Goal: Task Accomplishment & Management: Manage account settings

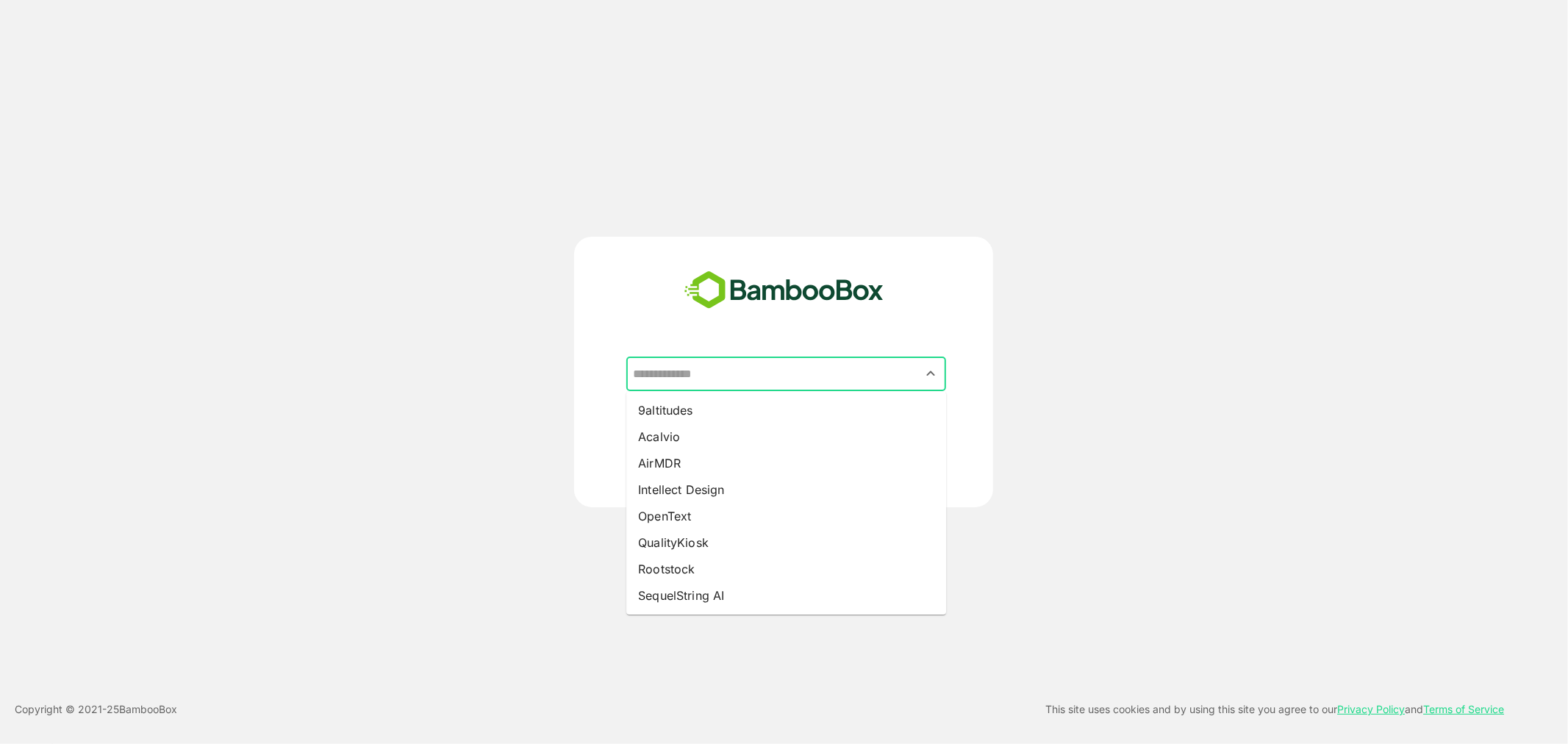
click at [713, 373] on input "text" at bounding box center [786, 374] width 314 height 28
type input "**********"
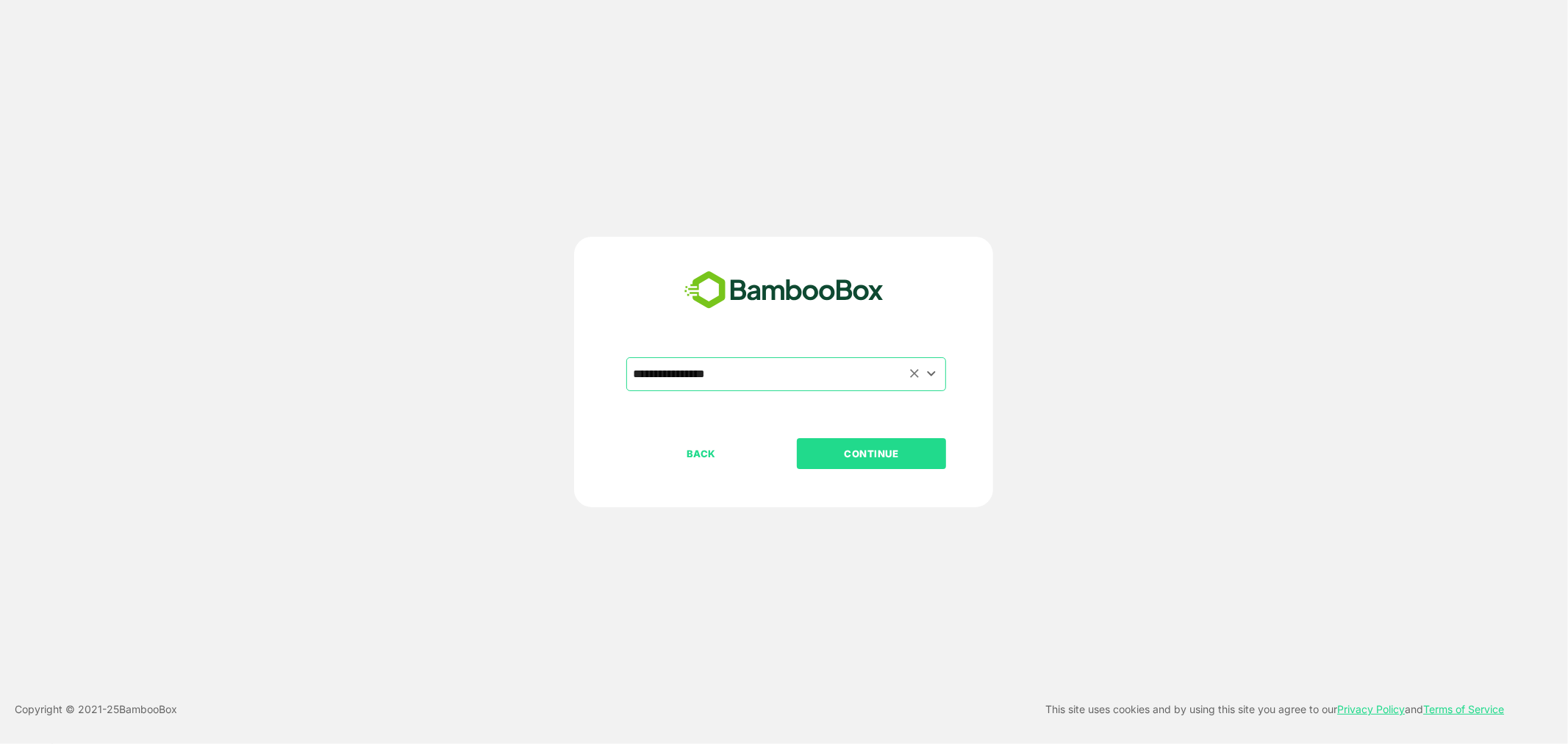
click at [797, 438] on button "CONTINUE" at bounding box center [872, 453] width 149 height 31
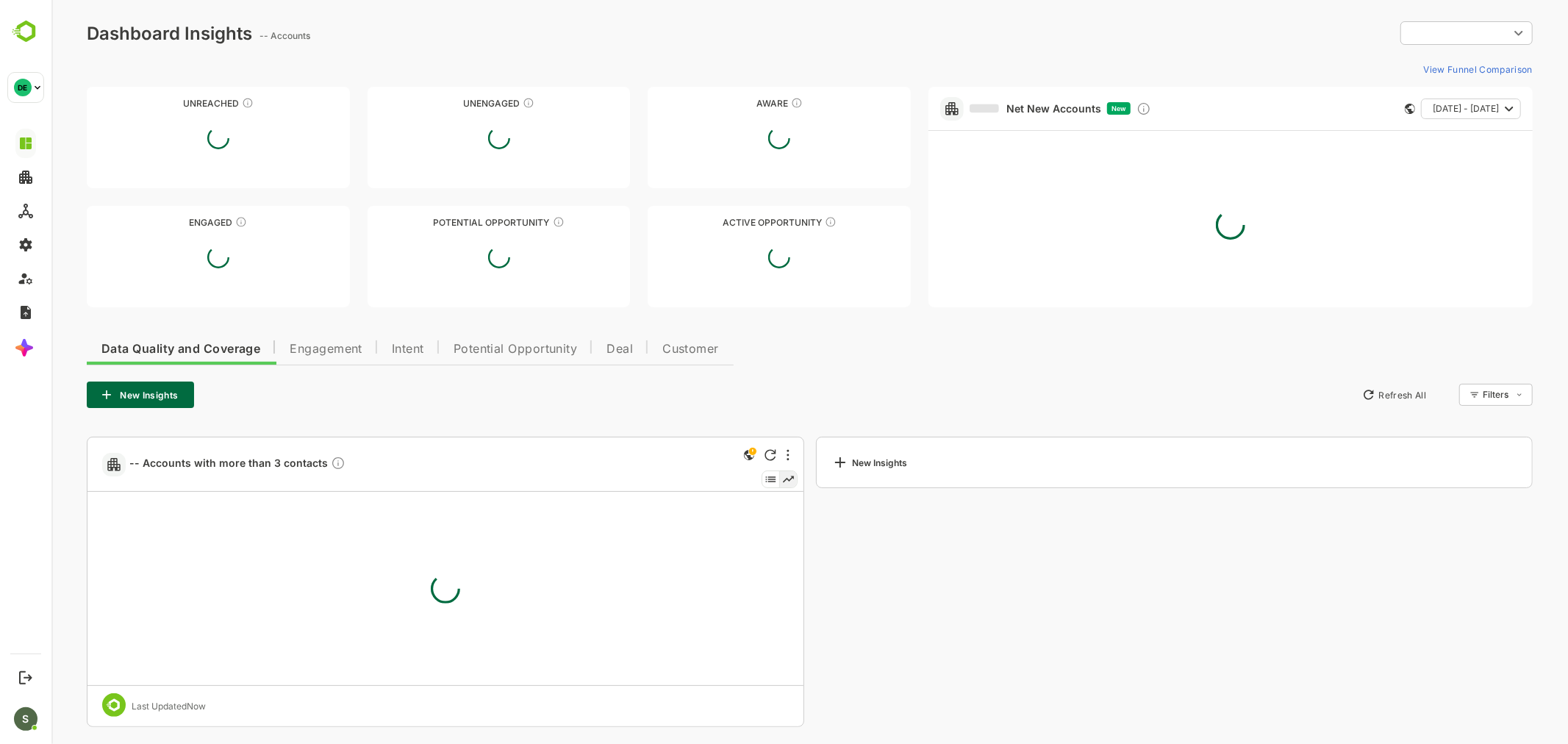
type input "**********"
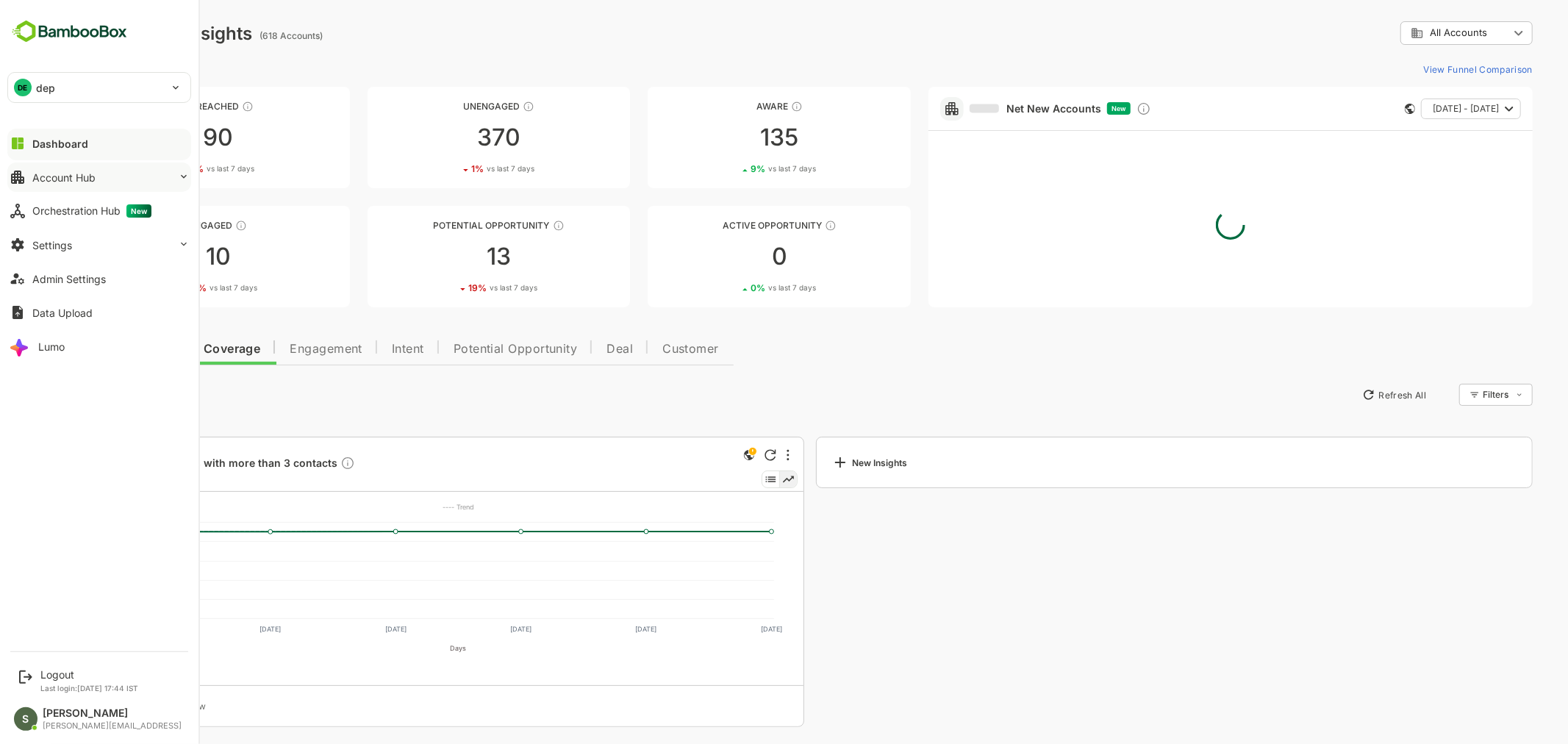
click at [140, 178] on button "Account Hub" at bounding box center [99, 176] width 184 height 29
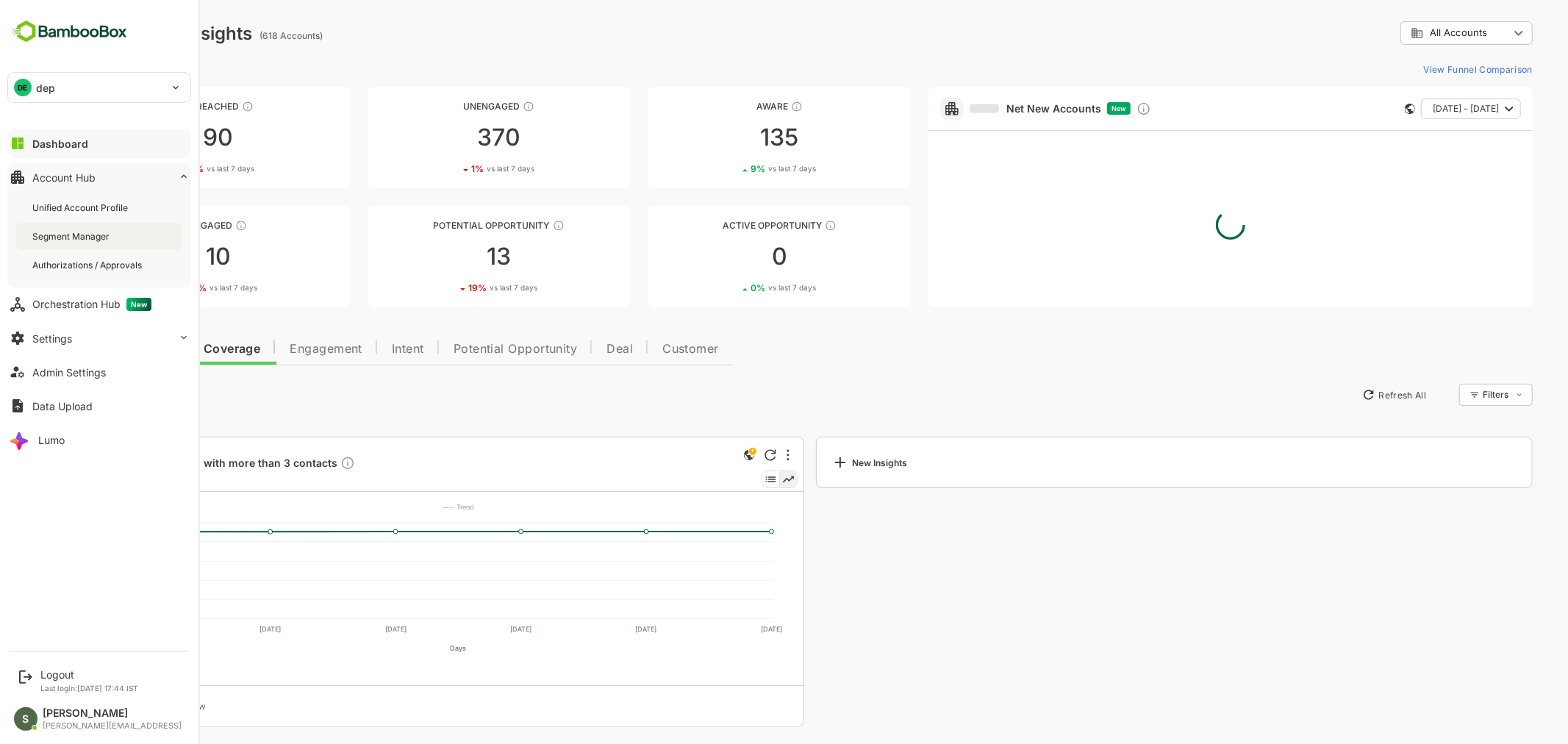
click at [91, 233] on div "Segment Manager" at bounding box center [73, 235] width 80 height 12
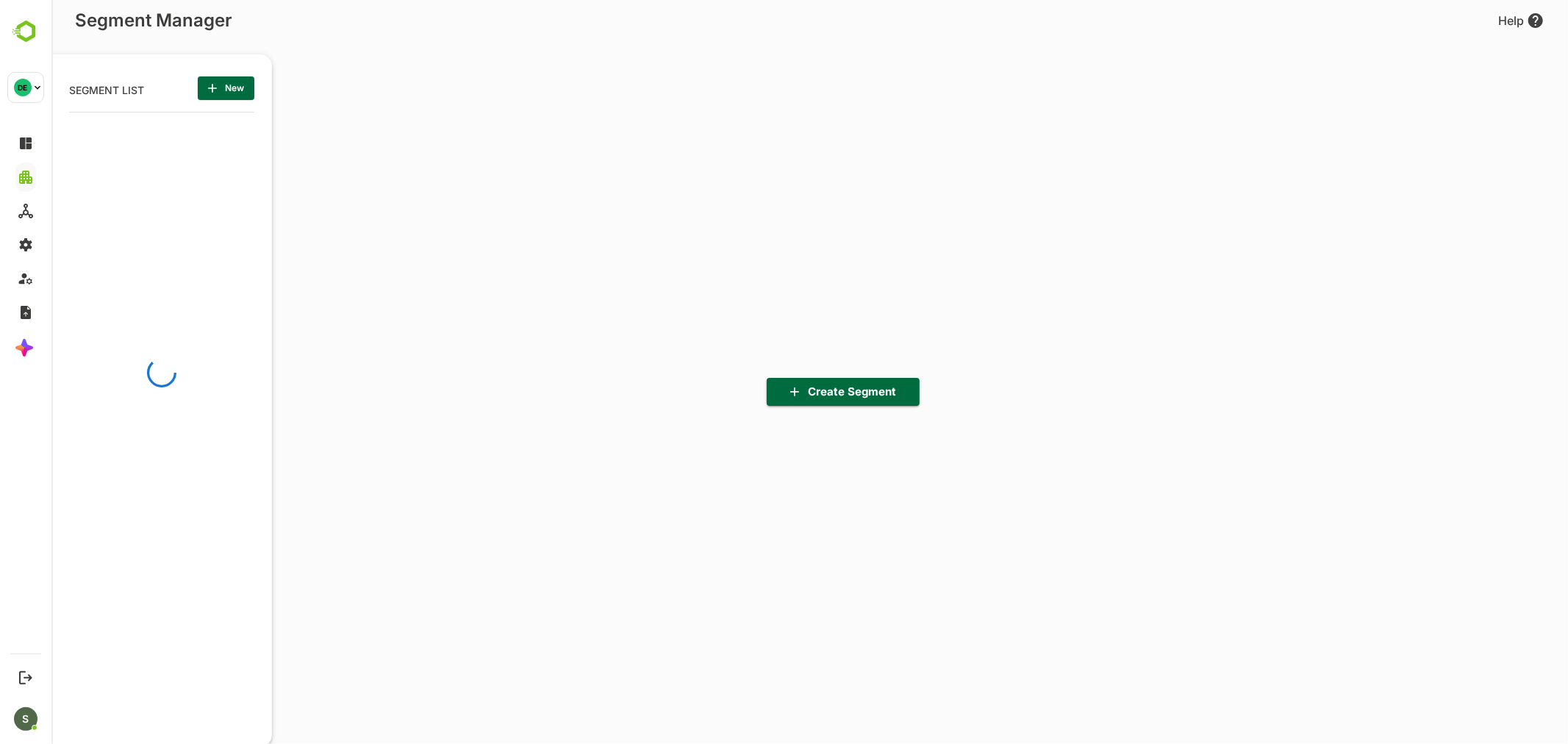
scroll to position [517, 181]
click at [245, 88] on button "New" at bounding box center [225, 88] width 57 height 23
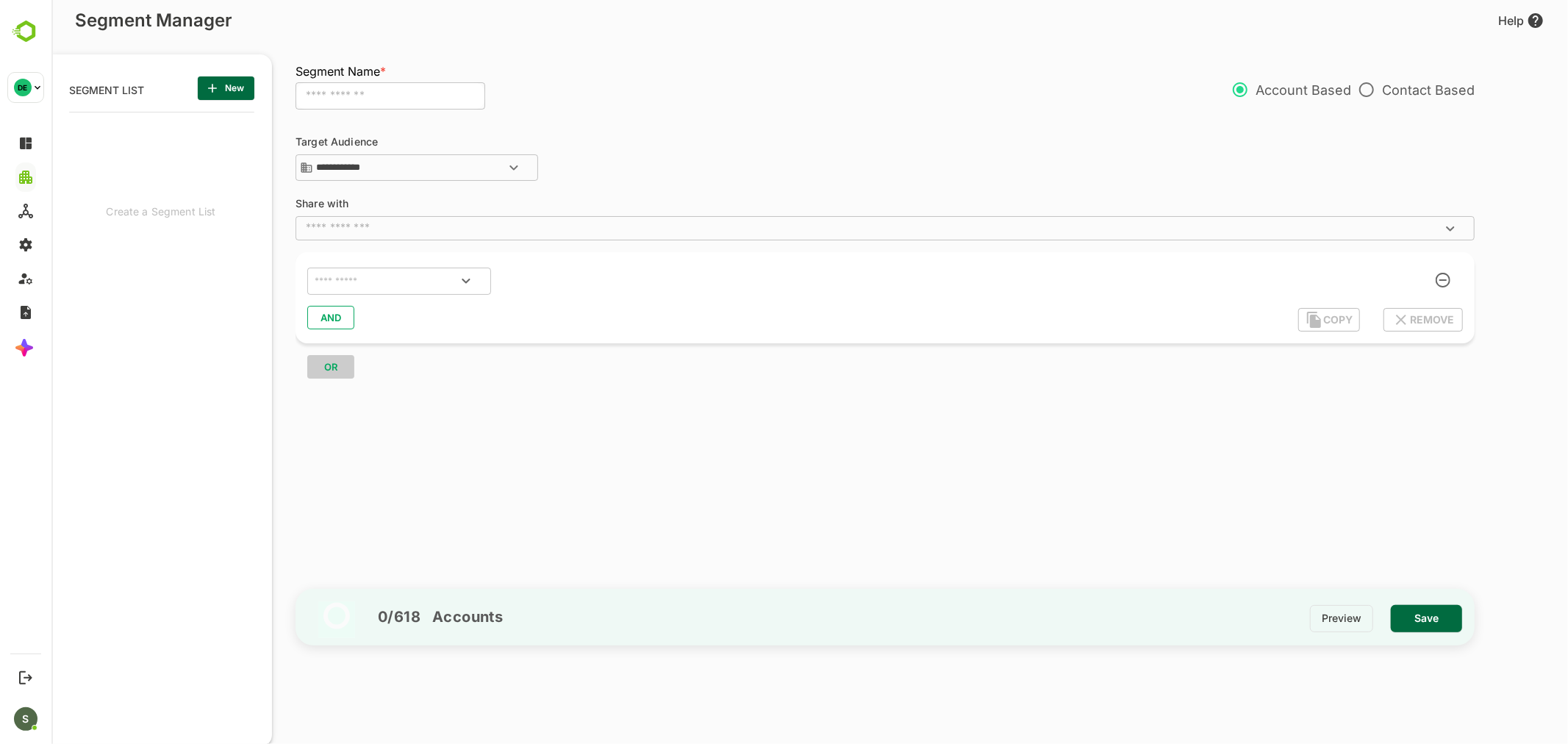
click at [395, 95] on input "text" at bounding box center [389, 96] width 189 height 28
click at [1403, 89] on p "Contact Based" at bounding box center [1411, 90] width 123 height 31
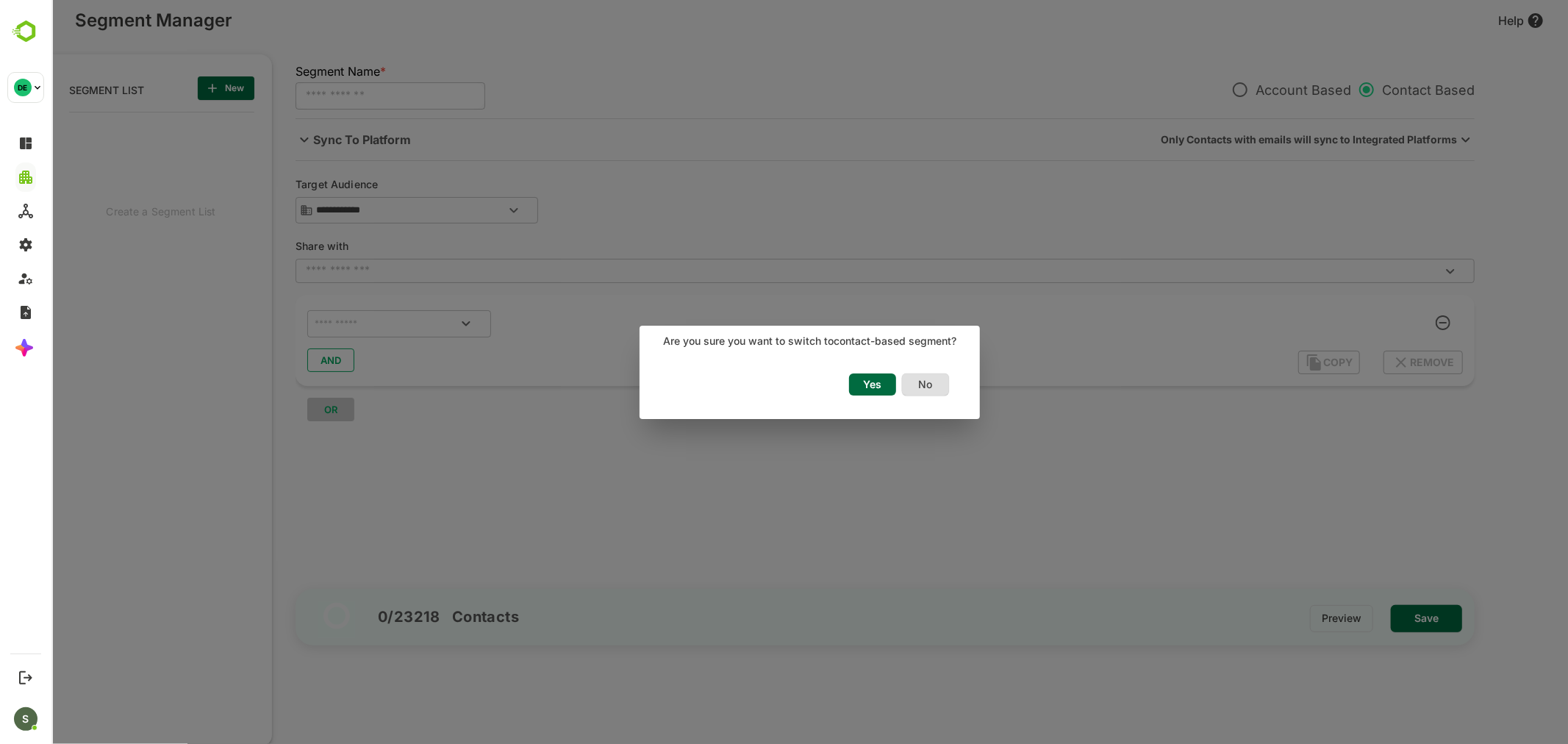
click at [861, 386] on span "Yes" at bounding box center [872, 385] width 33 height 19
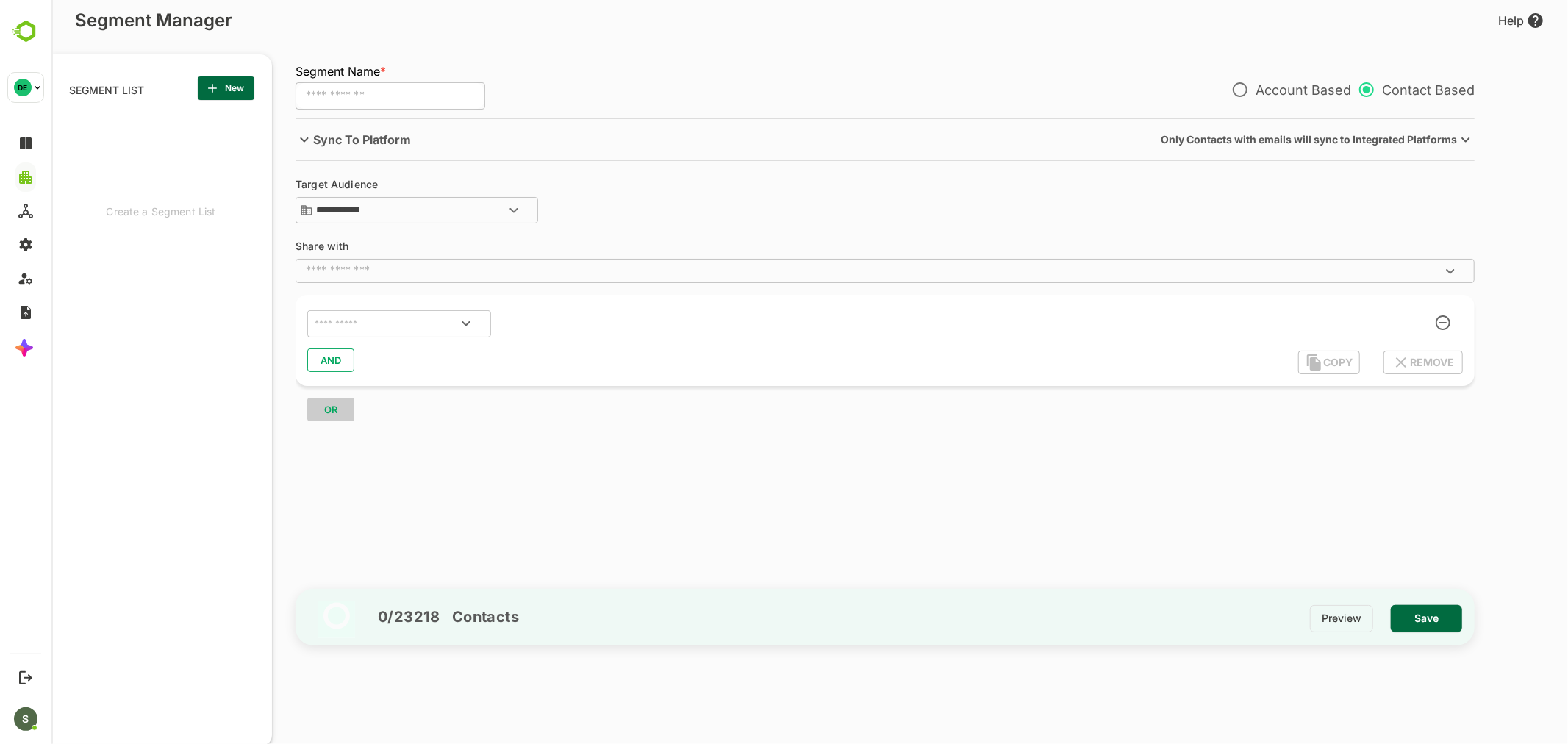
click at [395, 81] on div "​" at bounding box center [389, 94] width 189 height 32
click at [394, 87] on input "text" at bounding box center [389, 96] width 189 height 28
type input "**********"
click at [389, 320] on input "text" at bounding box center [380, 324] width 138 height 19
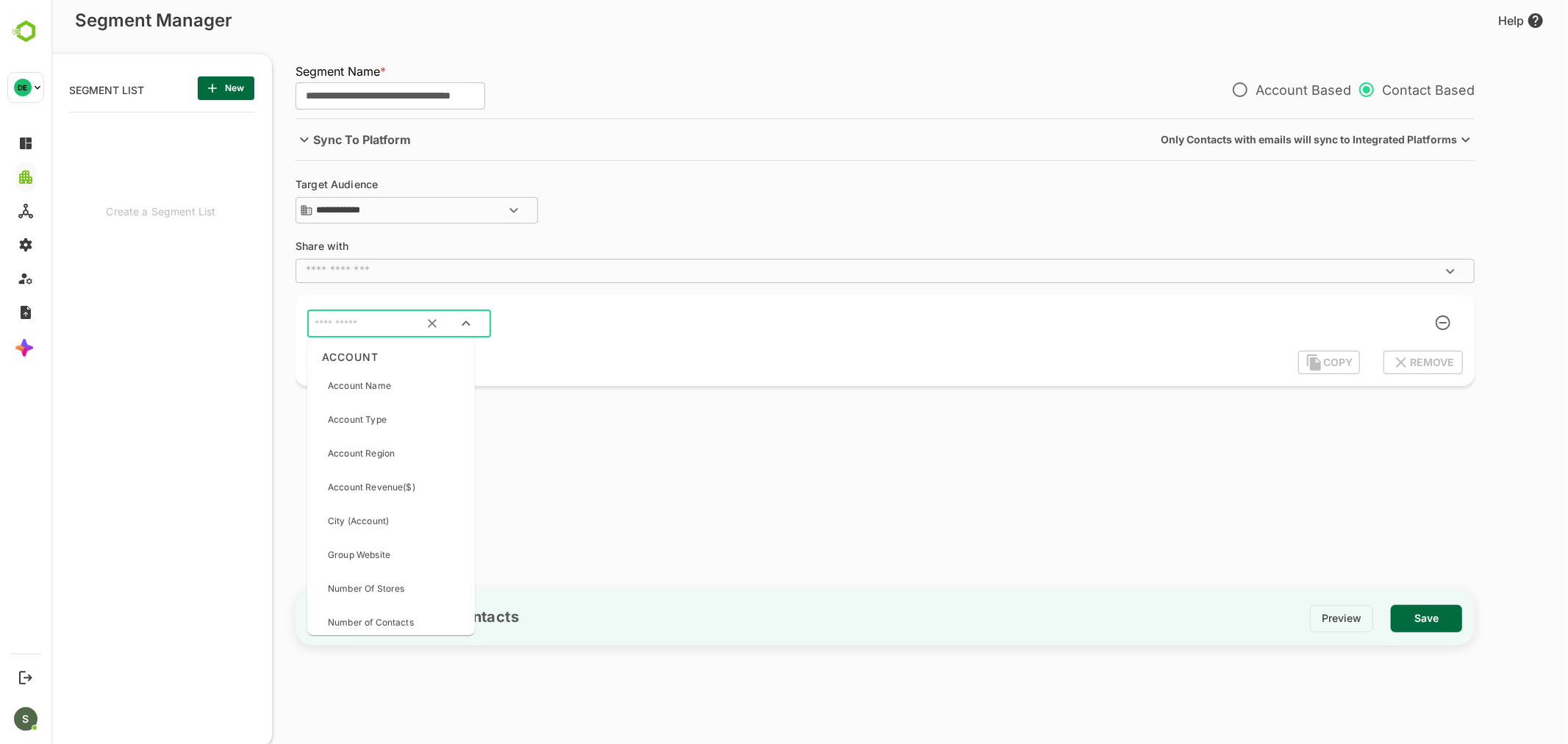
scroll to position [0, 0]
type input "*"
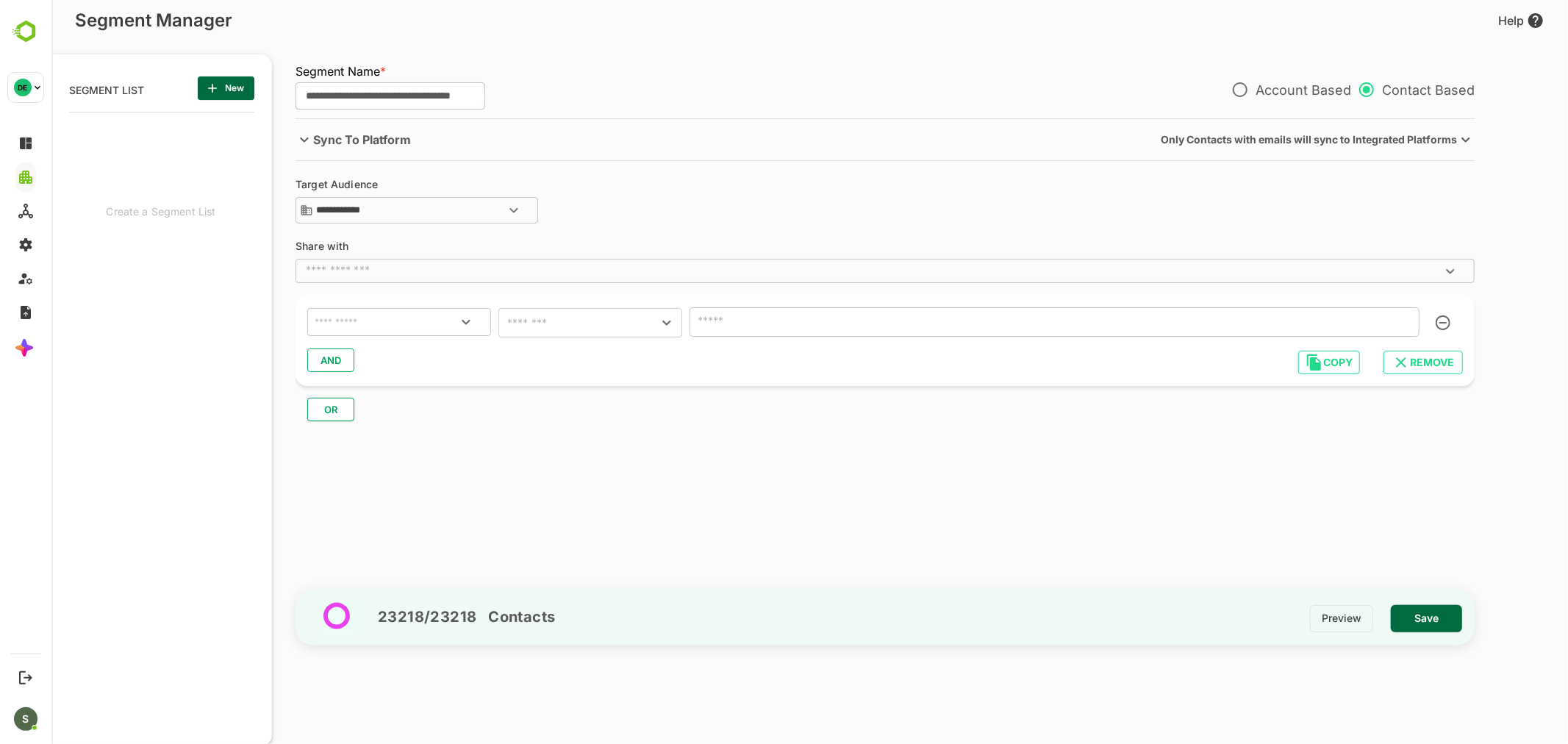
click at [390, 333] on div "​" at bounding box center [398, 322] width 184 height 28
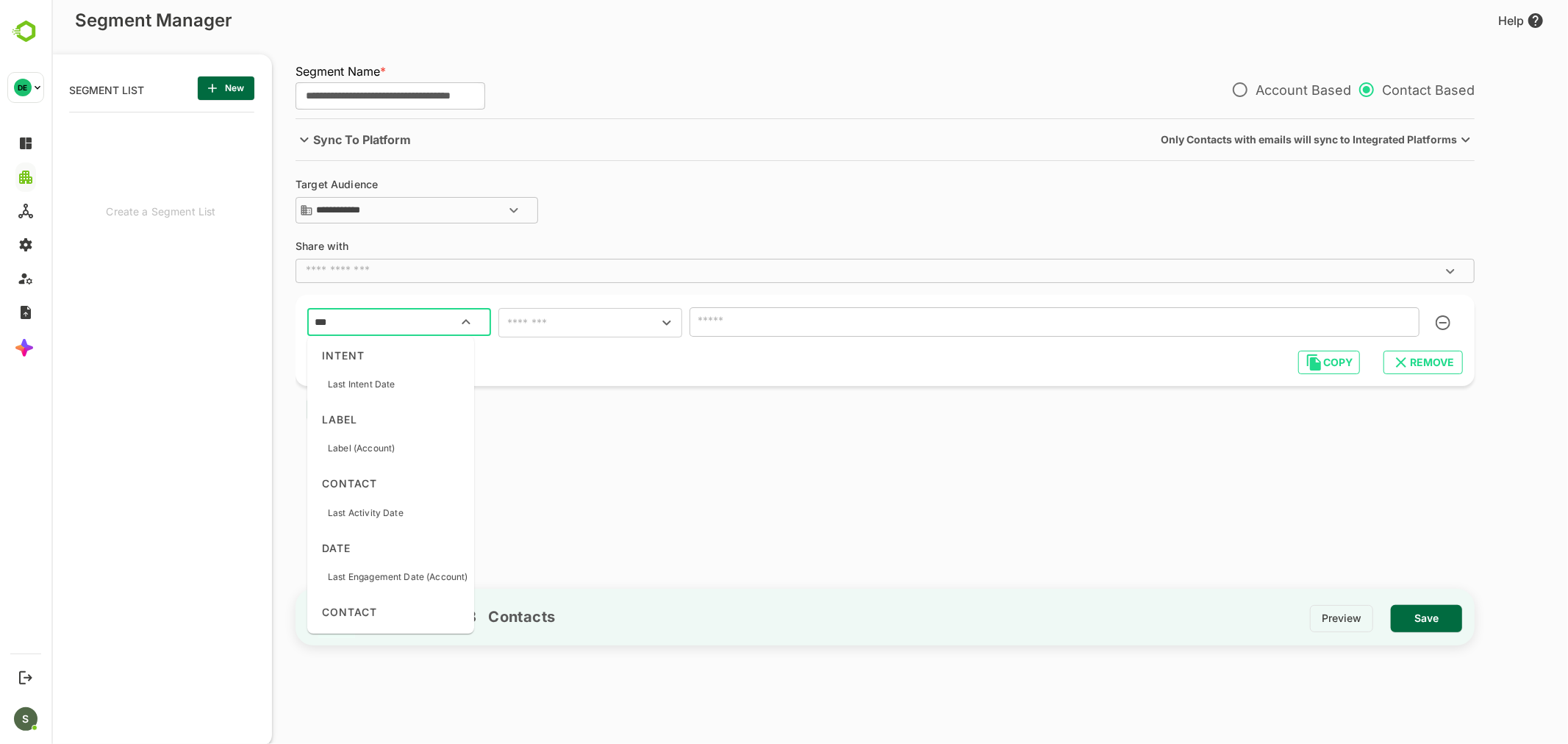
type input "****"
click at [375, 389] on p "Label (Account)" at bounding box center [360, 385] width 67 height 13
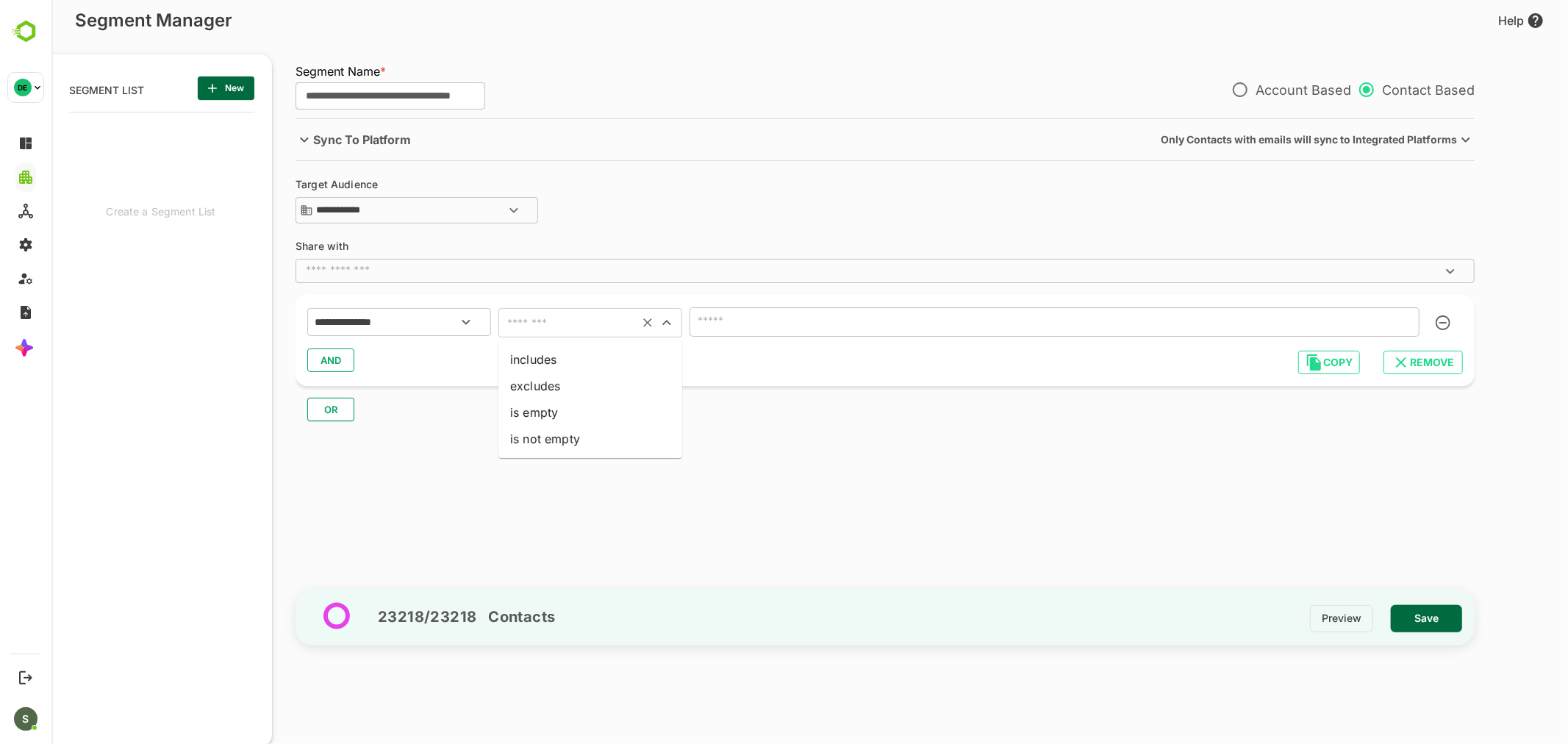
click at [528, 328] on input "text" at bounding box center [567, 323] width 132 height 21
click at [541, 351] on li "includes" at bounding box center [589, 359] width 184 height 26
type input "********"
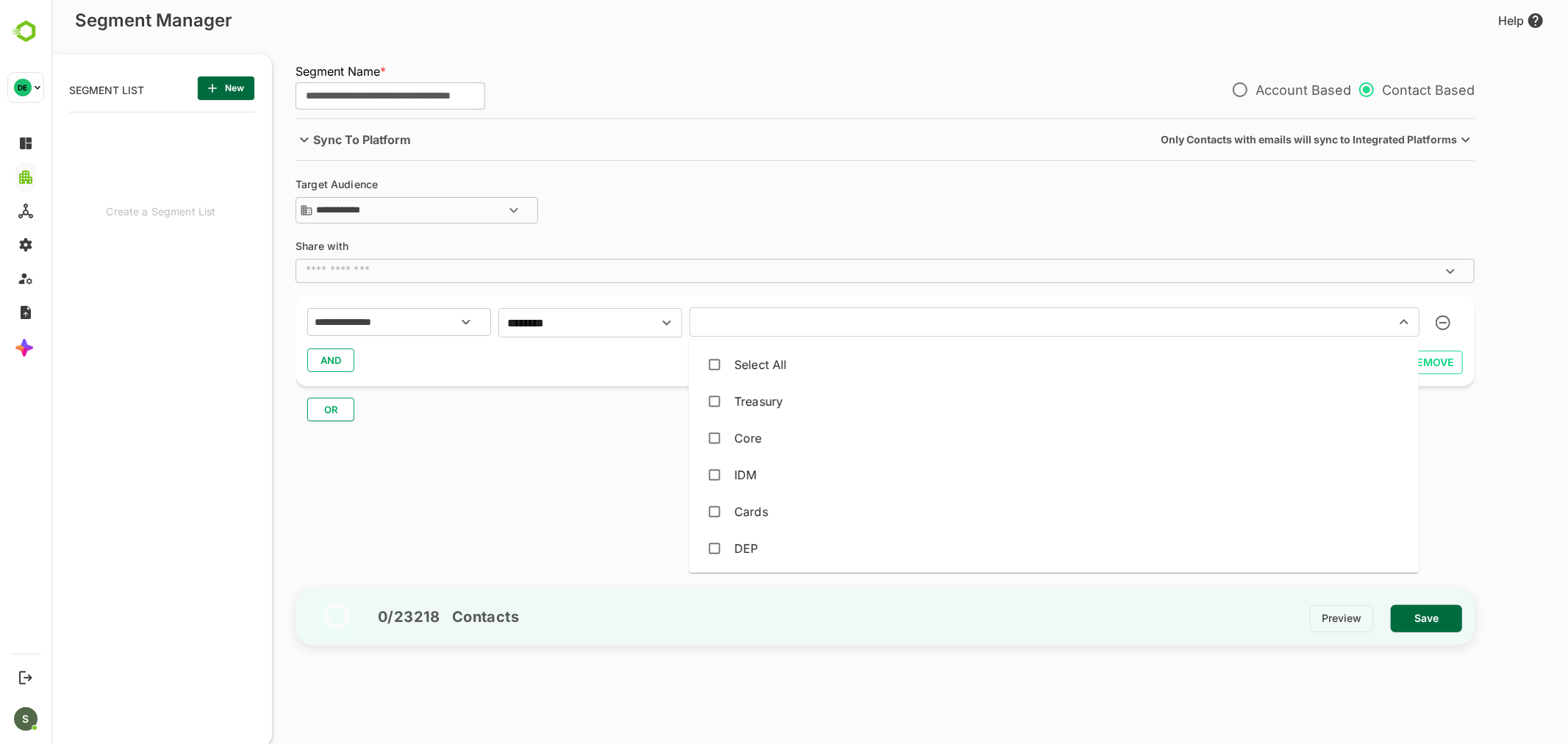
click at [759, 325] on input "text" at bounding box center [1032, 322] width 678 height 21
click at [759, 485] on div "IDM" at bounding box center [1053, 475] width 707 height 28
click at [646, 346] on div "AND" at bounding box center [884, 360] width 1155 height 28
click at [340, 355] on span "AND" at bounding box center [330, 360] width 22 height 19
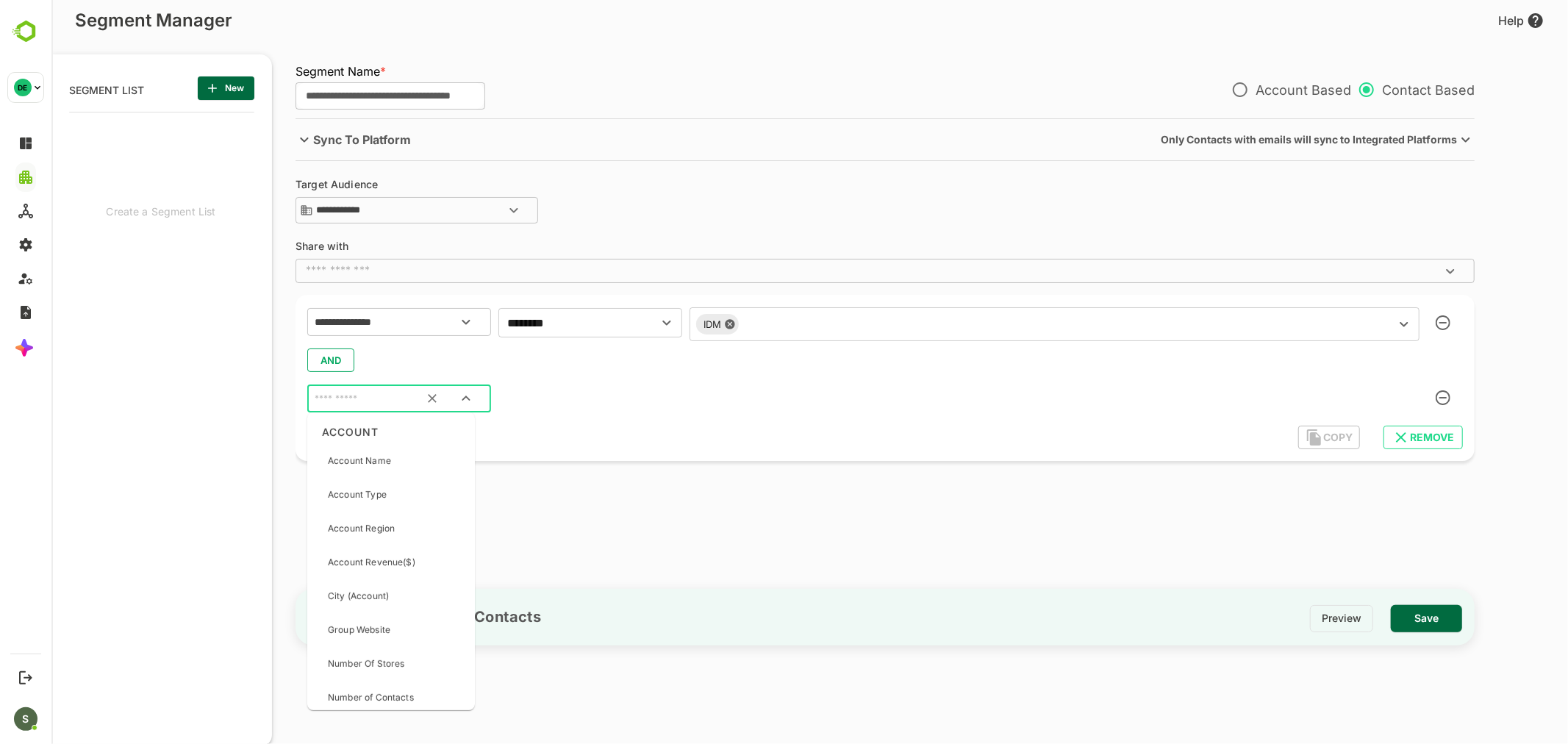
click at [353, 395] on input "text" at bounding box center [380, 399] width 138 height 19
type input "*"
click at [360, 396] on input "text" at bounding box center [398, 397] width 175 height 19
type input "***"
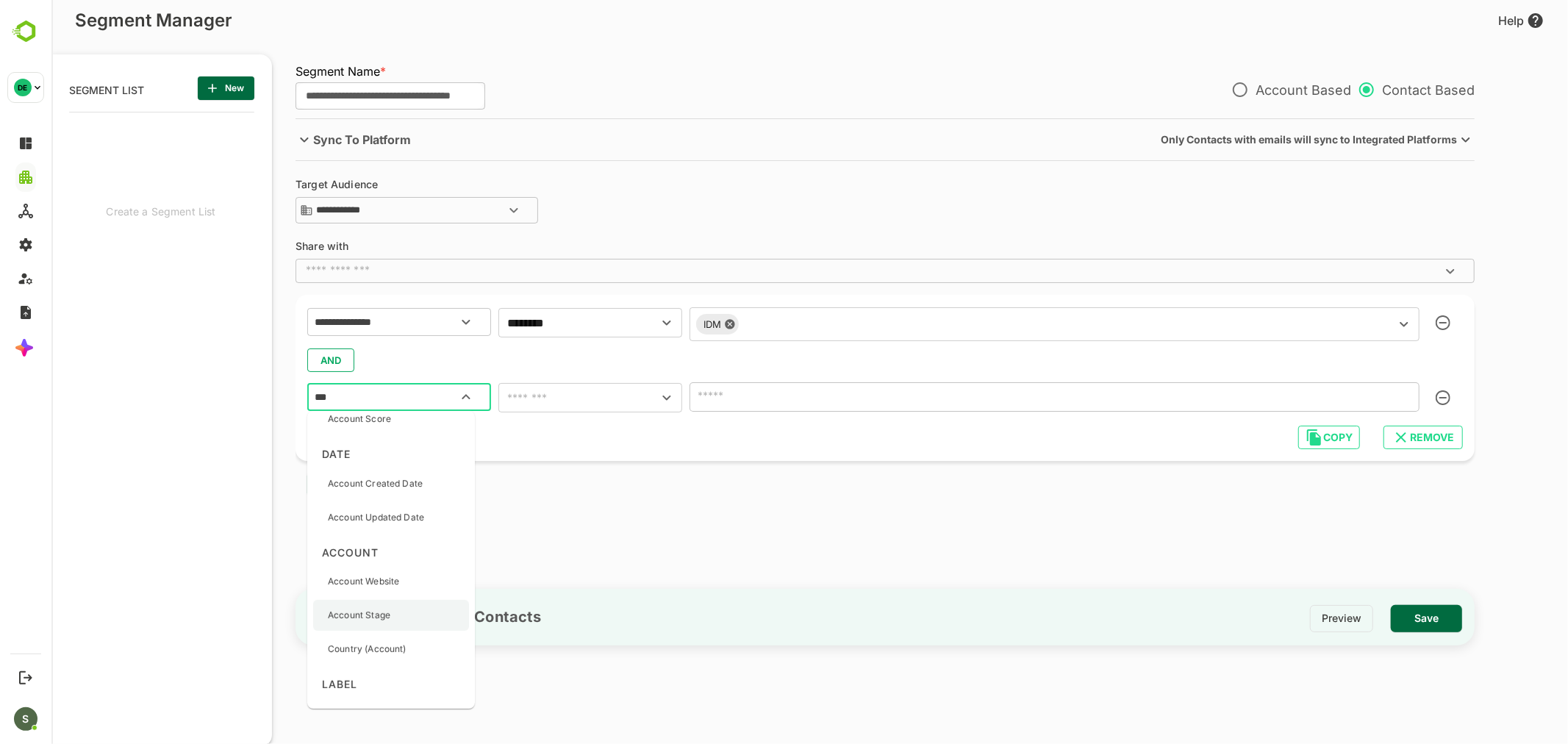
click at [397, 613] on div "Account Stage" at bounding box center [390, 615] width 156 height 31
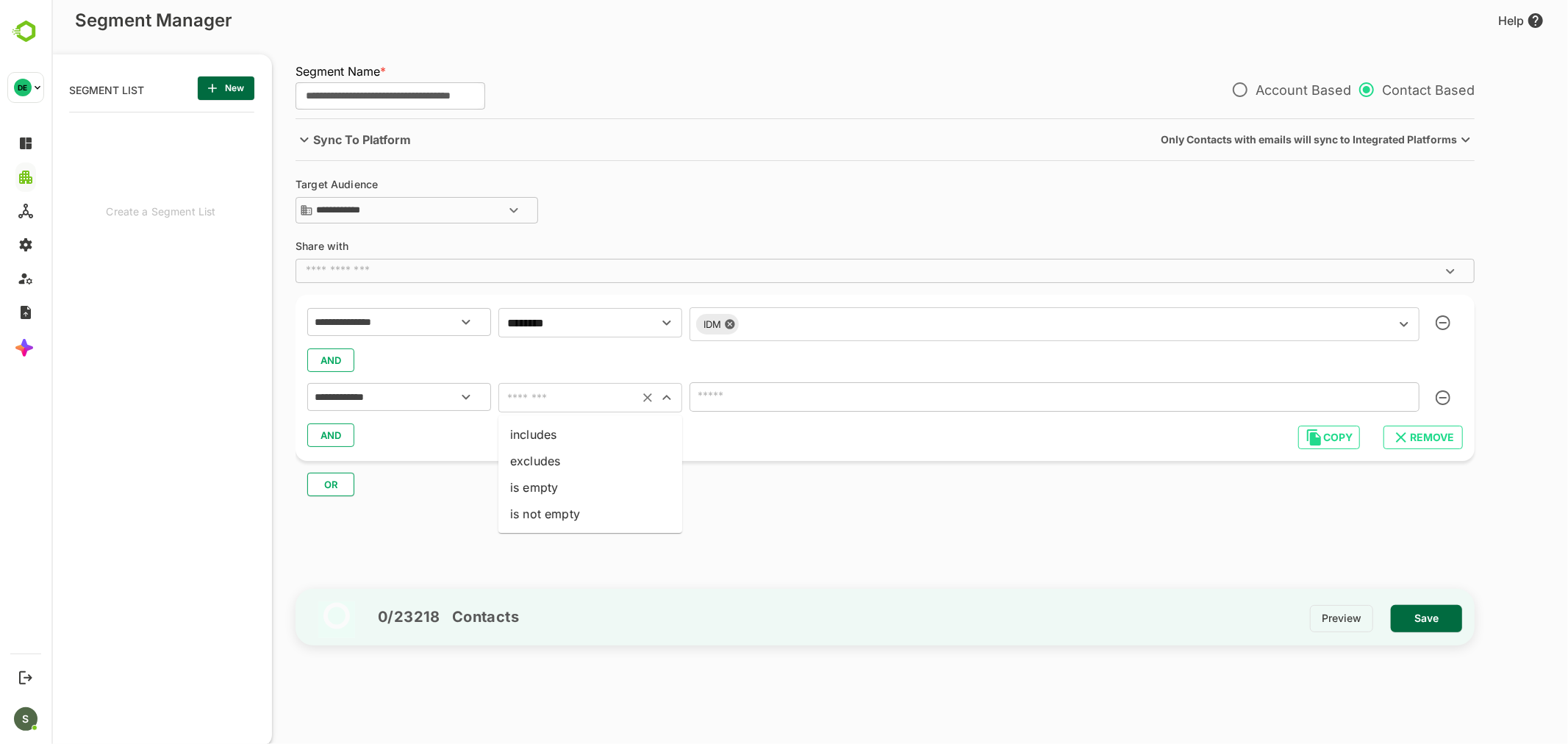
click at [562, 399] on input "text" at bounding box center [567, 398] width 132 height 21
click at [568, 431] on li "includes" at bounding box center [589, 434] width 184 height 26
type input "********"
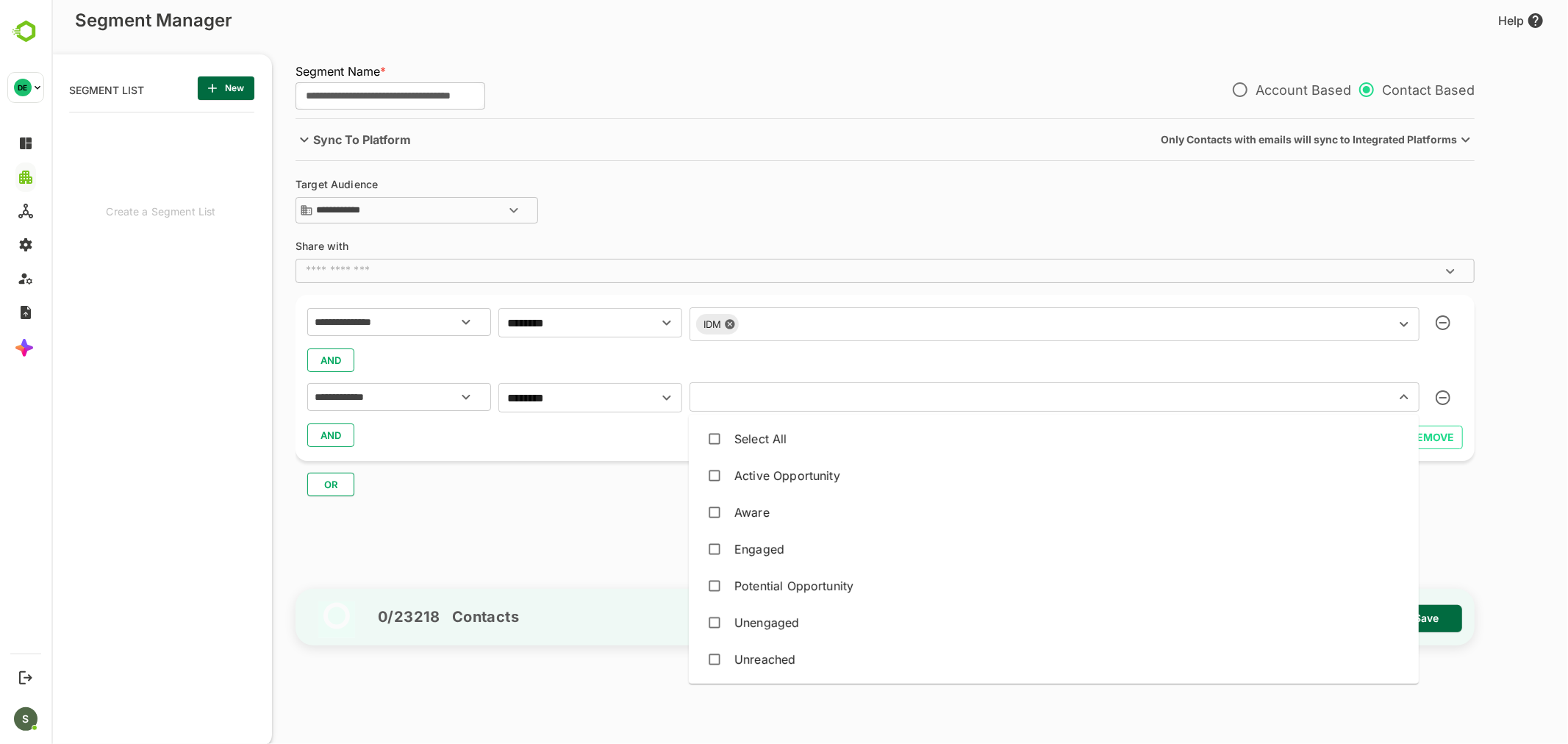
click at [809, 388] on input "text" at bounding box center [1032, 397] width 678 height 21
click at [800, 664] on div "Unreached" at bounding box center [1053, 659] width 707 height 28
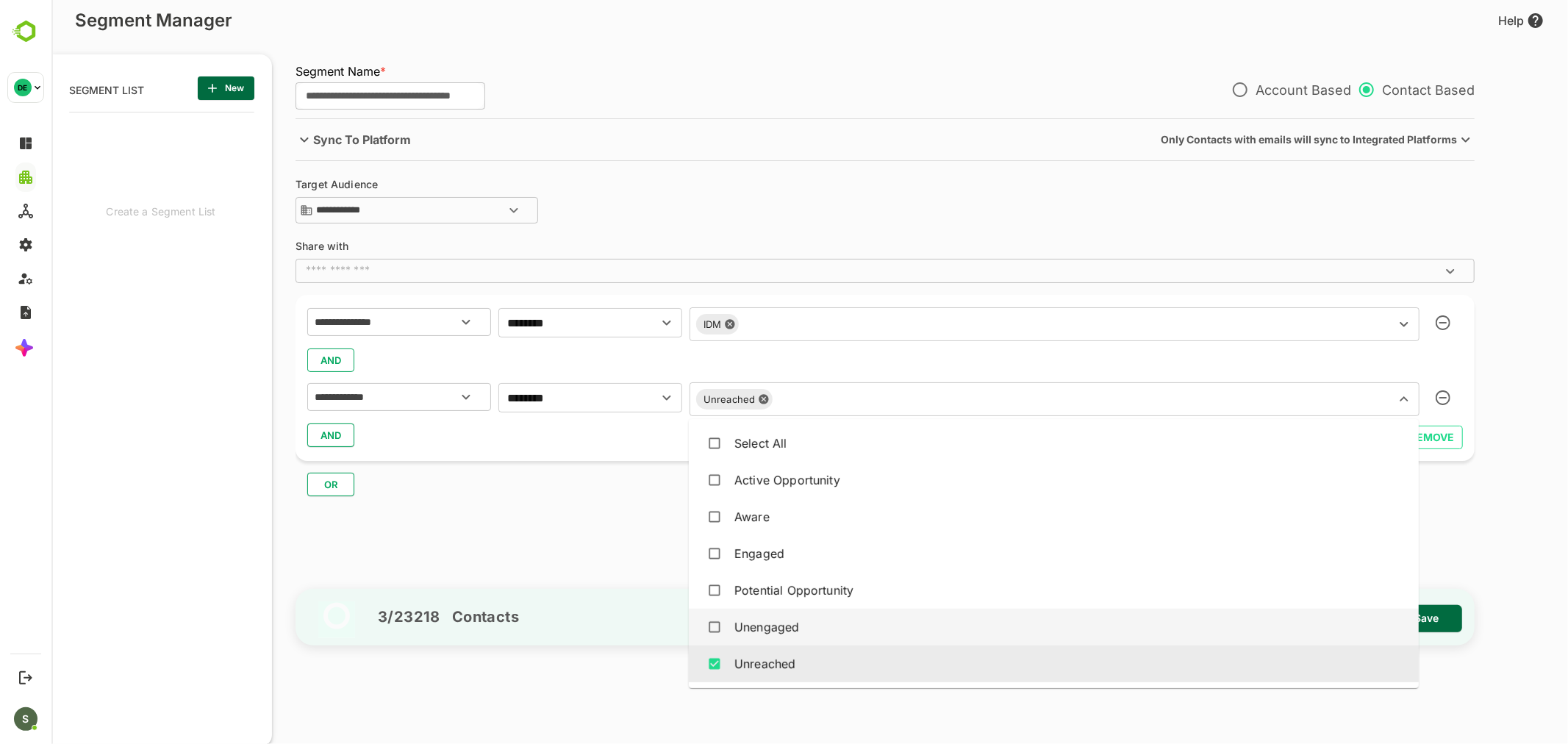
click at [783, 626] on div "Unengaged" at bounding box center [765, 626] width 64 height 18
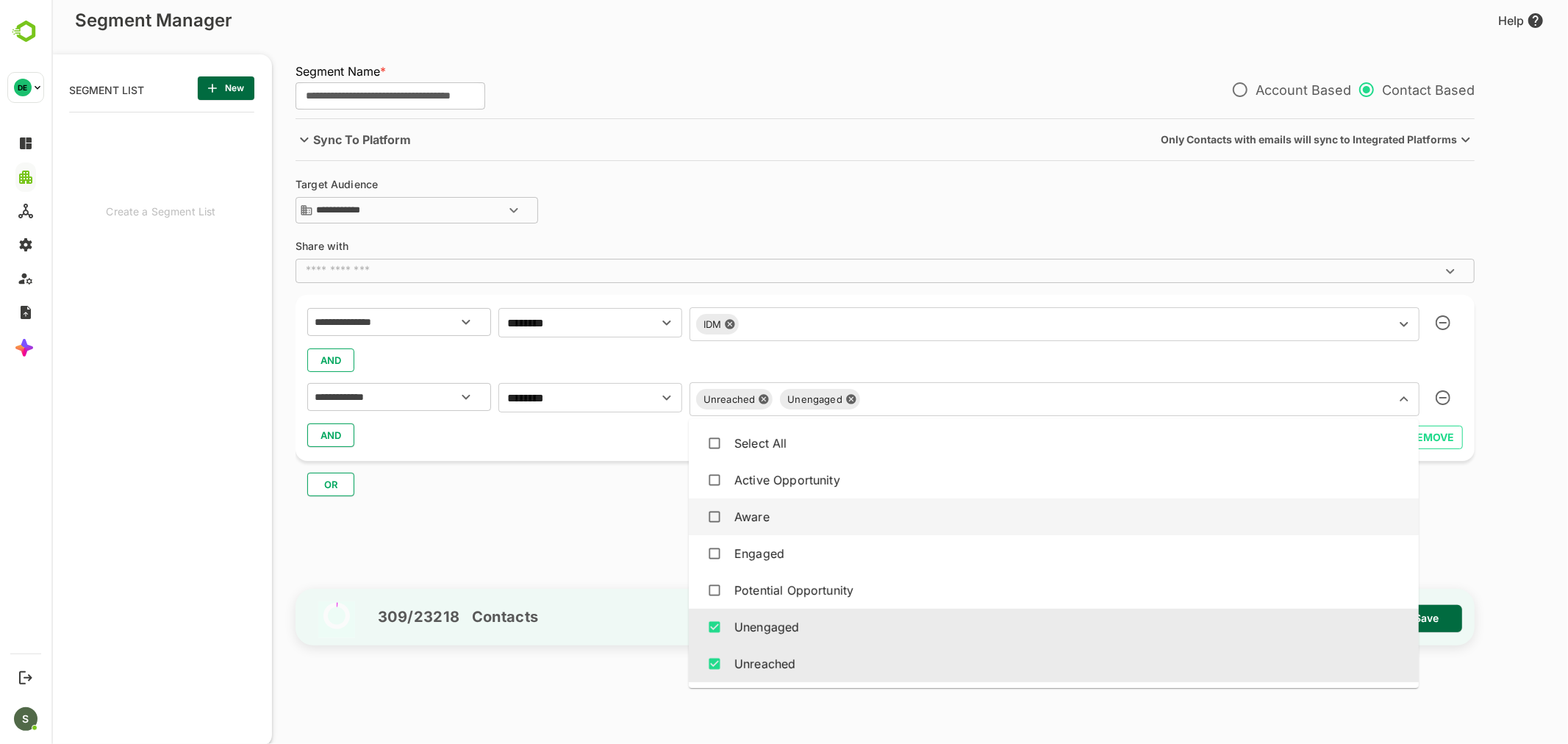
click at [786, 520] on div "Aware" at bounding box center [1053, 517] width 707 height 28
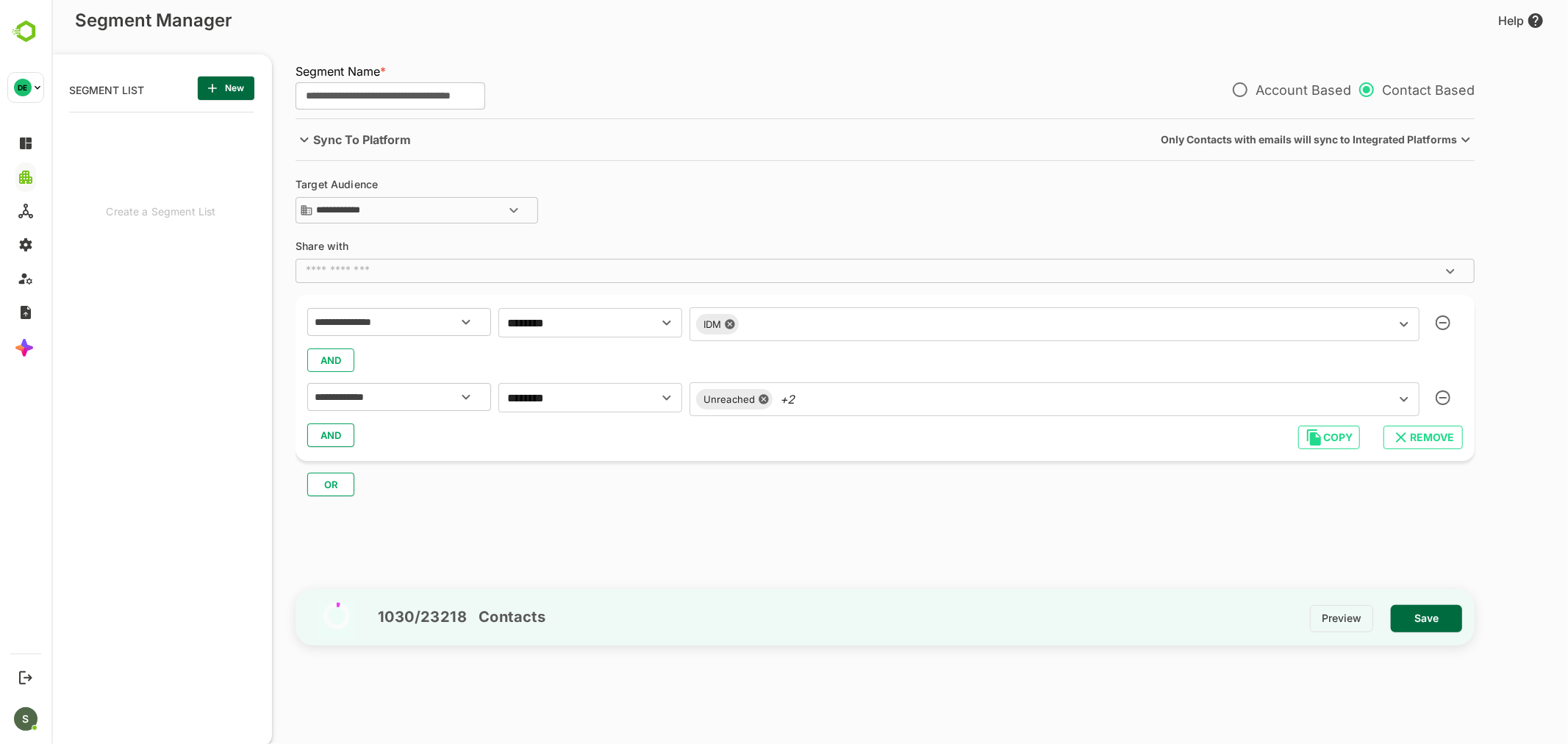
click at [626, 447] on div "AND" at bounding box center [884, 435] width 1155 height 28
click at [1420, 611] on span "Save" at bounding box center [1425, 618] width 48 height 19
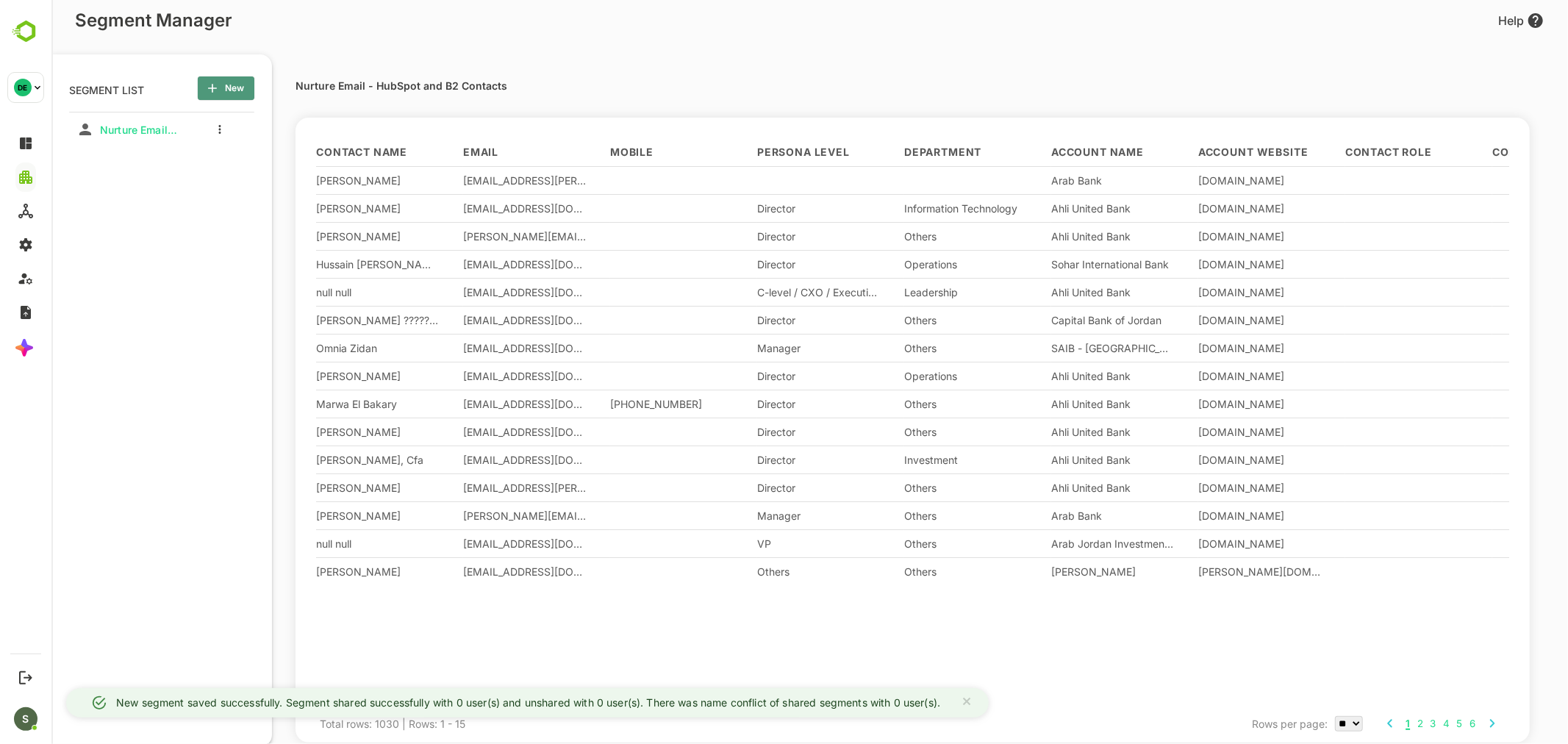
click at [228, 91] on span "New" at bounding box center [225, 88] width 33 height 19
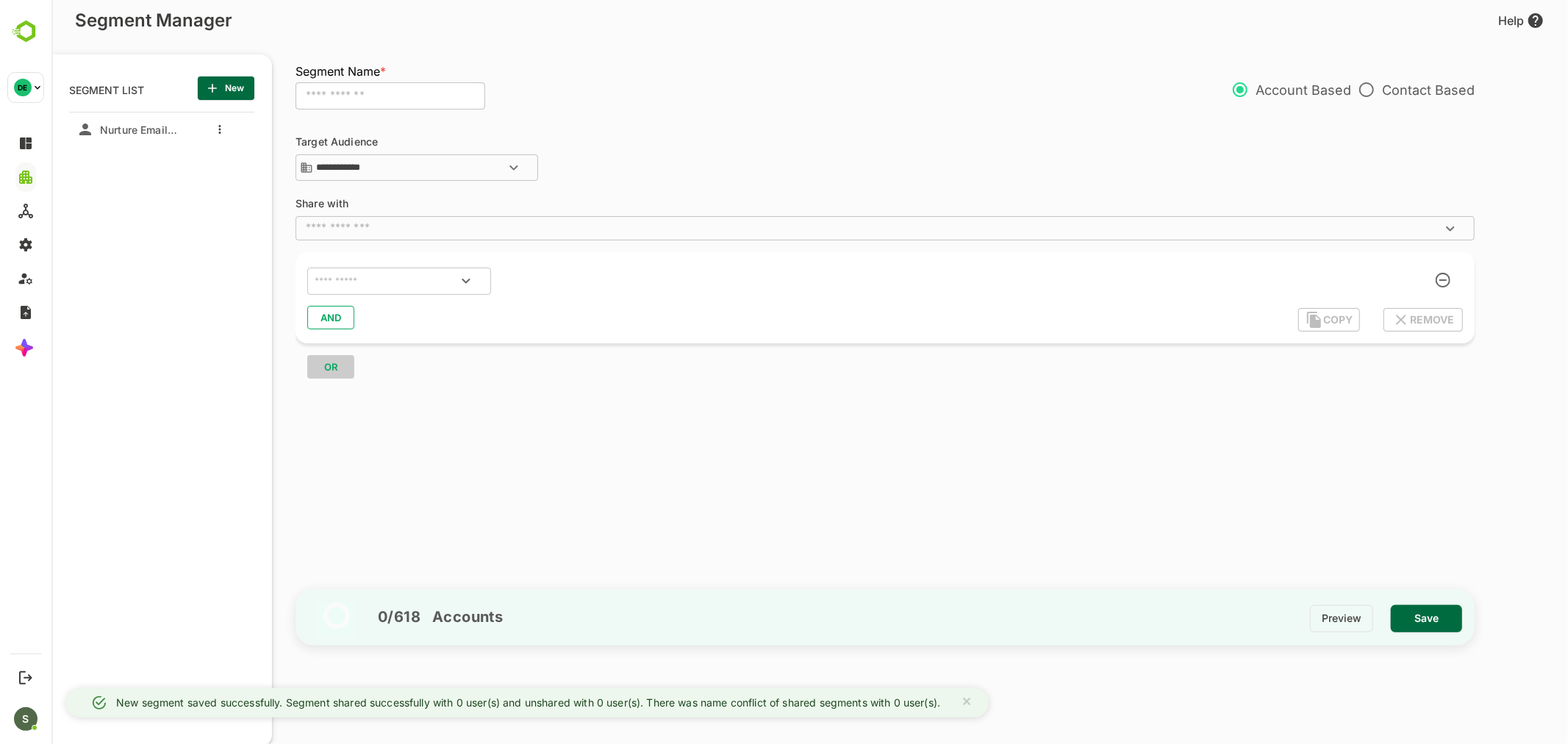
click at [379, 100] on input "text" at bounding box center [389, 96] width 189 height 28
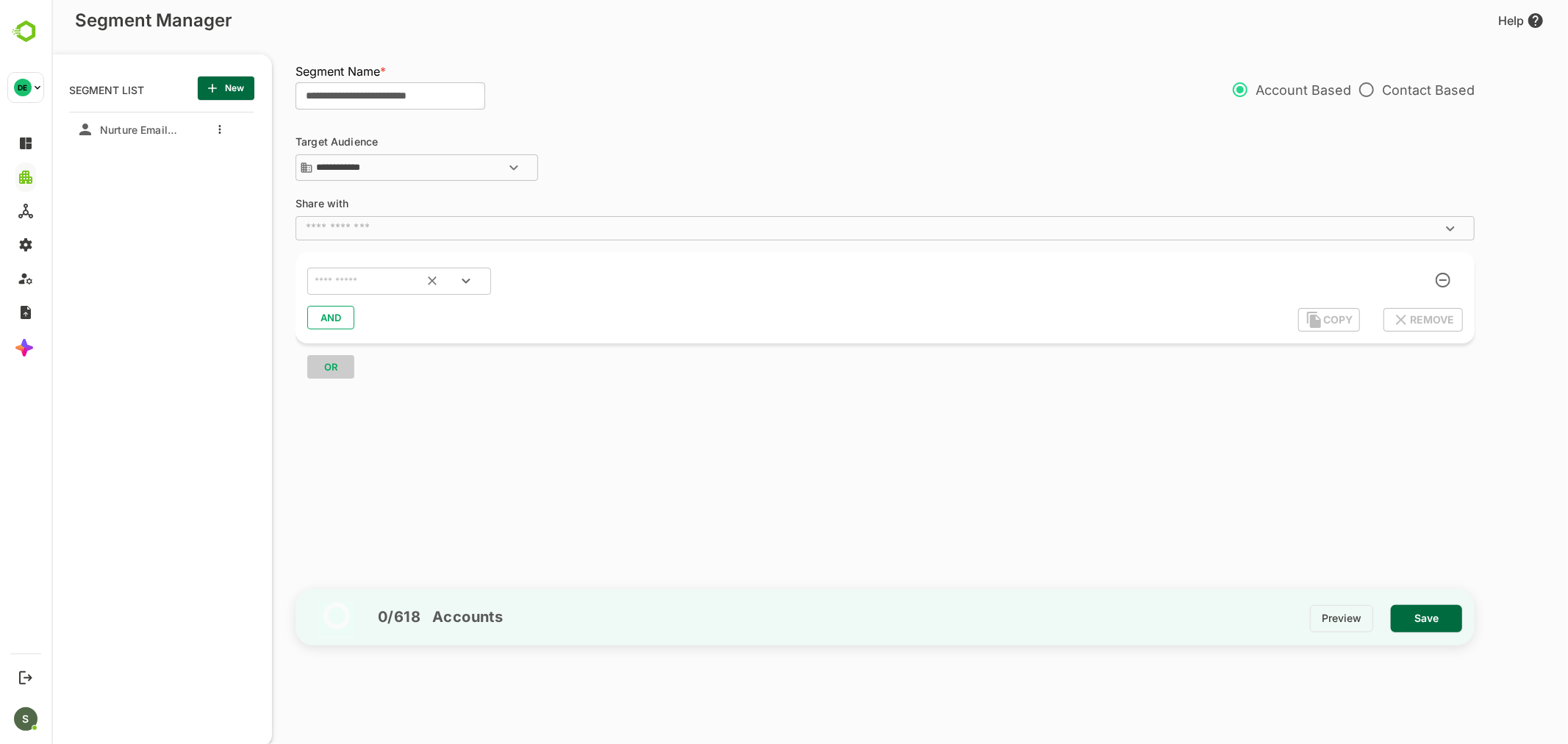
type input "**********"
click at [375, 282] on input "text" at bounding box center [380, 281] width 138 height 19
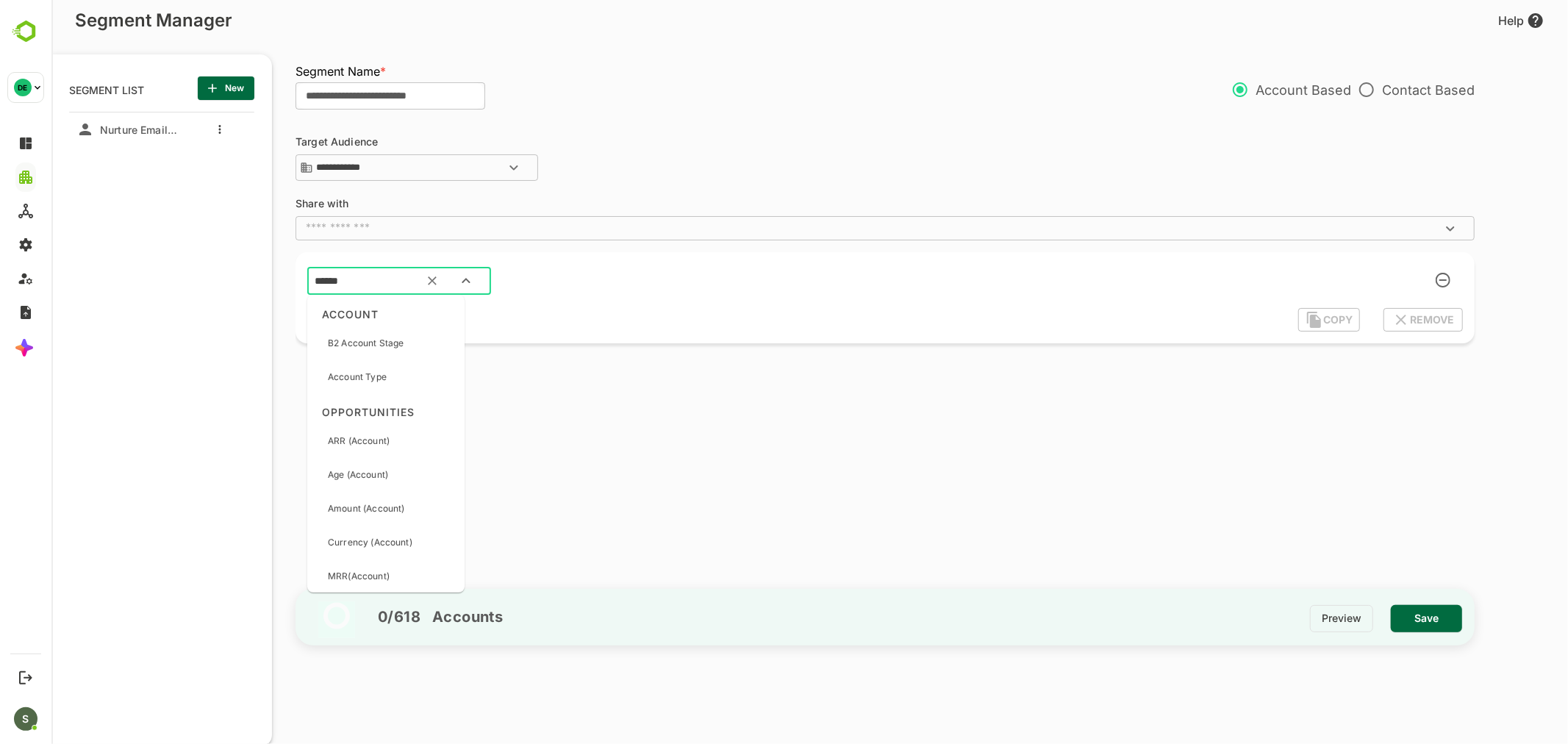
type input "*******"
click at [385, 345] on p "B2 Account Stage" at bounding box center [364, 344] width 76 height 13
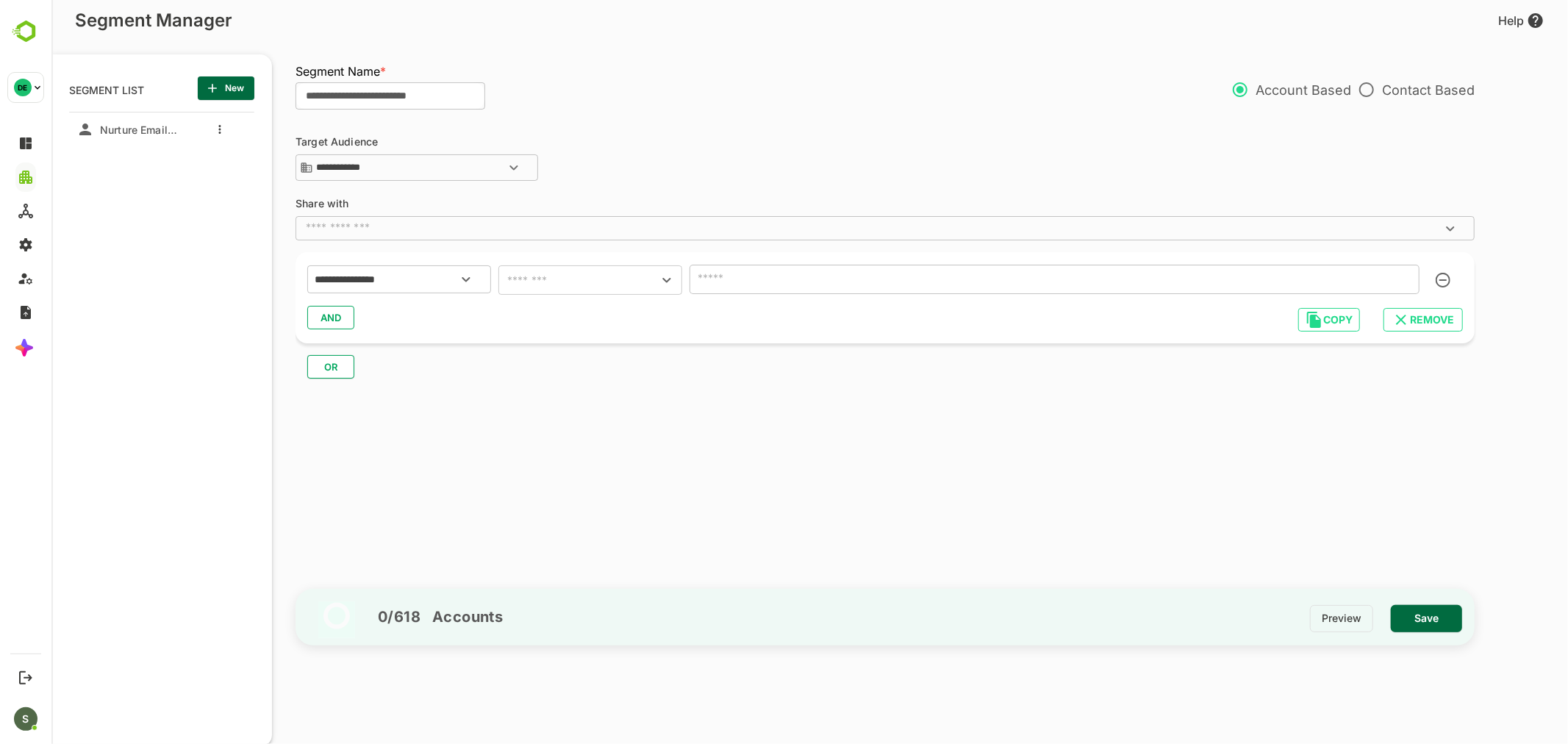
click at [1389, 77] on p "Contact Based" at bounding box center [1411, 90] width 123 height 31
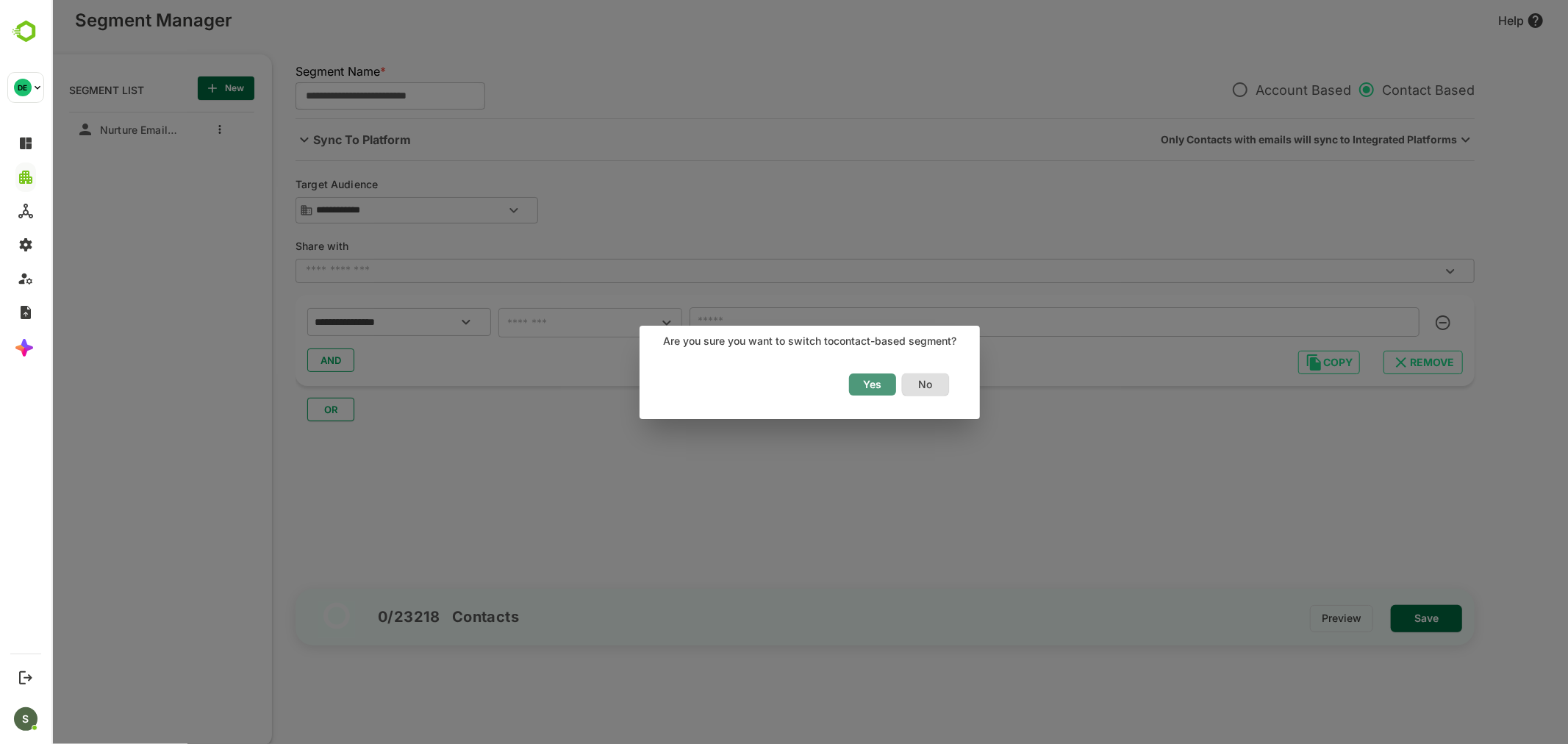
click at [866, 385] on span "Yes" at bounding box center [872, 385] width 33 height 19
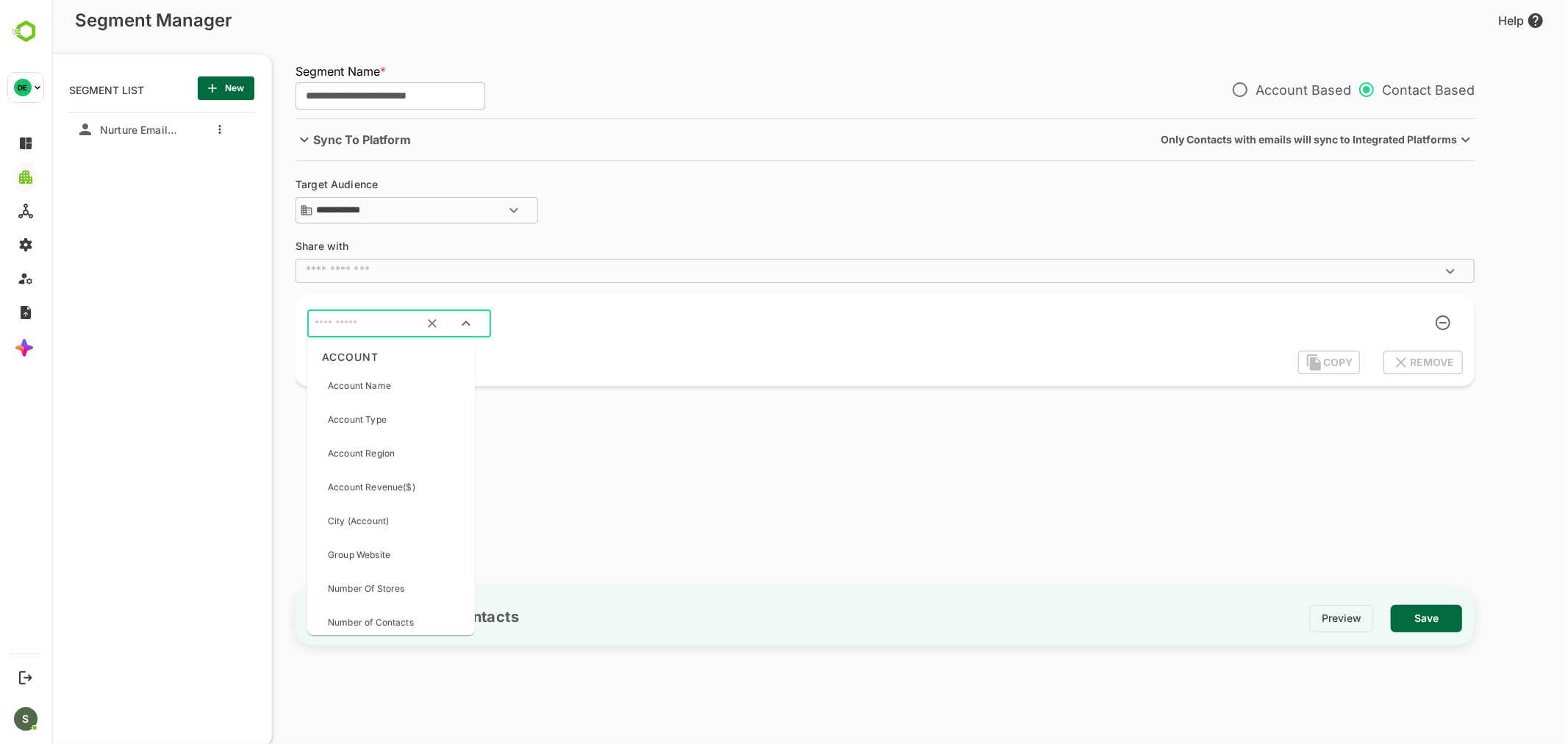
click at [399, 317] on input "text" at bounding box center [380, 324] width 138 height 19
type input "**********"
click at [379, 375] on div "Account Stage" at bounding box center [357, 386] width 63 height 31
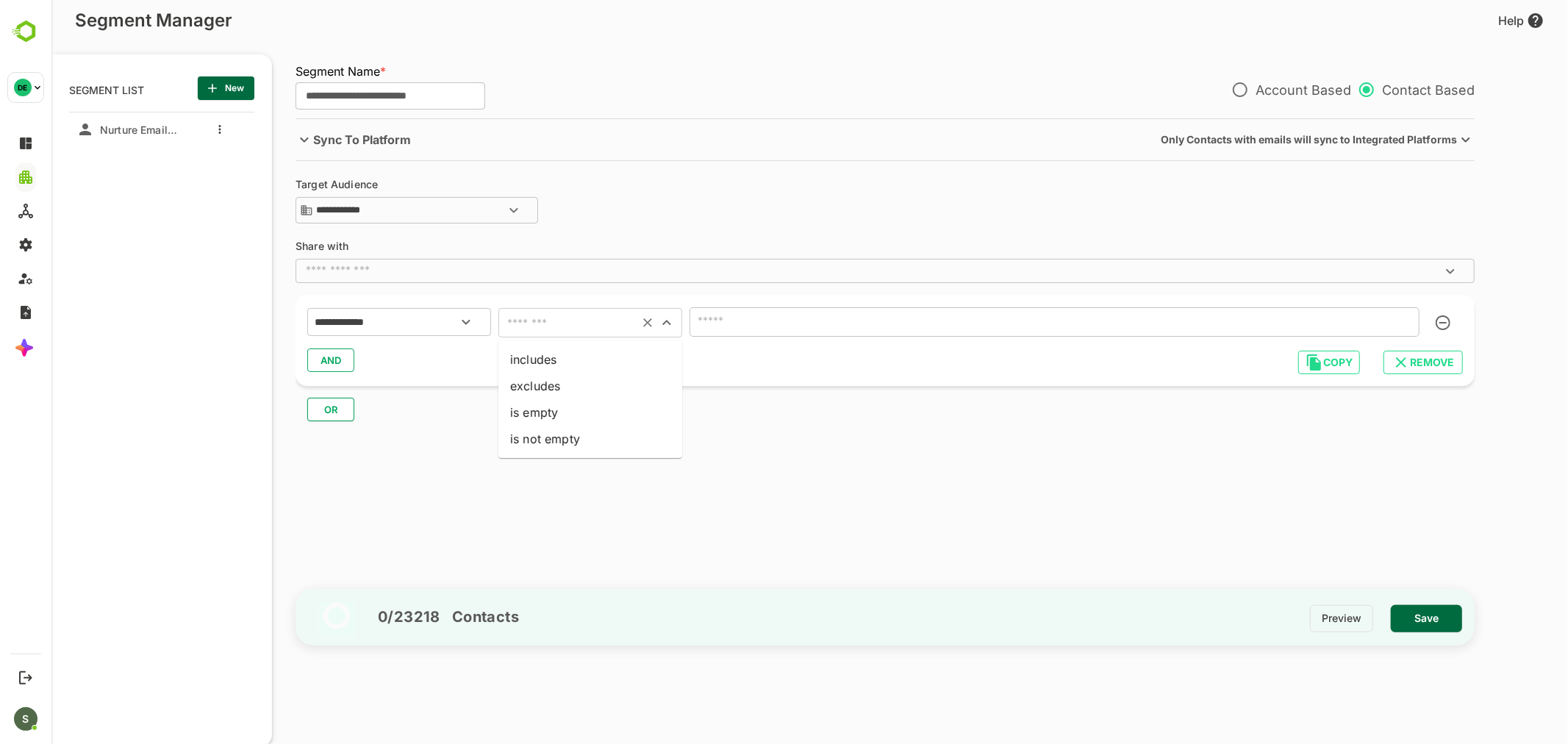
click at [539, 324] on input "text" at bounding box center [567, 323] width 132 height 21
click at [549, 355] on li "includes" at bounding box center [589, 359] width 184 height 26
type input "********"
click at [737, 333] on div "​" at bounding box center [1054, 321] width 730 height 29
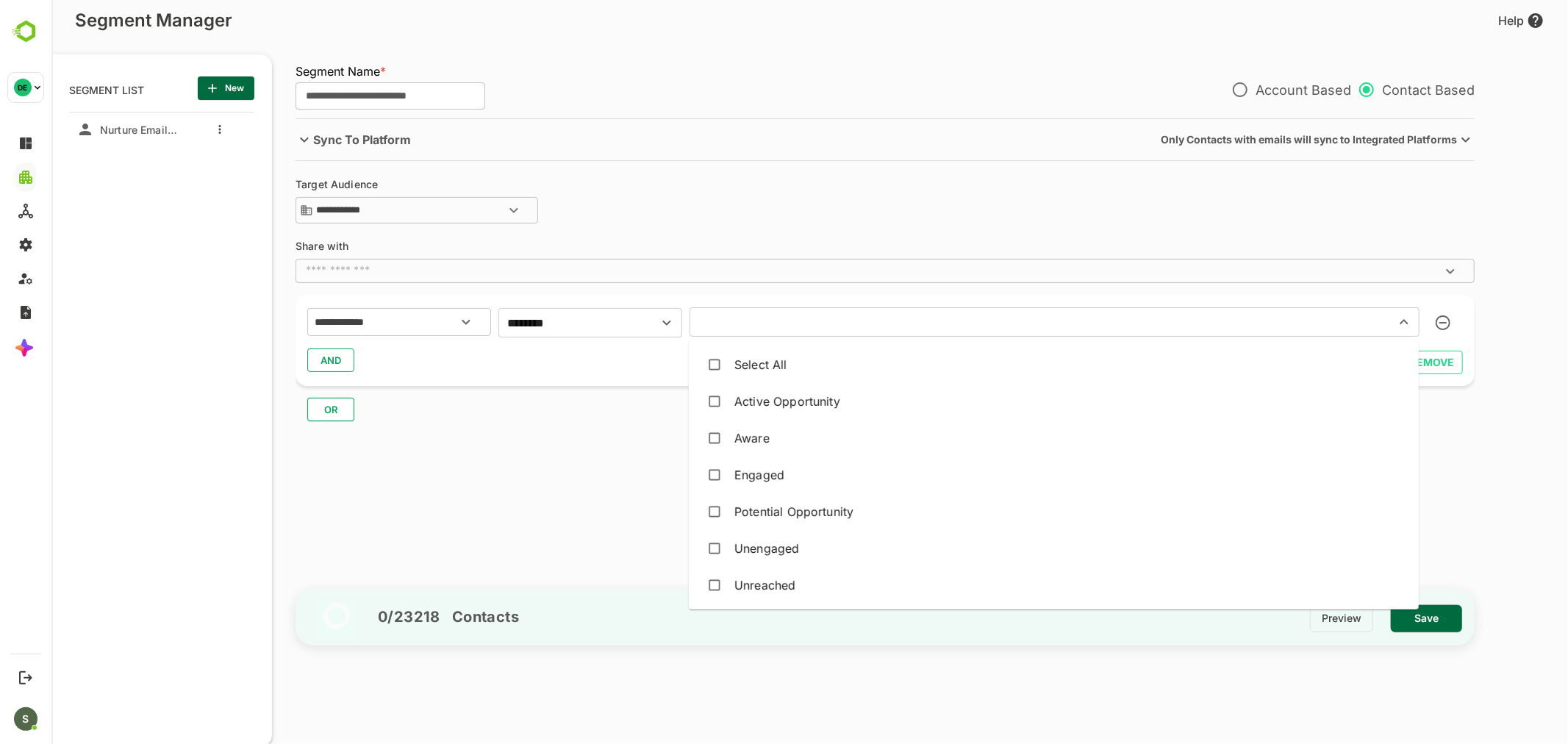
click at [784, 323] on input "text" at bounding box center [1032, 322] width 678 height 21
click at [749, 593] on div "Unreached" at bounding box center [763, 584] width 61 height 18
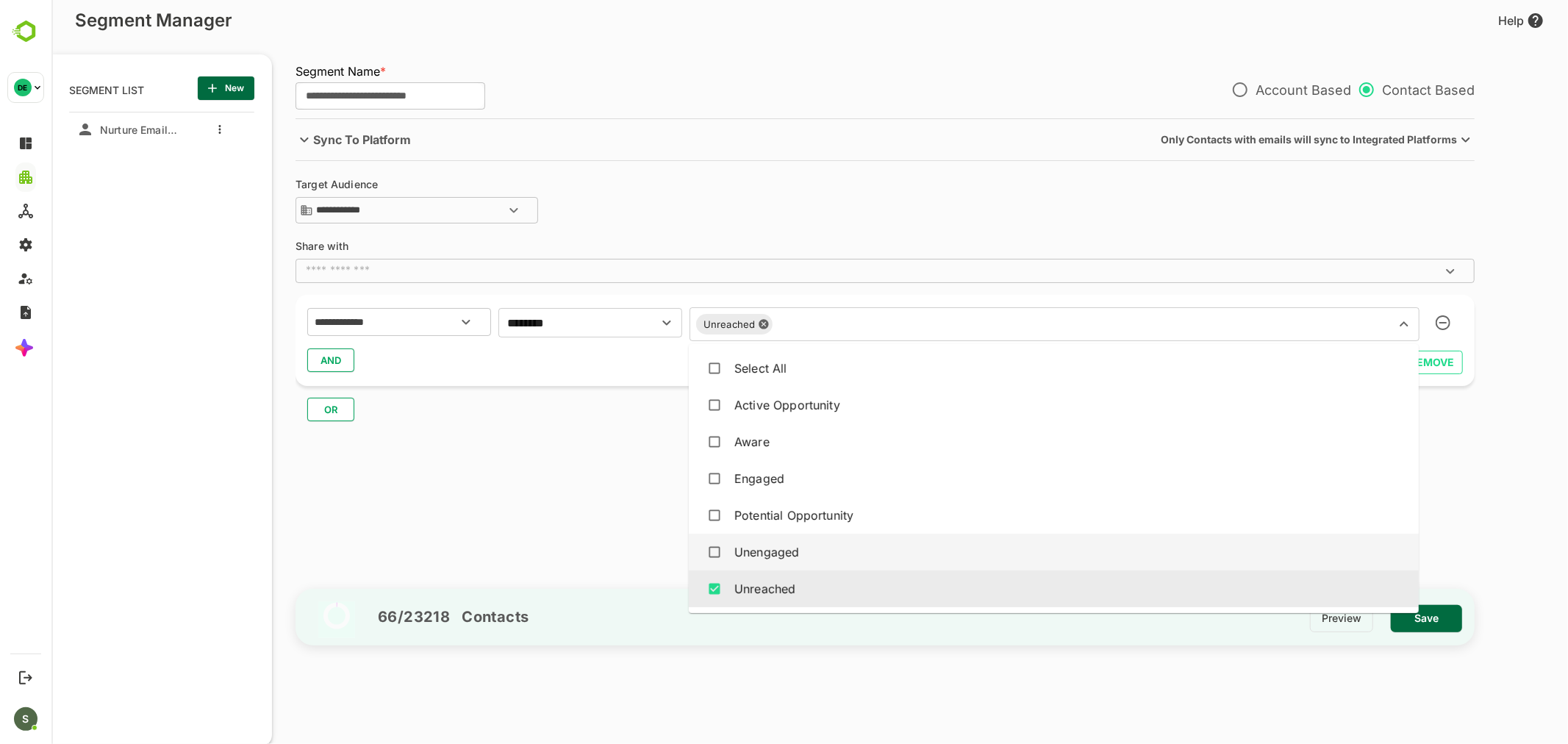
click at [767, 544] on div "Unengaged" at bounding box center [765, 552] width 64 height 18
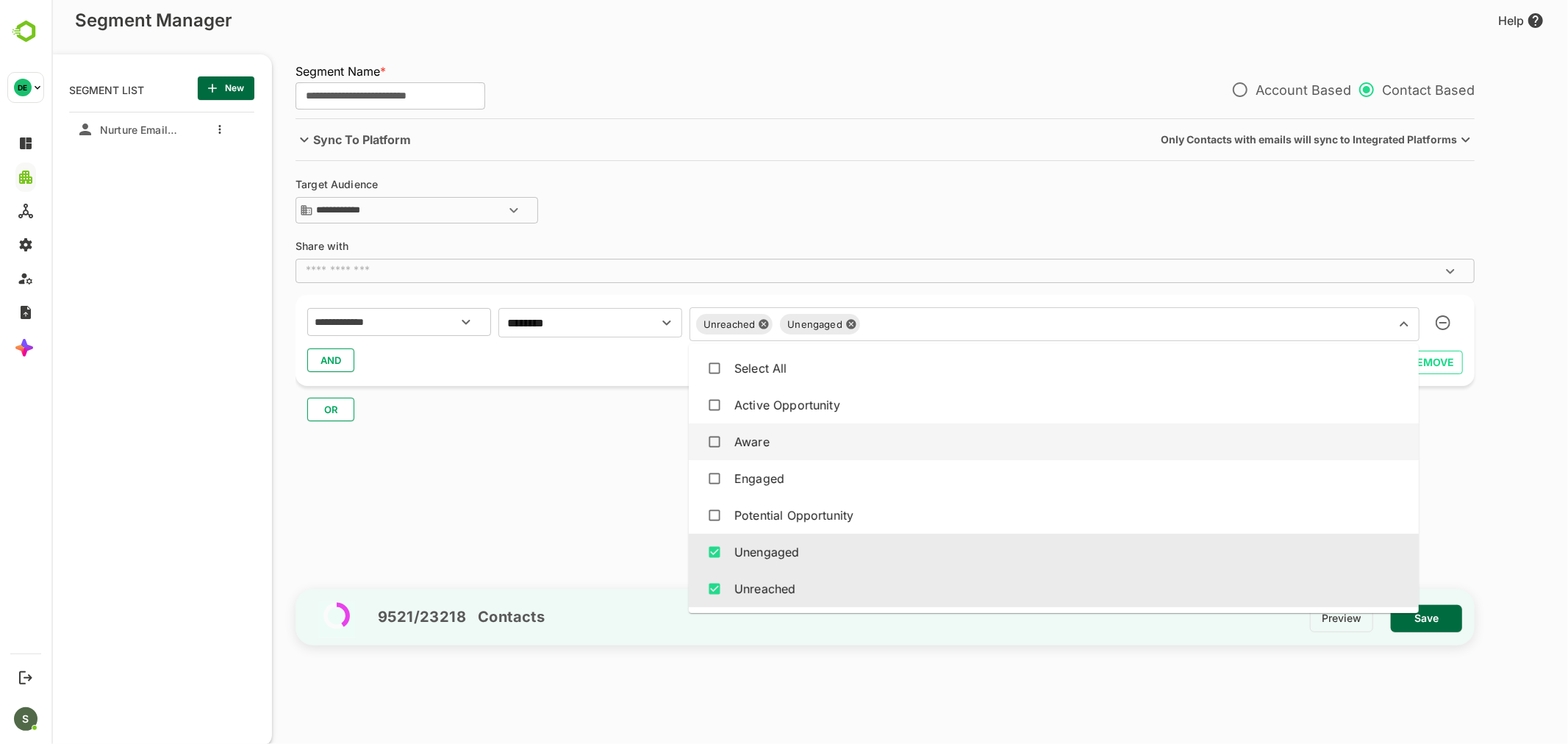
click at [752, 455] on div "Aware" at bounding box center [1053, 442] width 707 height 28
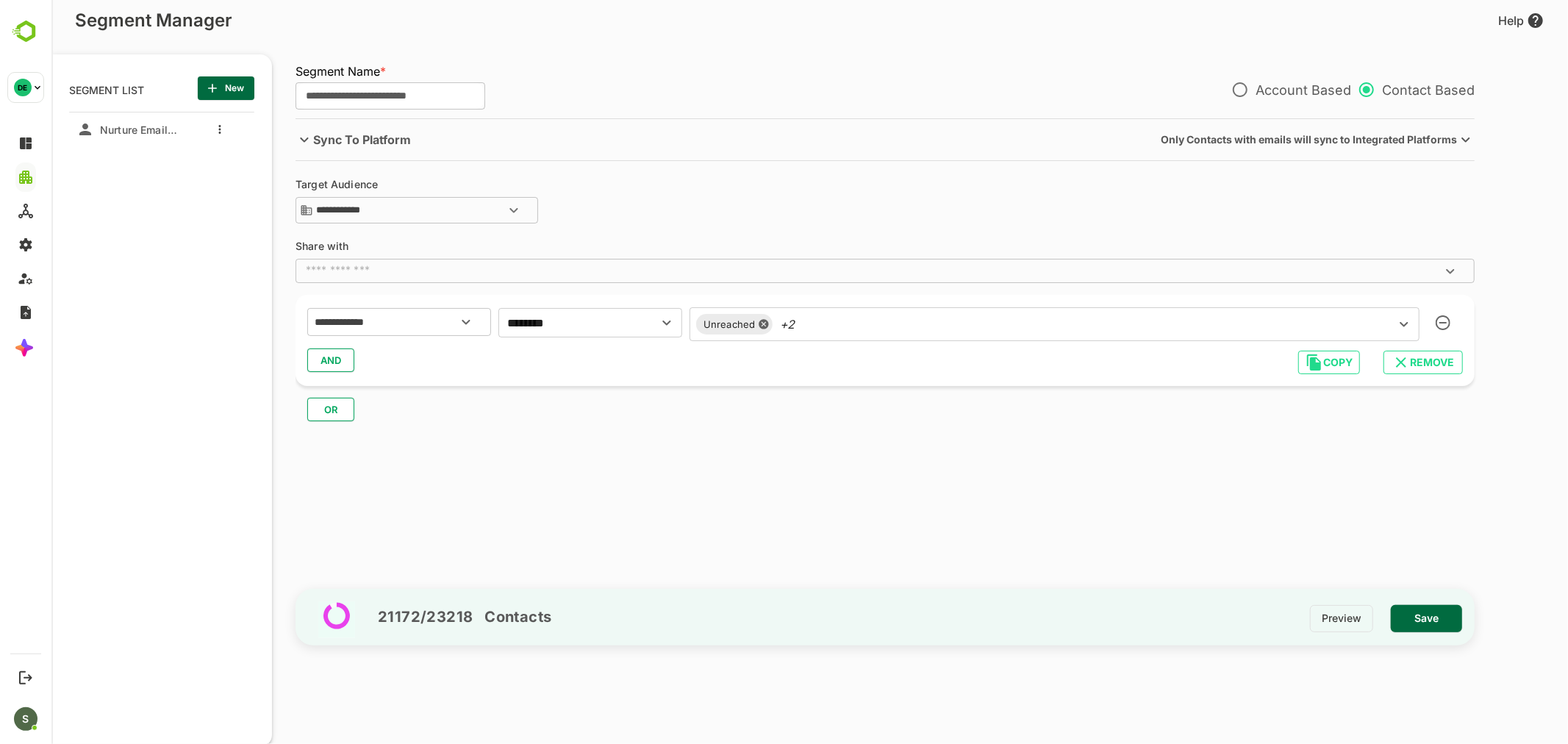
click at [563, 379] on div "**********" at bounding box center [884, 341] width 1179 height 91
click at [343, 361] on button "AND" at bounding box center [329, 359] width 47 height 23
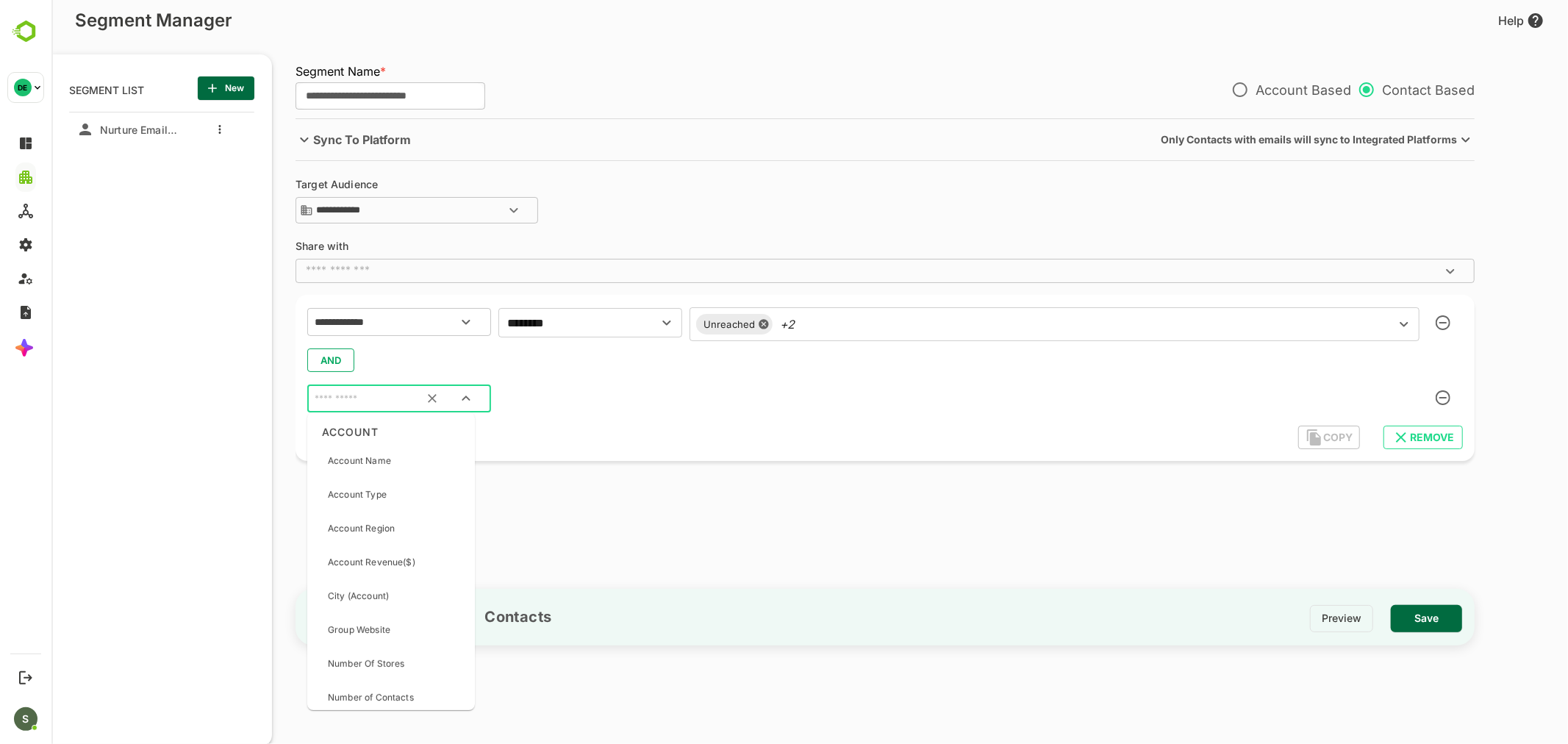
click at [391, 395] on input "text" at bounding box center [380, 399] width 138 height 19
type input "****"
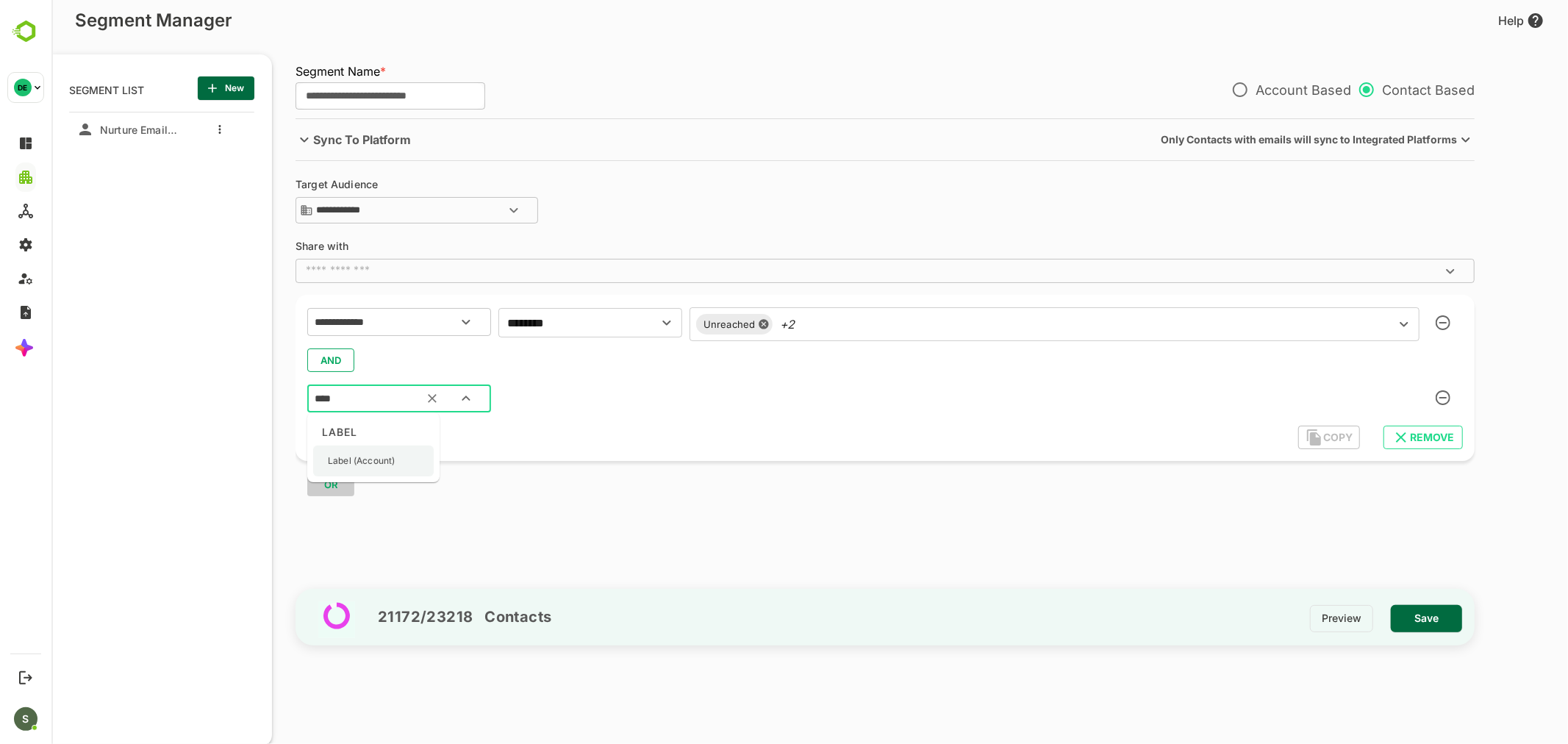
click at [394, 455] on p "Label (Account)" at bounding box center [360, 461] width 67 height 13
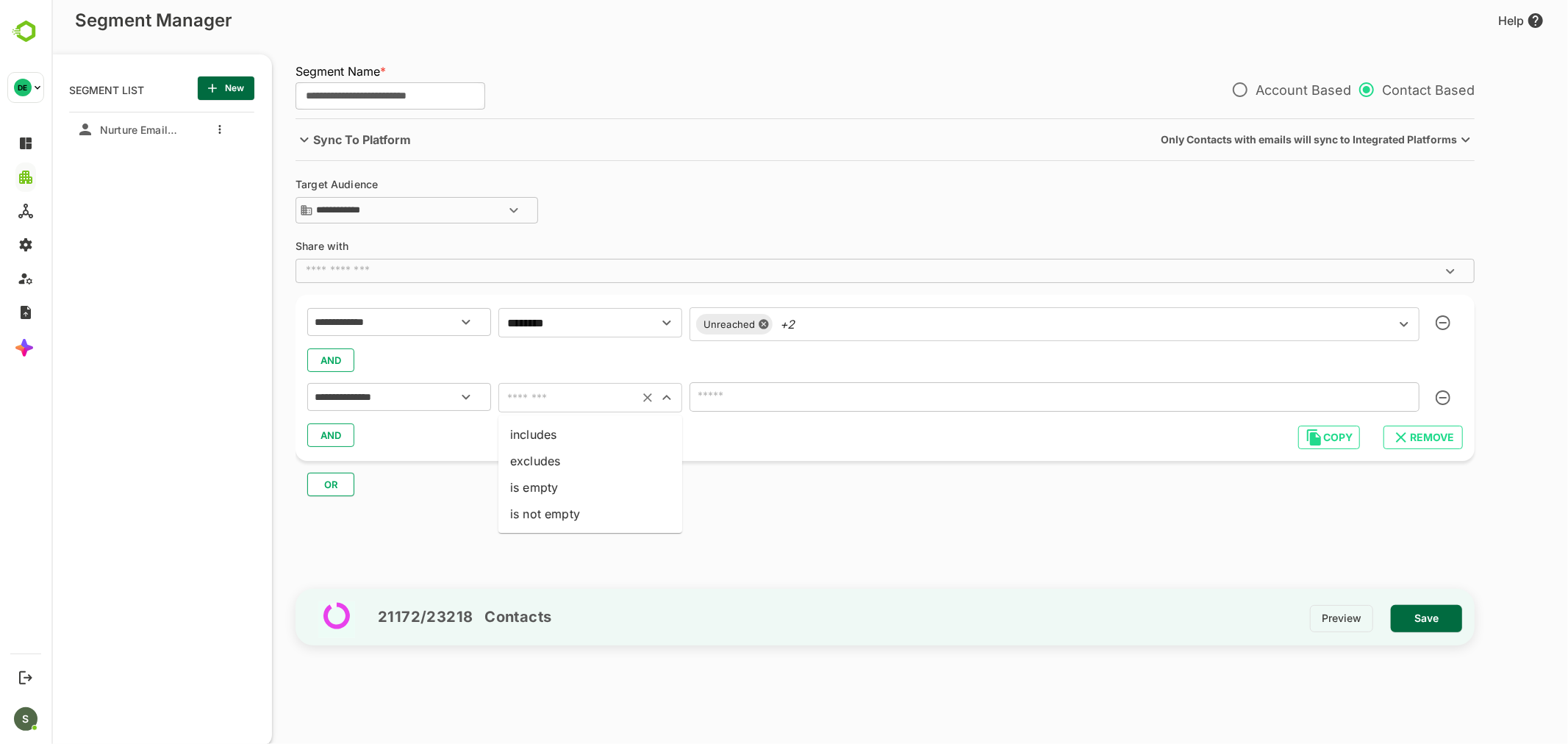
click at [536, 393] on input "text" at bounding box center [567, 398] width 132 height 21
click at [554, 428] on li "includes" at bounding box center [589, 434] width 184 height 26
type input "********"
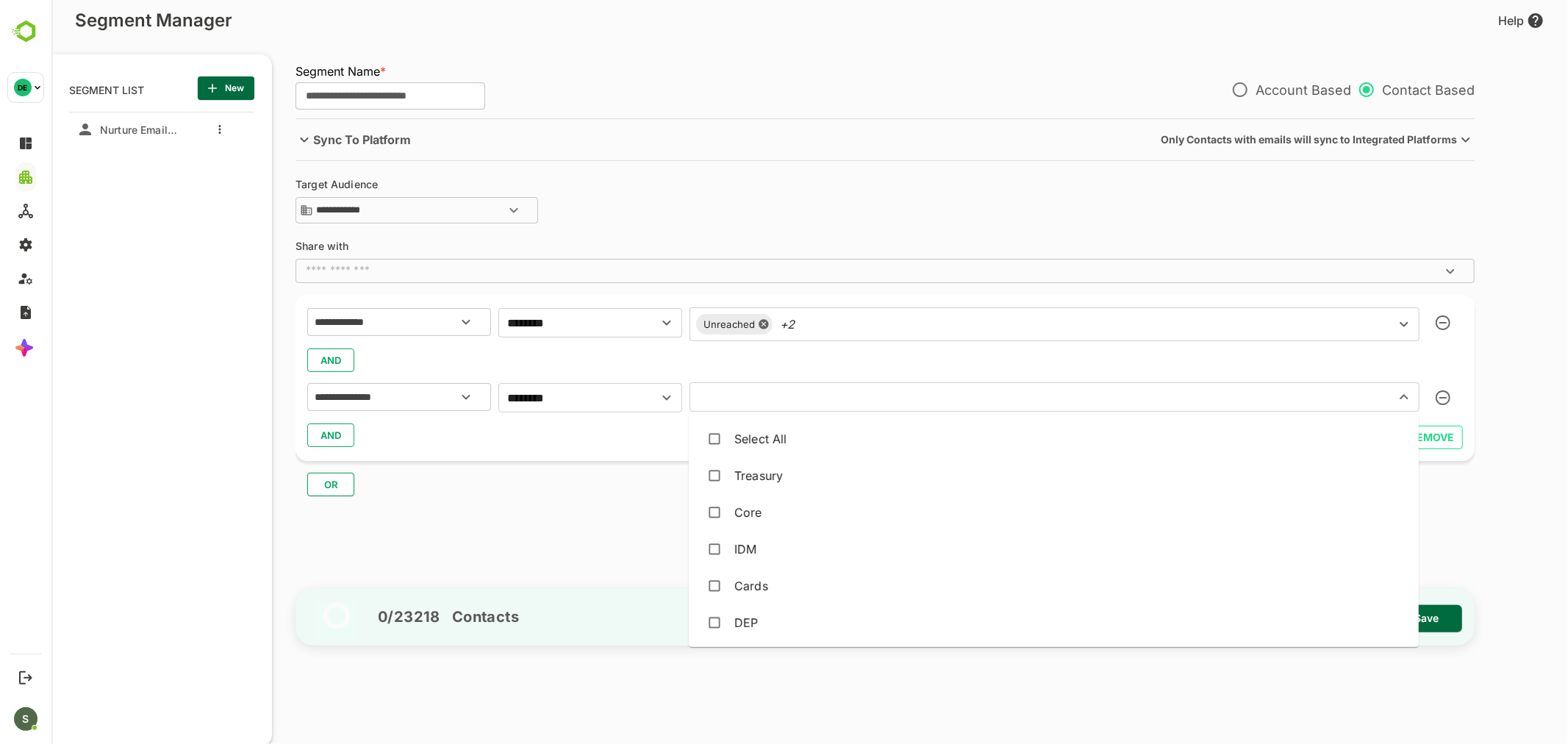
click at [754, 399] on input "text" at bounding box center [1032, 397] width 678 height 21
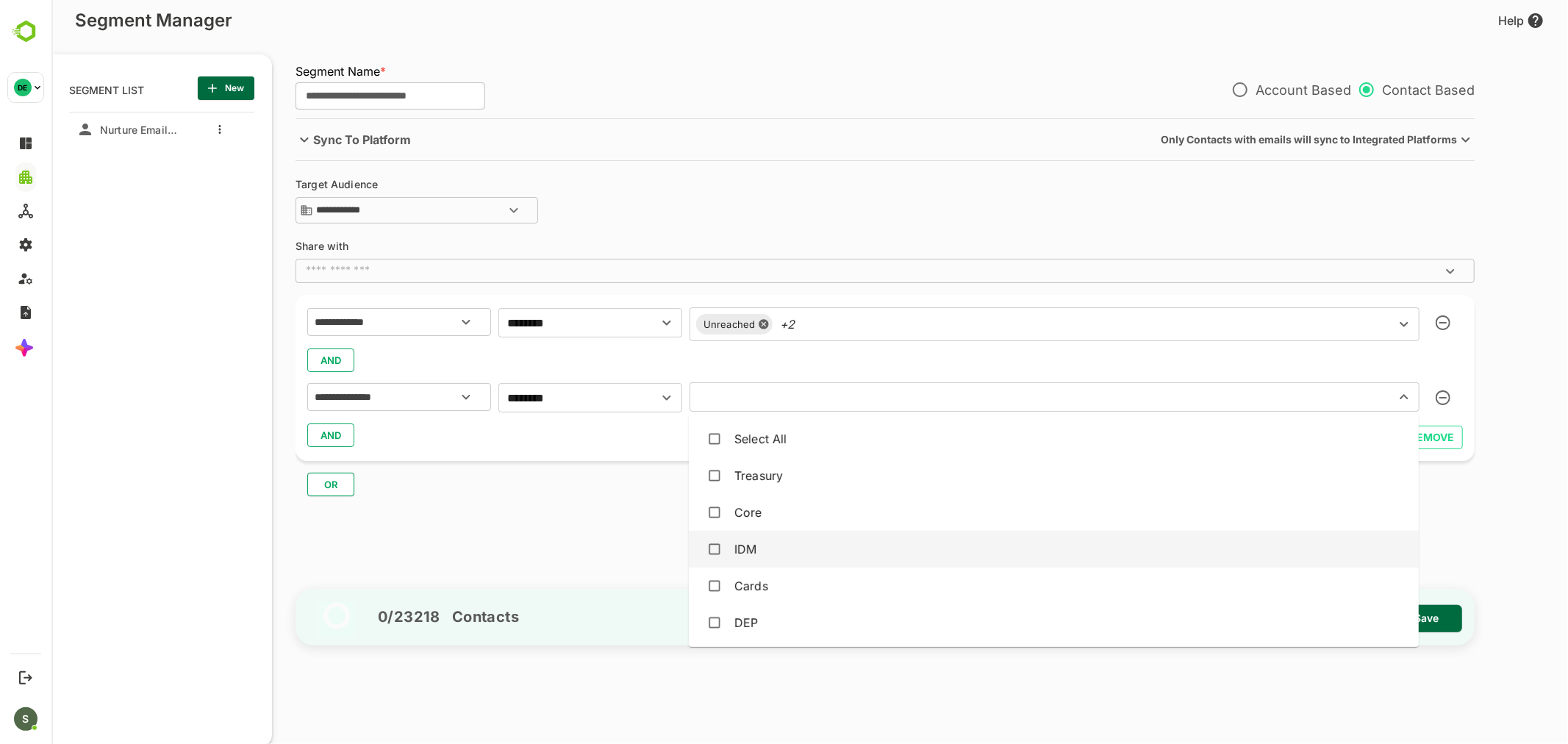
click at [763, 561] on div "IDM" at bounding box center [1053, 549] width 707 height 28
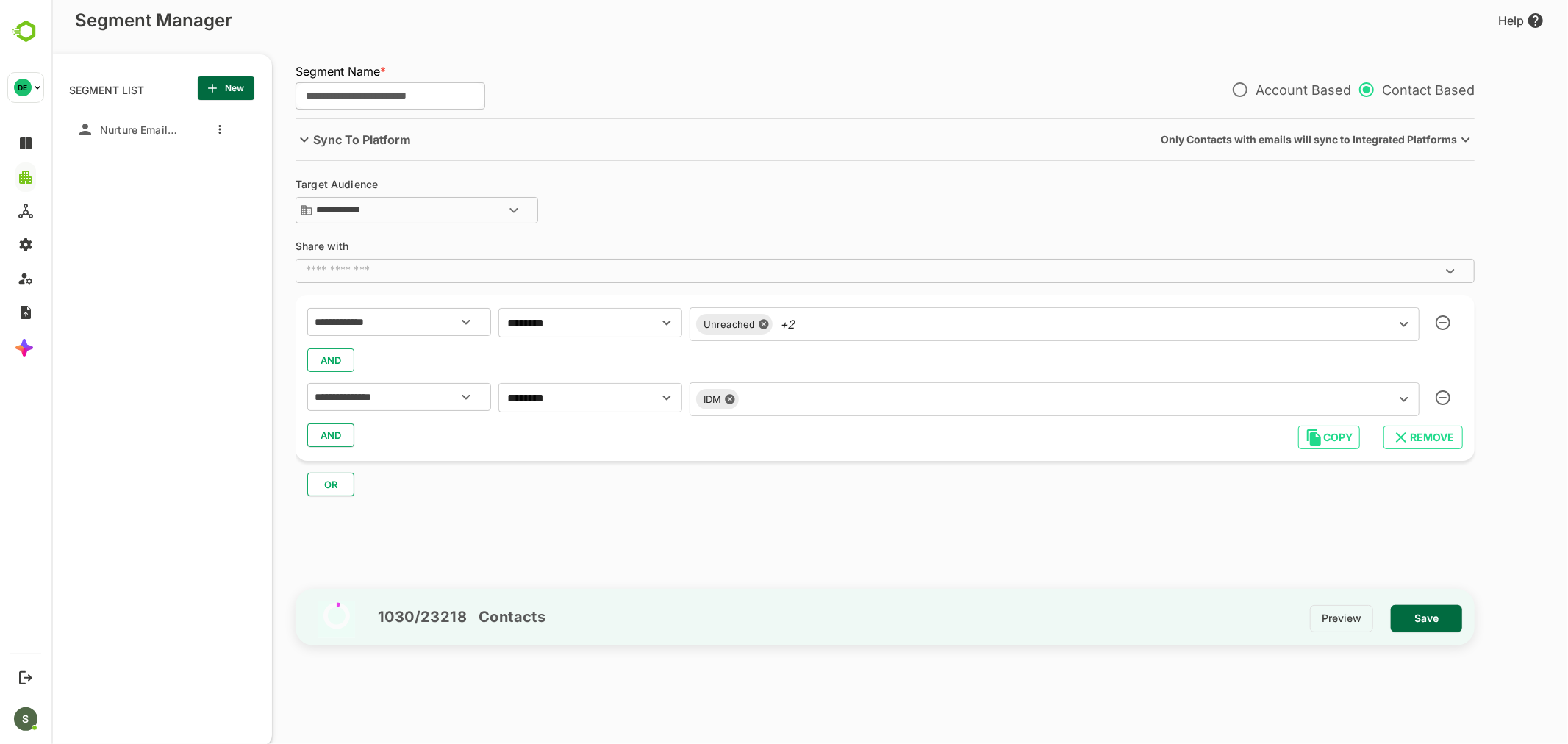
click at [625, 438] on div "AND" at bounding box center [884, 435] width 1155 height 28
click at [327, 430] on span "AND" at bounding box center [330, 435] width 22 height 19
click at [360, 473] on input "text" at bounding box center [380, 474] width 138 height 19
type input "****"
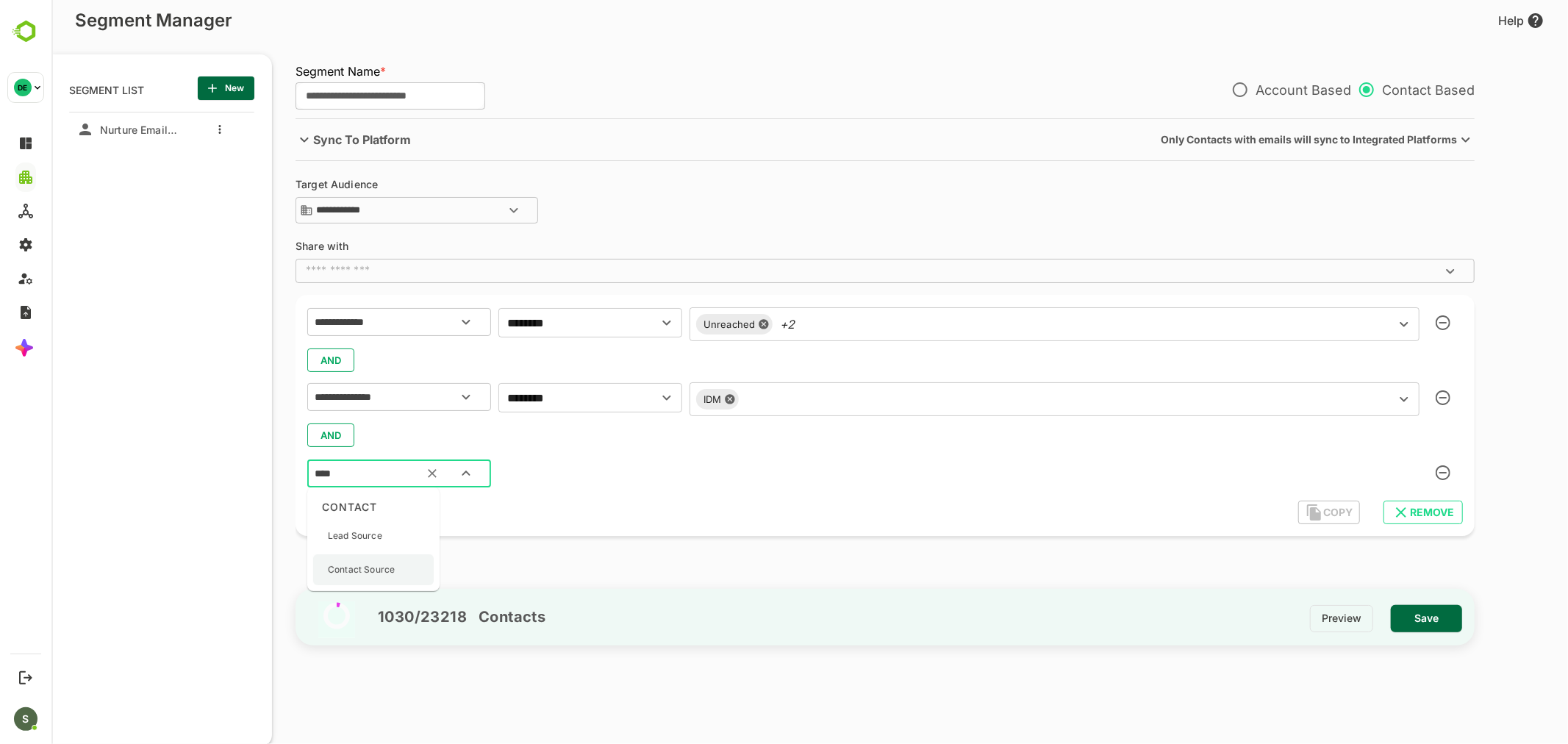
click at [380, 563] on p "Contact Source" at bounding box center [360, 569] width 67 height 13
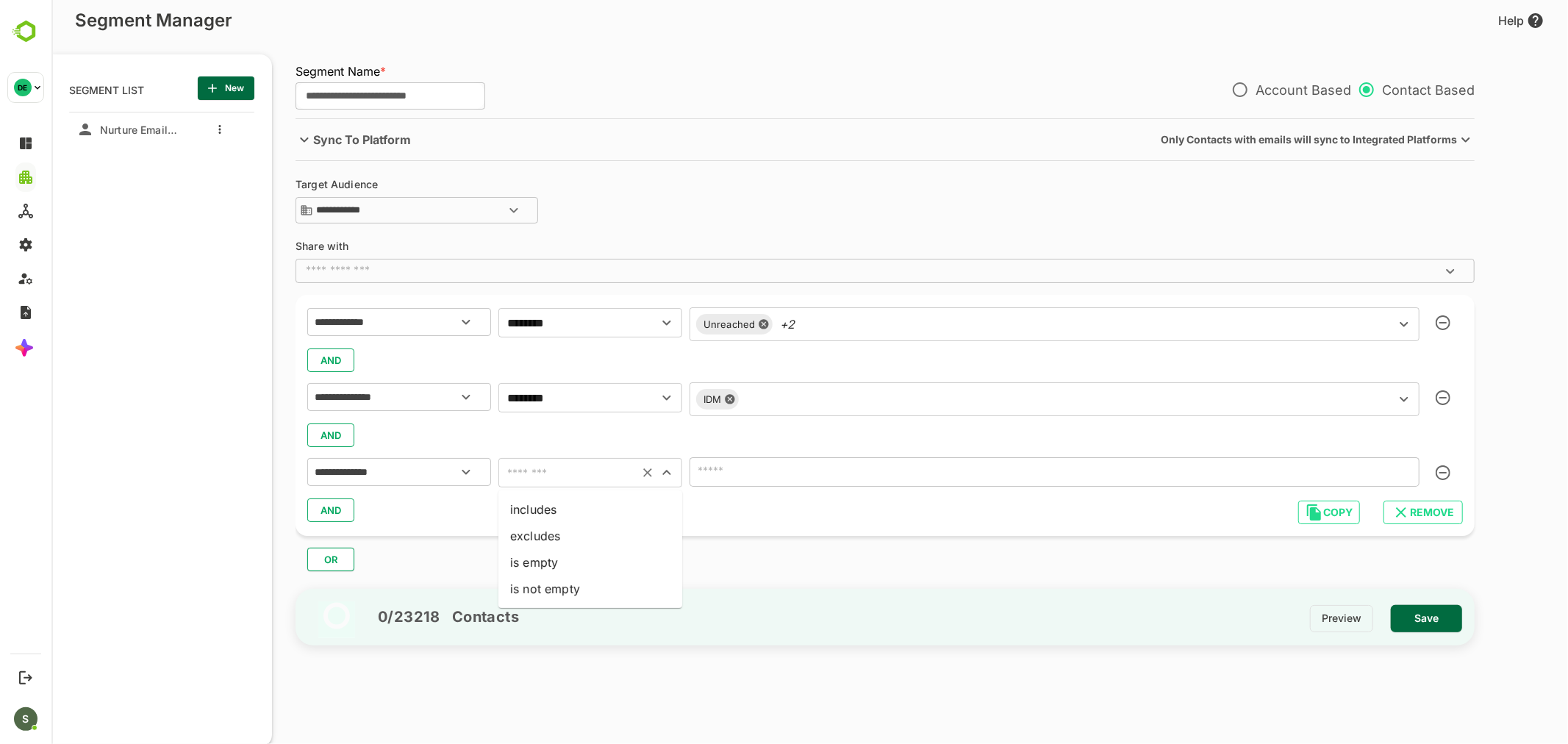
click at [552, 479] on input "text" at bounding box center [567, 472] width 132 height 21
click at [559, 505] on li "includes" at bounding box center [589, 510] width 184 height 26
type input "********"
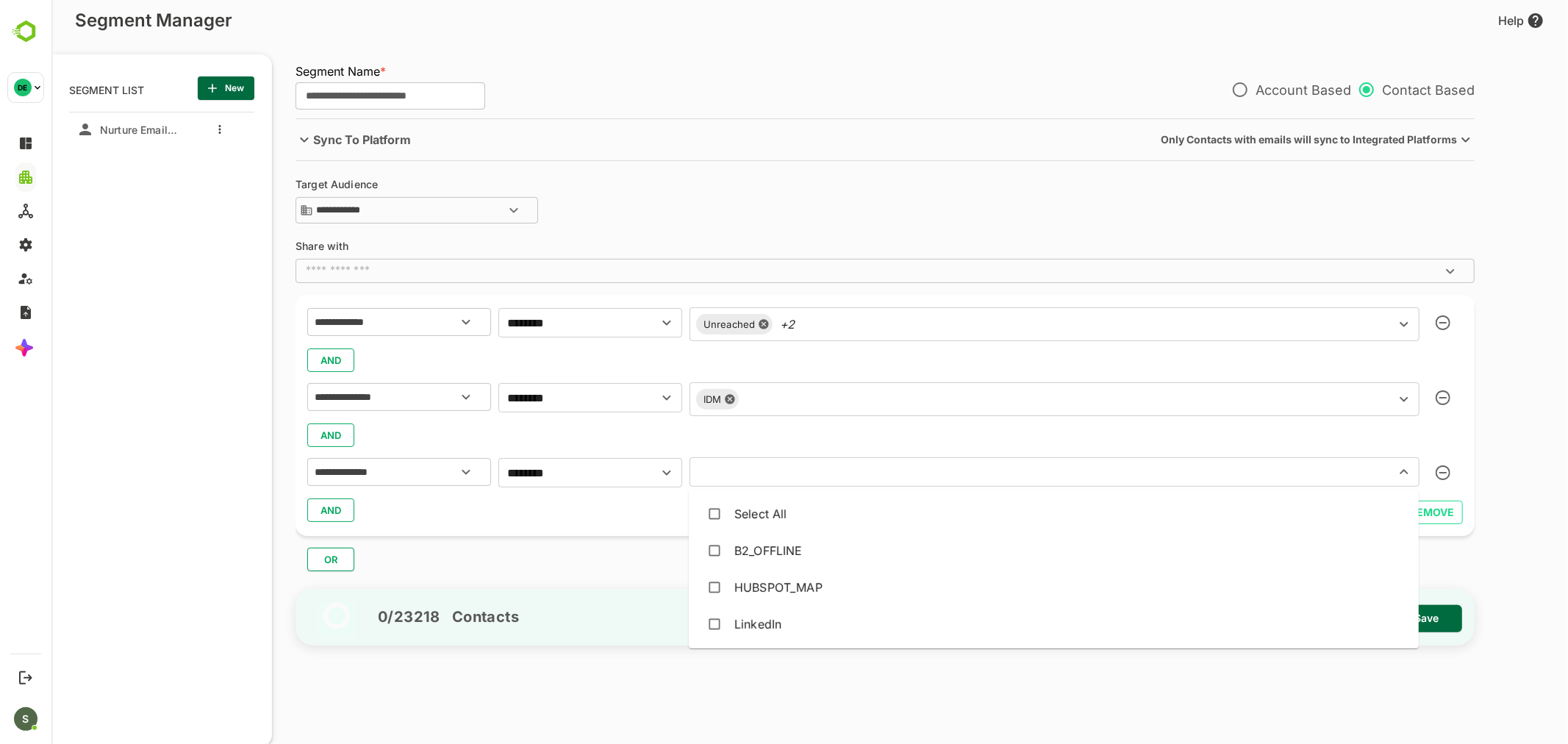
click at [718, 479] on input "text" at bounding box center [1032, 471] width 678 height 21
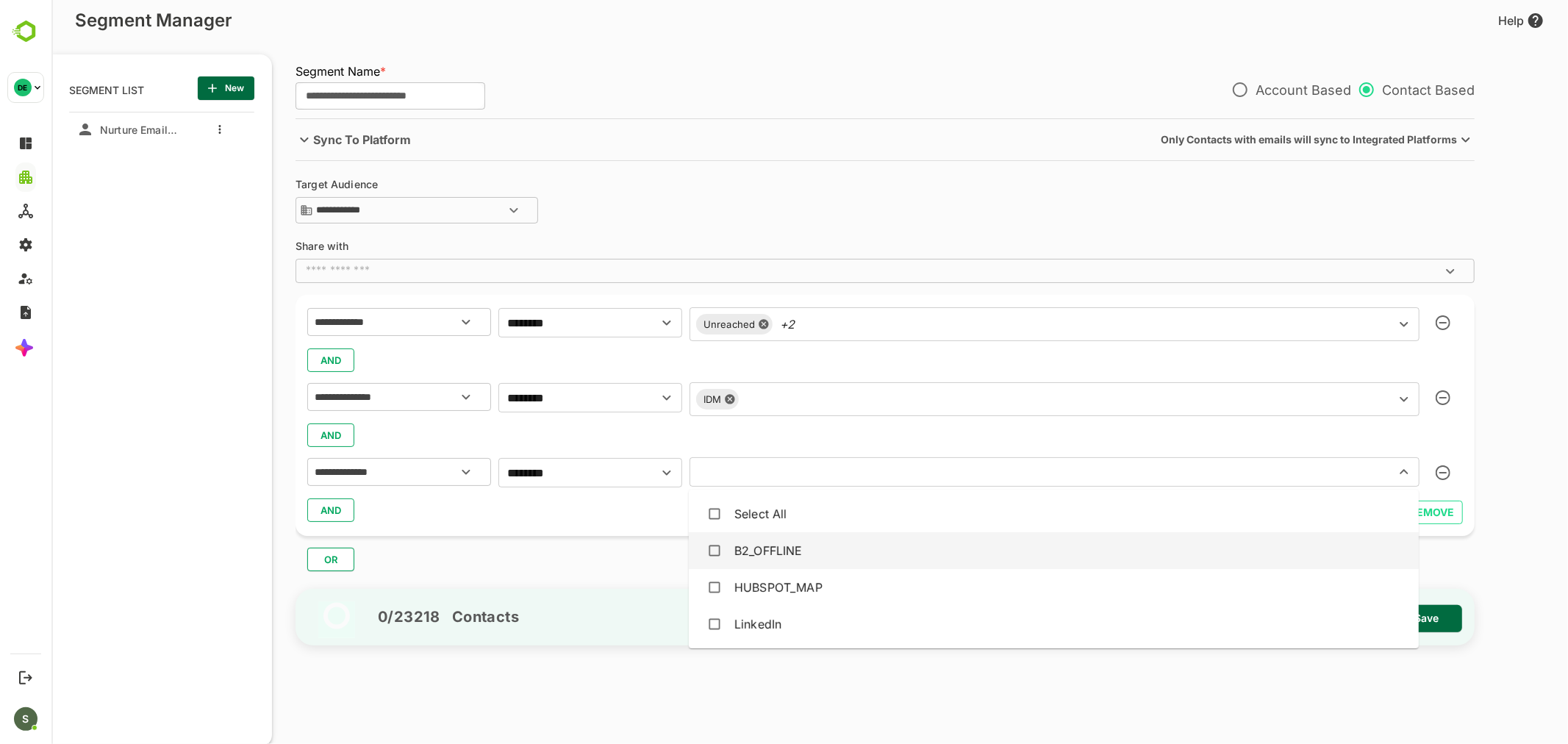
click at [744, 540] on div "B2_OFFLINE" at bounding box center [1053, 551] width 707 height 28
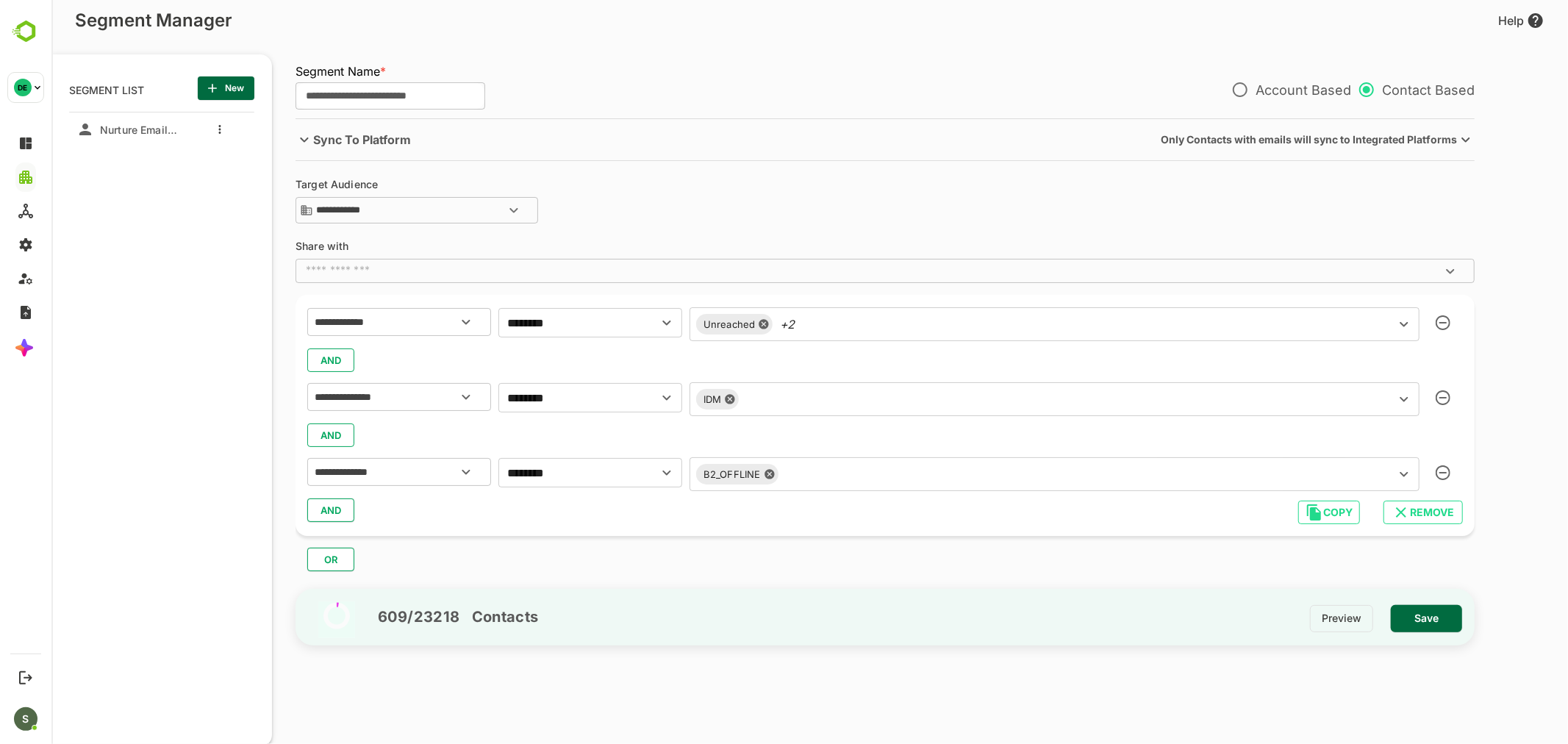
click at [618, 513] on div "AND" at bounding box center [884, 511] width 1155 height 28
click at [1419, 615] on span "Save" at bounding box center [1425, 618] width 48 height 19
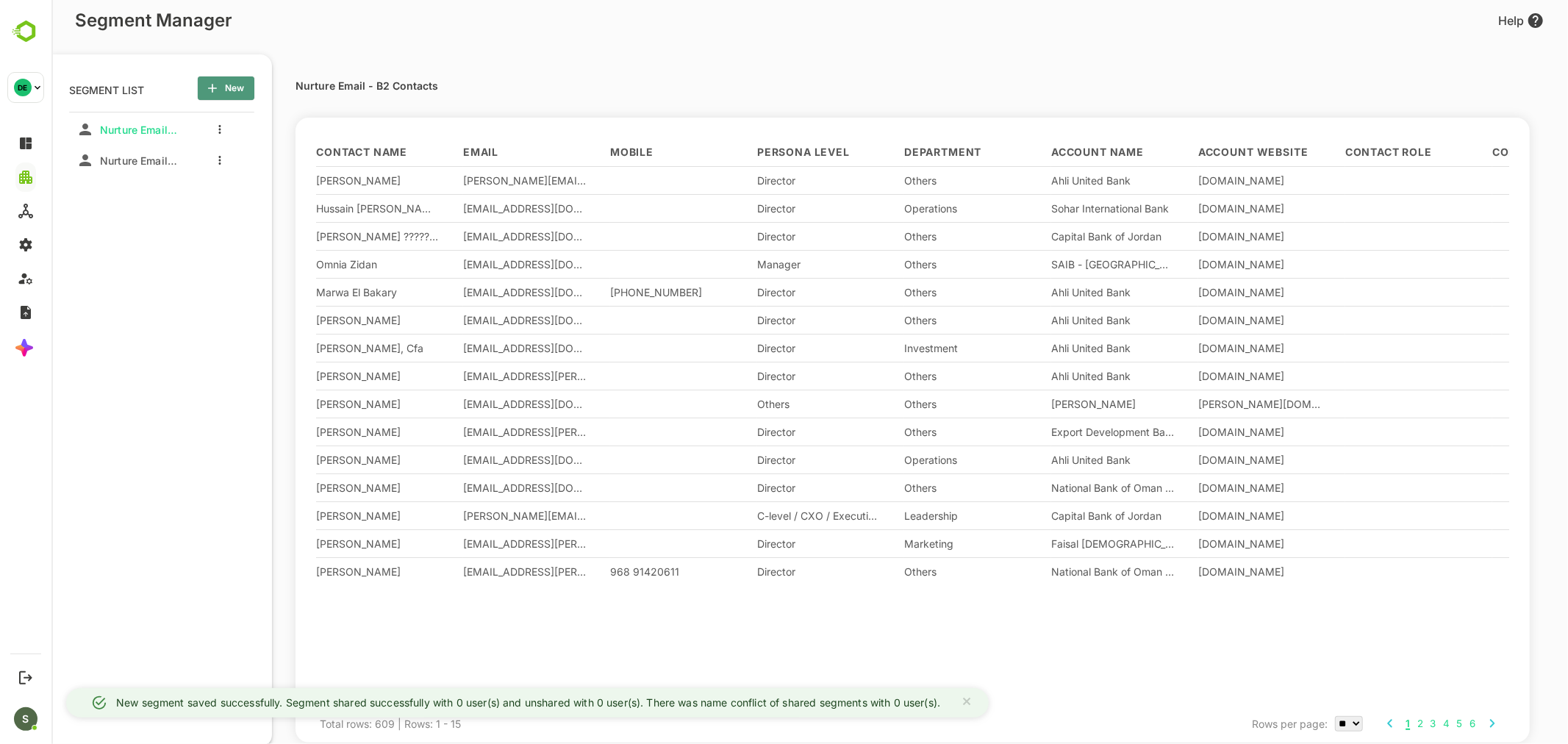
click at [239, 82] on span "New" at bounding box center [225, 88] width 33 height 19
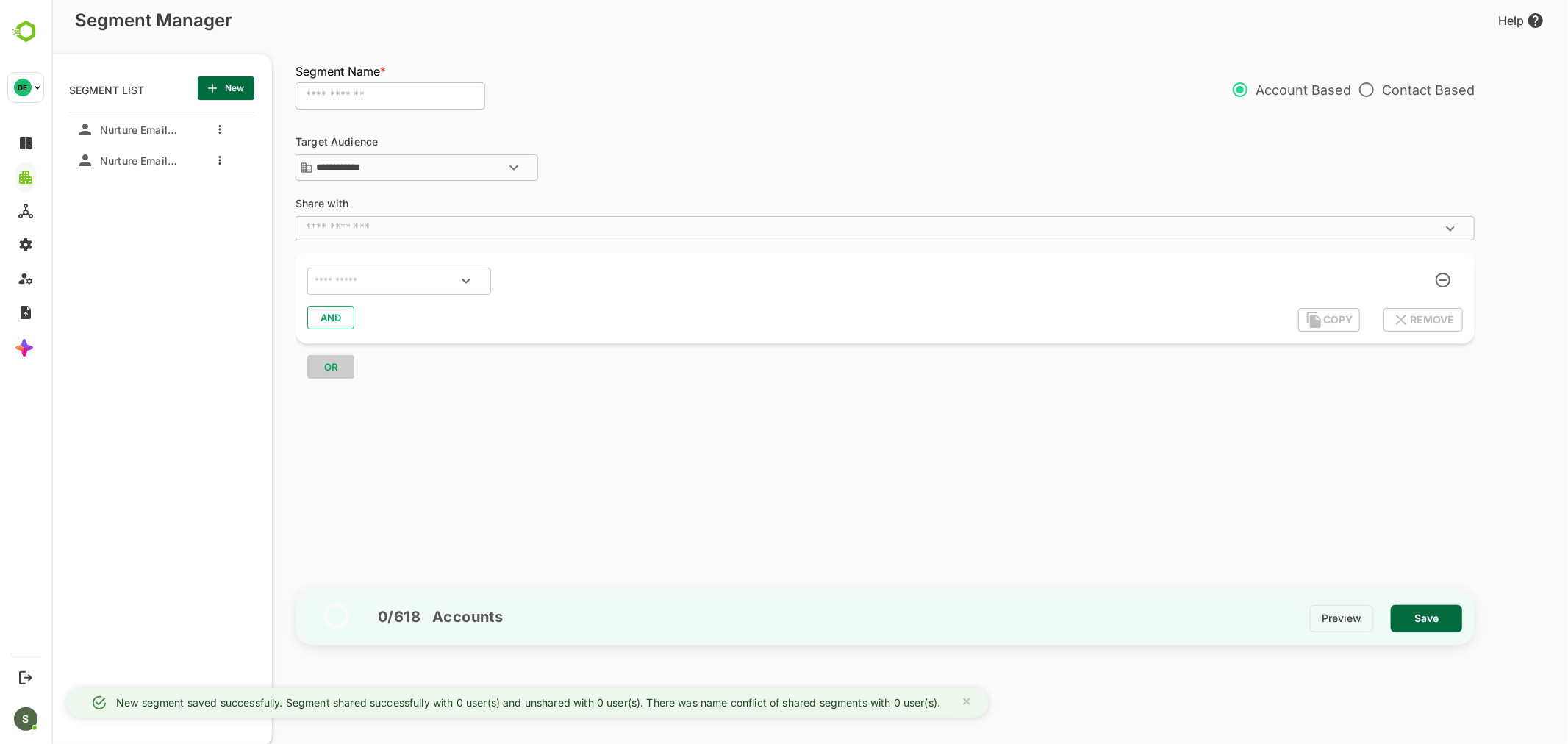
click at [363, 98] on input "text" at bounding box center [389, 96] width 189 height 28
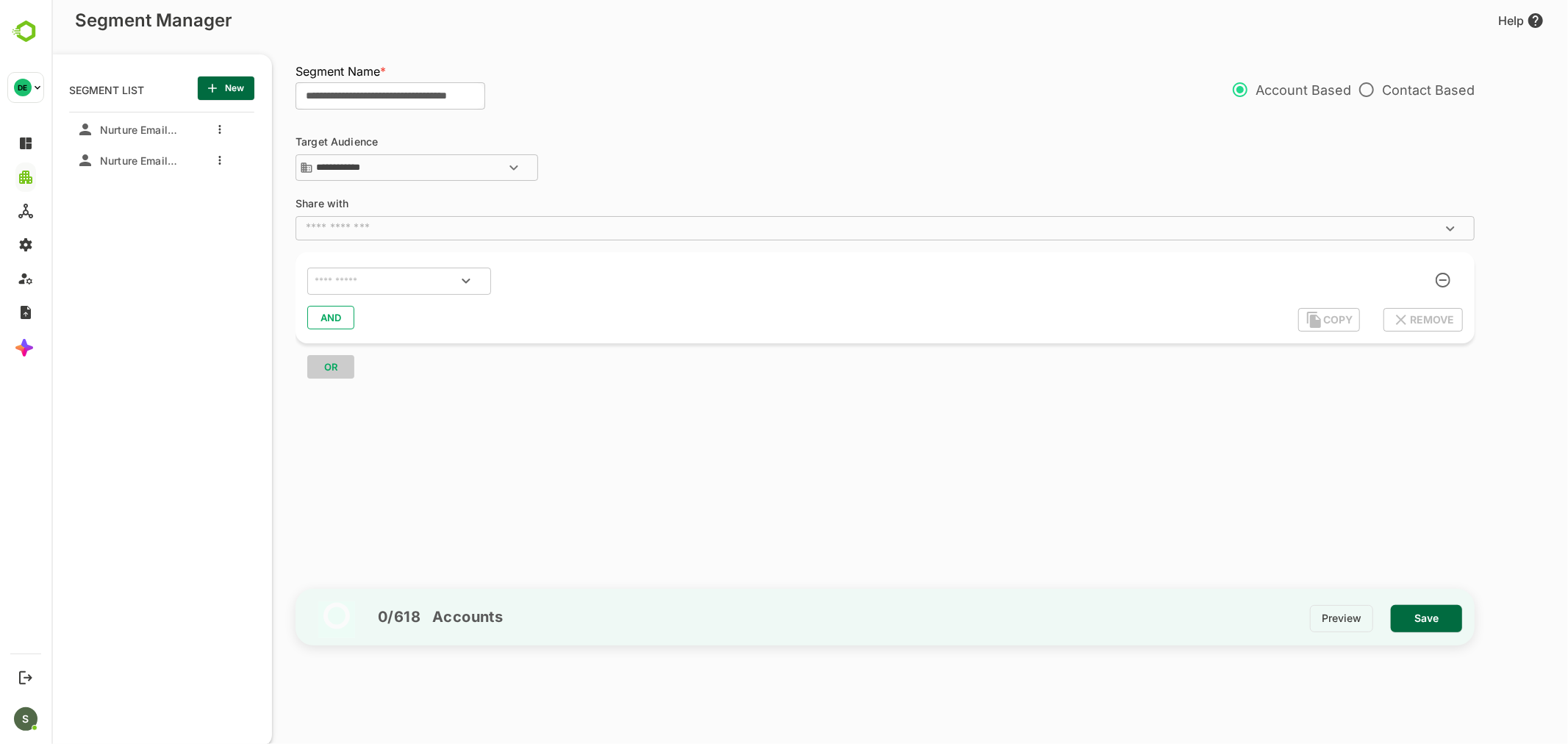
scroll to position [0, 23]
click at [375, 292] on div "​" at bounding box center [398, 282] width 184 height 28
type input "**********"
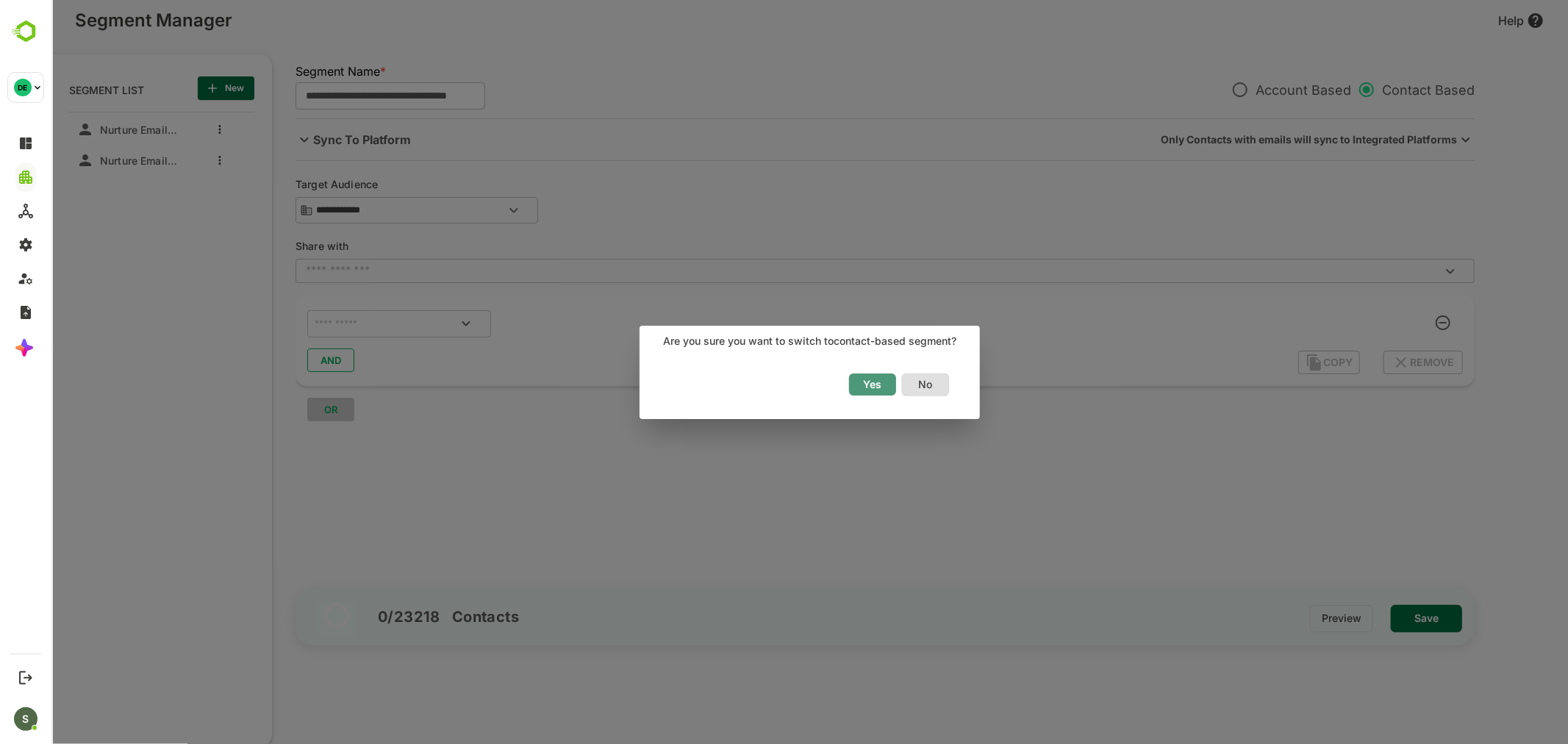
click at [875, 386] on span "Yes" at bounding box center [872, 385] width 33 height 19
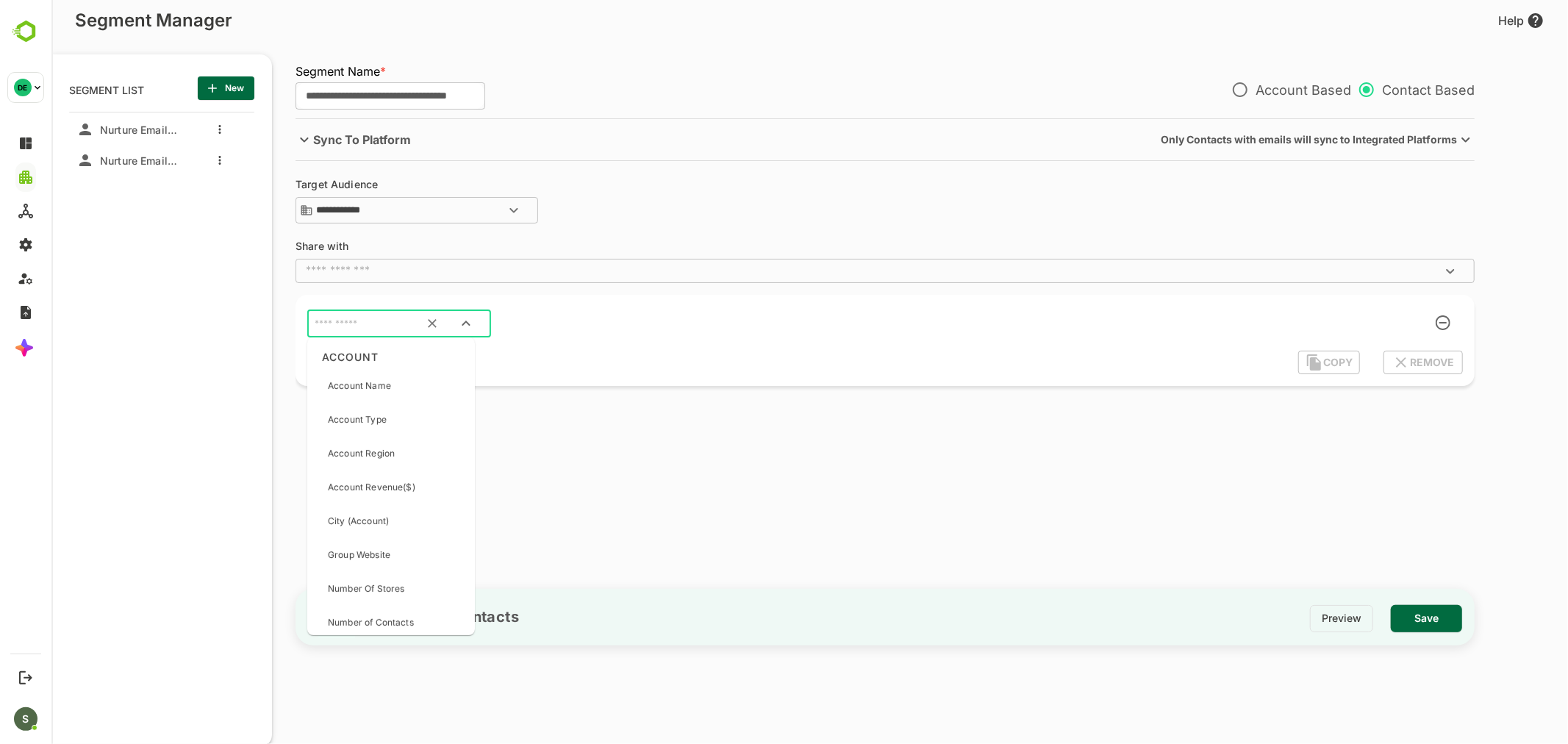
click at [361, 316] on input "text" at bounding box center [380, 324] width 138 height 19
type input "*"
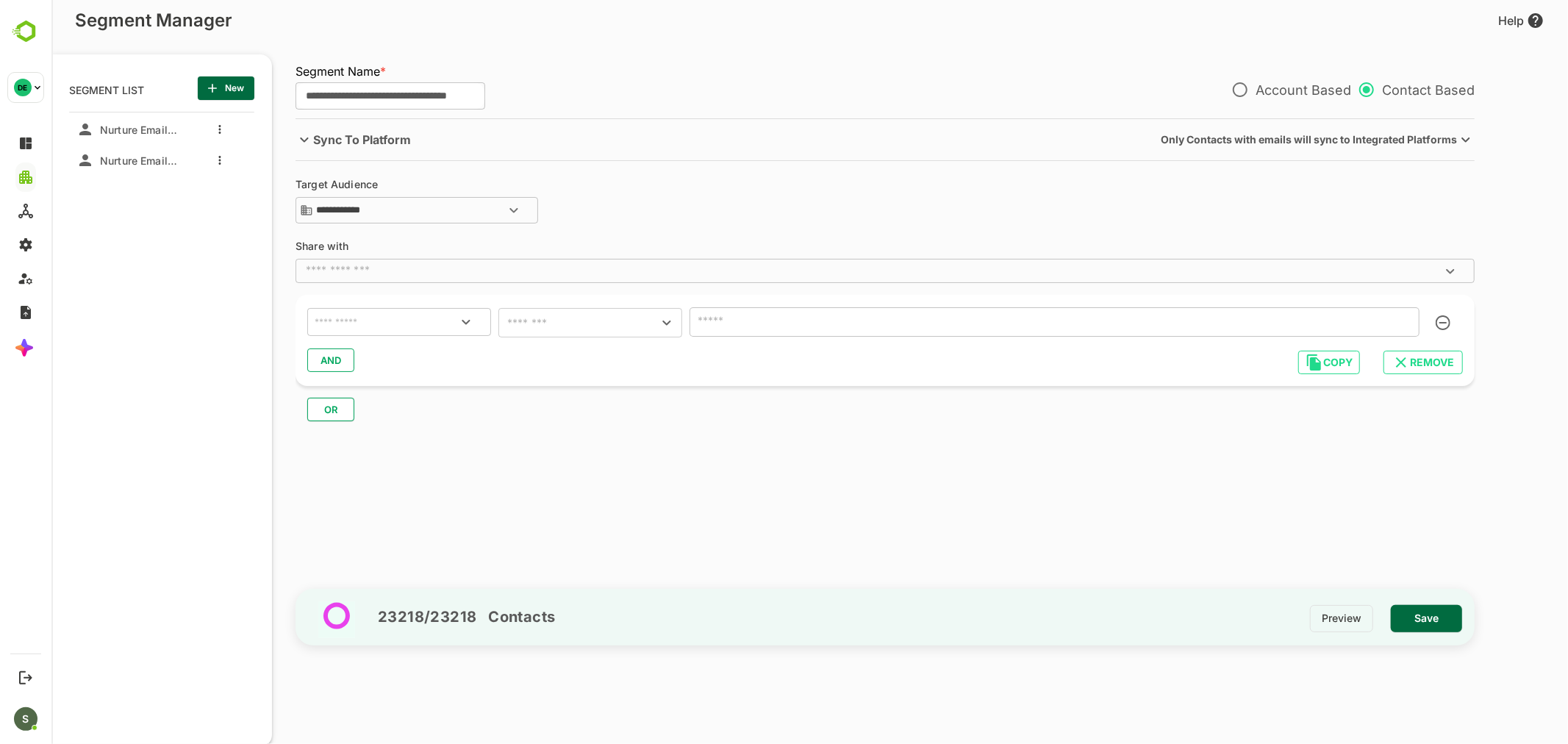
click at [361, 316] on input "text" at bounding box center [398, 322] width 175 height 19
type input "**********"
click at [387, 383] on p "Account Stage" at bounding box center [357, 385] width 63 height 13
click at [553, 330] on input "text" at bounding box center [567, 323] width 132 height 21
click at [560, 351] on li "includes" at bounding box center [589, 359] width 184 height 26
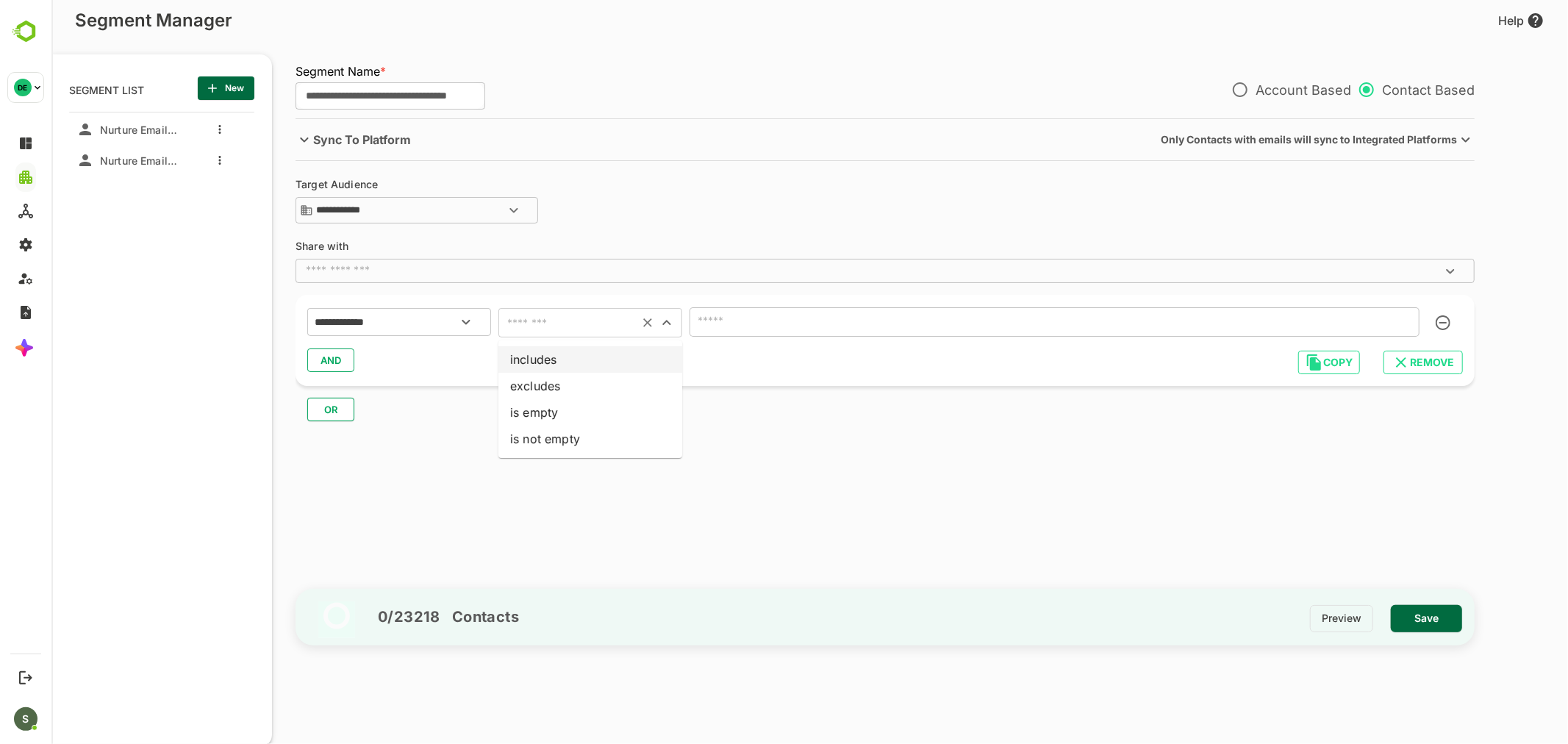
type input "********"
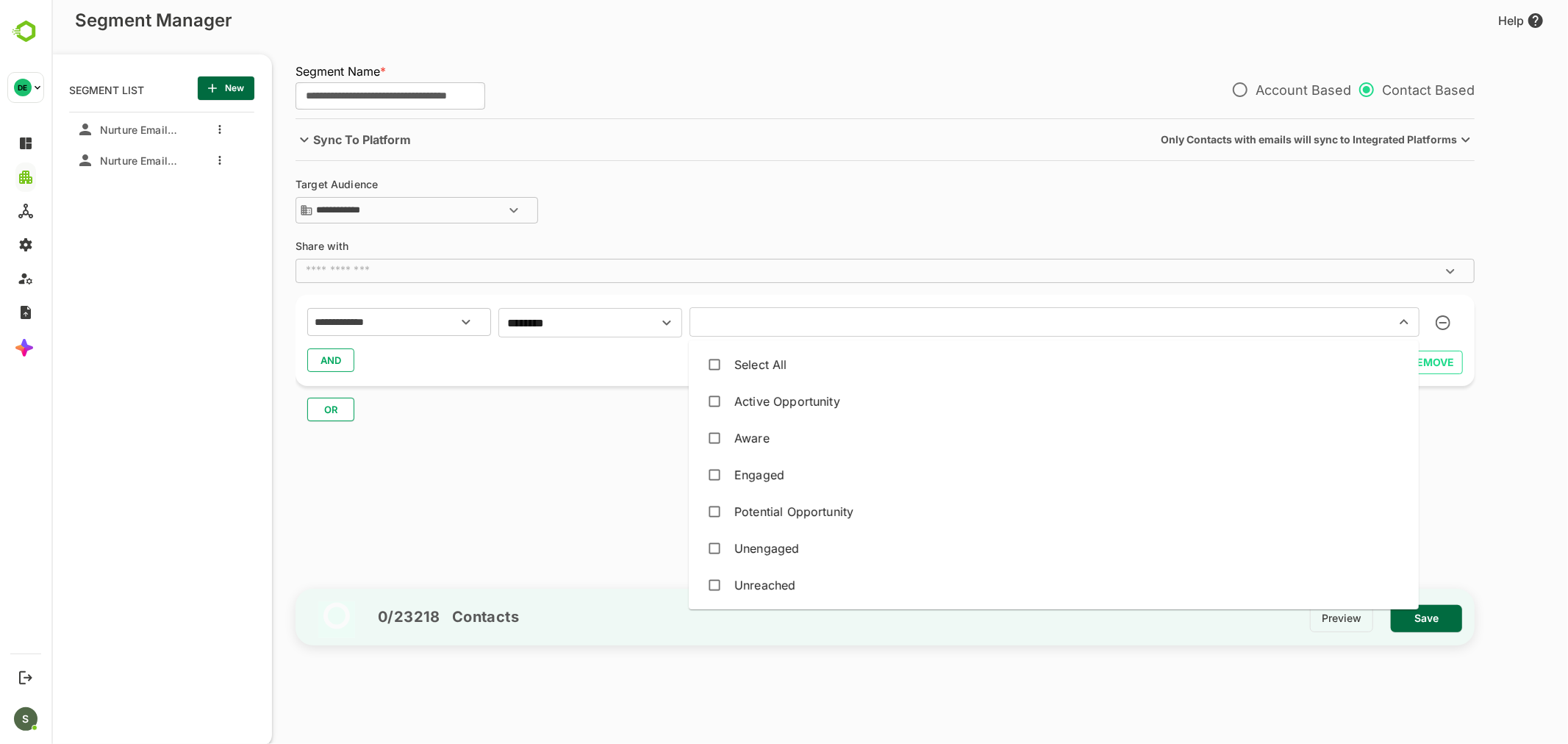
click at [754, 322] on input "text" at bounding box center [1032, 322] width 678 height 21
click at [150, 126] on span "Nurture Email - B2 Contacts" at bounding box center [135, 129] width 85 height 12
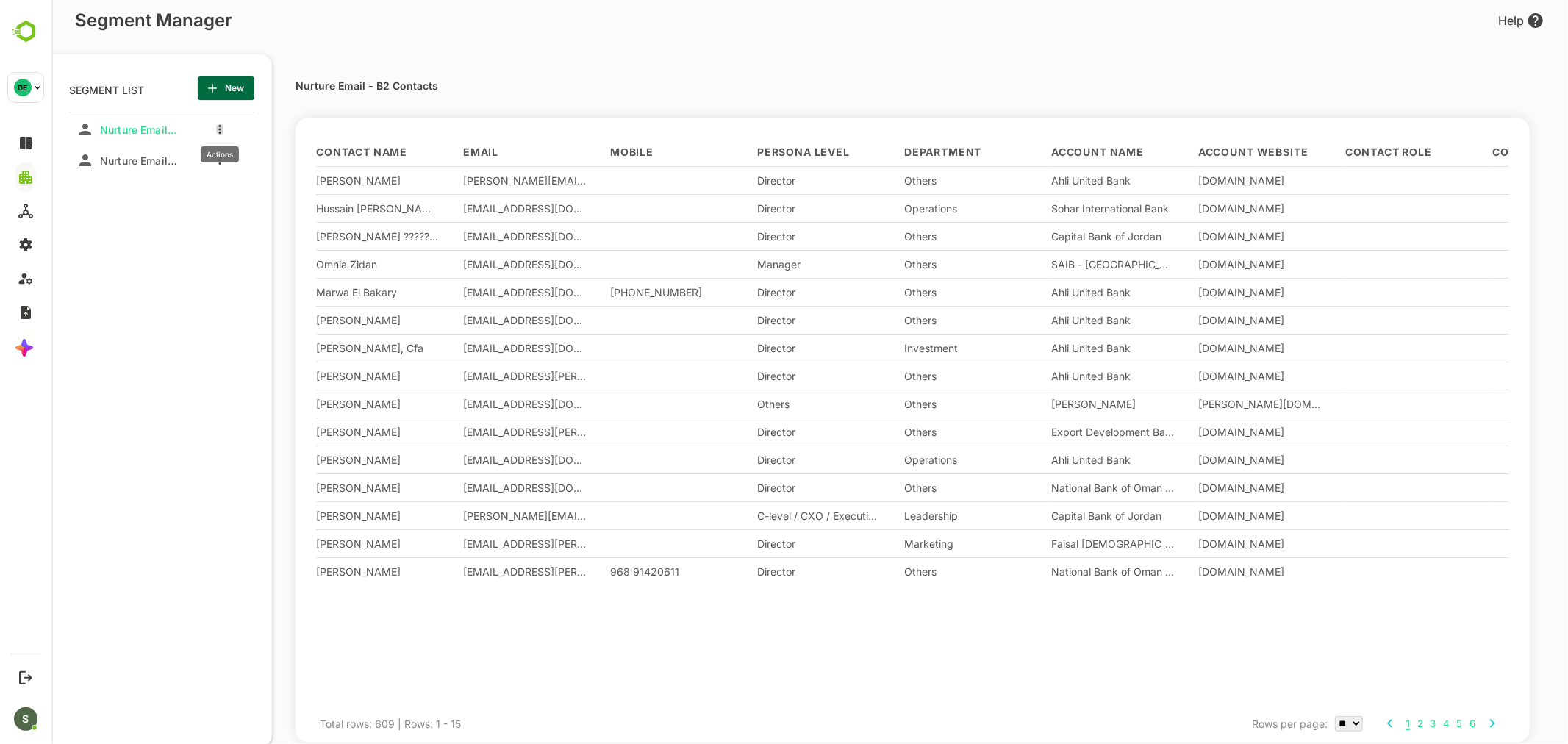
click at [216, 126] on button "more actions" at bounding box center [219, 129] width 7 height 13
click at [274, 160] on span "Edit" at bounding box center [294, 154] width 80 height 18
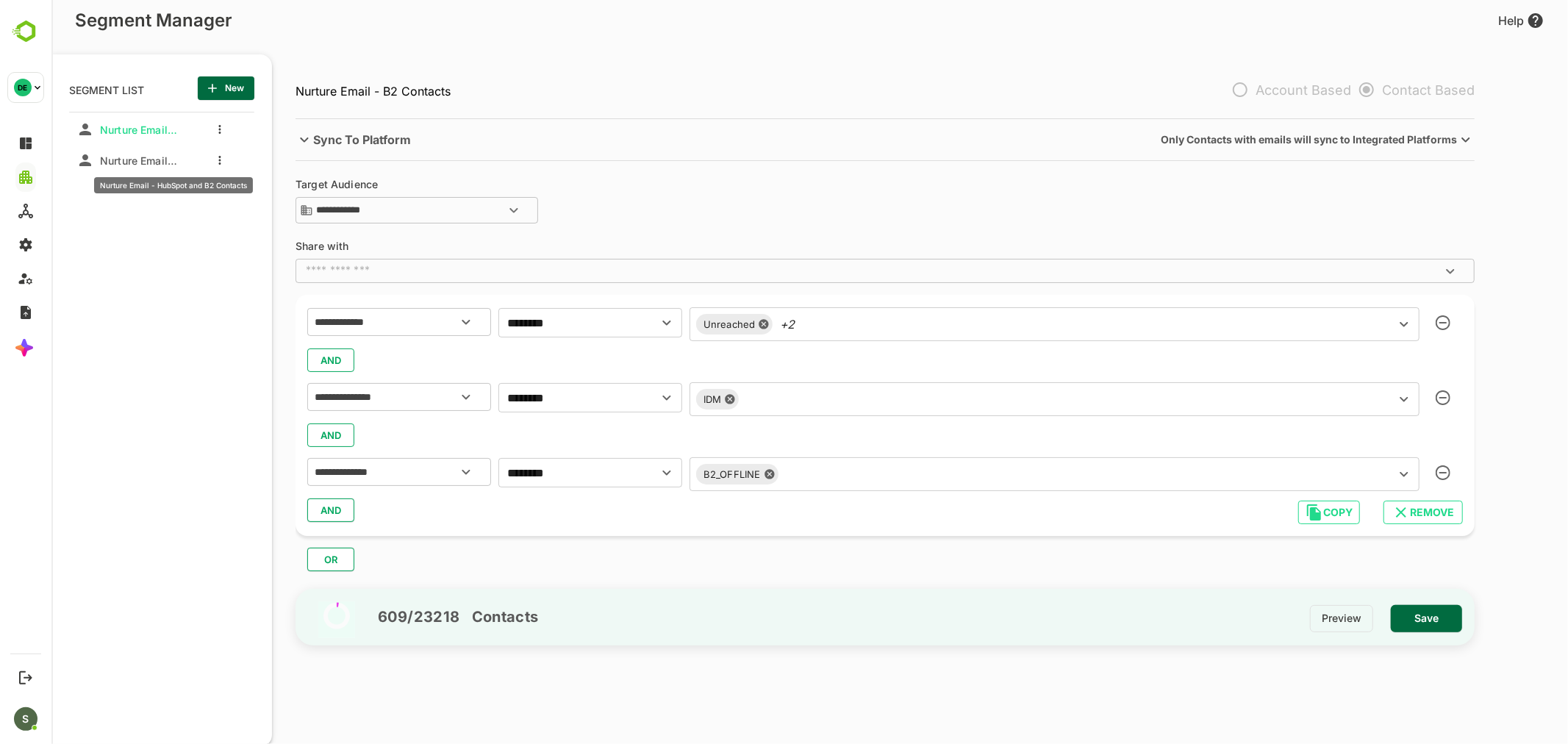
click at [142, 161] on span "Nurture Email - HubSpot and B2 Contacts" at bounding box center [135, 160] width 85 height 12
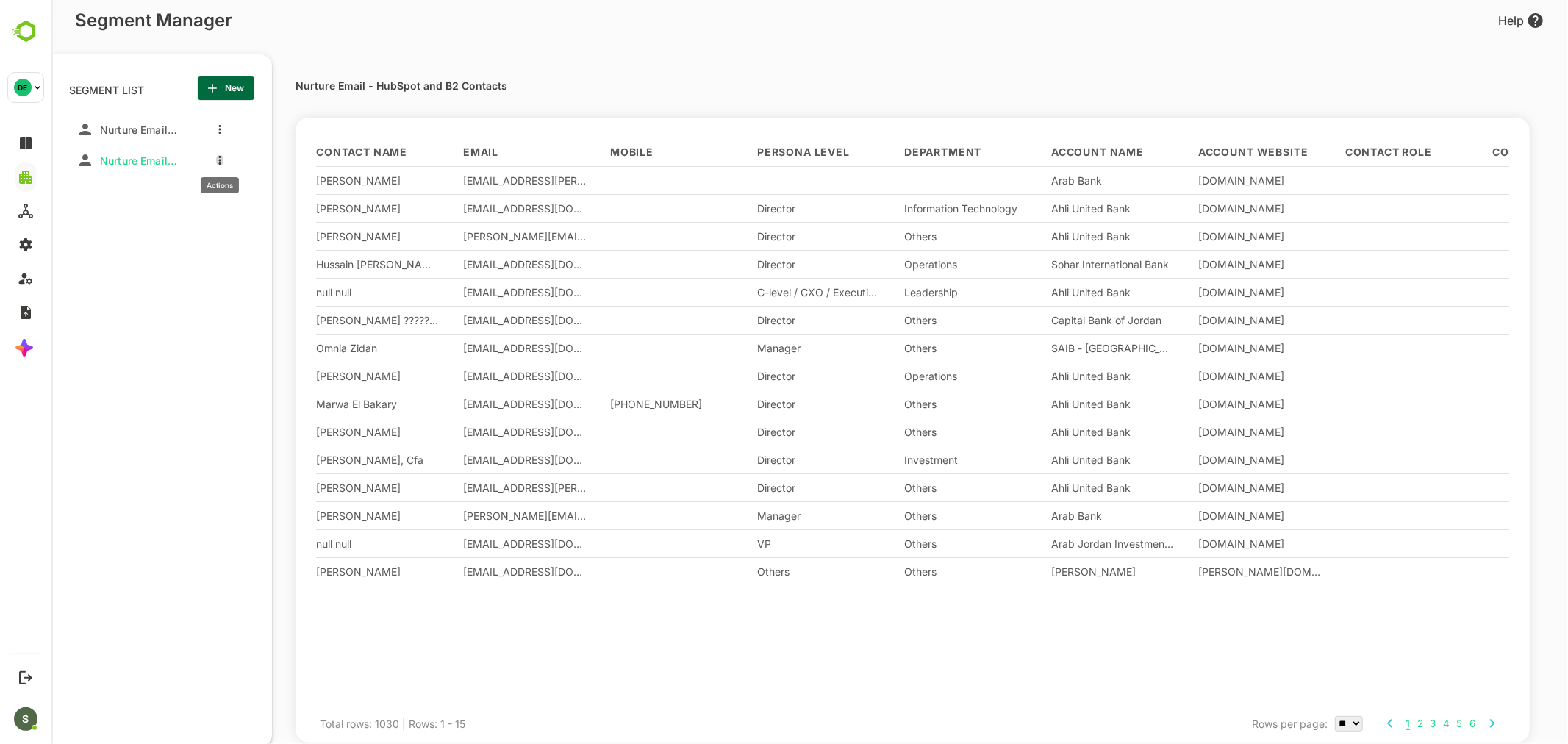
click at [217, 161] on icon "more actions" at bounding box center [218, 160] width 3 height 8
click at [287, 177] on span "Edit" at bounding box center [294, 185] width 80 height 18
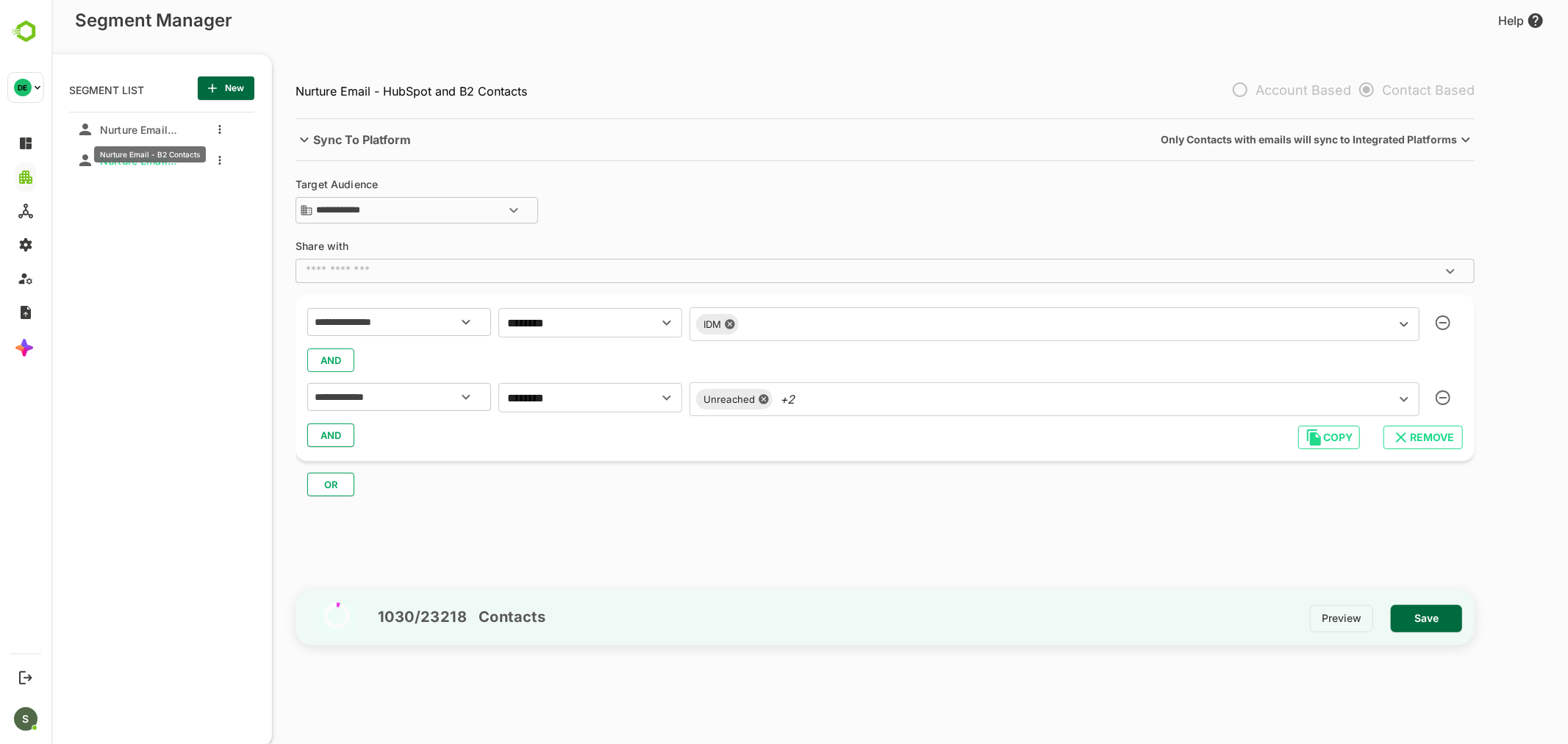
click at [162, 129] on span "Nurture Email - B2 Contacts" at bounding box center [135, 129] width 85 height 12
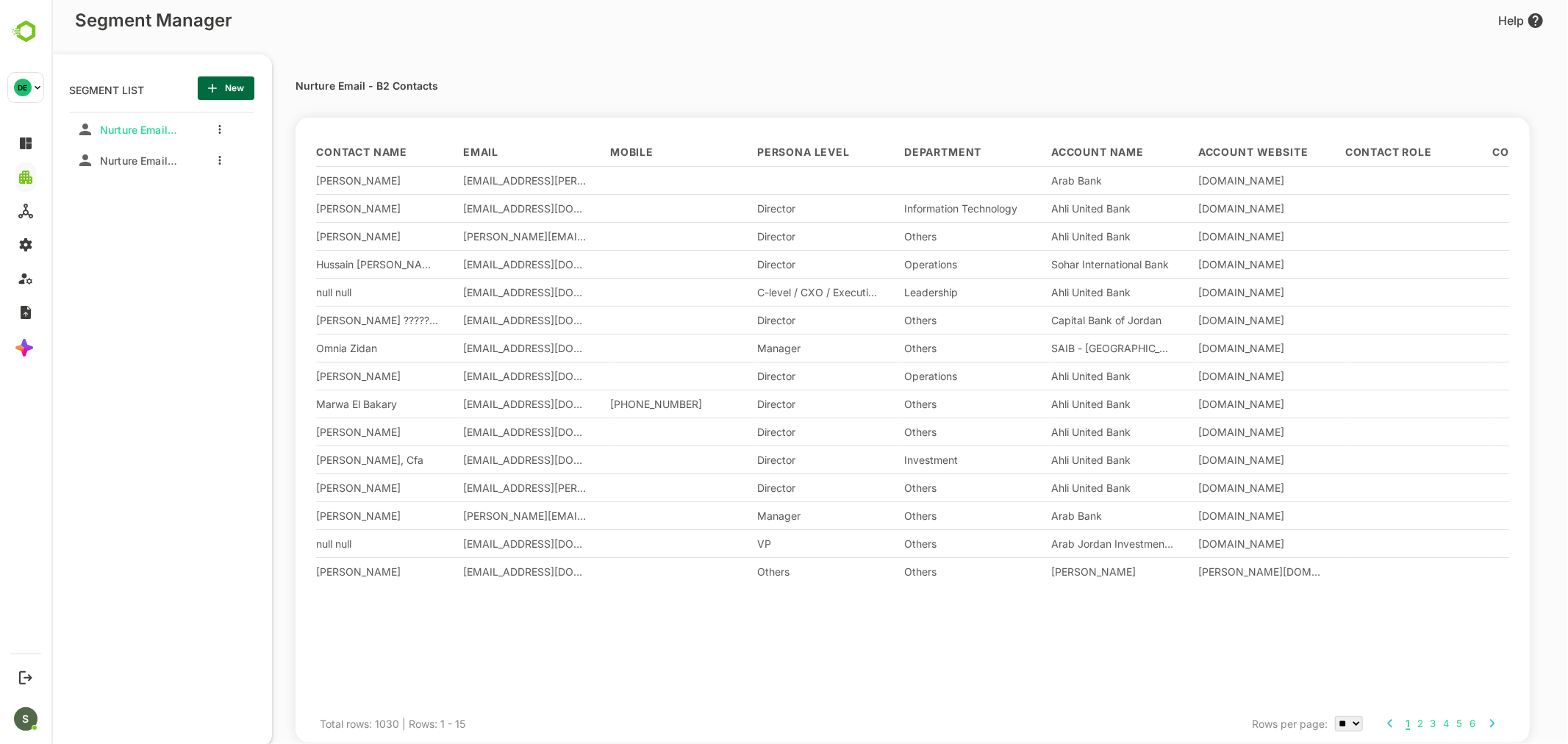
click at [181, 162] on div "Nurture Email - HubSpot and B2 Contacts" at bounding box center [127, 160] width 118 height 26
click at [162, 164] on span "Nurture Email - HubSpot and B2 Contacts" at bounding box center [135, 160] width 85 height 12
click at [217, 160] on icon "more actions" at bounding box center [218, 160] width 3 height 8
click at [269, 182] on span "Edit" at bounding box center [294, 185] width 80 height 18
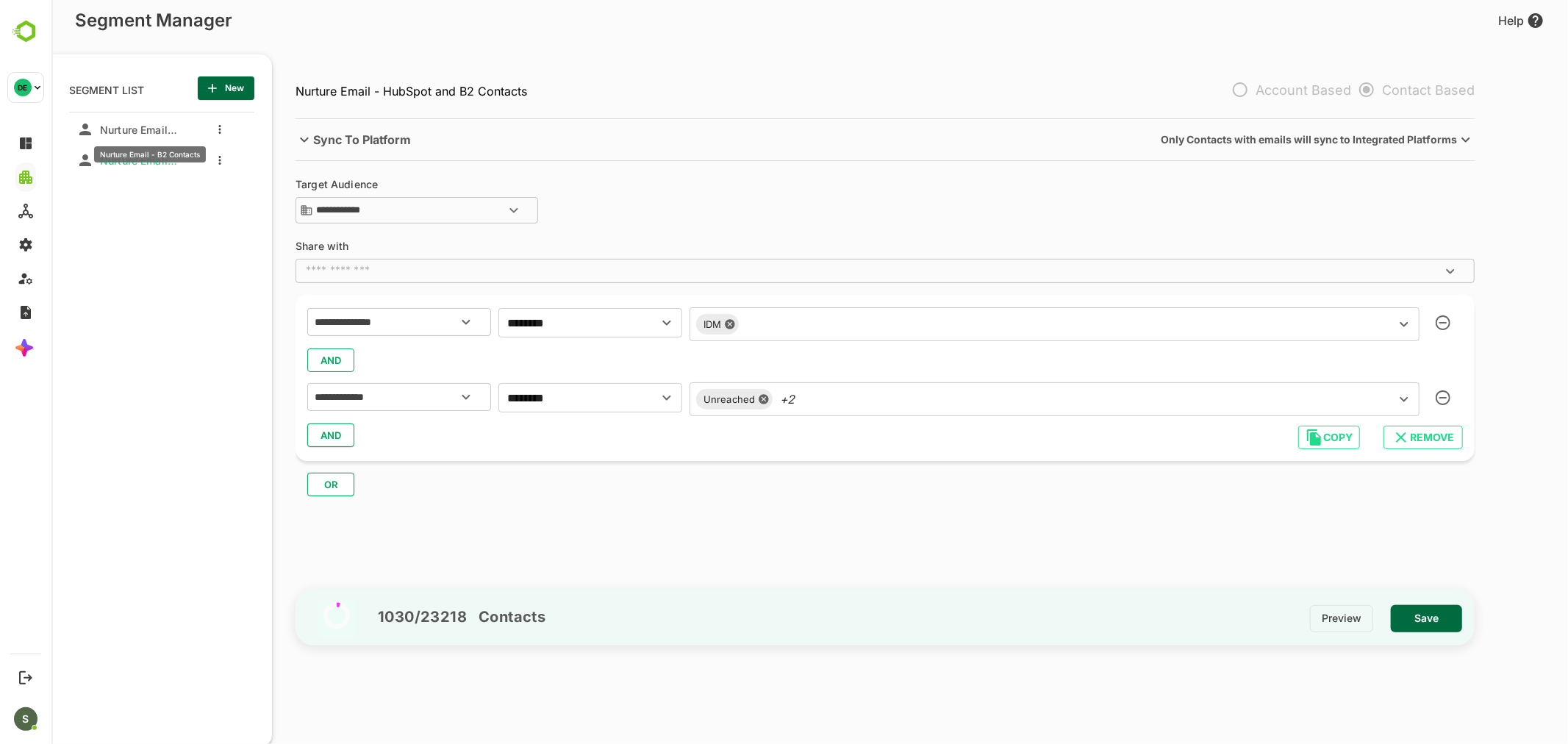
click at [148, 133] on span "Nurture Email - B2 Contacts" at bounding box center [135, 129] width 85 height 12
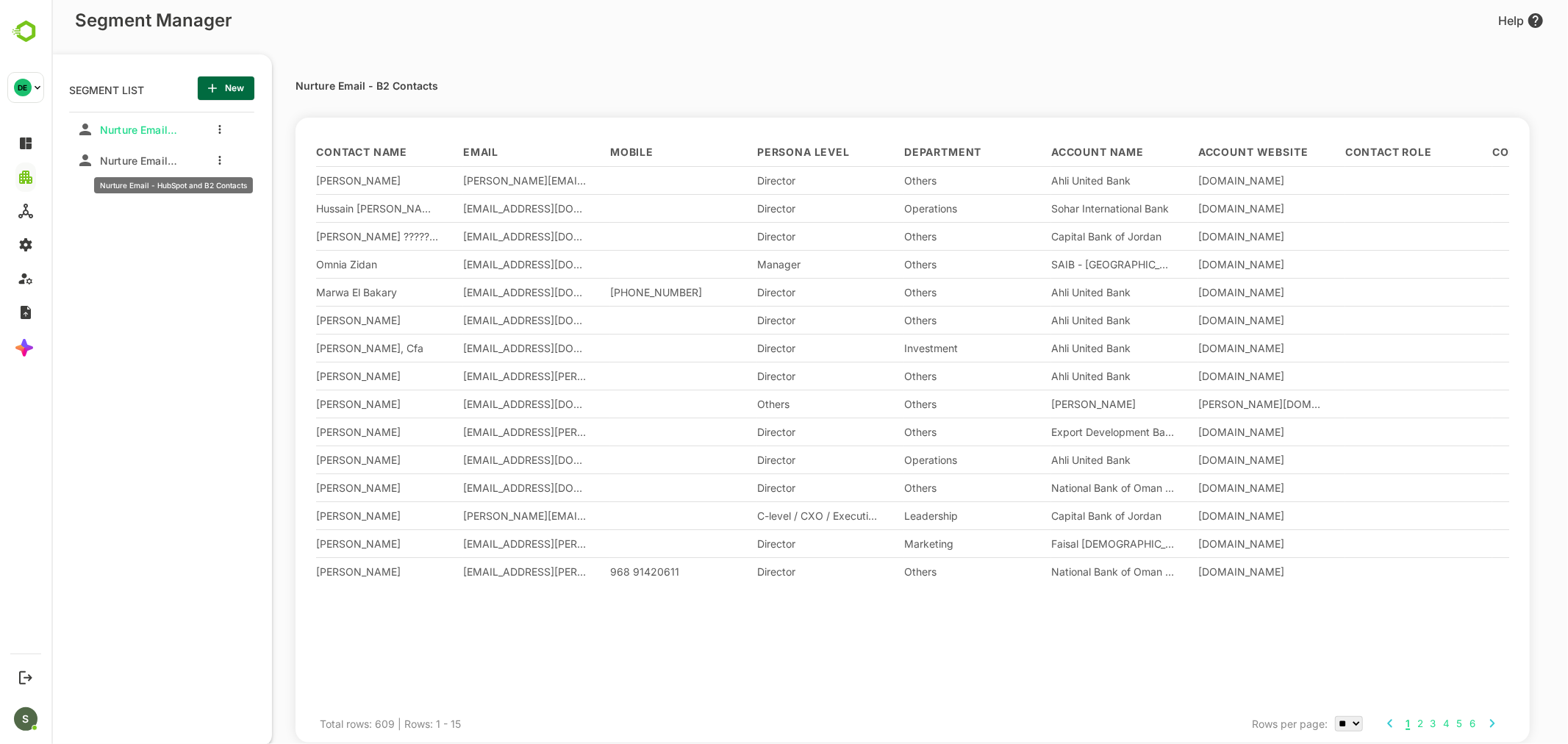
click at [168, 161] on span "Nurture Email - HubSpot and B2 Contacts" at bounding box center [135, 160] width 85 height 12
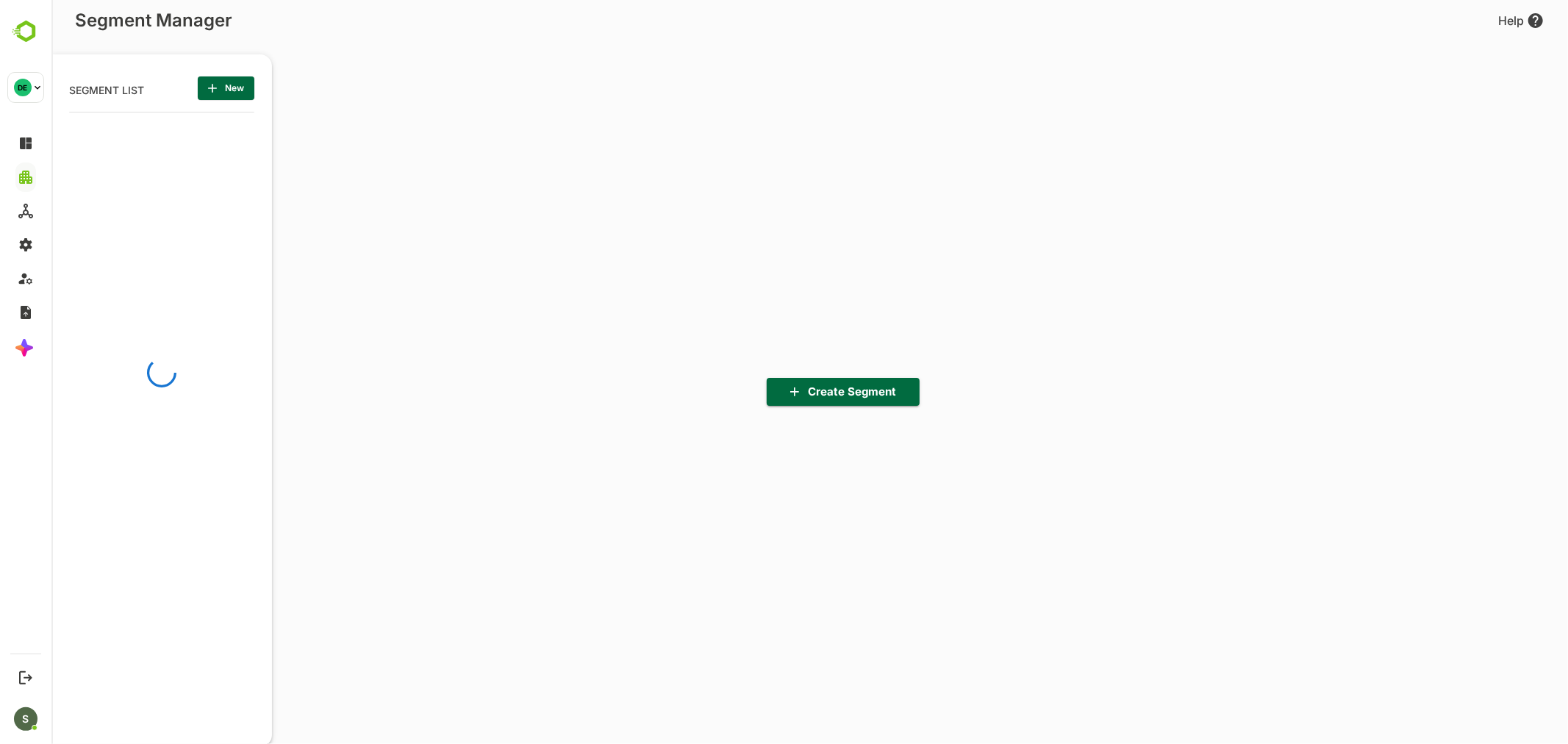
scroll to position [517, 181]
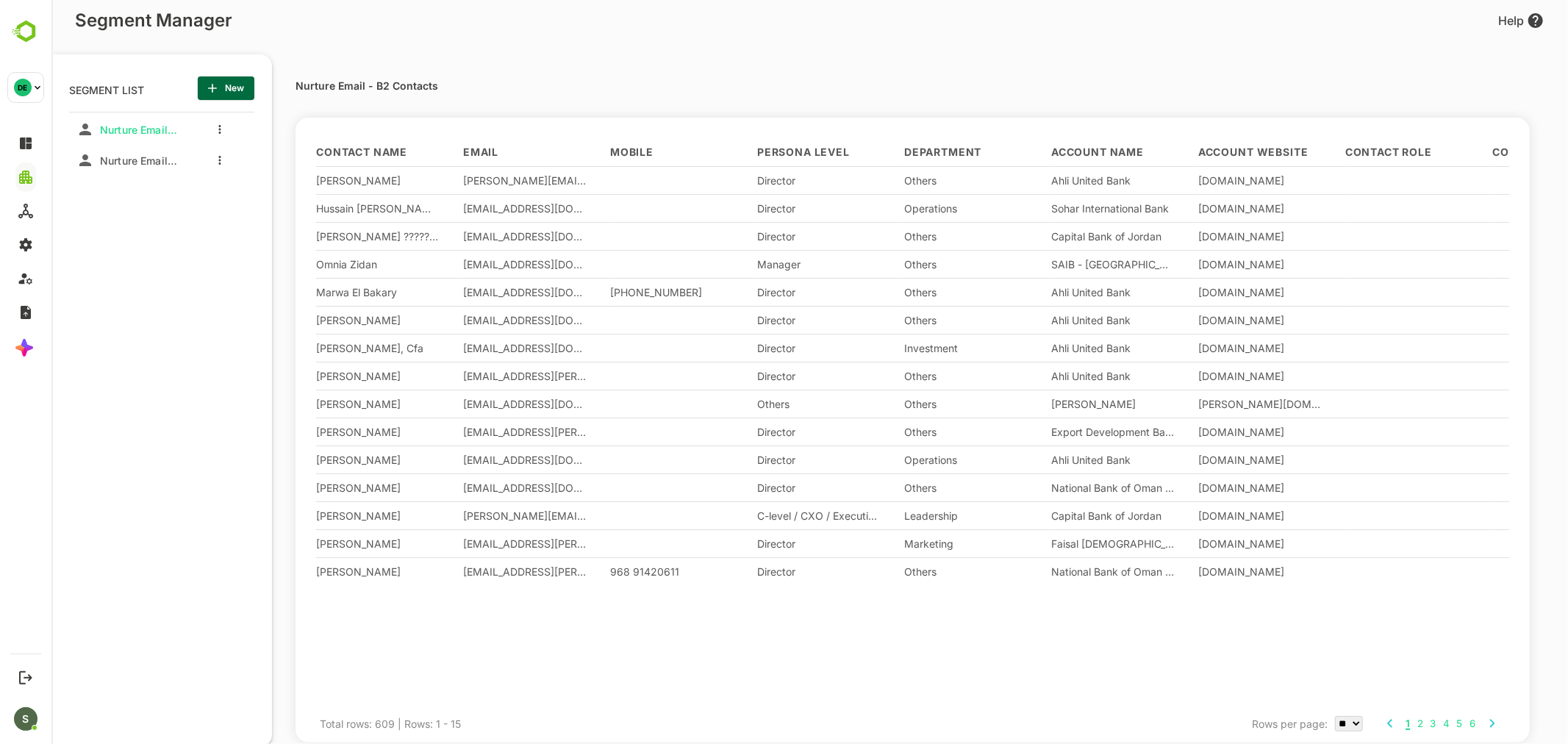
click at [247, 133] on div at bounding box center [252, 129] width 15 height 26
click at [144, 165] on span "Nurture Email - HubSpot and B2 Contacts" at bounding box center [135, 160] width 85 height 12
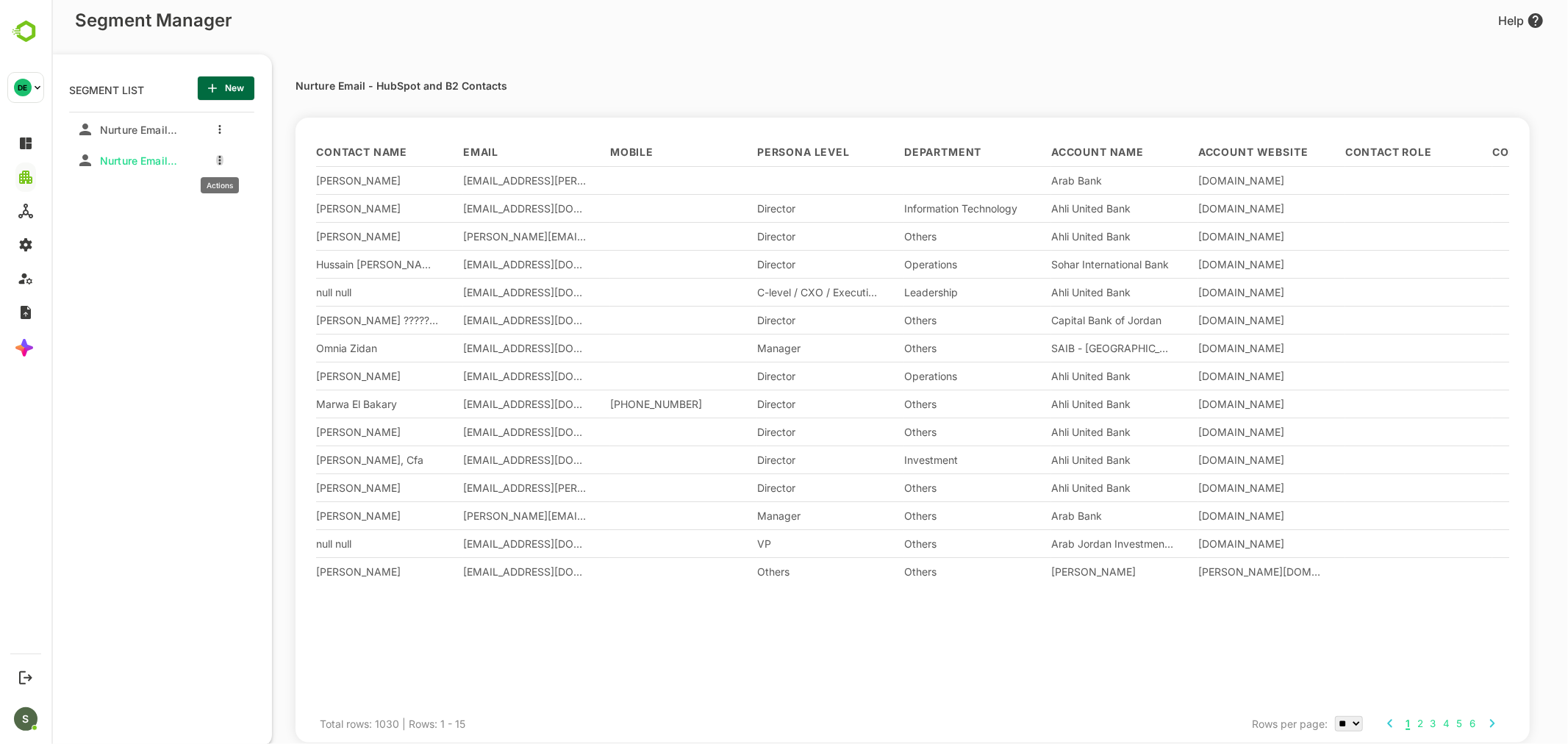
click at [216, 161] on button "more actions" at bounding box center [219, 161] width 7 height 13
click at [264, 274] on span "Delete" at bounding box center [294, 277] width 80 height 18
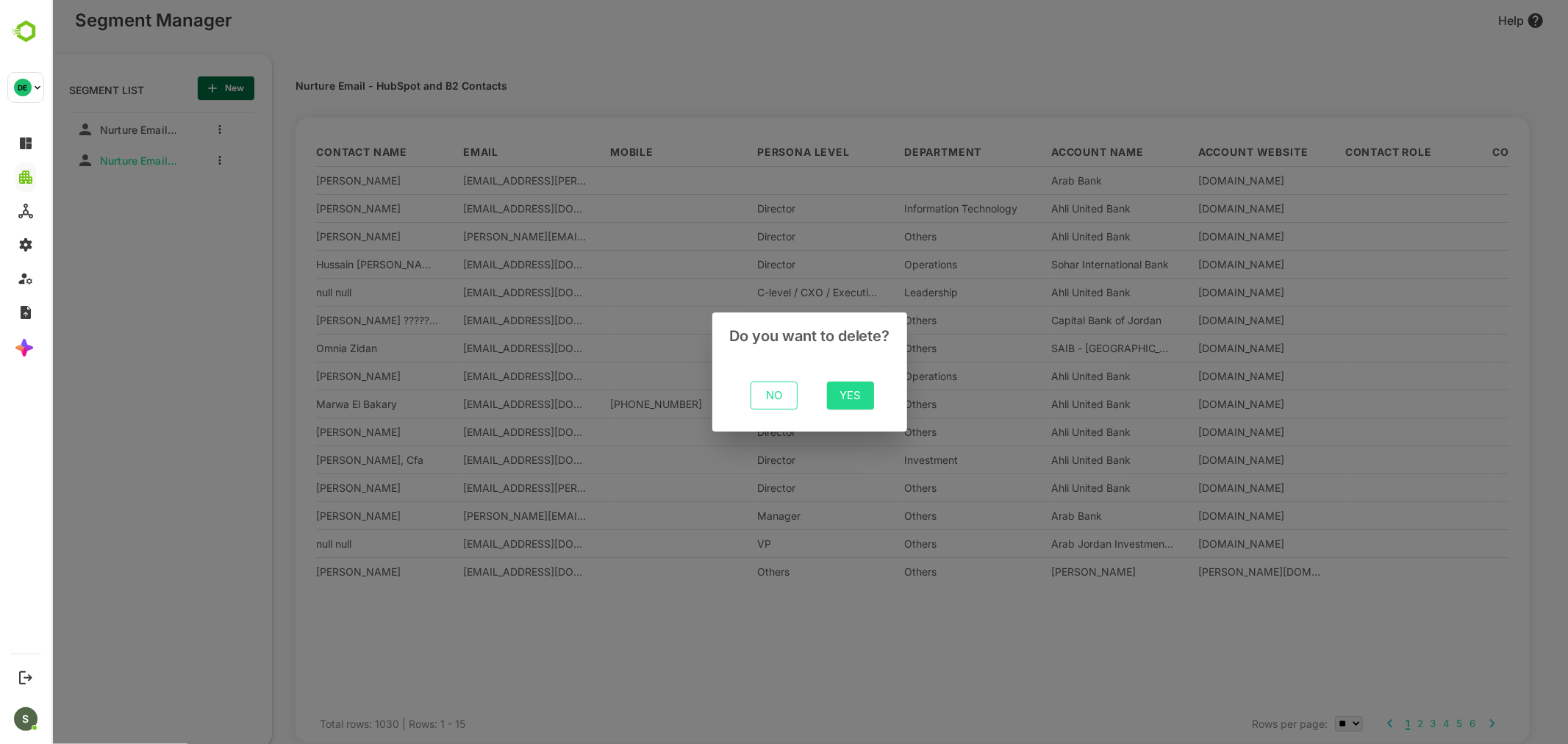
click at [845, 392] on span "Yes" at bounding box center [849, 395] width 23 height 19
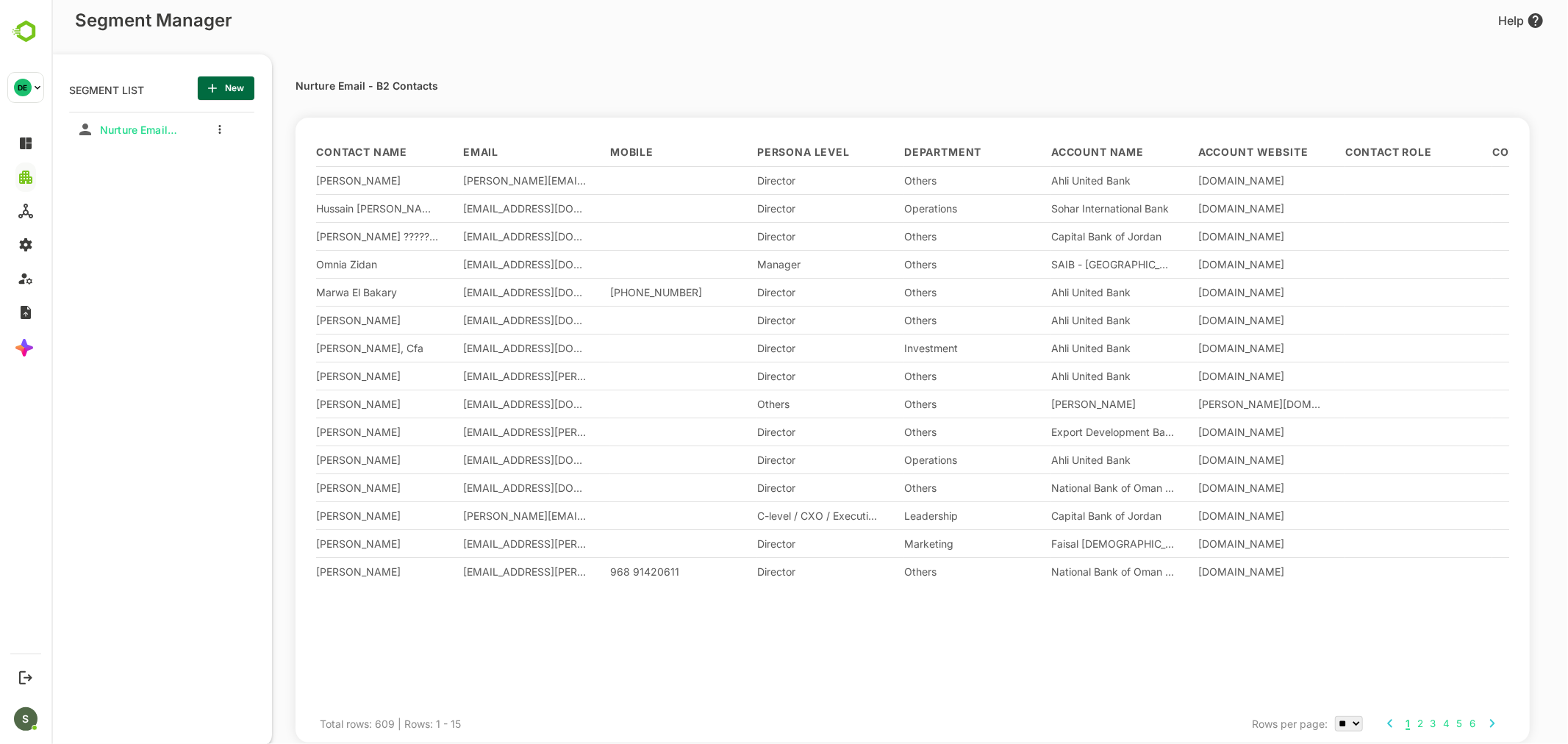
click at [189, 203] on div "Nurture Email - B2 Contacts" at bounding box center [161, 372] width 185 height 521
click at [171, 128] on span "Nurture Email - B2 Contacts" at bounding box center [135, 129] width 85 height 12
click at [216, 130] on button "more actions" at bounding box center [219, 129] width 7 height 13
click at [278, 250] on span "Delete" at bounding box center [294, 246] width 80 height 18
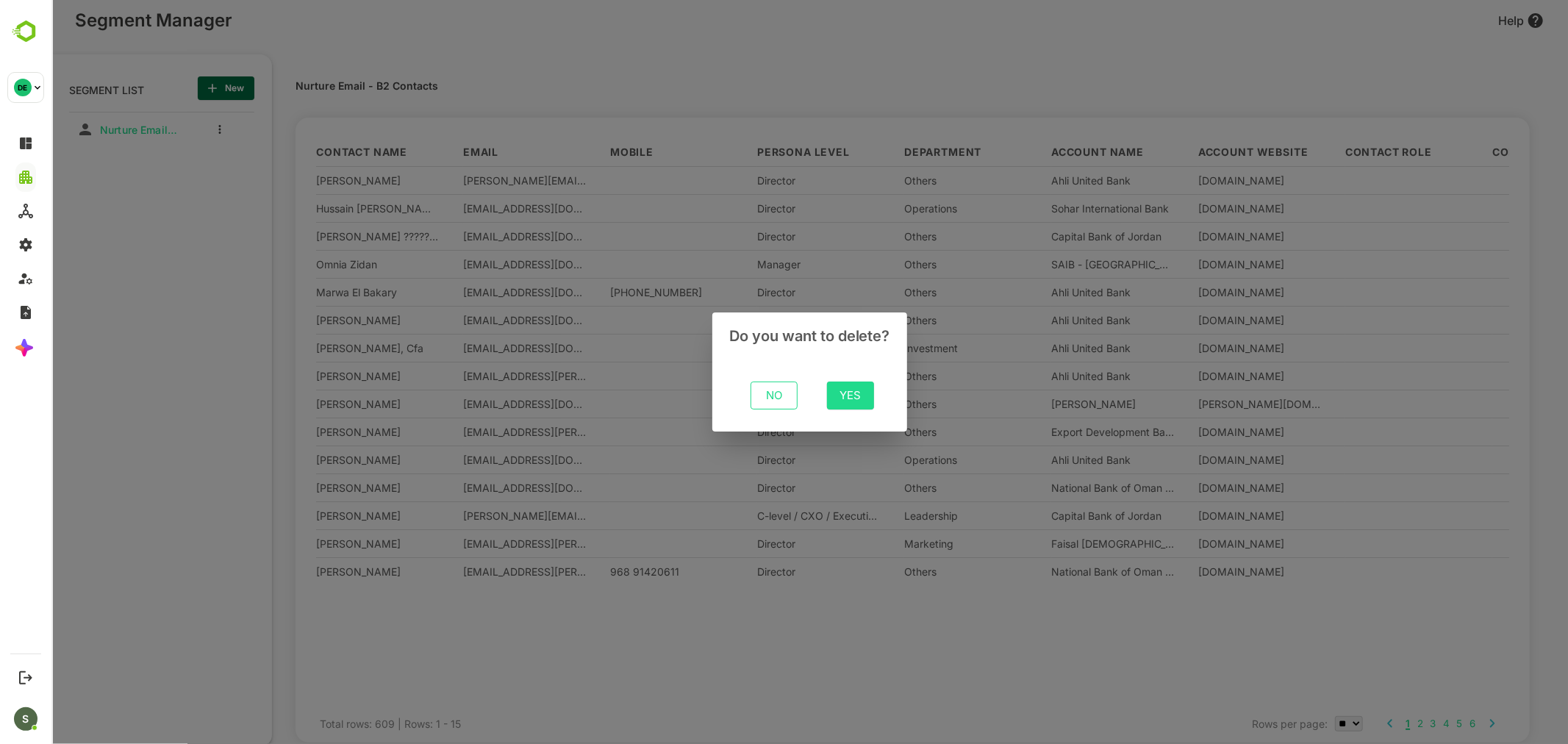
click at [871, 399] on button "Yes" at bounding box center [849, 396] width 47 height 28
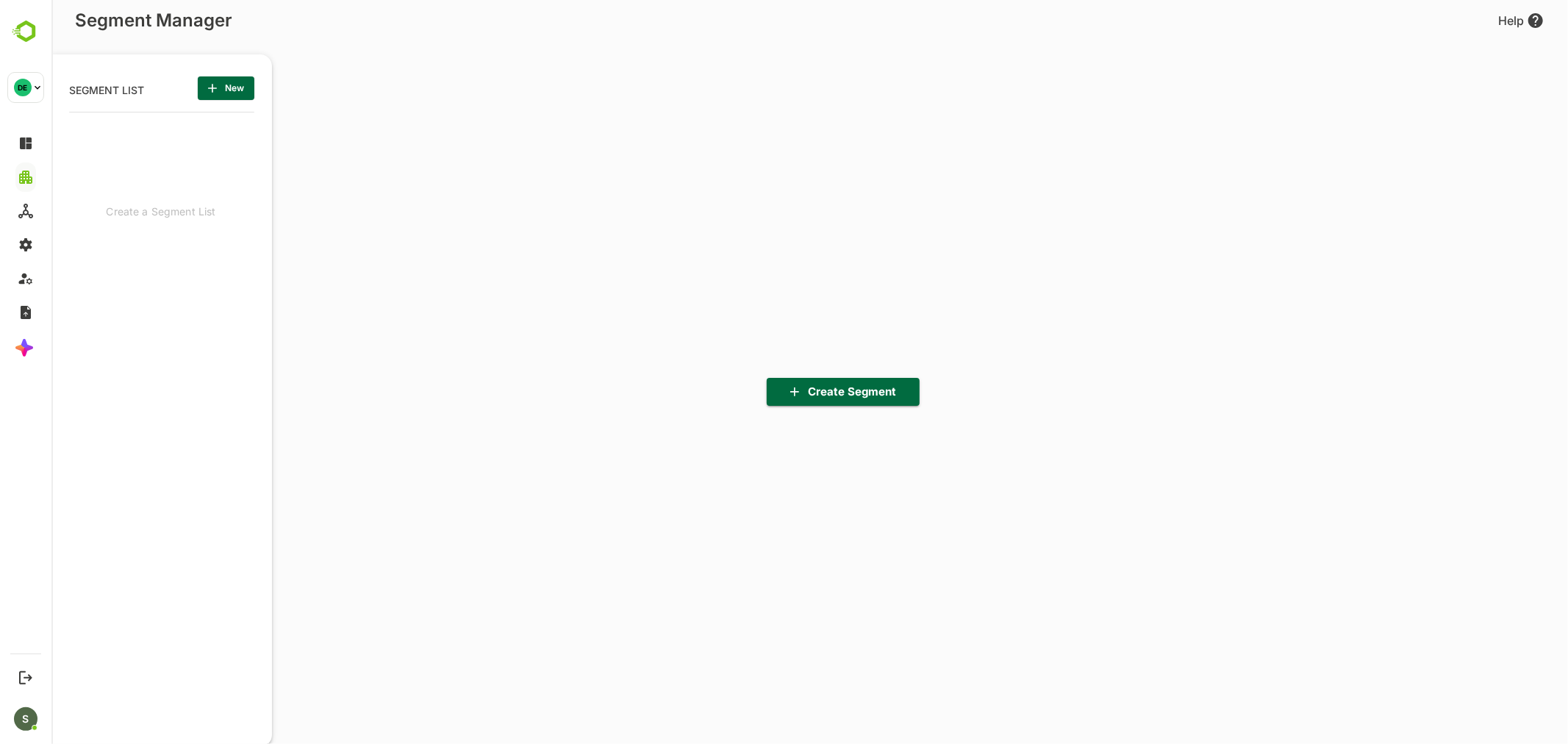
click at [226, 78] on span "New" at bounding box center [225, 88] width 33 height 19
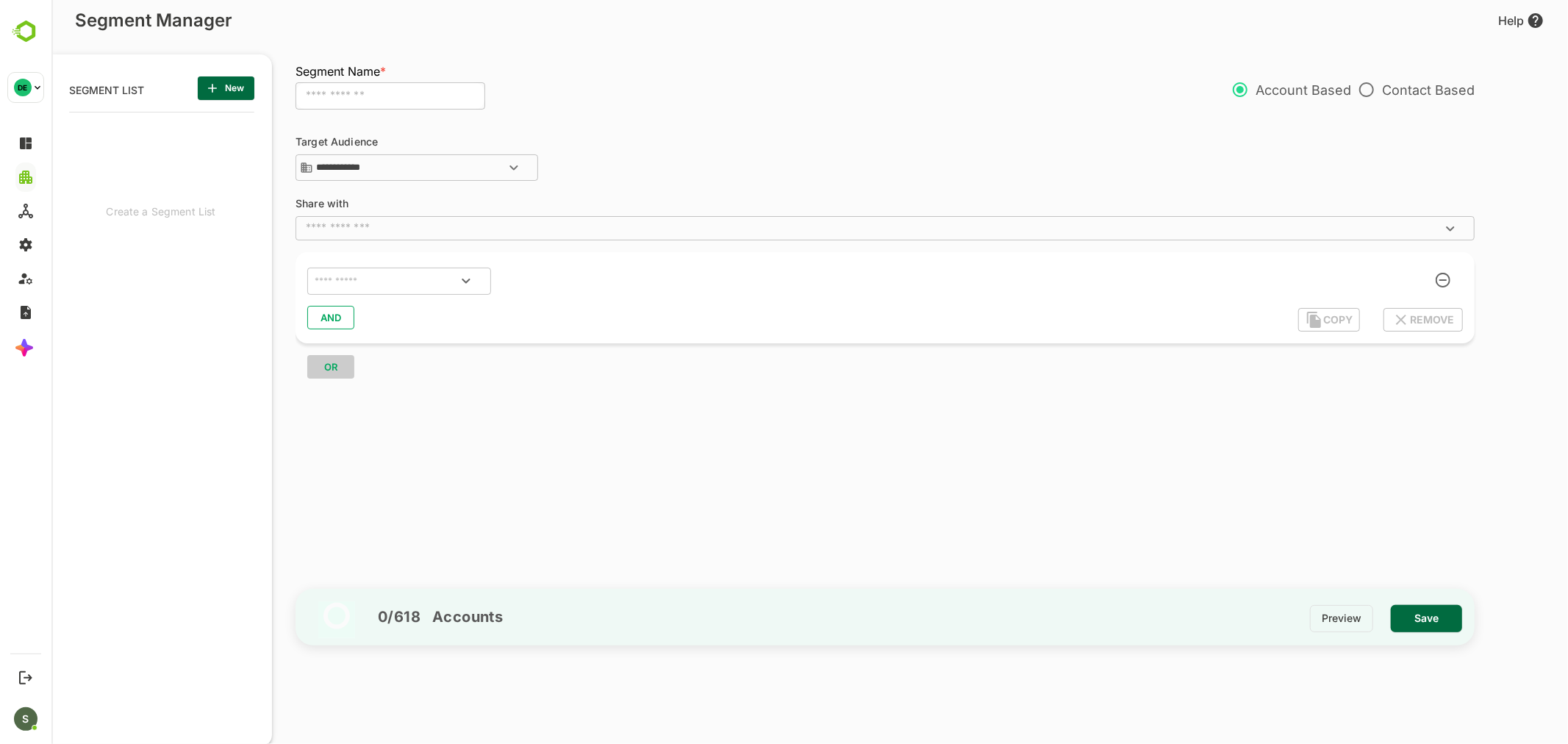
click at [379, 105] on input "text" at bounding box center [389, 96] width 189 height 28
click at [434, 94] on input "**********" at bounding box center [389, 96] width 189 height 28
click at [392, 291] on div "​" at bounding box center [398, 282] width 184 height 28
type input "**********"
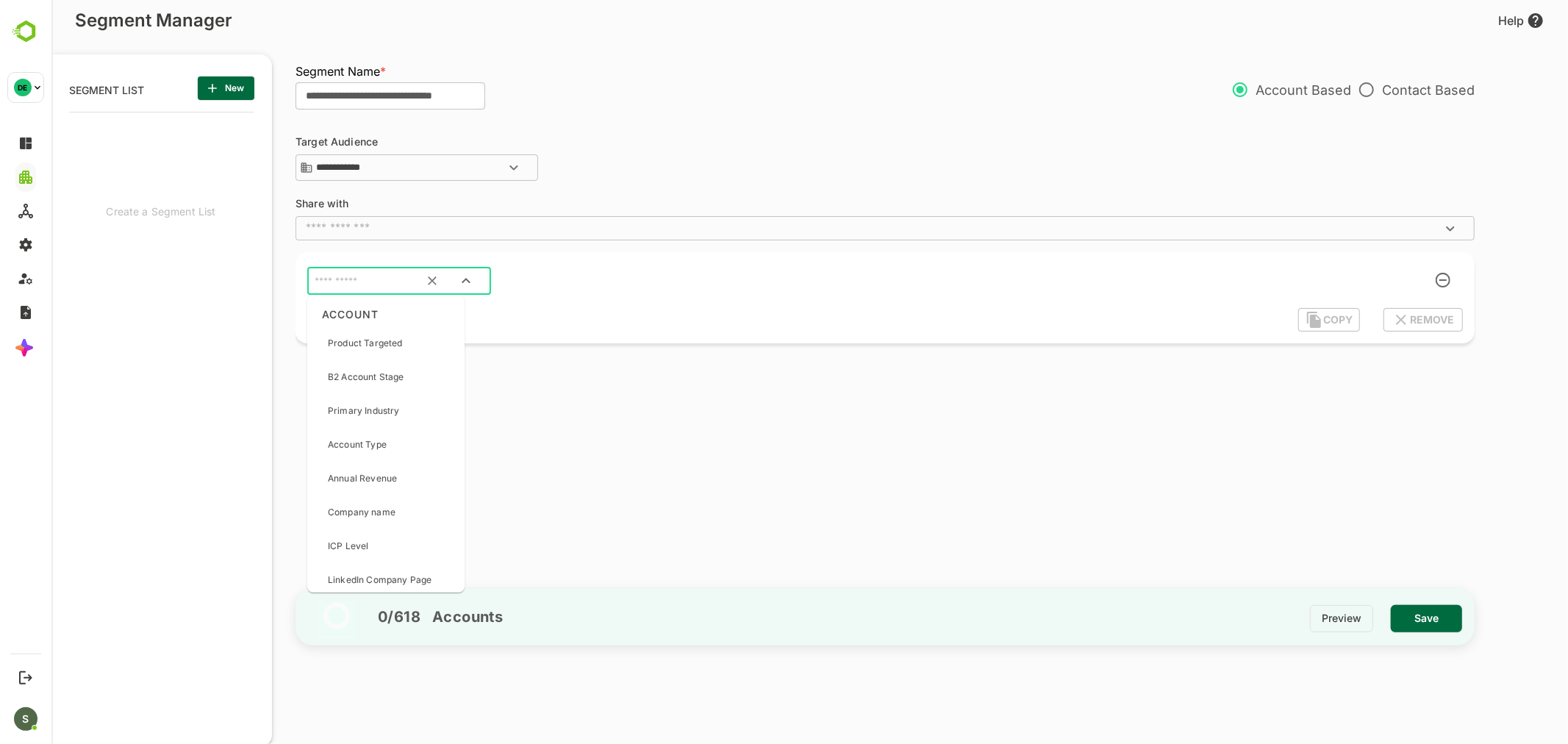
scroll to position [0, 0]
type input "*"
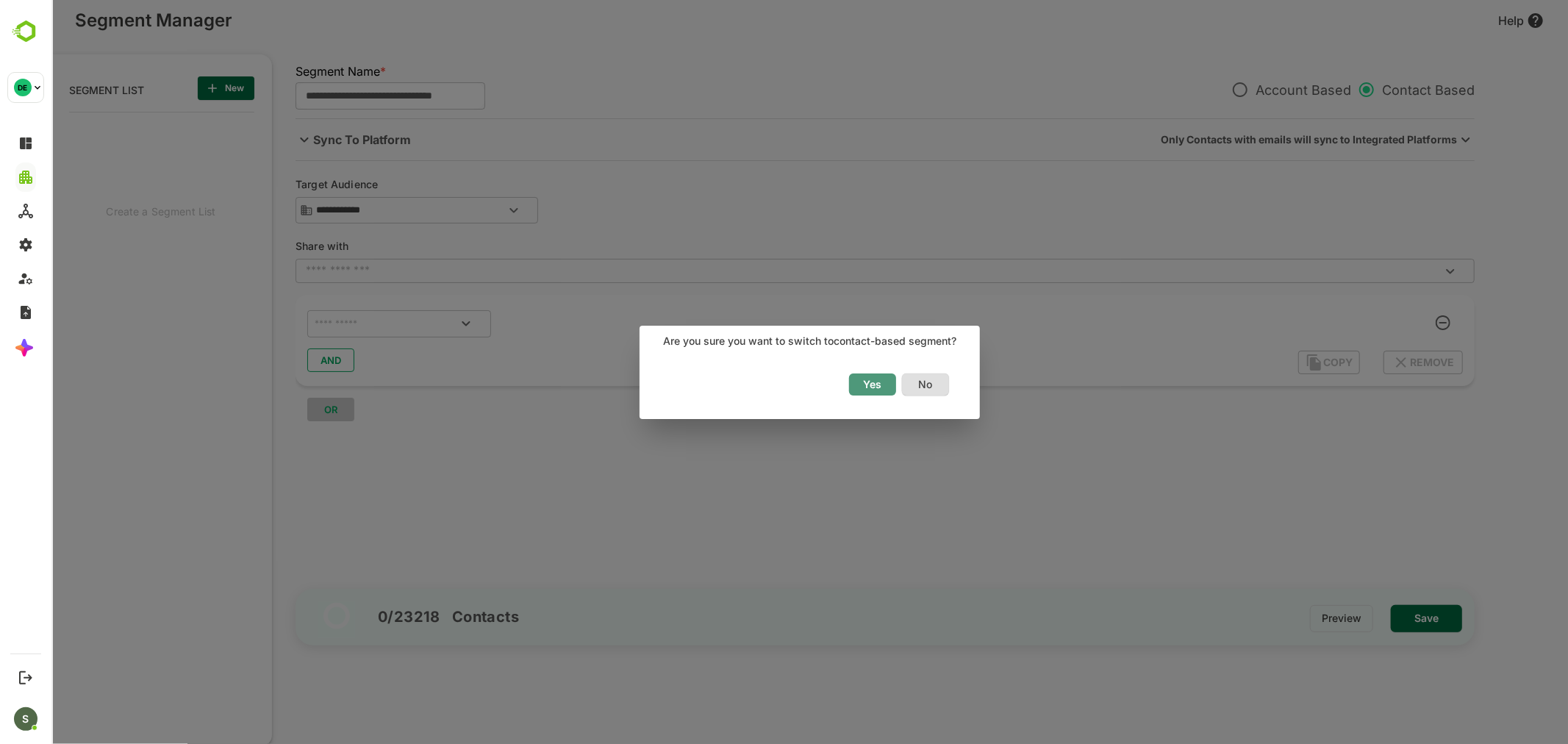
click at [868, 386] on span "Yes" at bounding box center [872, 385] width 33 height 19
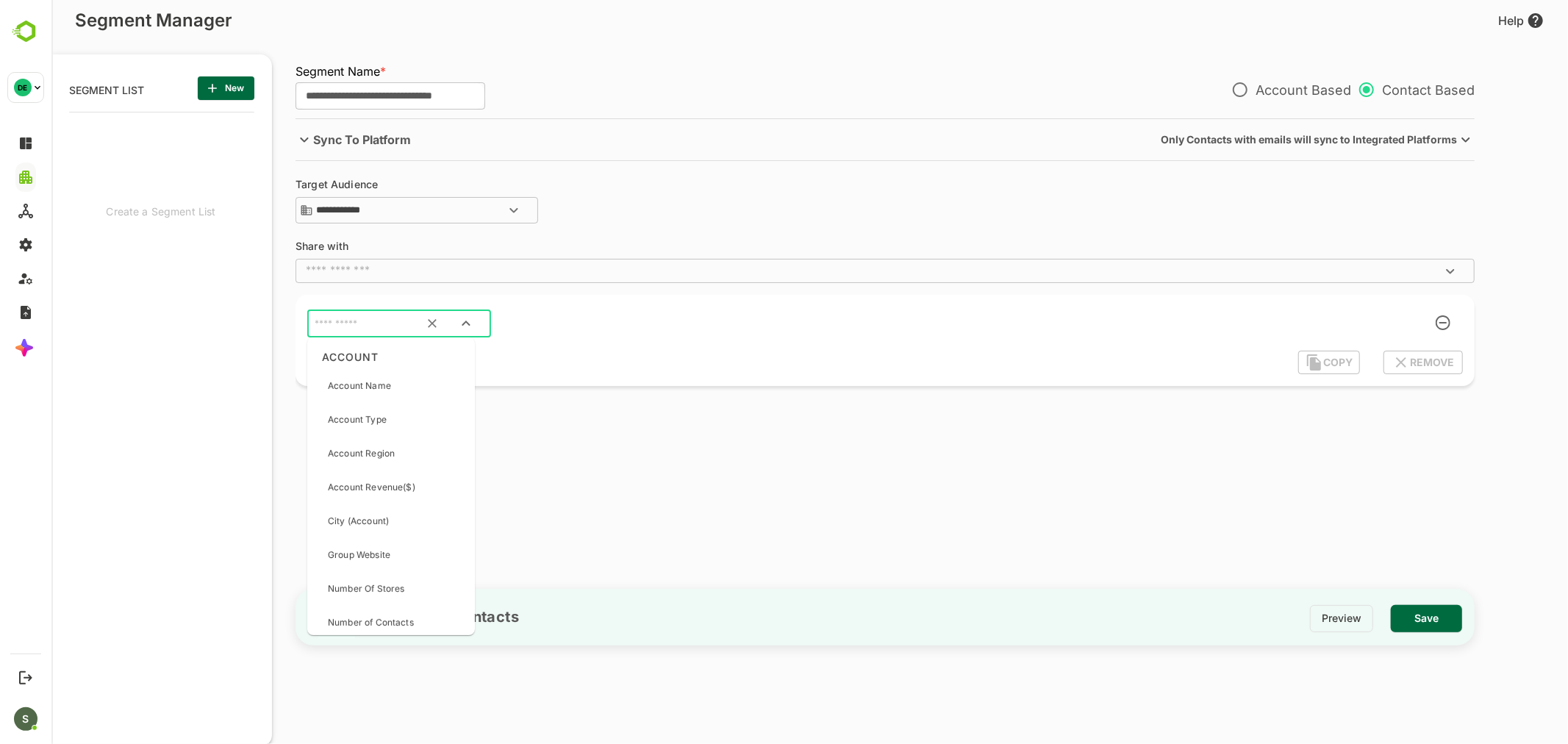
click at [390, 320] on input "text" at bounding box center [380, 324] width 138 height 19
type input "**********"
click at [383, 396] on div "Account Stage" at bounding box center [357, 386] width 63 height 31
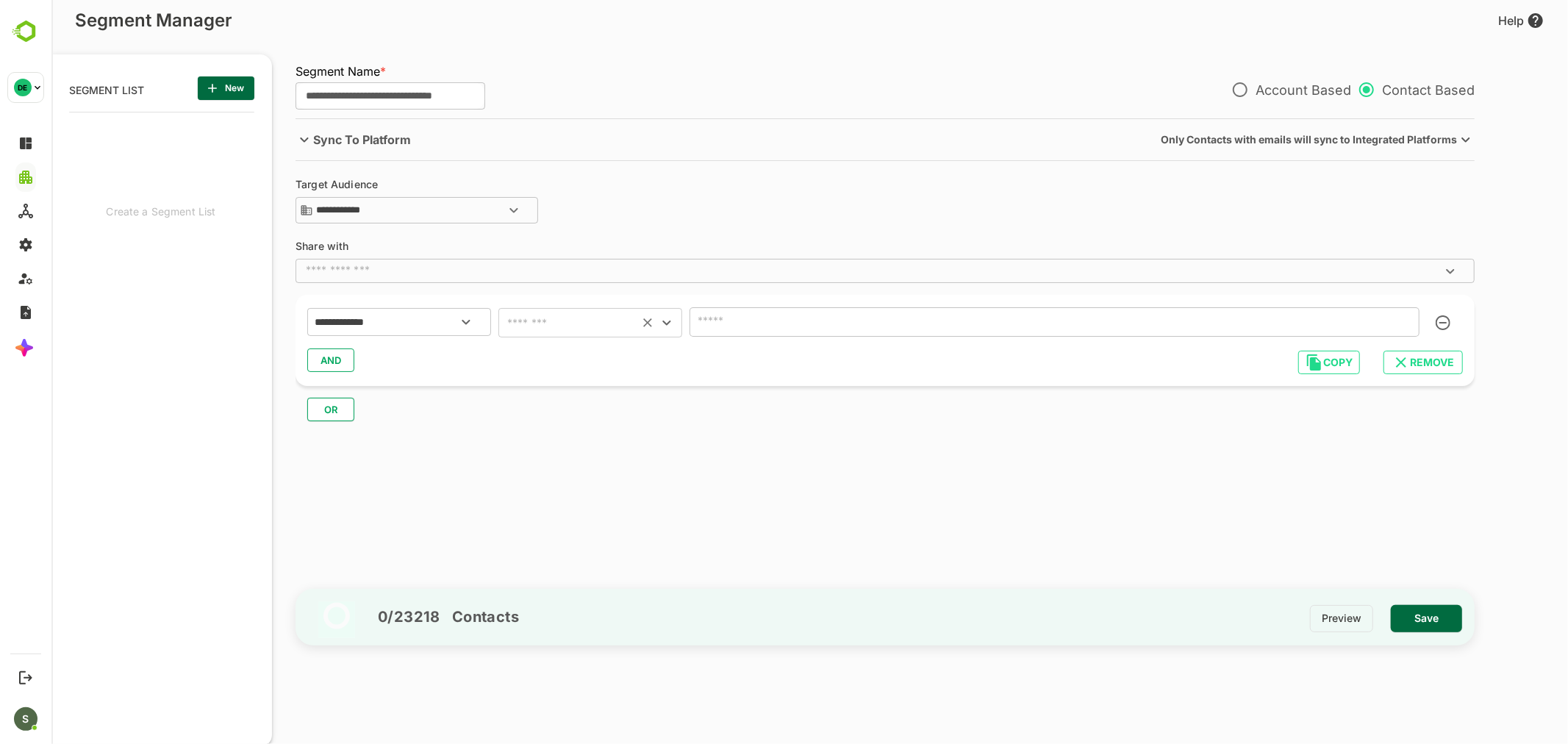
click at [541, 325] on input "text" at bounding box center [567, 323] width 132 height 21
click at [547, 358] on li "includes" at bounding box center [589, 359] width 184 height 26
type input "********"
click at [745, 316] on input "text" at bounding box center [1032, 322] width 678 height 21
click at [781, 325] on input "text" at bounding box center [1032, 322] width 678 height 21
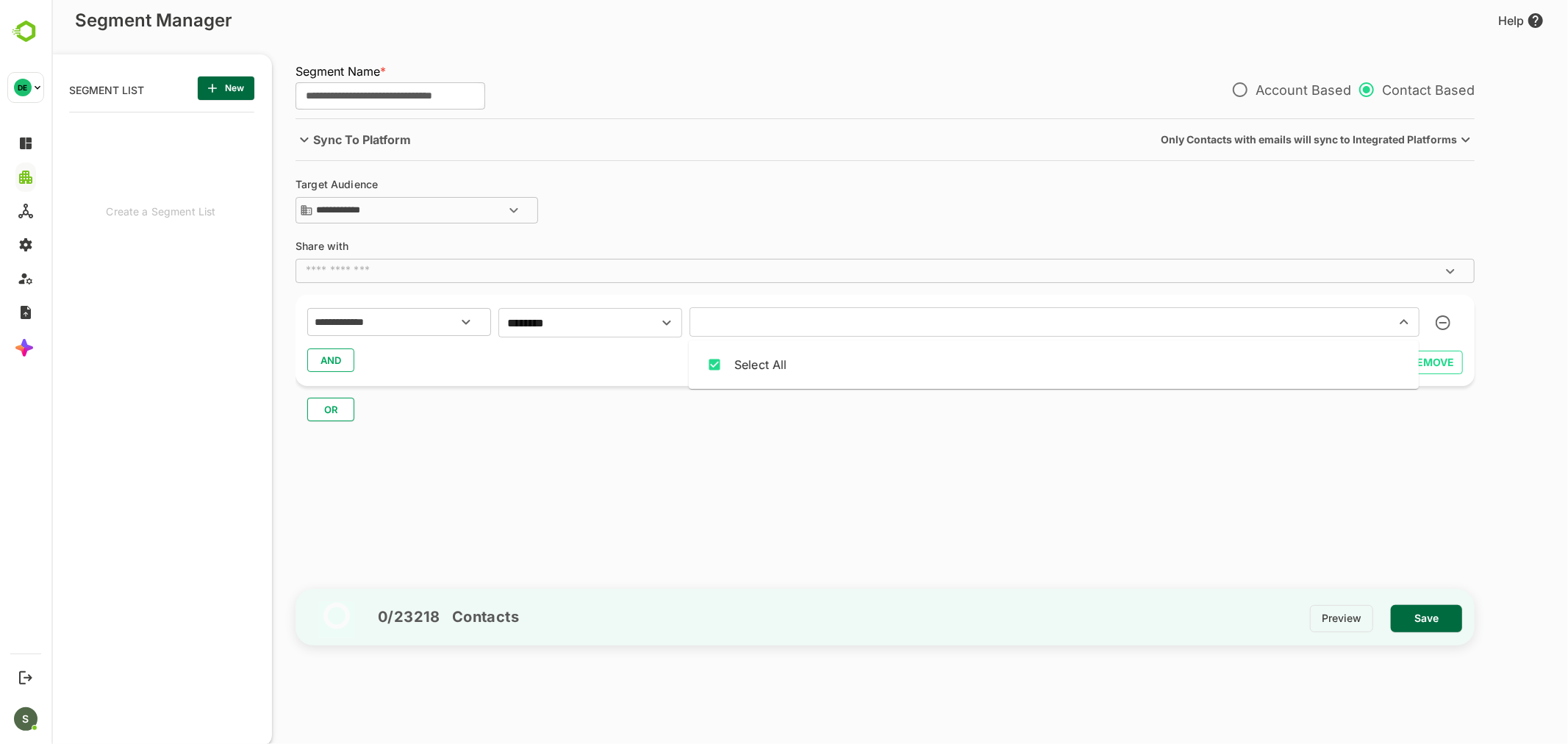
click at [781, 325] on input "text" at bounding box center [1032, 322] width 678 height 21
click at [1402, 320] on icon "Close" at bounding box center [1403, 323] width 8 height 6
click at [1402, 320] on icon "Open" at bounding box center [1403, 321] width 18 height 18
click at [773, 576] on div "Unreached" at bounding box center [763, 584] width 61 height 18
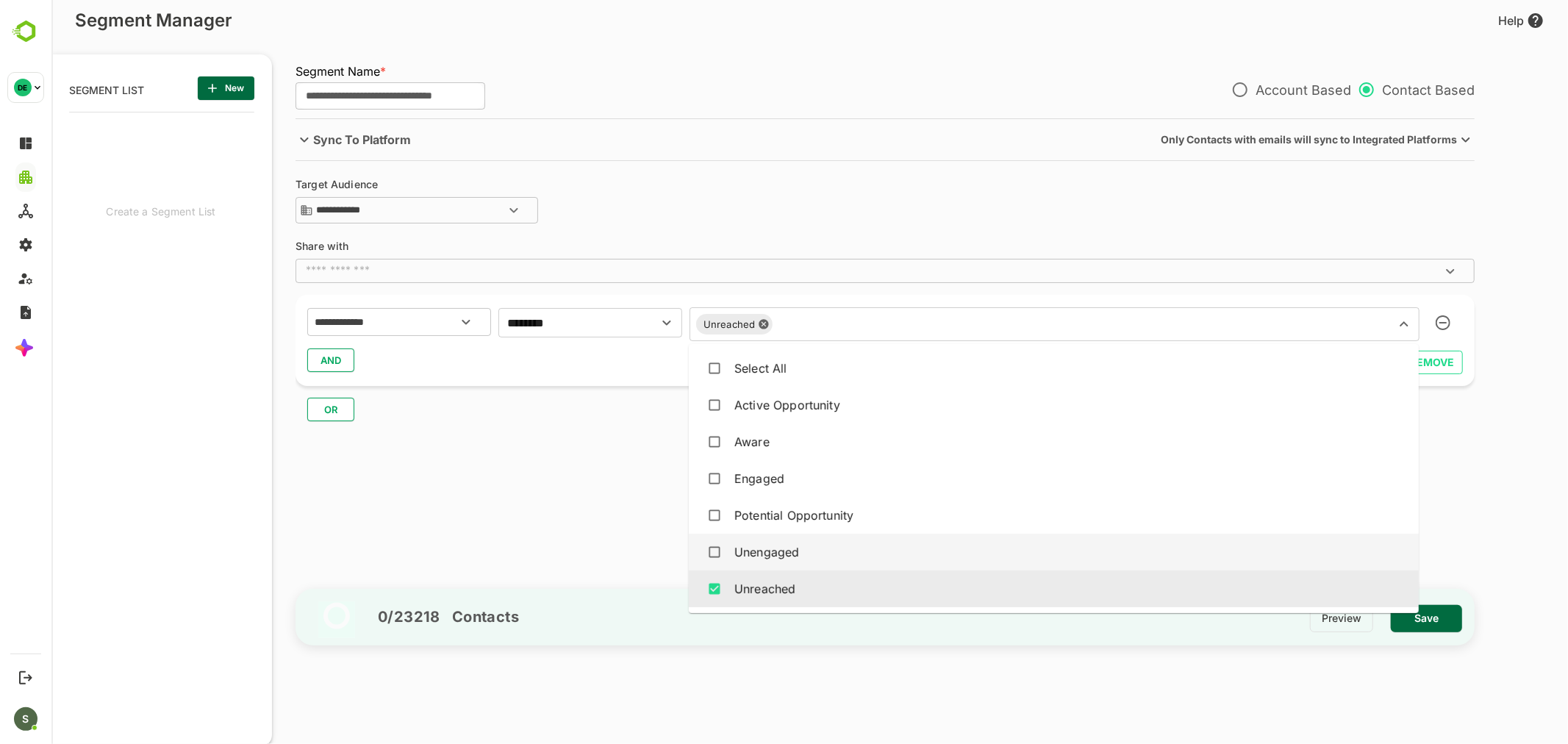
click at [774, 549] on div "Unengaged" at bounding box center [765, 552] width 64 height 18
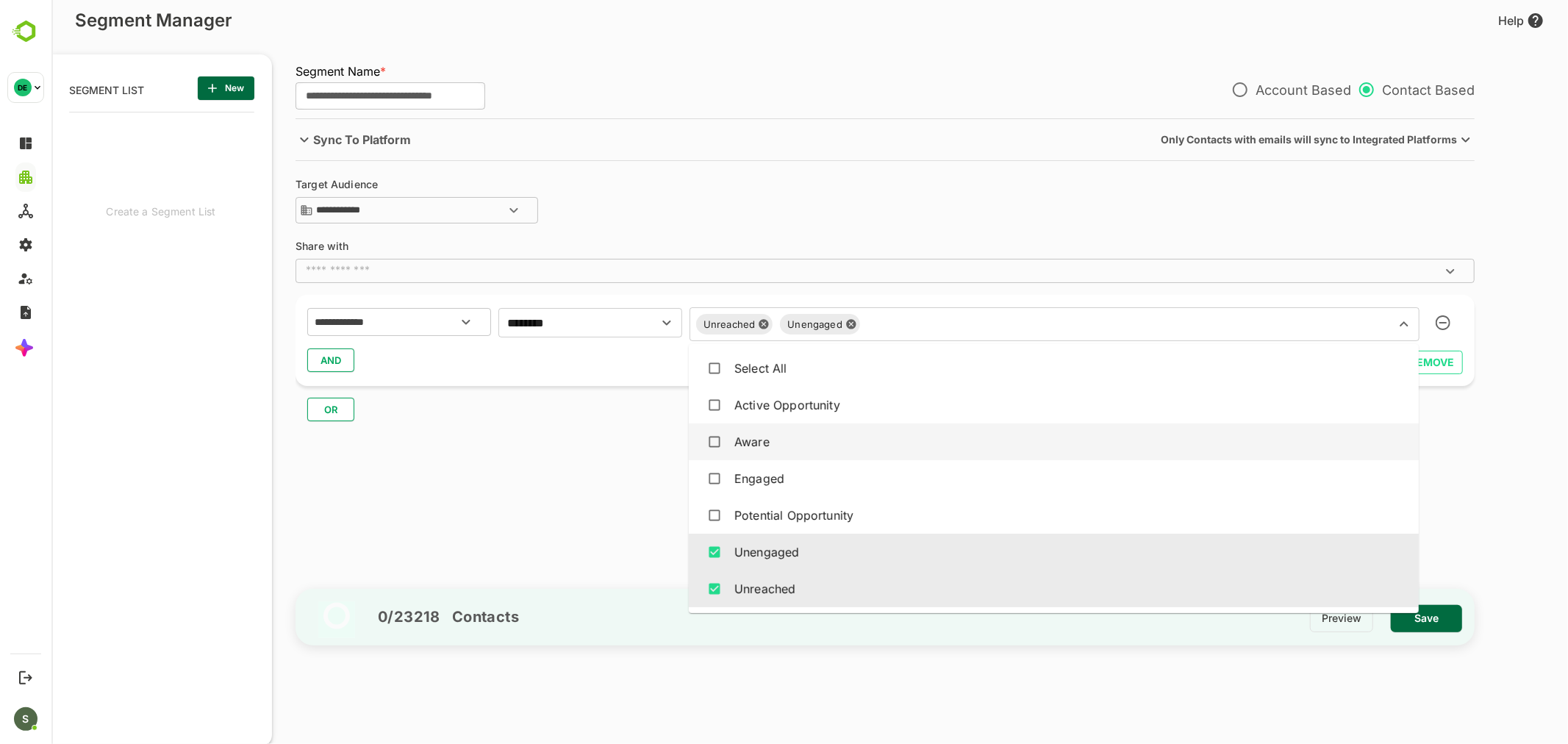
click at [769, 448] on div "Aware" at bounding box center [1053, 442] width 707 height 28
click at [555, 363] on div "AND" at bounding box center [884, 360] width 1155 height 28
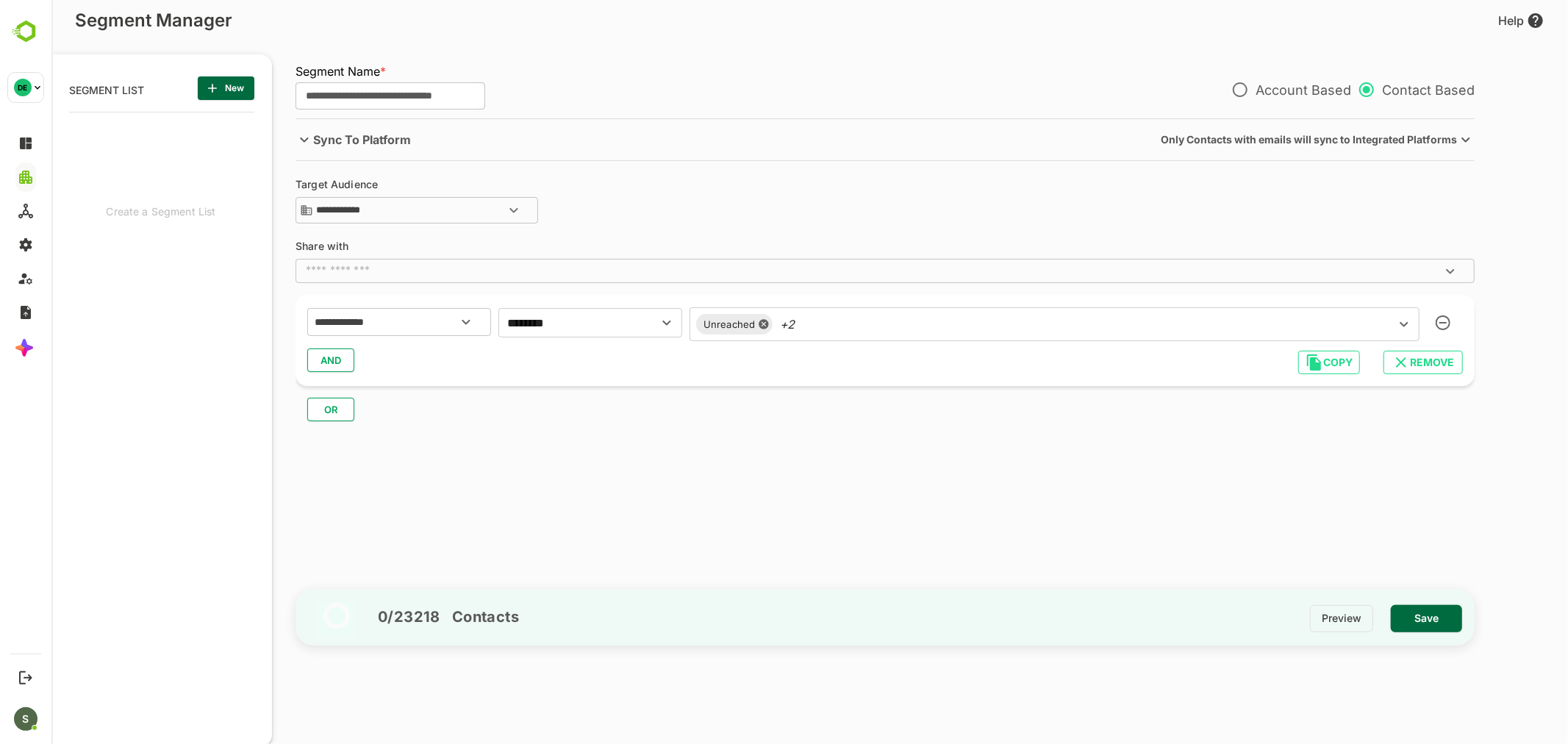
click at [327, 357] on span "AND" at bounding box center [330, 360] width 22 height 19
click at [359, 390] on input "text" at bounding box center [380, 399] width 138 height 19
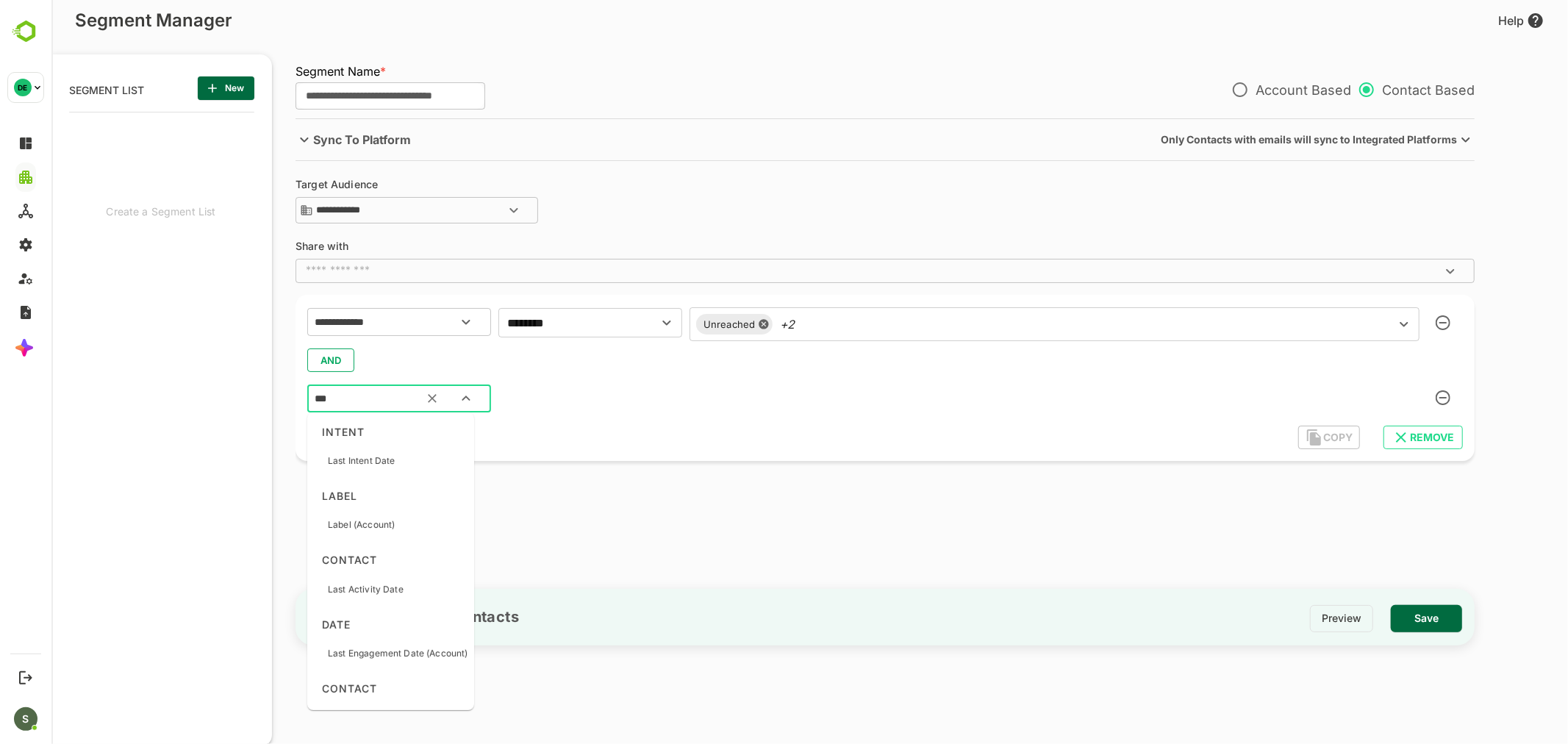
type input "****"
click at [399, 456] on div "Label (Account)" at bounding box center [372, 460] width 120 height 31
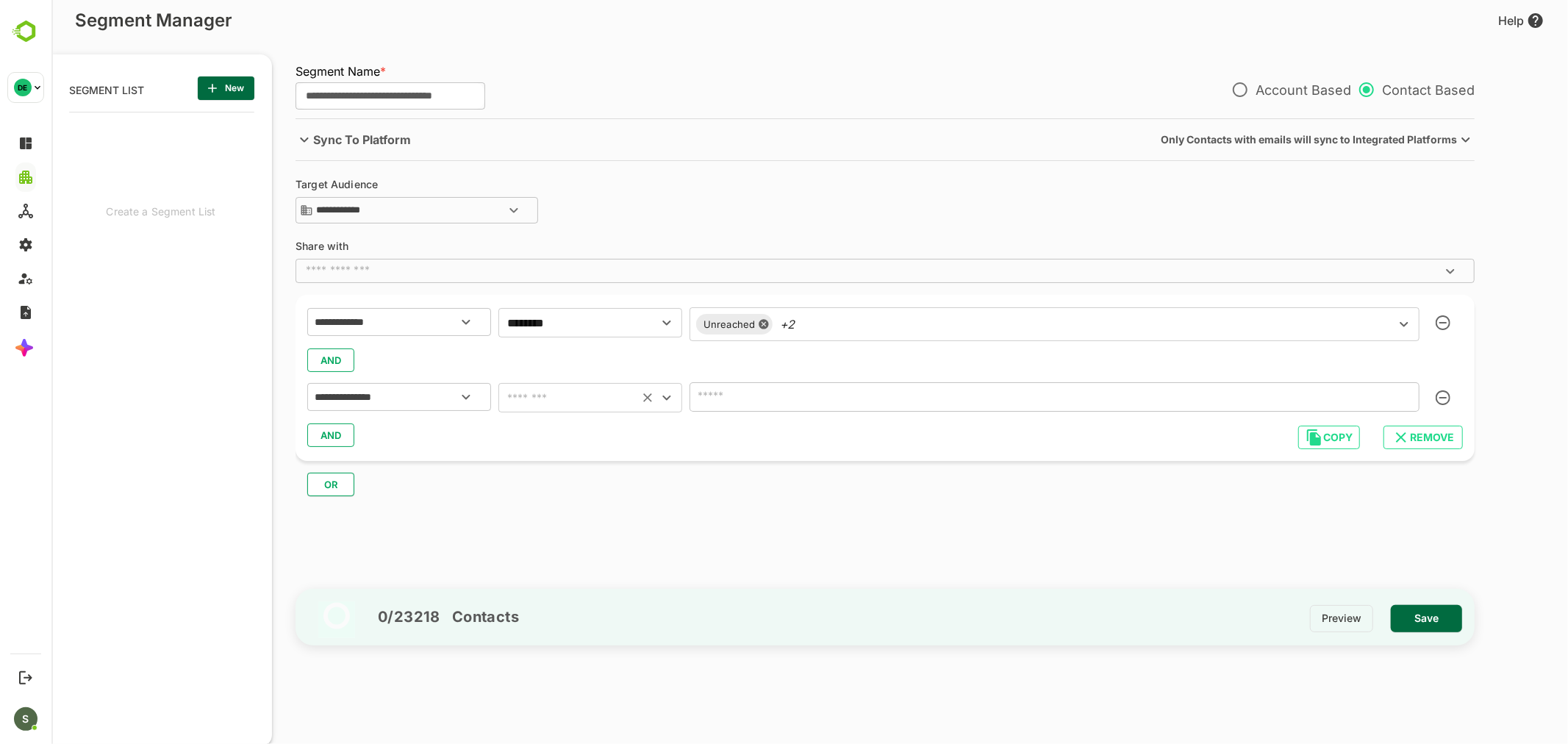
click at [578, 398] on input "text" at bounding box center [567, 398] width 132 height 21
click at [580, 434] on li "includes" at bounding box center [589, 434] width 184 height 26
type input "********"
click at [814, 389] on input "text" at bounding box center [1032, 397] width 678 height 21
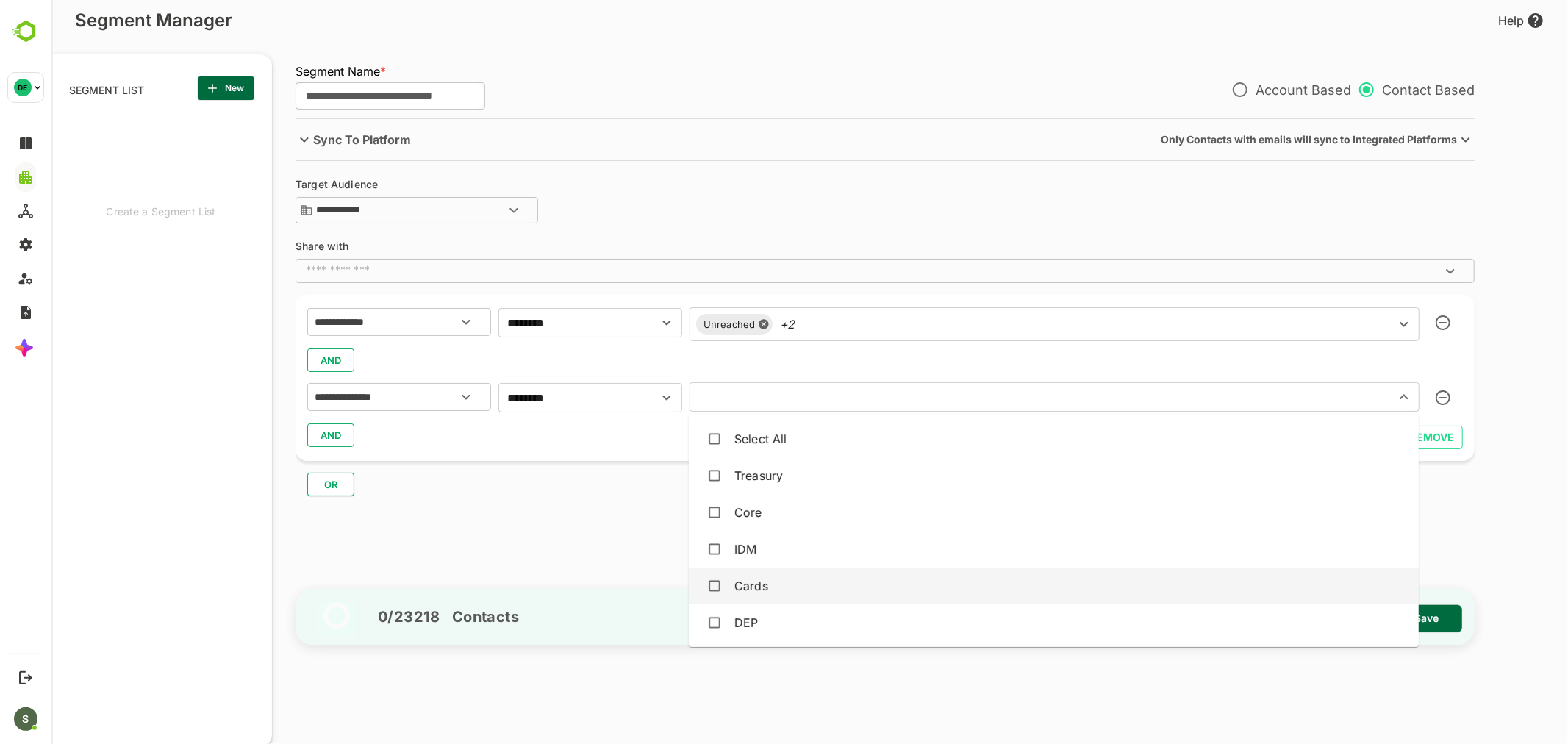
click at [749, 546] on div "IDM" at bounding box center [745, 549] width 22 height 18
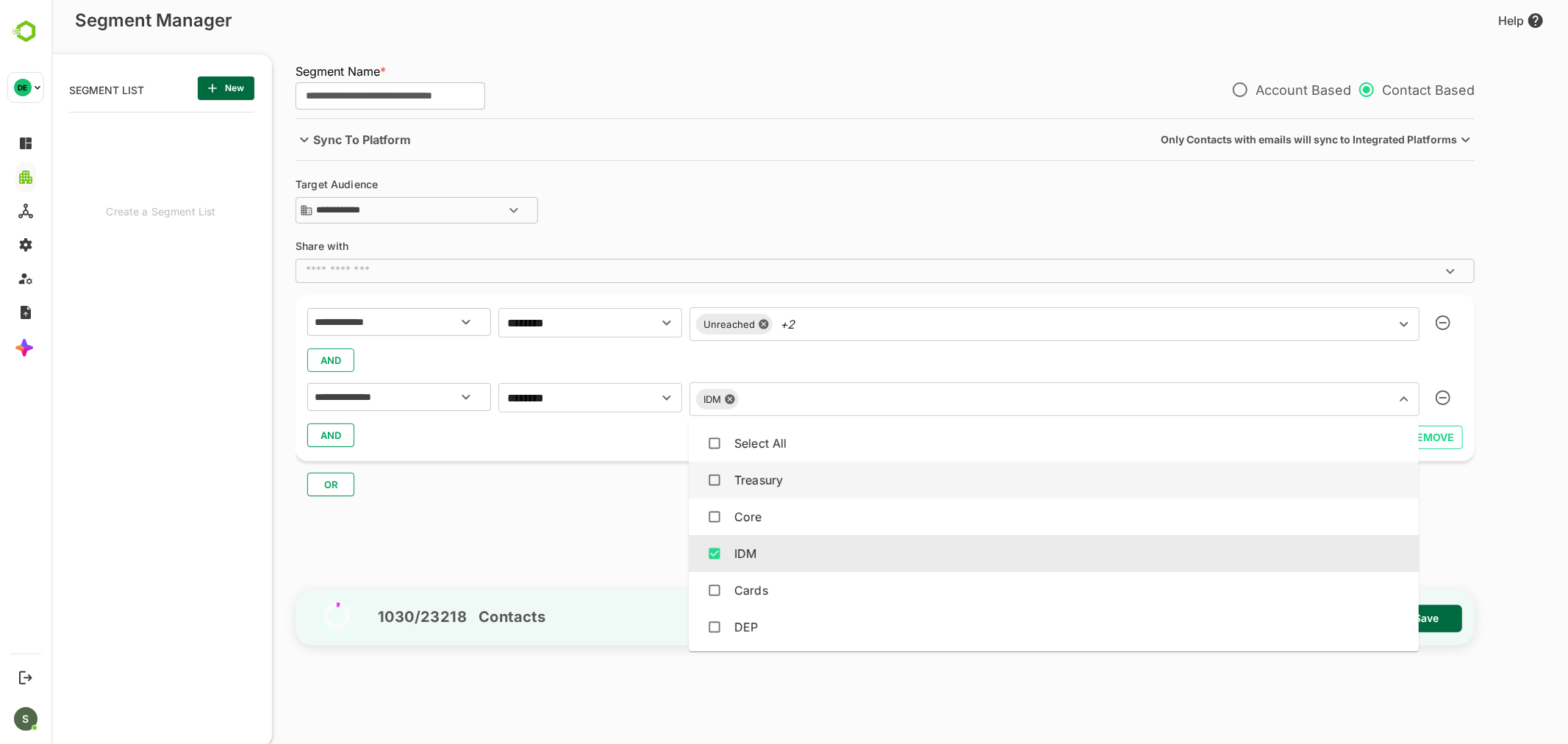
click at [580, 468] on div "OR" at bounding box center [890, 479] width 1191 height 35
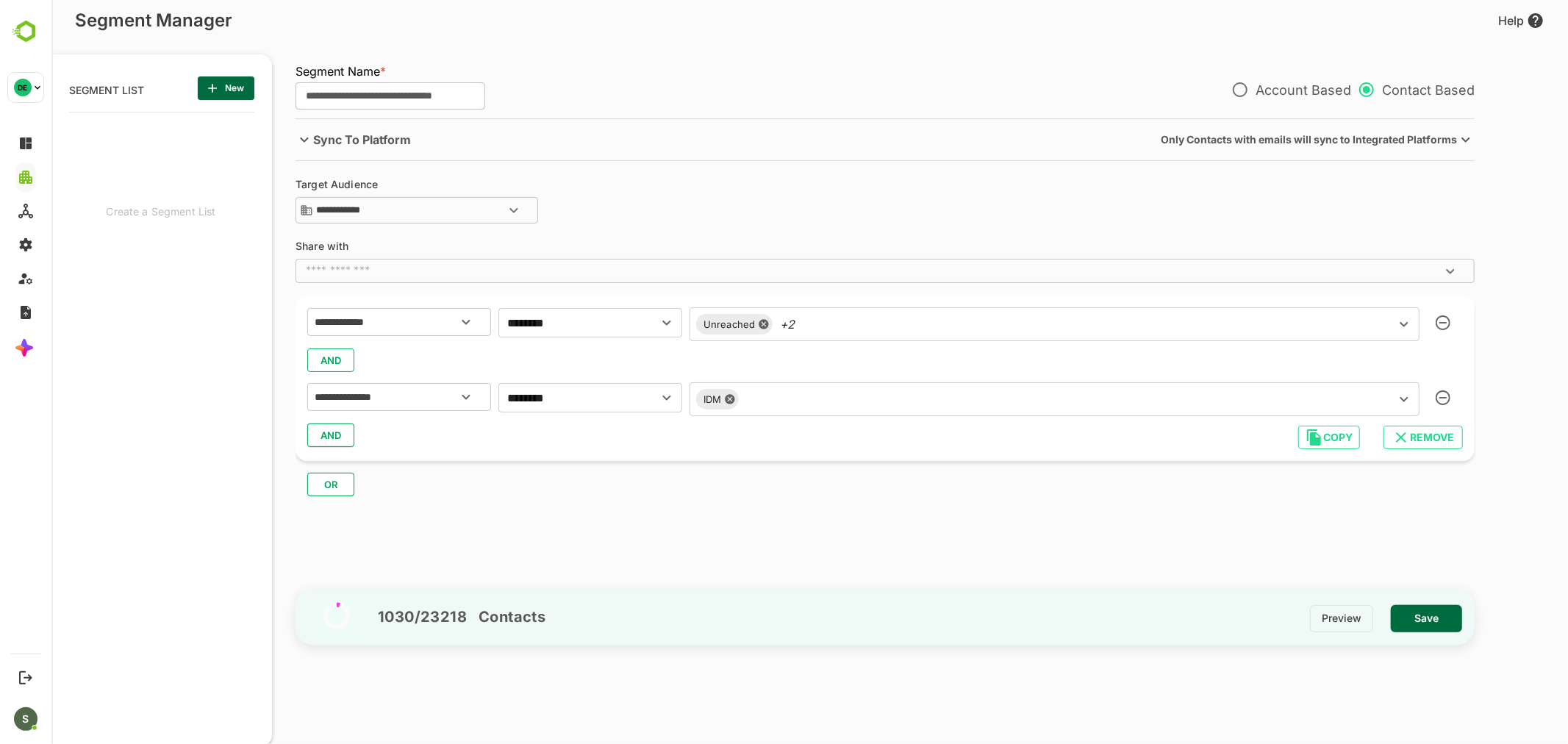
click at [329, 82] on input "**********" at bounding box center [389, 96] width 189 height 28
type input "**********"
click at [588, 497] on div "**********" at bounding box center [891, 349] width 1194 height 461
click at [456, 83] on input "**********" at bounding box center [389, 96] width 189 height 28
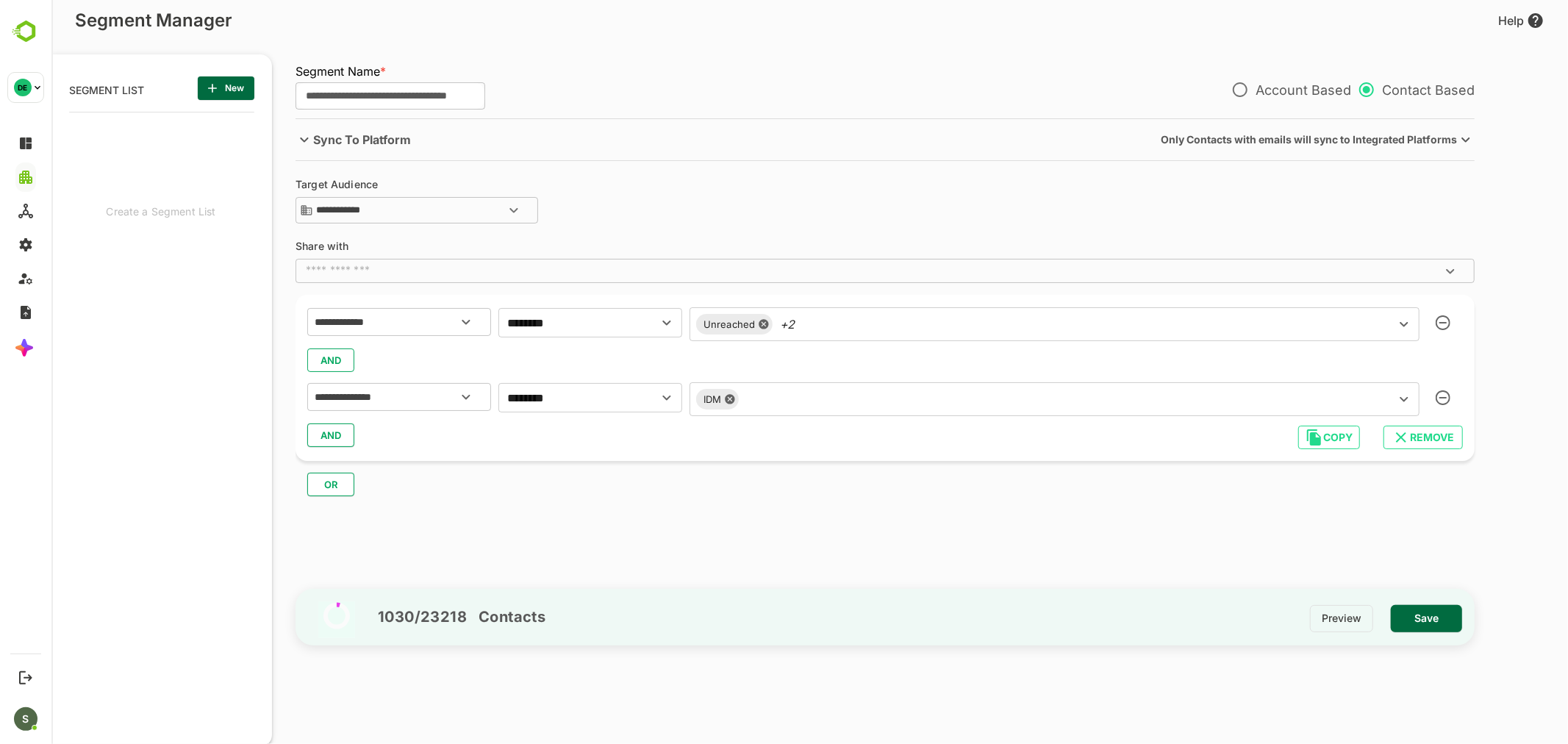
click at [320, 430] on span "AND" at bounding box center [330, 435] width 22 height 19
click at [375, 468] on input "text" at bounding box center [380, 474] width 138 height 19
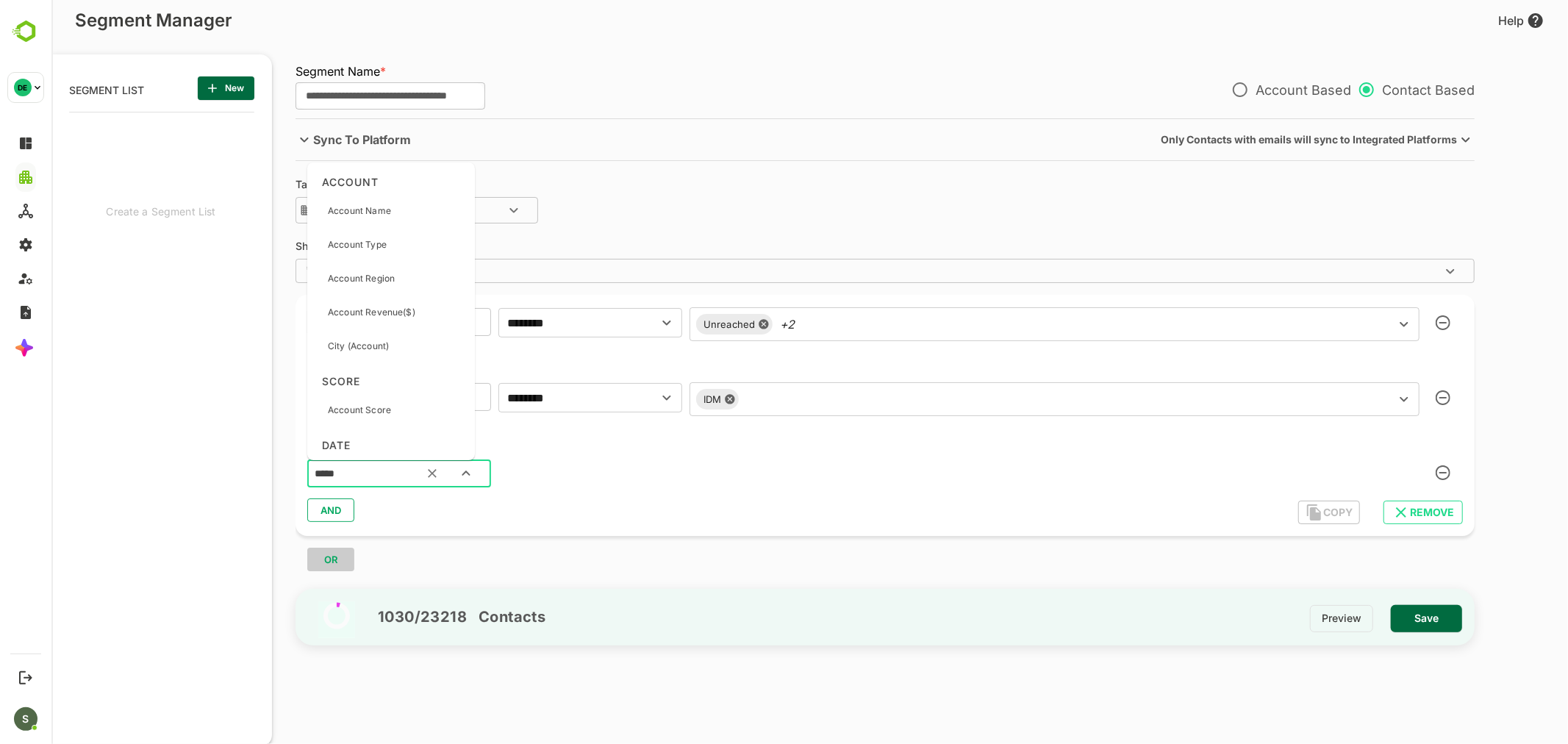
type input "******"
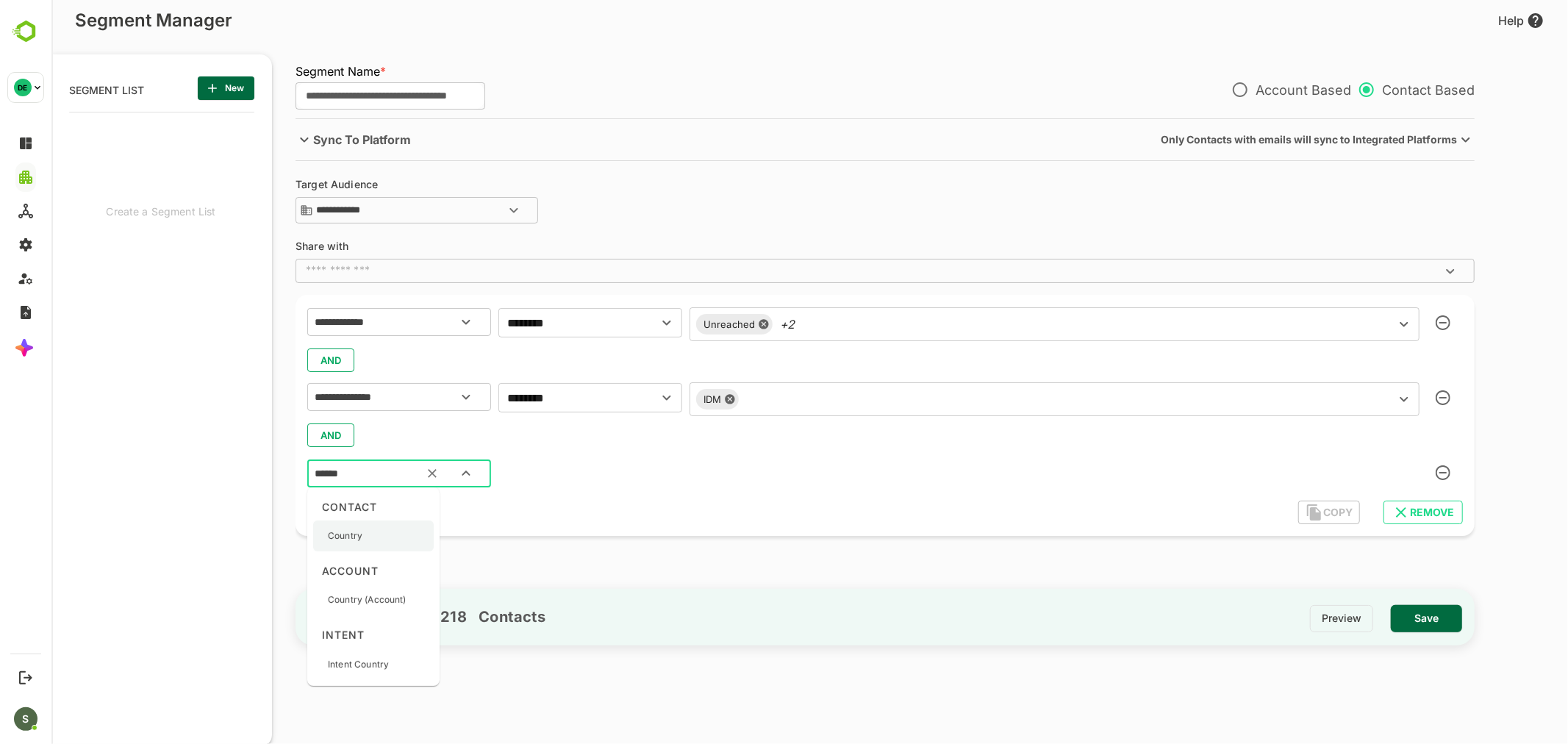
click at [375, 529] on div "Country" at bounding box center [372, 535] width 120 height 31
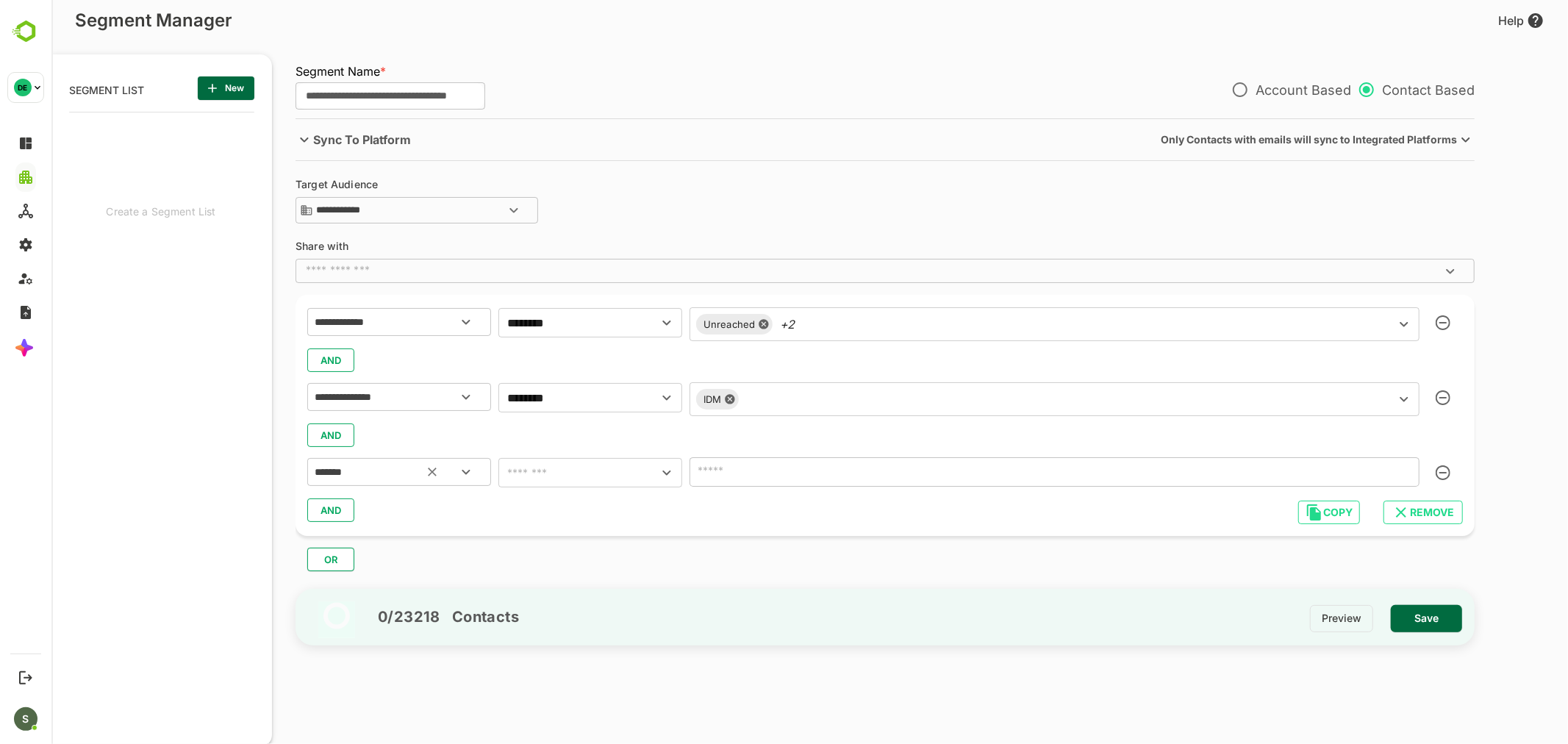
click at [427, 474] on icon "Clear" at bounding box center [431, 472] width 15 height 15
click at [380, 472] on input "text" at bounding box center [398, 471] width 175 height 19
type input "*******"
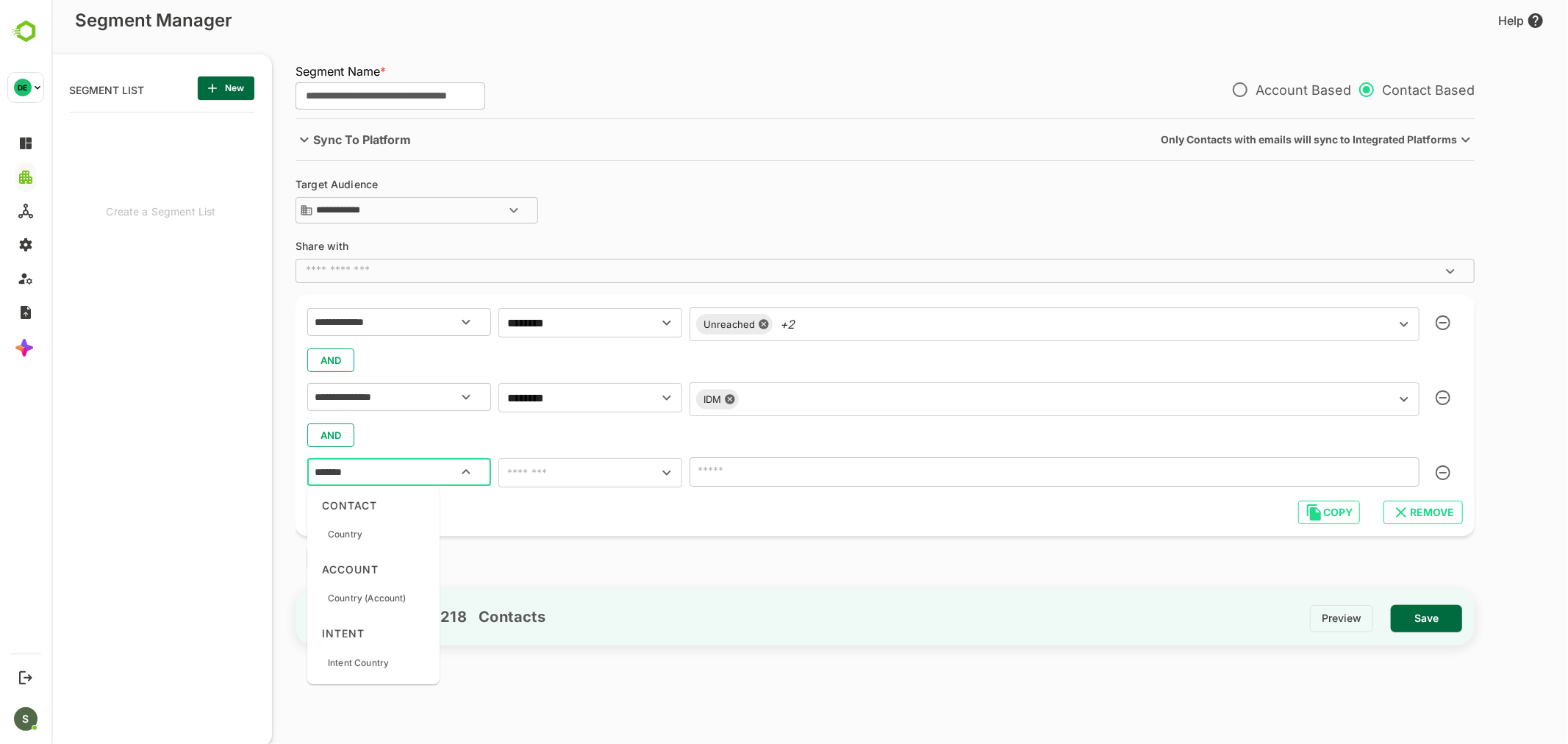
click at [375, 525] on div "Country" at bounding box center [372, 534] width 120 height 31
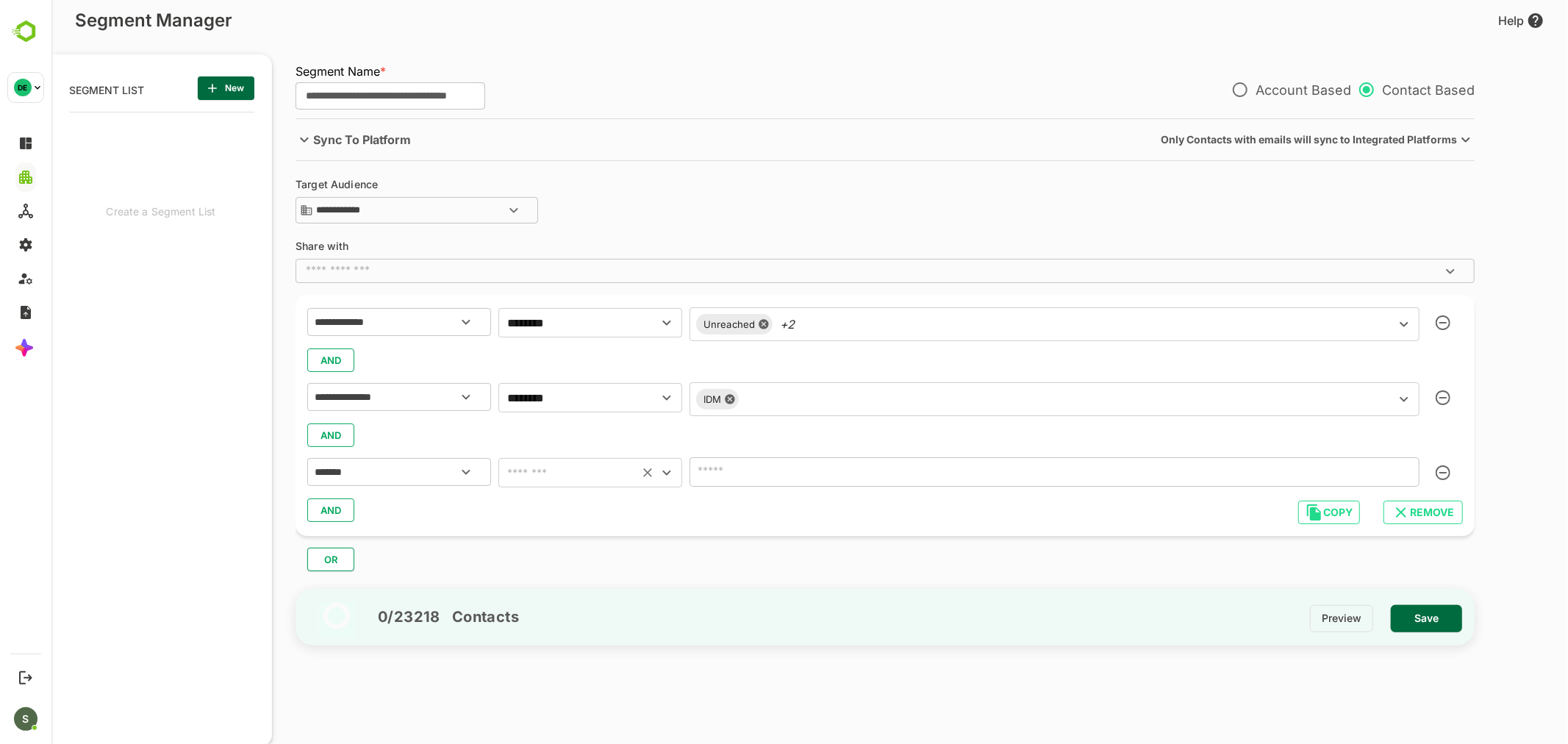
click at [545, 479] on input "text" at bounding box center [567, 472] width 132 height 21
click at [559, 512] on li "includes" at bounding box center [589, 510] width 184 height 26
type input "********"
click at [783, 470] on input "text" at bounding box center [1032, 471] width 678 height 21
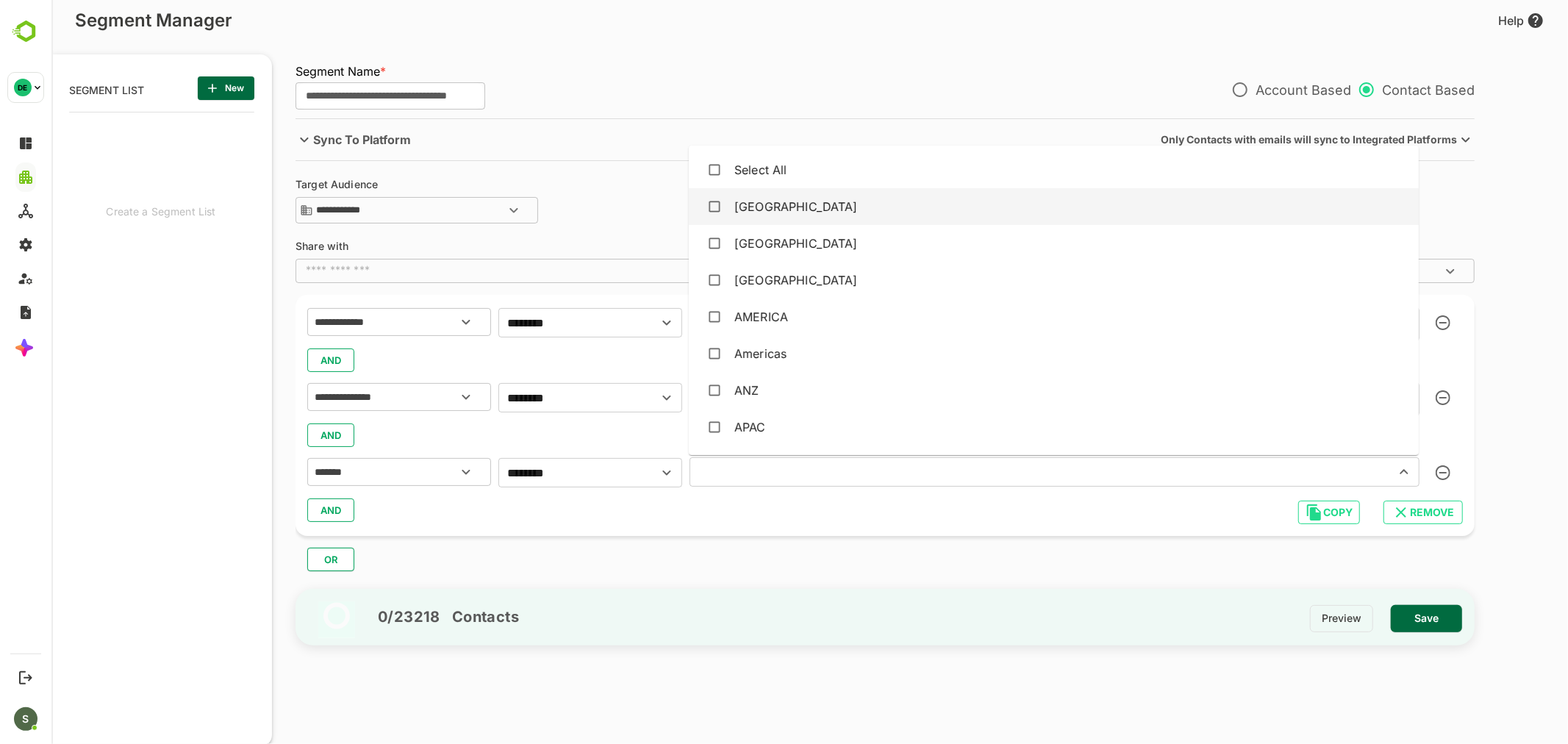
click at [793, 204] on div "[GEOGRAPHIC_DATA]" at bounding box center [1053, 206] width 707 height 28
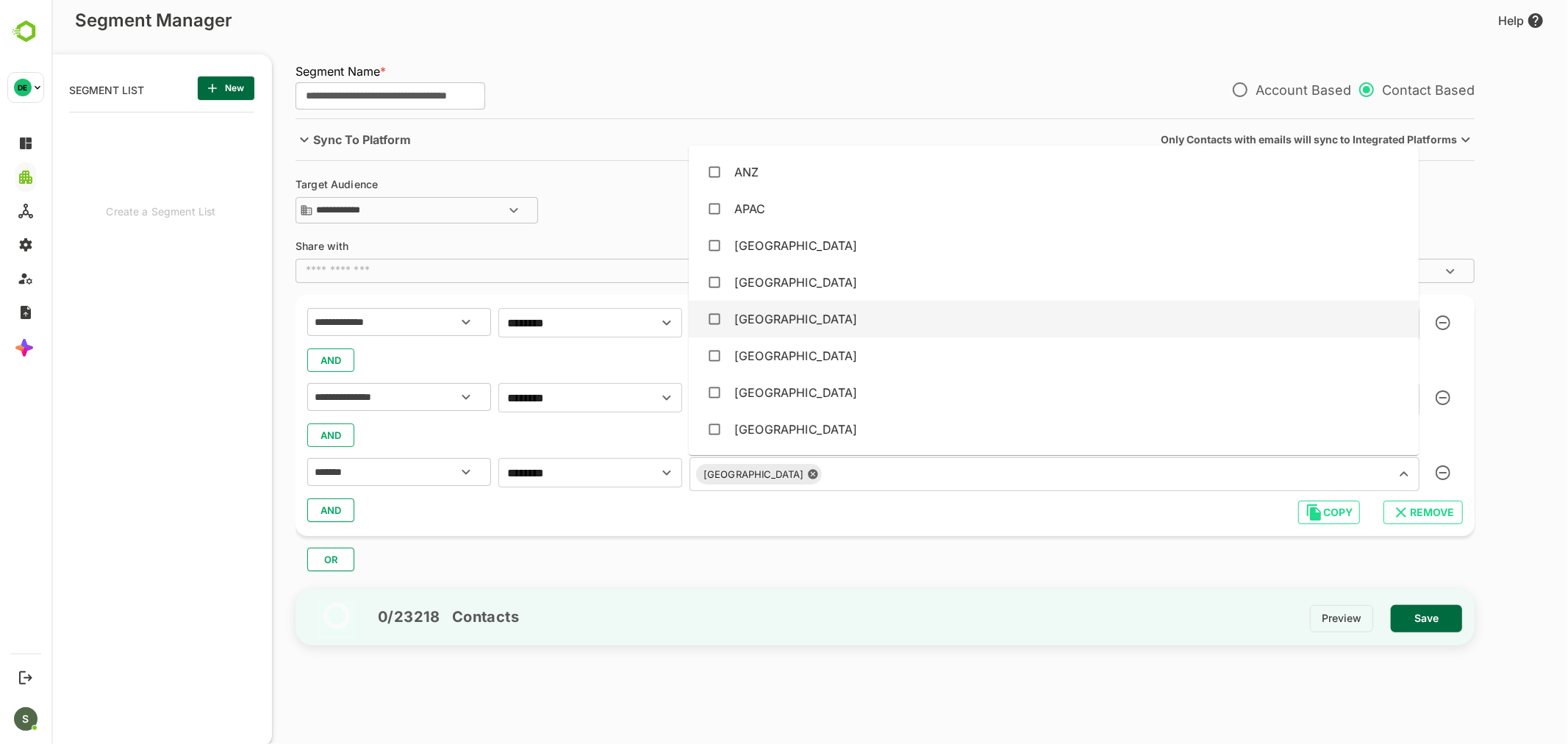
scroll to position [245, 0]
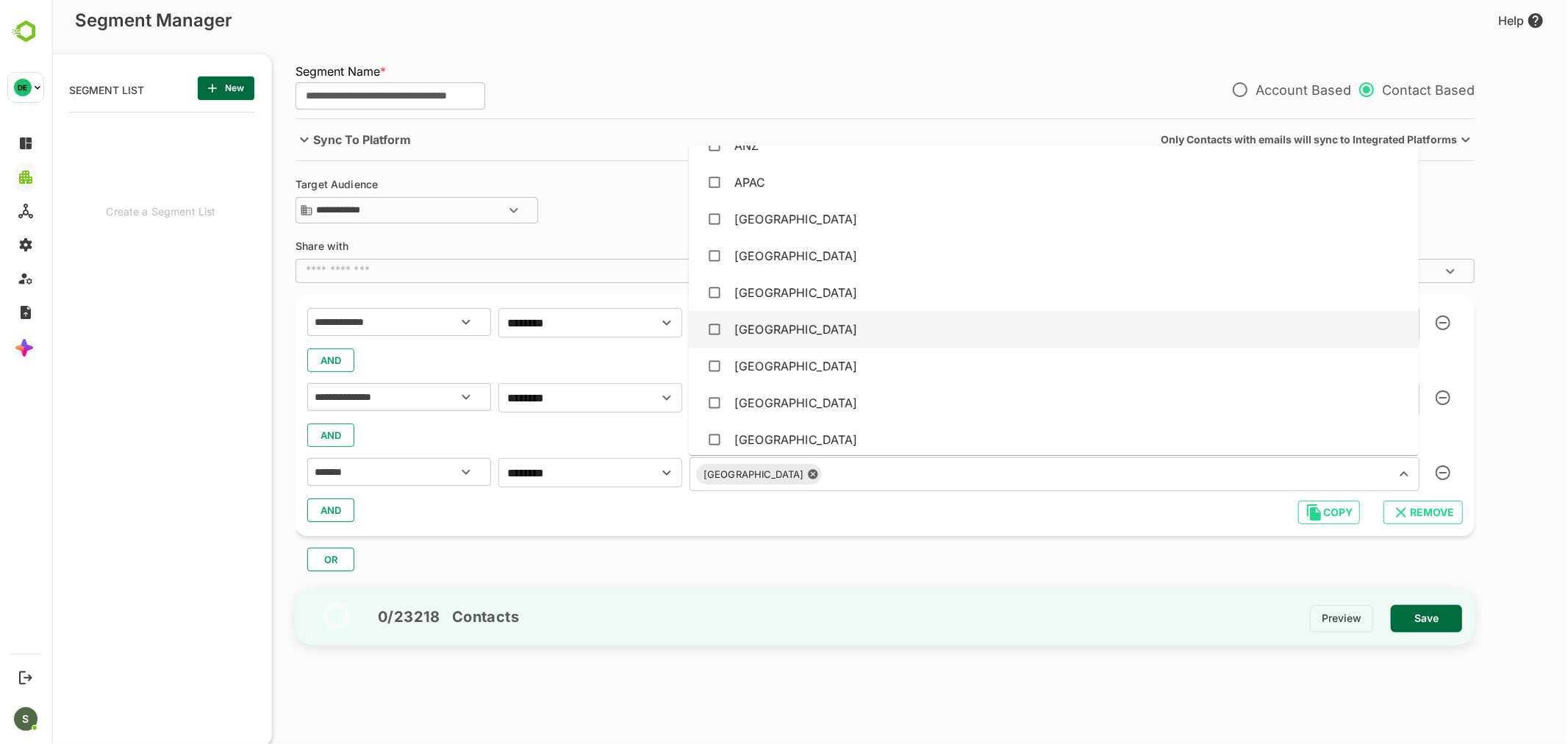
click at [789, 327] on div "[GEOGRAPHIC_DATA]" at bounding box center [1053, 330] width 707 height 28
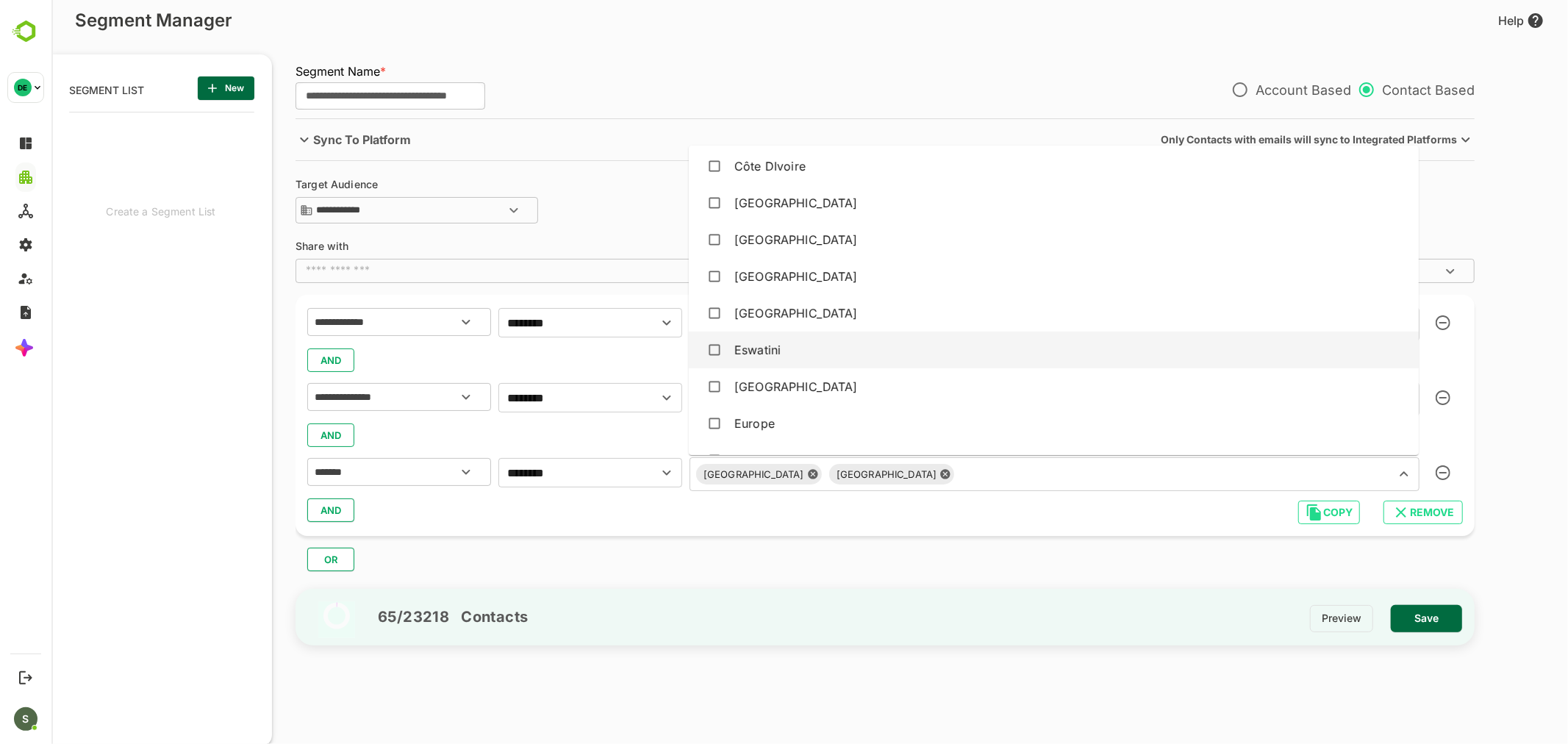
scroll to position [1225, 0]
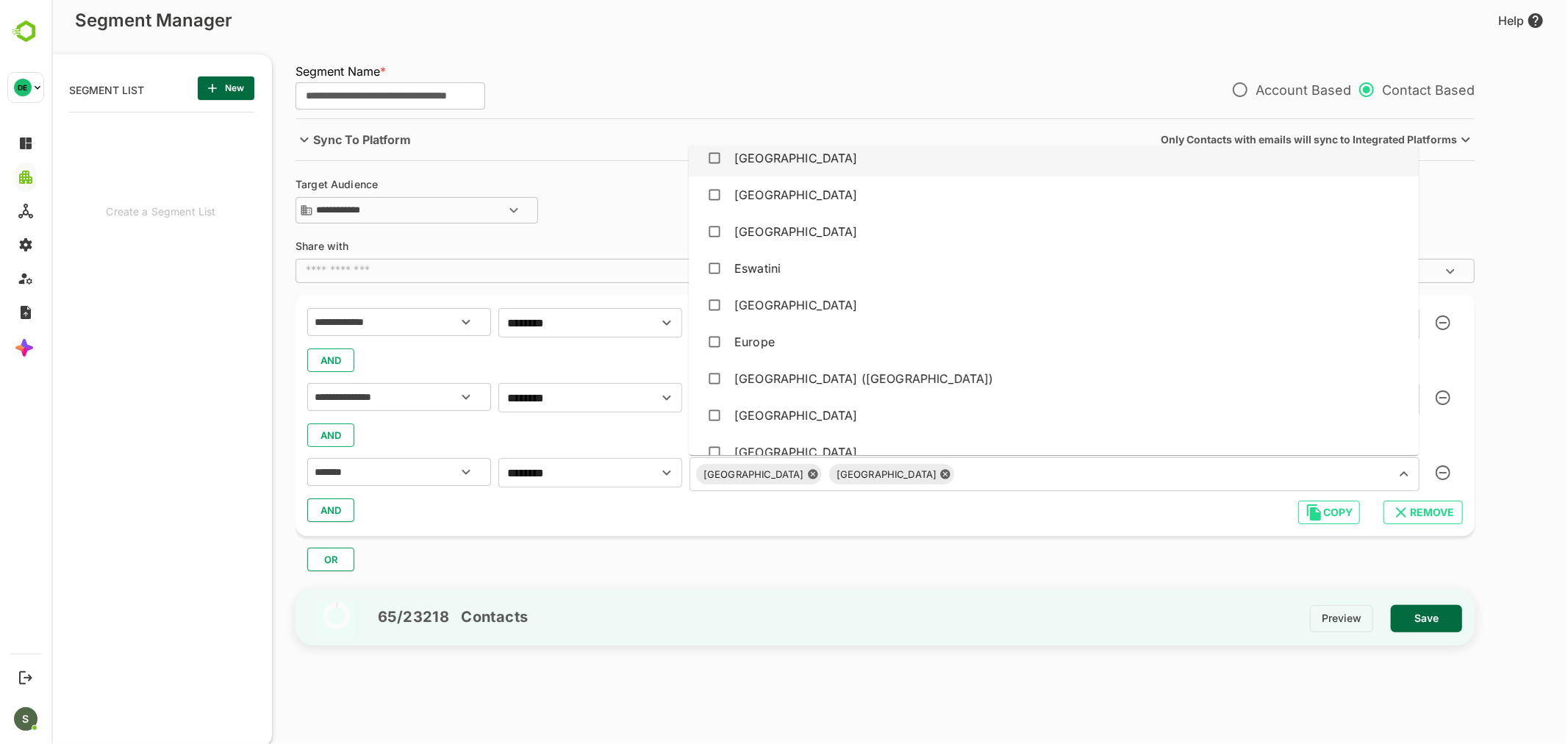
click at [772, 158] on div "[GEOGRAPHIC_DATA]" at bounding box center [1053, 158] width 707 height 28
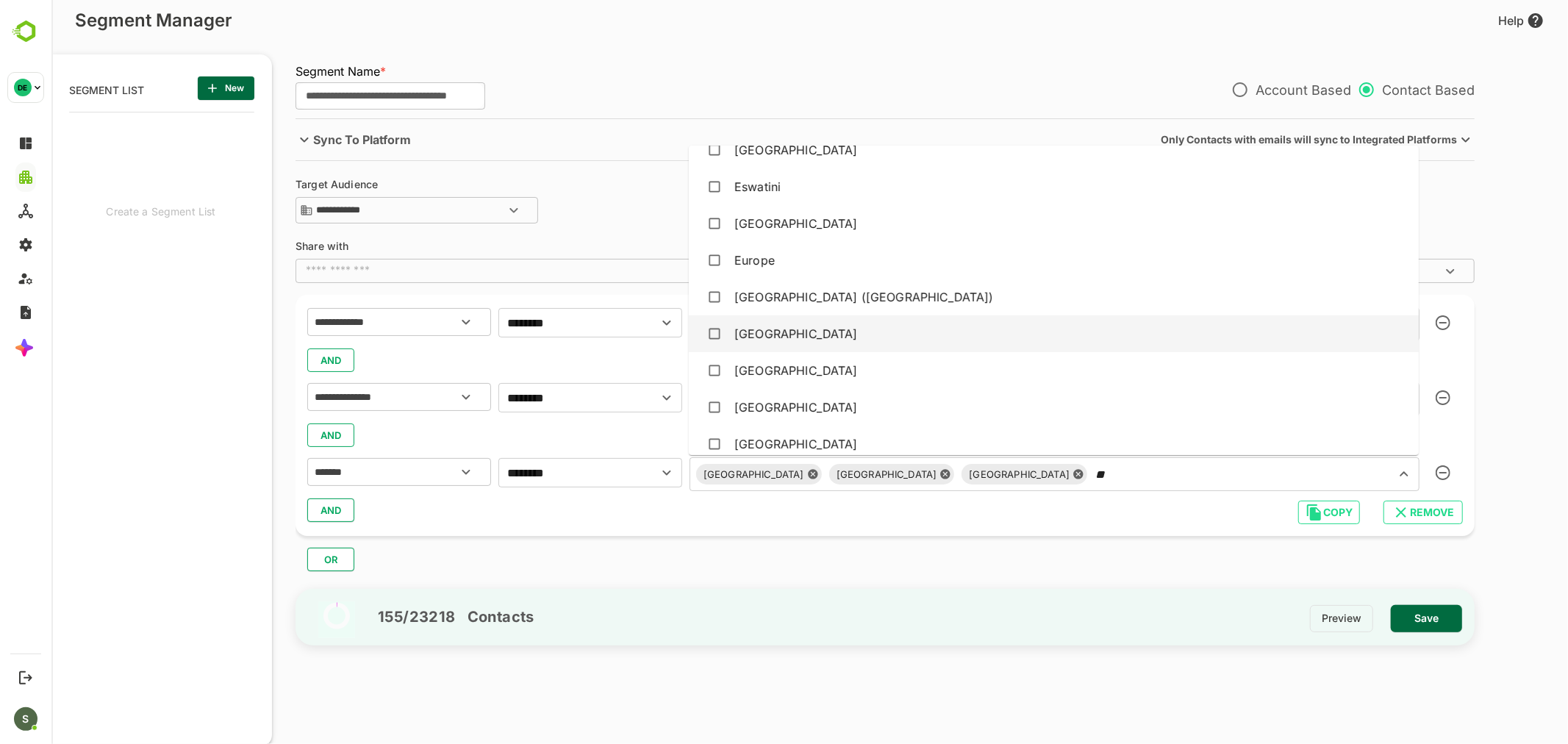
scroll to position [0, 0]
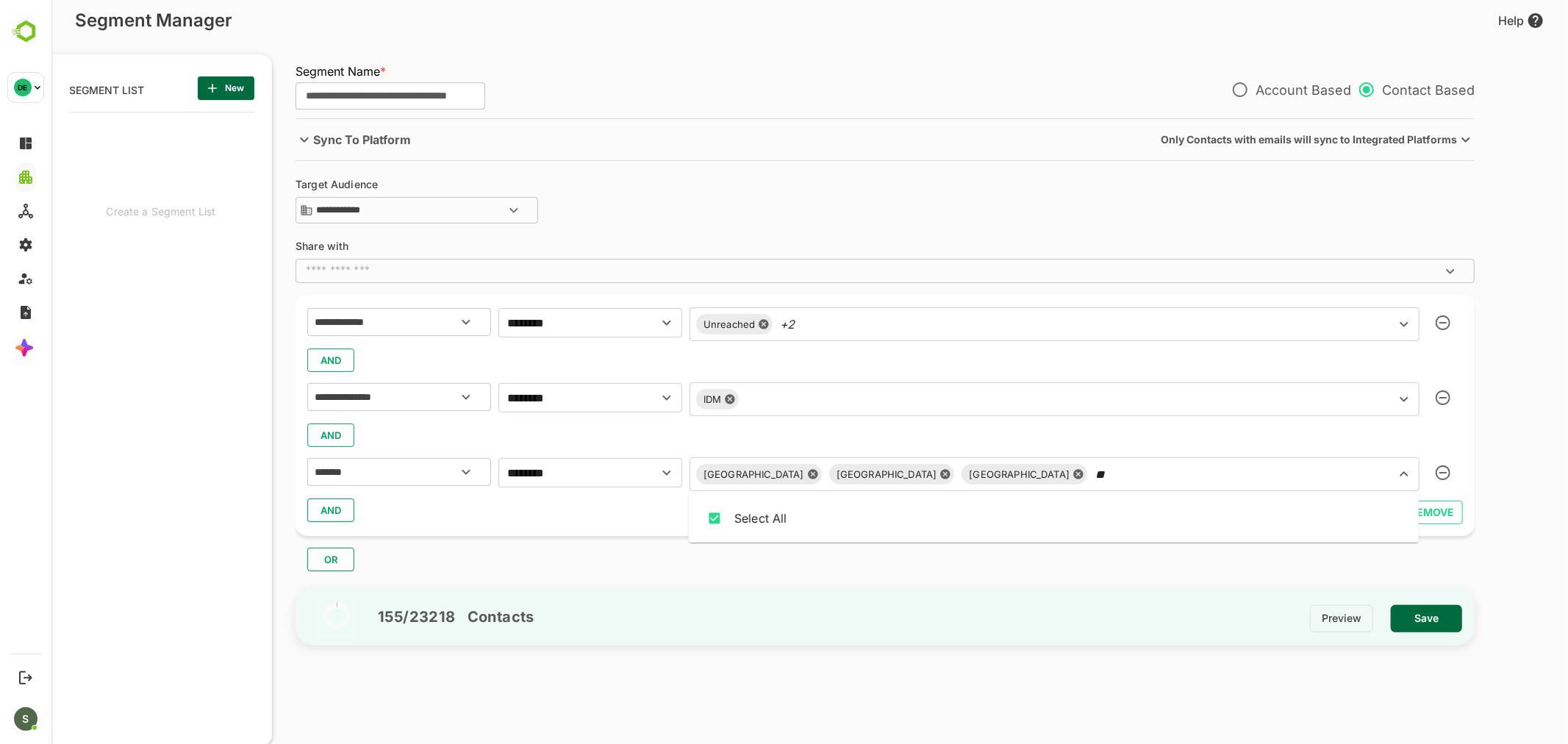
type input "*"
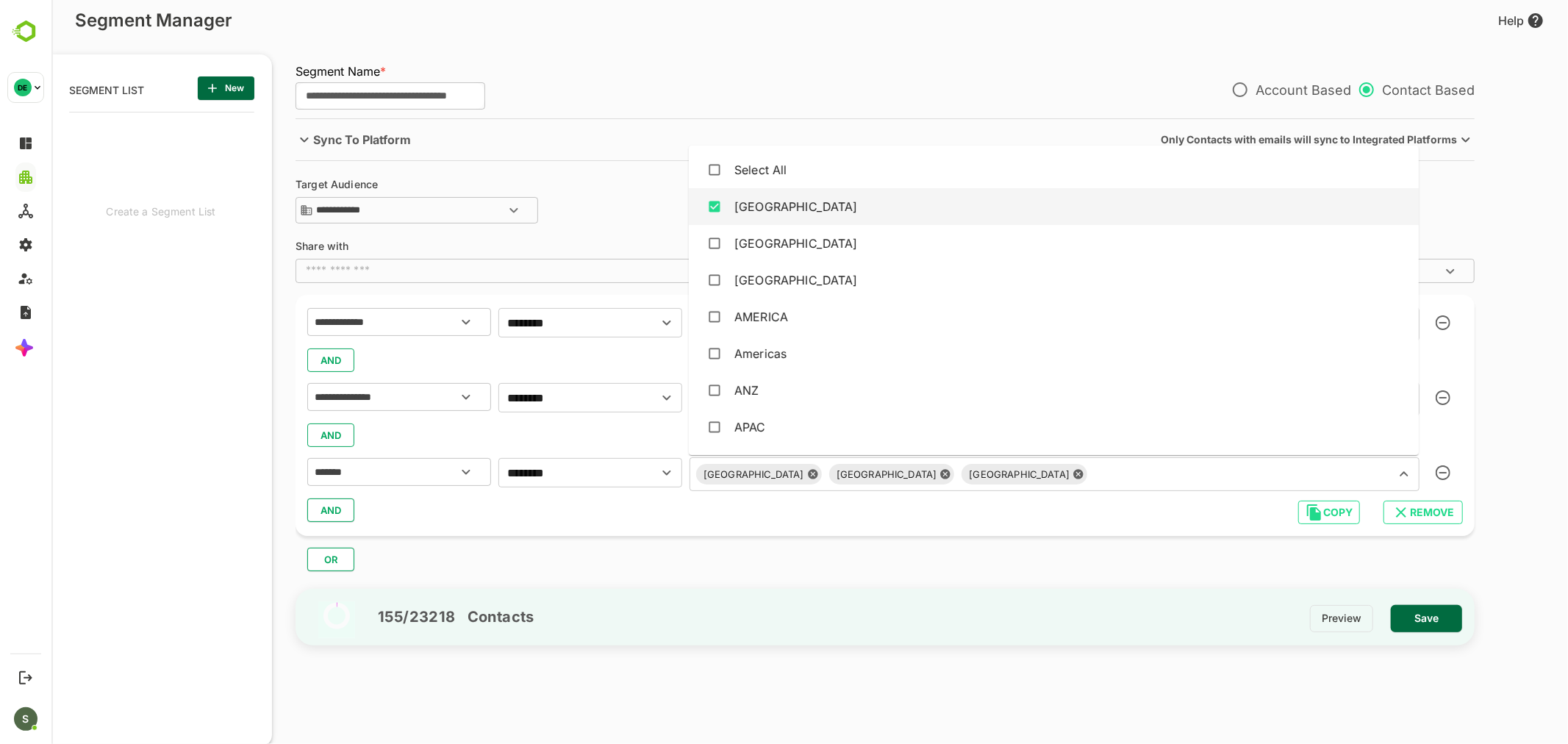
type input "*"
type input "**"
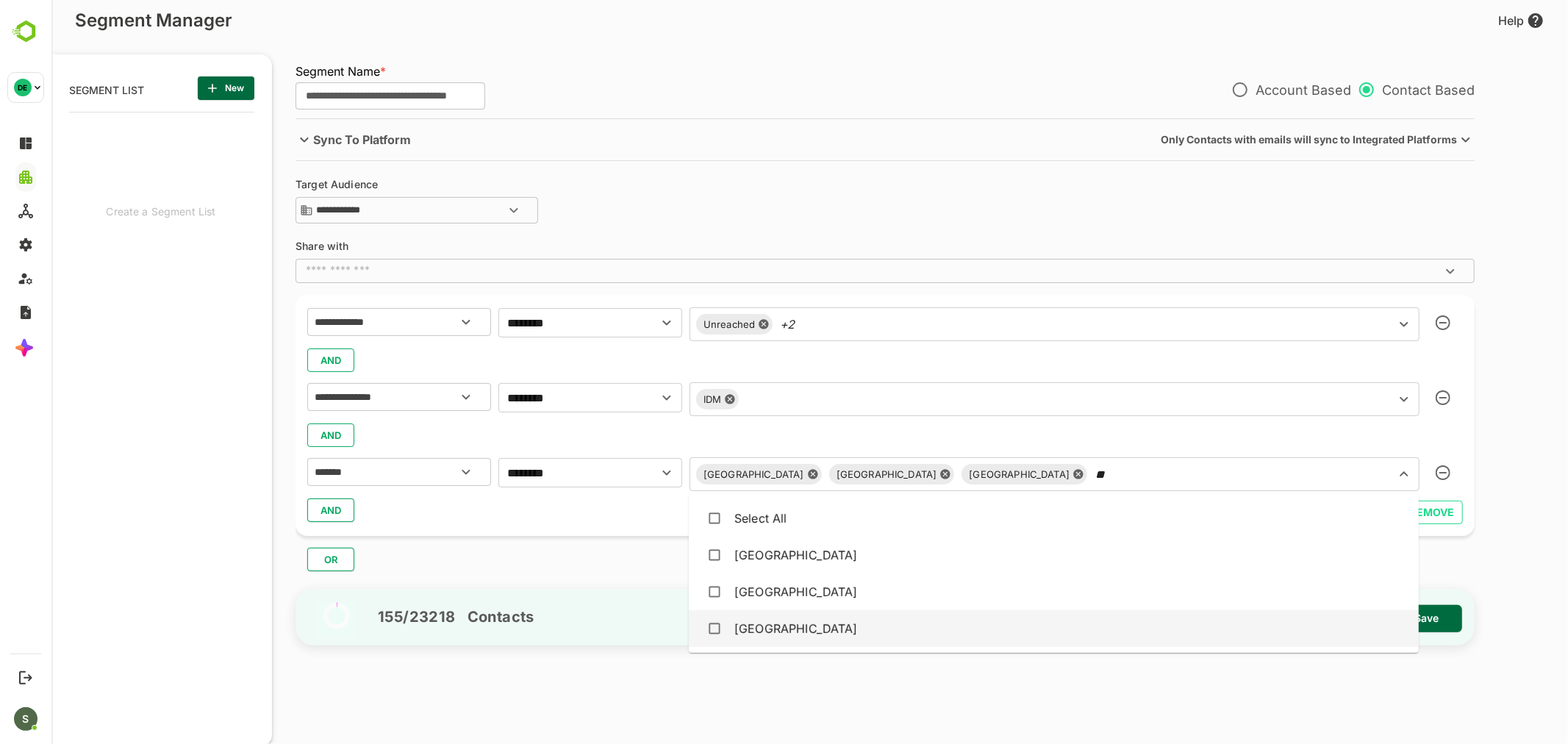
click at [772, 621] on div "[GEOGRAPHIC_DATA]" at bounding box center [1053, 628] width 707 height 28
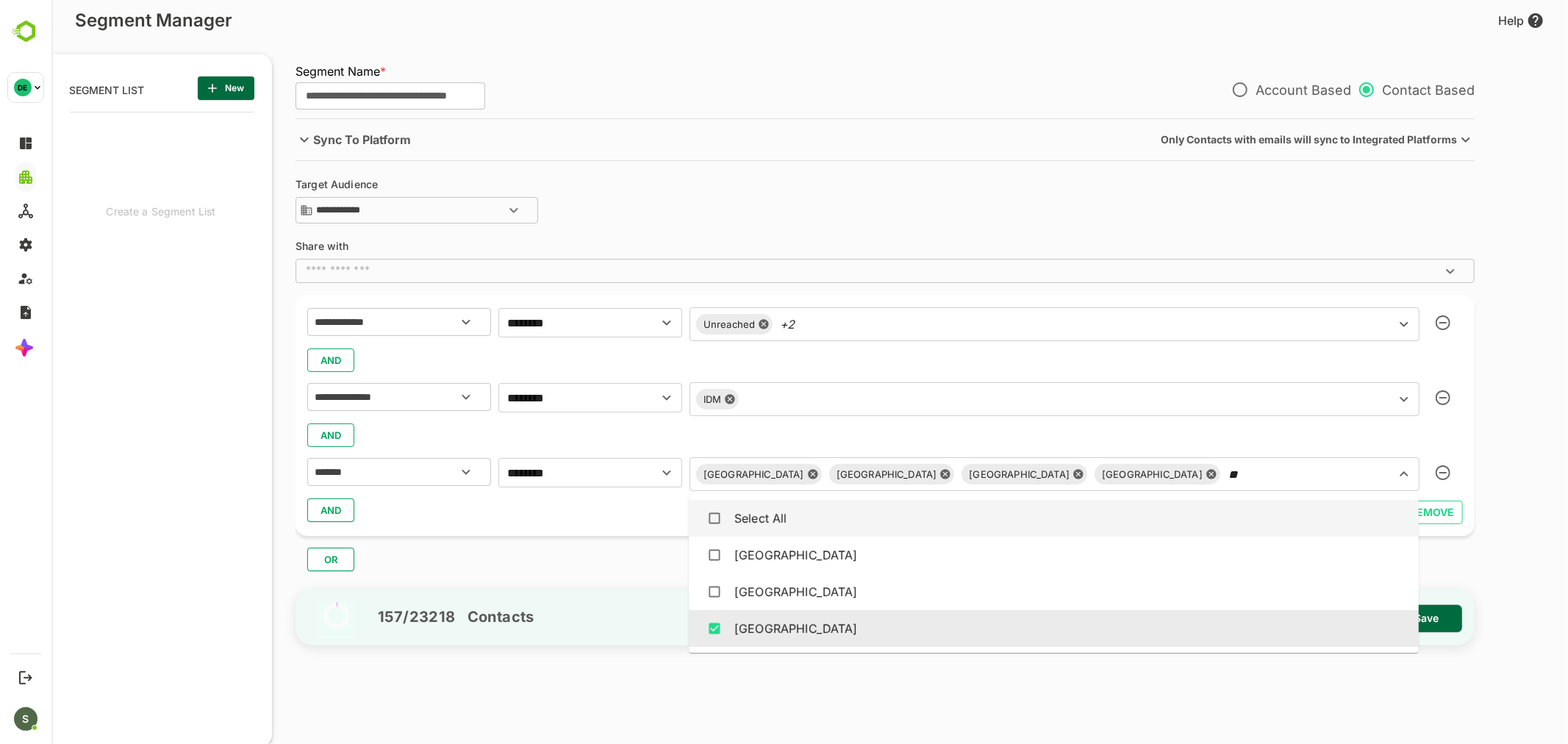
click at [1225, 469] on input "**" at bounding box center [1297, 474] width 147 height 21
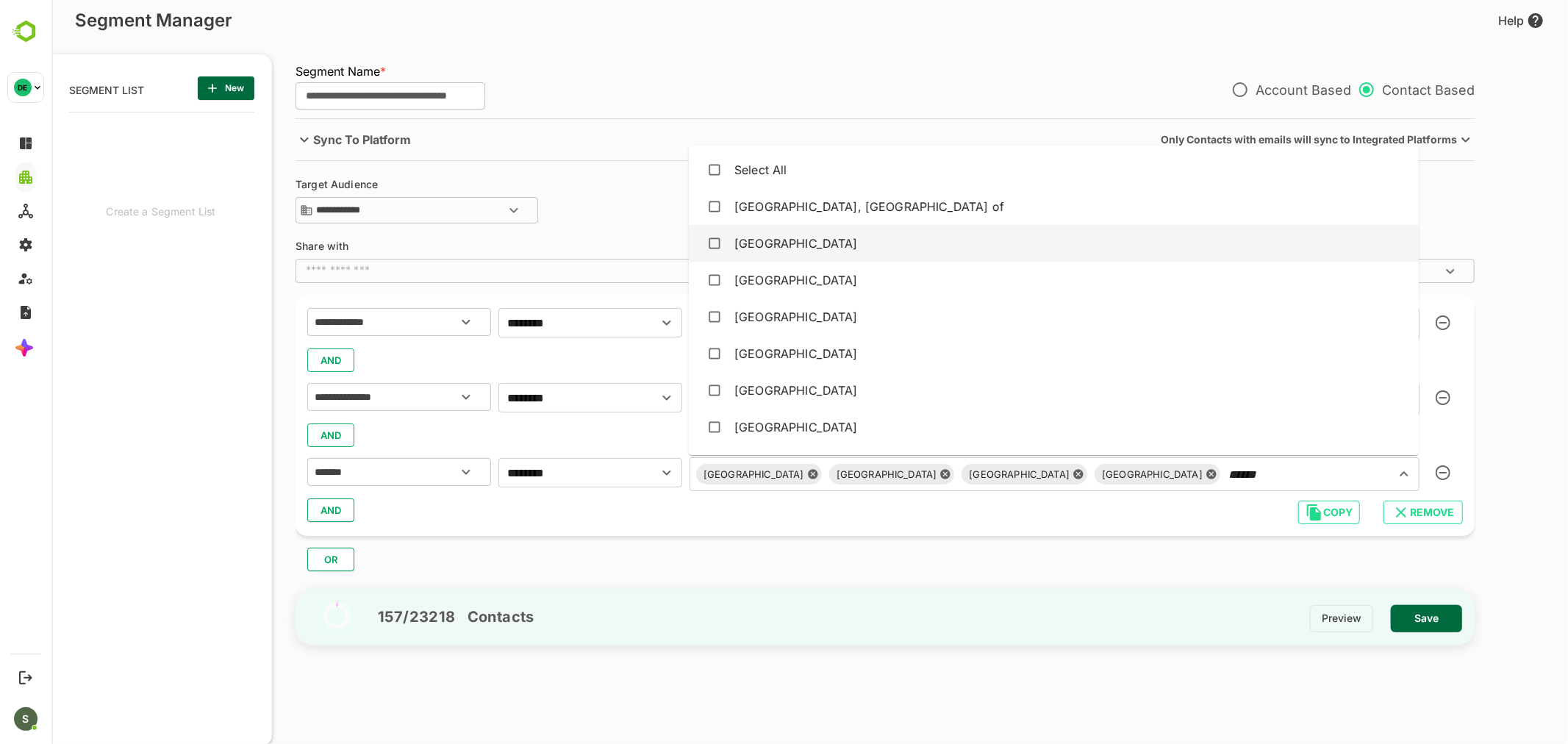
click at [838, 236] on div "[GEOGRAPHIC_DATA]" at bounding box center [795, 243] width 123 height 18
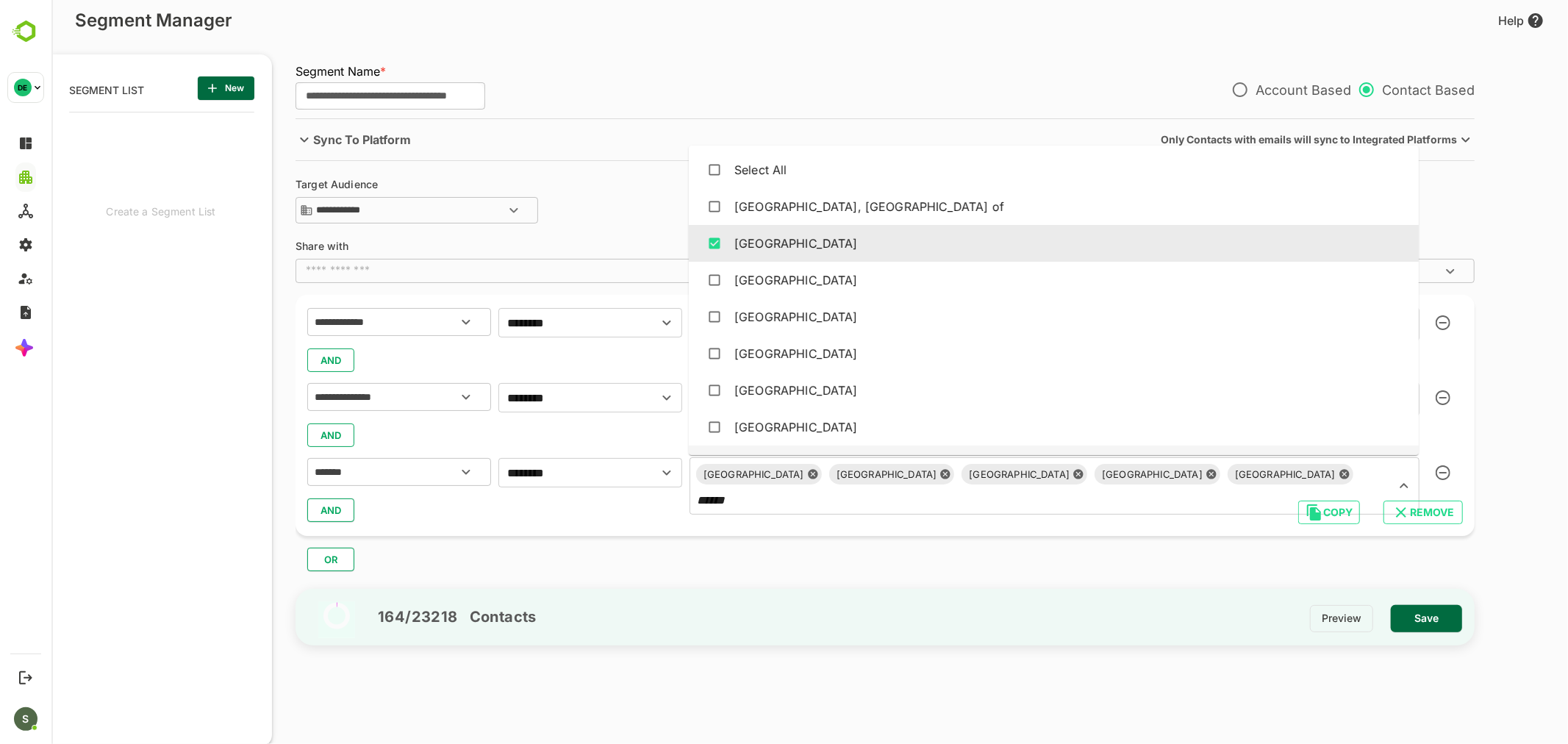
click at [1141, 489] on input "******" at bounding box center [1032, 499] width 678 height 21
type input "*"
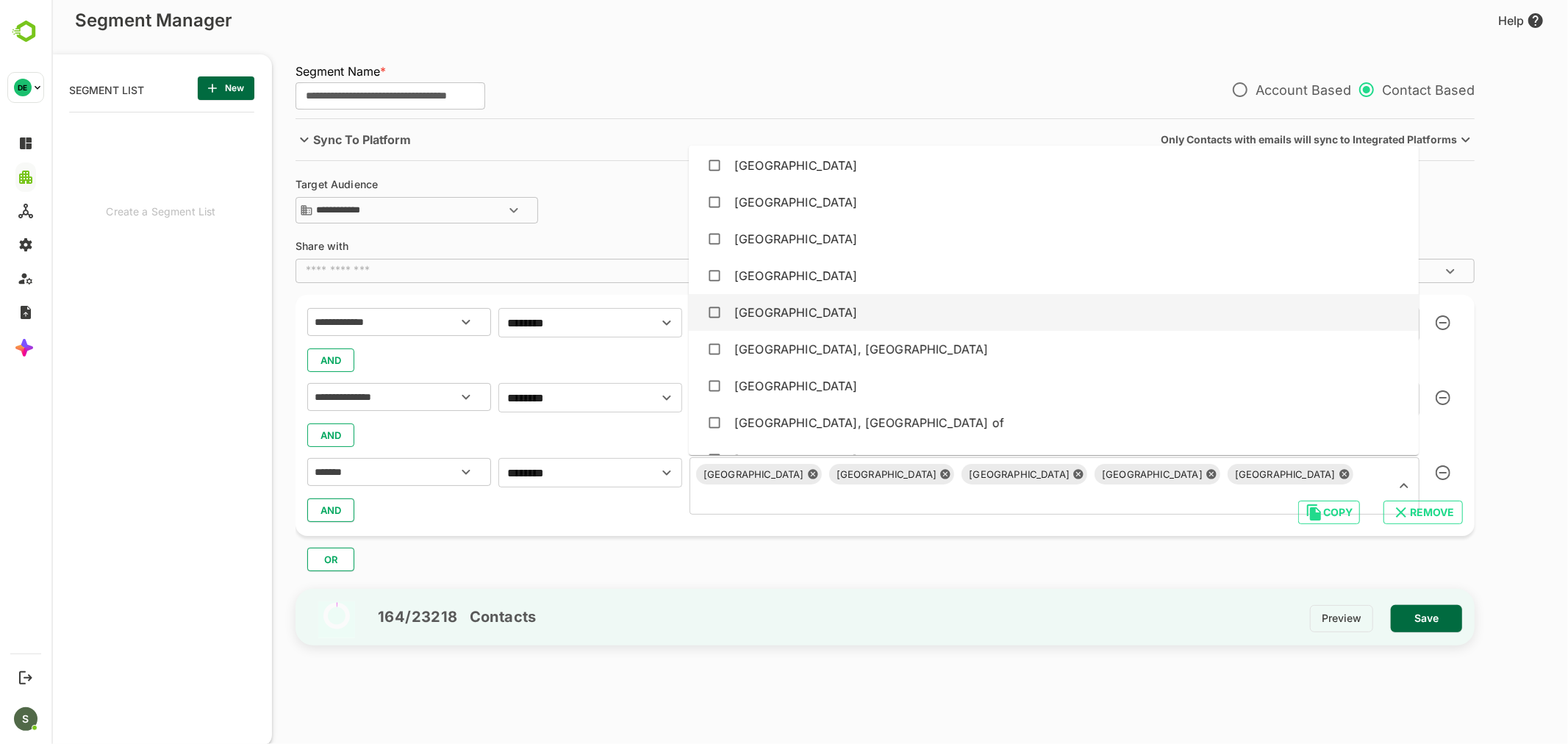
scroll to position [4231, 0]
click at [777, 320] on div "[GEOGRAPHIC_DATA]" at bounding box center [1053, 313] width 707 height 28
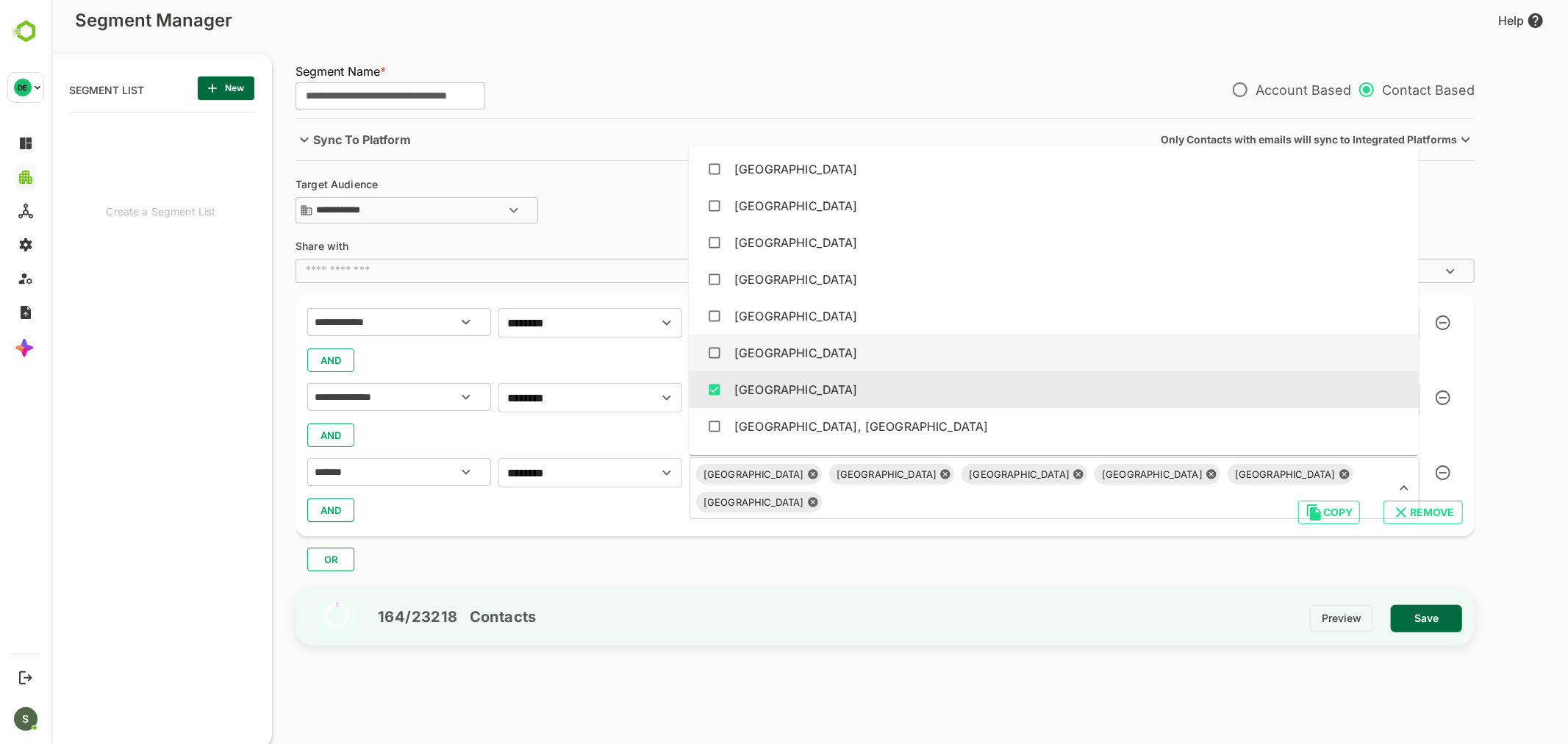
scroll to position [4150, 0]
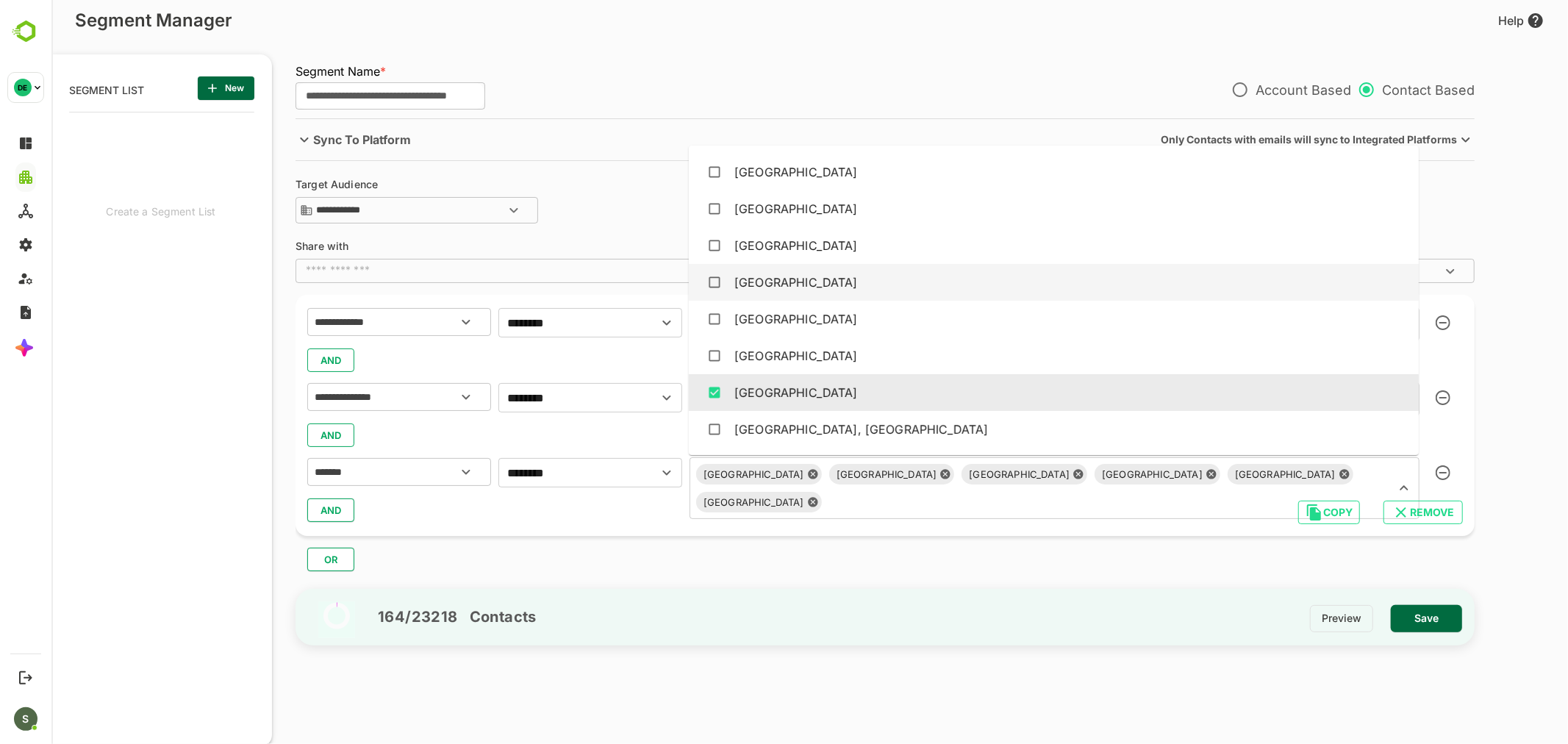
click at [796, 271] on div "[GEOGRAPHIC_DATA]" at bounding box center [1053, 282] width 707 height 28
click at [833, 269] on div "[GEOGRAPHIC_DATA]" at bounding box center [1053, 282] width 707 height 28
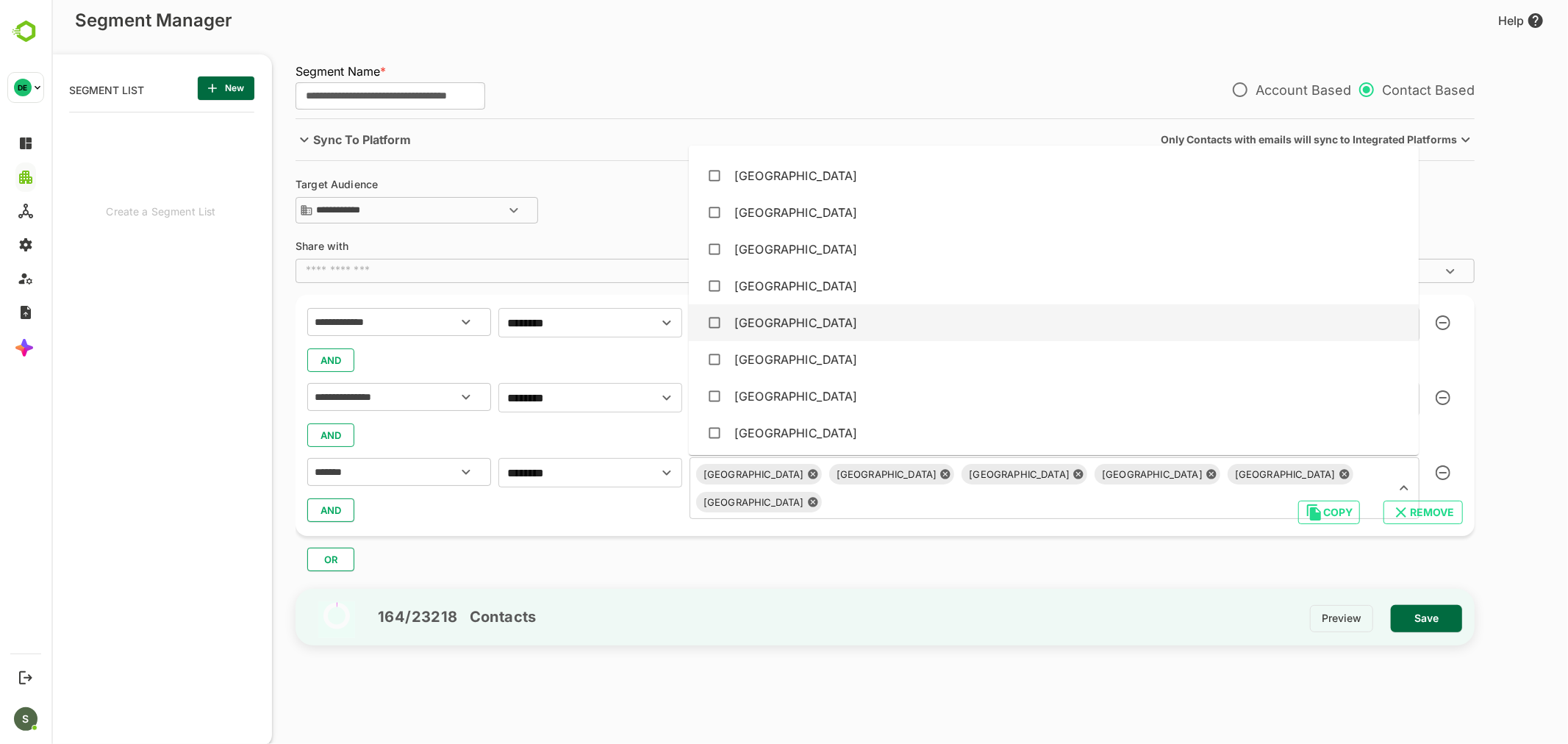
scroll to position [3668, 0]
click at [822, 320] on div "[GEOGRAPHIC_DATA]" at bounding box center [1053, 324] width 707 height 28
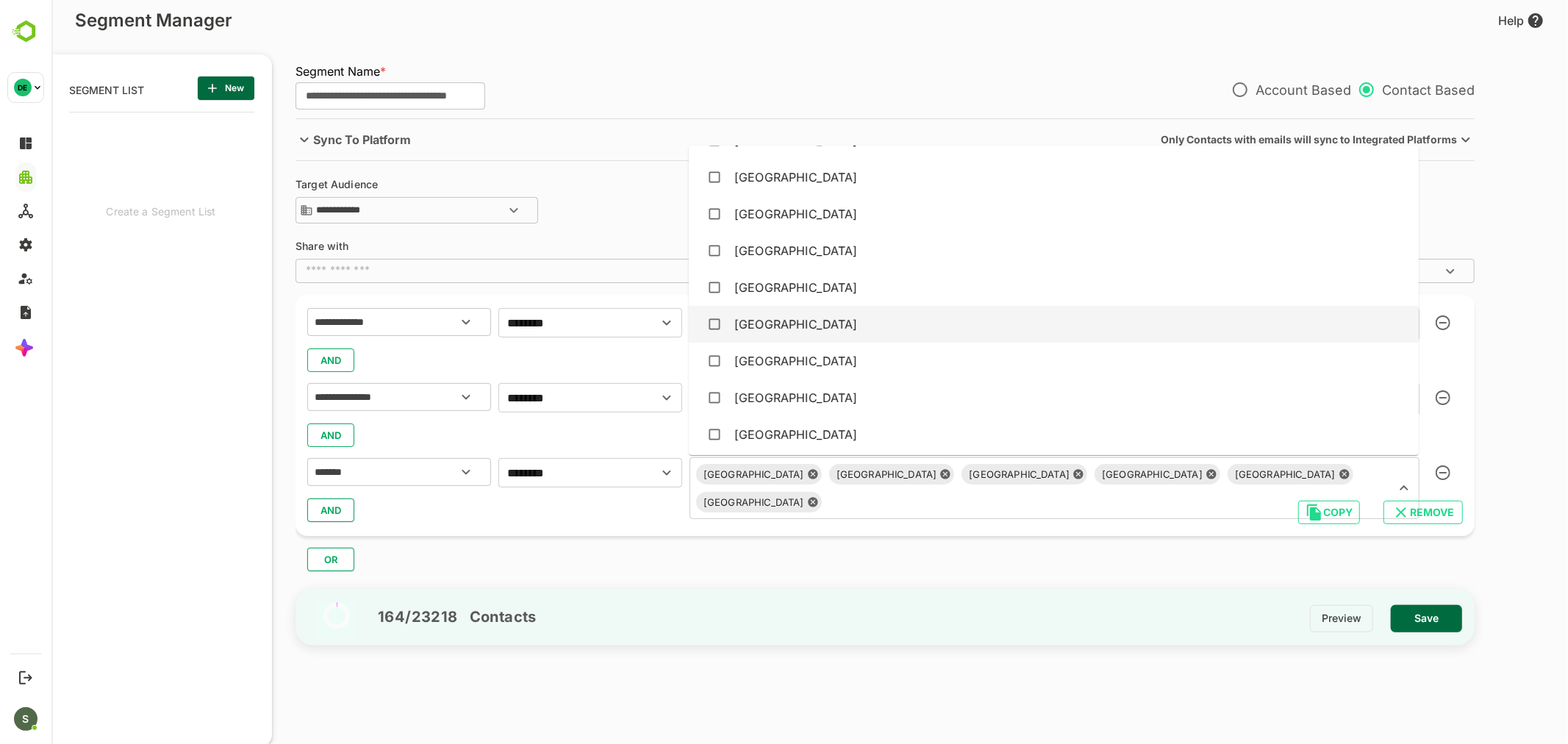
click at [822, 320] on div "[GEOGRAPHIC_DATA]" at bounding box center [1053, 324] width 707 height 28
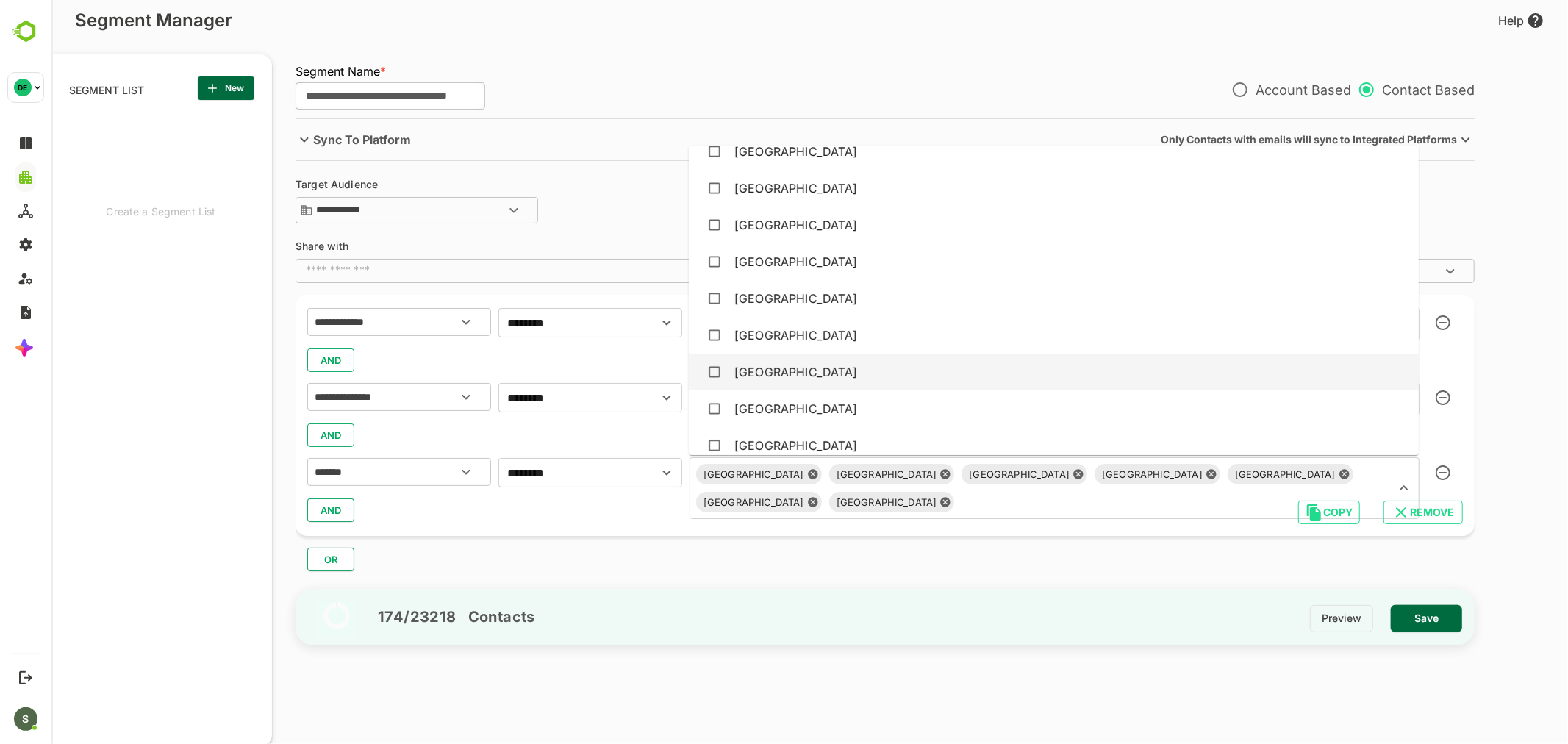
scroll to position [3507, 0]
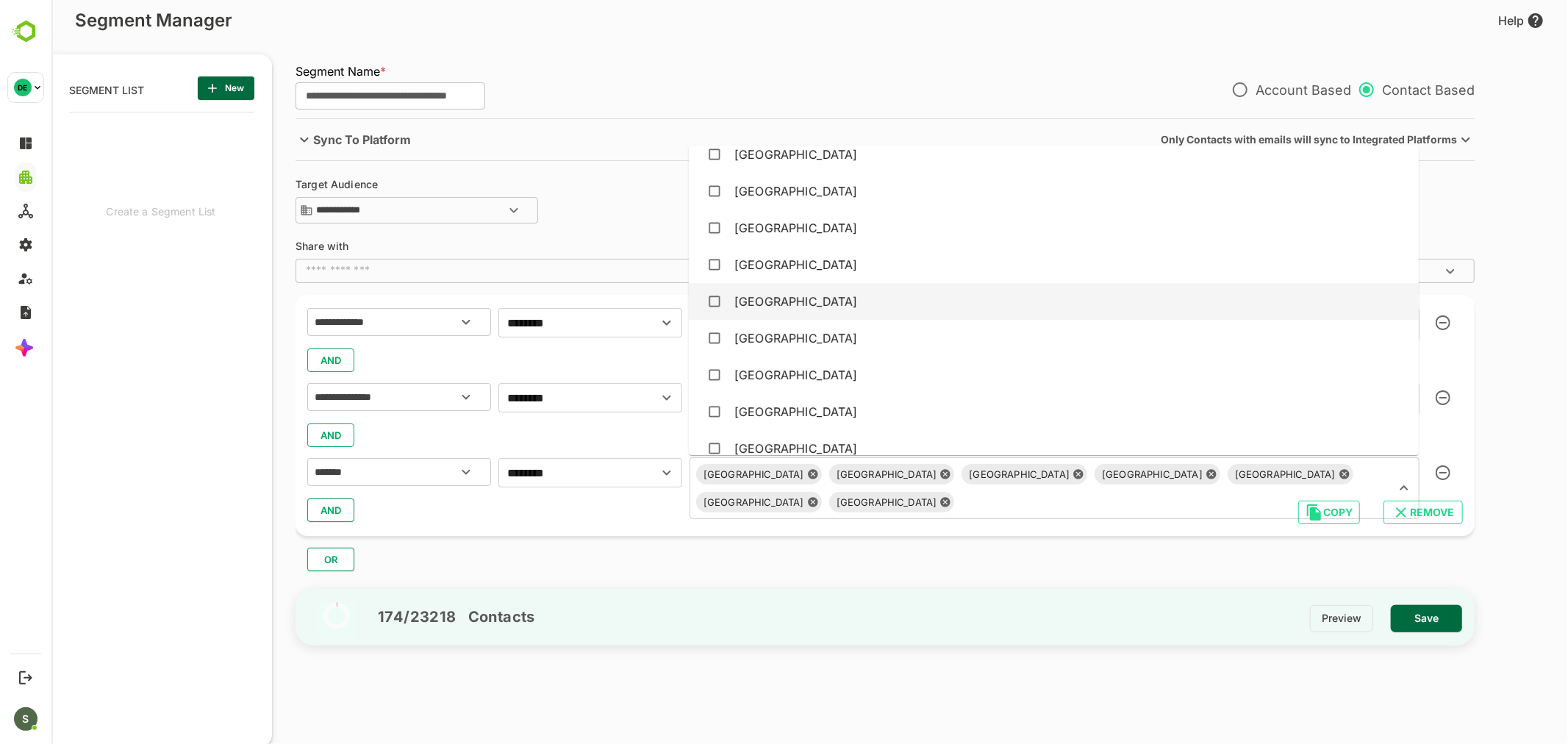
click at [837, 296] on div "[GEOGRAPHIC_DATA]" at bounding box center [1053, 302] width 707 height 28
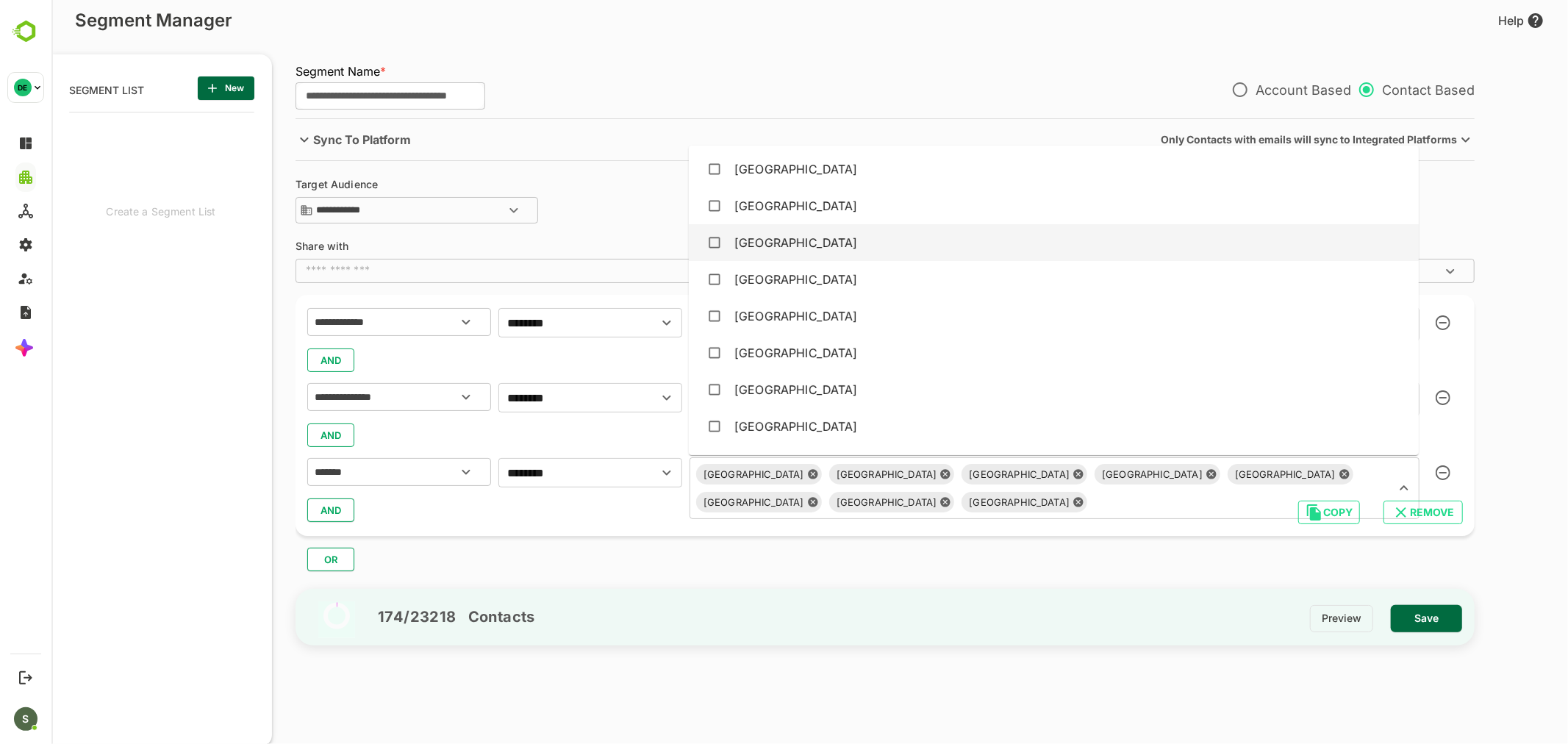
scroll to position [3161, 0]
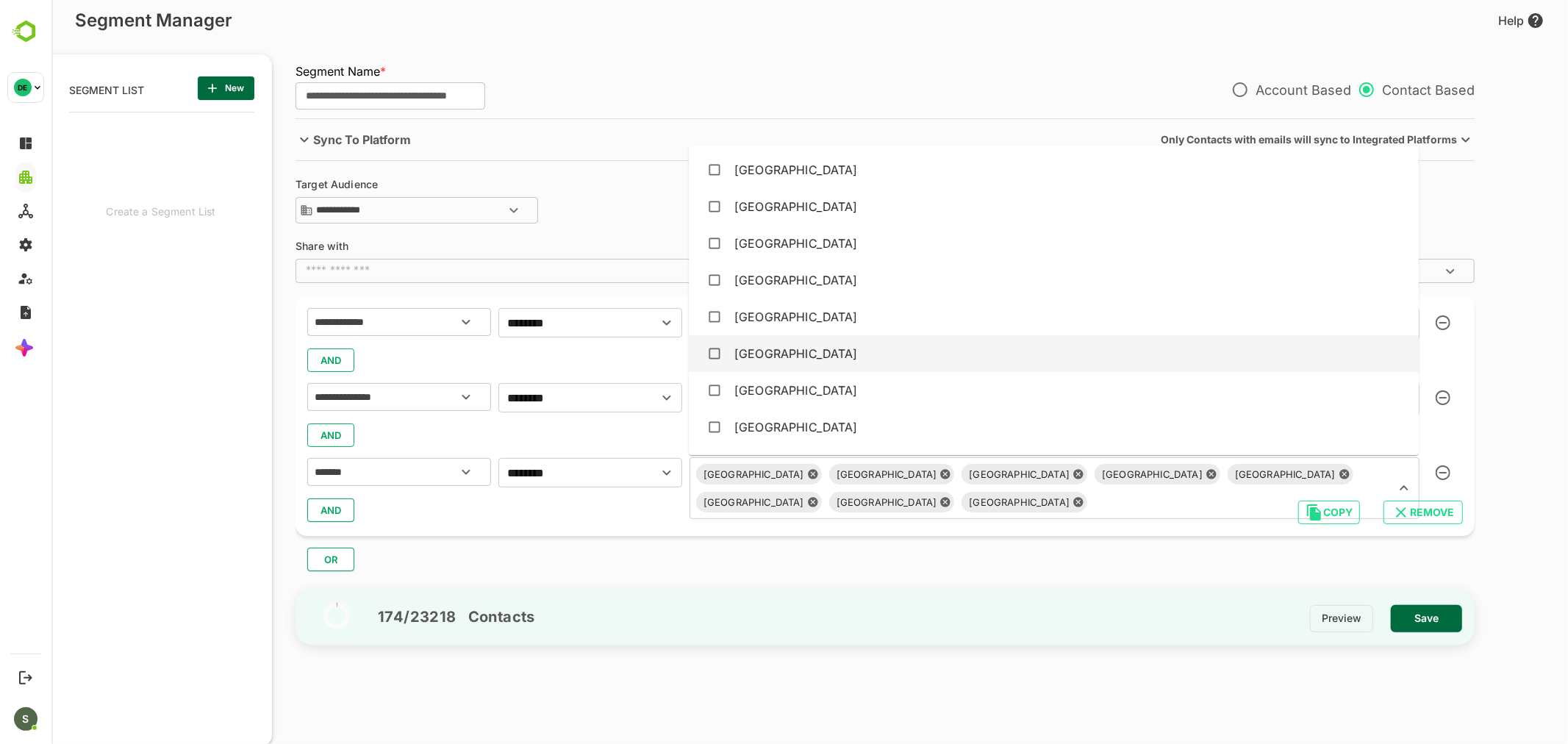
click at [840, 355] on div "[GEOGRAPHIC_DATA]" at bounding box center [1053, 354] width 707 height 28
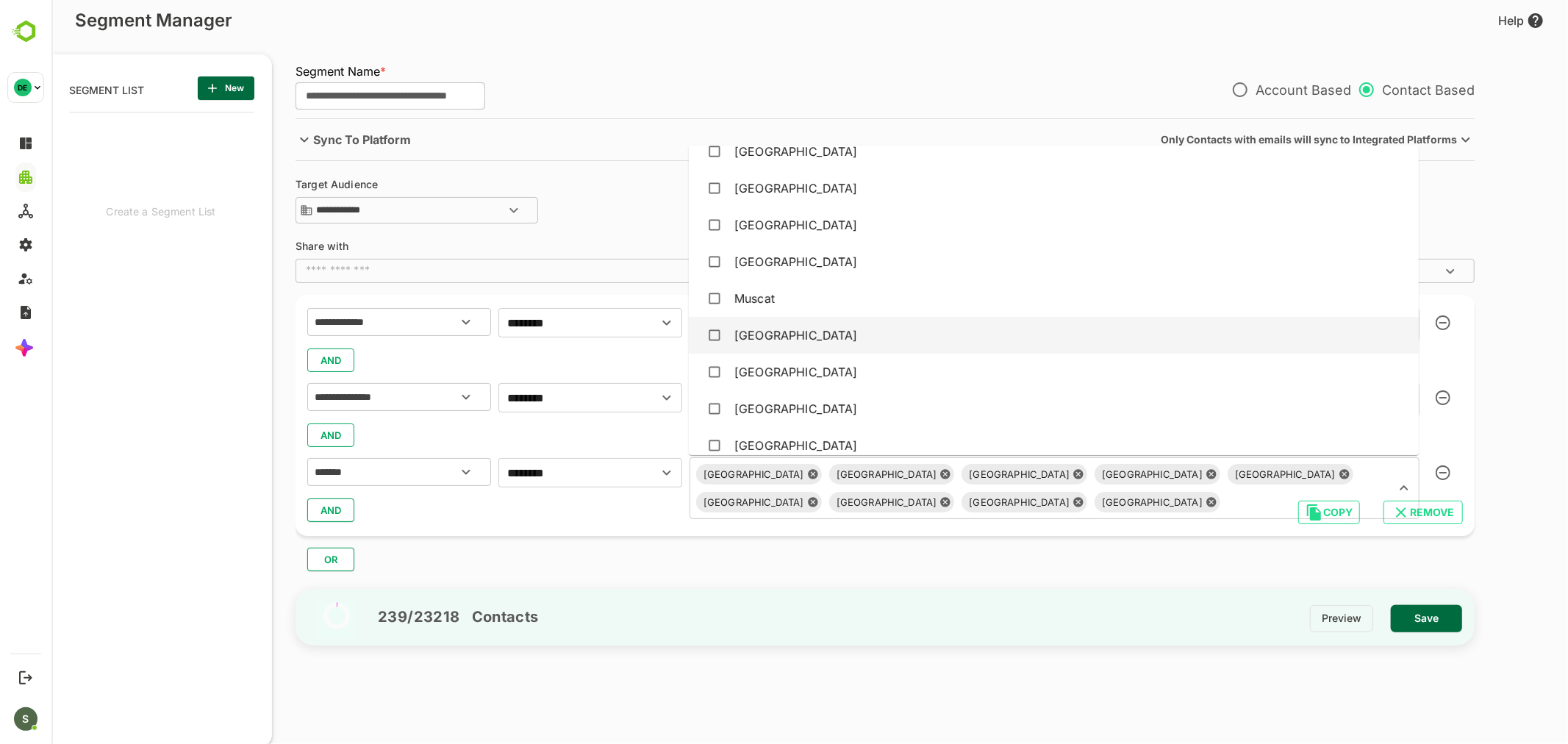
scroll to position [2993, 0]
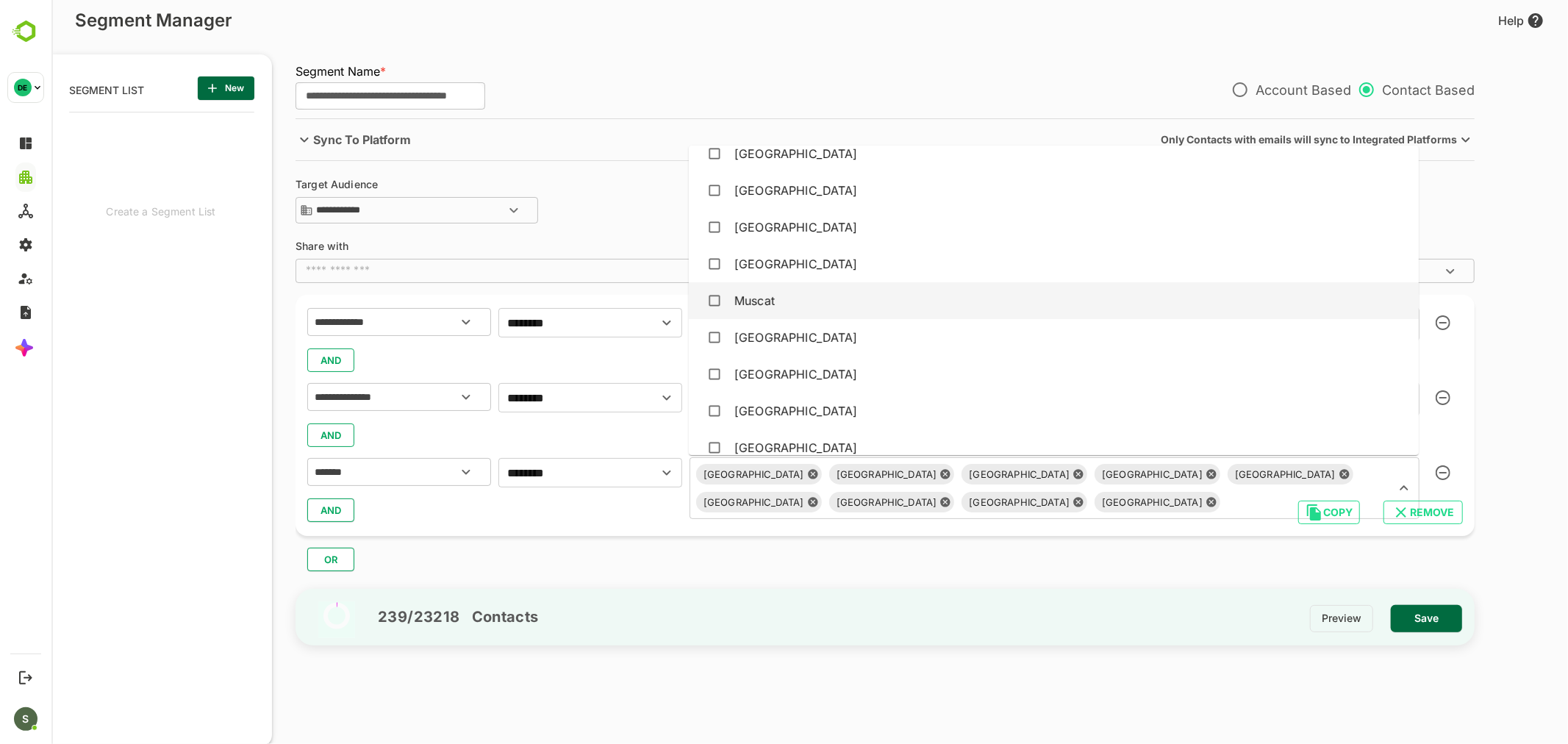
click at [791, 299] on div "Muscat" at bounding box center [1053, 301] width 707 height 28
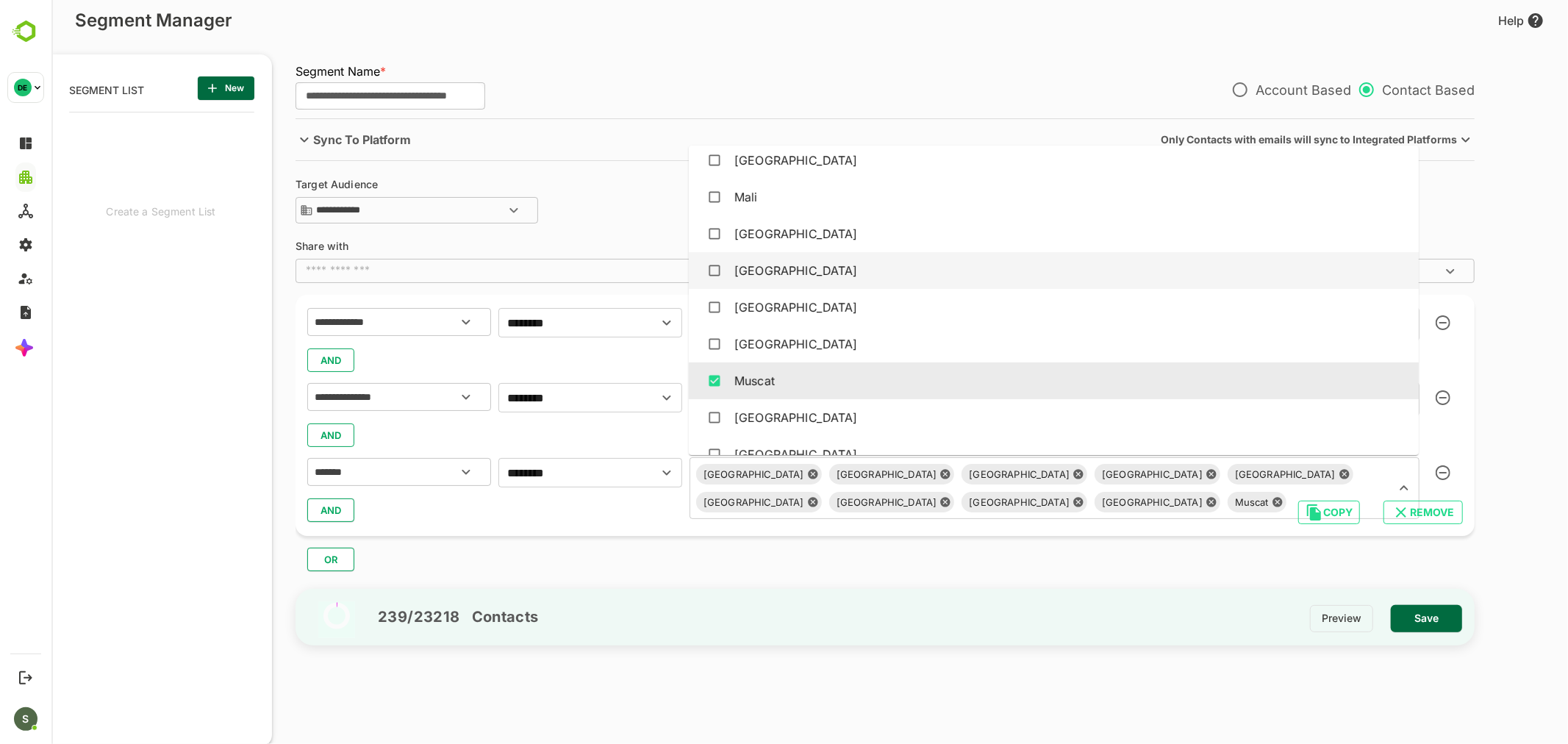
scroll to position [2913, 0]
click at [778, 272] on div "[GEOGRAPHIC_DATA]" at bounding box center [795, 271] width 123 height 18
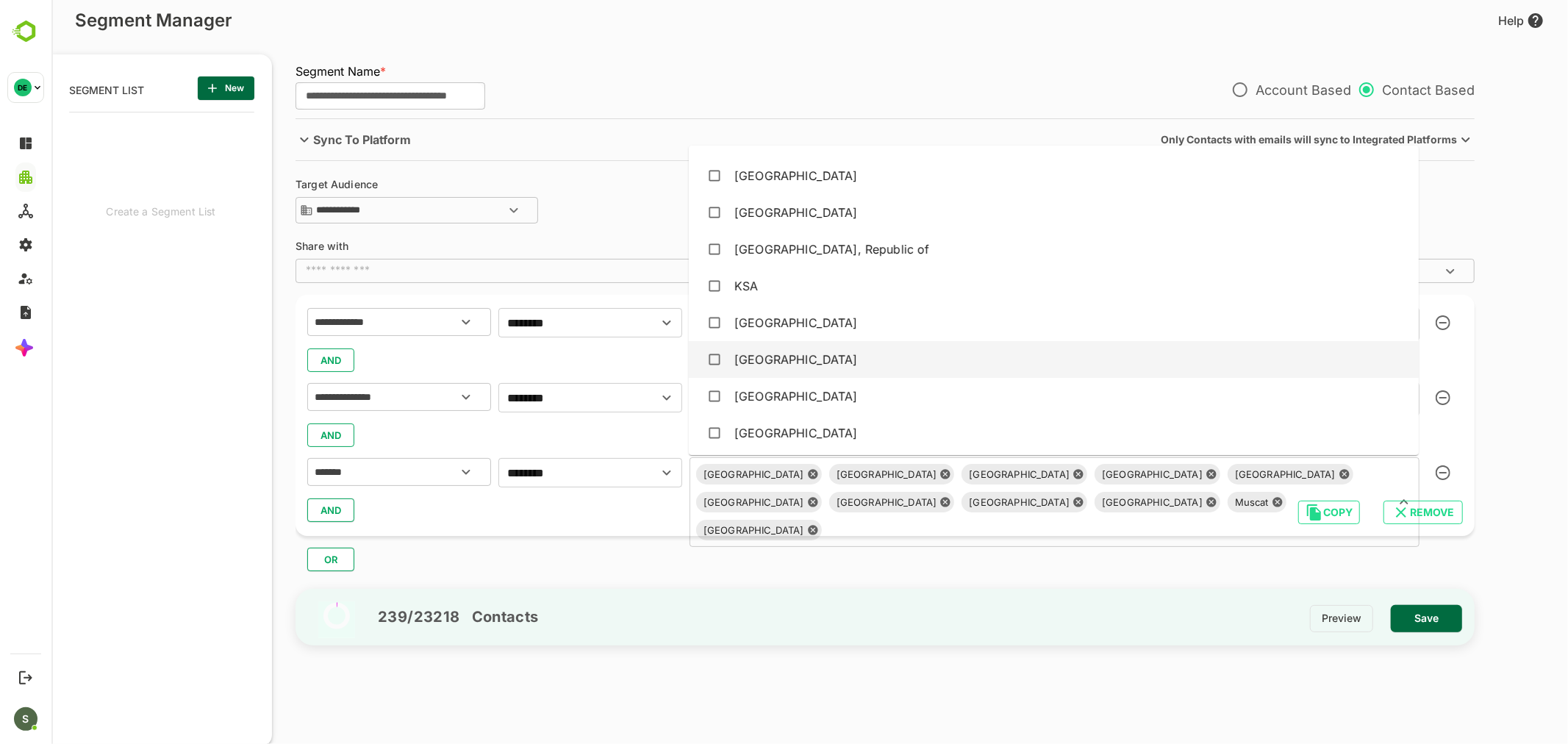
scroll to position [2491, 0]
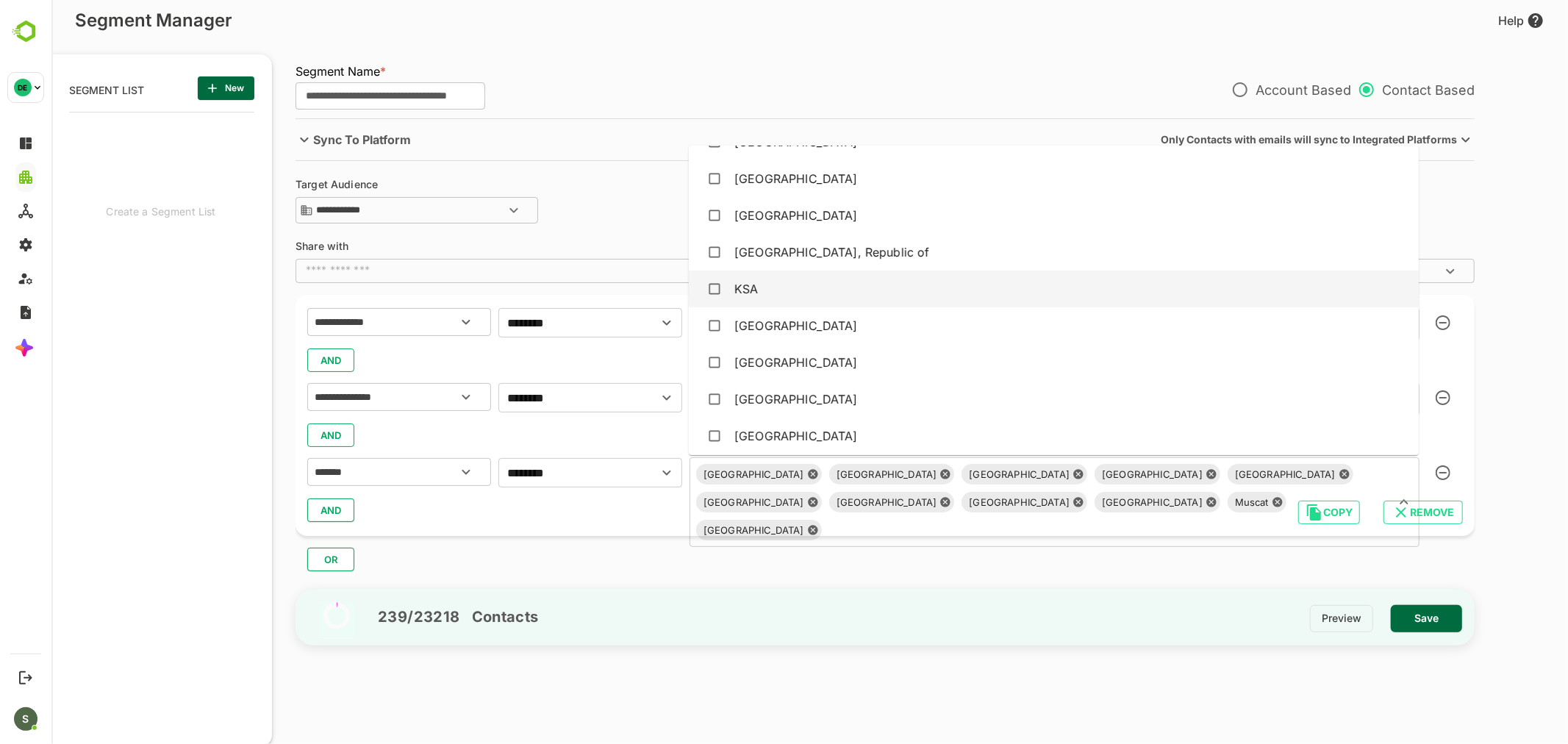
click at [746, 286] on div "KSA" at bounding box center [745, 288] width 23 height 18
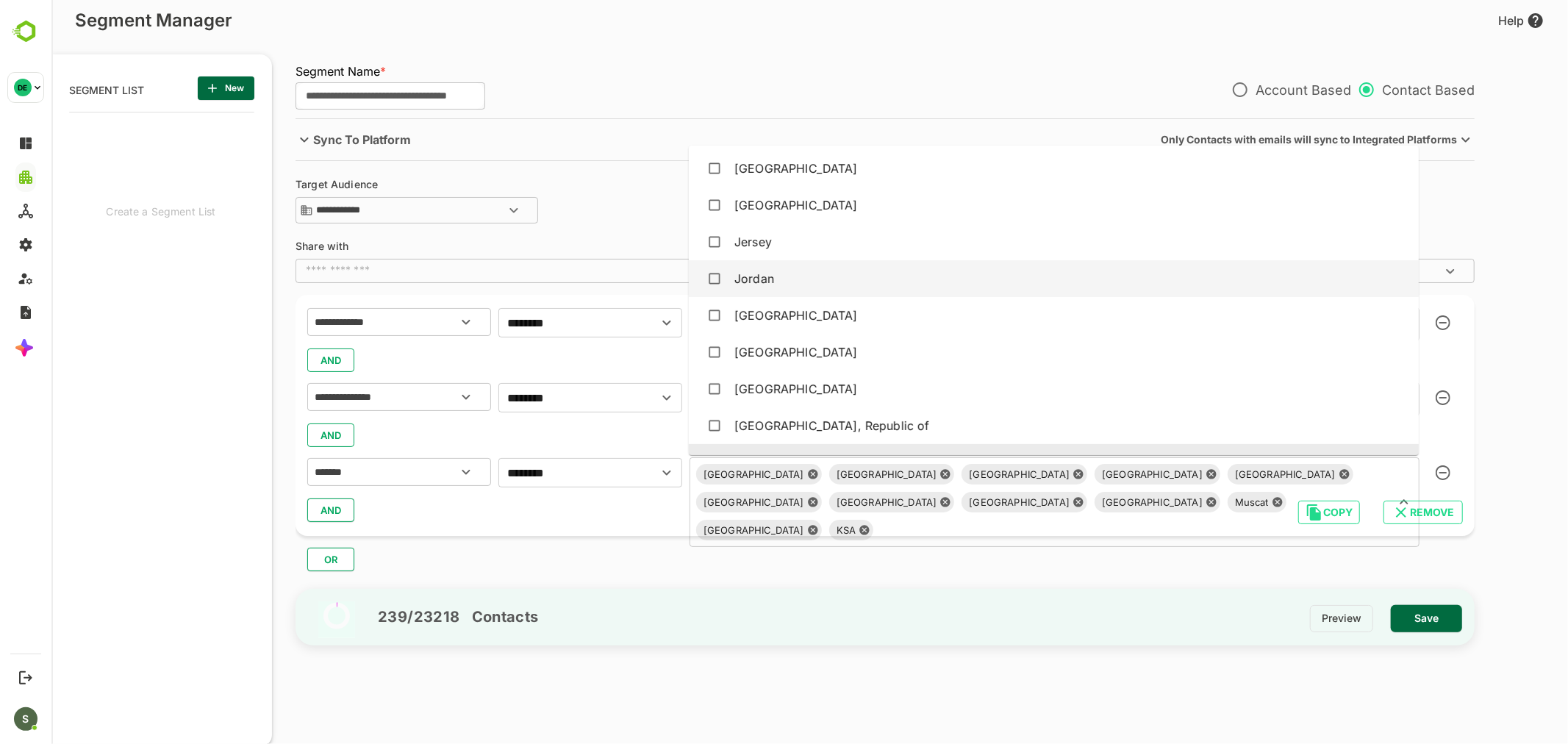
scroll to position [2316, 0]
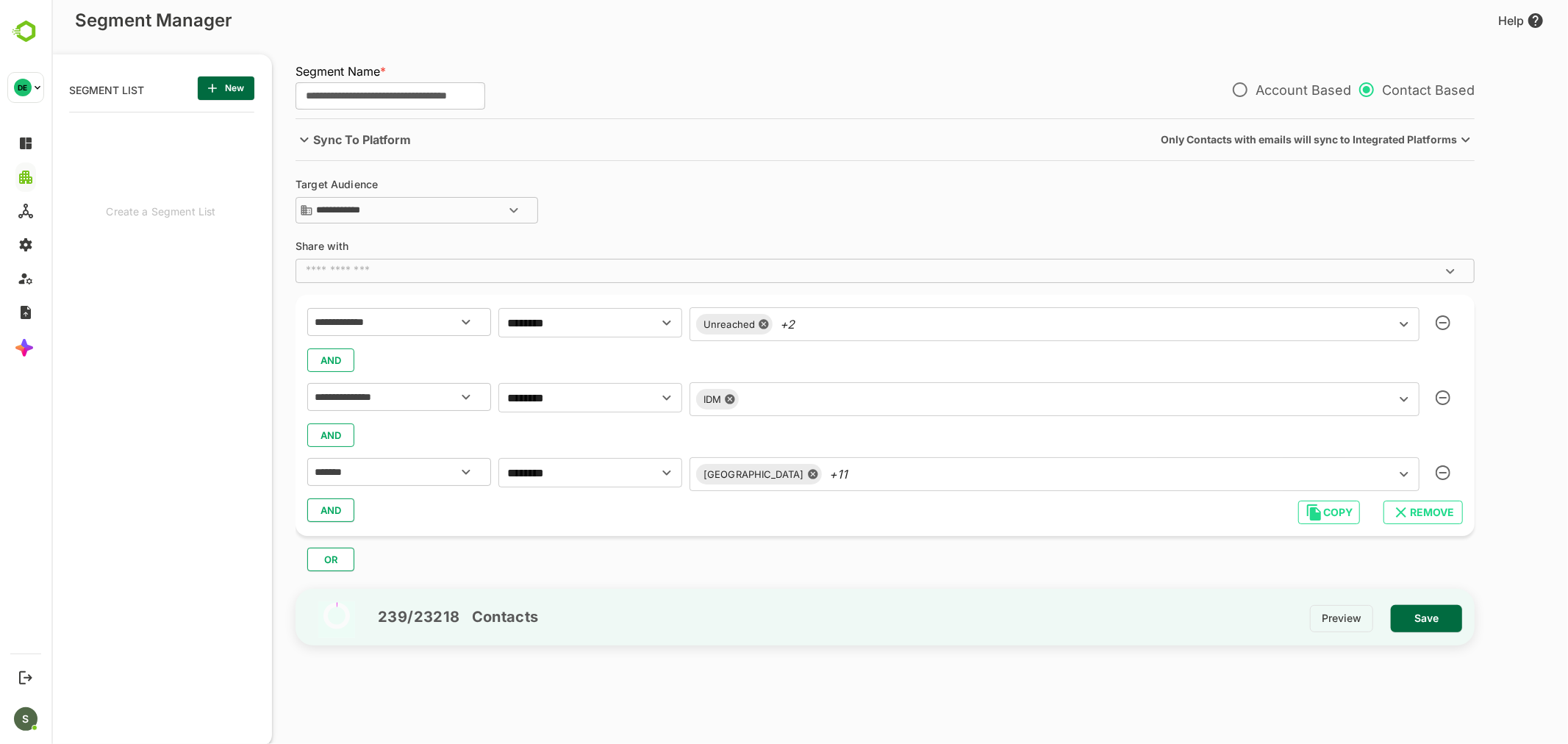
click at [1251, 566] on div "OR" at bounding box center [890, 554] width 1191 height 35
click at [1443, 474] on icon "button" at bounding box center [1442, 472] width 15 height 15
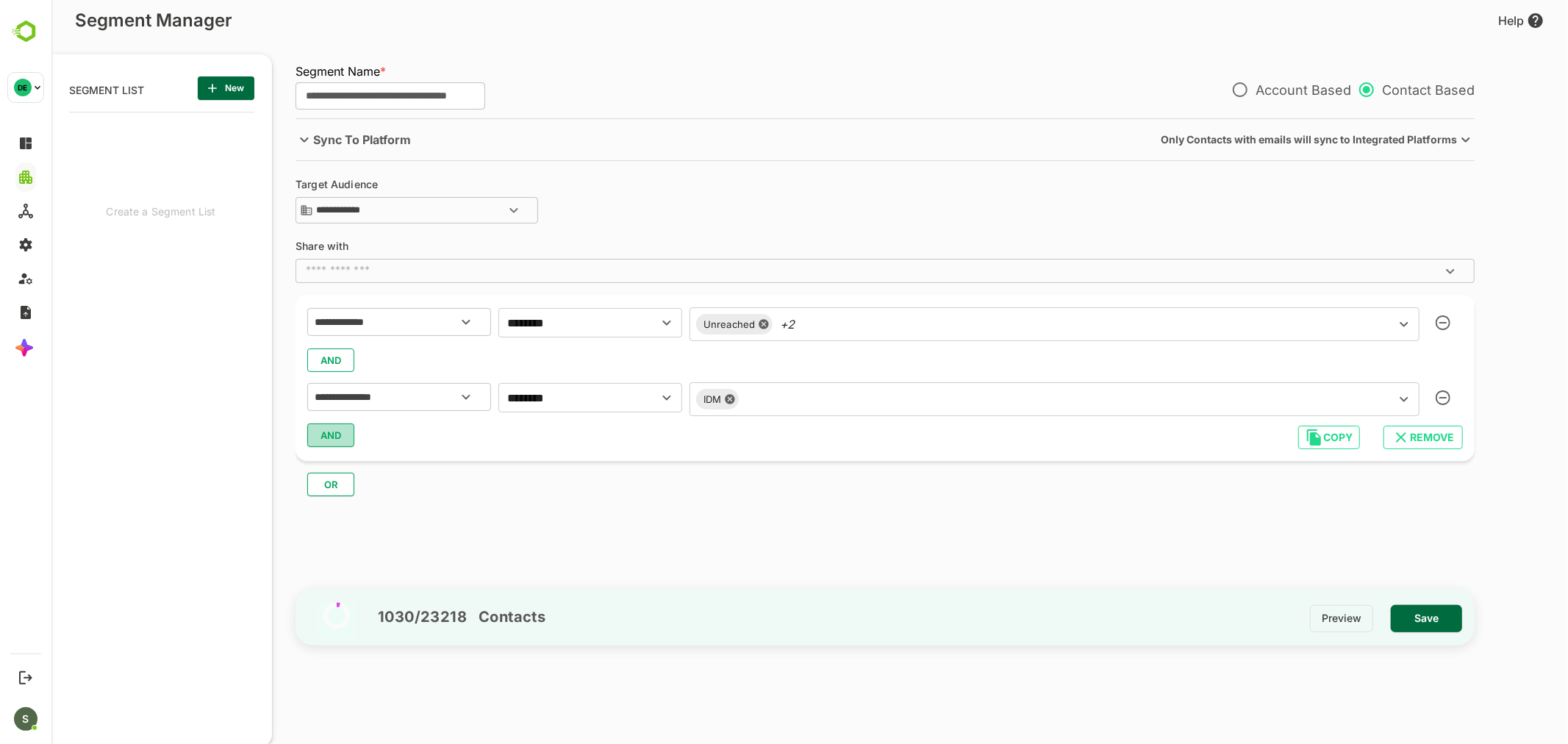
click at [320, 428] on span "AND" at bounding box center [330, 435] width 22 height 19
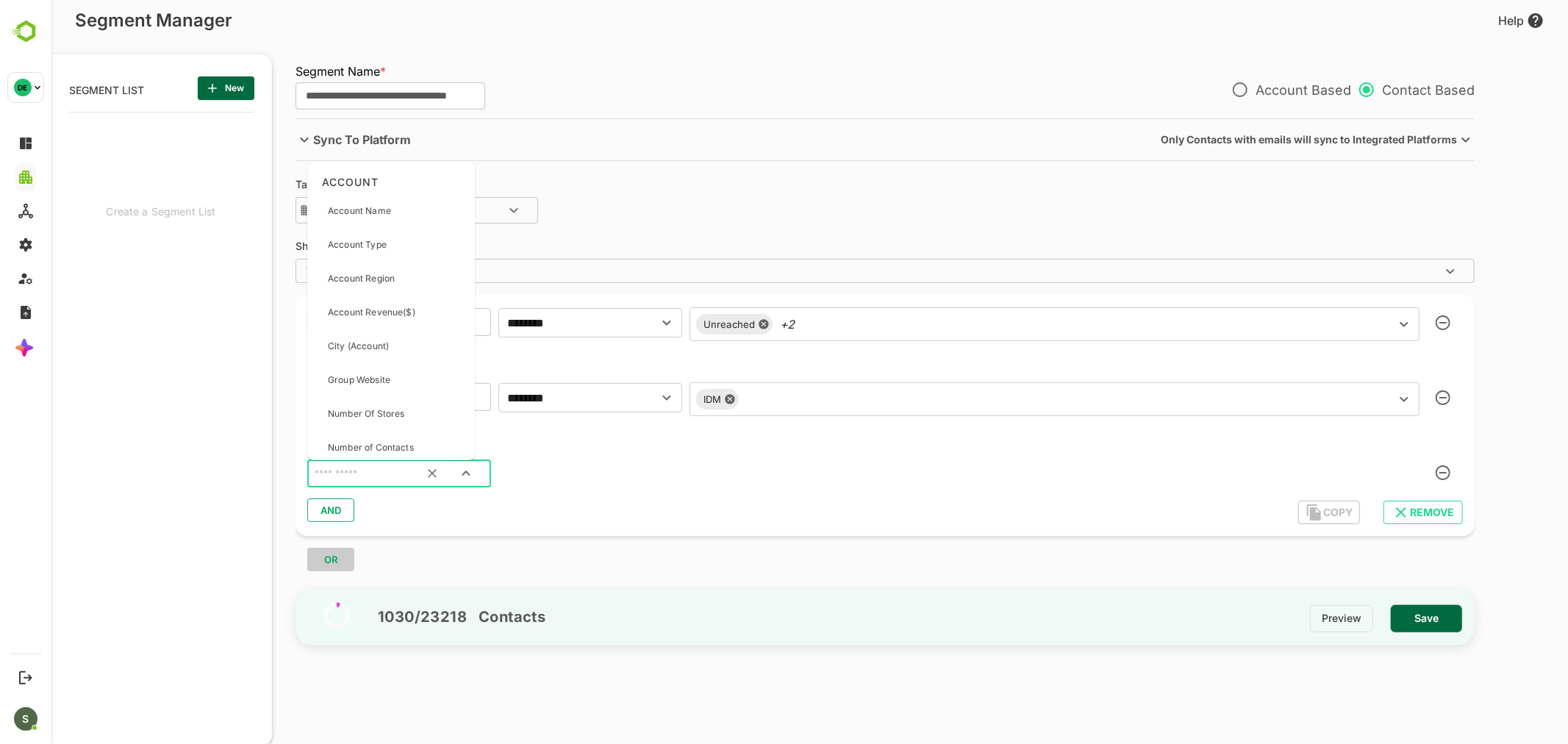
click at [360, 465] on input "text" at bounding box center [380, 474] width 138 height 19
type input "****"
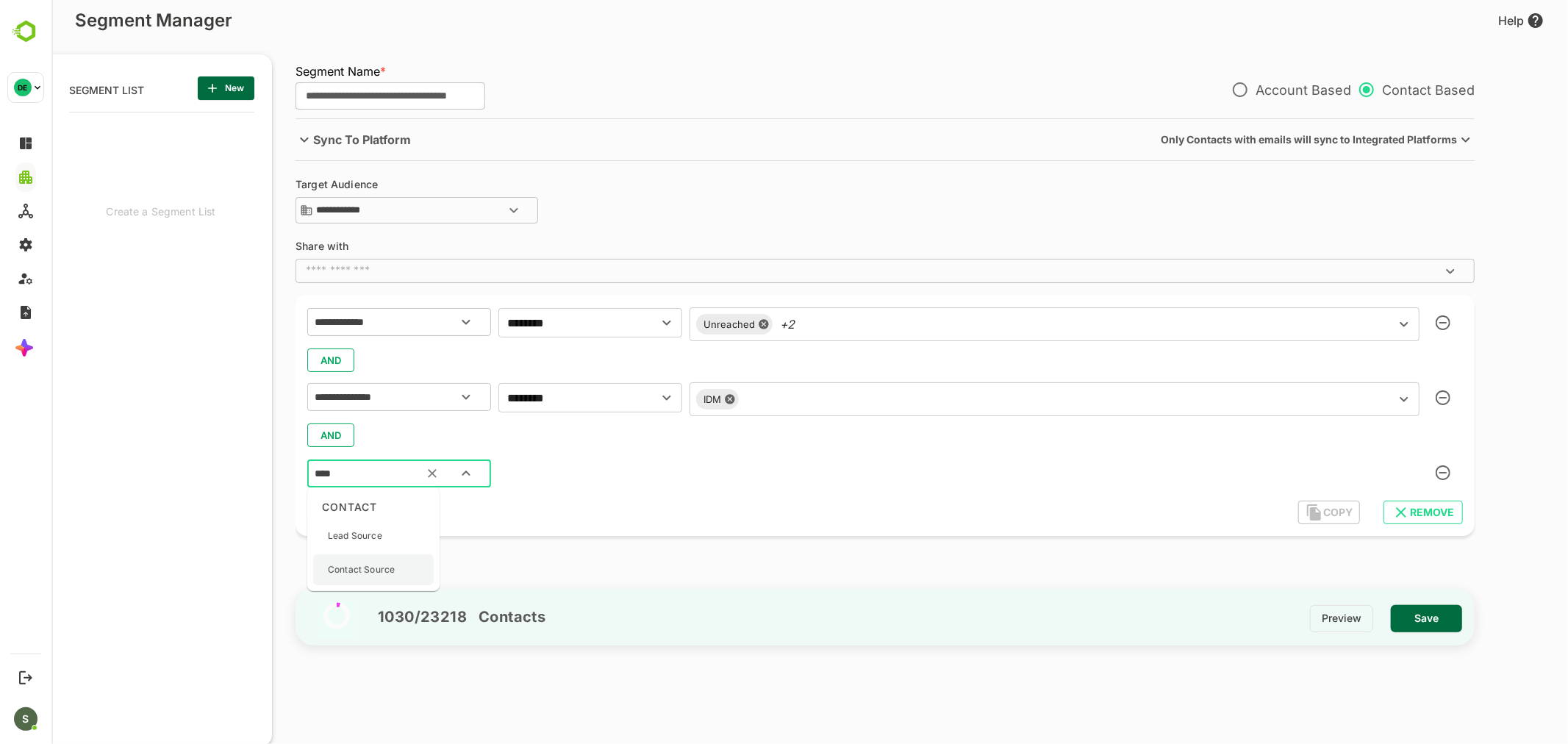
click at [387, 554] on div "Contact Source" at bounding box center [360, 569] width 67 height 31
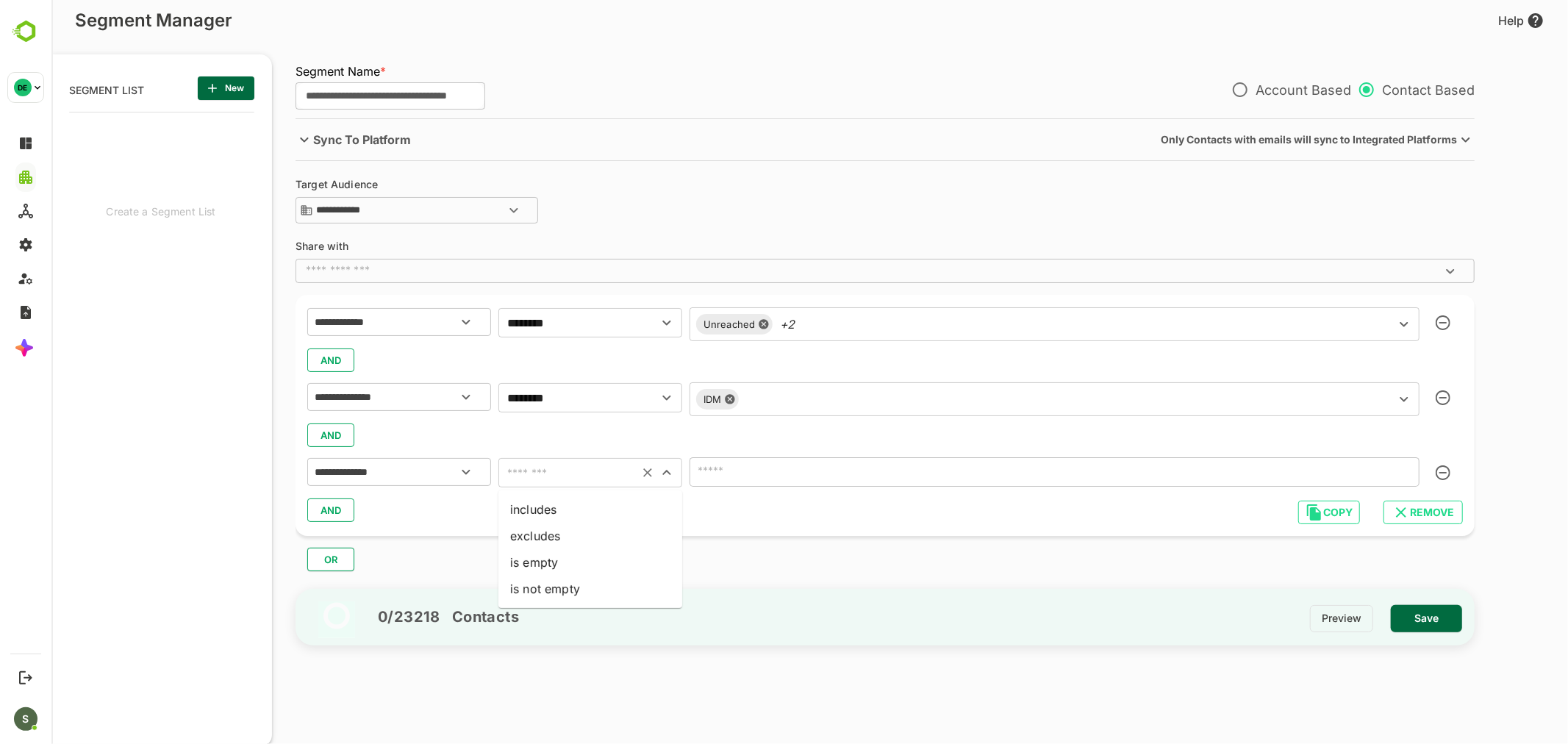
click at [555, 463] on input "text" at bounding box center [567, 472] width 132 height 21
click at [567, 507] on li "includes" at bounding box center [589, 510] width 184 height 26
type input "********"
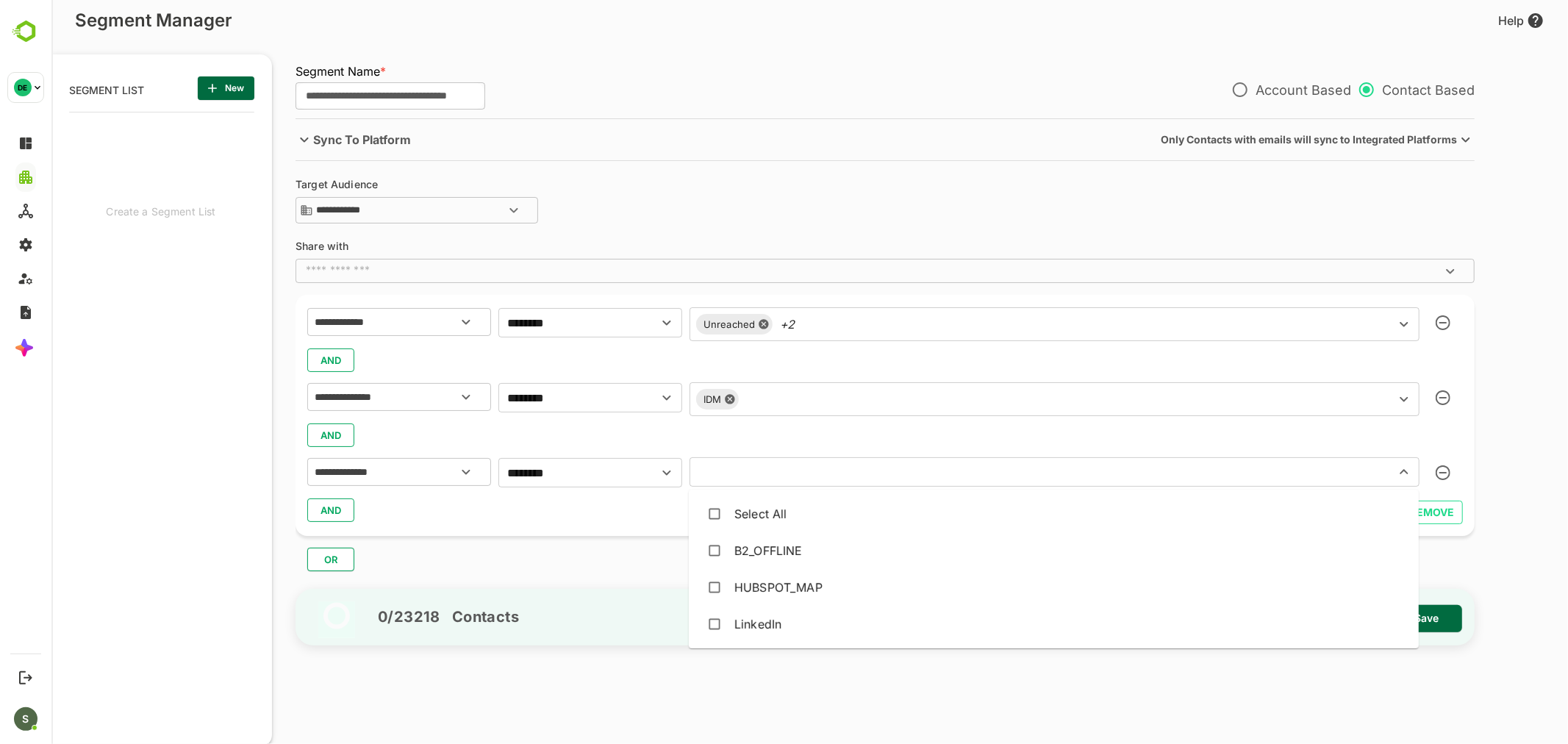
click at [739, 461] on input "text" at bounding box center [1032, 471] width 678 height 21
click at [788, 579] on div "HUBSPOT_MAP" at bounding box center [777, 587] width 88 height 18
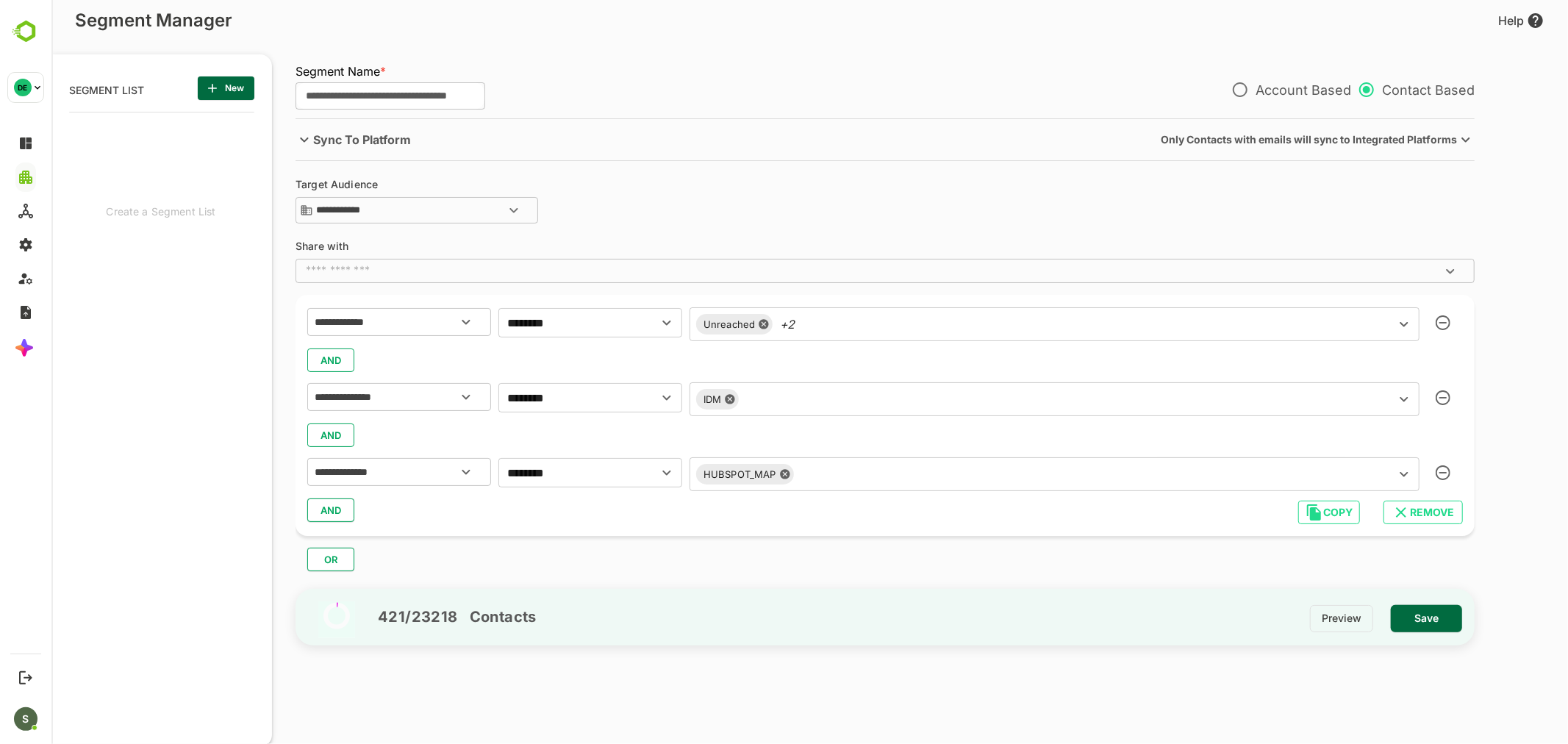
click at [574, 524] on div "AND" at bounding box center [884, 511] width 1155 height 28
click at [1435, 616] on span "Save" at bounding box center [1425, 618] width 48 height 19
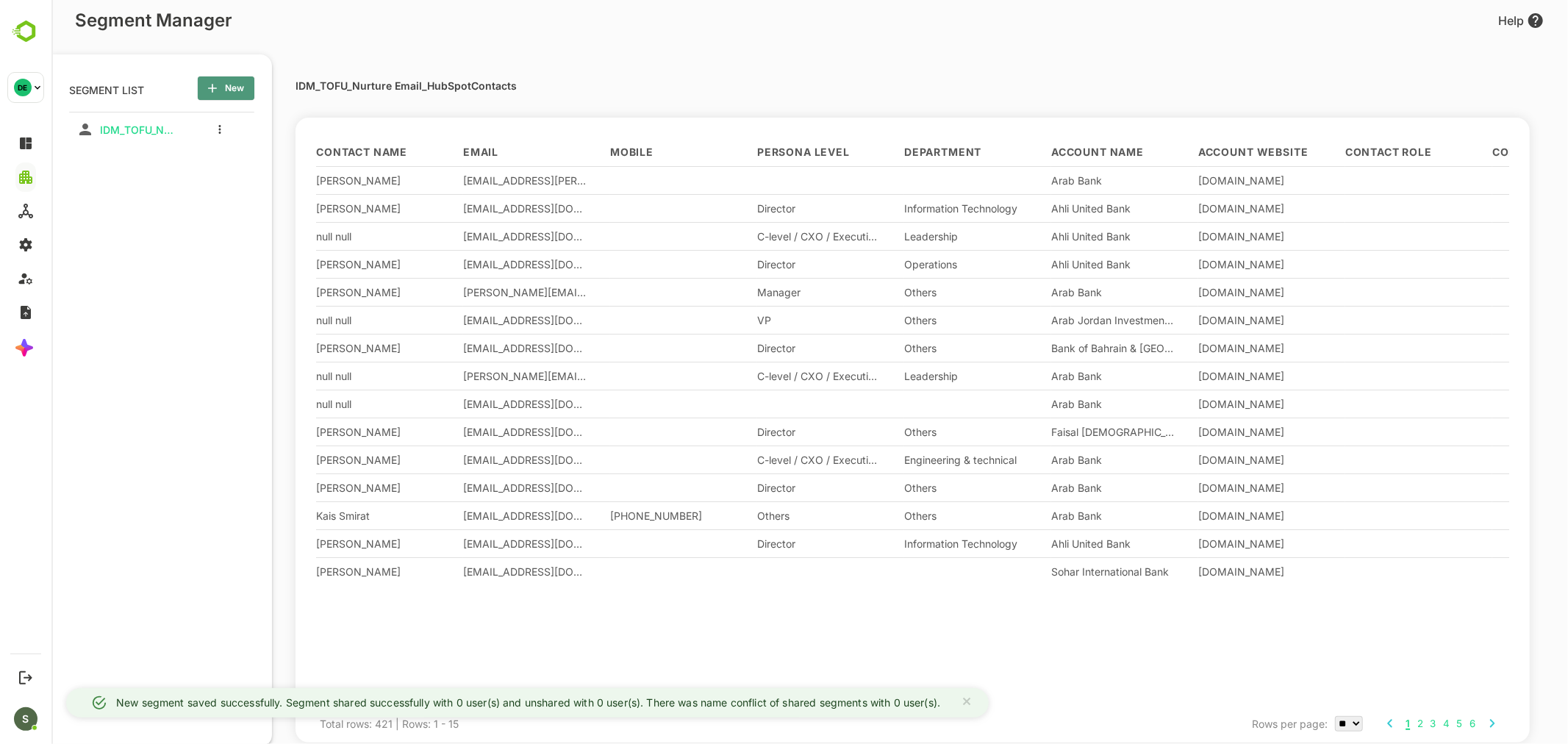
click at [225, 90] on span "New" at bounding box center [225, 88] width 33 height 19
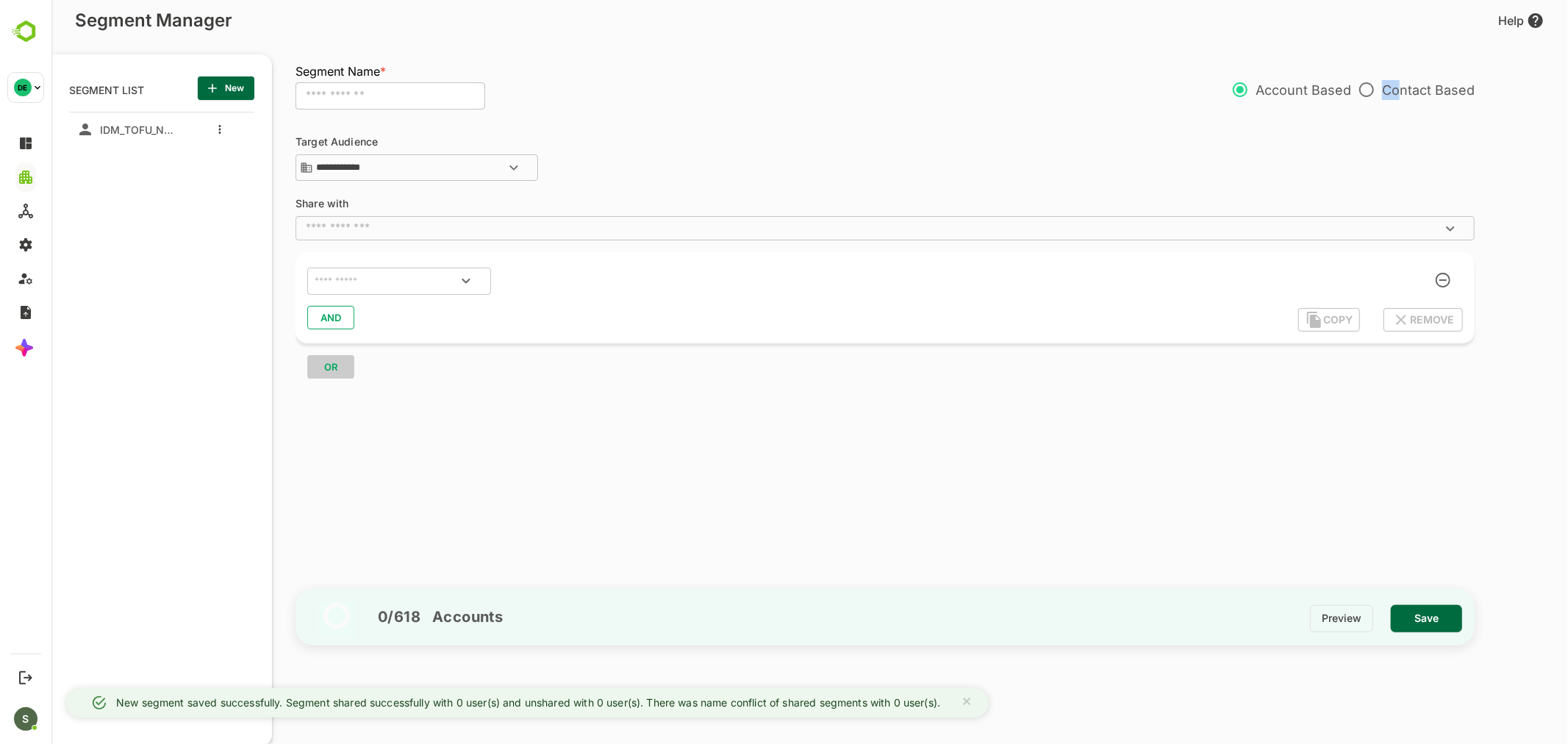
click at [1371, 91] on p "Contact Based" at bounding box center [1411, 90] width 123 height 31
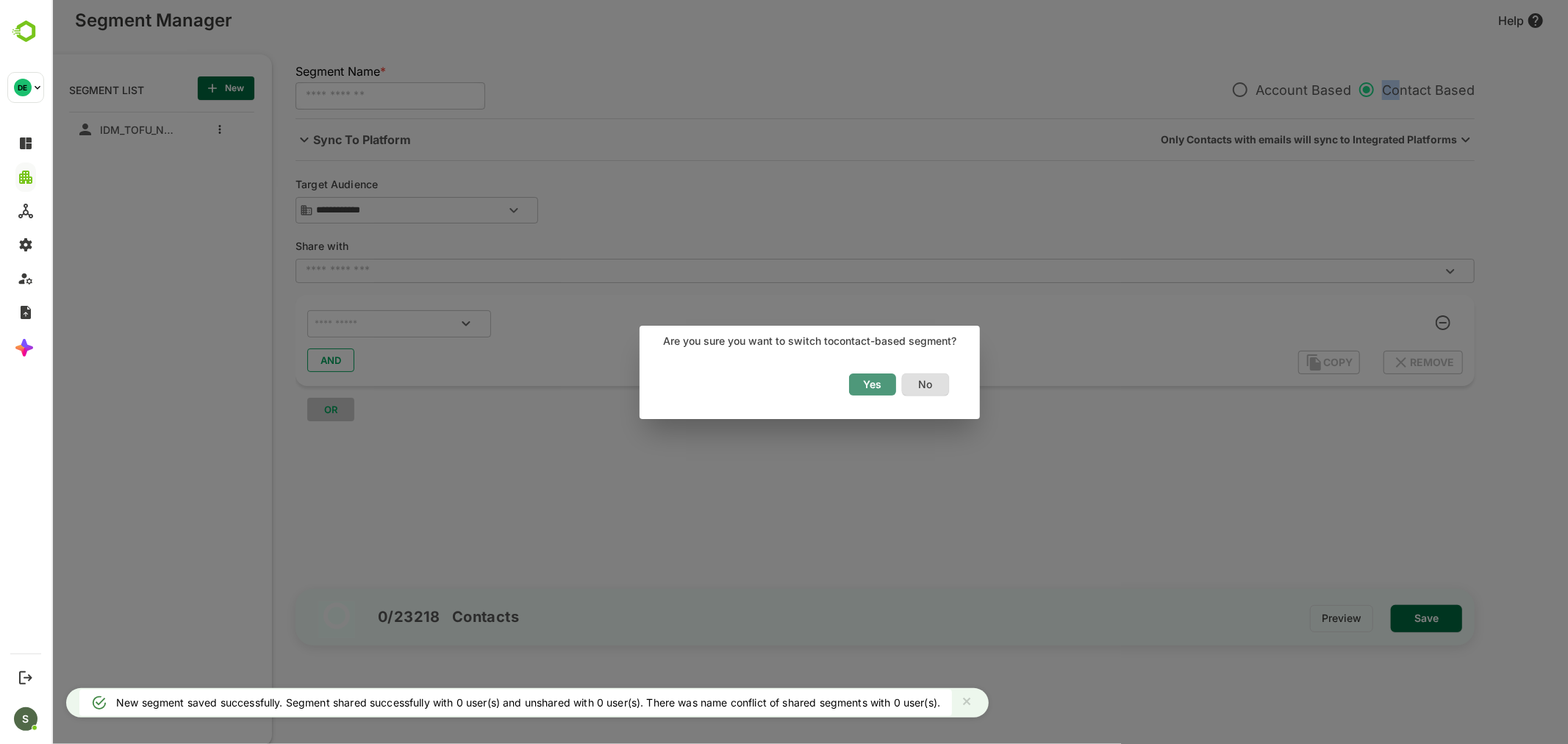
click at [892, 386] on button "Yes" at bounding box center [872, 385] width 47 height 22
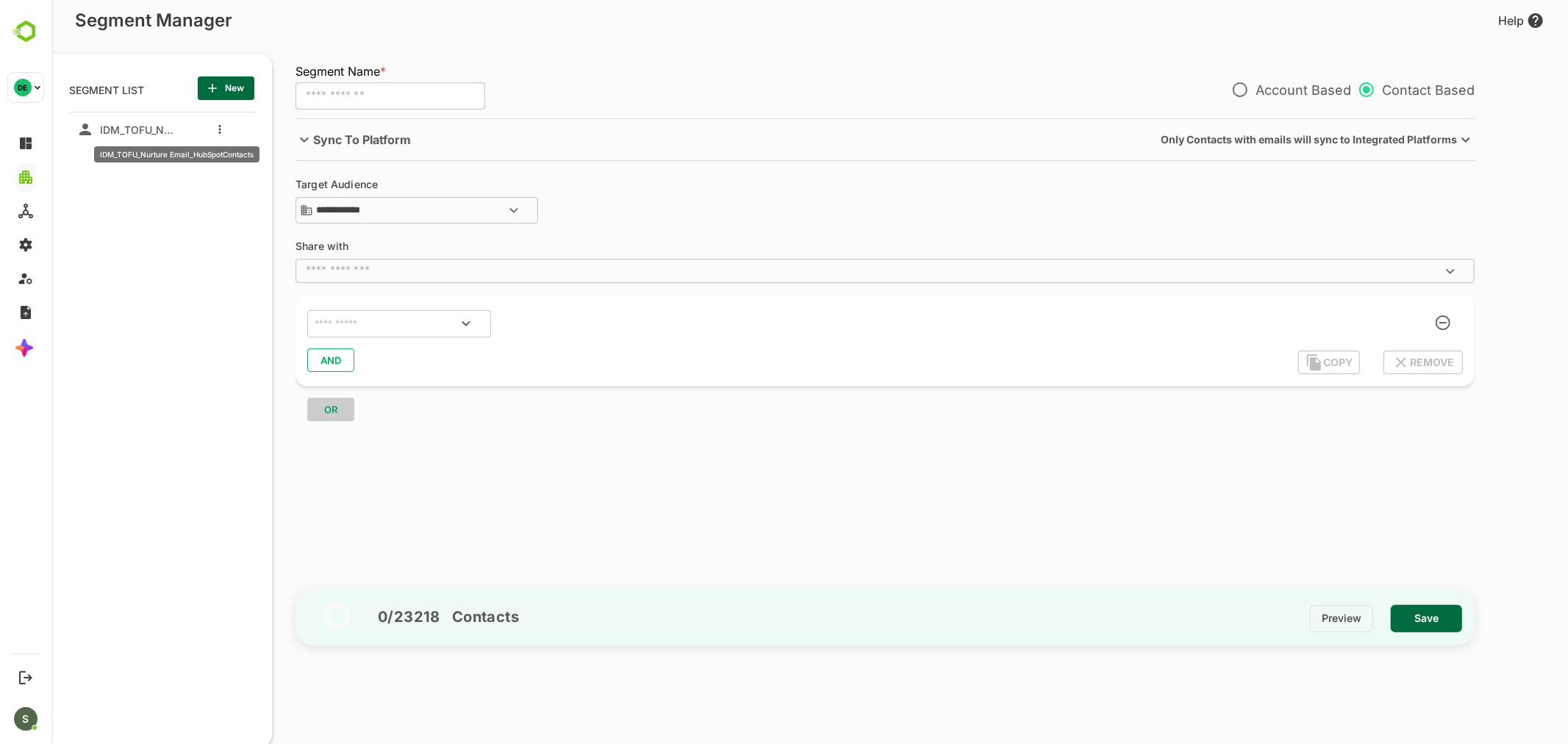
click at [159, 127] on span "IDM_TOFU_Nurture Email_HubSpotContacts" at bounding box center [135, 129] width 85 height 12
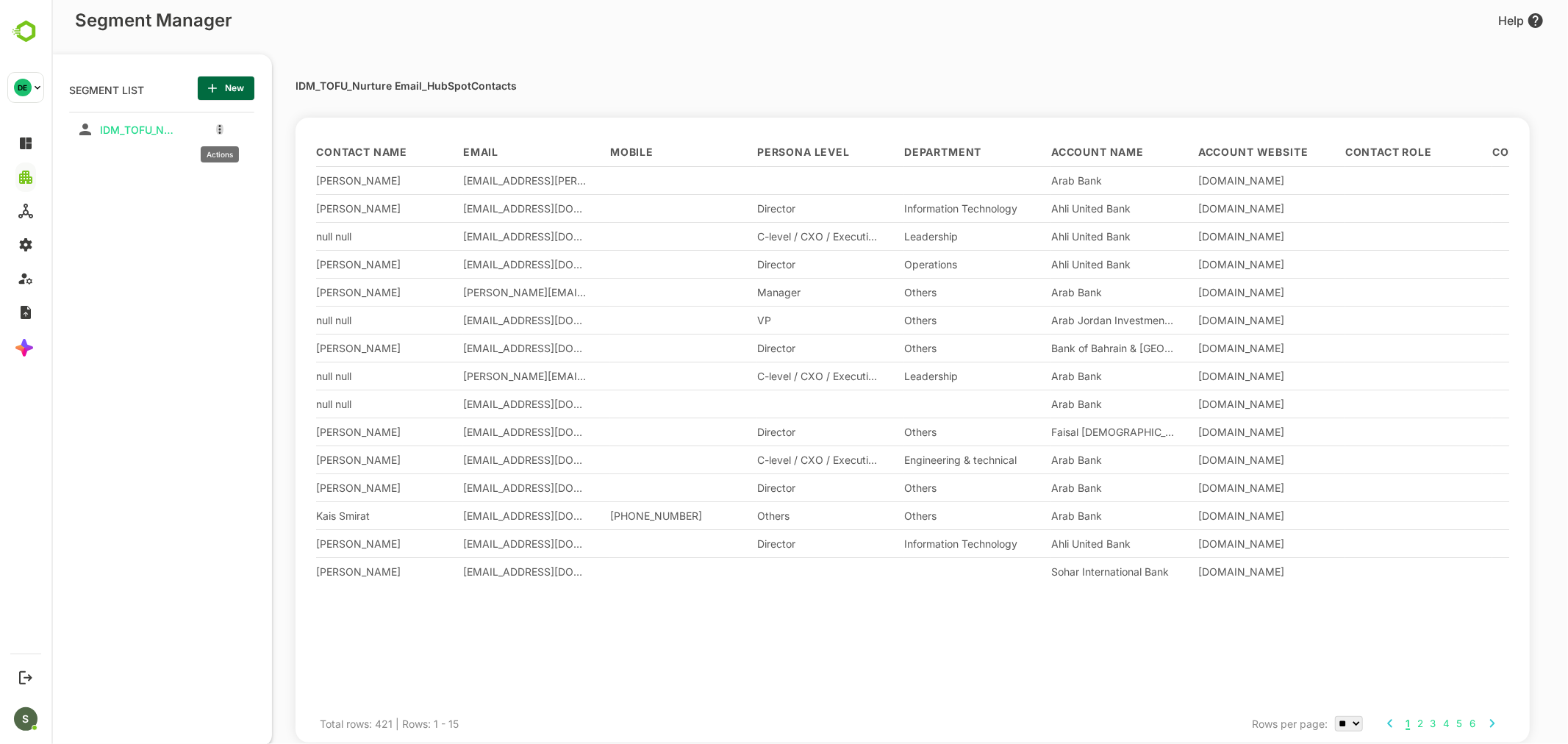
click at [216, 128] on button "more actions" at bounding box center [219, 129] width 7 height 13
drag, startPoint x: 150, startPoint y: 176, endPoint x: 45, endPoint y: 179, distance: 105.0
click at [50, 179] on html "Segment Manager Help SEGMENT LIST New listTitle IDM_TOFU_Nurture Email_HubSpotC…" at bounding box center [808, 372] width 1516 height 744
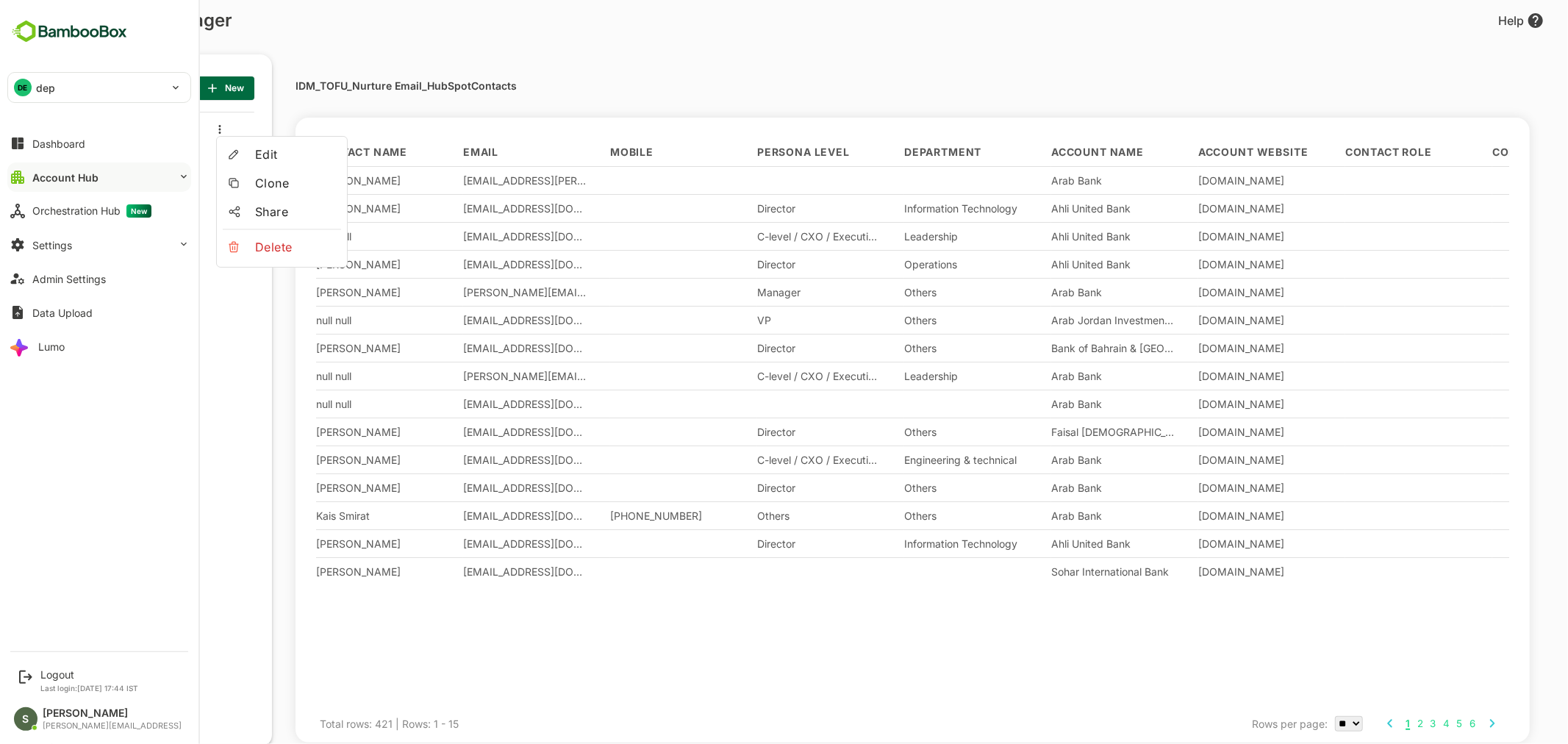
click at [89, 172] on div "Account Hub" at bounding box center [65, 176] width 66 height 12
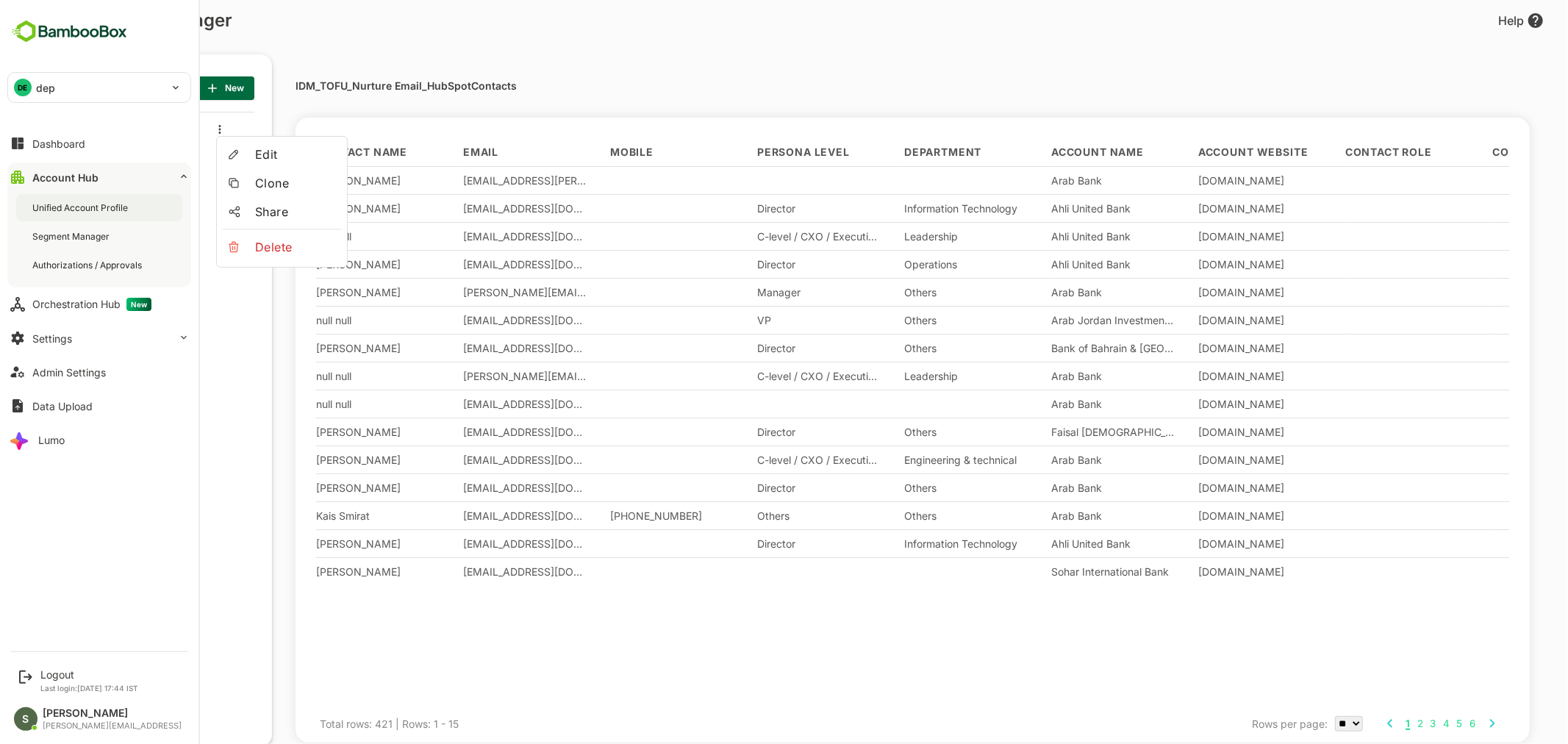
click at [104, 211] on div "Unified Account Profile" at bounding box center [82, 207] width 99 height 12
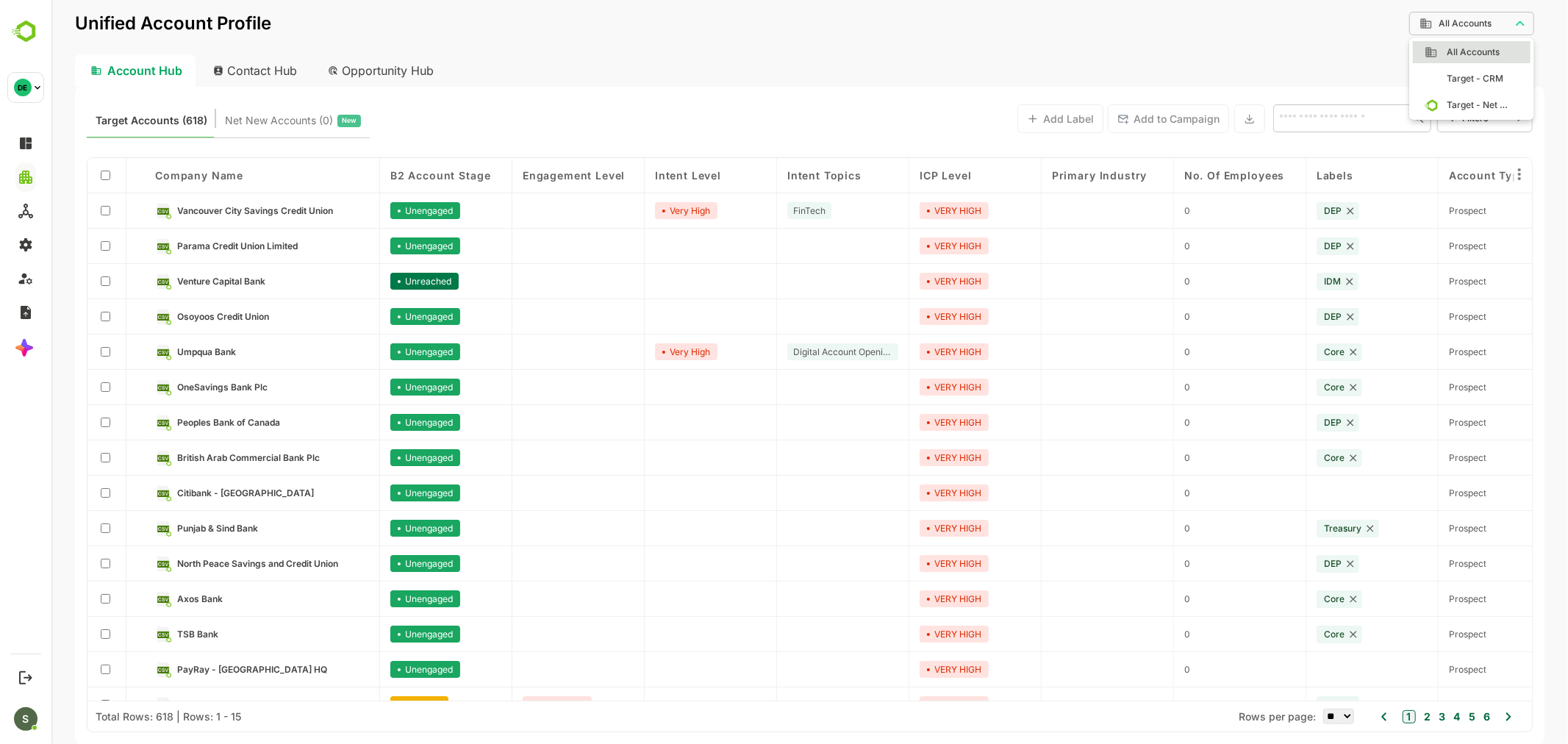
click at [1491, 24] on body "**********" at bounding box center [808, 372] width 1516 height 744
click at [259, 72] on div at bounding box center [808, 372] width 1516 height 744
click at [259, 72] on div "Contact Hub" at bounding box center [255, 70] width 109 height 33
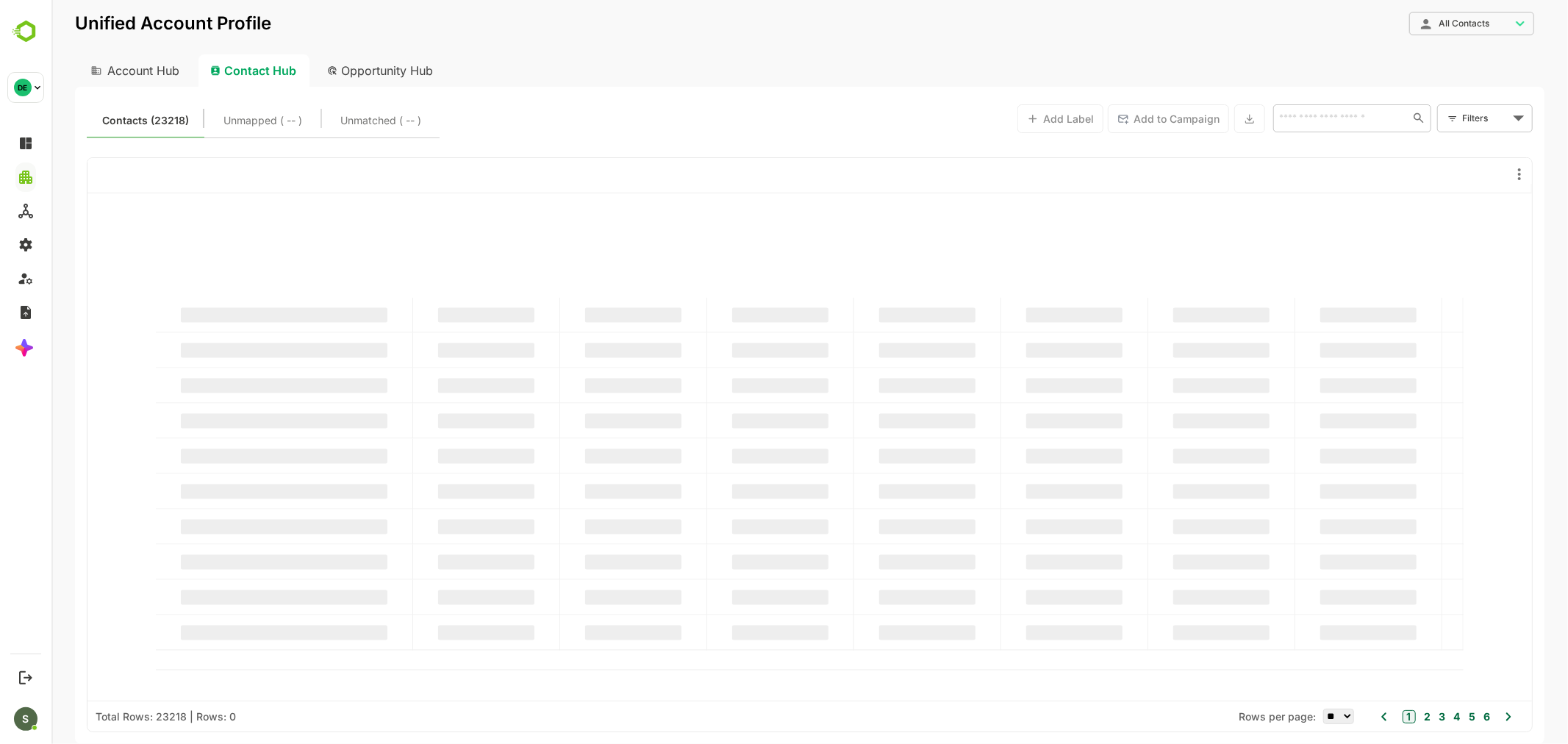
click at [1516, 16] on body "**********" at bounding box center [808, 372] width 1516 height 744
click at [1457, 158] on span "IDM_TOFU_Nurture Email_HubSpotContacts" at bounding box center [1438, 163] width 184 height 13
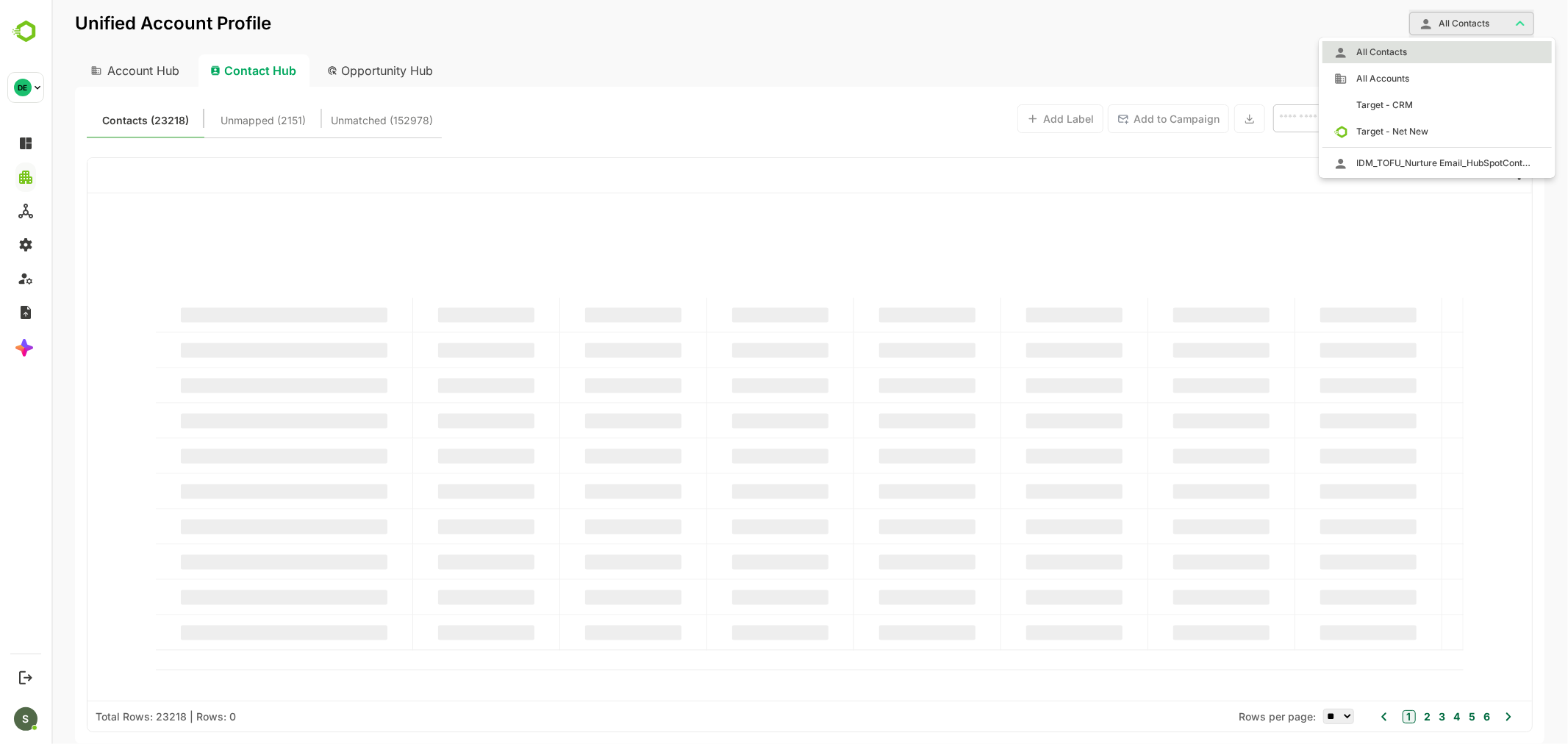
type input "**********"
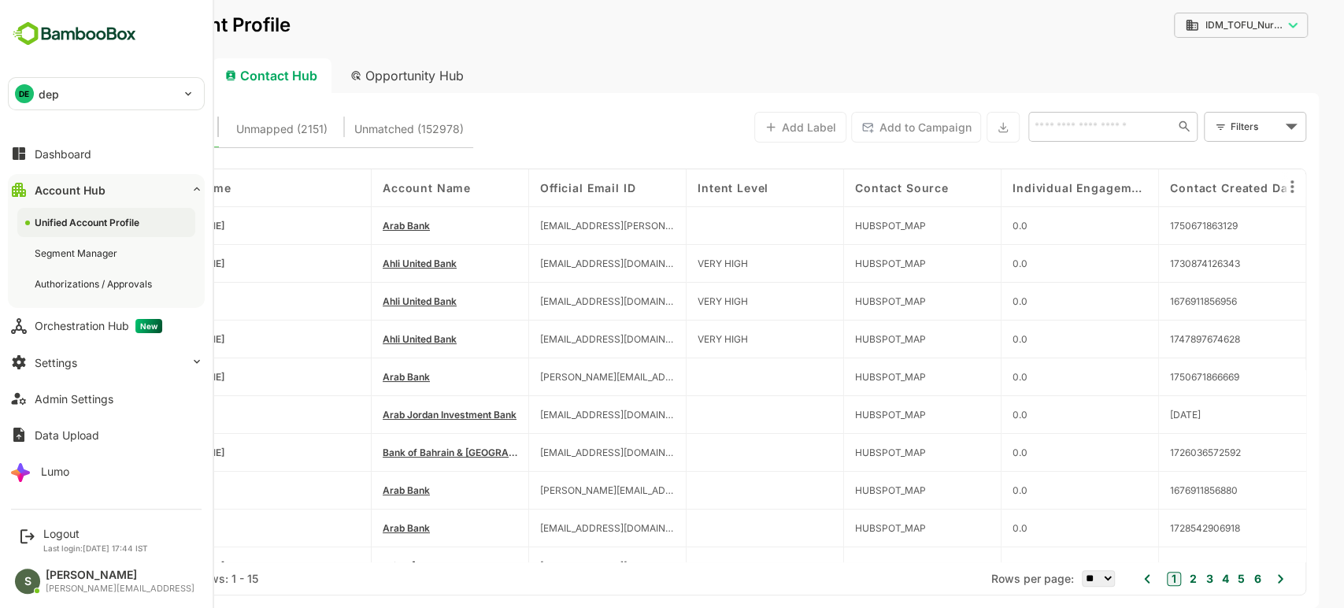
click at [0, 425] on div "Dashboard Account Hub Unified Account Profile Segment Manager Authorizations / …" at bounding box center [106, 312] width 213 height 354
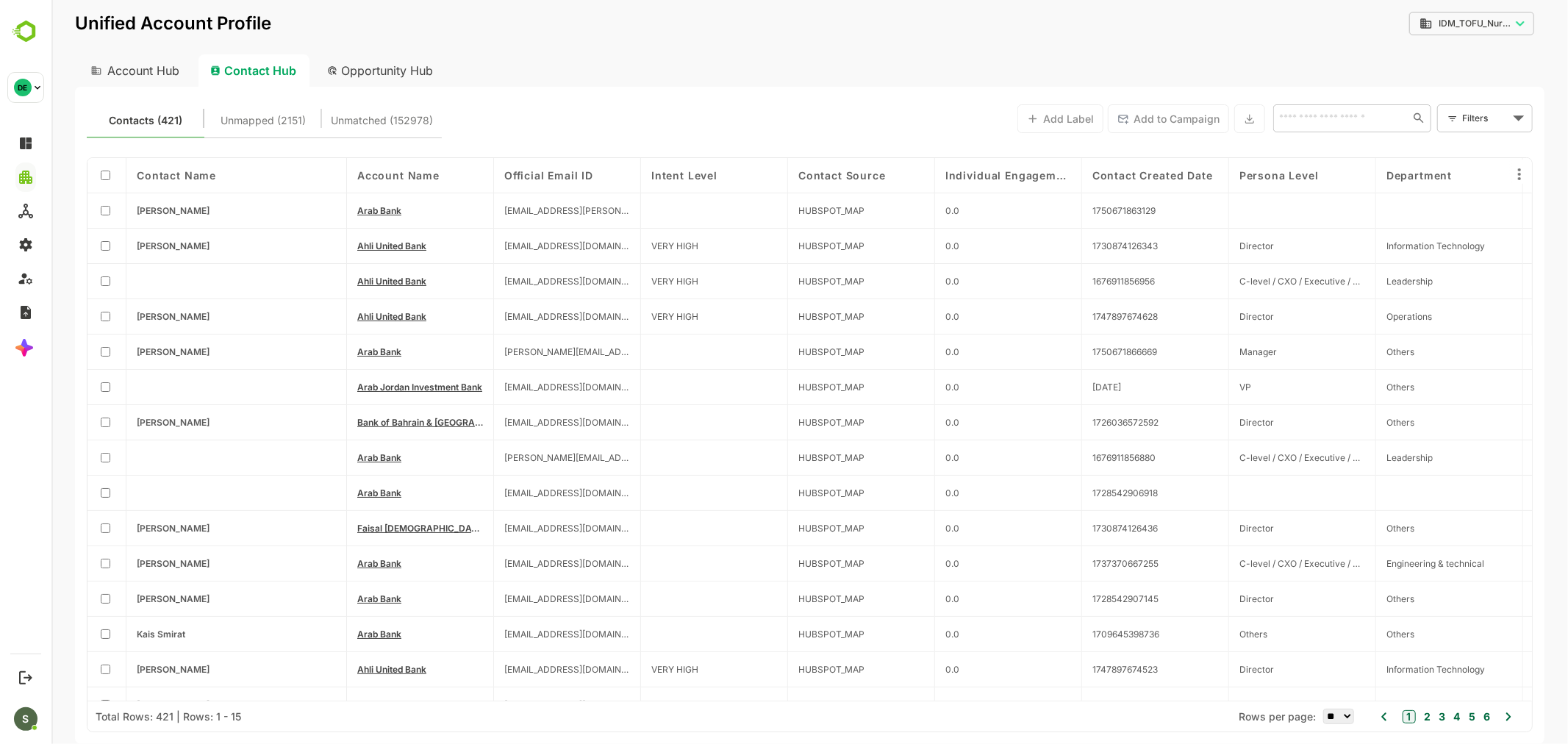
click at [1478, 12] on body "**********" at bounding box center [808, 372] width 1516 height 744
drag, startPoint x: 809, startPoint y: 81, endPoint x: 775, endPoint y: 81, distance: 34.0
click at [808, 81] on div at bounding box center [808, 372] width 1516 height 744
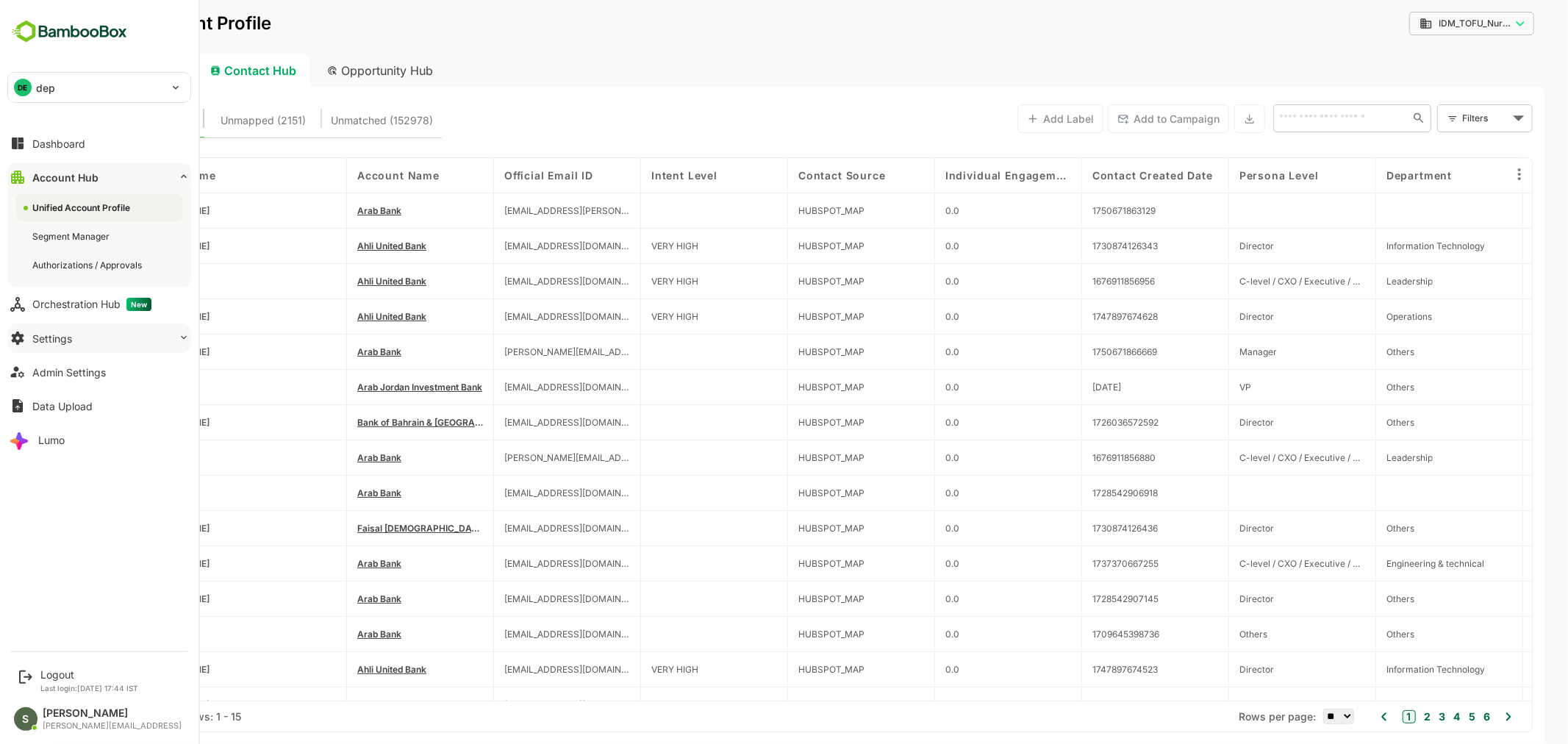
click at [100, 345] on button "Settings" at bounding box center [99, 337] width 184 height 29
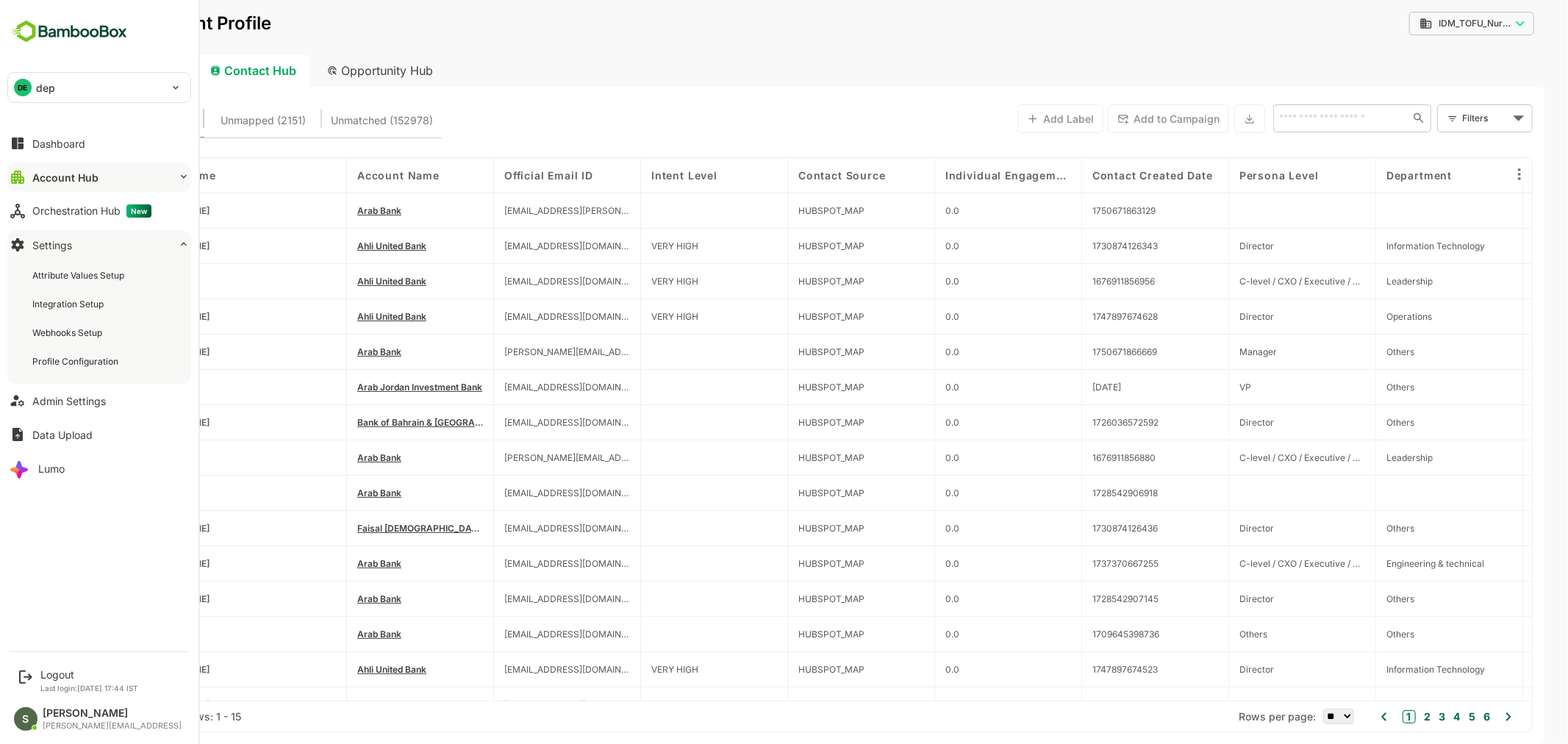
click at [93, 174] on div "Account Hub" at bounding box center [65, 176] width 66 height 12
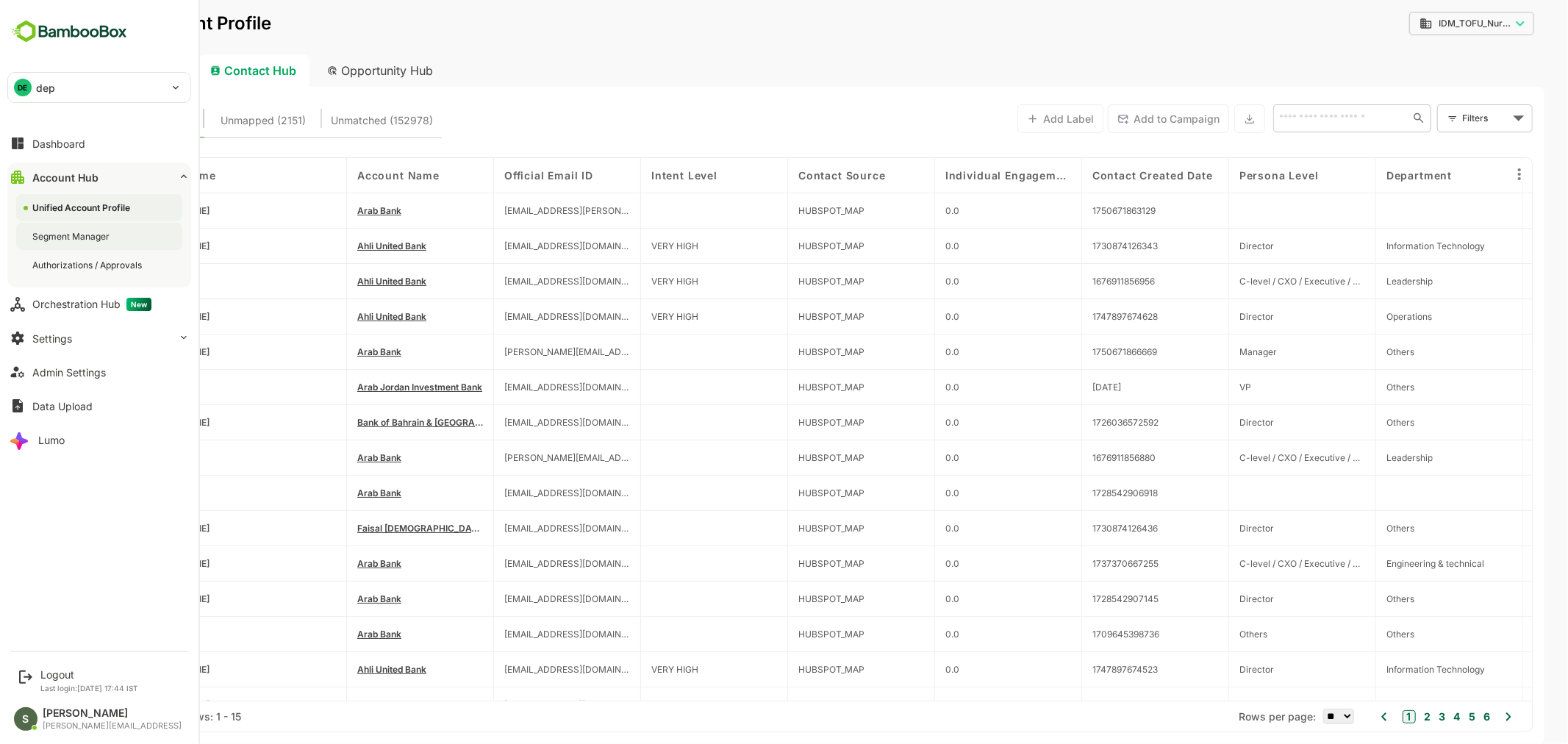
click at [91, 232] on div "Segment Manager" at bounding box center [73, 235] width 80 height 12
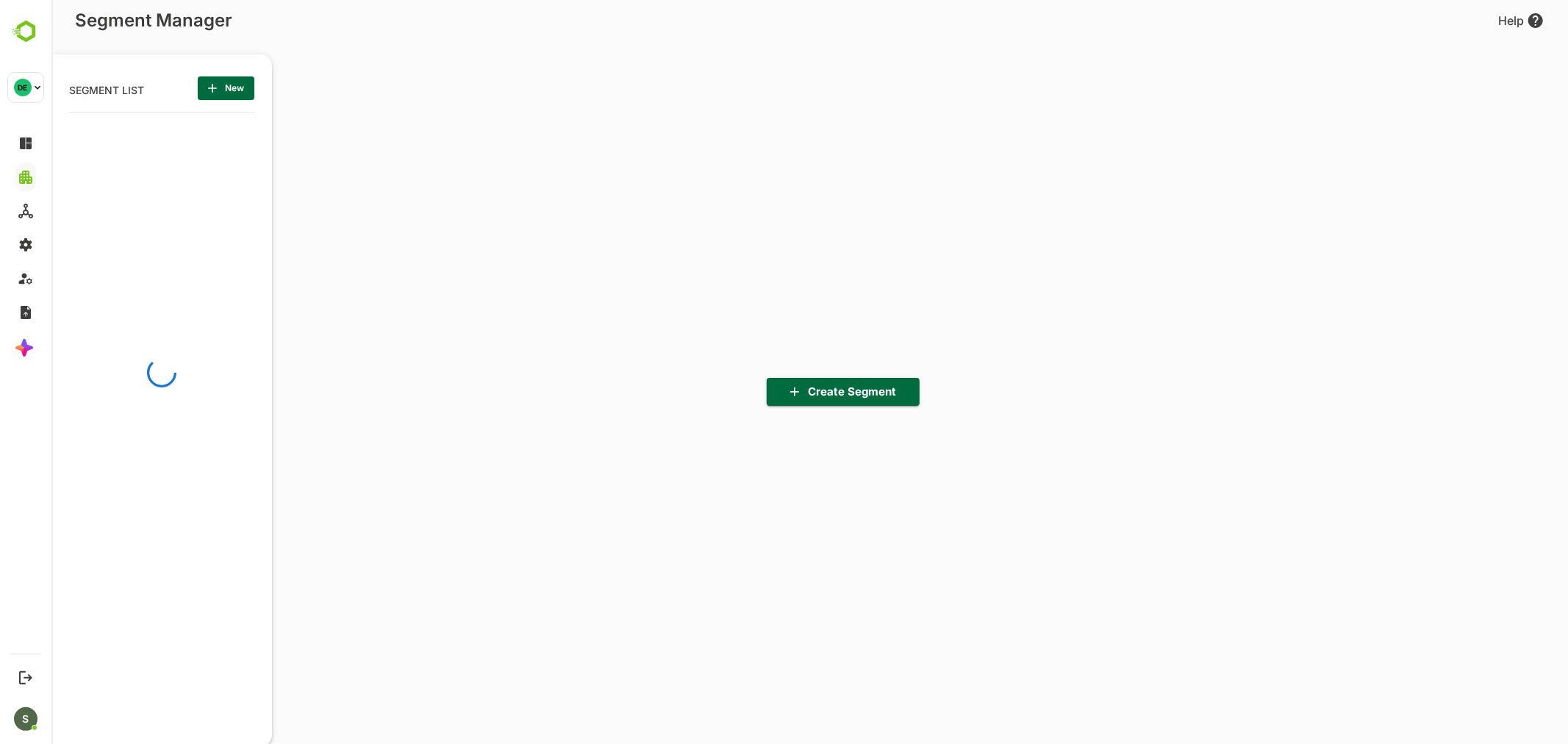
scroll to position [517, 181]
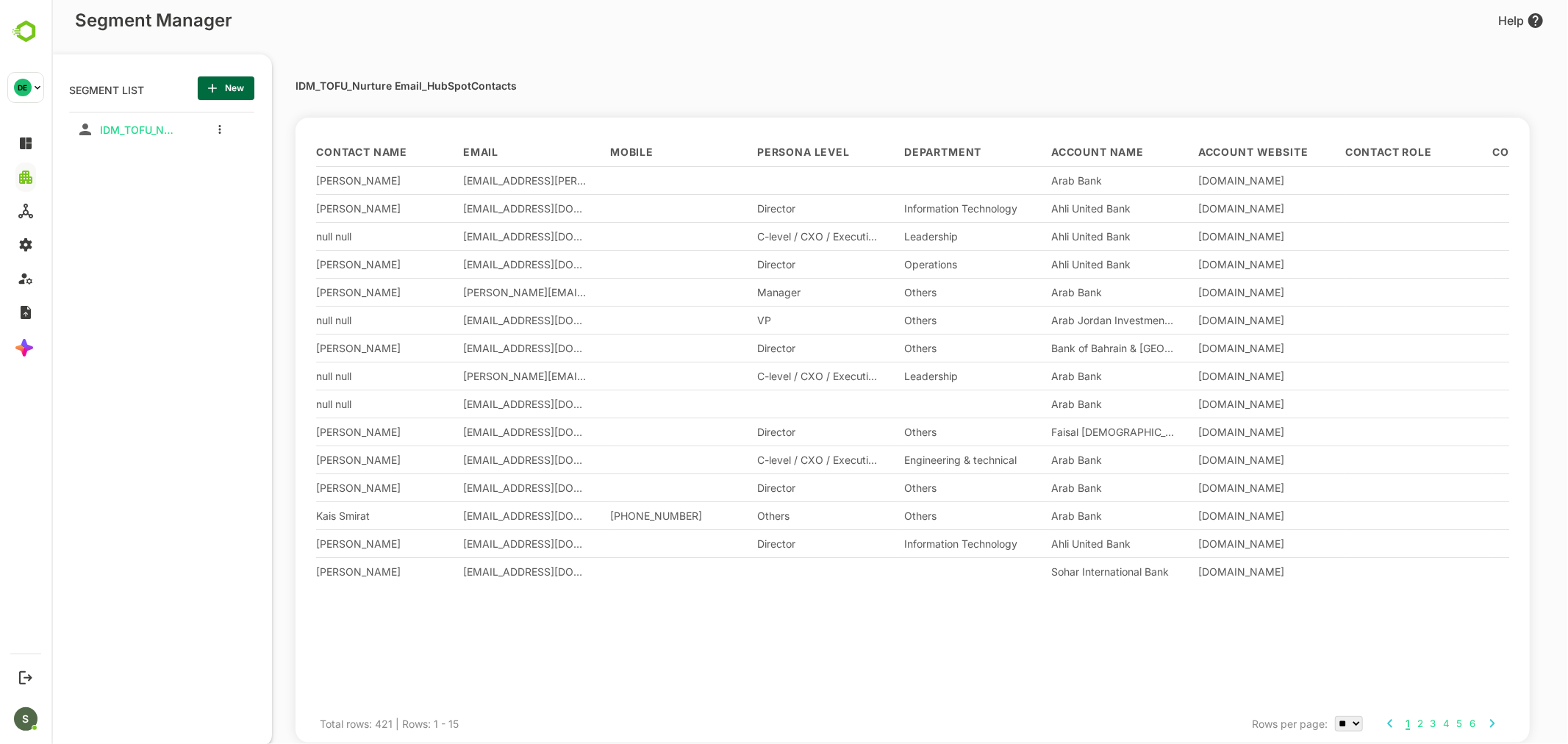
click at [176, 199] on div "IDM_TOFU_Nurture Email_HubSpotContacts" at bounding box center [161, 372] width 185 height 521
click at [160, 133] on span "IDM_TOFU_Nurture Email_HubSpotContacts" at bounding box center [135, 129] width 85 height 12
click at [220, 119] on div at bounding box center [215, 129] width 59 height 26
click at [221, 129] on button "more actions" at bounding box center [219, 129] width 7 height 13
click at [264, 177] on span "Clone" at bounding box center [294, 183] width 80 height 18
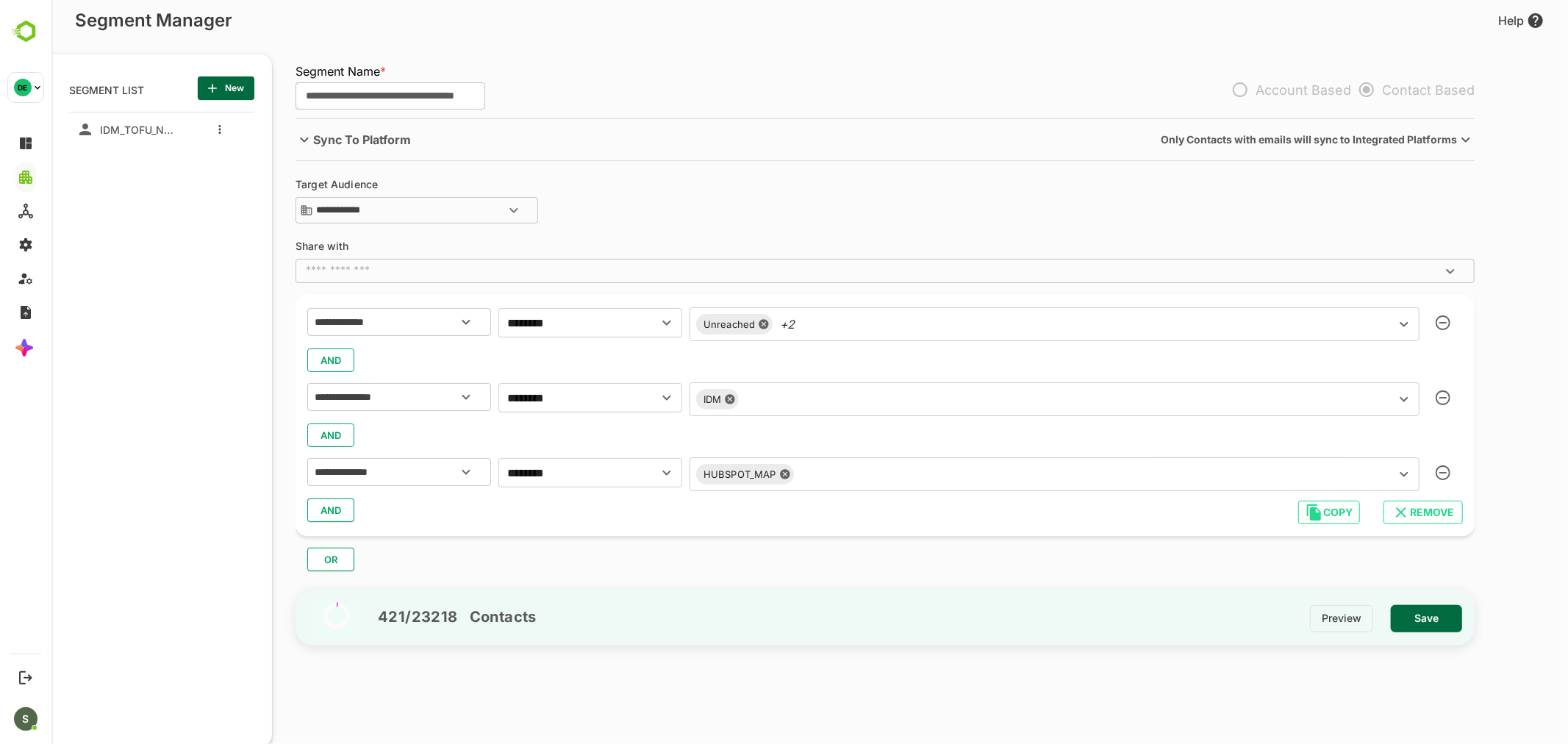
click at [813, 475] on input "text" at bounding box center [1084, 474] width 572 height 21
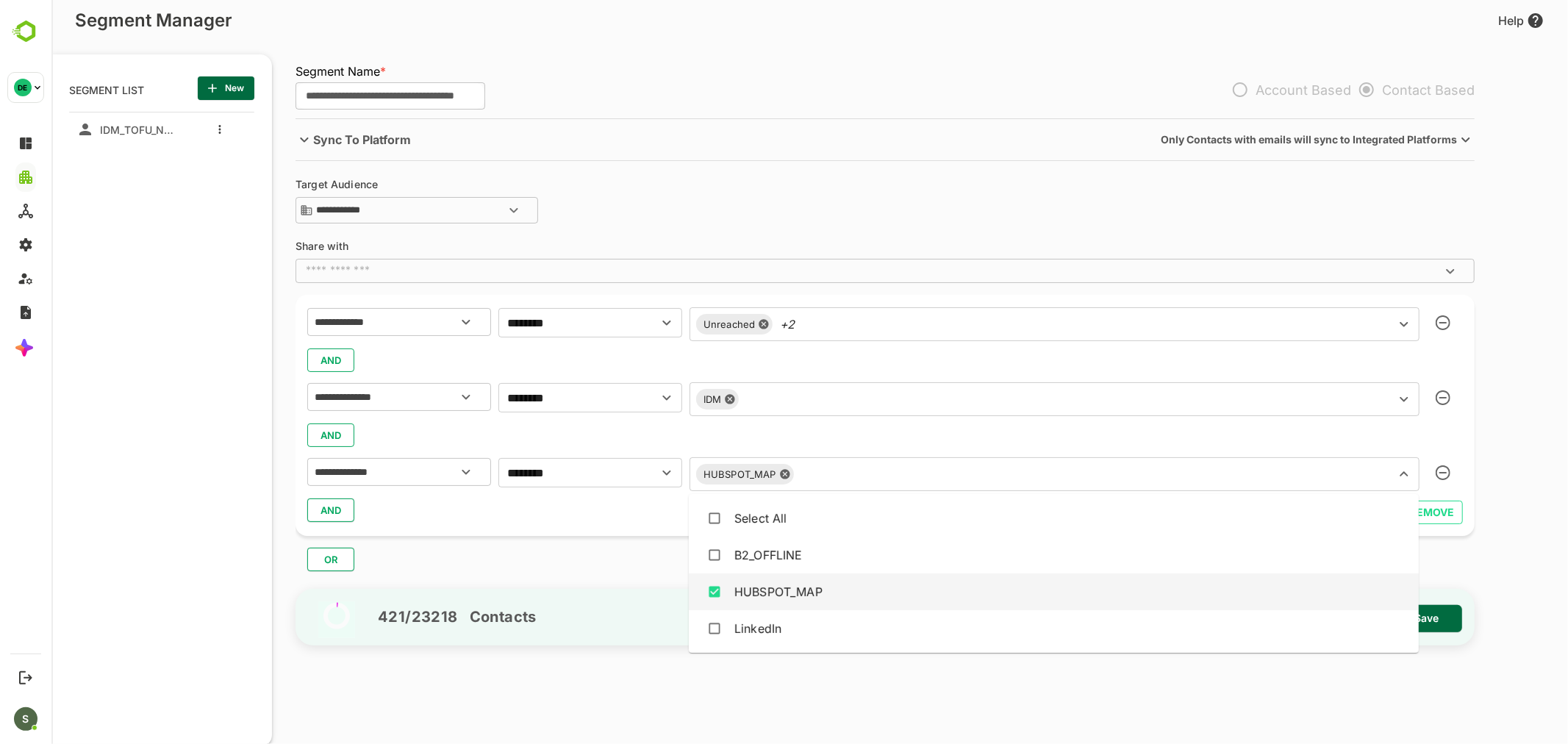
click at [789, 478] on icon at bounding box center [784, 474] width 12 height 12
click at [764, 478] on input "text" at bounding box center [1032, 471] width 678 height 21
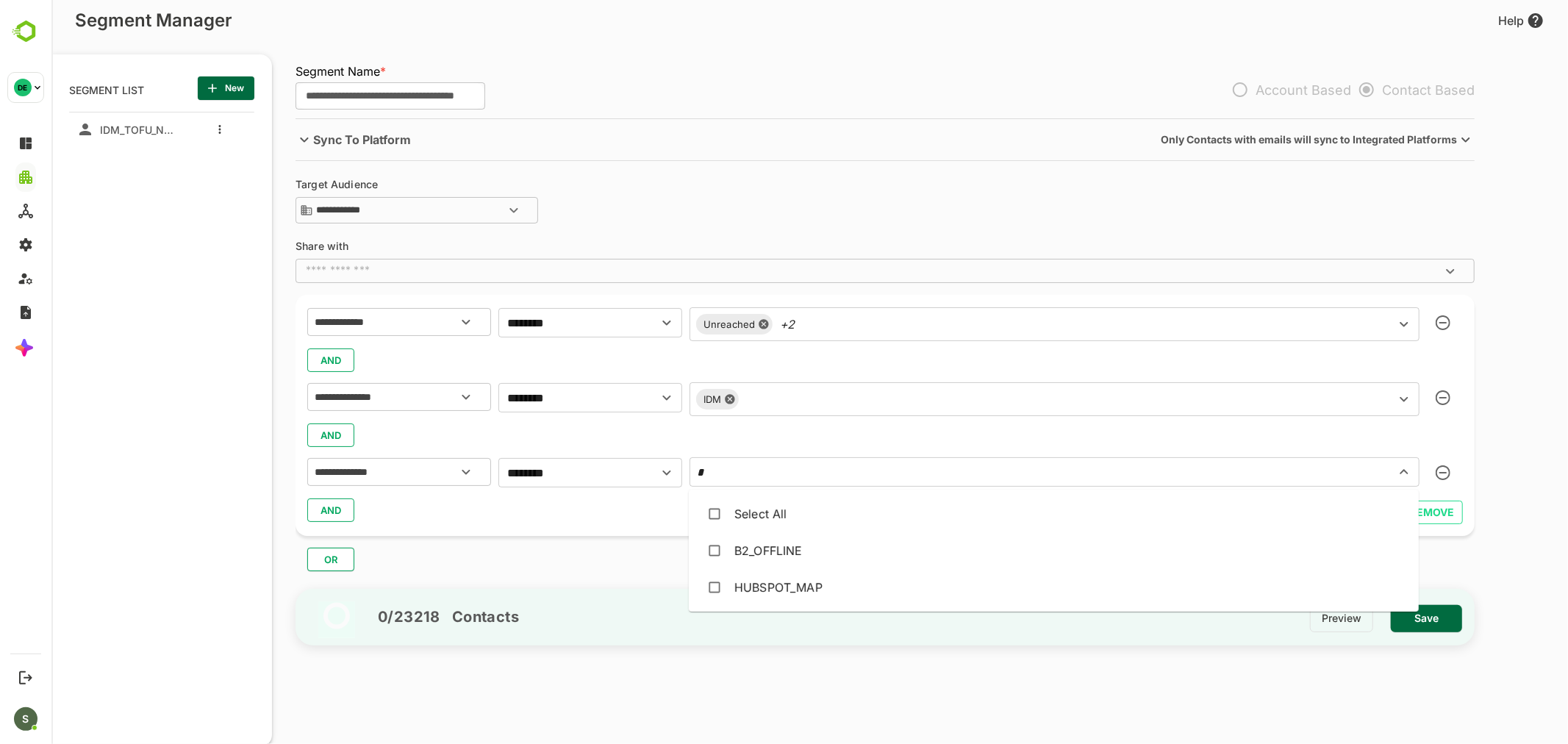
type input "**"
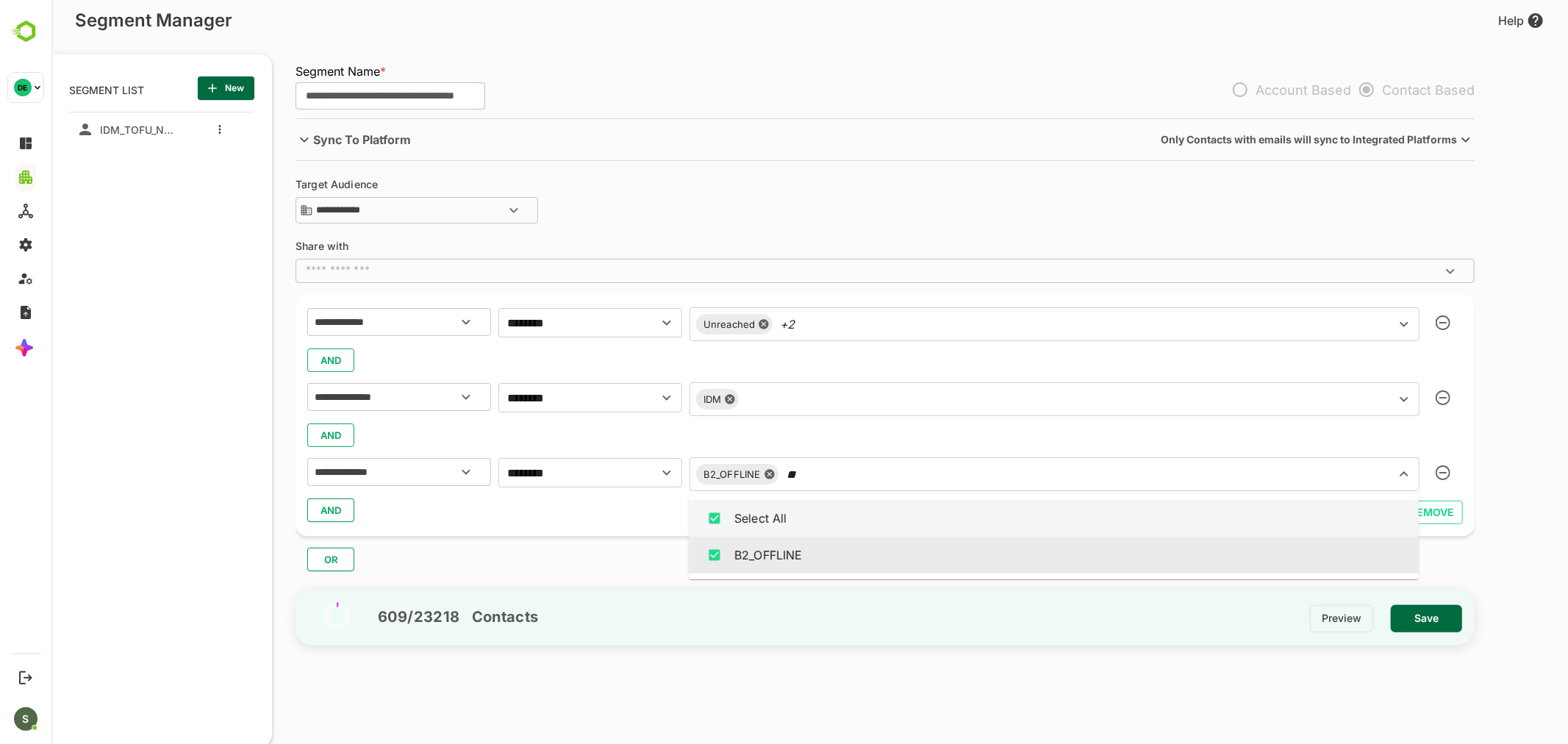
click at [819, 480] on input "**" at bounding box center [1077, 474] width 589 height 21
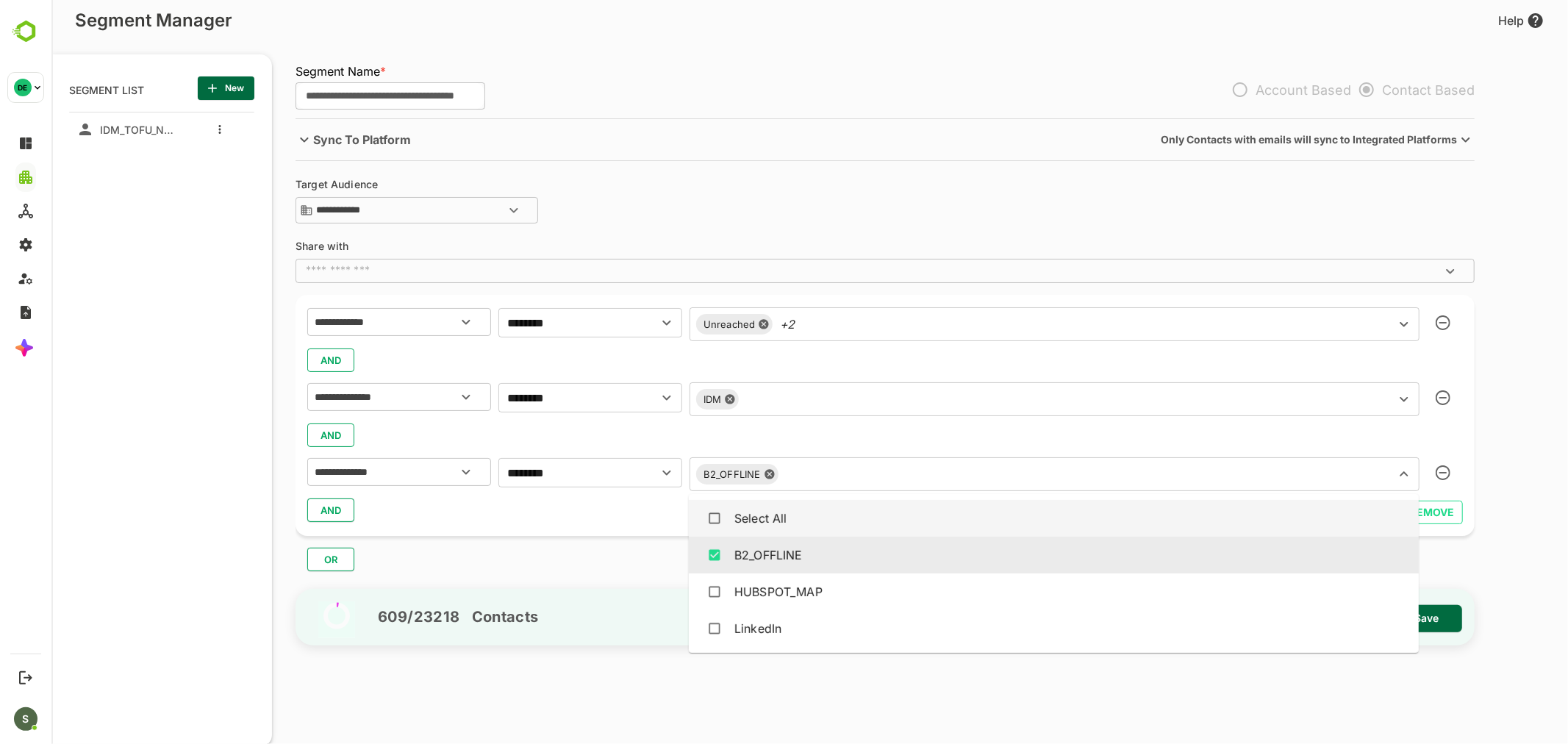
click at [628, 529] on div "**********" at bounding box center [884, 415] width 1179 height 241
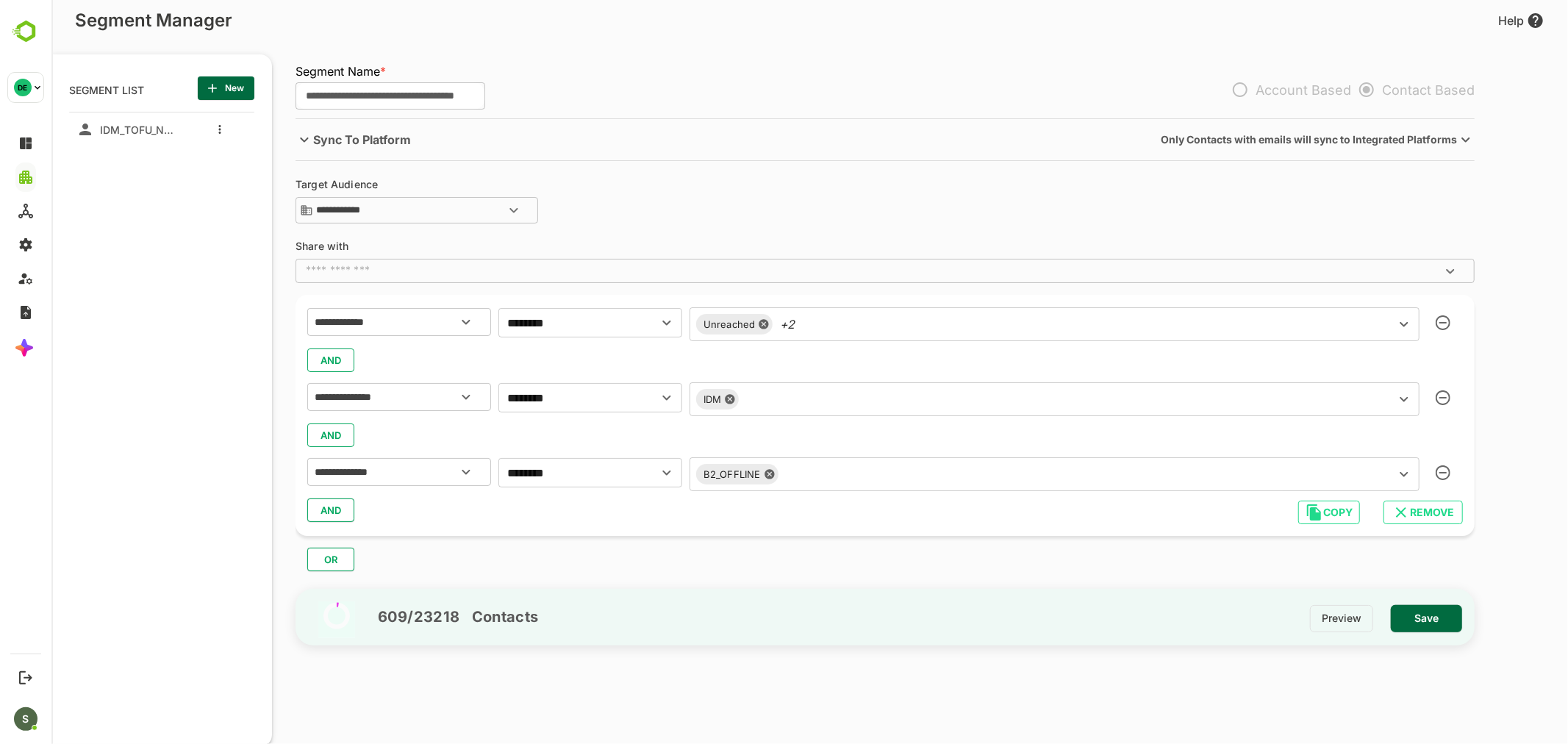
click at [412, 100] on input "**********" at bounding box center [389, 96] width 189 height 28
click at [444, 99] on input "**********" at bounding box center [389, 96] width 189 height 28
type input "**********"
click at [698, 99] on div "**********" at bounding box center [884, 96] width 1179 height 44
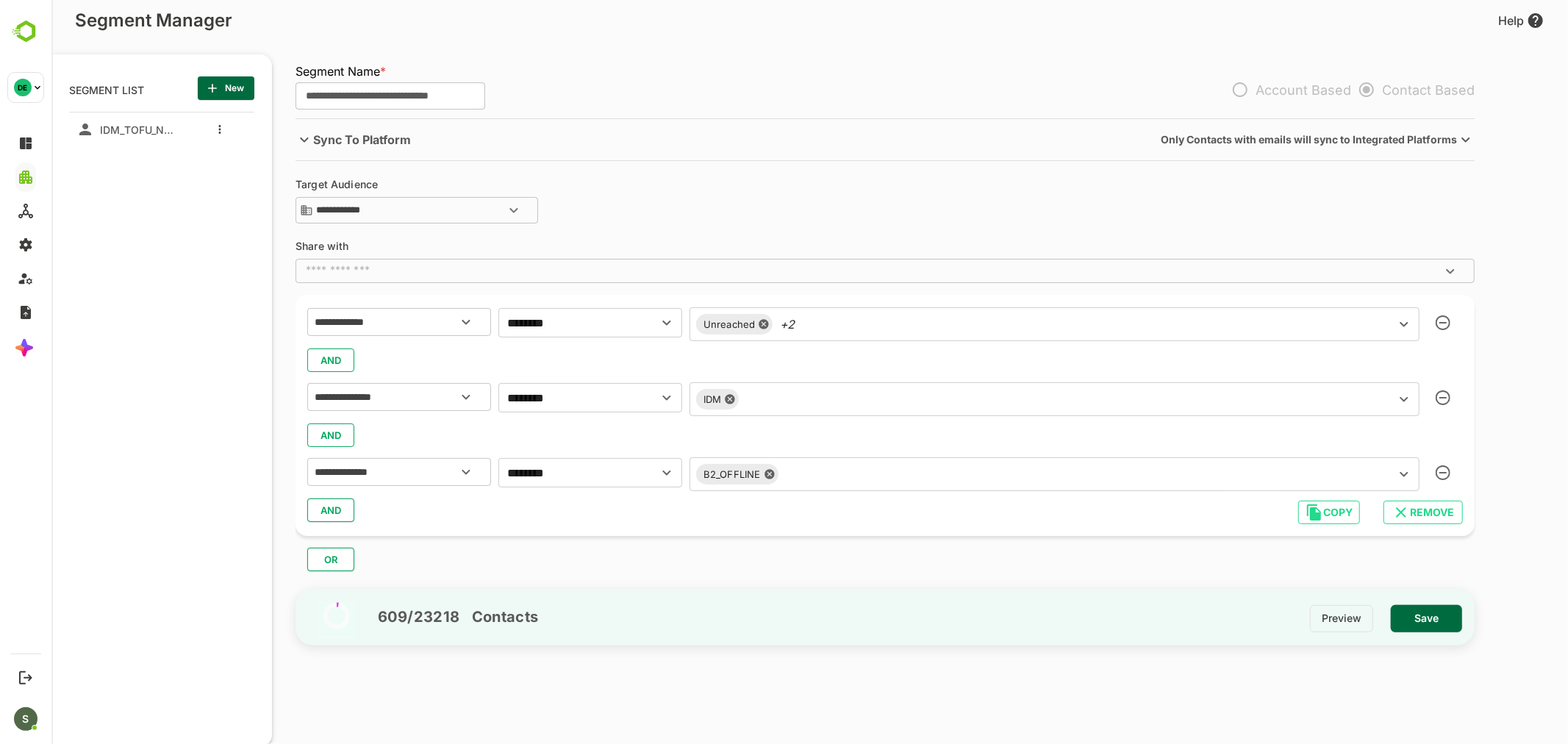
scroll to position [0, 0]
click at [1418, 623] on span "Save" at bounding box center [1425, 618] width 48 height 19
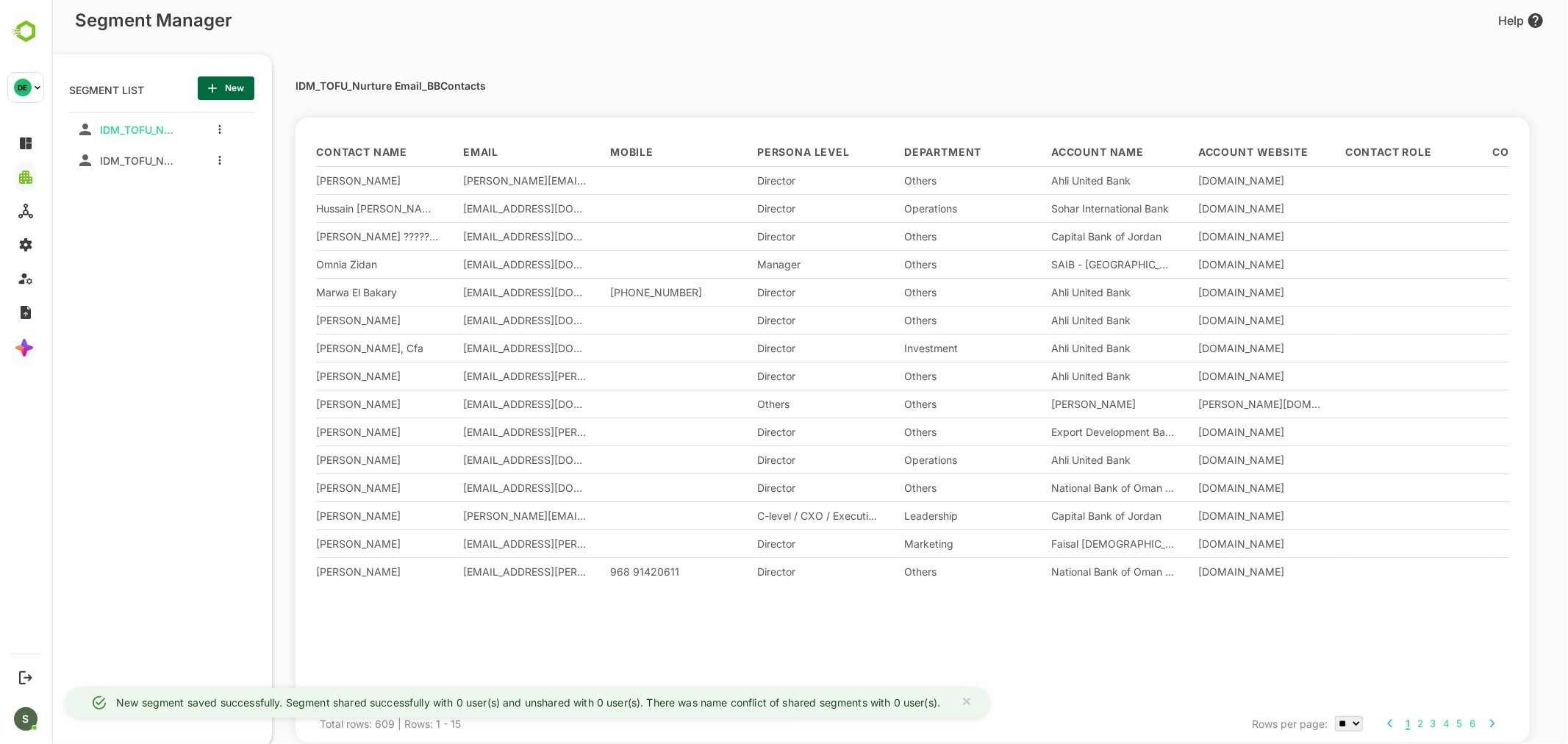
click at [217, 331] on div "IDM_TOFU_Nurture Email_BBContacts IDM_TOFU_Nurture Email_HubSpotContacts" at bounding box center [161, 372] width 185 height 521
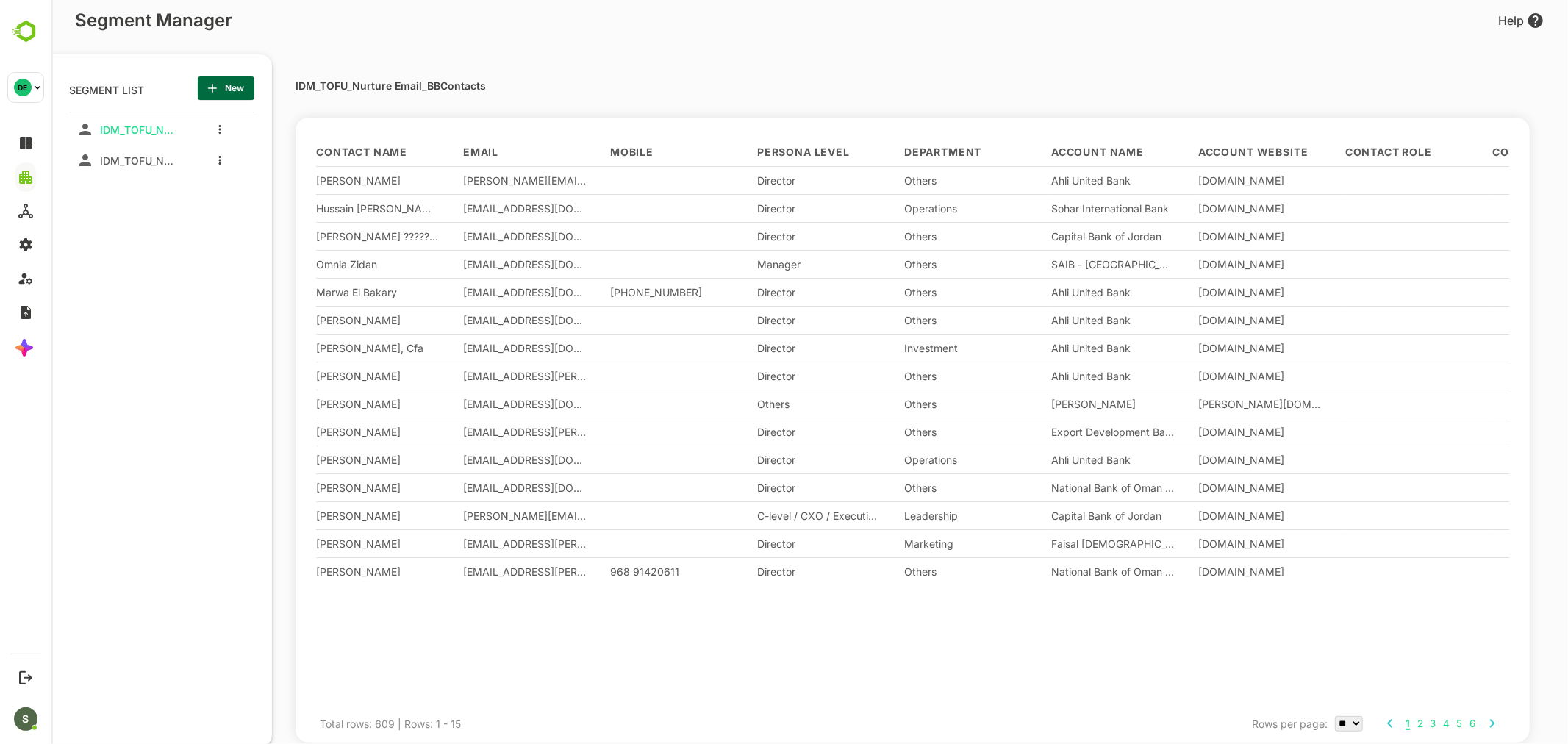
click at [231, 82] on span "New" at bounding box center [225, 88] width 33 height 19
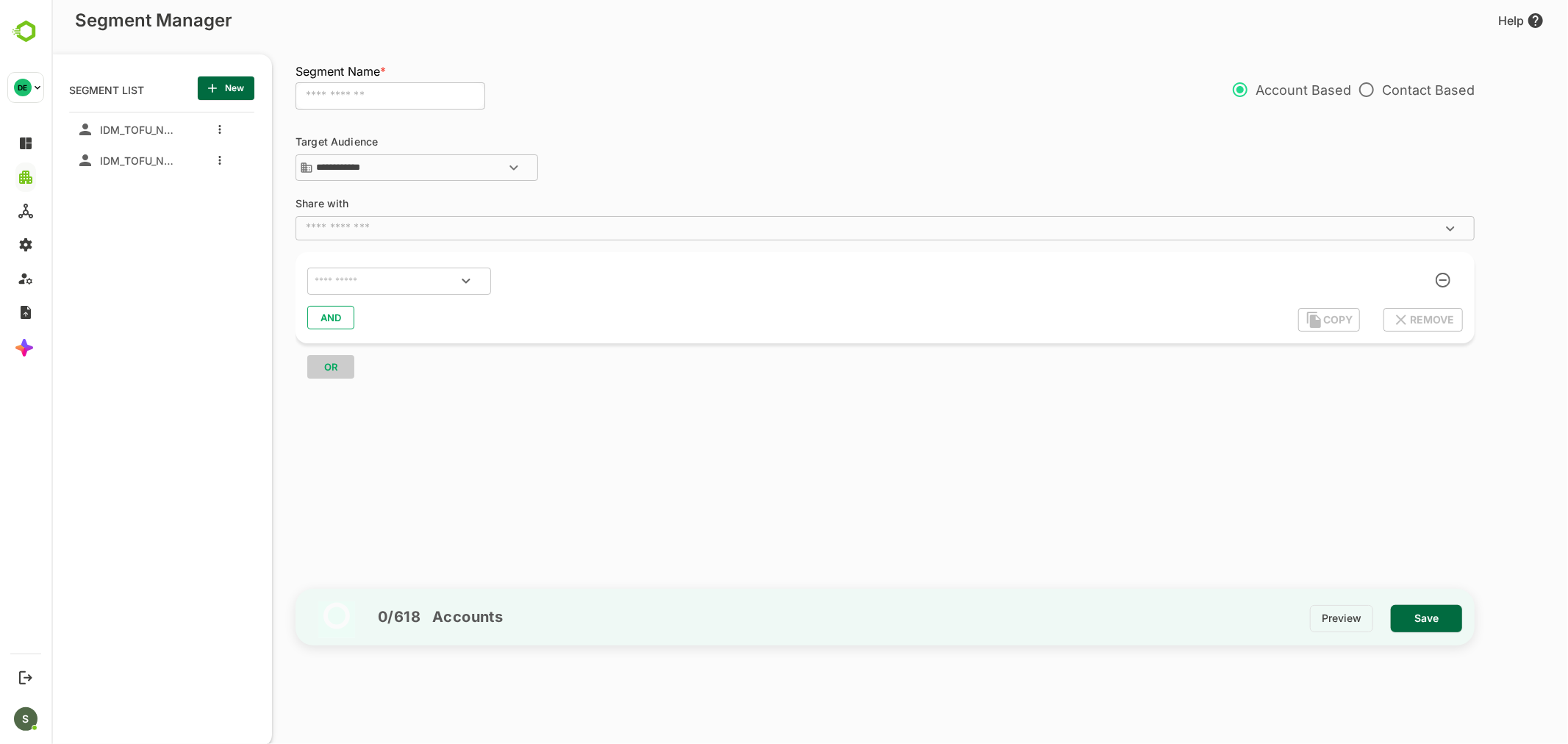
click at [387, 100] on input "text" at bounding box center [389, 96] width 189 height 28
click at [346, 90] on input "**********" at bounding box center [389, 96] width 189 height 28
type input "**********"
click at [714, 156] on div "**********" at bounding box center [884, 160] width 1179 height 47
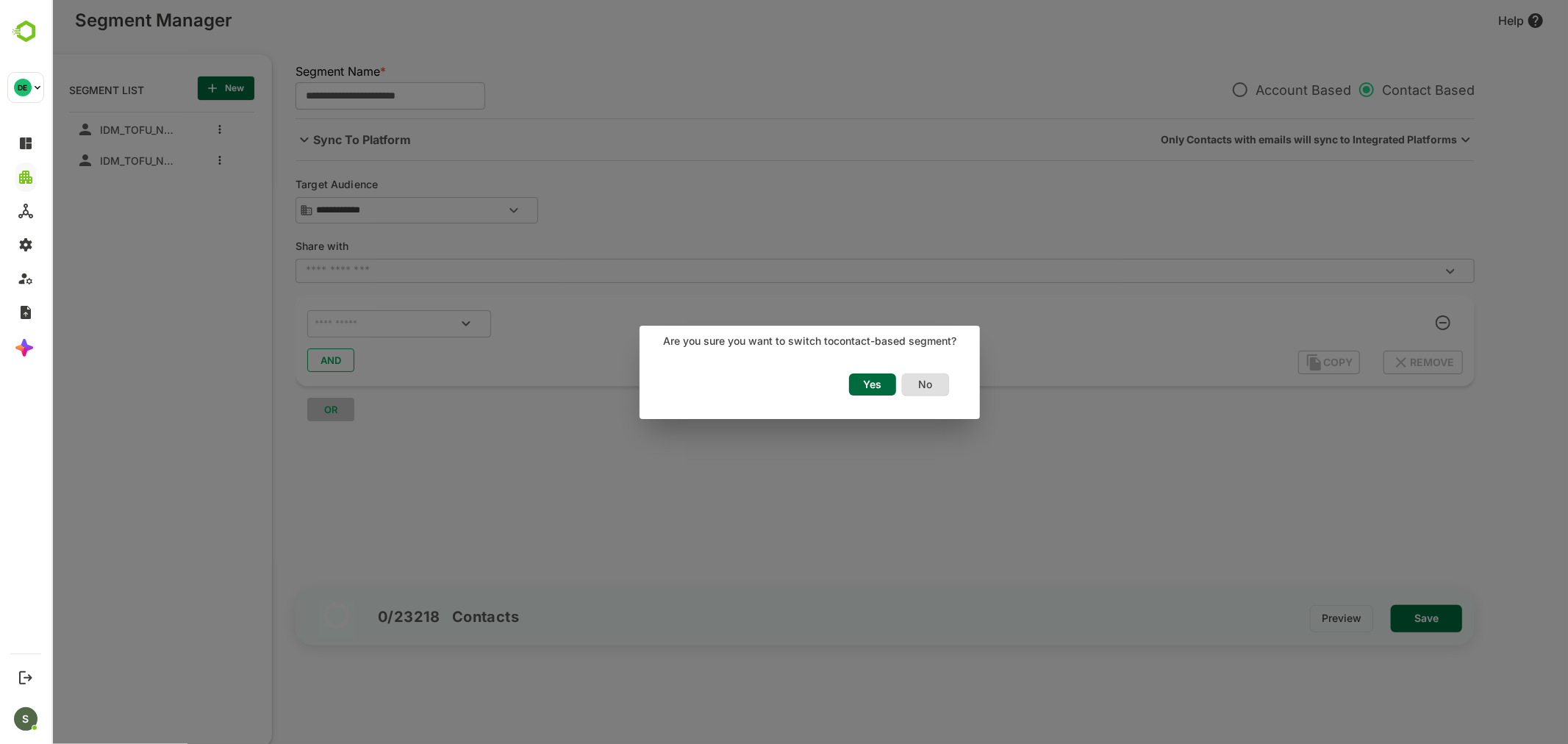
click at [863, 383] on span "Yes" at bounding box center [872, 385] width 33 height 19
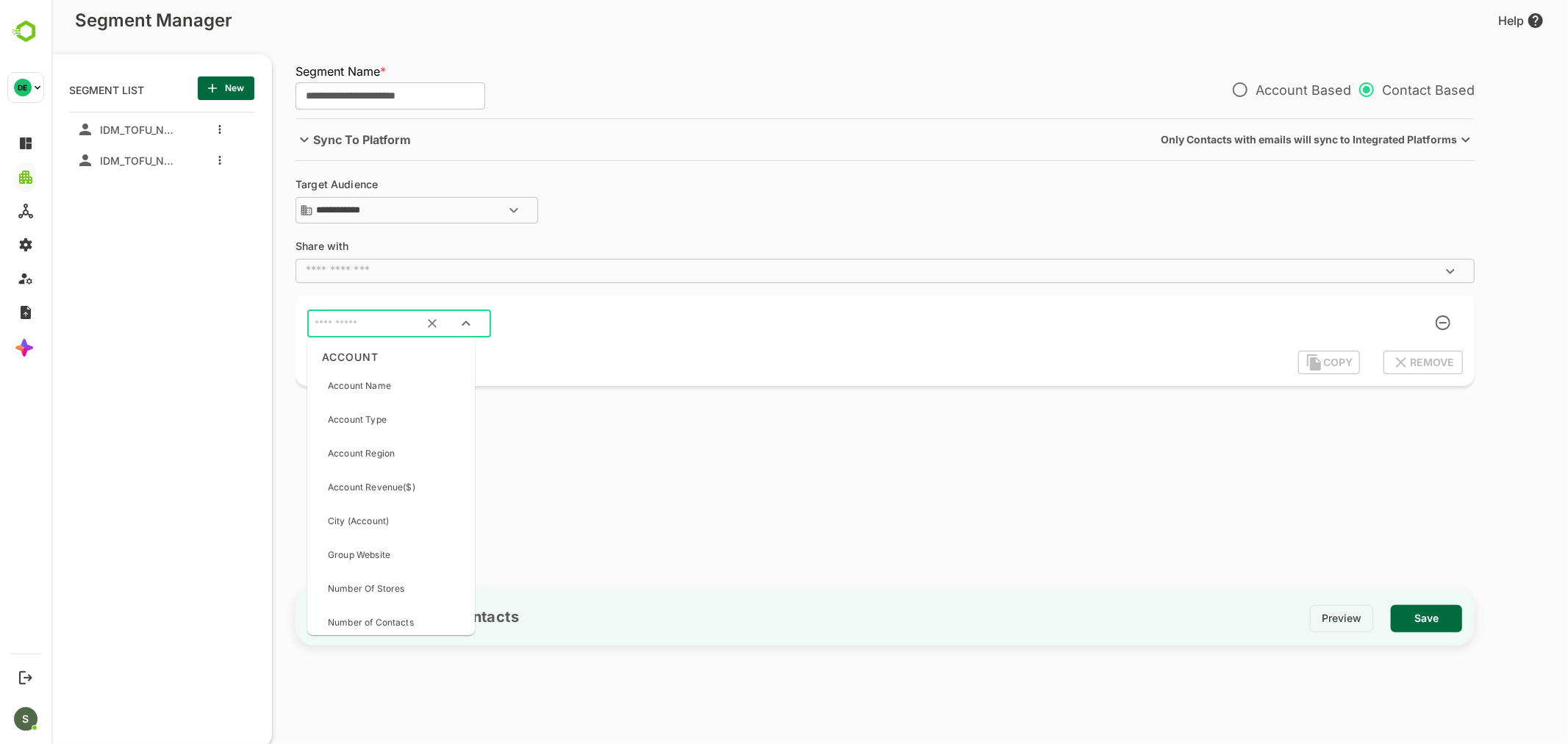
click at [362, 316] on input "text" at bounding box center [380, 324] width 138 height 19
click at [365, 334] on div "​" at bounding box center [398, 324] width 184 height 28
type input "*"
drag, startPoint x: 365, startPoint y: 334, endPoint x: 377, endPoint y: 332, distance: 12.2
click at [377, 332] on div "* ​" at bounding box center [398, 324] width 184 height 28
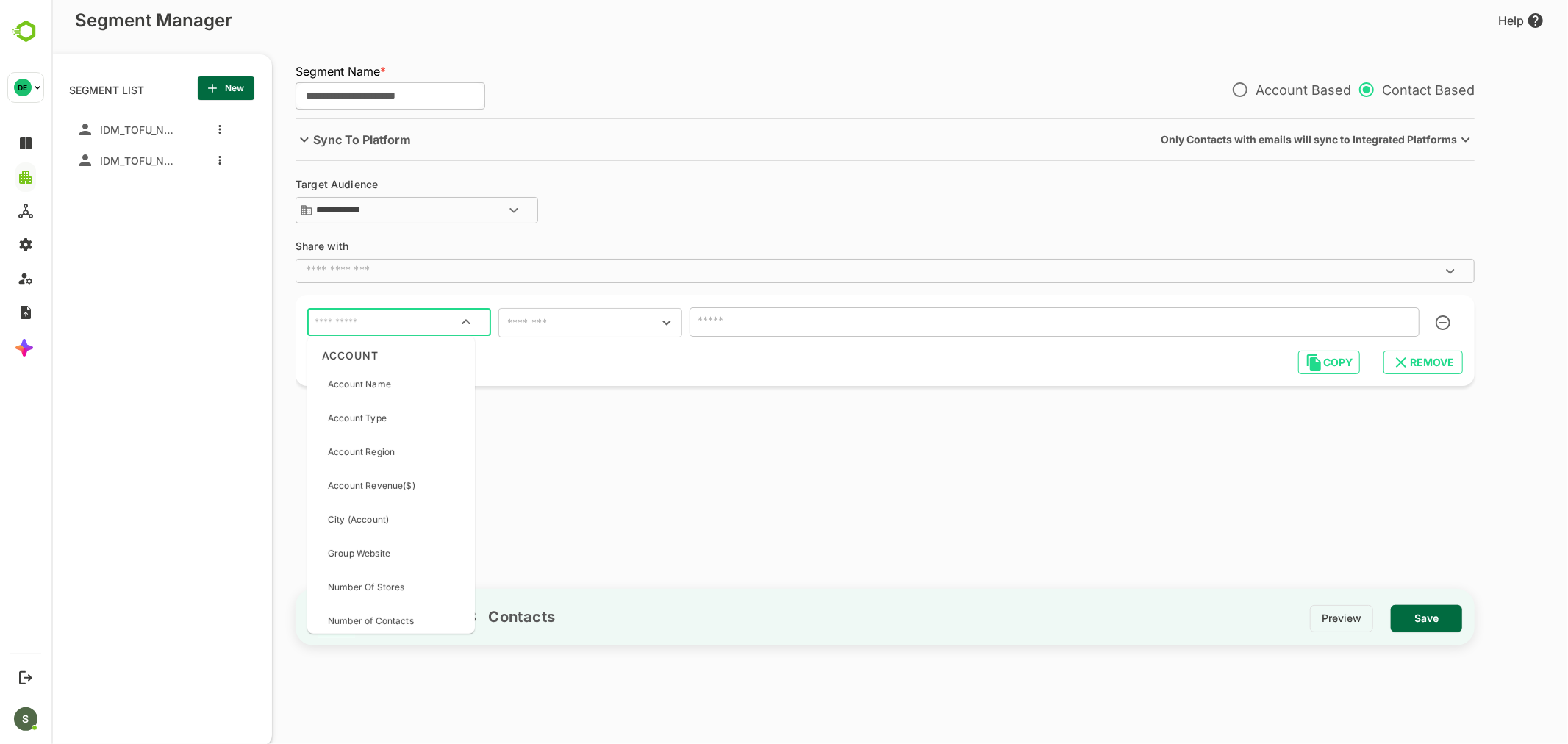
click at [375, 330] on input "text" at bounding box center [398, 322] width 175 height 19
type input "**********"
click at [382, 384] on p "Account Stage" at bounding box center [357, 385] width 63 height 13
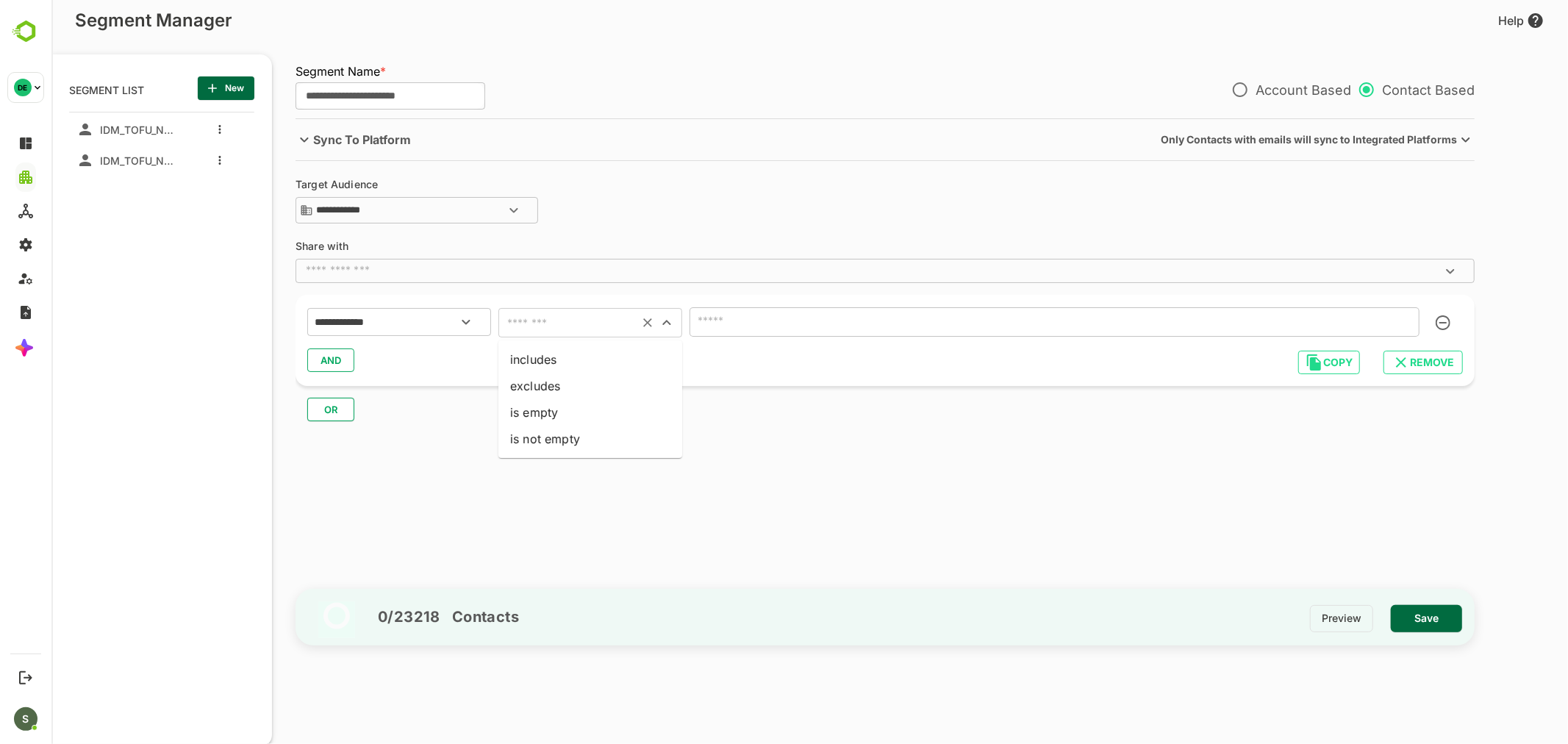
click at [559, 317] on input "text" at bounding box center [567, 323] width 132 height 21
click at [583, 351] on li "includes" at bounding box center [589, 359] width 184 height 26
type input "********"
click at [746, 316] on input "text" at bounding box center [1032, 322] width 678 height 21
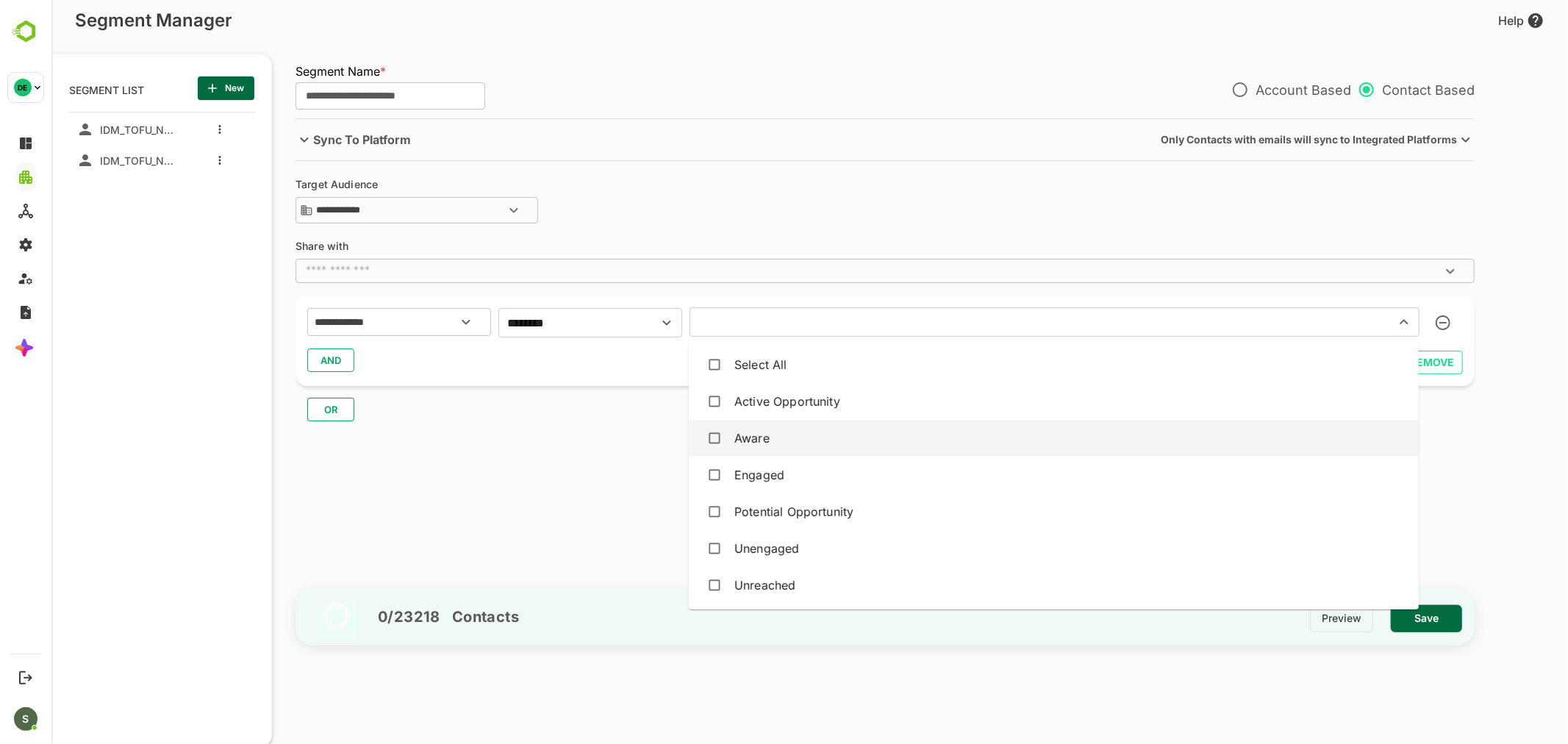
click at [762, 436] on div "Aware" at bounding box center [751, 438] width 35 height 18
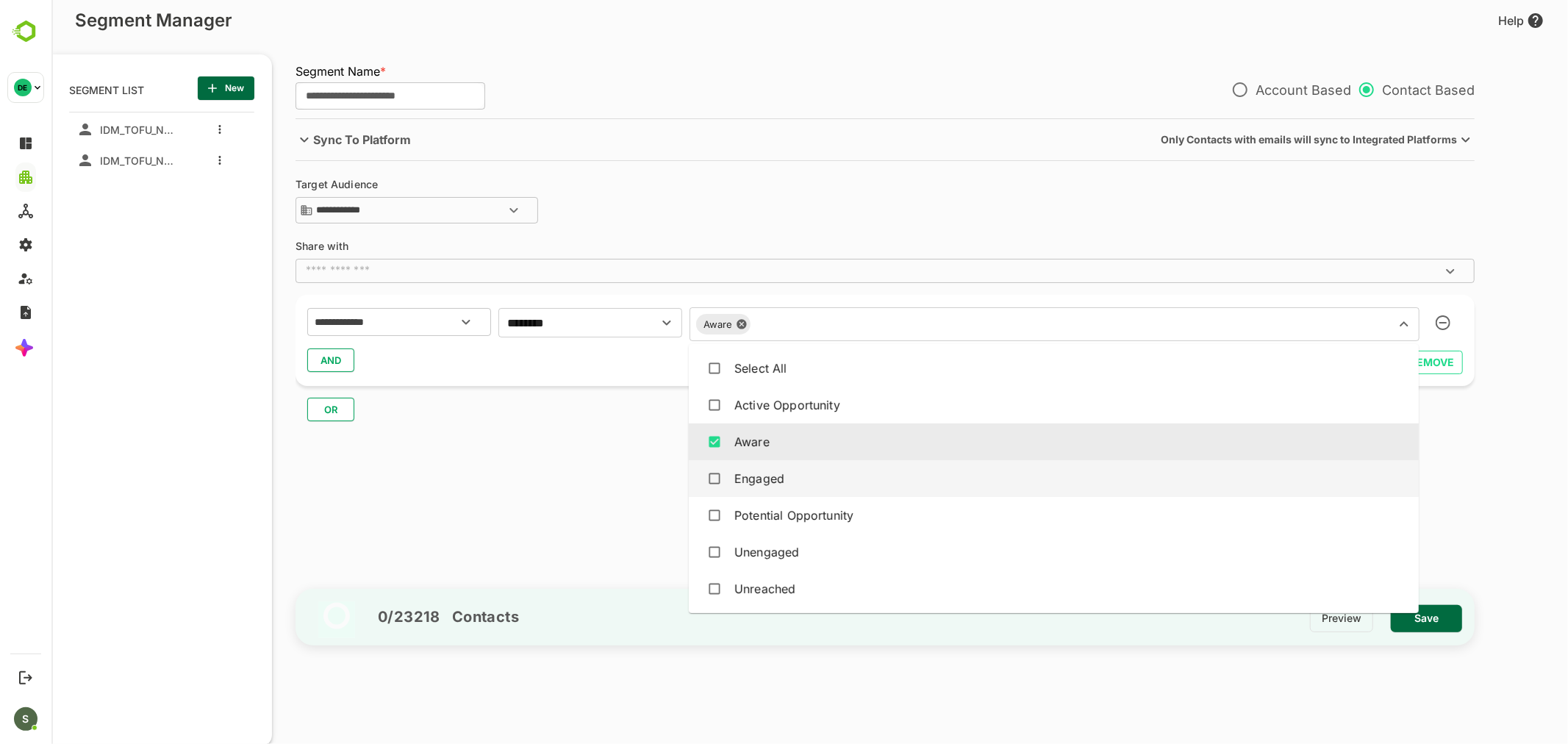
click at [769, 479] on div "Engaged" at bounding box center [759, 478] width 50 height 18
click at [580, 403] on div "OR" at bounding box center [890, 403] width 1191 height 35
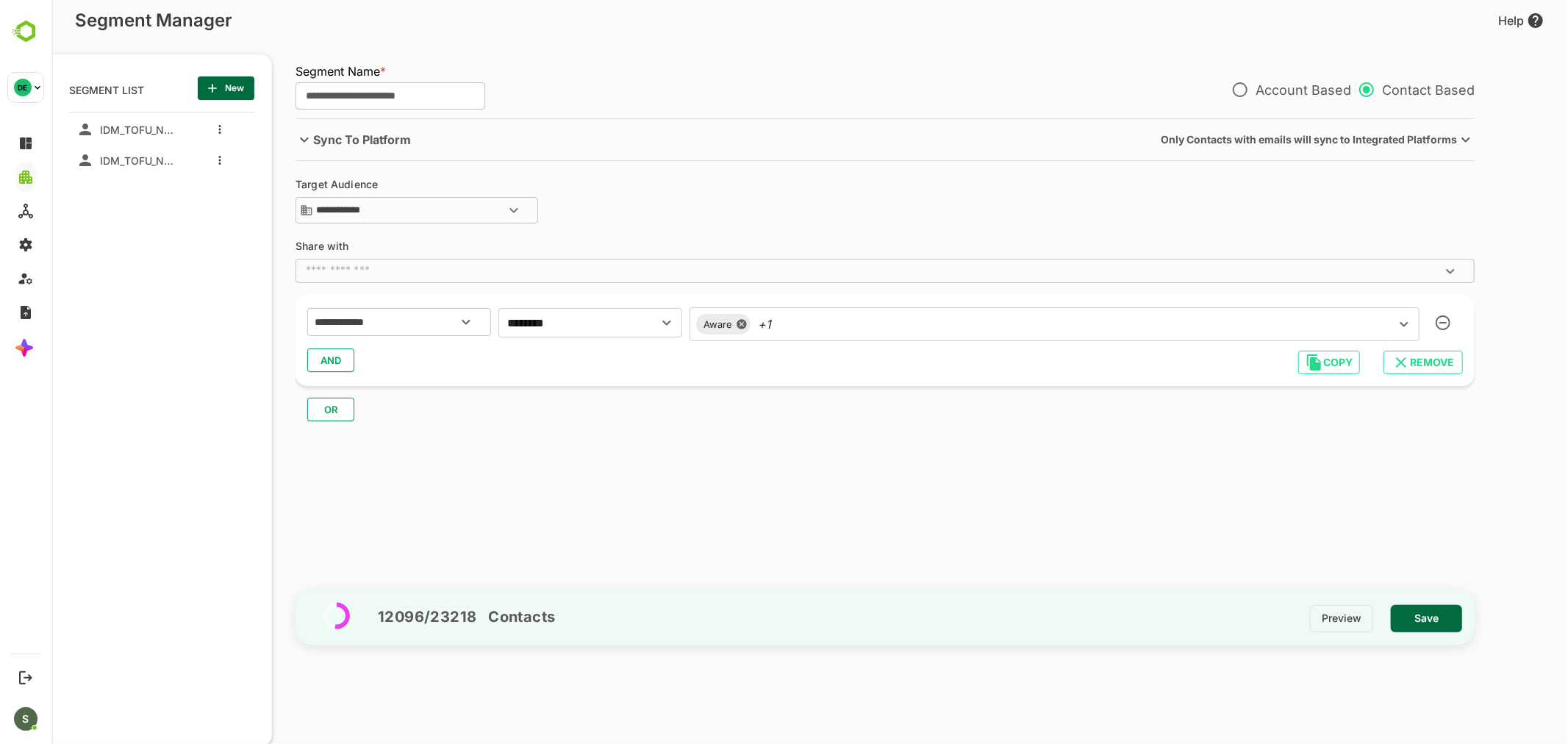
click at [337, 361] on span "AND" at bounding box center [330, 360] width 22 height 19
click at [376, 391] on input "text" at bounding box center [380, 399] width 138 height 19
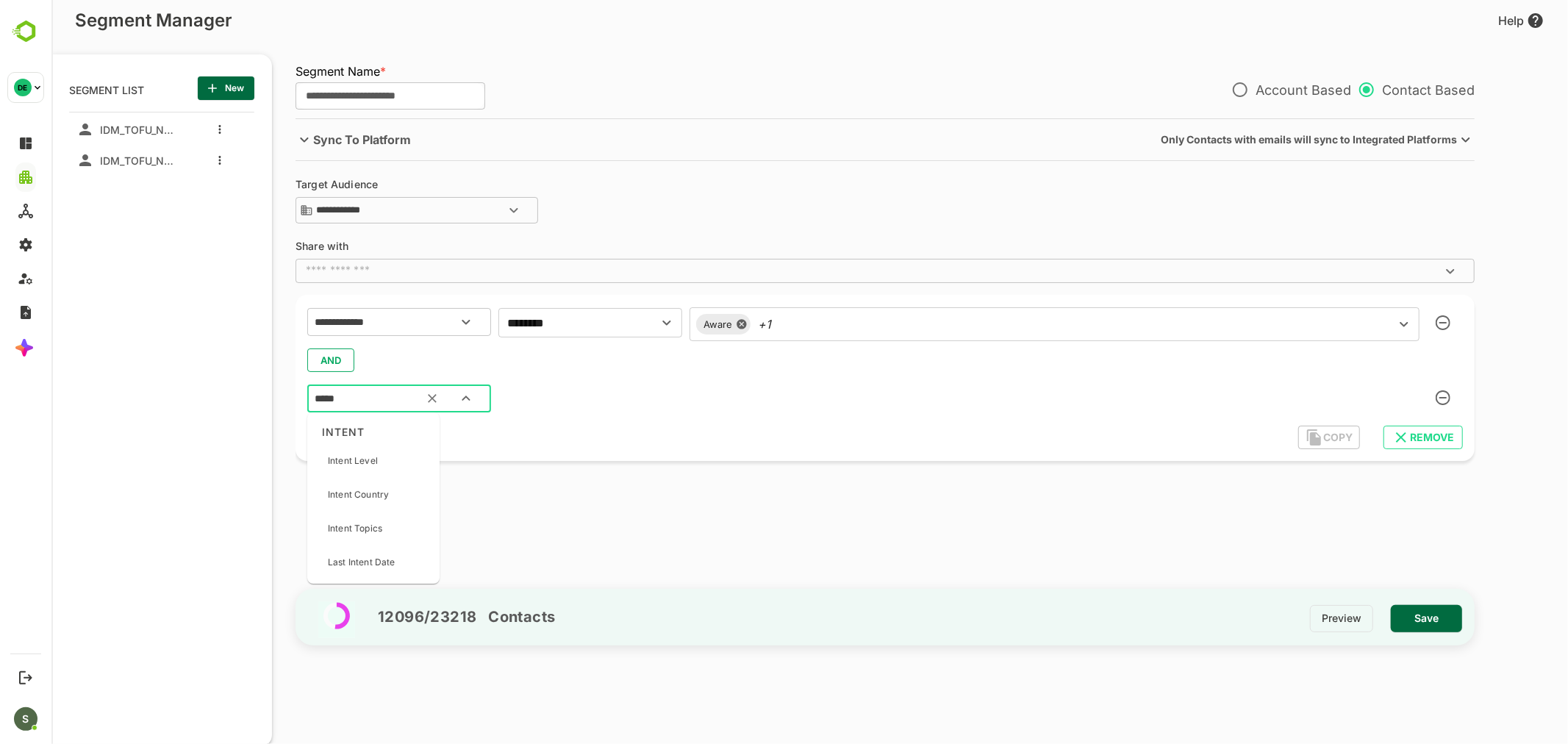
type input "******"
click at [362, 455] on p "Intent Level" at bounding box center [352, 461] width 50 height 13
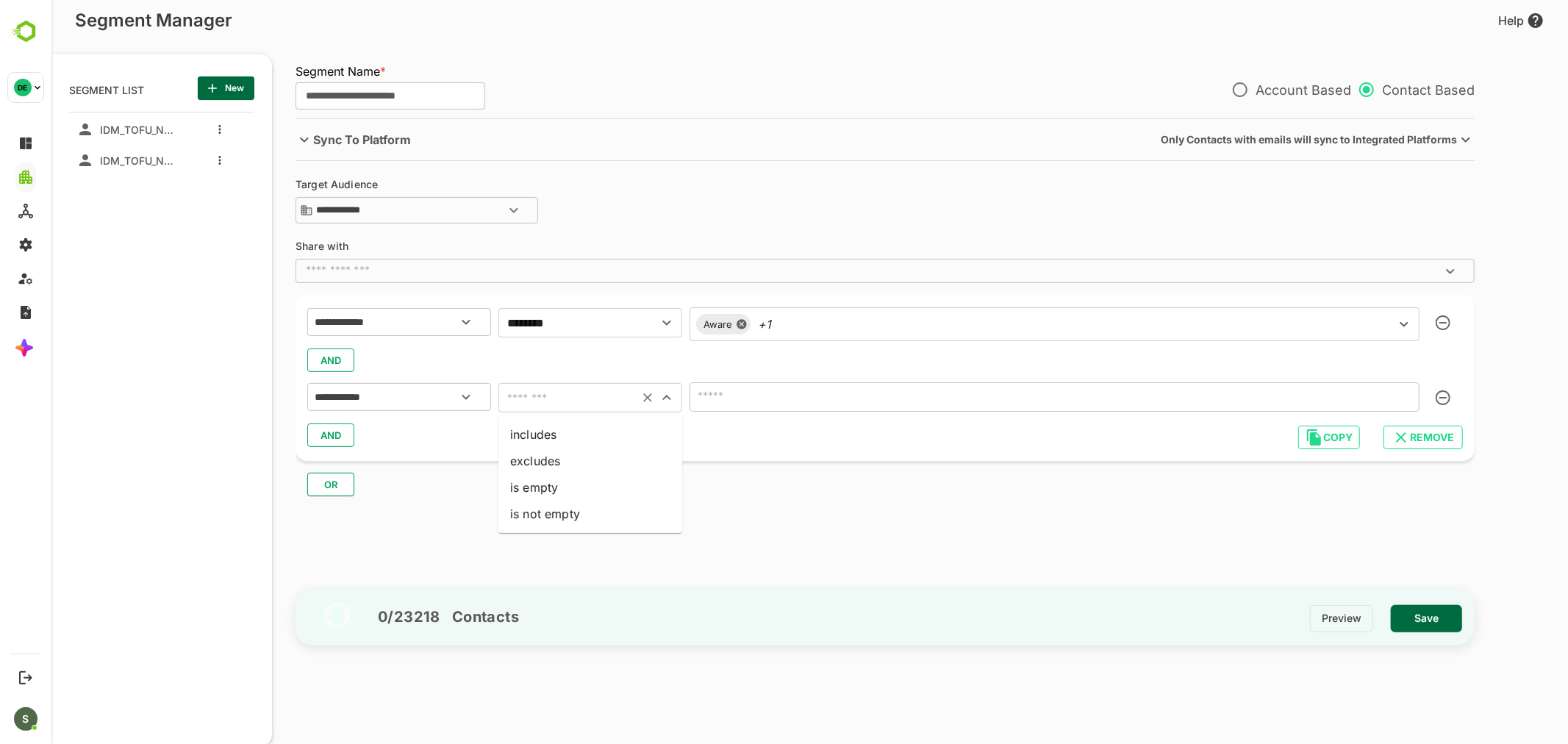
click at [530, 404] on input "text" at bounding box center [567, 398] width 132 height 21
click at [558, 515] on li "is not empty" at bounding box center [589, 513] width 184 height 26
type input "**********"
click at [763, 428] on div "AND" at bounding box center [884, 435] width 1155 height 28
click at [330, 434] on span "AND" at bounding box center [330, 435] width 22 height 19
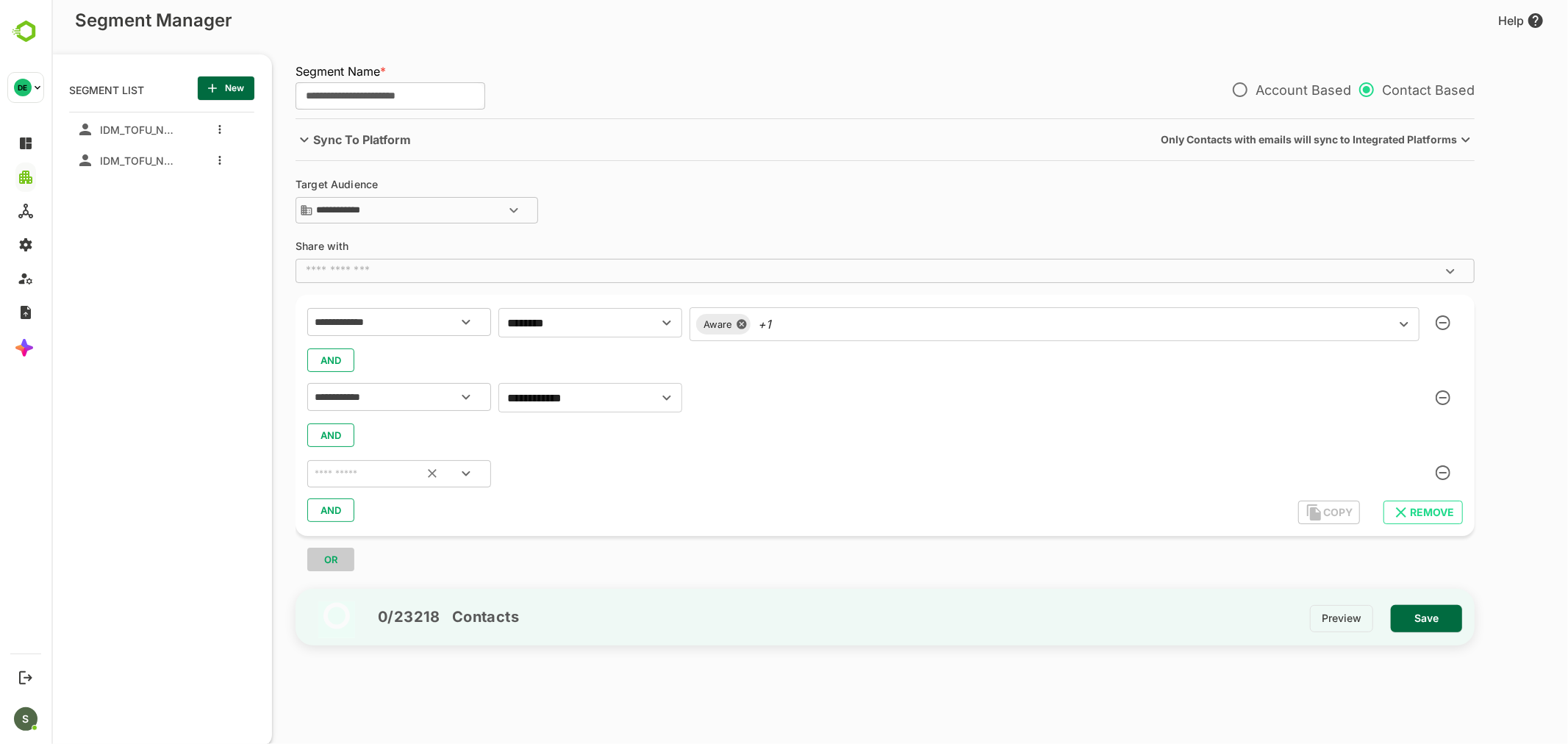
click at [357, 474] on input "text" at bounding box center [380, 474] width 138 height 19
type input "****"
click at [370, 538] on p "Label (Account)" at bounding box center [360, 536] width 67 height 13
click at [546, 470] on input "text" at bounding box center [567, 472] width 132 height 21
click at [554, 506] on li "includes" at bounding box center [589, 510] width 184 height 26
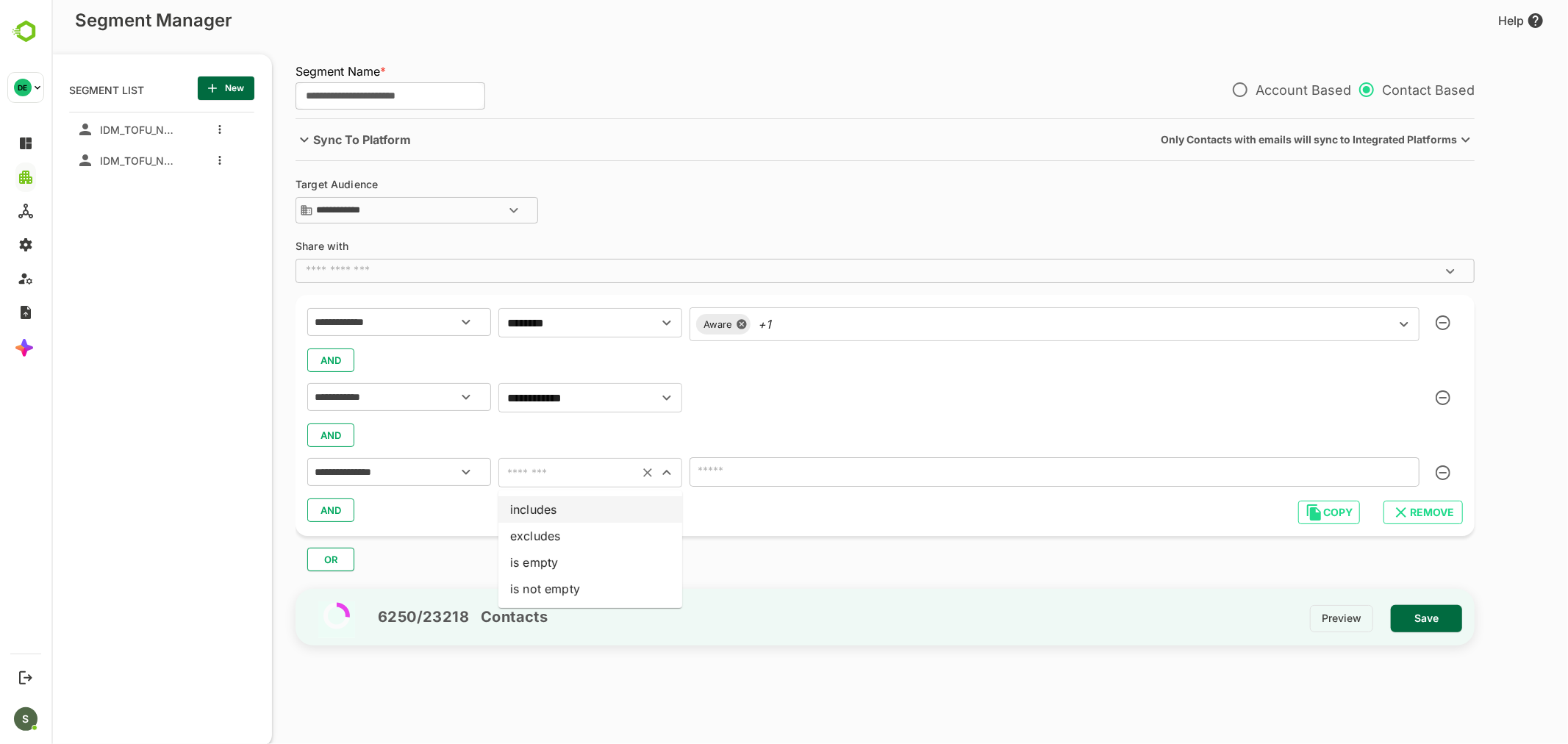
type input "********"
click at [768, 476] on input "text" at bounding box center [1032, 471] width 678 height 21
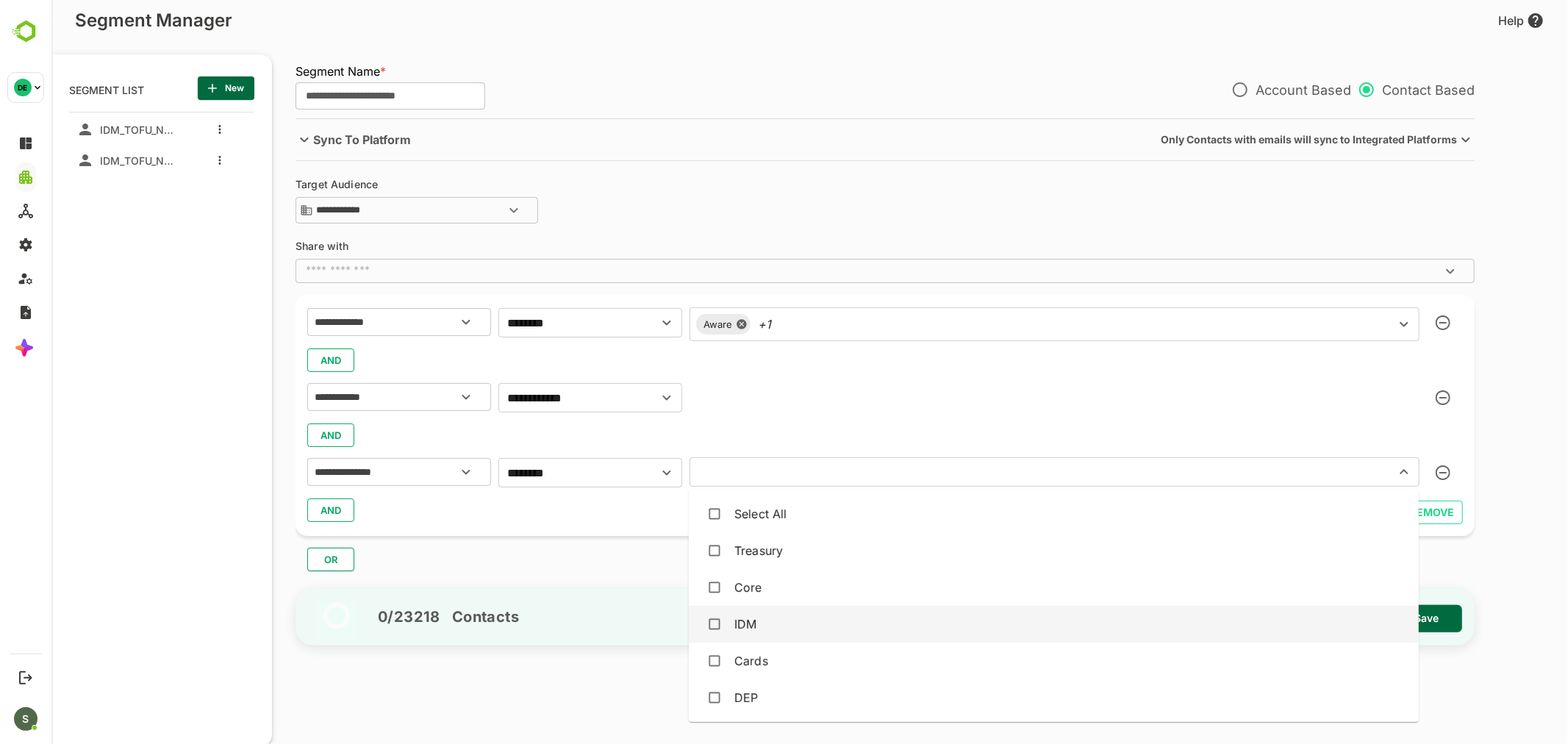
click at [752, 625] on div "IDM" at bounding box center [745, 624] width 22 height 18
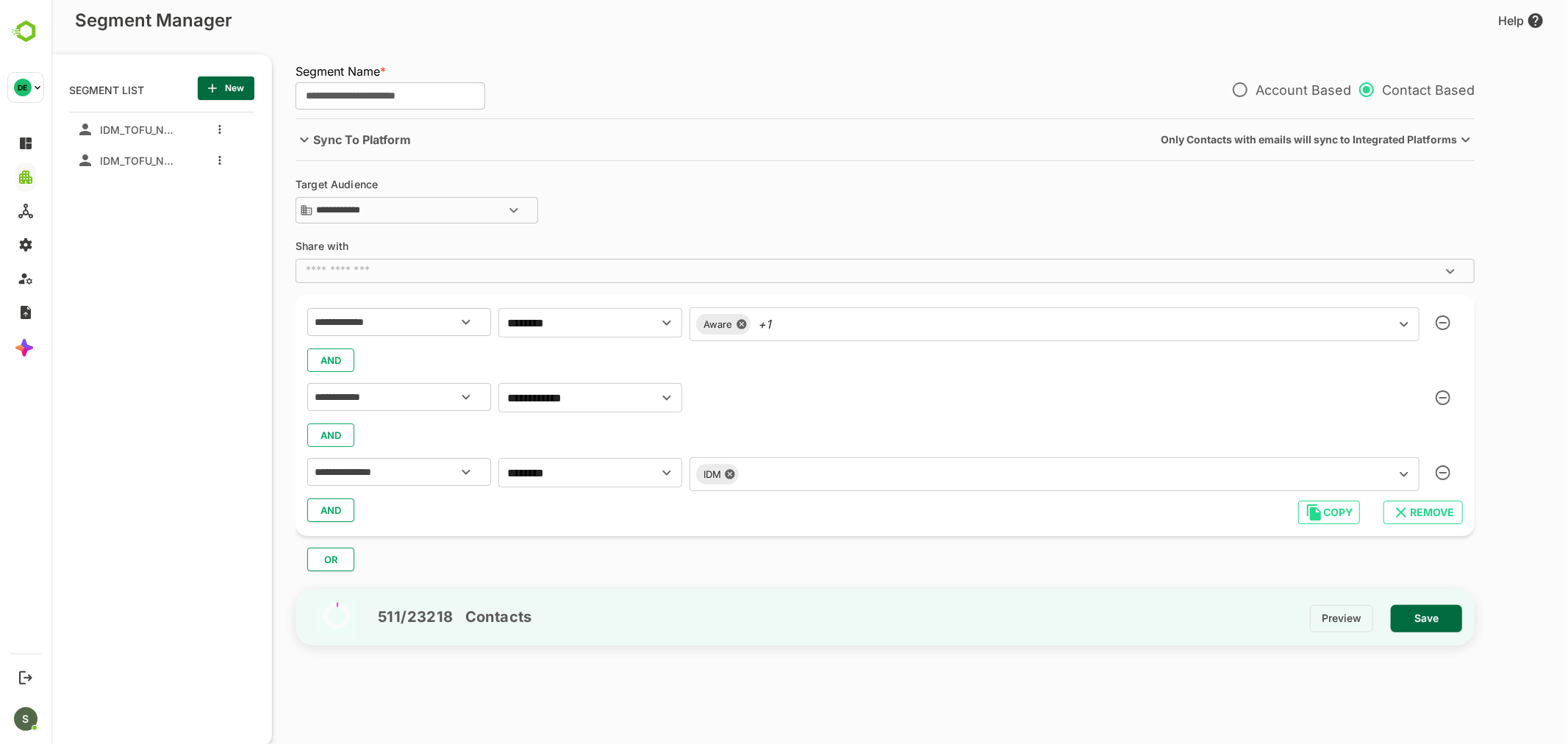
click at [640, 503] on div "AND" at bounding box center [884, 511] width 1155 height 28
click at [1434, 621] on span "Save" at bounding box center [1425, 618] width 48 height 19
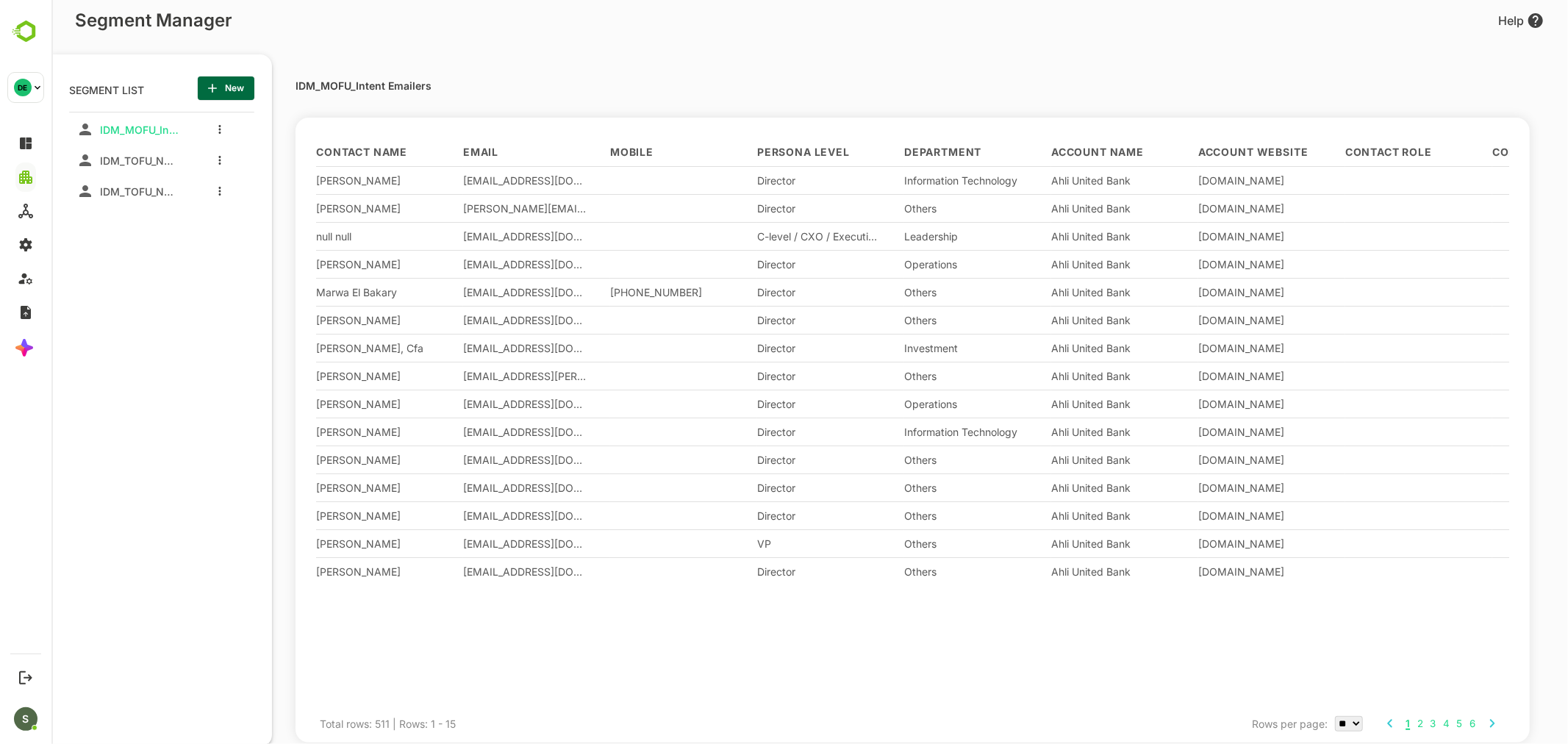
click at [220, 84] on span "New" at bounding box center [225, 88] width 33 height 19
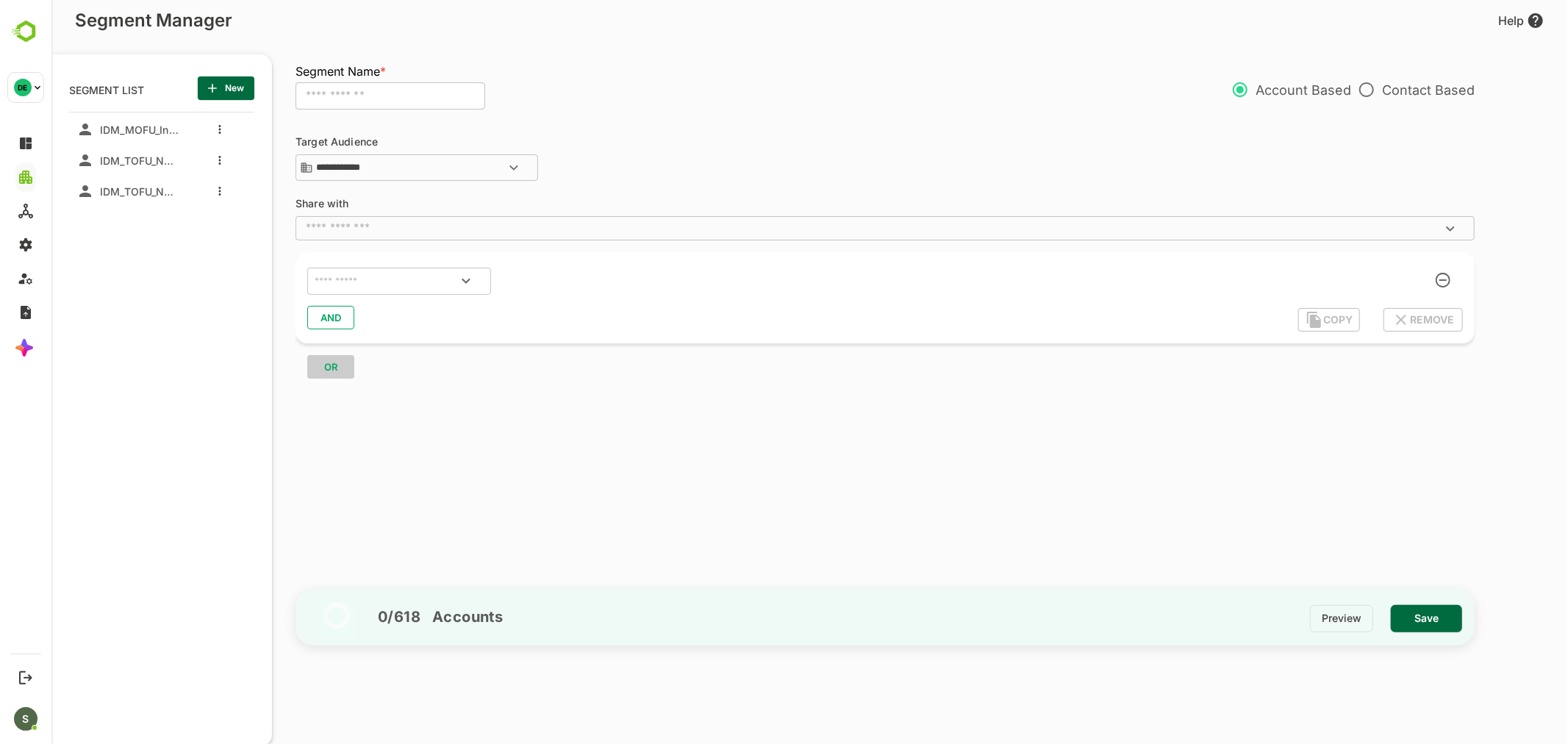
click at [383, 93] on input "text" at bounding box center [389, 96] width 189 height 28
click at [443, 90] on input "**********" at bounding box center [389, 96] width 189 height 28
type input "**********"
click at [1395, 91] on p "Contact Based" at bounding box center [1411, 90] width 123 height 31
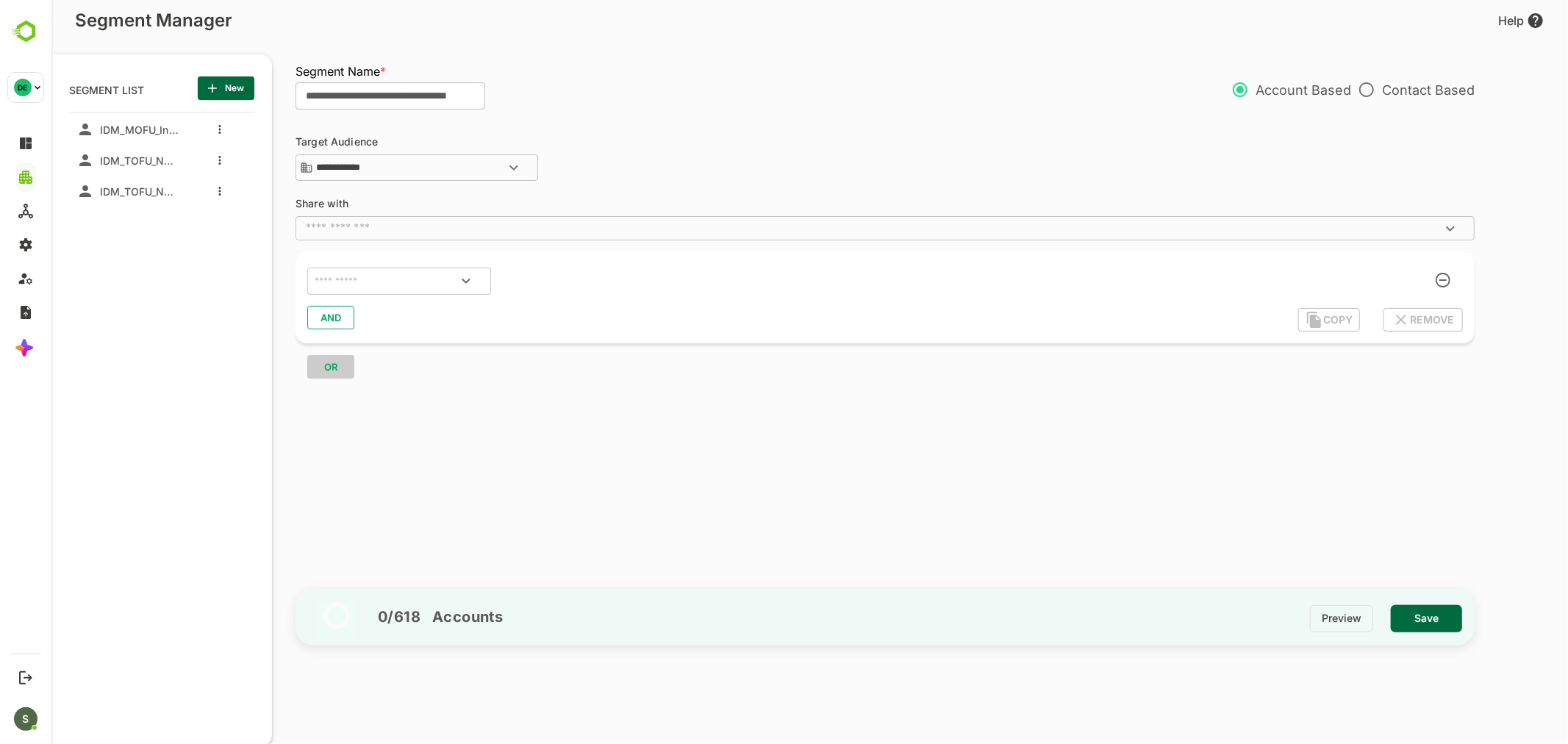
scroll to position [0, 0]
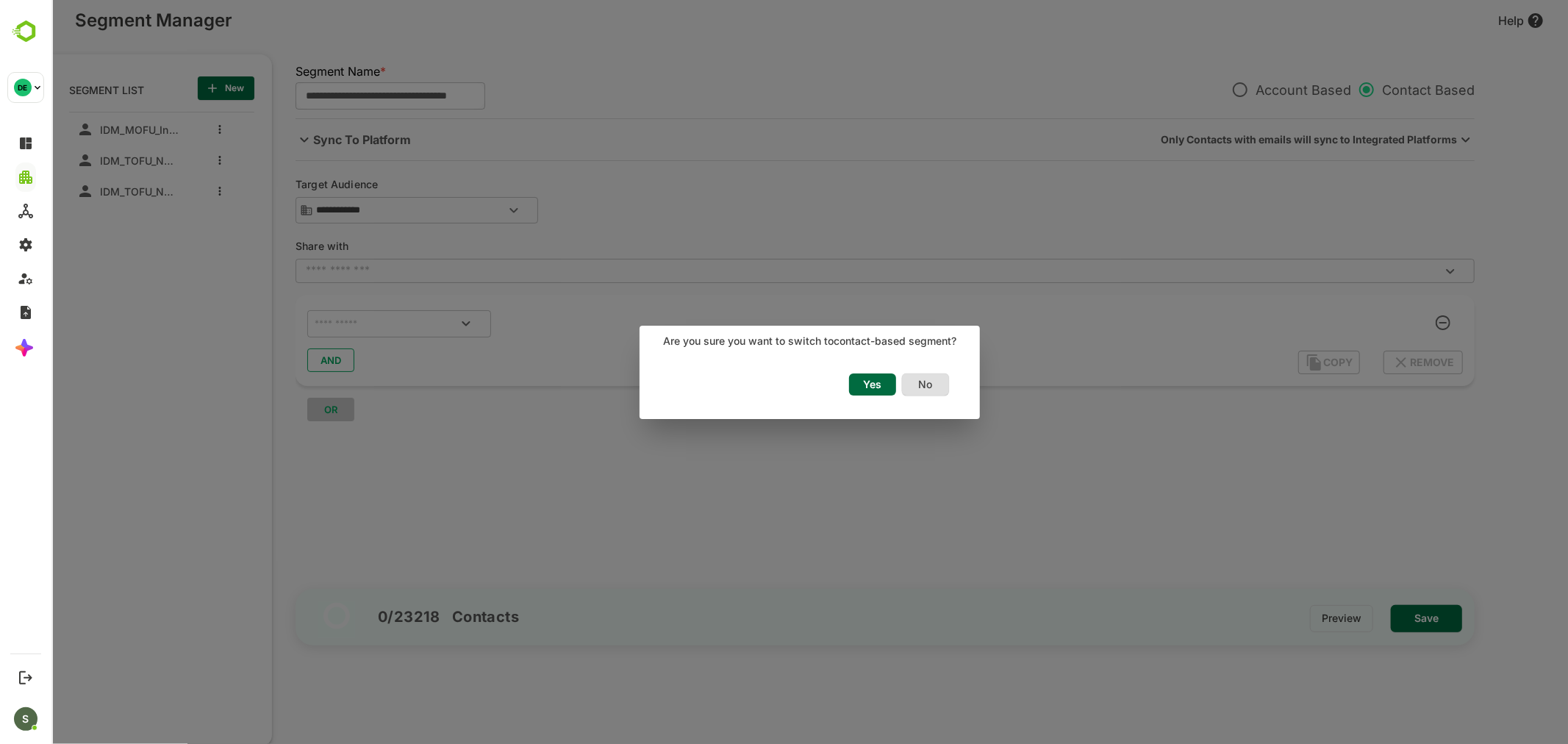
click at [876, 390] on span "Yes" at bounding box center [872, 385] width 33 height 19
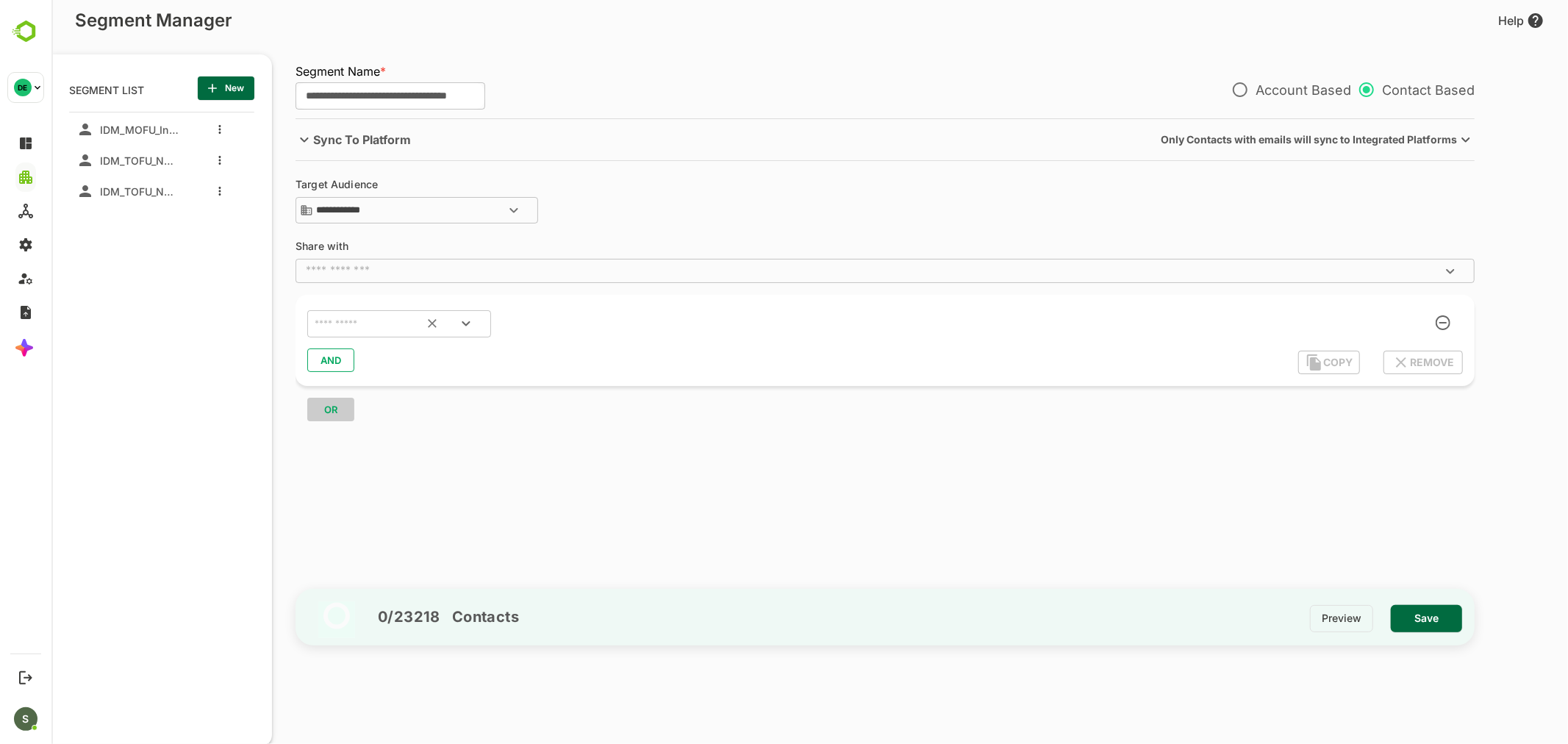
click at [385, 330] on input "text" at bounding box center [380, 324] width 138 height 19
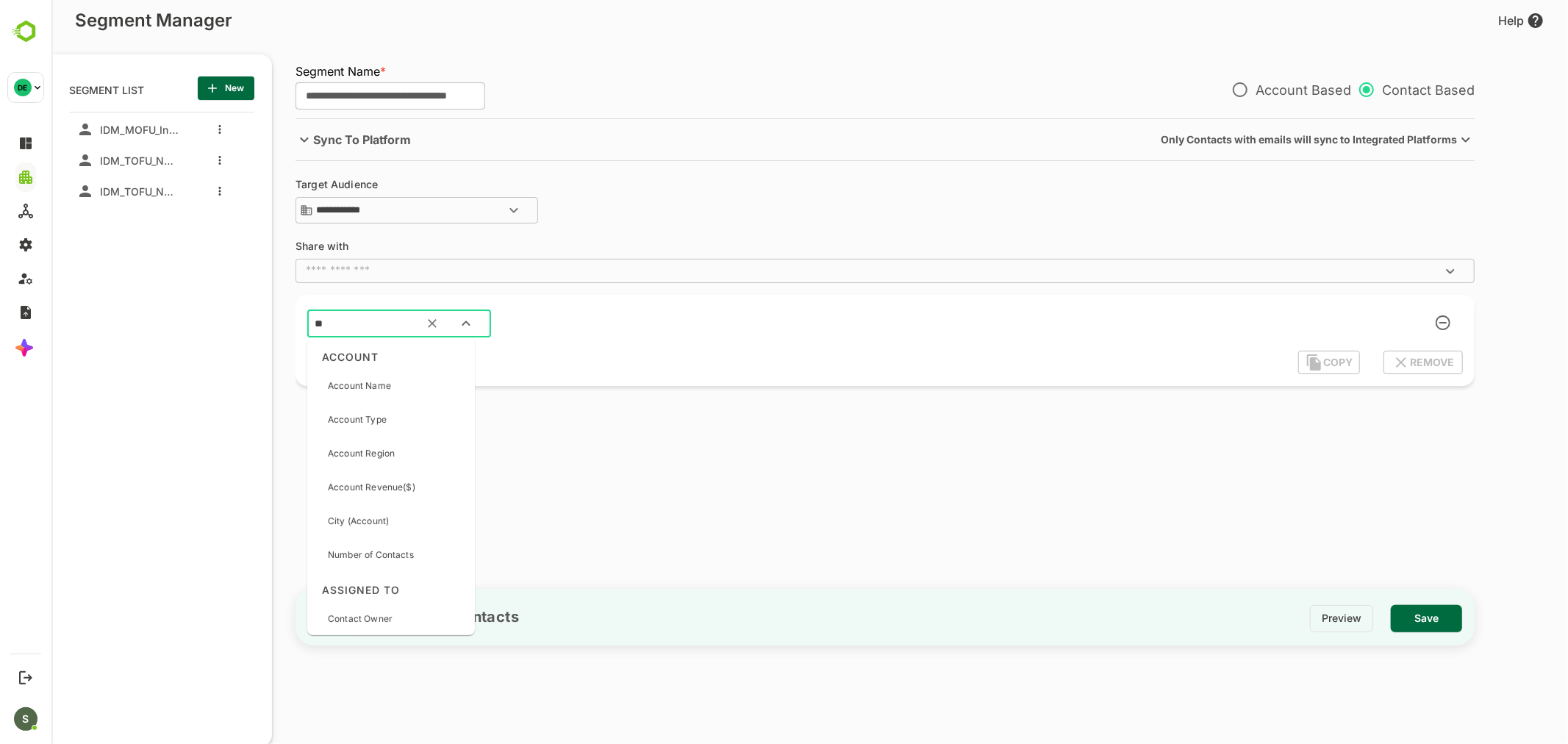
type input "*"
click at [375, 323] on input "text" at bounding box center [398, 322] width 175 height 19
type input "*****"
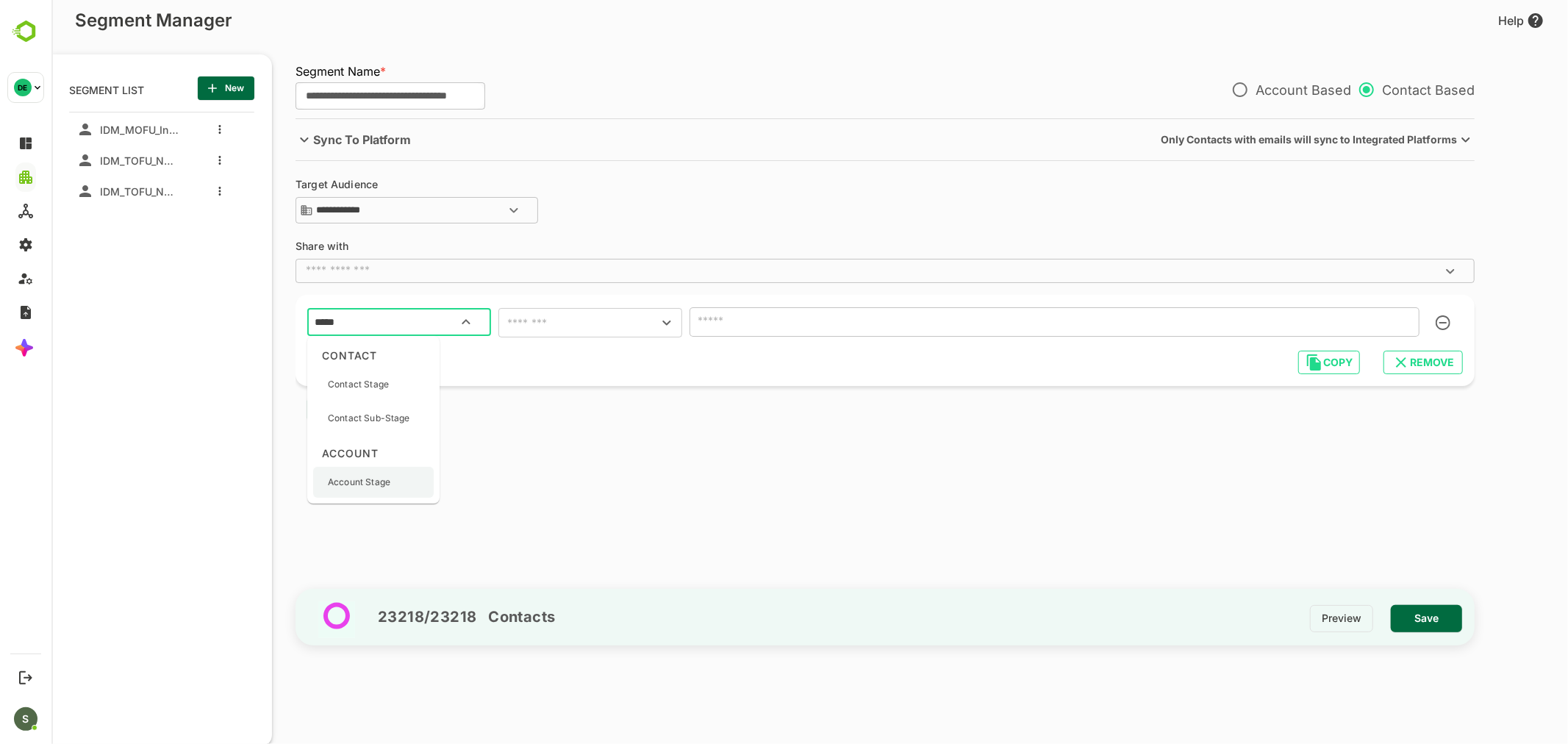
click at [380, 483] on p "Account Stage" at bounding box center [357, 482] width 63 height 13
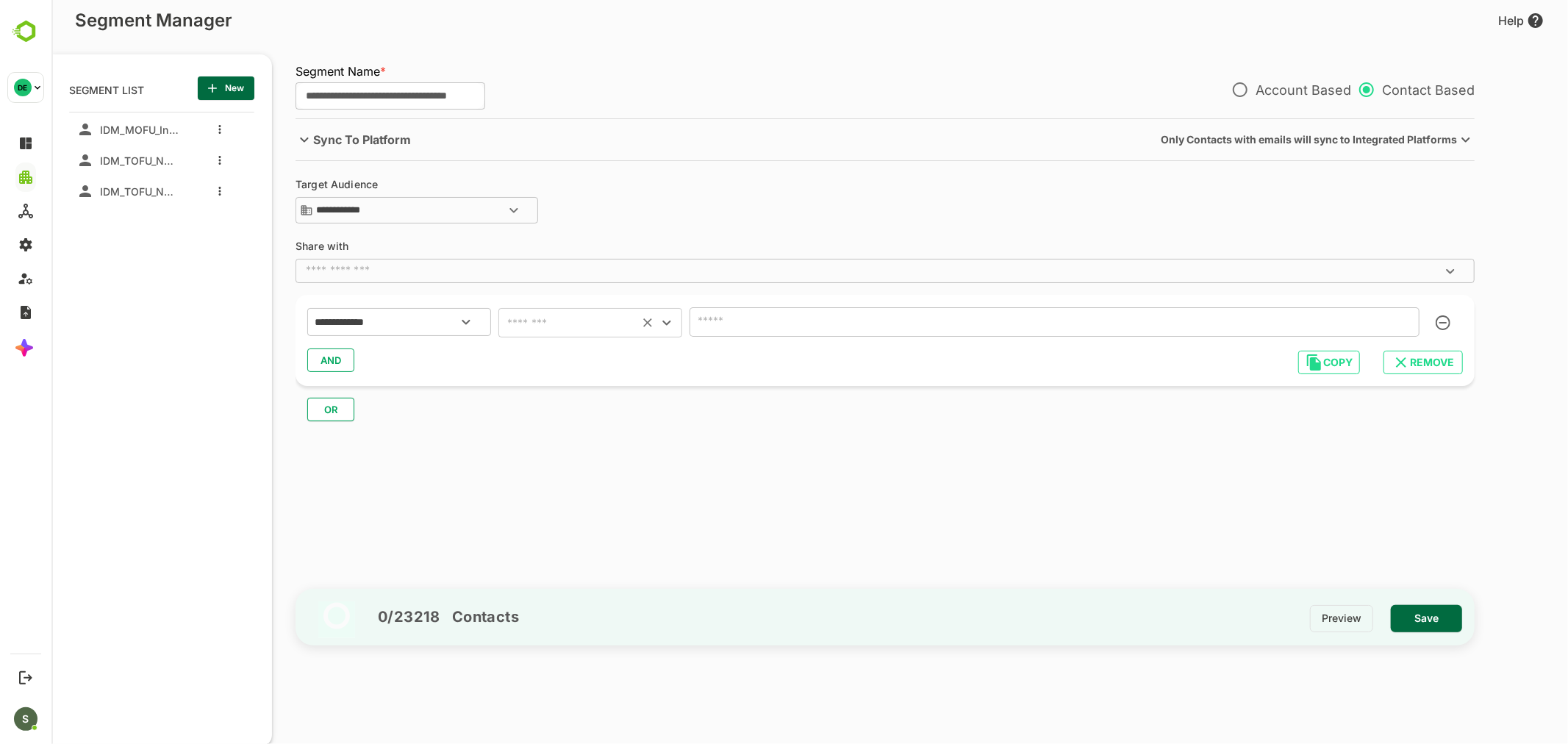
click at [539, 320] on input "text" at bounding box center [567, 323] width 132 height 21
click at [553, 358] on li "includes" at bounding box center [589, 359] width 184 height 26
type input "********"
click at [759, 326] on input "text" at bounding box center [1032, 322] width 678 height 21
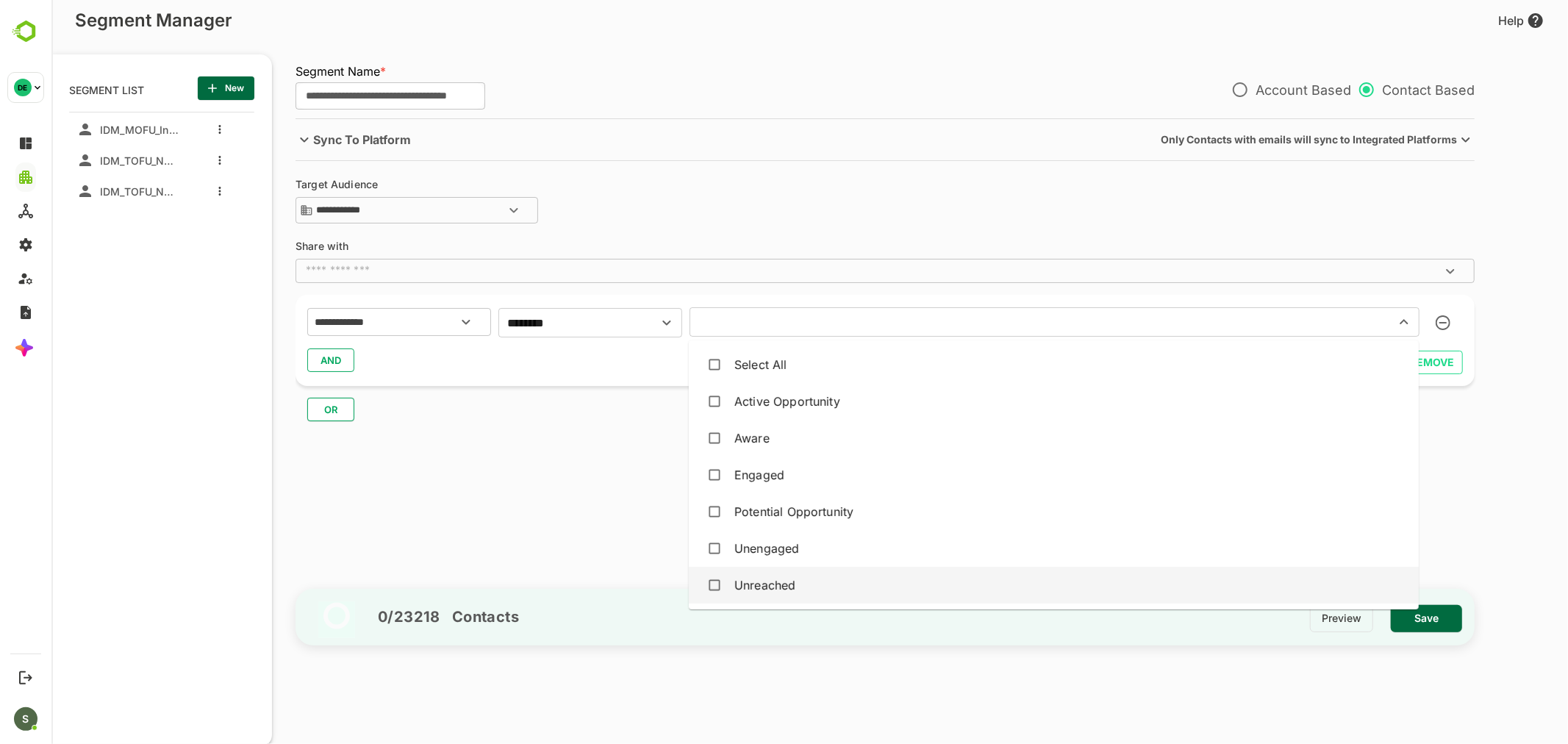
click at [759, 585] on div "Unreached" at bounding box center [763, 584] width 61 height 18
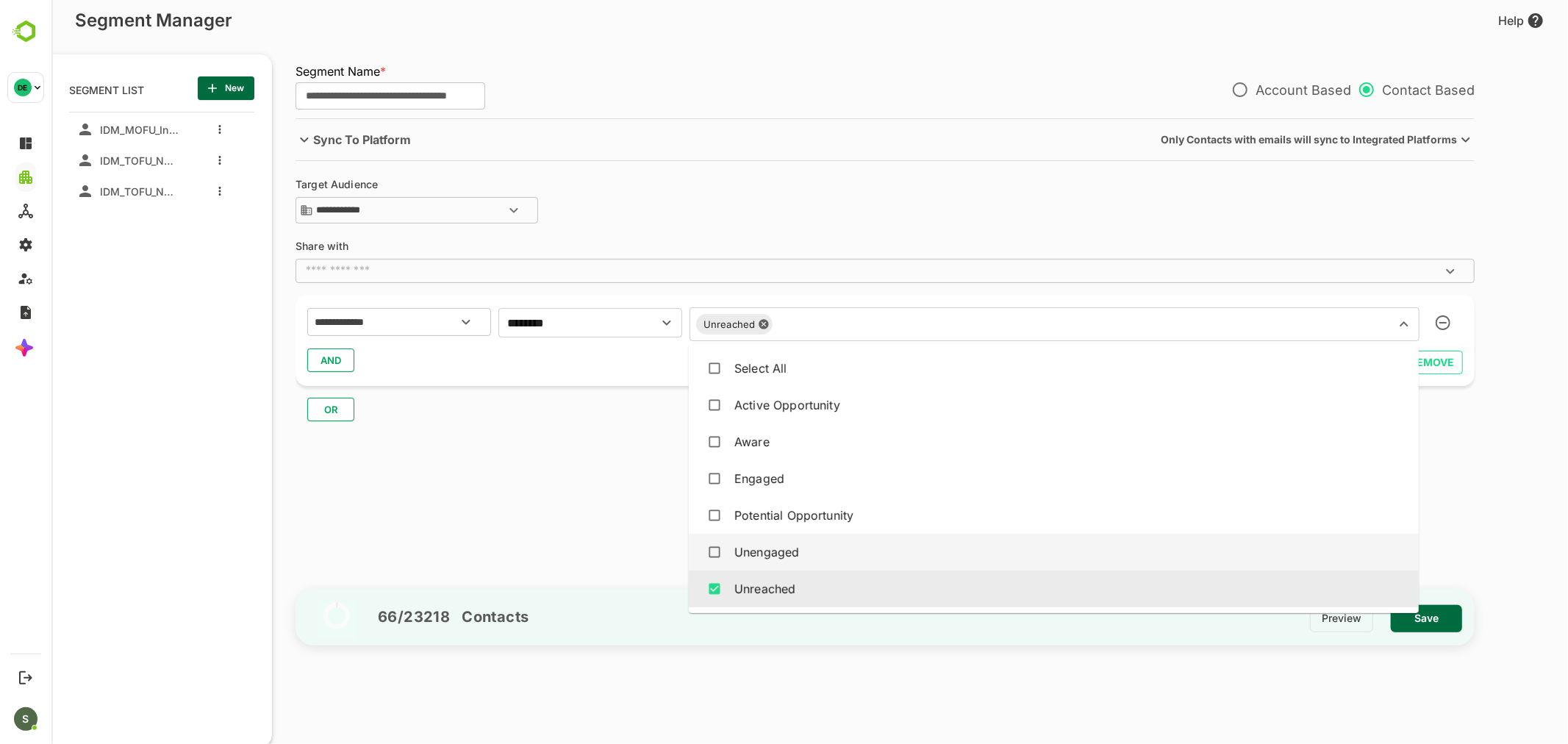
click at [769, 553] on div "Unengaged" at bounding box center [765, 552] width 64 height 18
click at [765, 575] on div "Unreached" at bounding box center [1053, 589] width 707 height 28
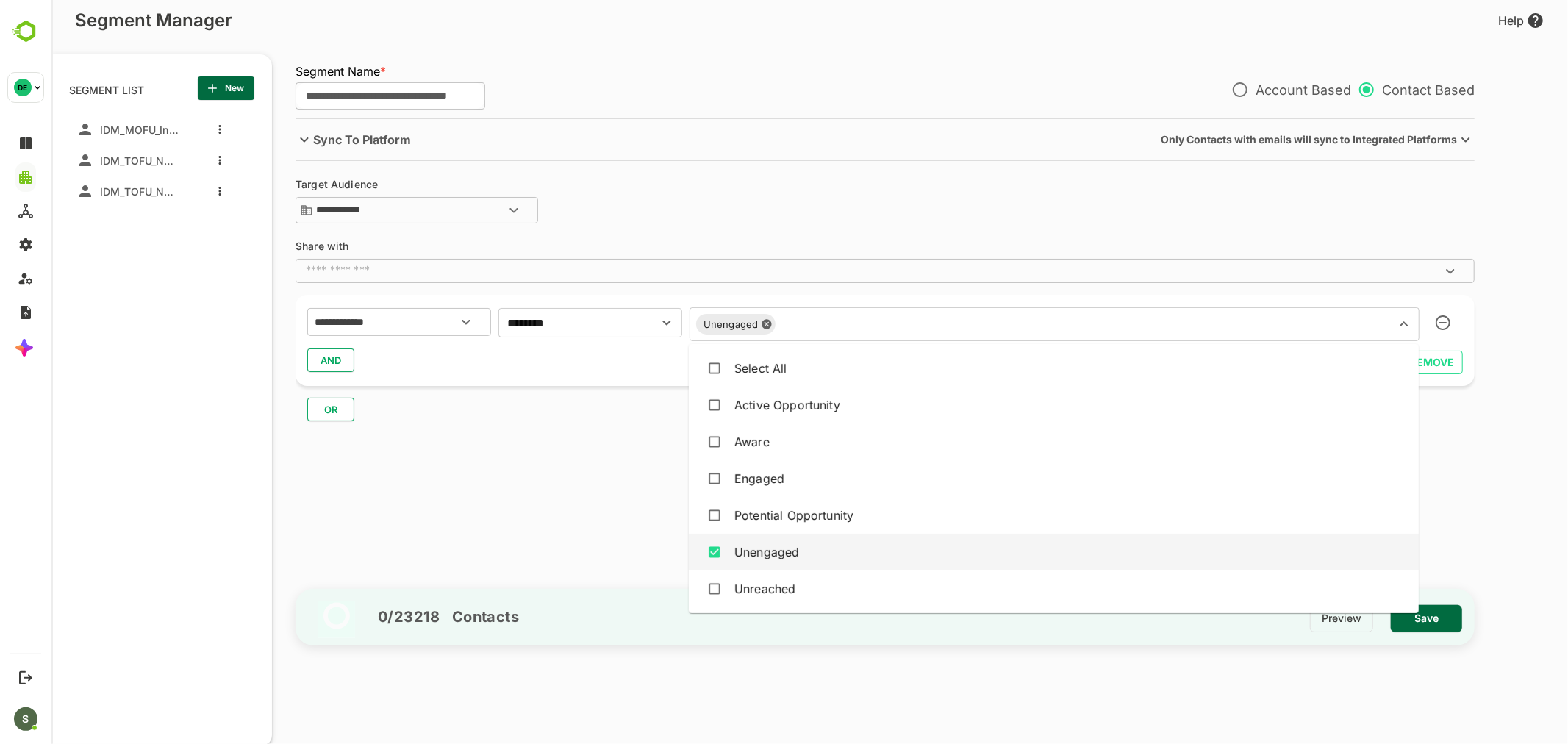
click at [766, 554] on div "Unengaged" at bounding box center [765, 552] width 64 height 18
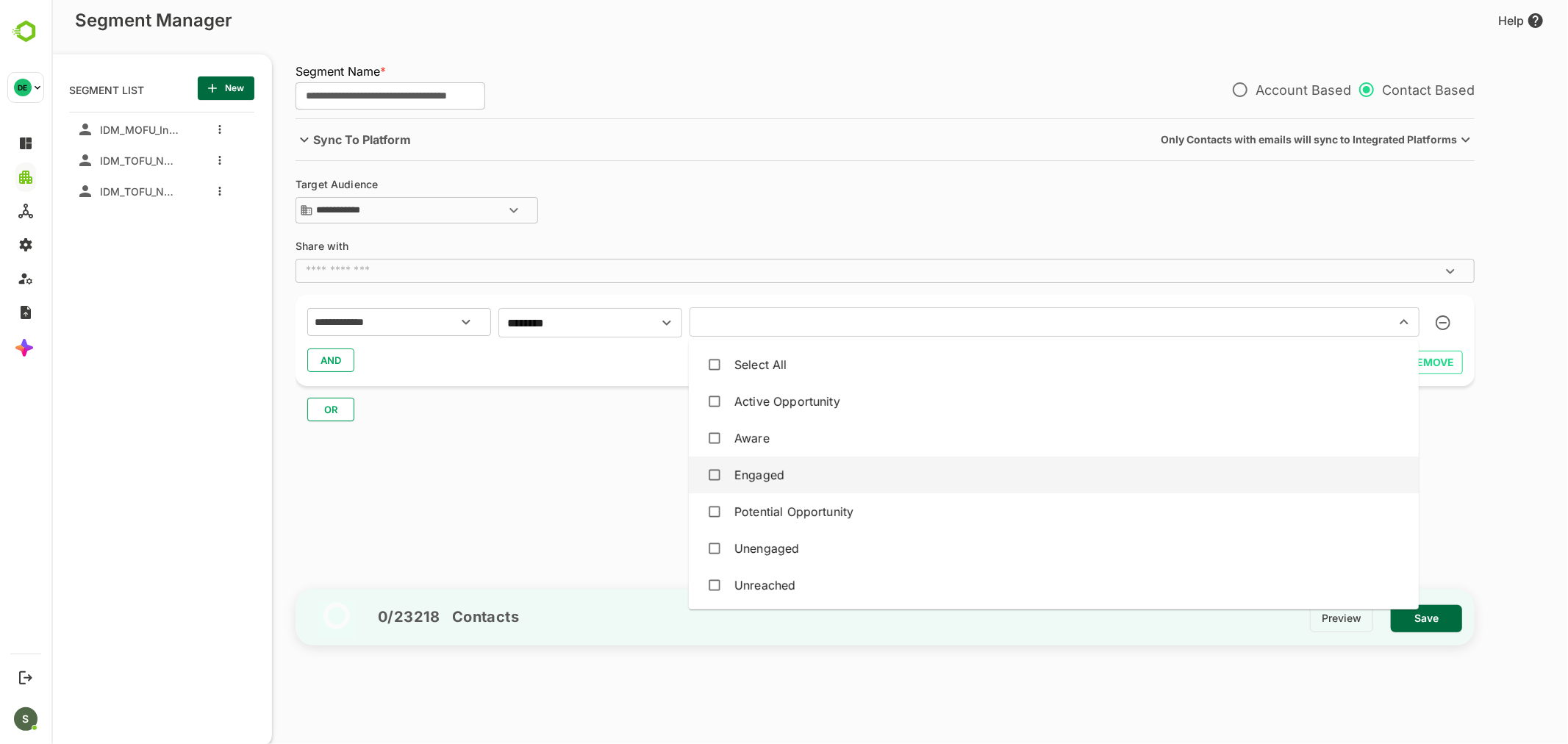
click at [754, 475] on div "Engaged" at bounding box center [759, 474] width 50 height 18
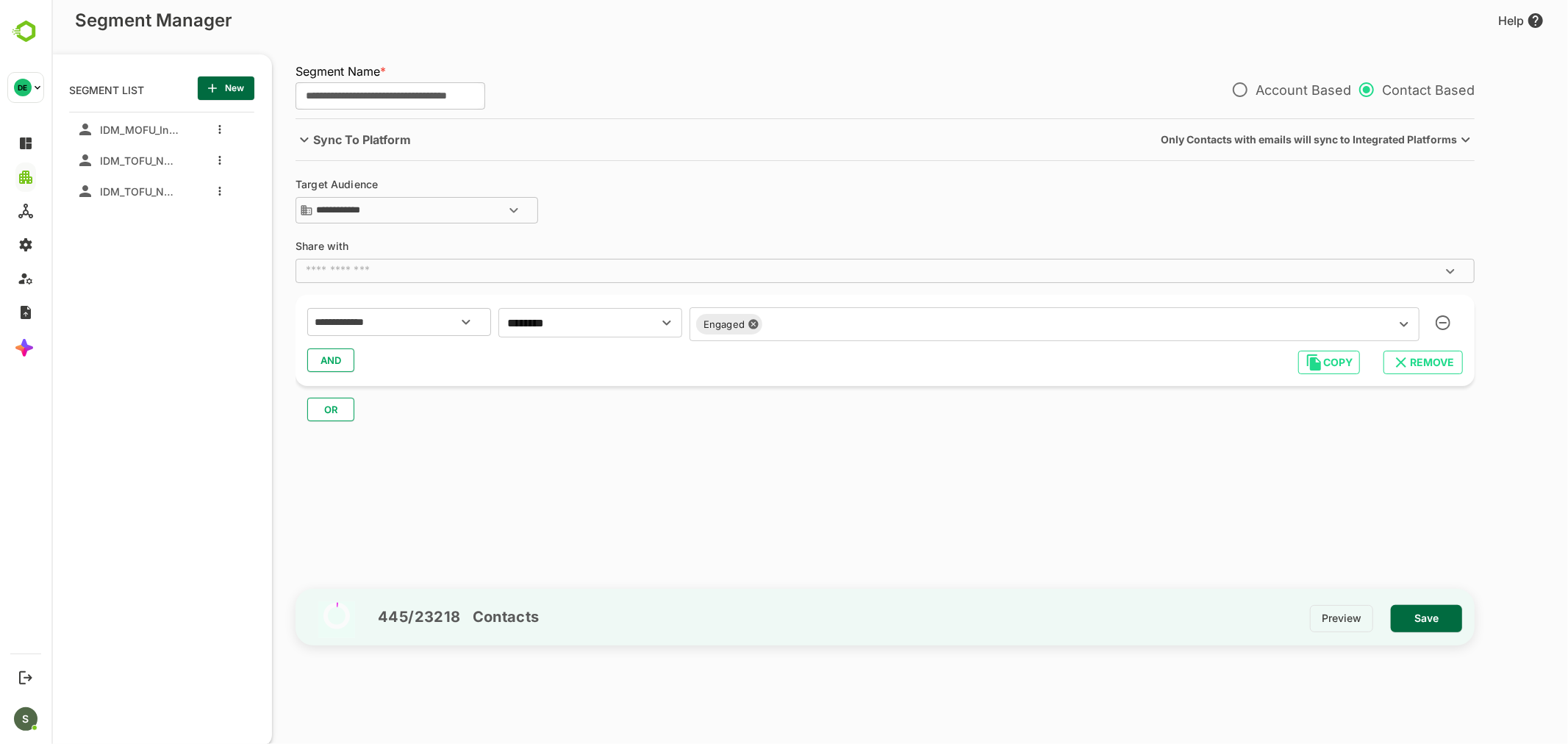
click at [606, 438] on div "**********" at bounding box center [891, 349] width 1194 height 461
click at [340, 358] on span "AND" at bounding box center [330, 360] width 22 height 19
click at [357, 397] on input "text" at bounding box center [380, 399] width 138 height 19
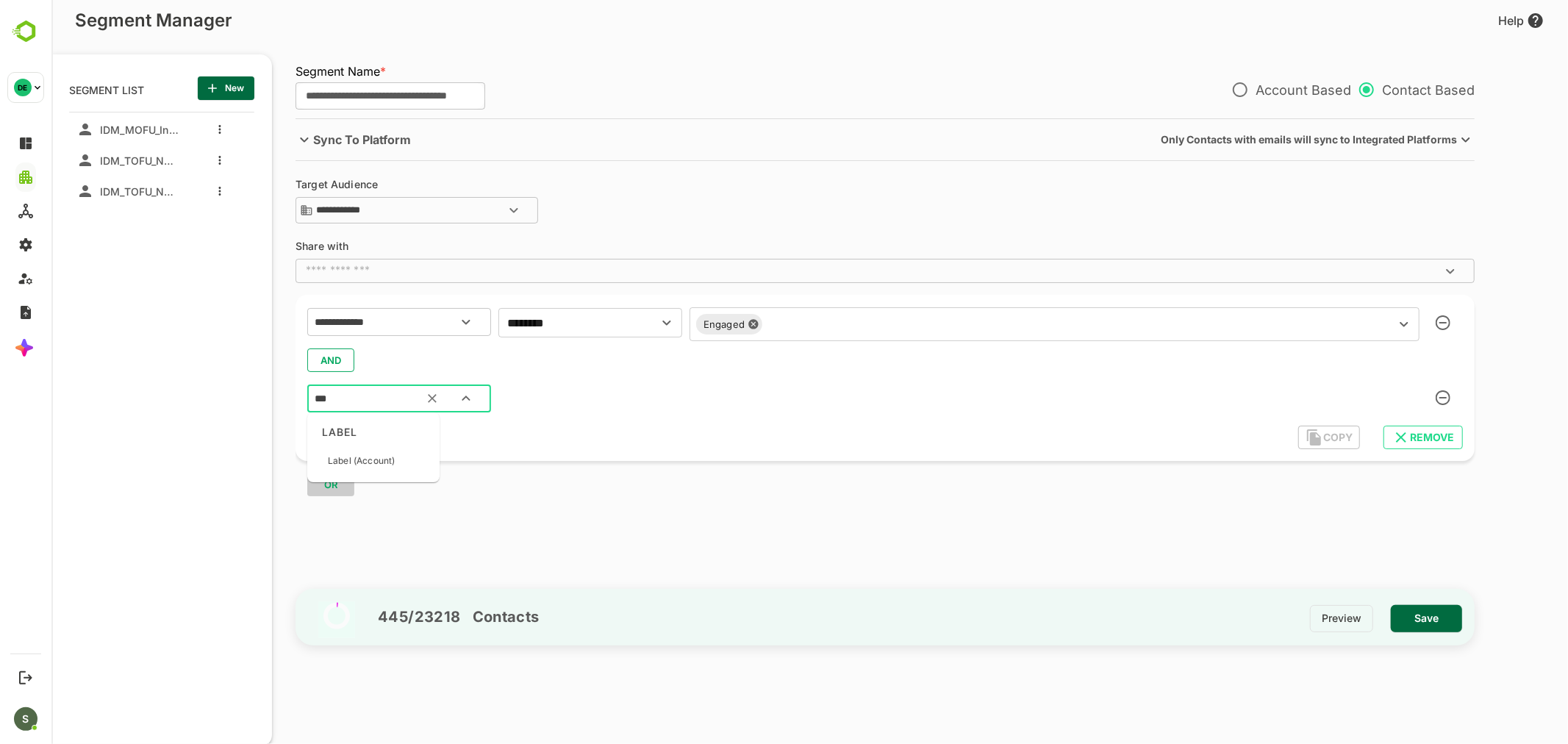
type input "****"
click at [374, 447] on div "Label (Account)" at bounding box center [360, 460] width 67 height 31
click at [544, 400] on input "text" at bounding box center [567, 398] width 132 height 21
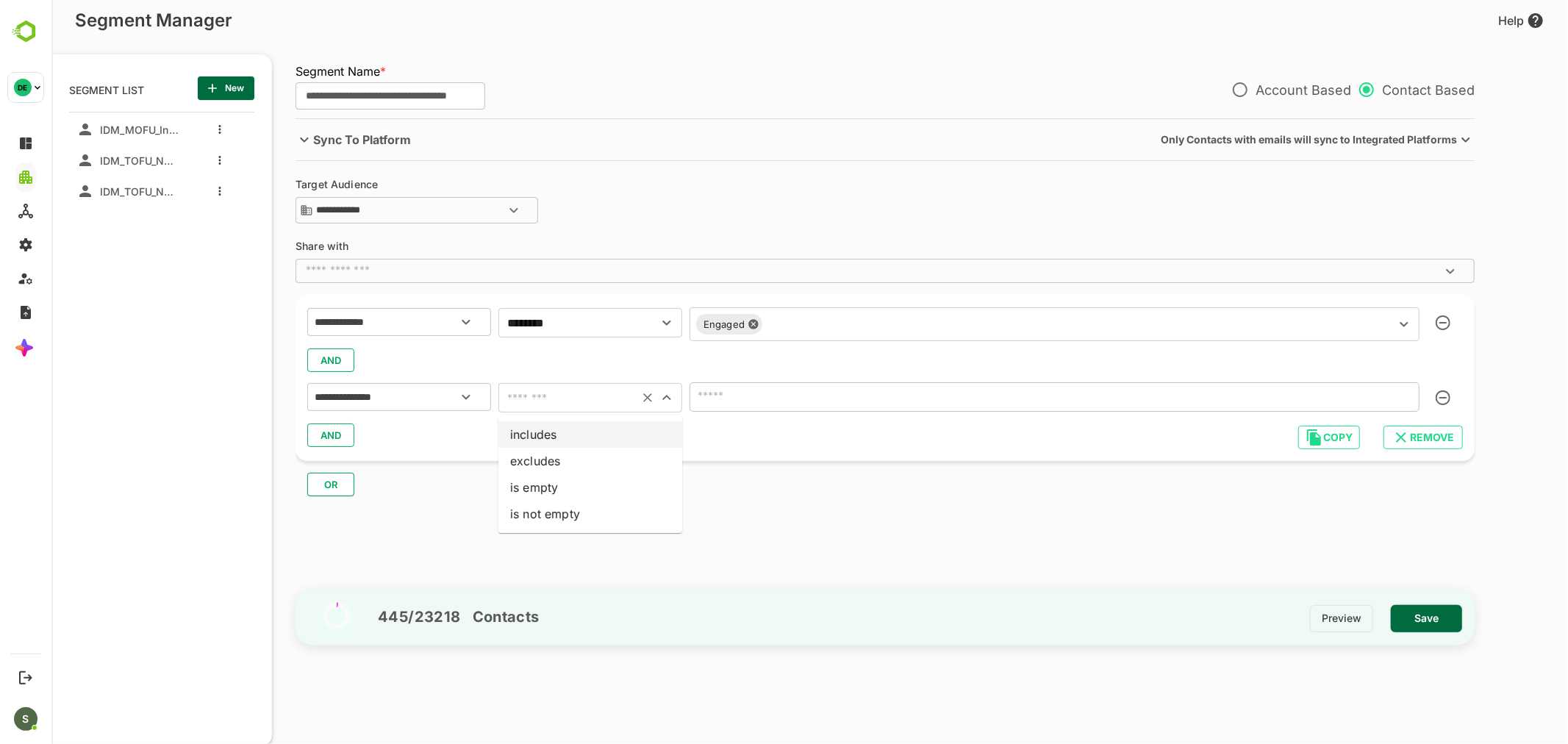
click at [556, 440] on li "includes" at bounding box center [589, 434] width 184 height 26
type input "********"
click at [758, 407] on input "text" at bounding box center [1032, 397] width 678 height 21
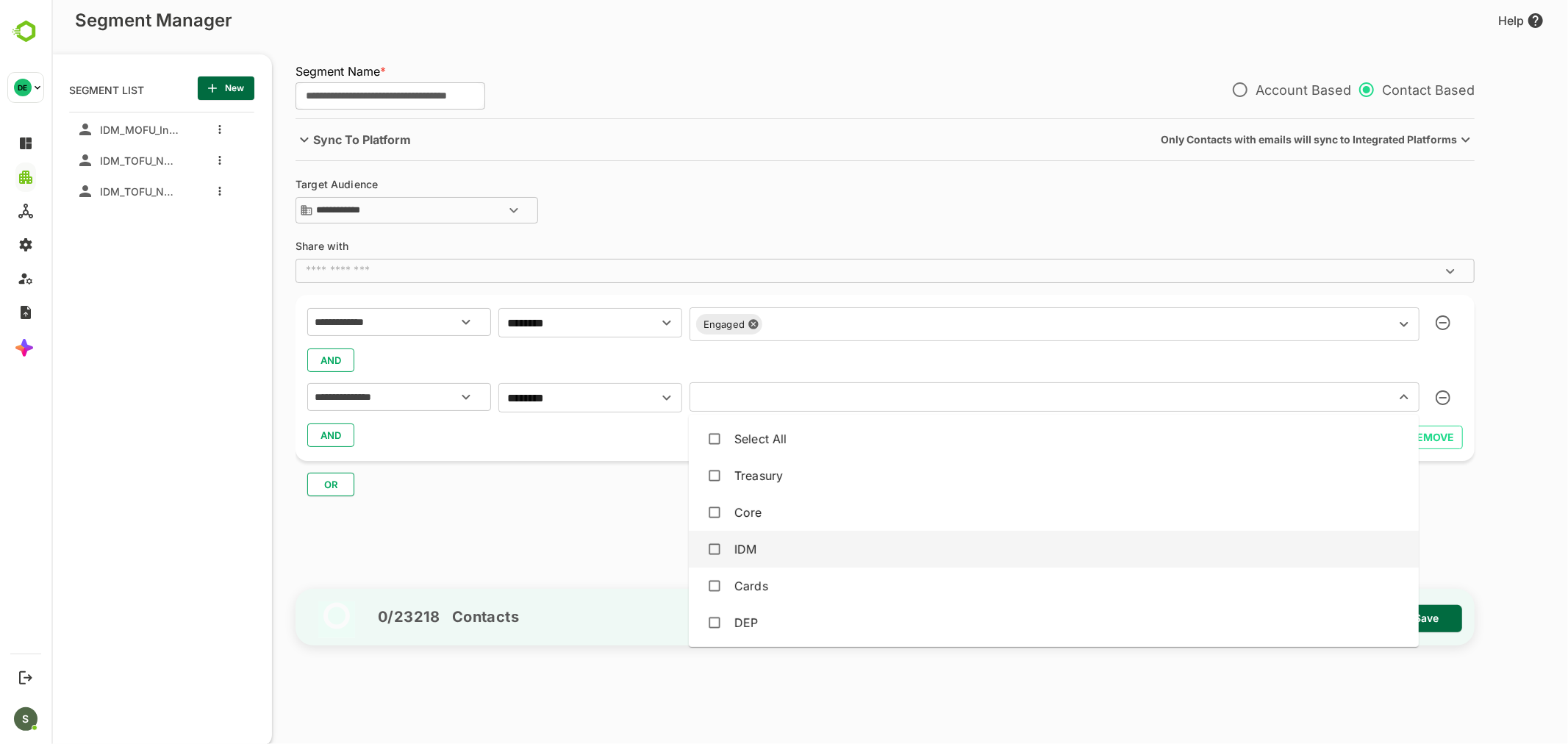
click at [759, 547] on div "IDM" at bounding box center [1053, 549] width 707 height 28
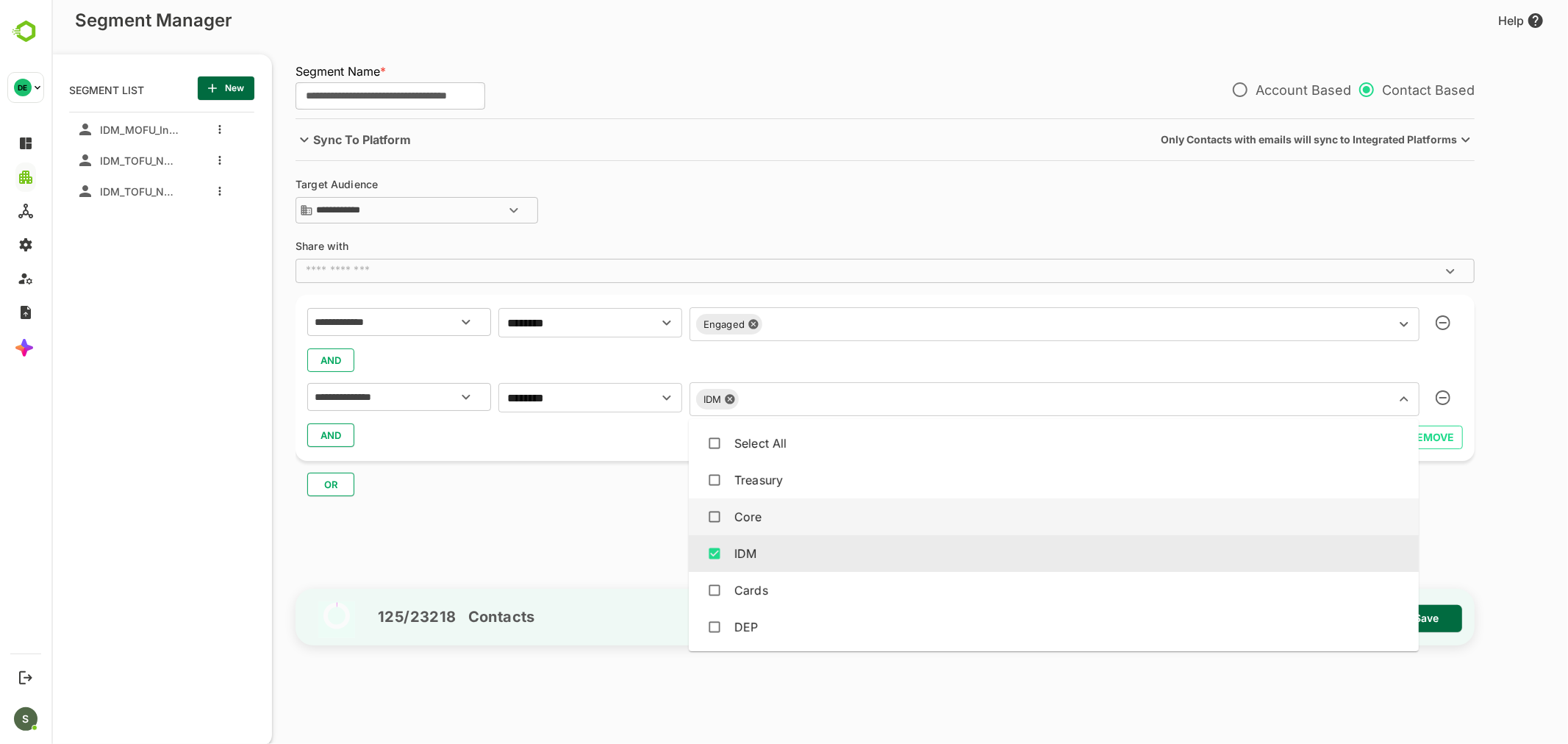
click at [566, 456] on div "**********" at bounding box center [884, 378] width 1179 height 166
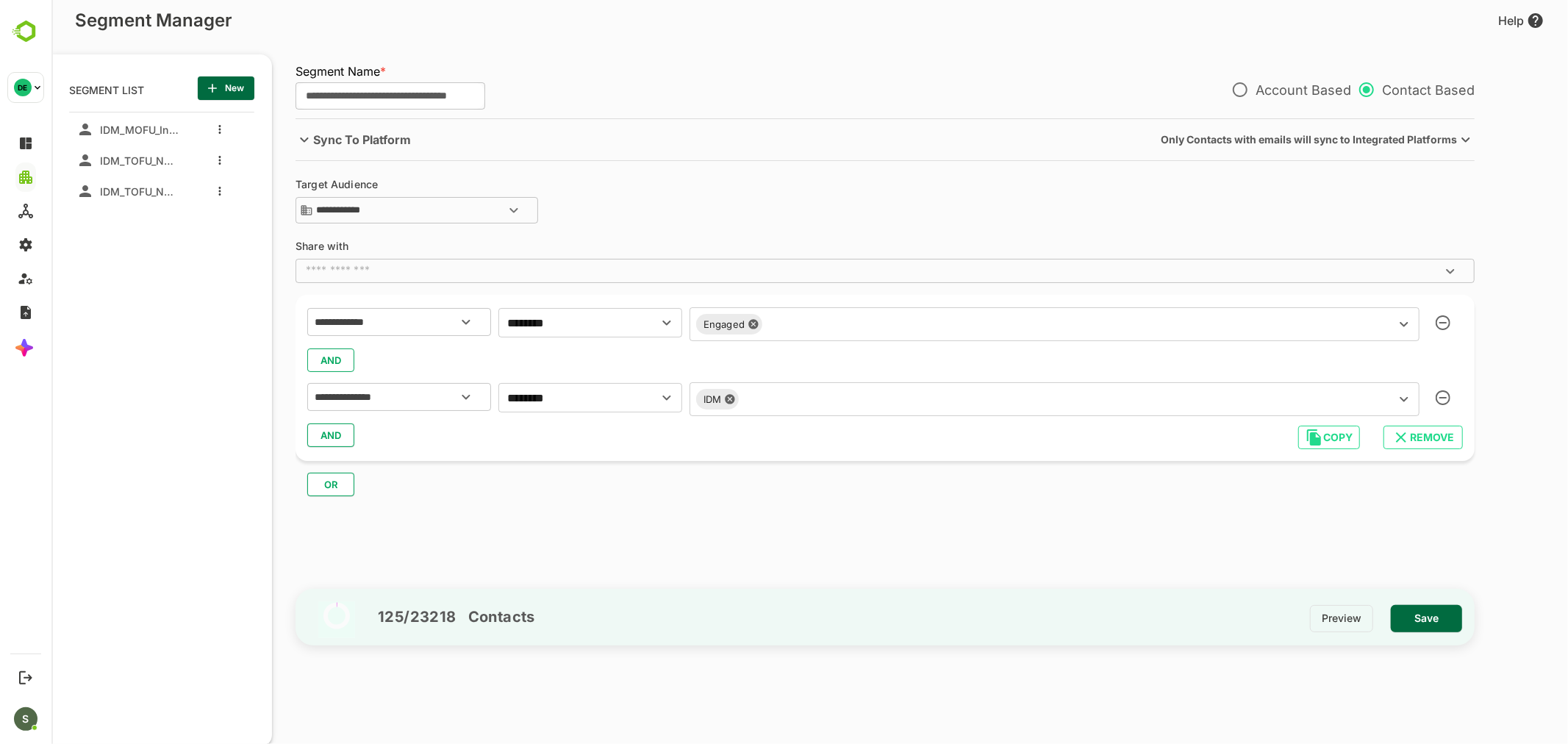
click at [811, 327] on input "text" at bounding box center [1068, 324] width 604 height 21
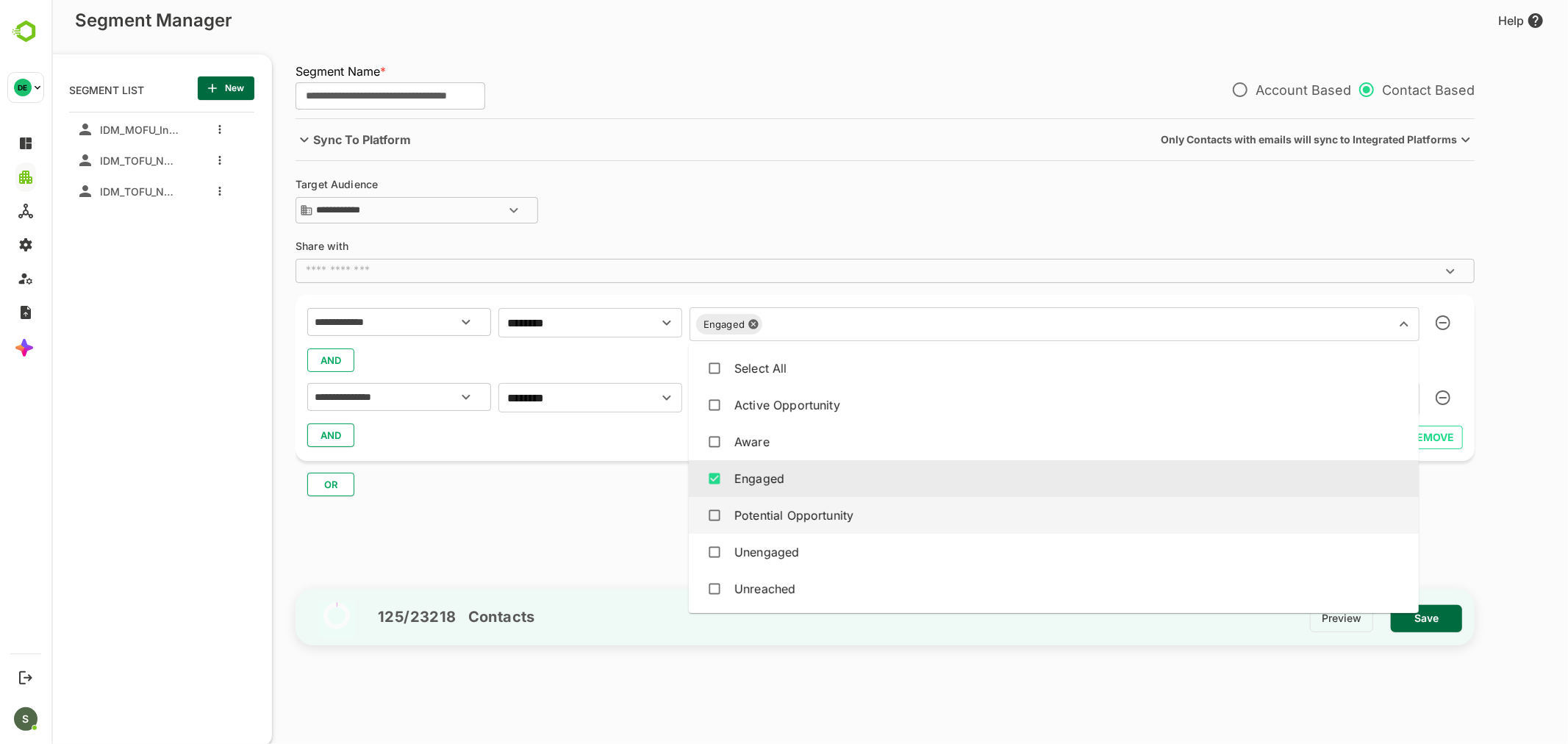
click at [783, 525] on div "Potential Opportunity" at bounding box center [1053, 515] width 707 height 28
click at [582, 485] on div "OR" at bounding box center [890, 479] width 1191 height 35
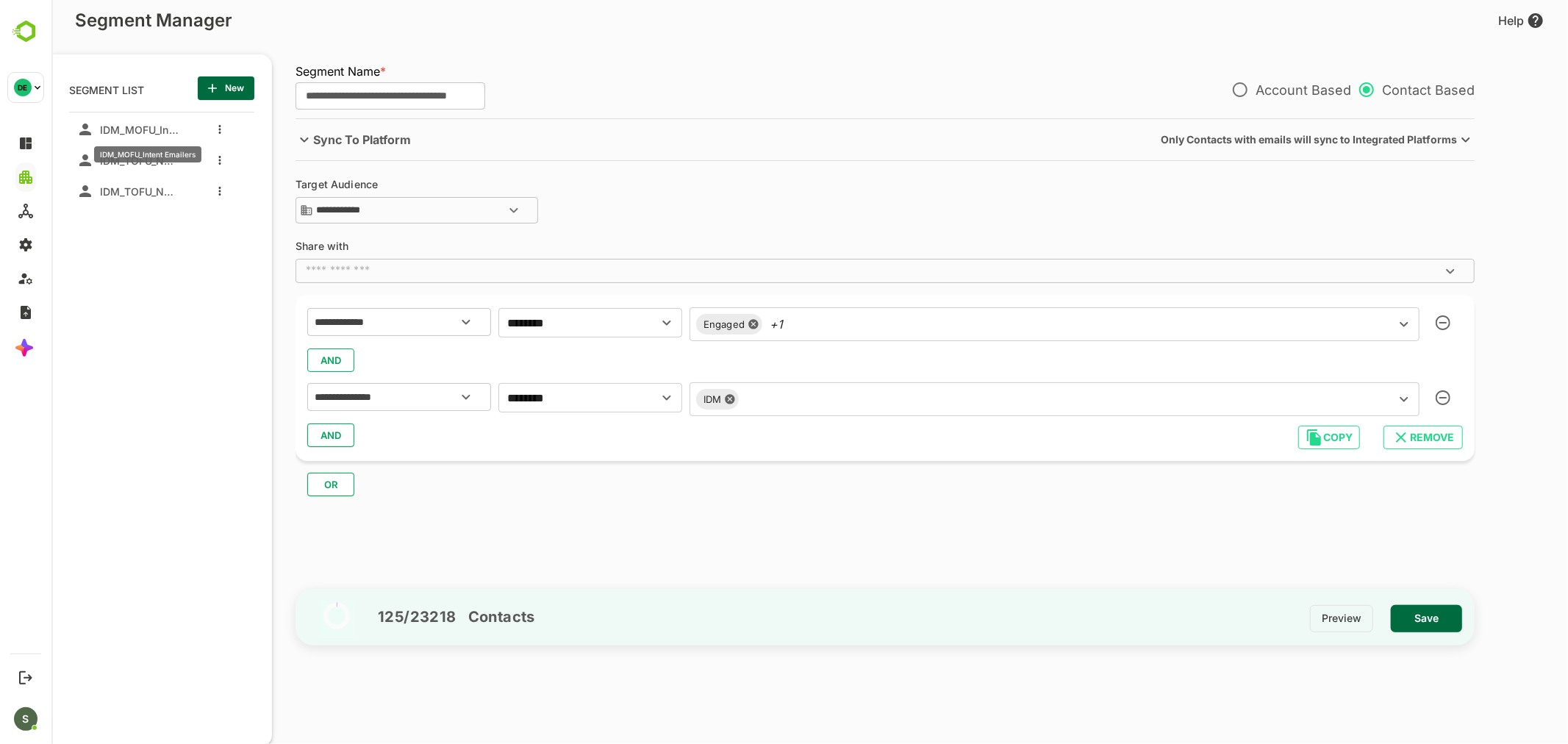
click at [155, 126] on span "IDM_MOFU_Intent Emailers" at bounding box center [135, 129] width 85 height 12
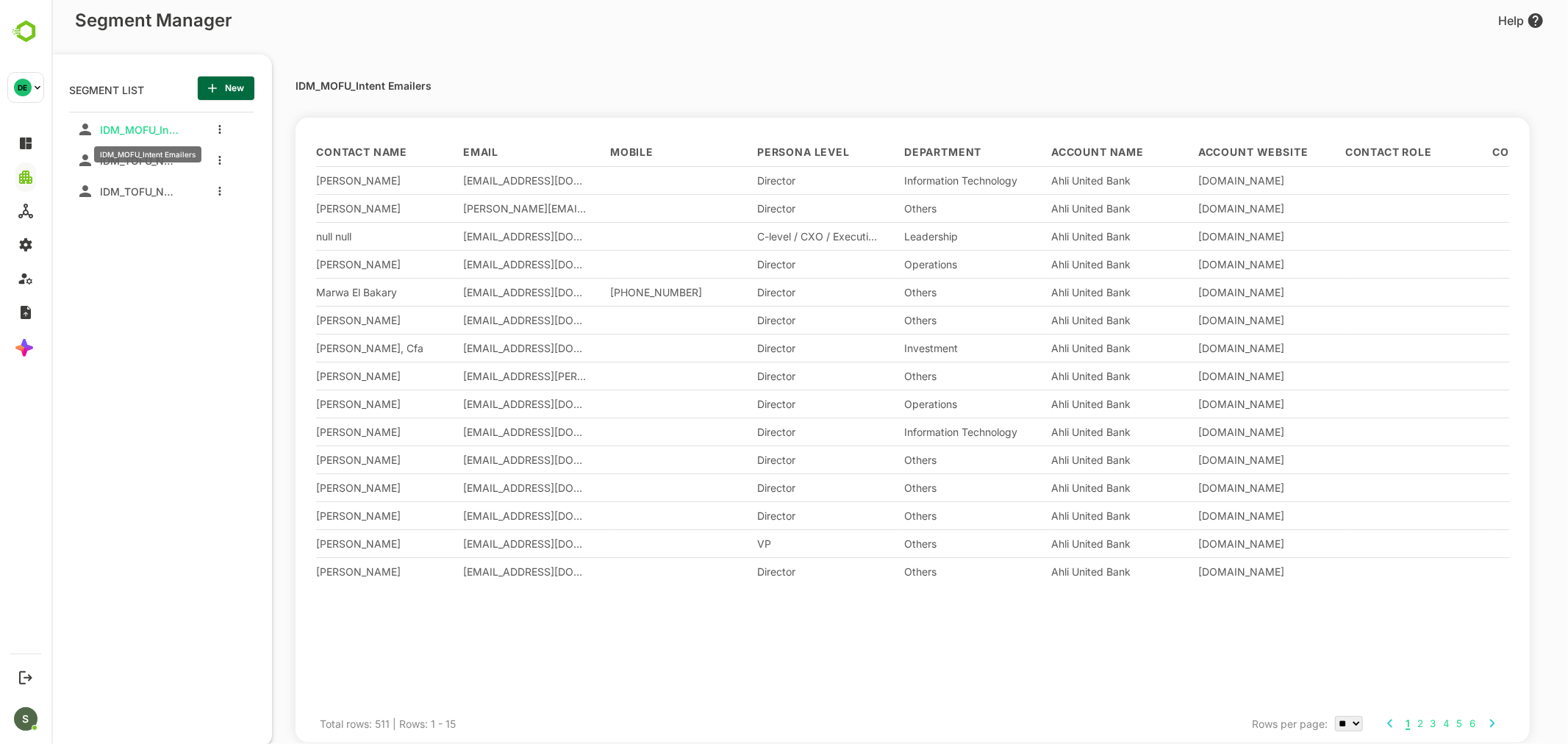
click at [156, 126] on span "IDM_MOFU_Intent Emailers" at bounding box center [135, 129] width 85 height 12
click at [154, 130] on span "IDM_MOFU_Intent Emailers" at bounding box center [135, 129] width 85 height 12
click at [216, 127] on button "more actions" at bounding box center [219, 129] width 7 height 13
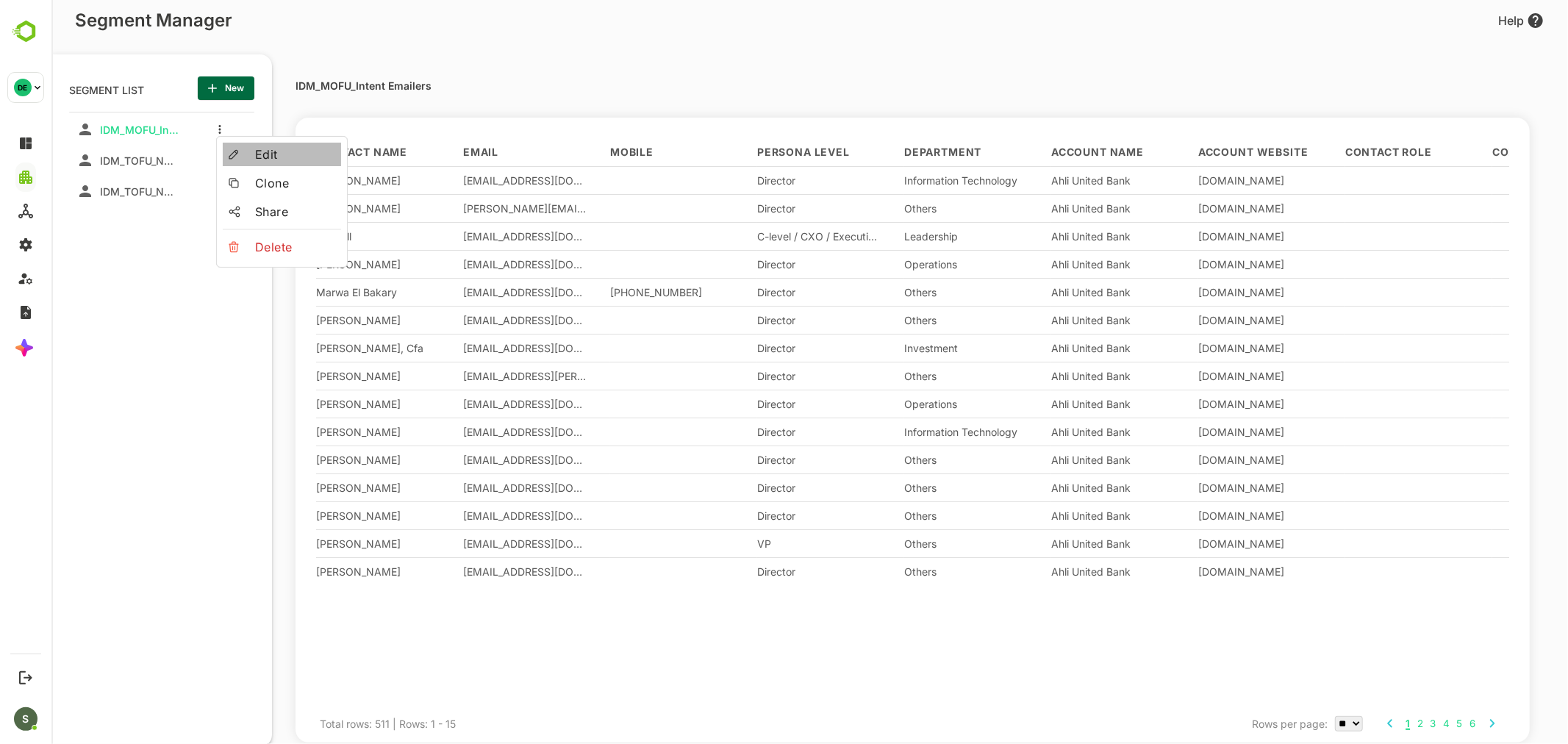
click at [273, 153] on span "Edit" at bounding box center [294, 154] width 80 height 18
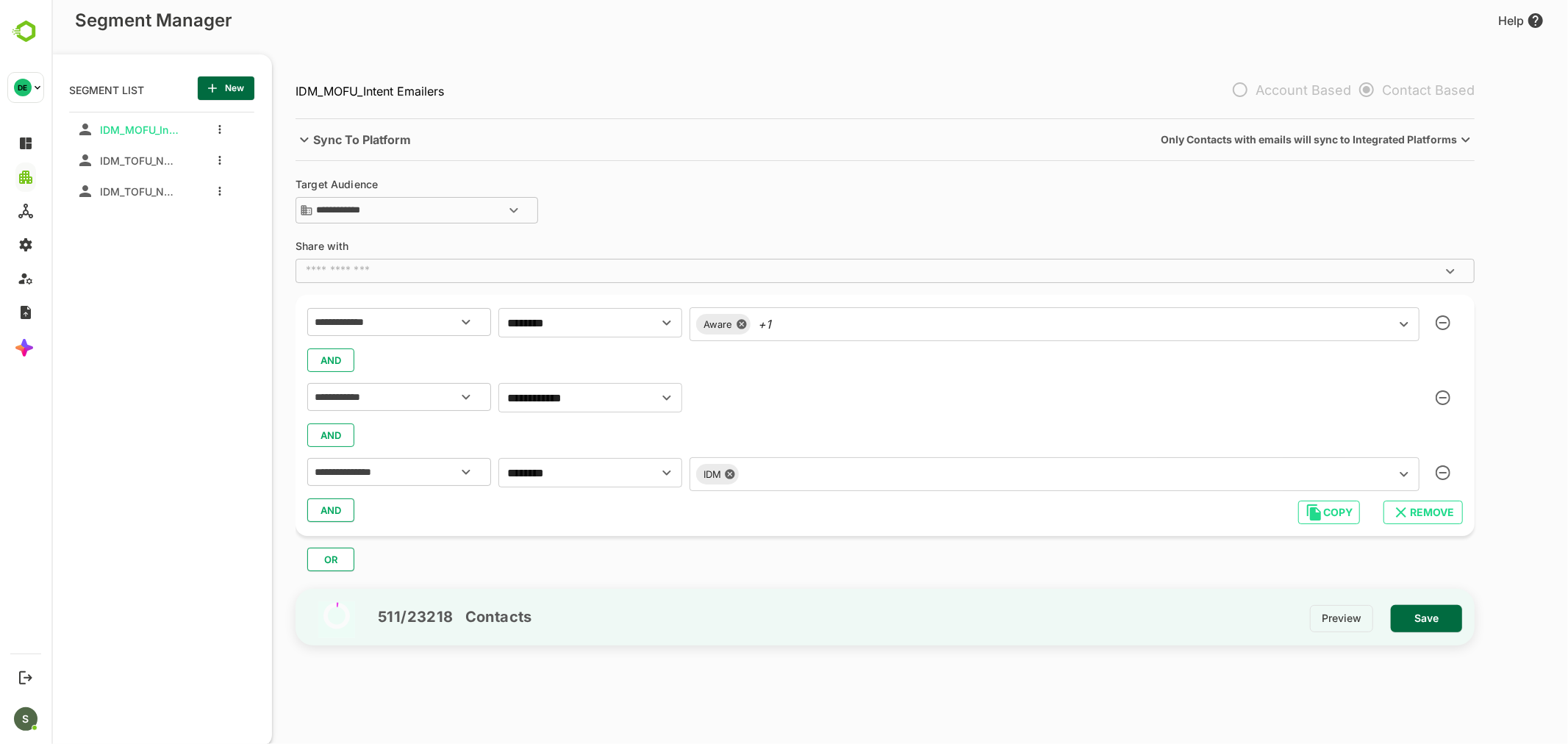
click at [813, 334] on div "Aware +1 ​" at bounding box center [1054, 324] width 730 height 34
click at [805, 321] on div "Engaged" at bounding box center [790, 324] width 66 height 21
click at [812, 325] on icon at bounding box center [814, 324] width 12 height 12
click at [804, 387] on div at bounding box center [1054, 397] width 730 height 30
click at [780, 331] on input "text" at bounding box center [1063, 324] width 616 height 21
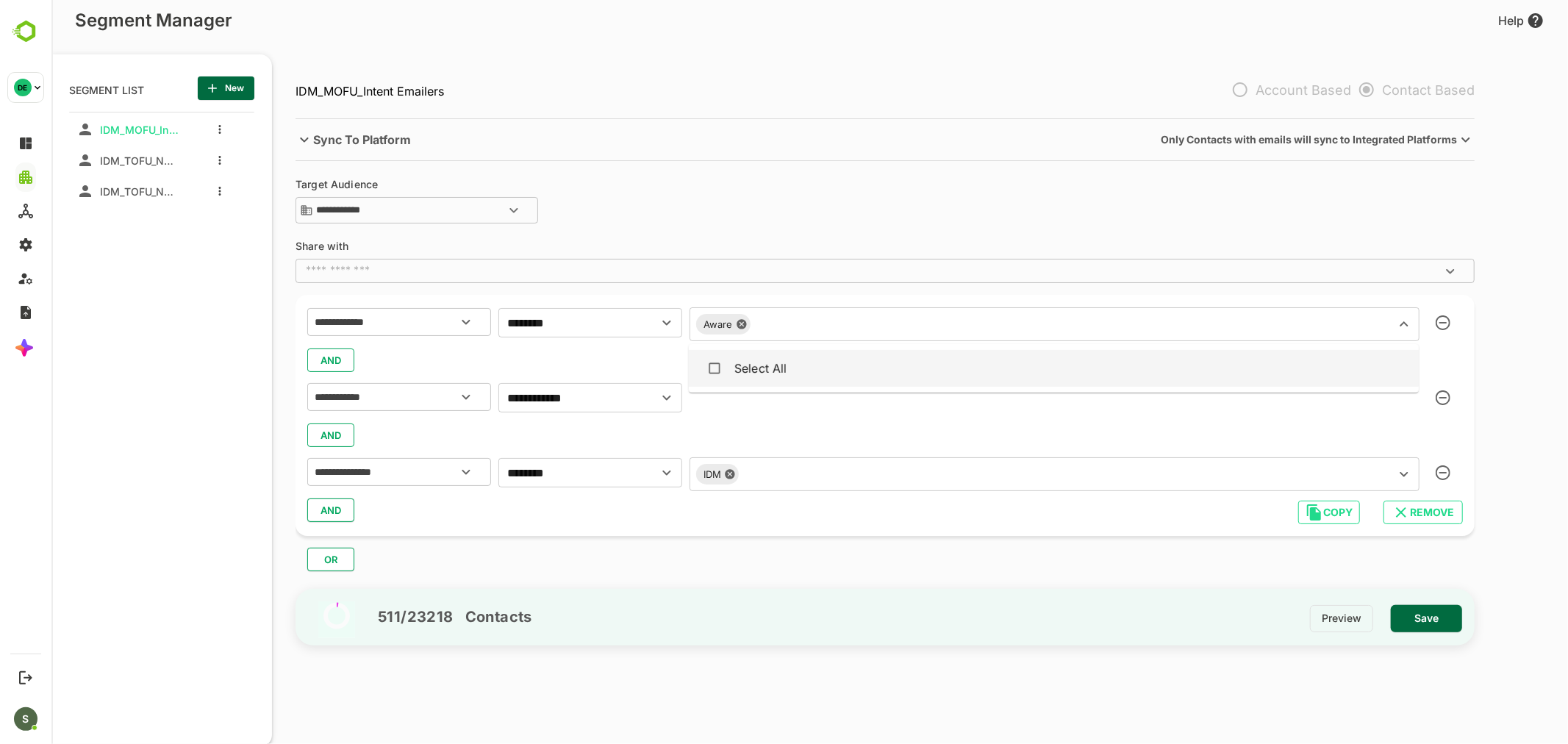
click at [787, 321] on input "text" at bounding box center [1063, 324] width 616 height 21
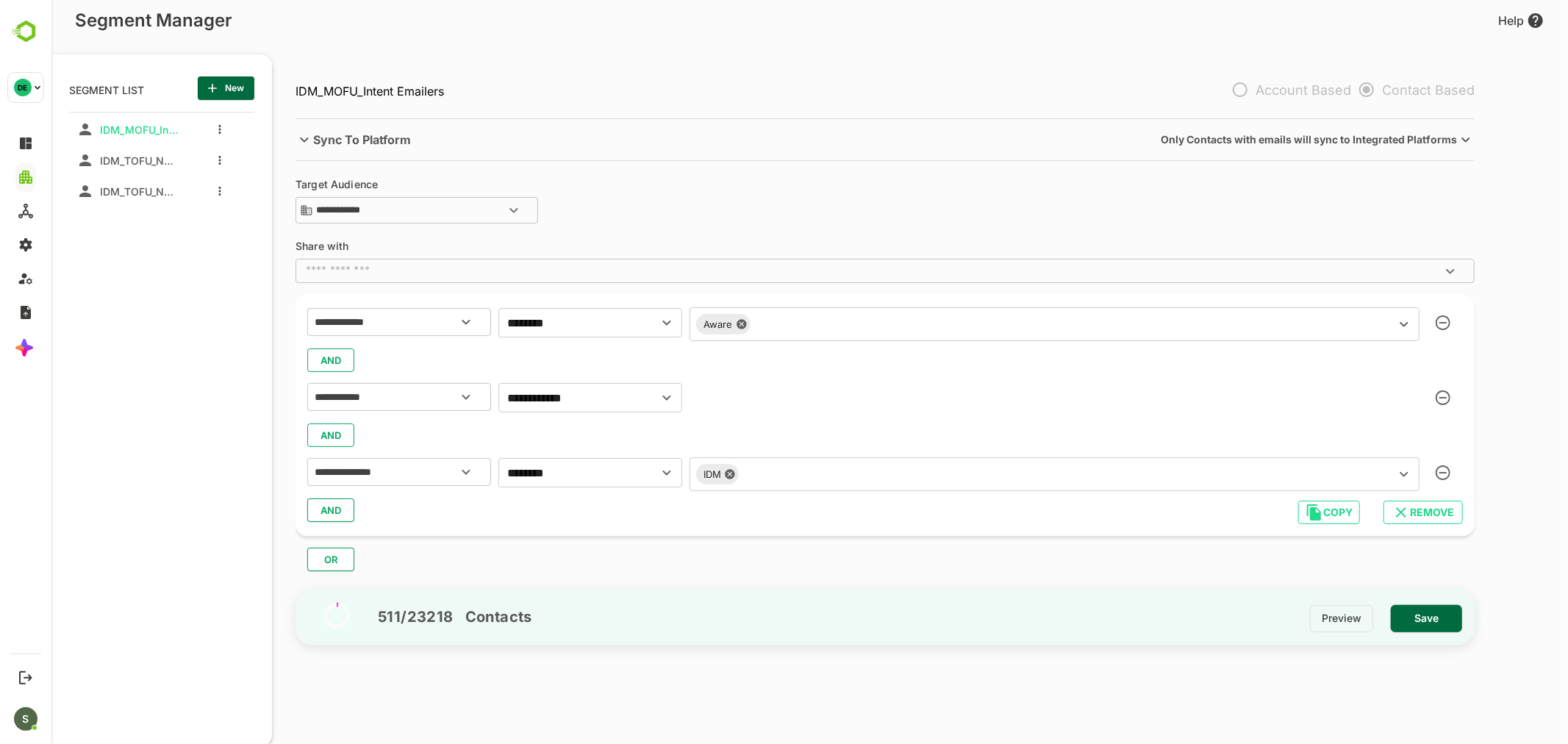
click at [787, 320] on input "text" at bounding box center [1063, 324] width 616 height 21
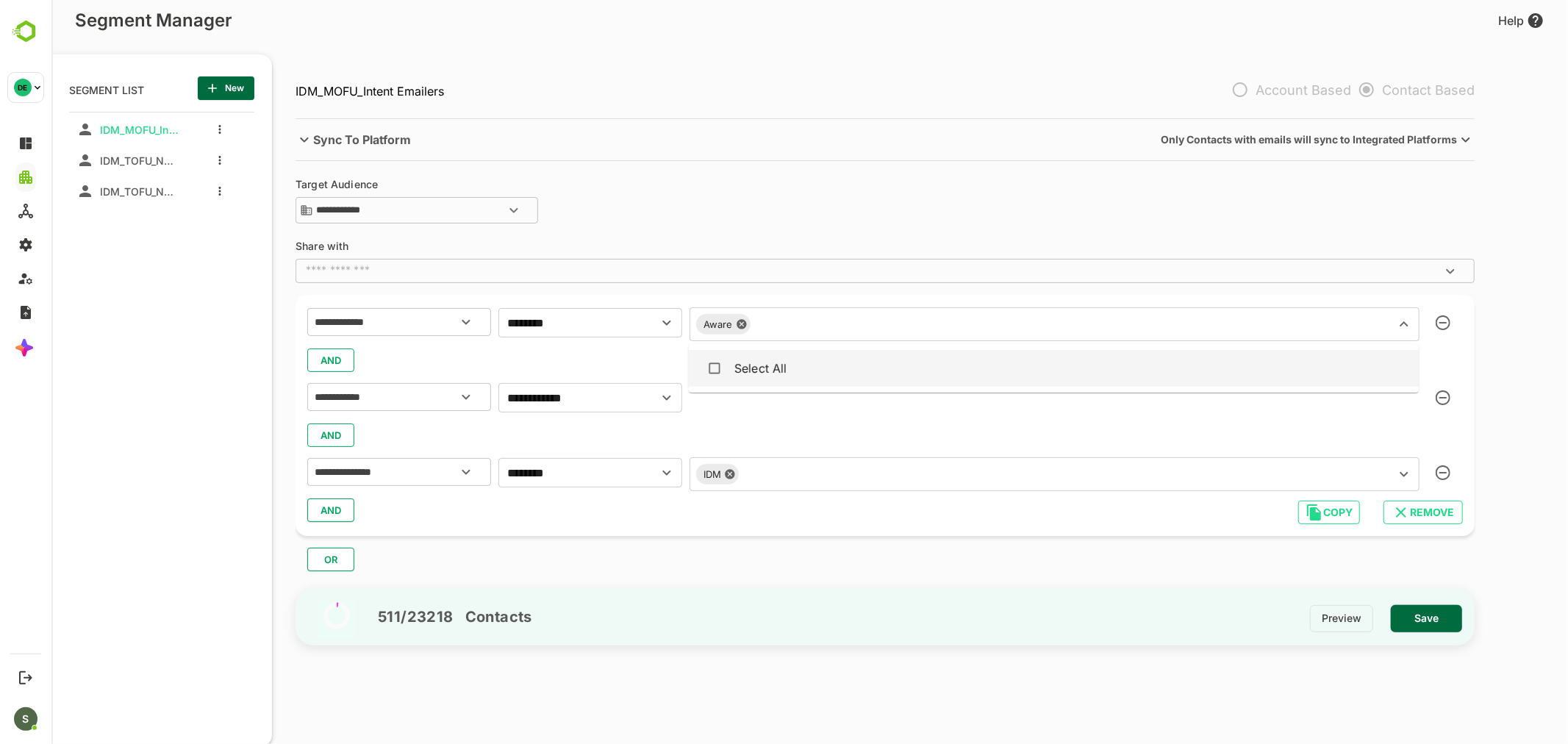
click at [936, 427] on div "AND" at bounding box center [884, 435] width 1155 height 28
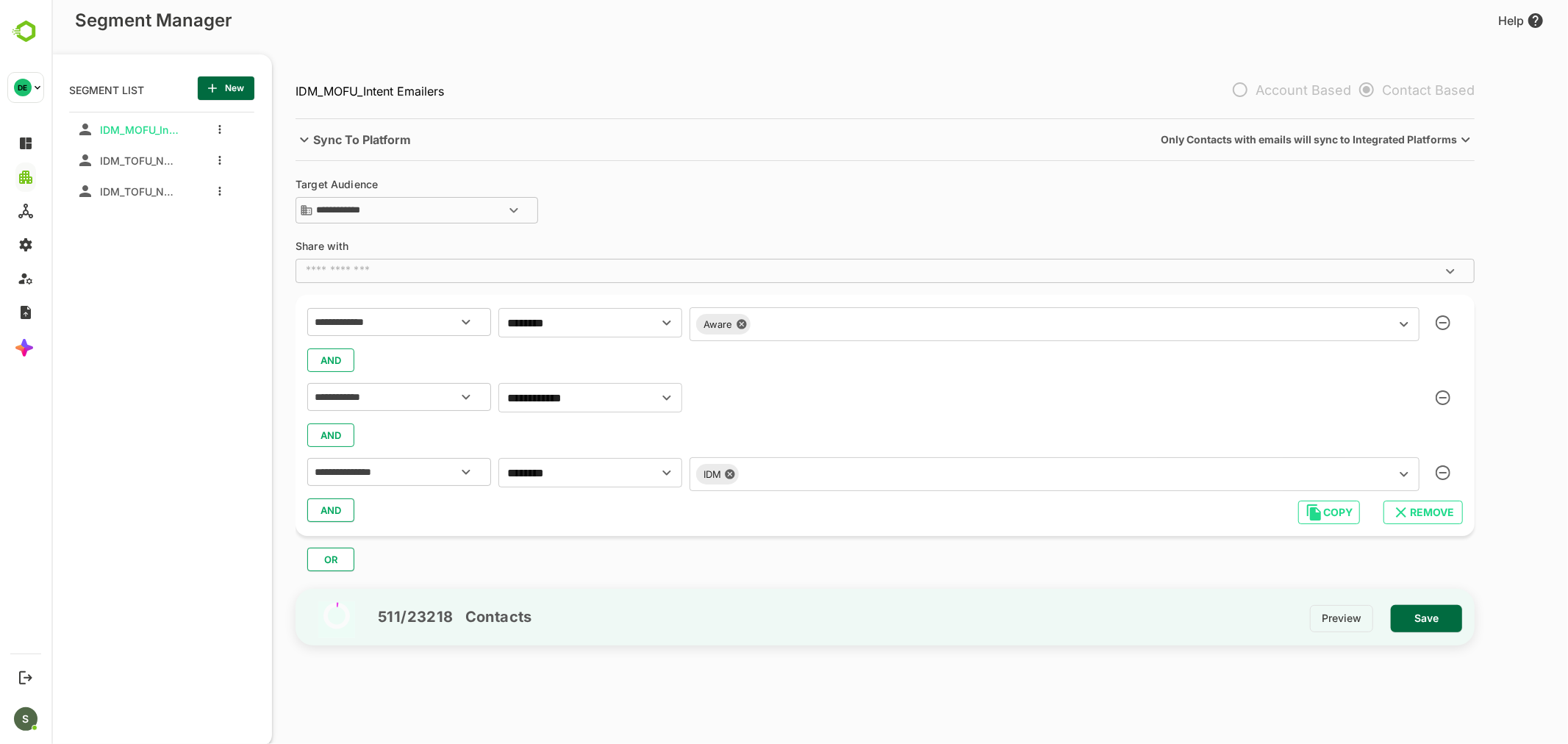
click at [889, 327] on input "text" at bounding box center [1063, 324] width 616 height 21
type input "*"
click at [1396, 322] on icon "Close" at bounding box center [1403, 321] width 18 height 18
click at [1396, 322] on icon "Open" at bounding box center [1403, 321] width 18 height 18
click at [558, 361] on div "AND" at bounding box center [884, 360] width 1155 height 28
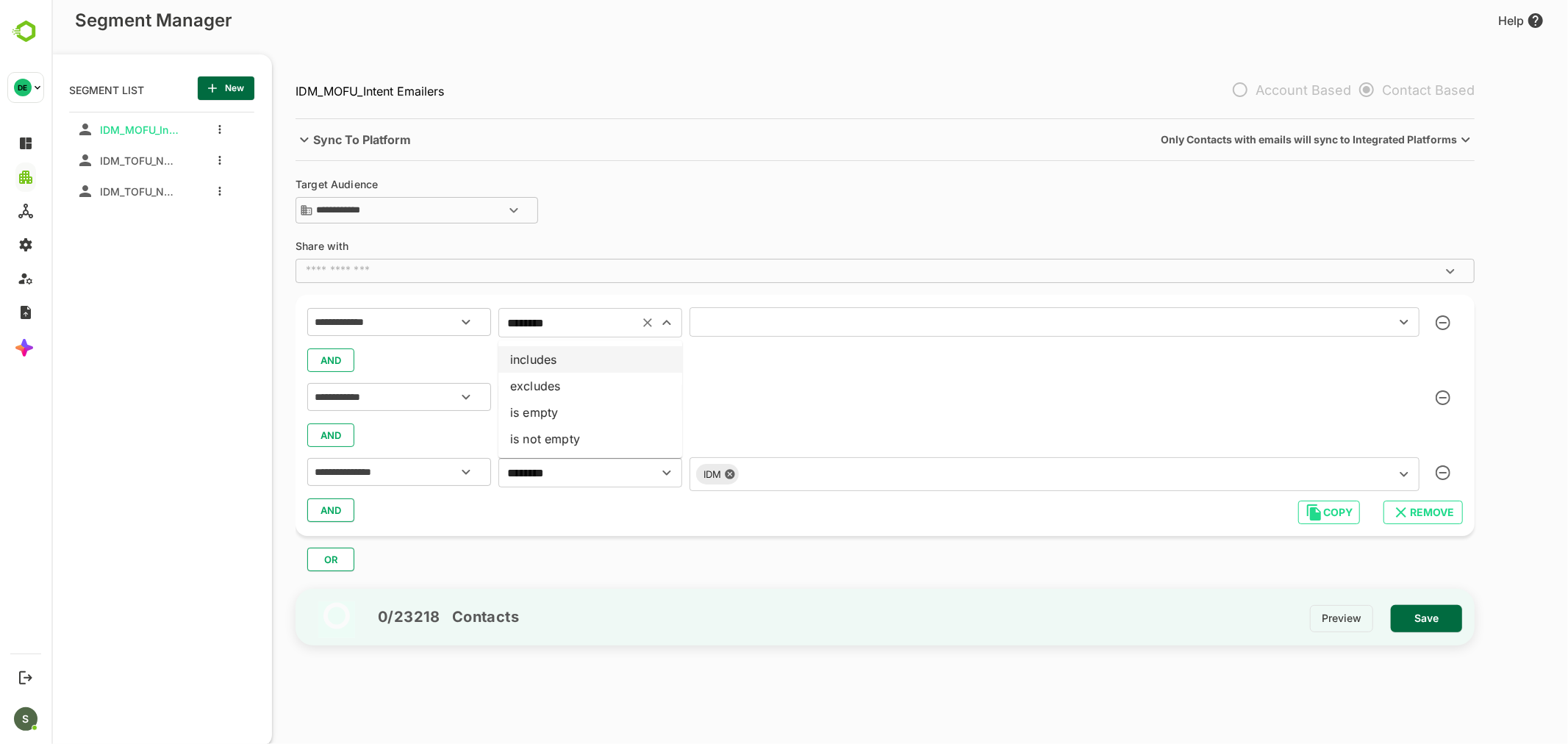
click at [595, 329] on input "********" at bounding box center [567, 323] width 132 height 21
click at [581, 385] on li "excludes" at bounding box center [589, 386] width 184 height 26
click at [749, 329] on input "text" at bounding box center [1032, 322] width 678 height 21
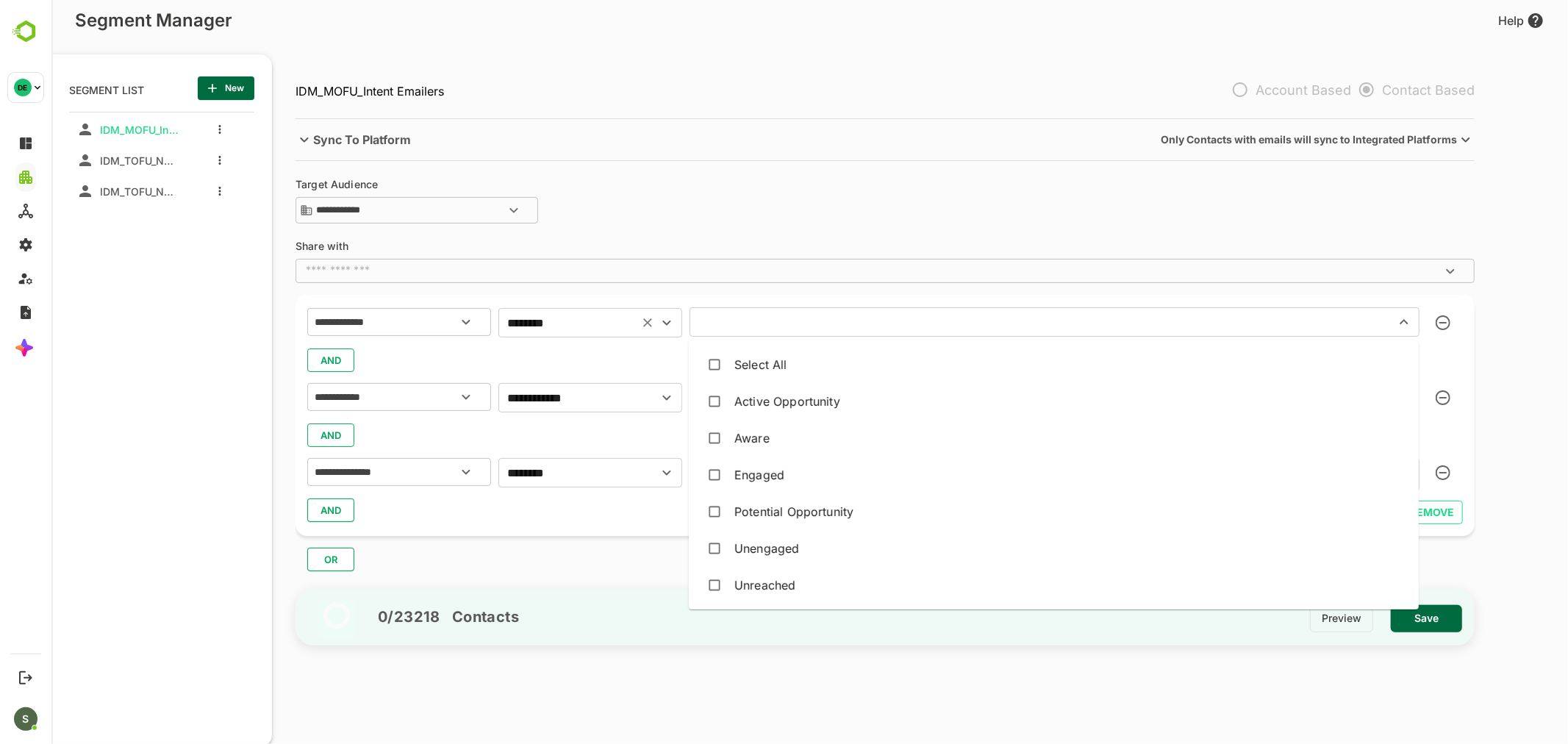
click at [581, 325] on input "********" at bounding box center [567, 323] width 132 height 21
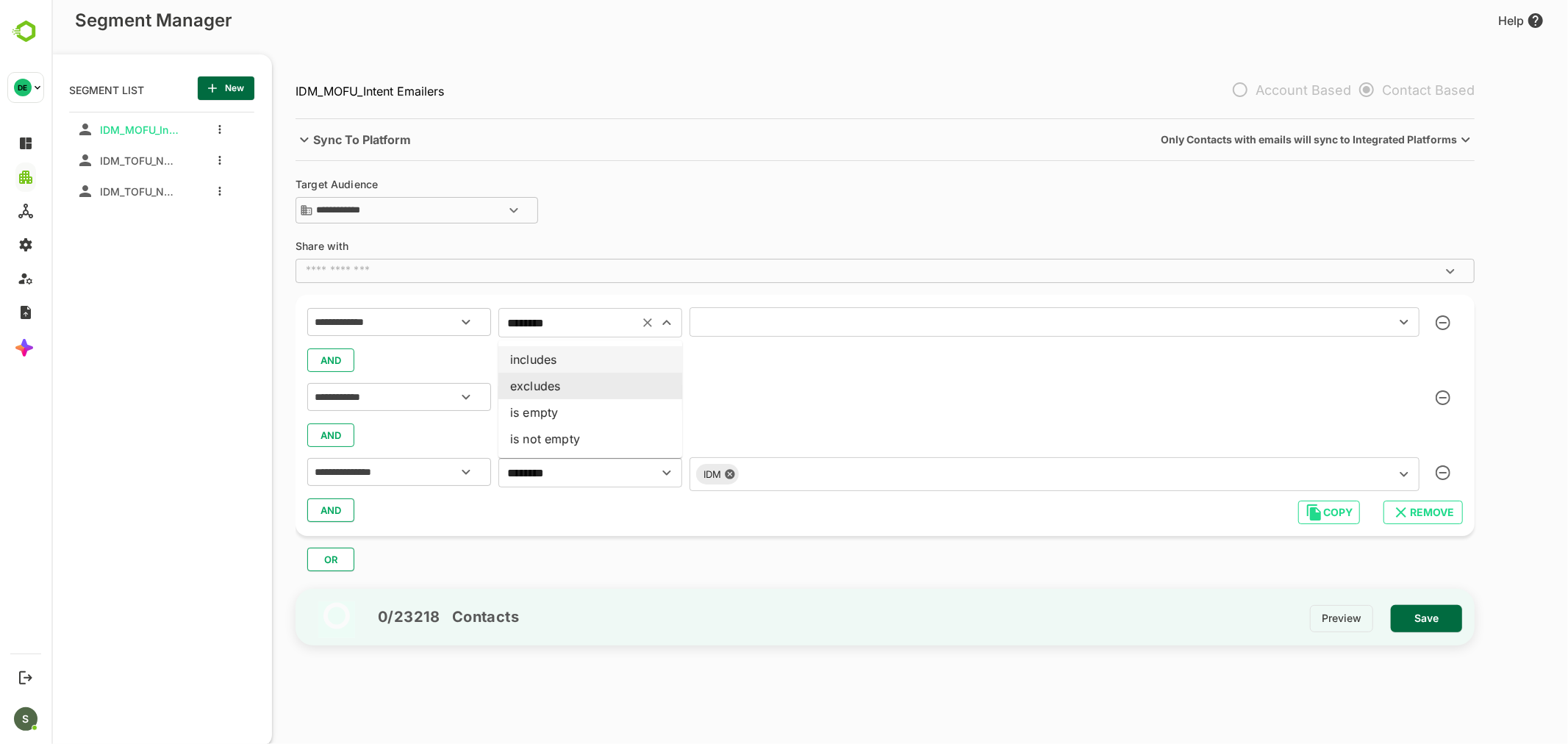
click at [582, 358] on li "includes" at bounding box center [589, 359] width 184 height 26
type input "********"
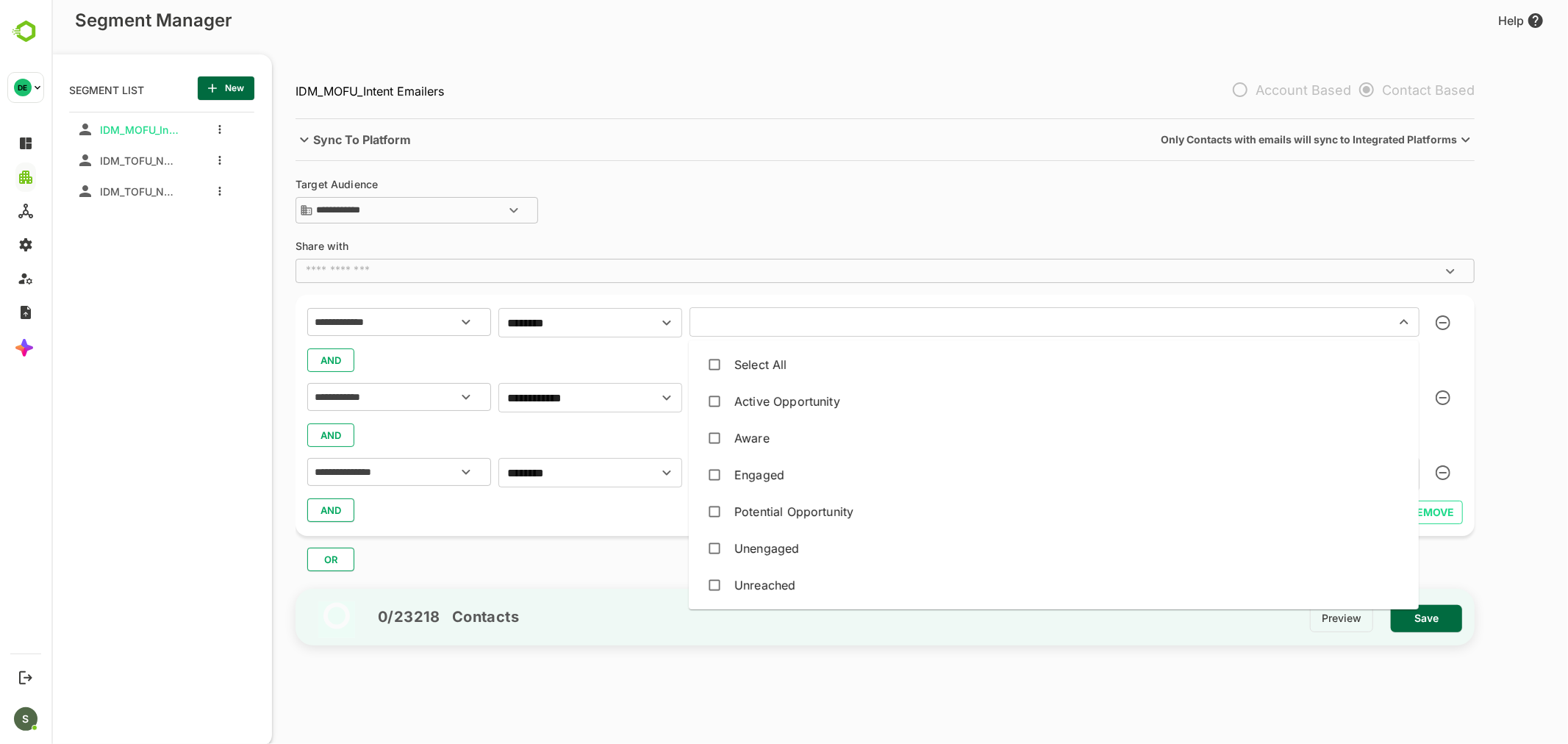
click at [805, 322] on input "text" at bounding box center [1032, 322] width 678 height 21
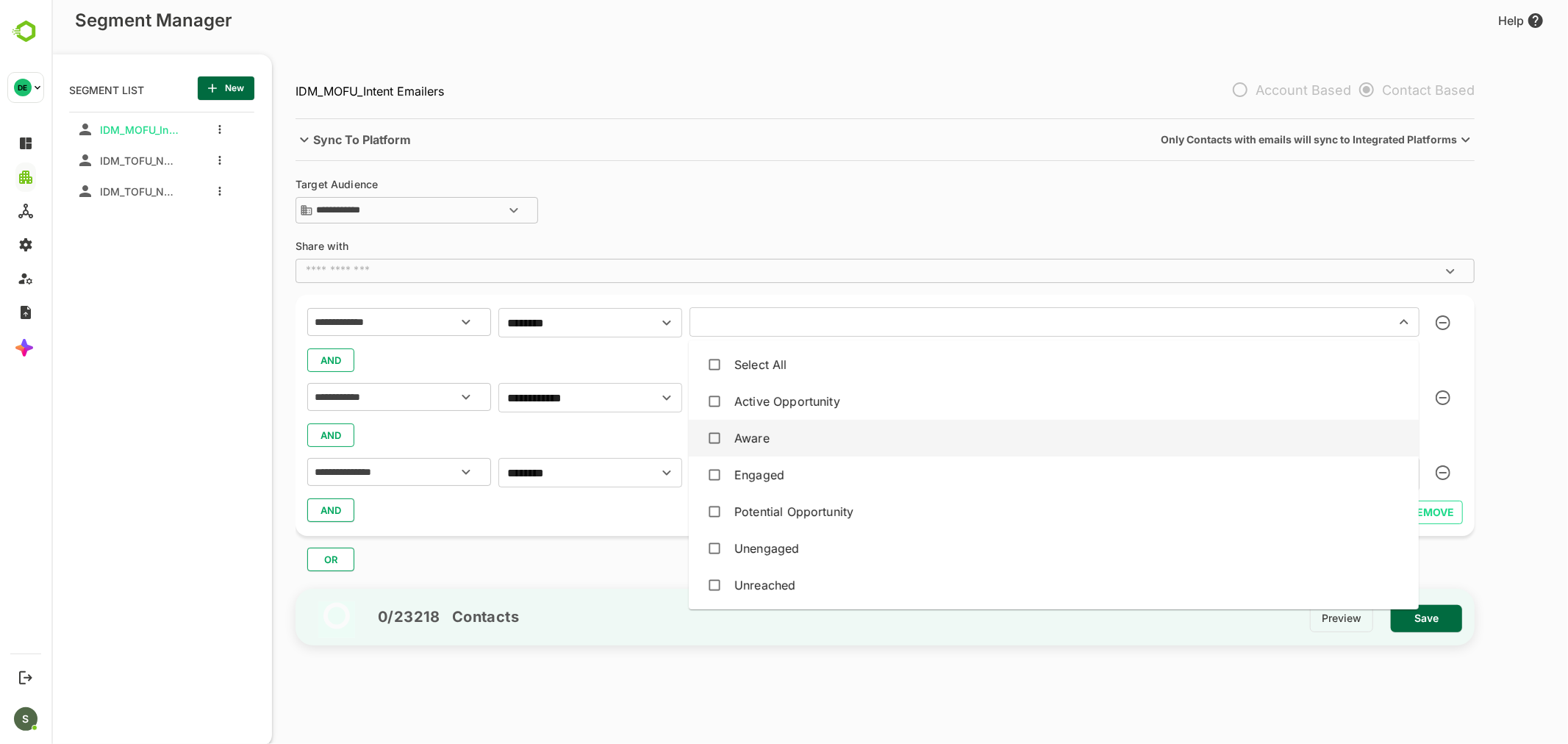
click at [800, 428] on div "Aware" at bounding box center [1053, 438] width 707 height 28
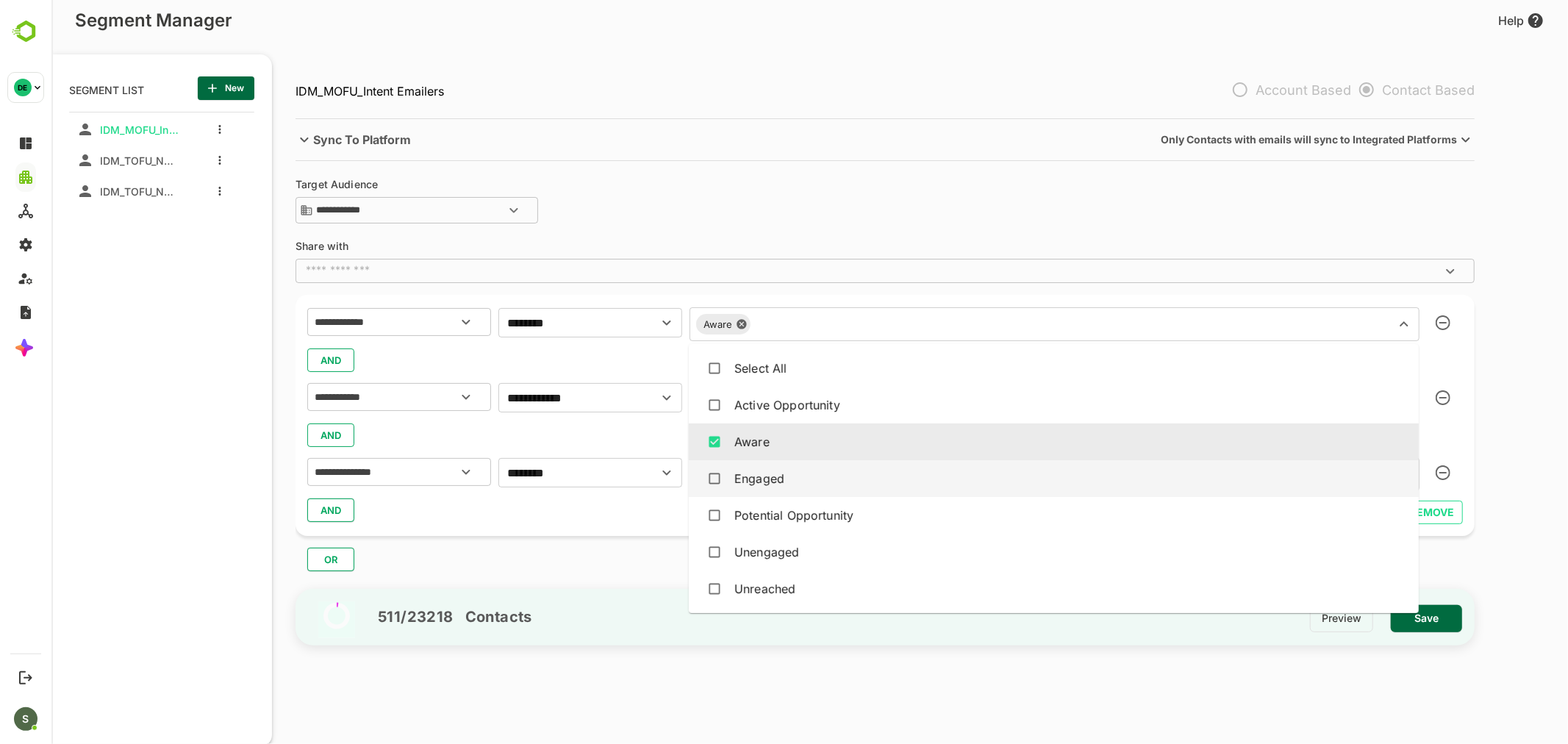
click at [804, 479] on div "Engaged" at bounding box center [1053, 479] width 707 height 28
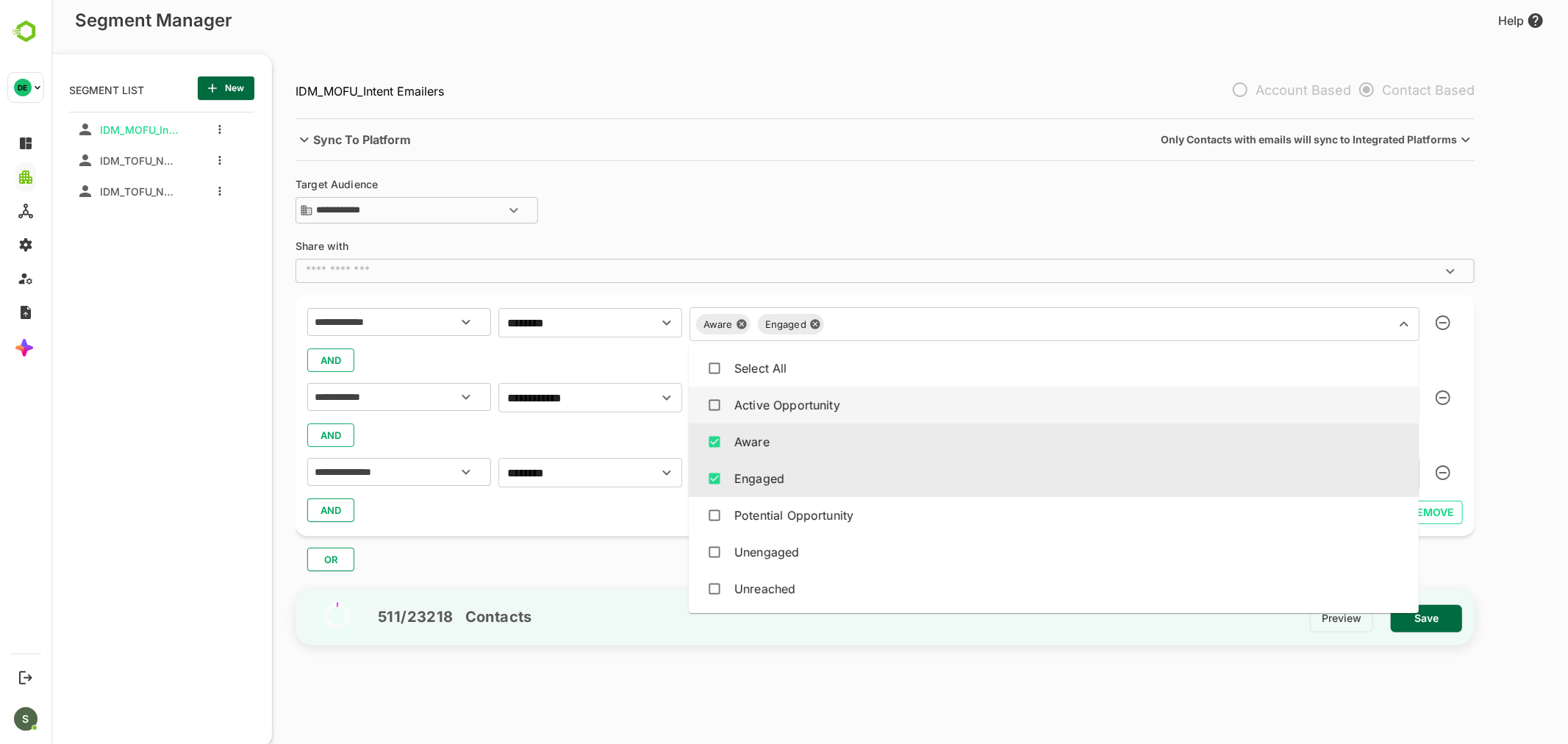
click at [585, 361] on div "AND" at bounding box center [884, 360] width 1155 height 28
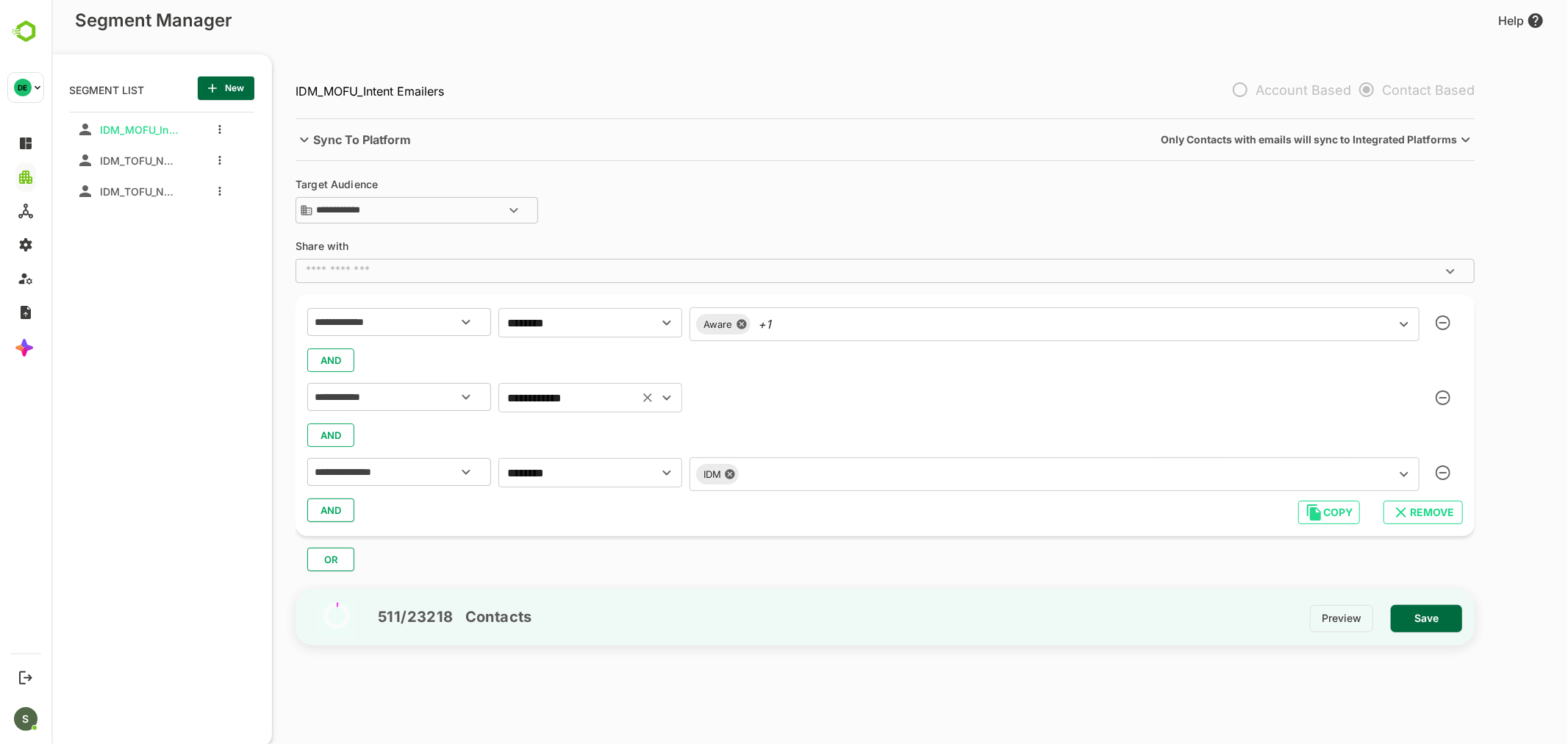
click at [650, 397] on icon "Clear" at bounding box center [647, 398] width 15 height 15
click at [1443, 394] on icon "button" at bounding box center [1442, 398] width 15 height 15
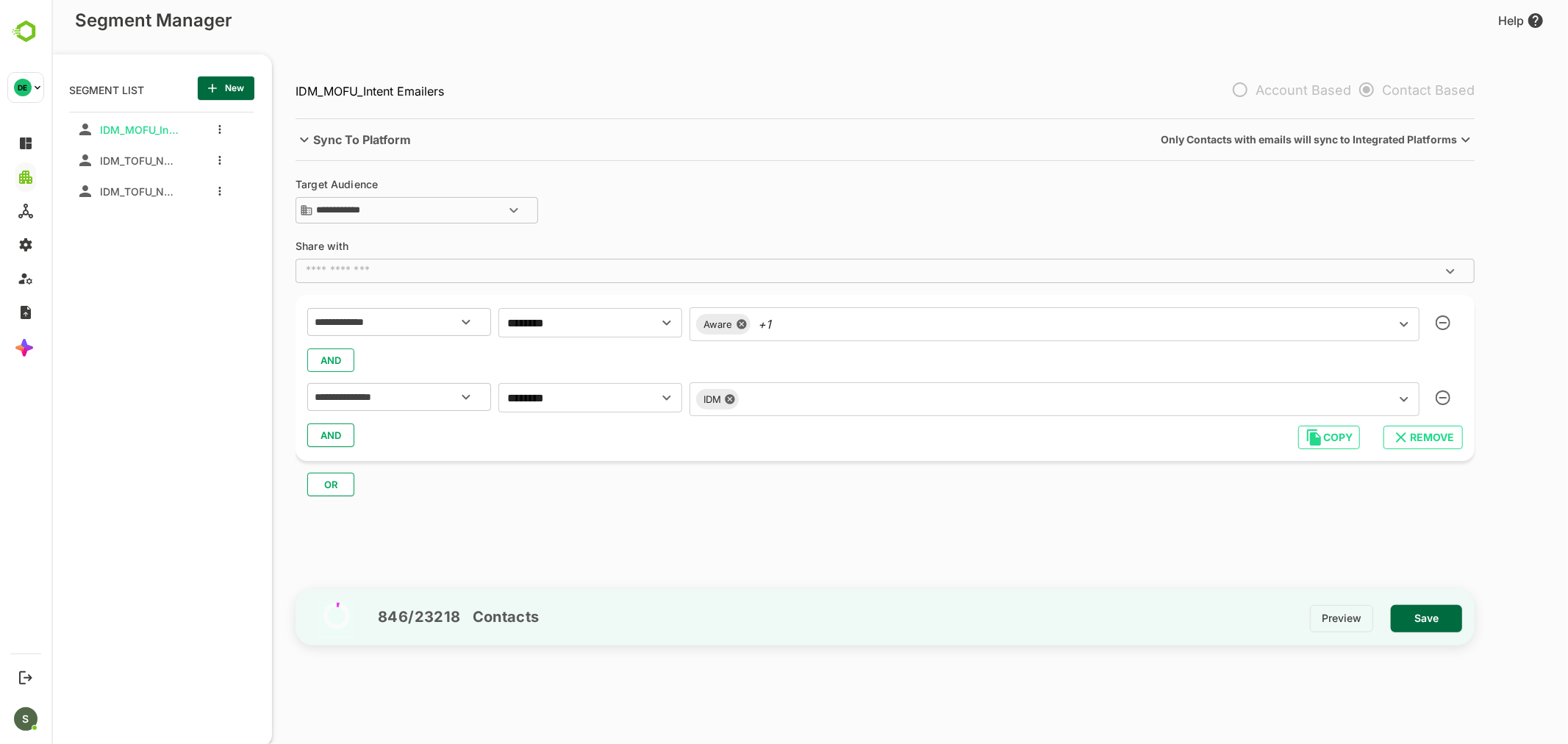
click at [904, 327] on input "text" at bounding box center [1073, 324] width 595 height 21
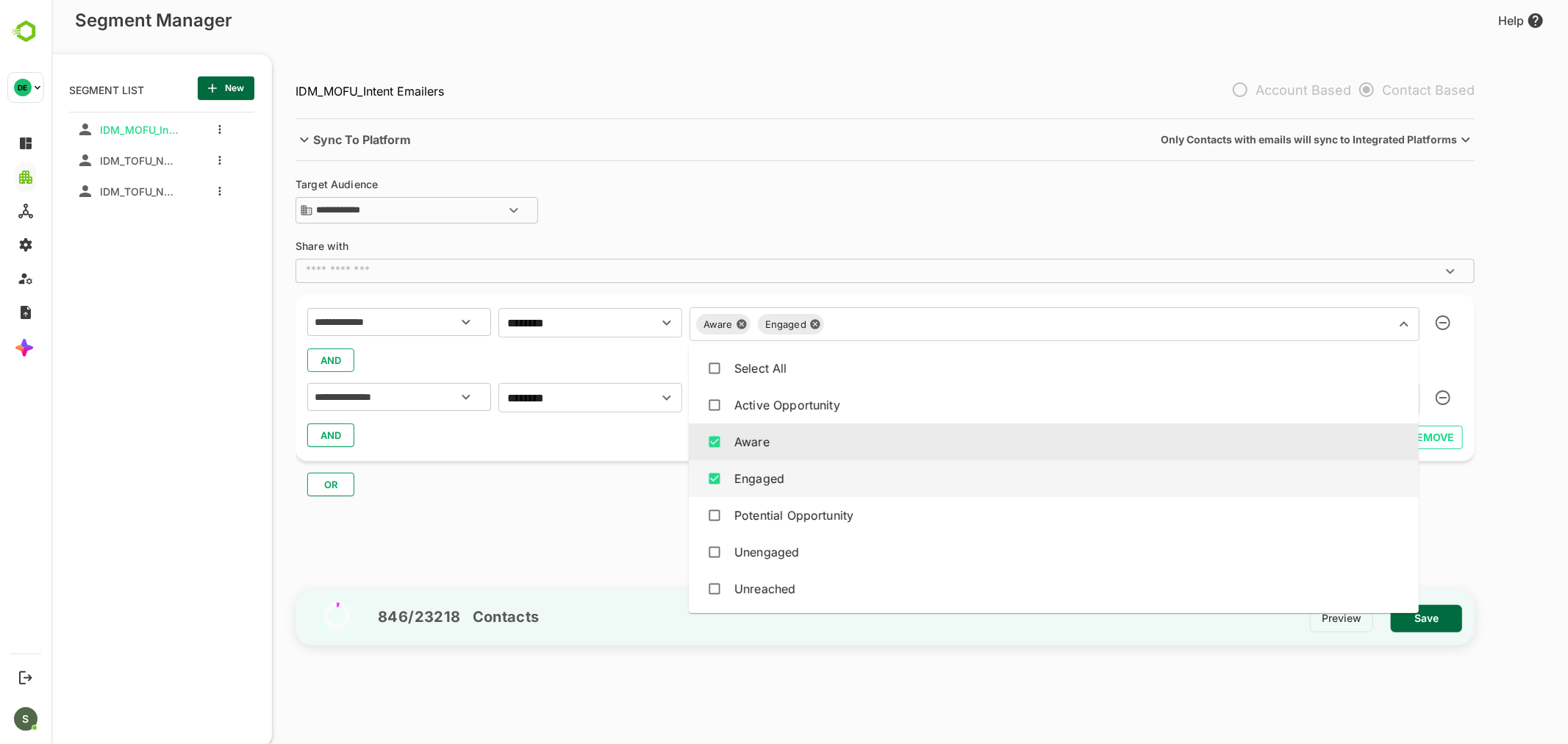
click at [562, 431] on div "AND" at bounding box center [884, 435] width 1155 height 28
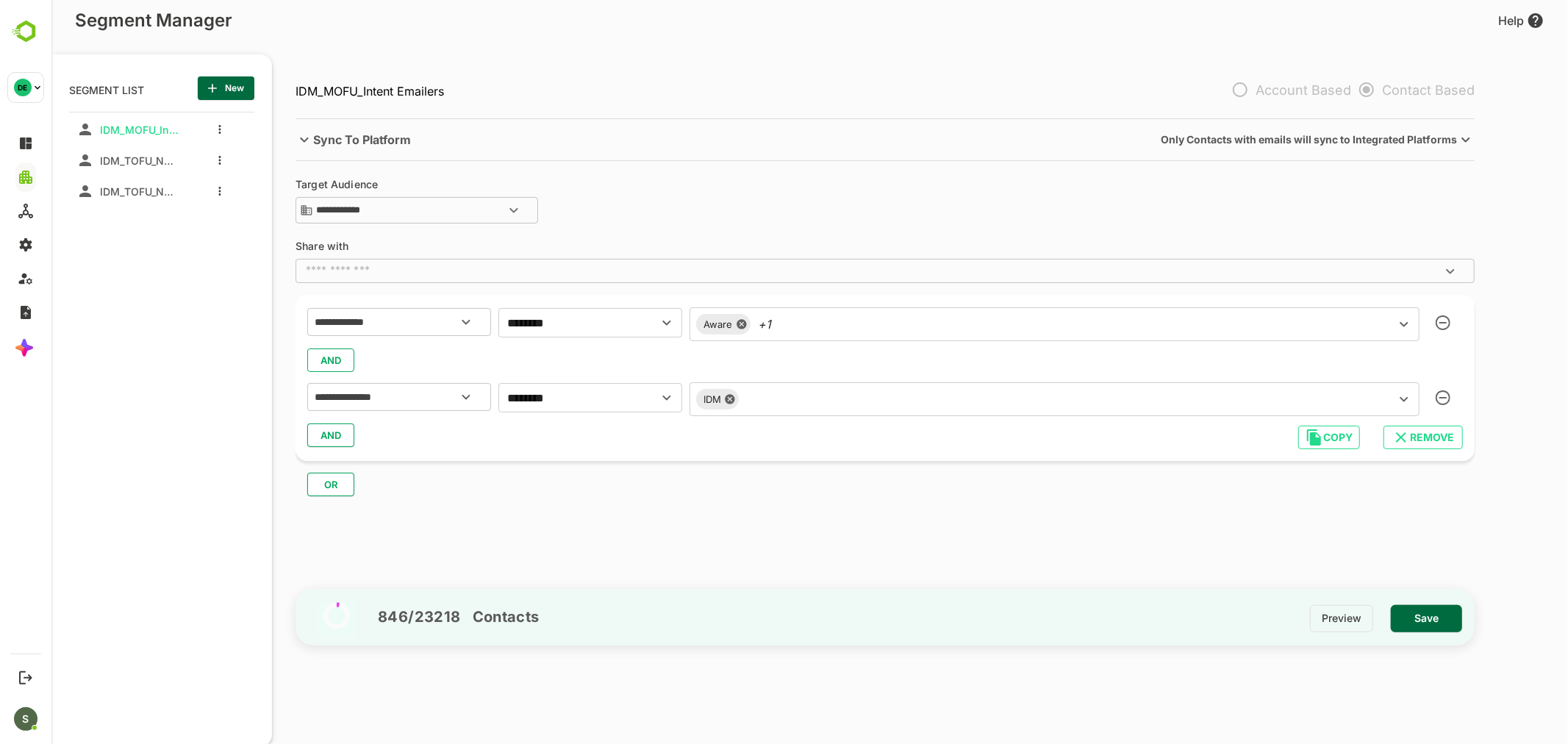
click at [333, 434] on span "AND" at bounding box center [330, 435] width 22 height 19
click at [364, 471] on input "text" at bounding box center [380, 474] width 138 height 19
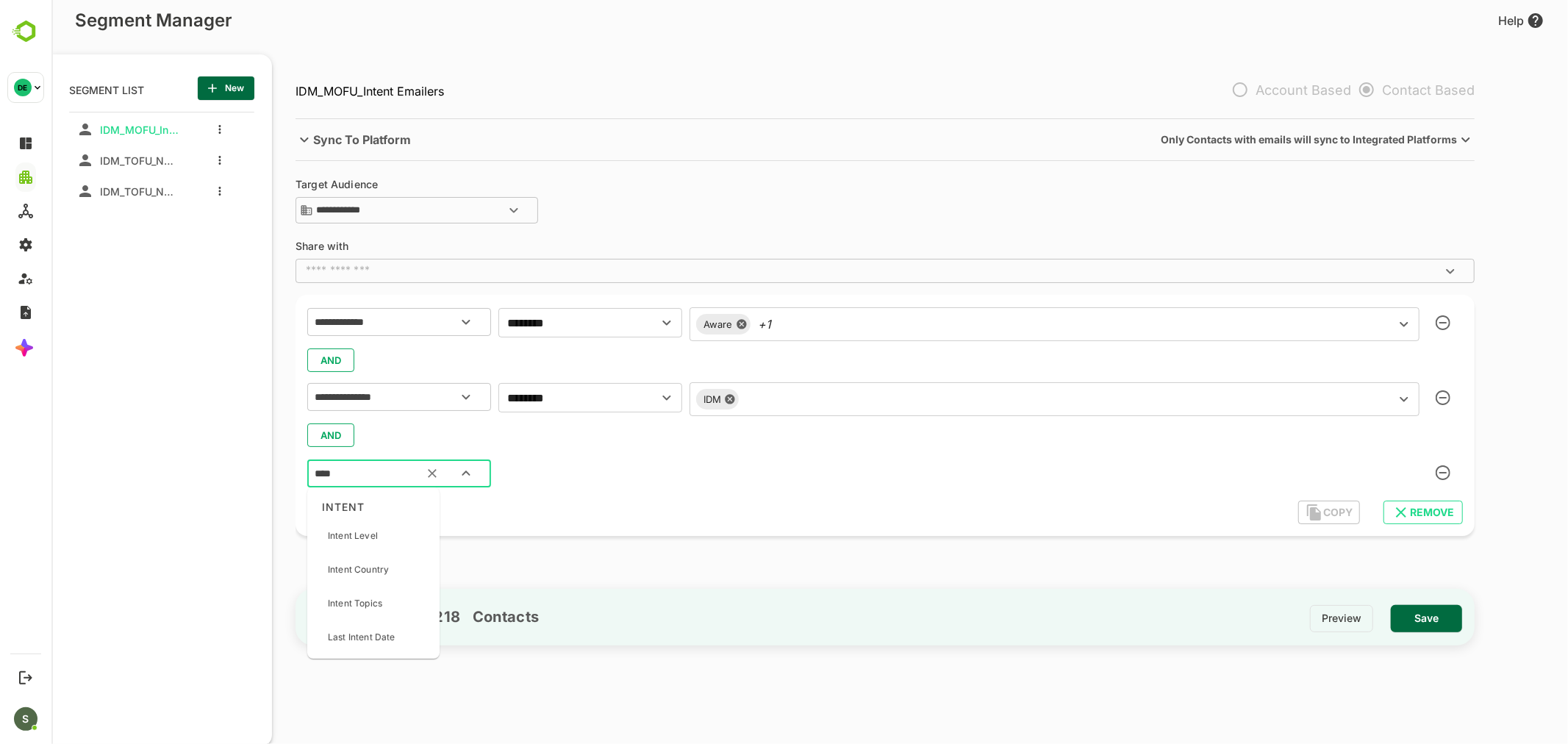
type input "*****"
click at [375, 537] on p "Intent Level" at bounding box center [352, 536] width 50 height 13
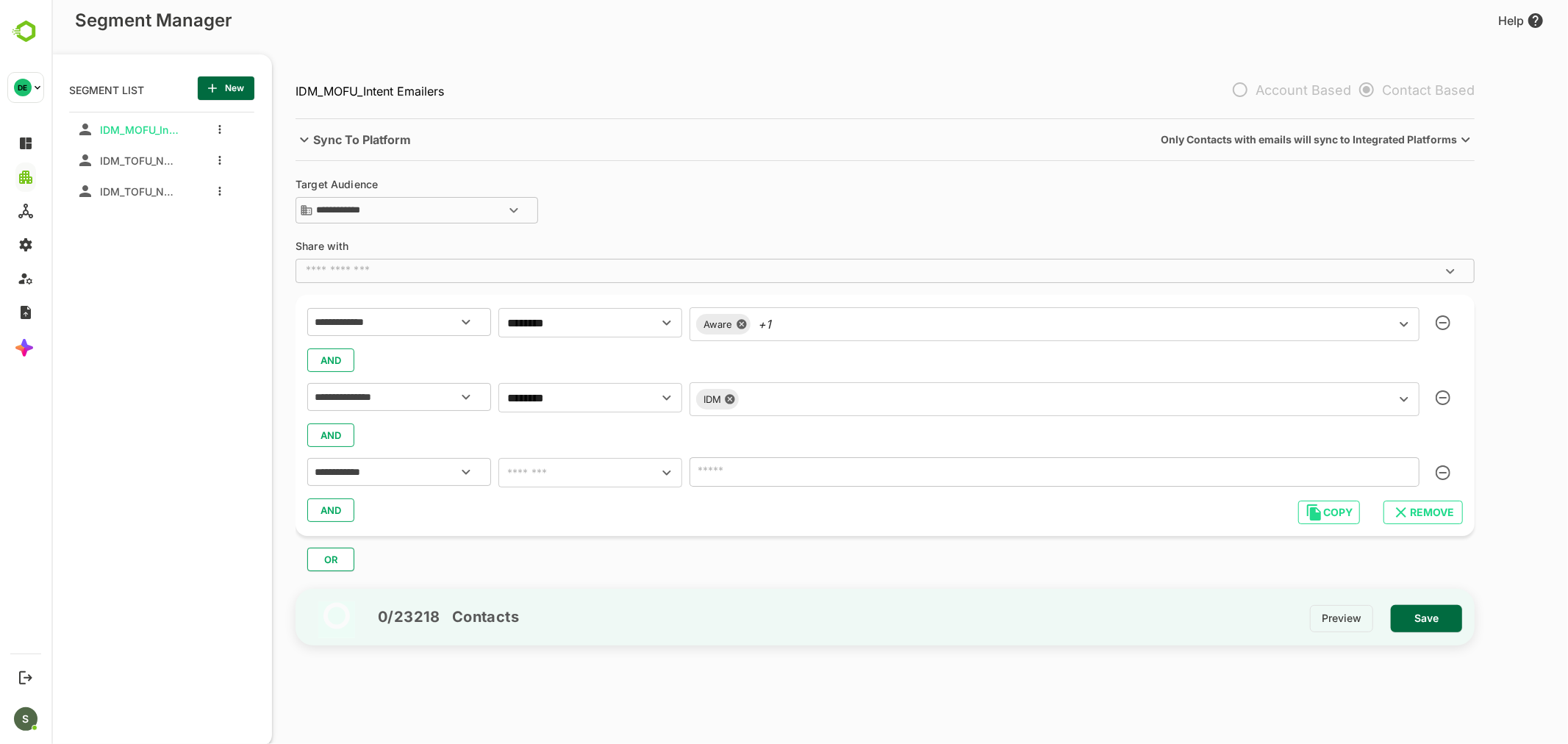
click at [1447, 469] on icon "button" at bounding box center [1442, 472] width 15 height 15
click at [861, 322] on input "text" at bounding box center [1073, 324] width 595 height 21
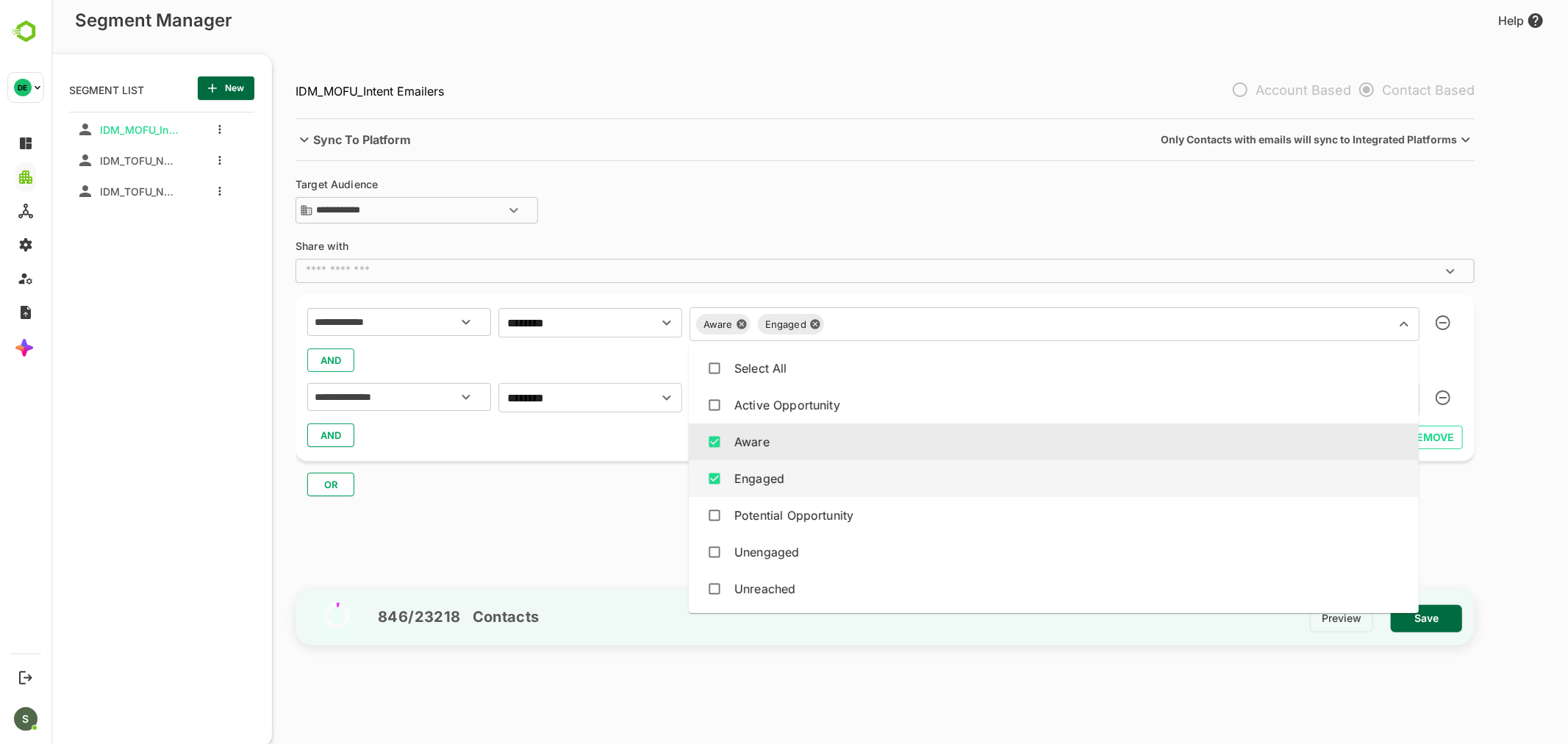
click at [803, 480] on div "Engaged" at bounding box center [1053, 479] width 707 height 28
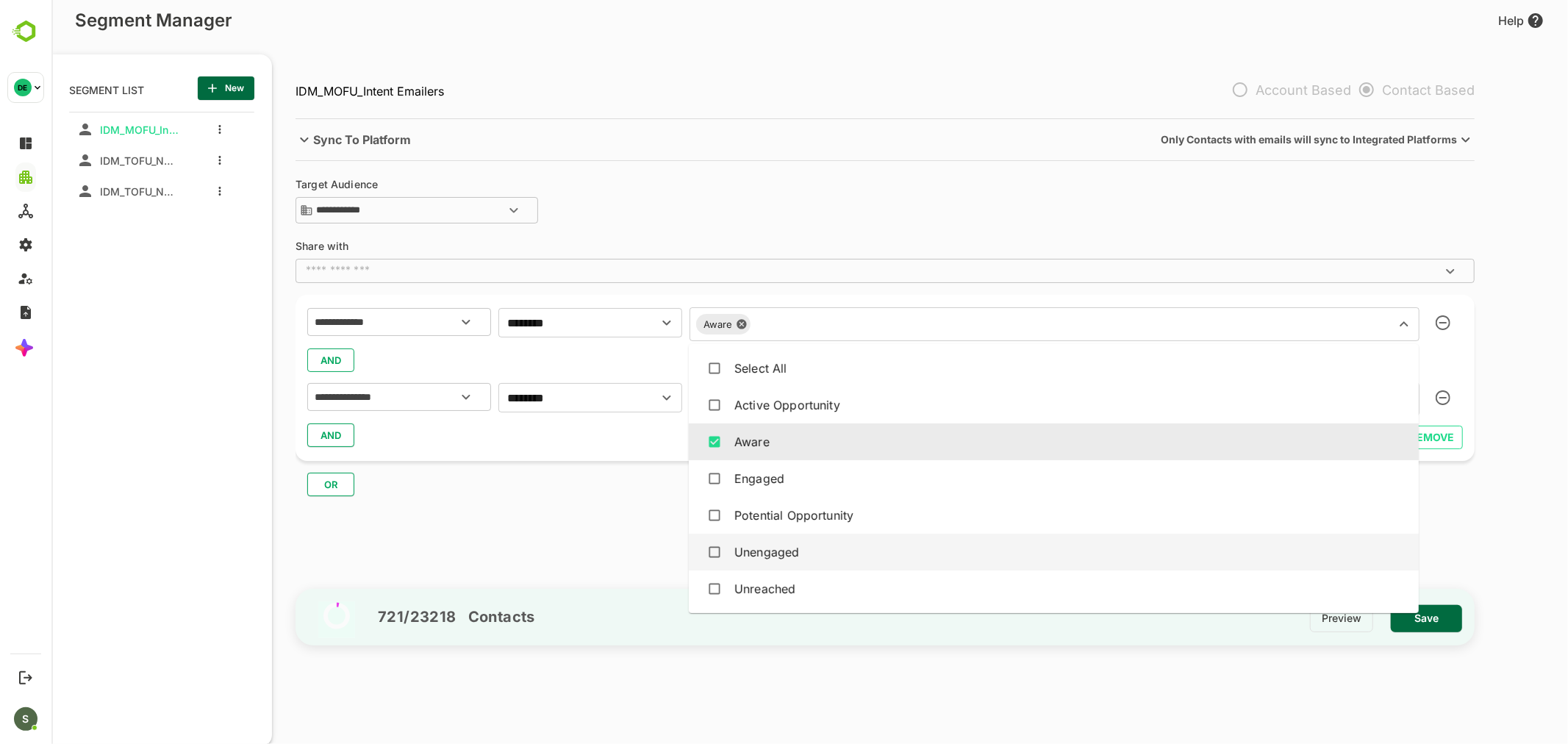
click at [805, 542] on div "Unengaged" at bounding box center [1053, 552] width 707 height 28
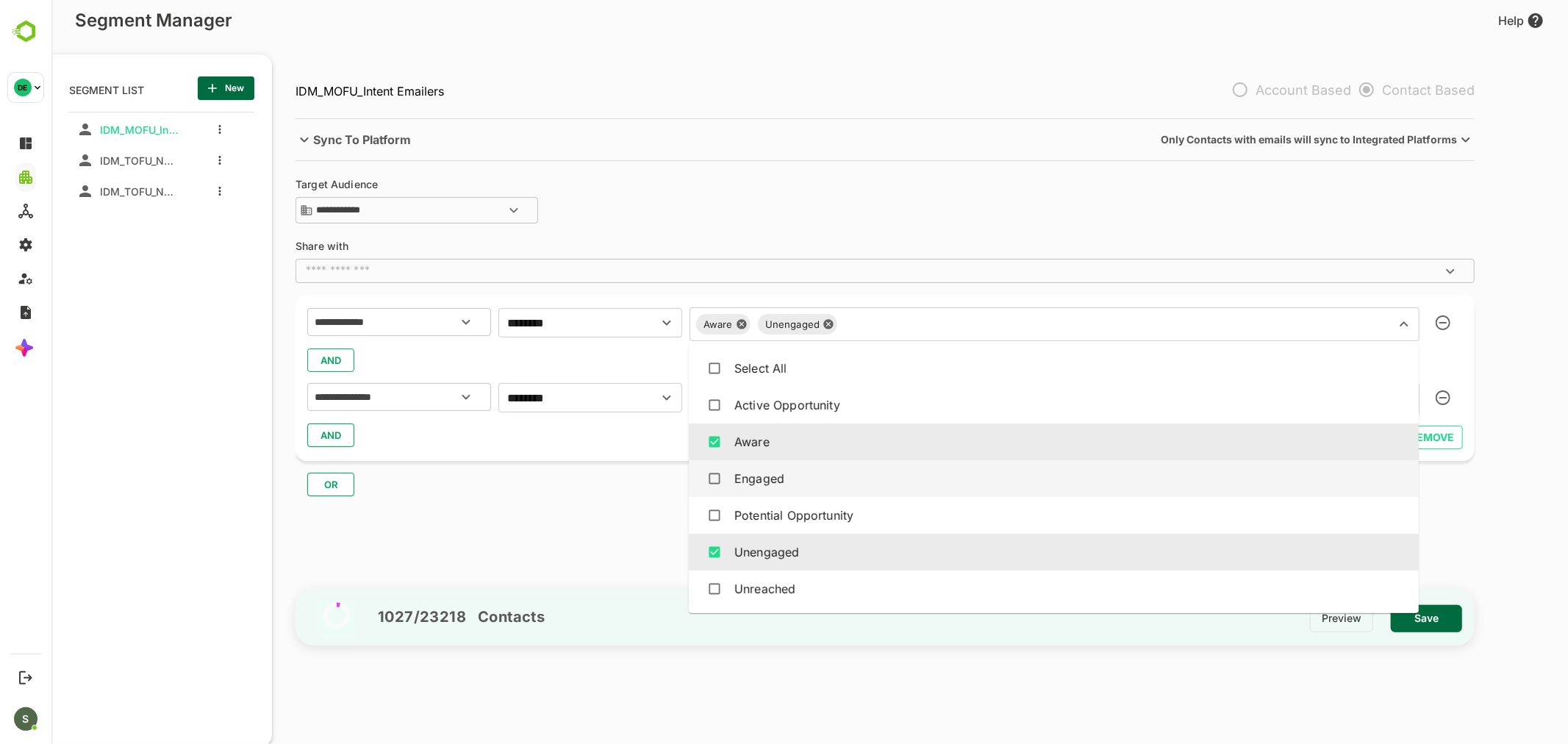
click at [575, 434] on div "AND" at bounding box center [884, 435] width 1155 height 28
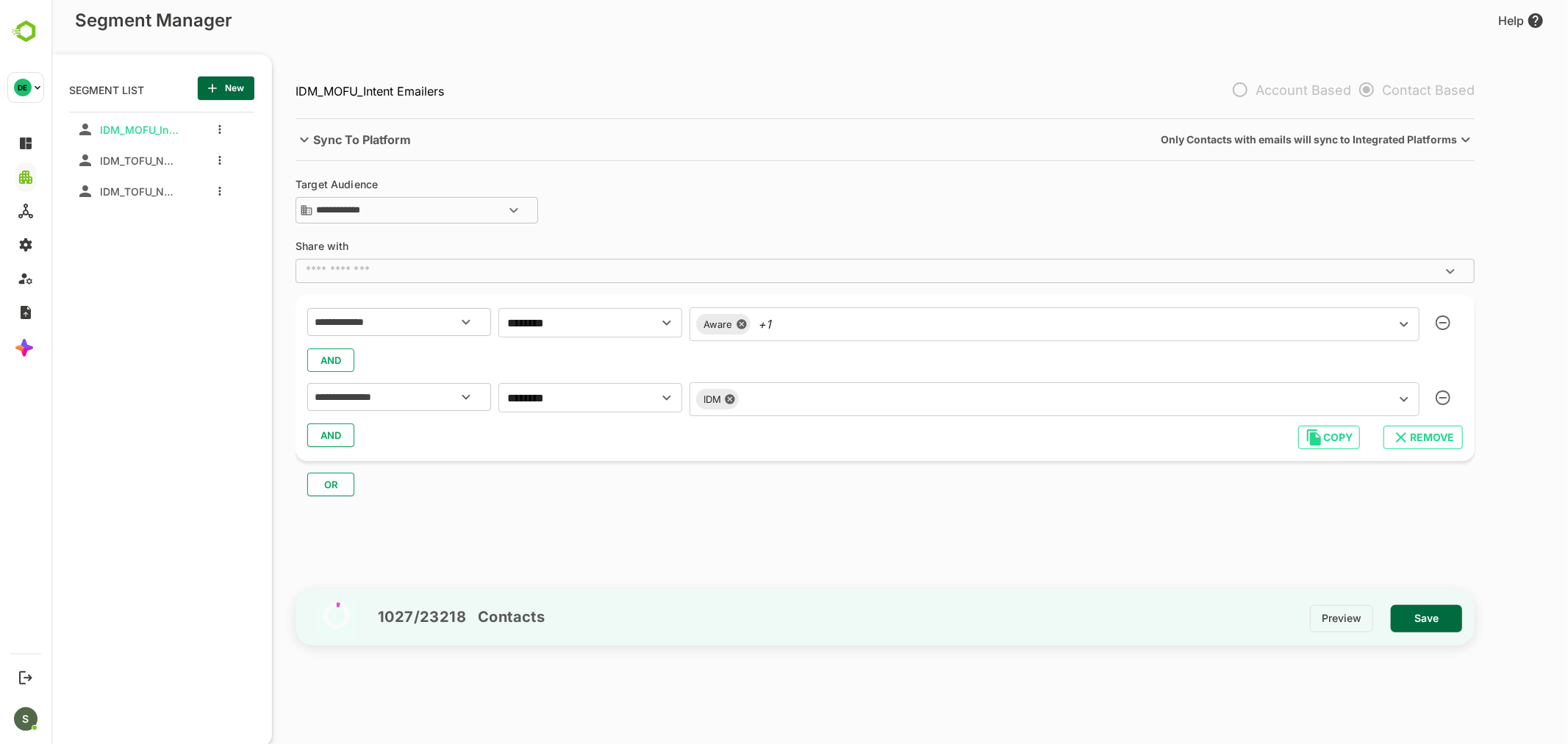
click at [313, 434] on button "AND" at bounding box center [329, 435] width 47 height 23
click at [401, 470] on input "text" at bounding box center [380, 474] width 138 height 19
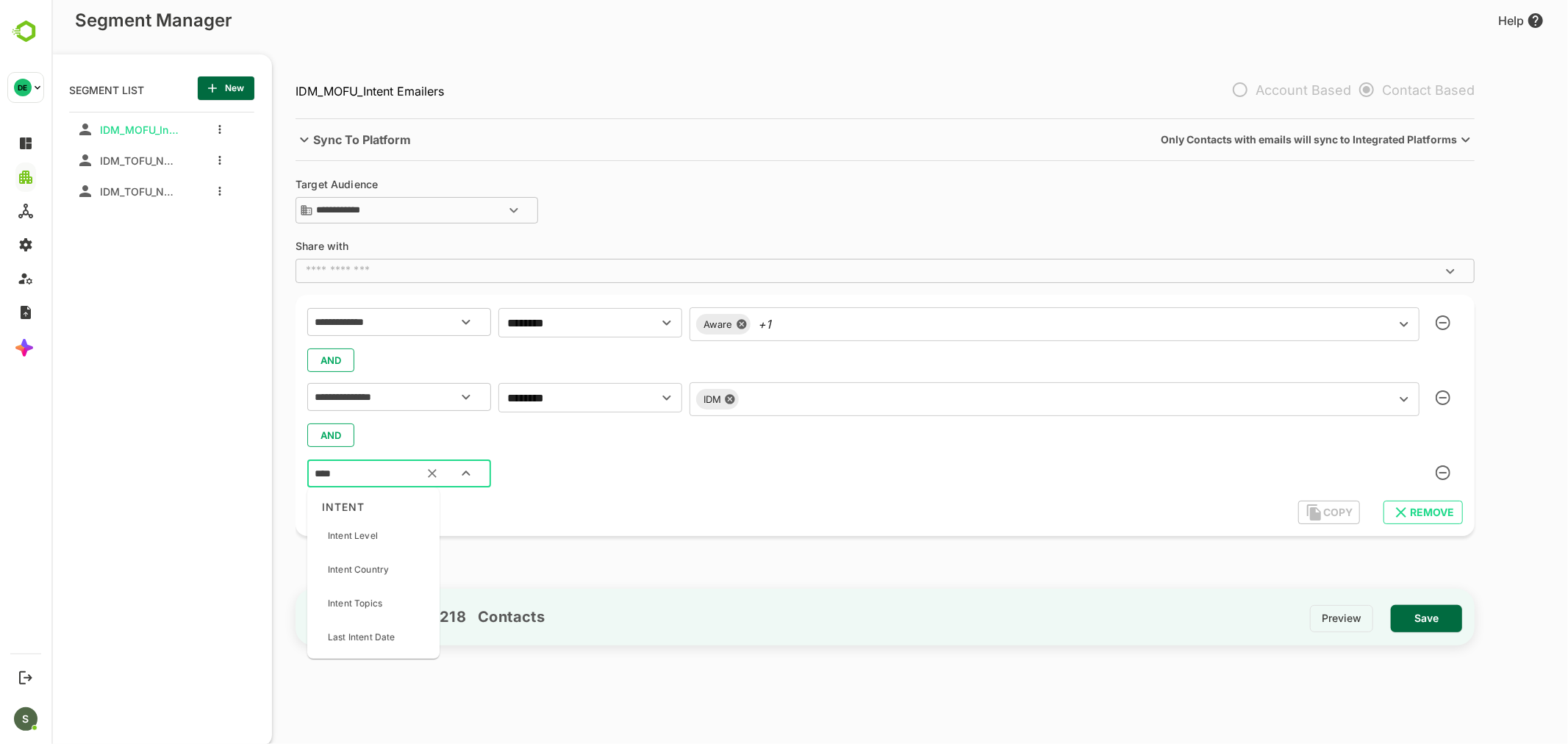
type input "*****"
click at [399, 539] on div "Intent Level" at bounding box center [372, 535] width 120 height 31
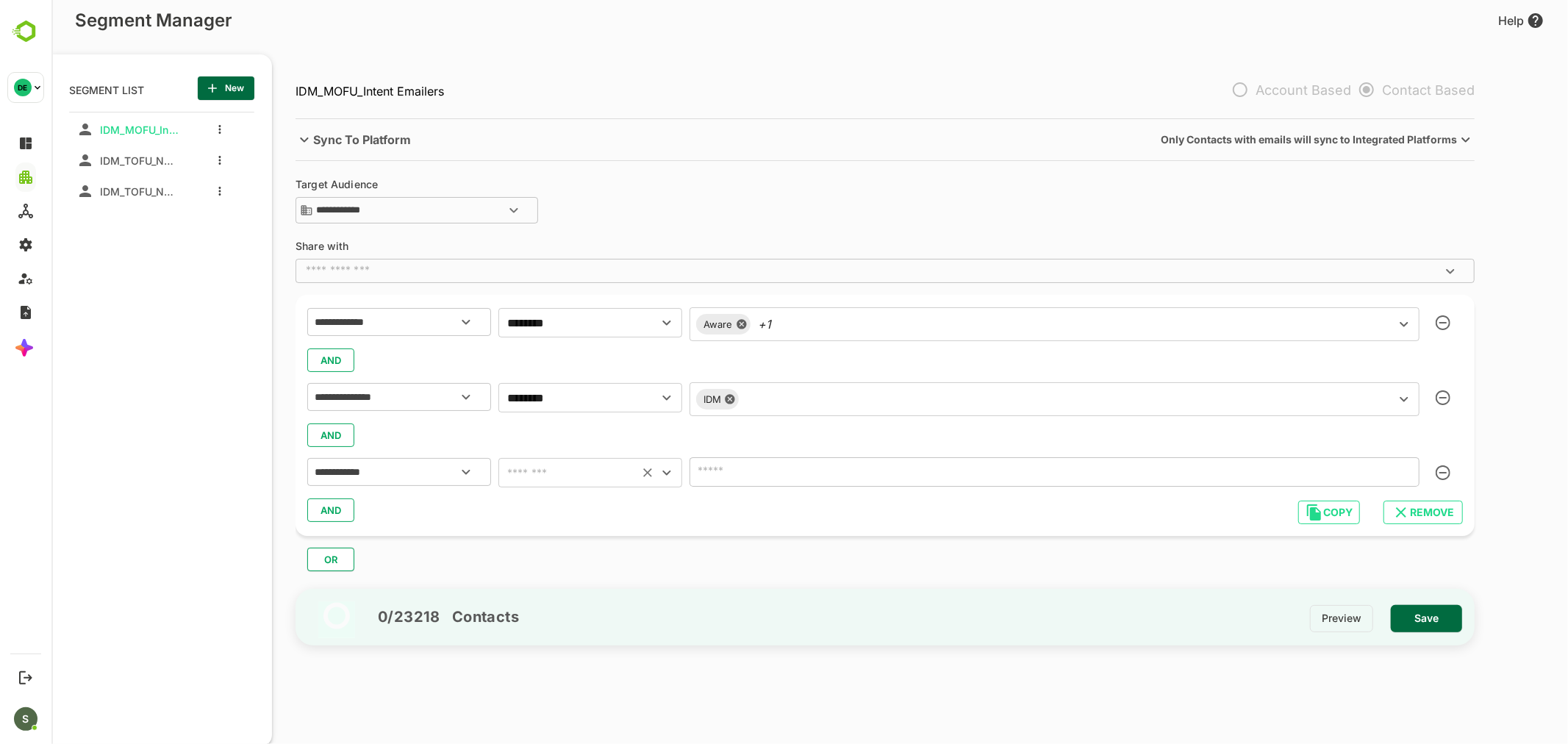
click at [570, 475] on input "text" at bounding box center [567, 472] width 132 height 21
click at [560, 588] on li "is not empty" at bounding box center [589, 589] width 184 height 26
type input "**********"
click at [769, 484] on div at bounding box center [1054, 472] width 730 height 30
click at [806, 325] on div "Aware +1 ​" at bounding box center [1054, 324] width 730 height 34
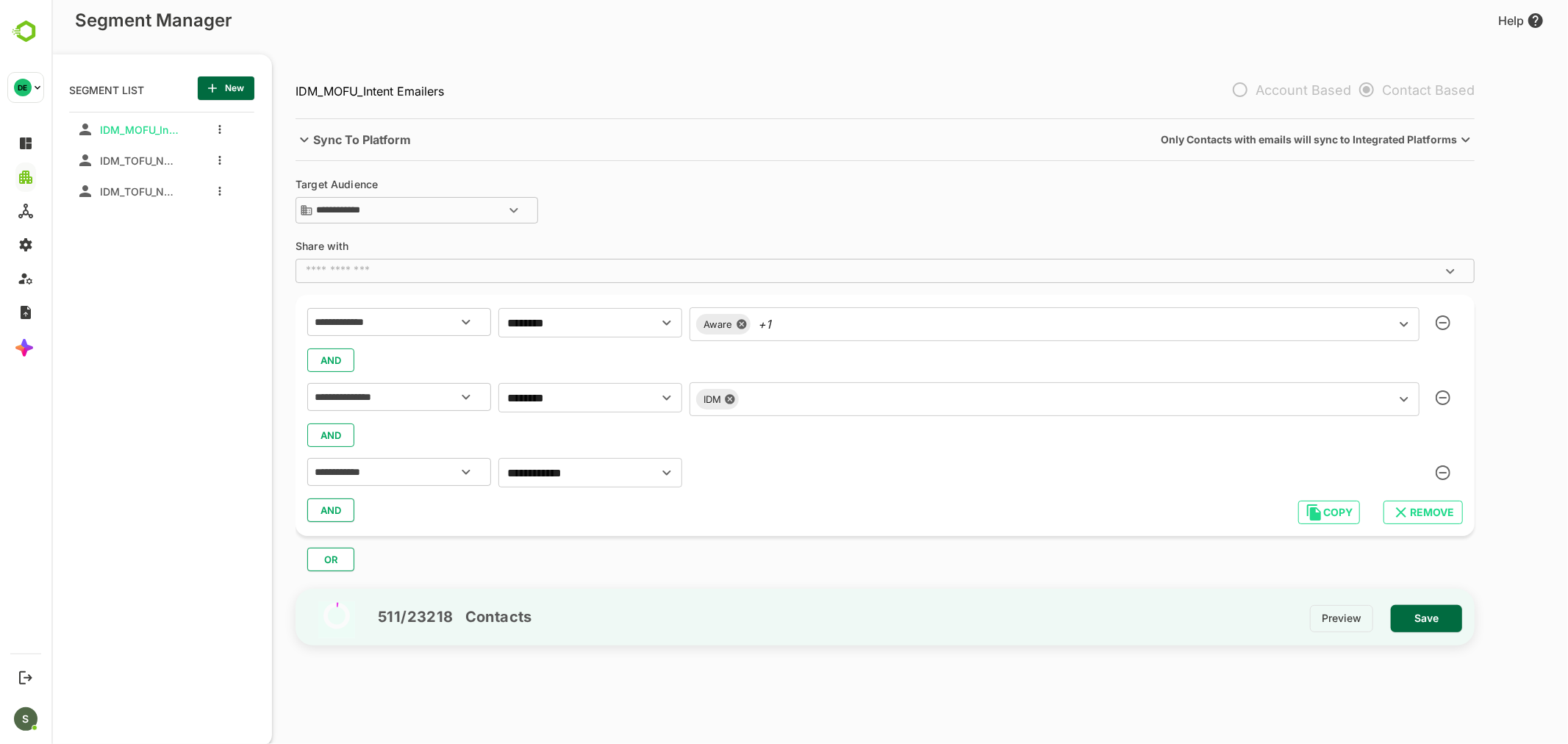
click at [570, 512] on div "AND" at bounding box center [884, 511] width 1155 height 28
click at [880, 327] on input "text" at bounding box center [1073, 324] width 595 height 21
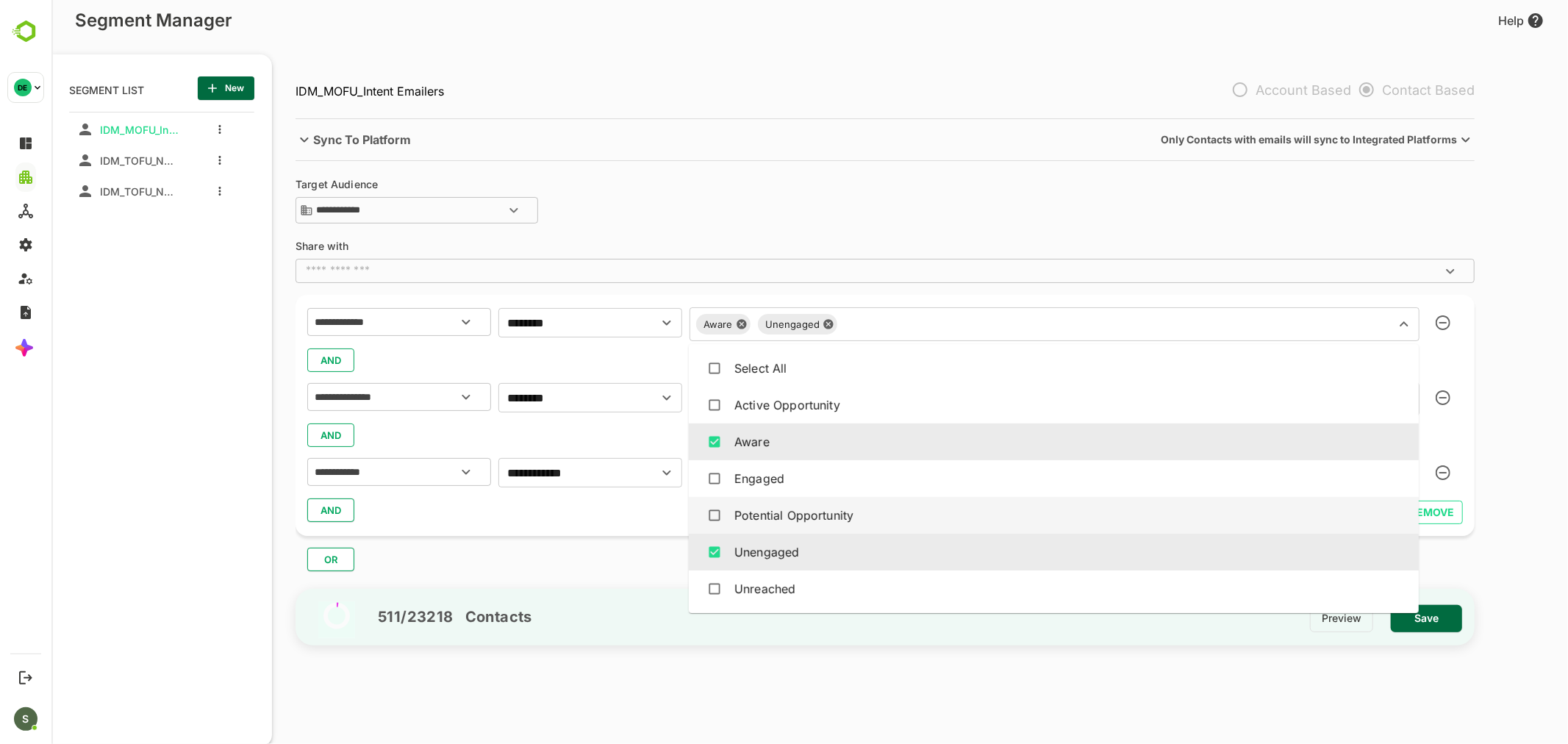
click at [593, 524] on div "AND" at bounding box center [884, 511] width 1155 height 28
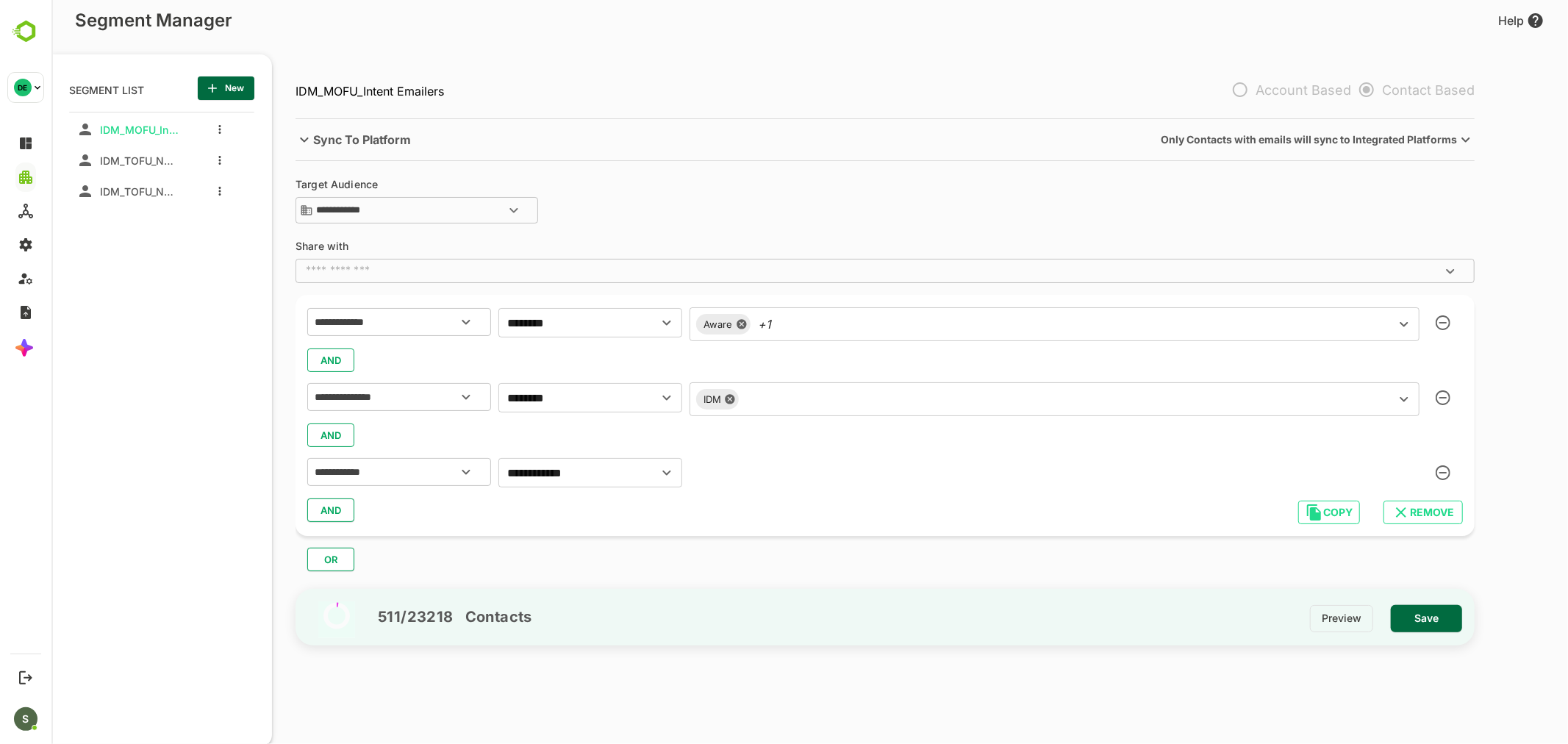
click at [1426, 613] on span "Save" at bounding box center [1425, 618] width 48 height 19
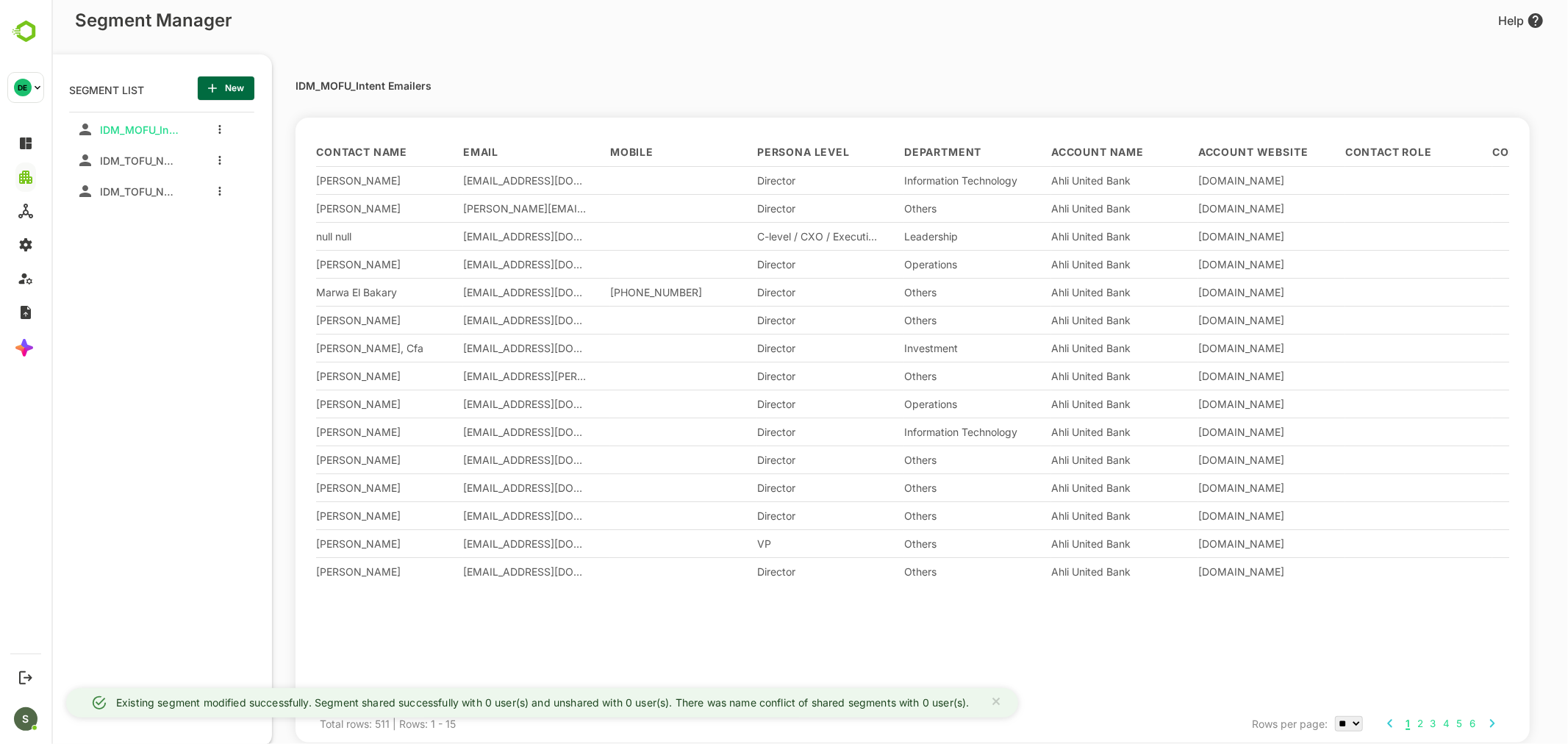
drag, startPoint x: 142, startPoint y: 261, endPoint x: 166, endPoint y: 211, distance: 55.5
click at [144, 261] on div "IDM_MOFU_Intent Emailers IDM_TOFU_Nurture Email_BBContacts IDM_TOFU_Nurture Ema…" at bounding box center [161, 372] width 185 height 521
click at [223, 85] on span "New" at bounding box center [225, 88] width 33 height 19
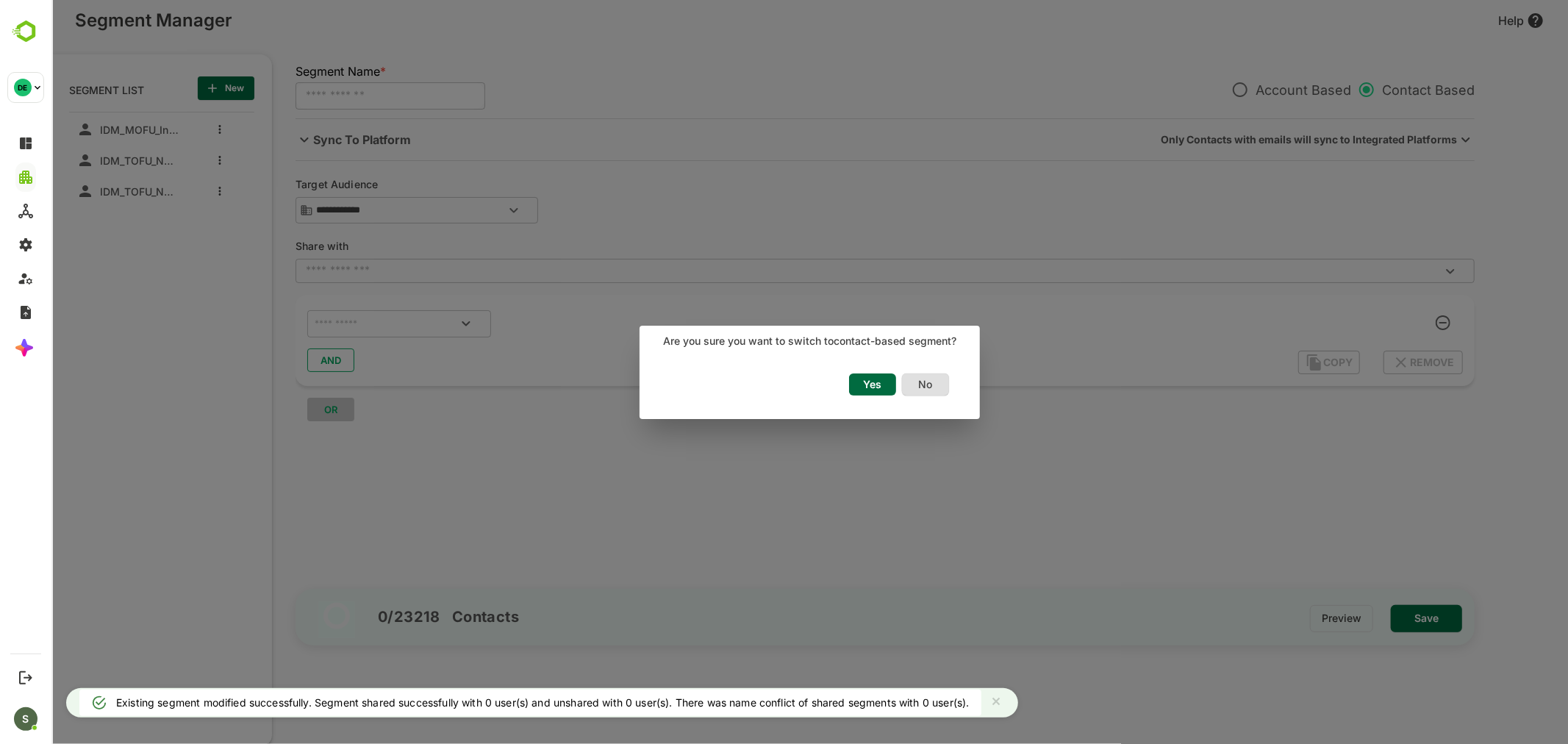
click at [881, 382] on span "Yes" at bounding box center [872, 385] width 33 height 19
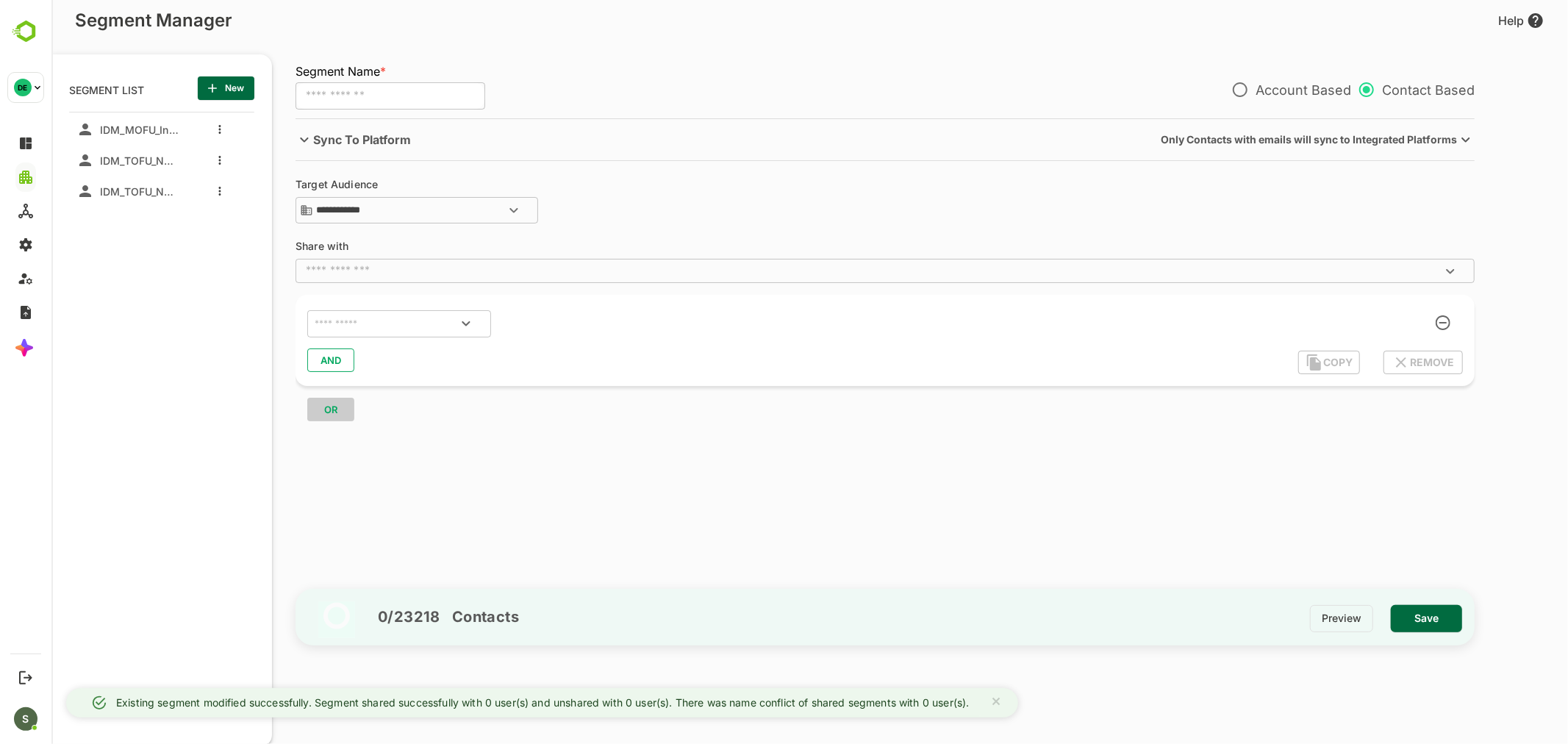
click at [356, 98] on input "text" at bounding box center [389, 96] width 189 height 28
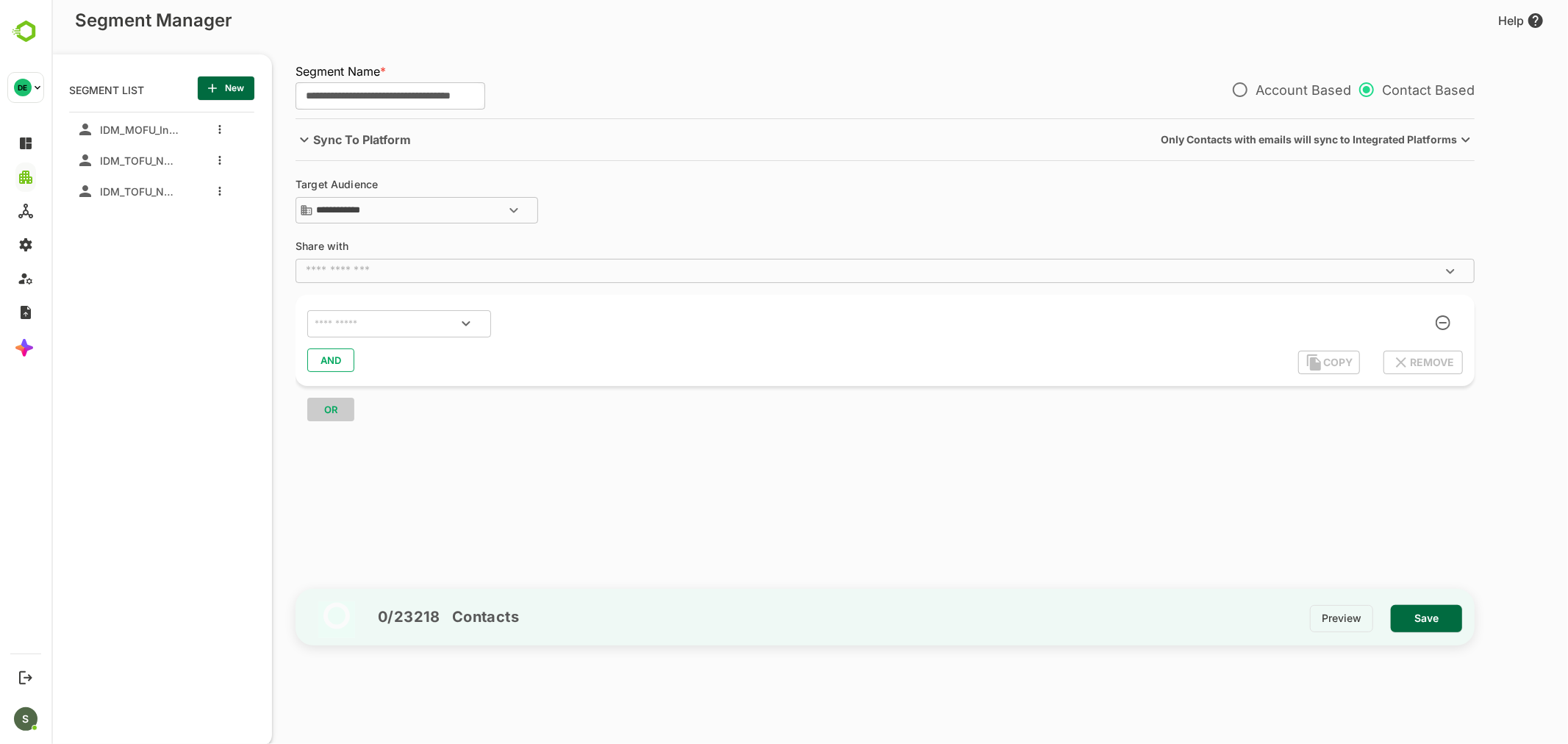
scroll to position [0, 35]
type input "**********"
click at [382, 325] on input "text" at bounding box center [380, 324] width 138 height 19
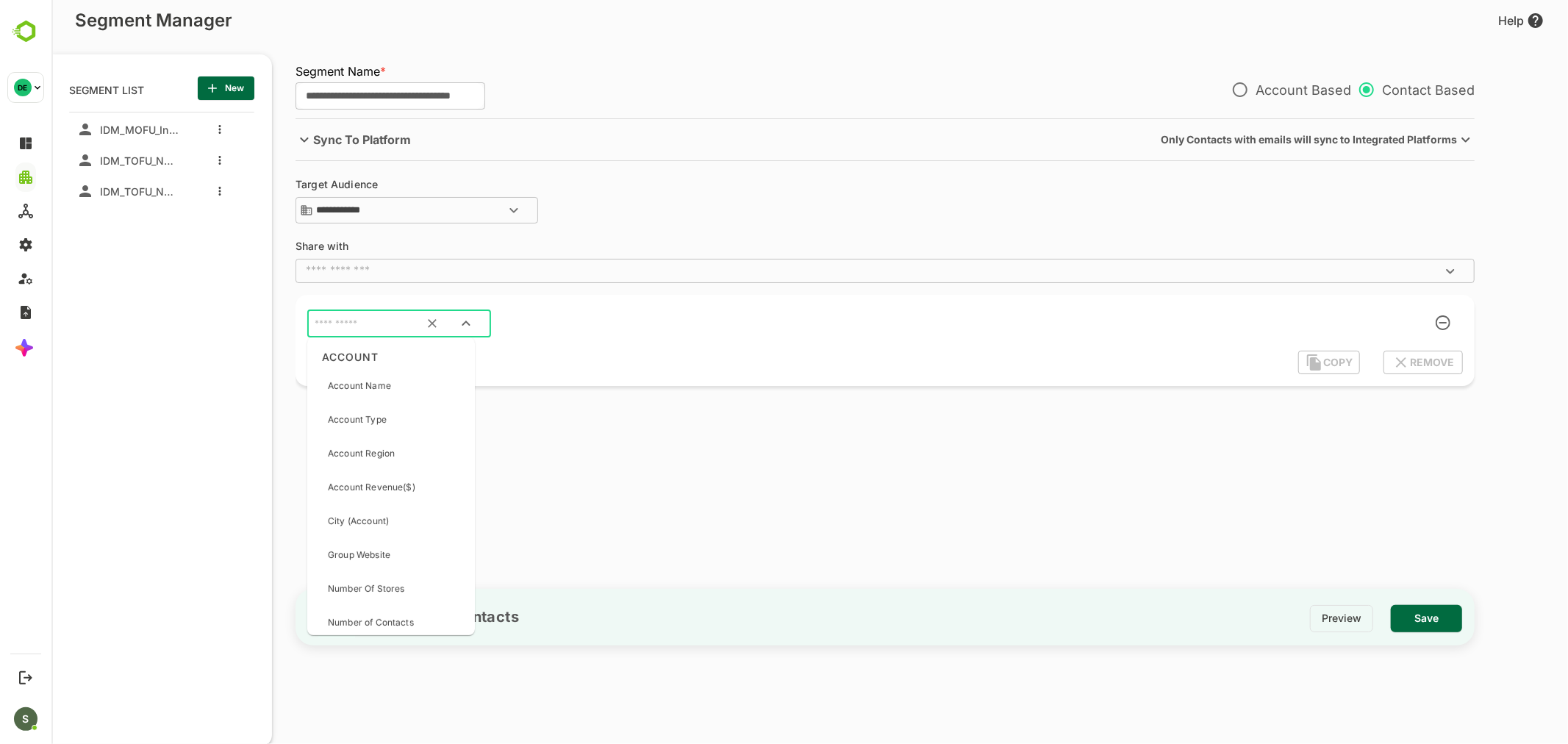
scroll to position [0, 0]
type input "*****"
click at [376, 481] on p "Account Stage" at bounding box center [357, 484] width 63 height 13
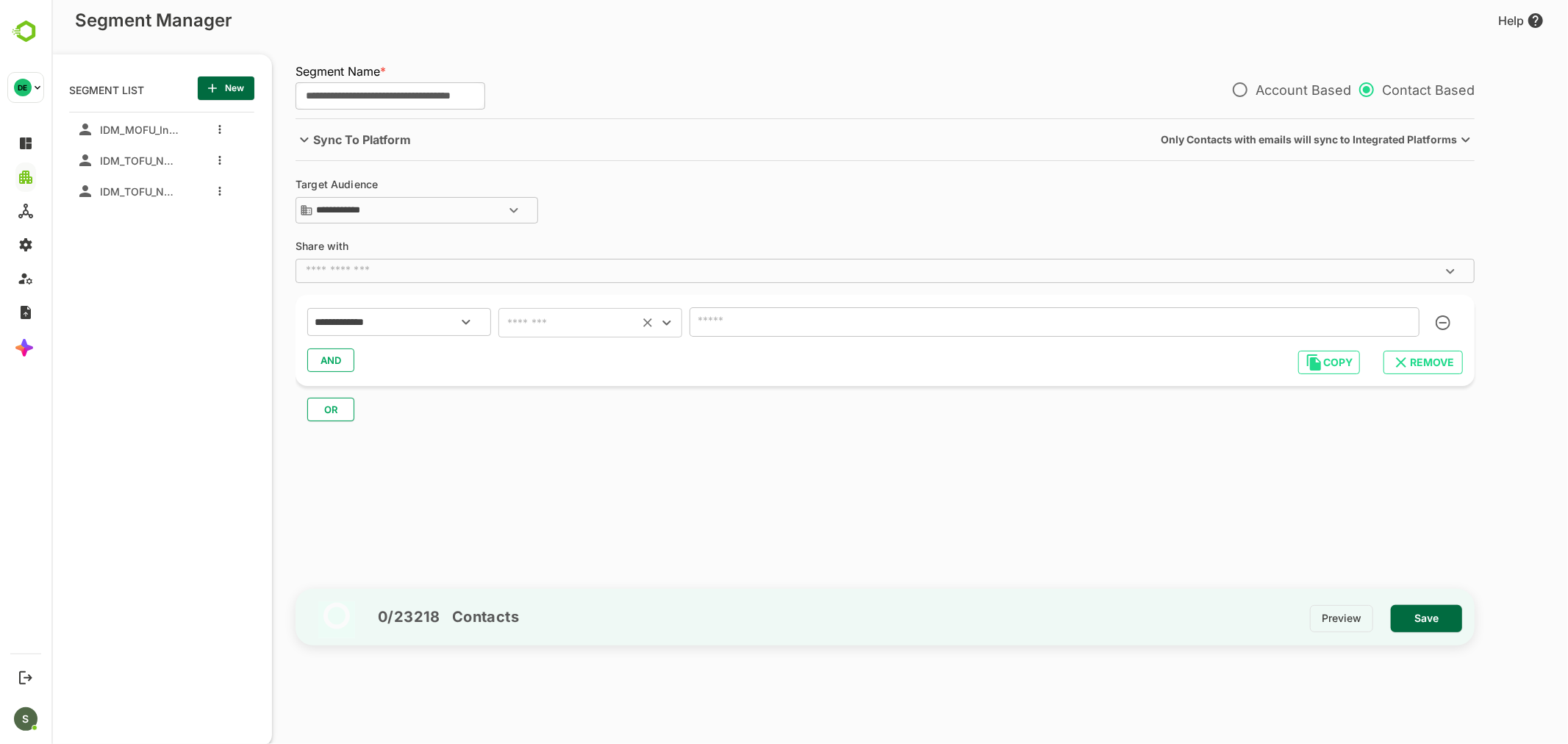
click at [541, 327] on input "text" at bounding box center [567, 323] width 132 height 21
click at [548, 363] on li "includes" at bounding box center [589, 359] width 184 height 26
type input "********"
click at [746, 319] on input "text" at bounding box center [1032, 322] width 678 height 21
click at [1403, 323] on icon "Close" at bounding box center [1403, 321] width 18 height 18
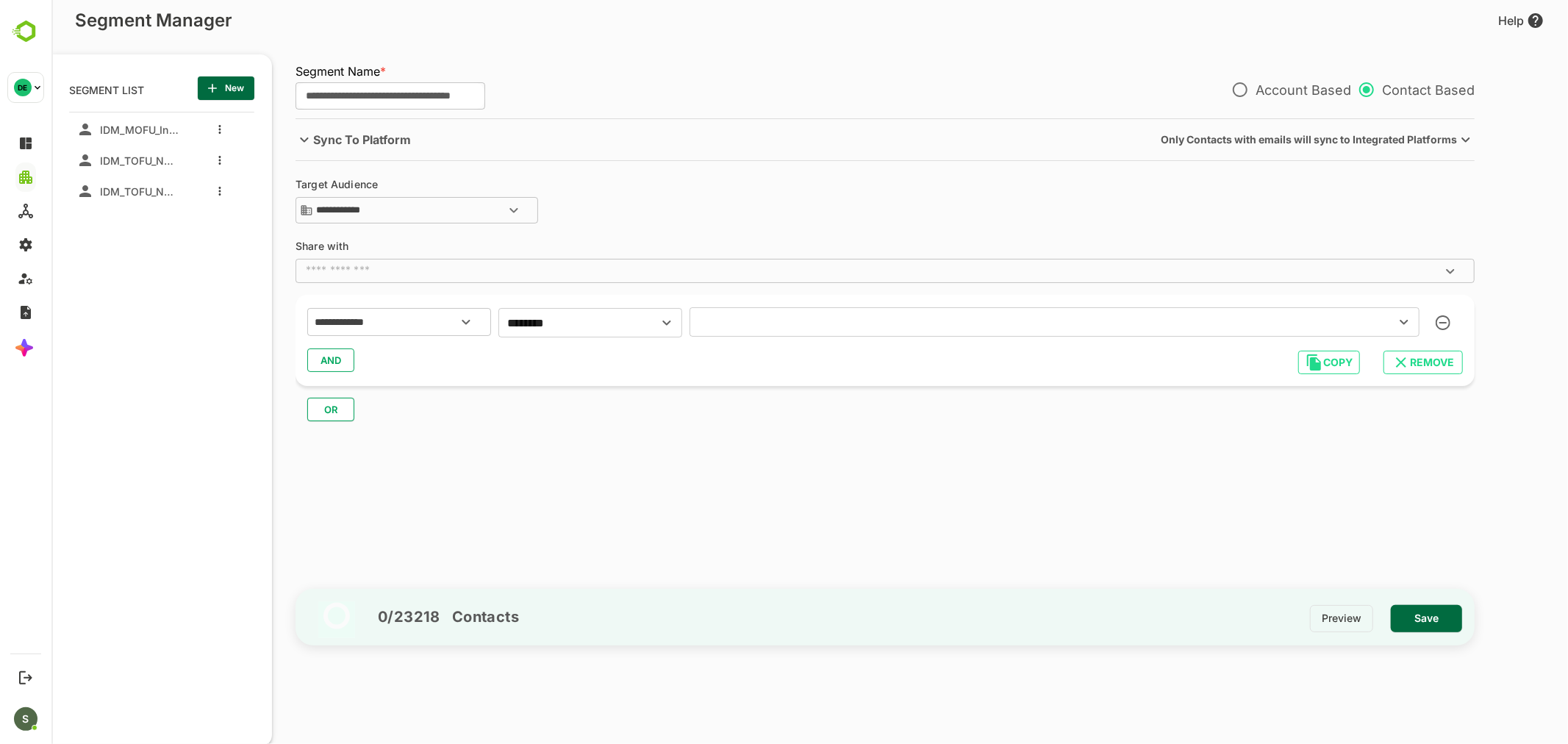
click at [1403, 323] on icon "Open" at bounding box center [1403, 323] width 8 height 6
click at [335, 94] on input "**********" at bounding box center [389, 96] width 189 height 28
type input "**********"
click at [759, 320] on input "text" at bounding box center [1032, 322] width 678 height 21
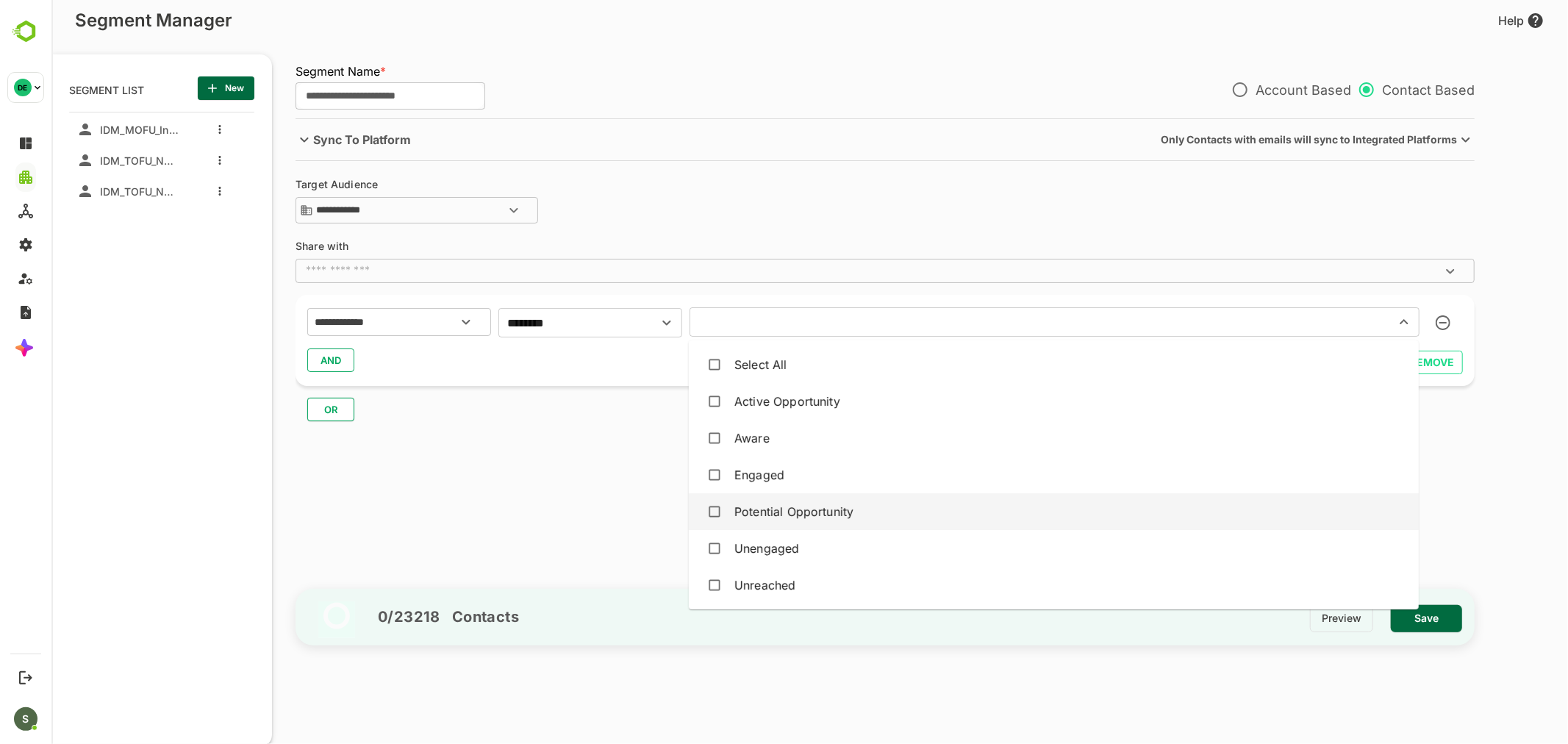
click at [790, 518] on div "Potential Opportunity" at bounding box center [793, 512] width 119 height 18
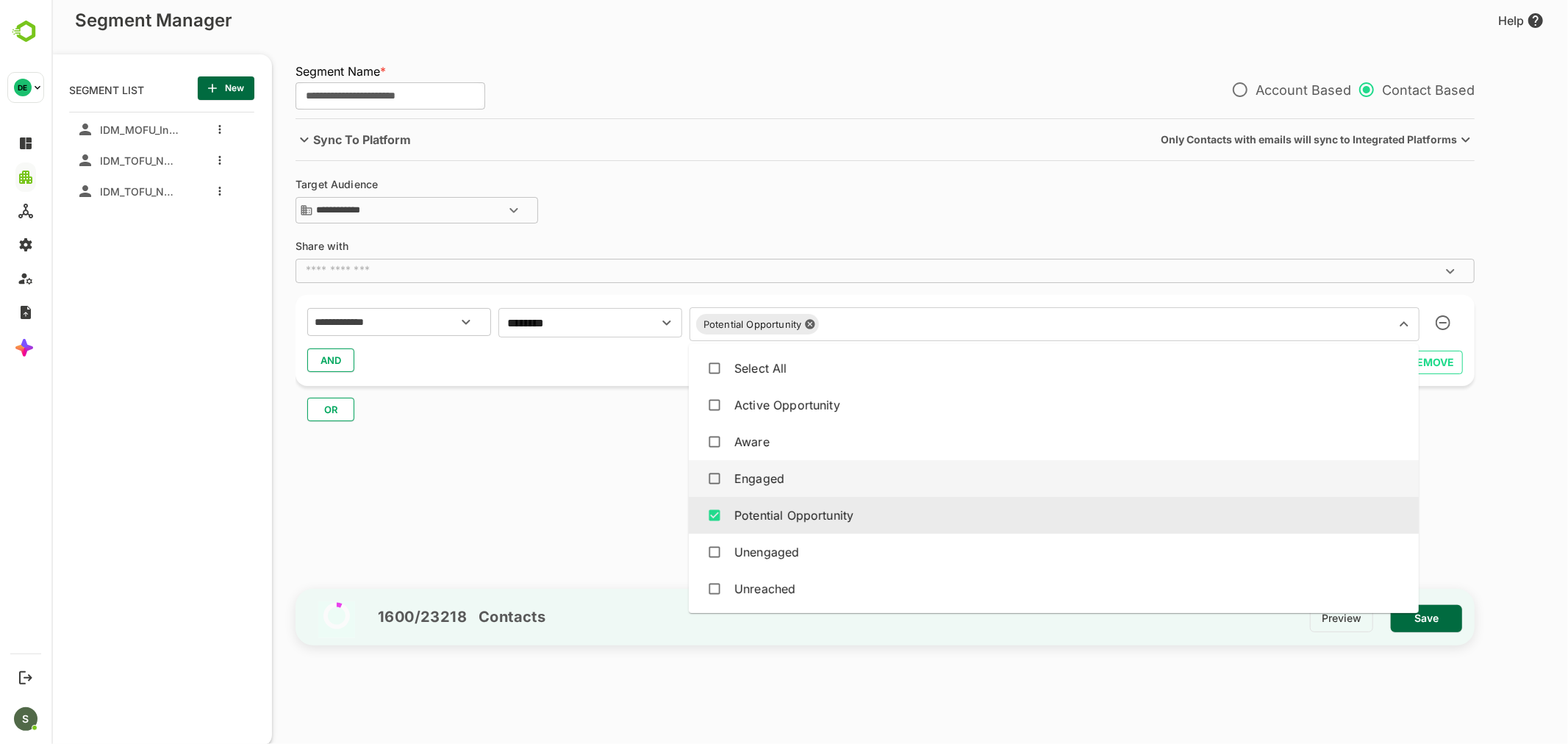
click at [773, 480] on div "Engaged" at bounding box center [759, 478] width 50 height 18
click at [593, 380] on div "**********" at bounding box center [884, 341] width 1179 height 91
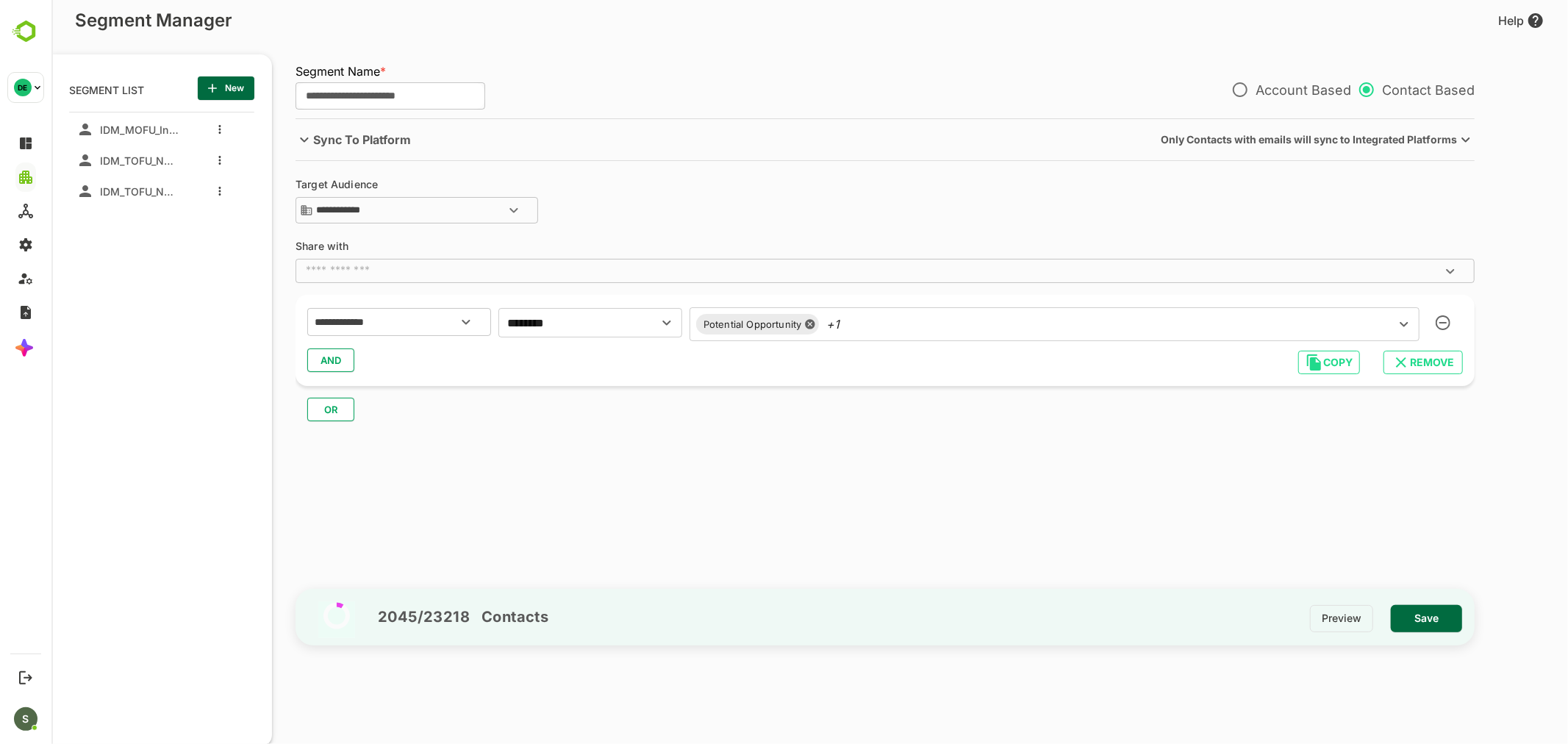
click at [319, 361] on span "AND" at bounding box center [330, 360] width 22 height 19
click at [352, 399] on input "text" at bounding box center [380, 399] width 138 height 19
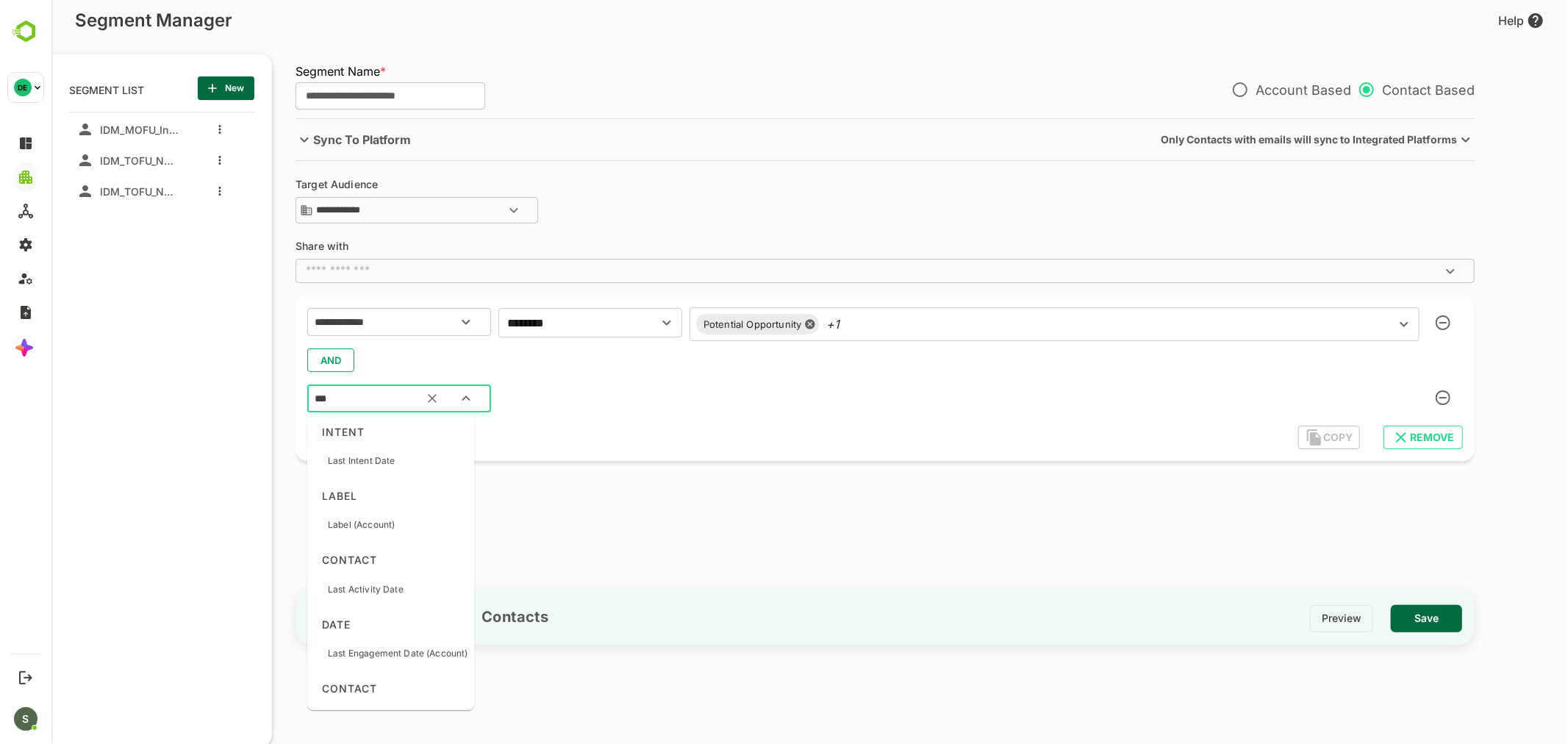
type input "****"
click at [371, 458] on p "Label (Account)" at bounding box center [360, 461] width 67 height 13
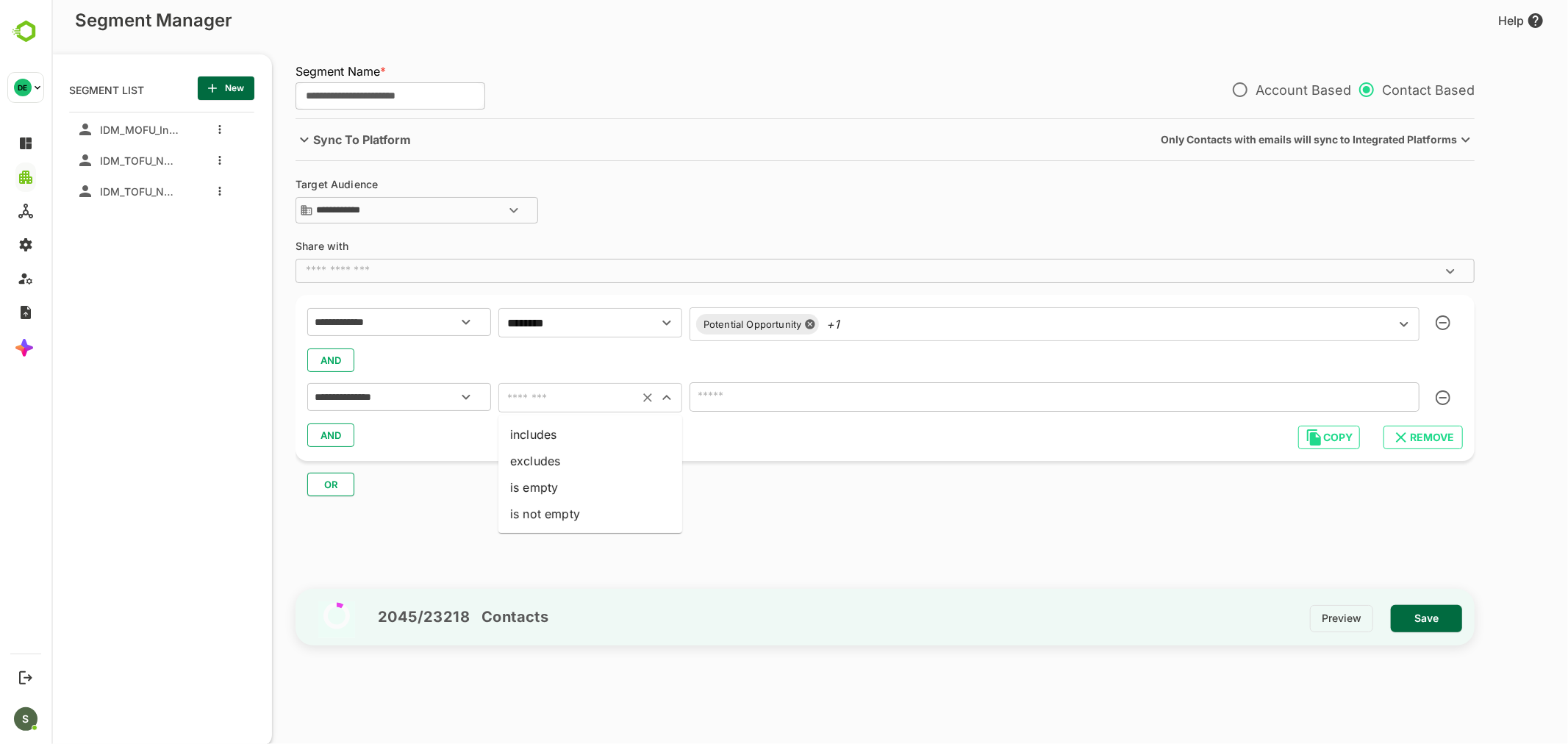
click at [551, 395] on input "text" at bounding box center [567, 398] width 132 height 21
click at [546, 438] on li "includes" at bounding box center [589, 434] width 184 height 26
type input "********"
click at [730, 395] on input "text" at bounding box center [1032, 397] width 678 height 21
type input "*"
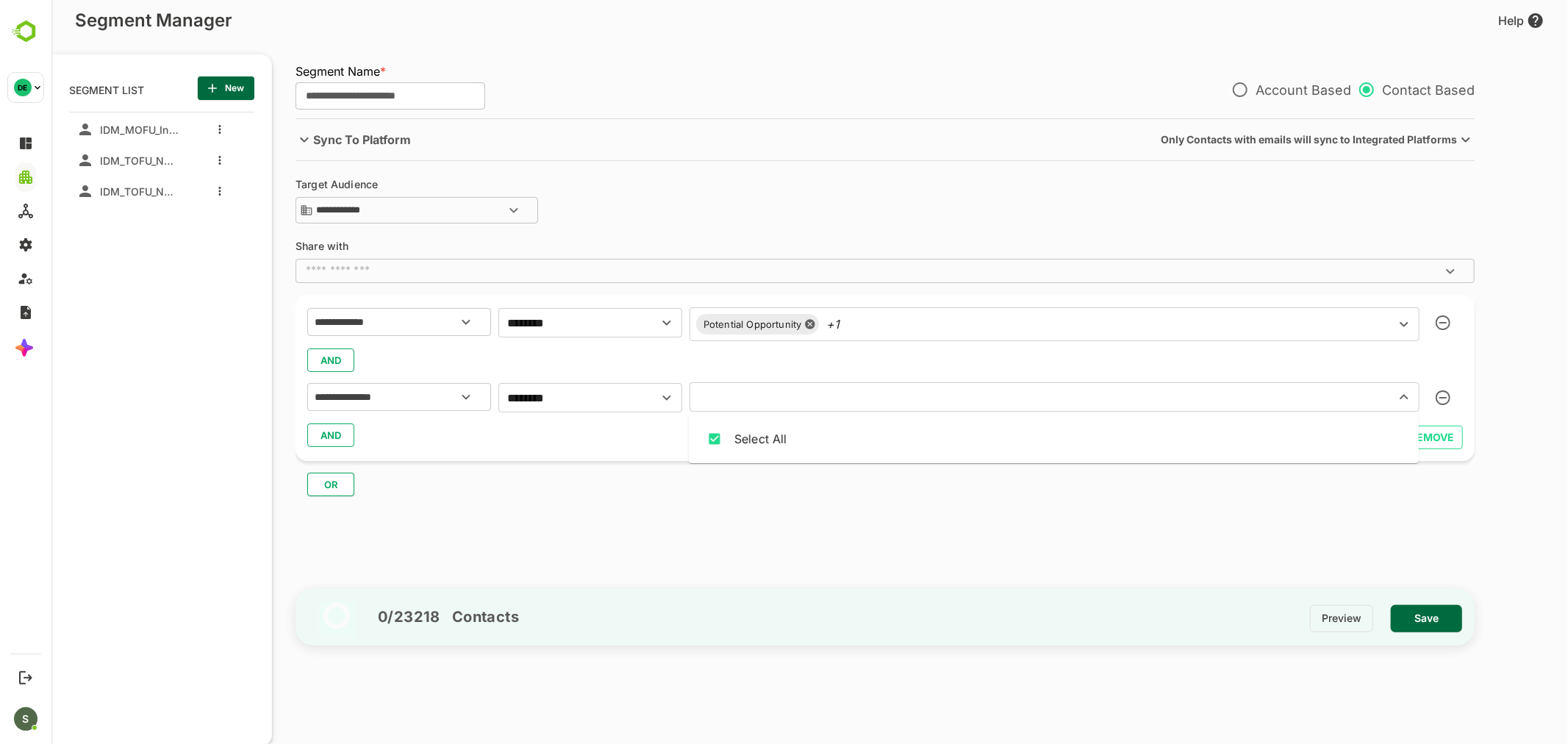
click at [596, 427] on div "AND" at bounding box center [884, 435] width 1155 height 28
click at [665, 405] on icon "Open" at bounding box center [665, 398] width 18 height 18
click at [572, 454] on li "excludes" at bounding box center [589, 461] width 184 height 26
click at [677, 438] on div "AND" at bounding box center [884, 435] width 1155 height 28
click at [735, 403] on input "text" at bounding box center [1032, 397] width 678 height 21
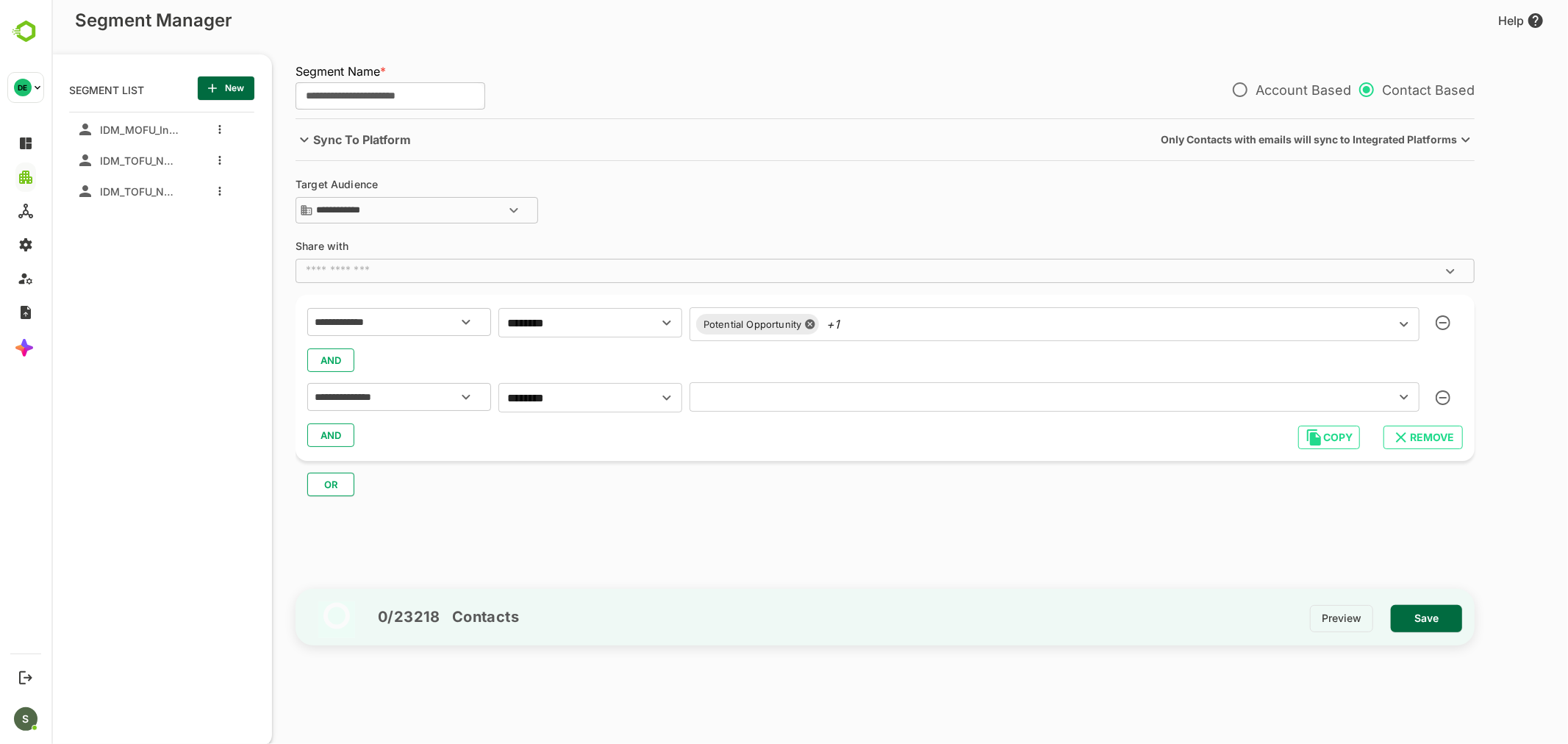
click at [597, 439] on div "AND" at bounding box center [884, 435] width 1155 height 28
click at [661, 395] on icon "Open" at bounding box center [665, 398] width 18 height 18
click at [567, 424] on li "includes" at bounding box center [589, 434] width 184 height 26
type input "********"
click at [801, 380] on div "**********" at bounding box center [884, 378] width 1179 height 166
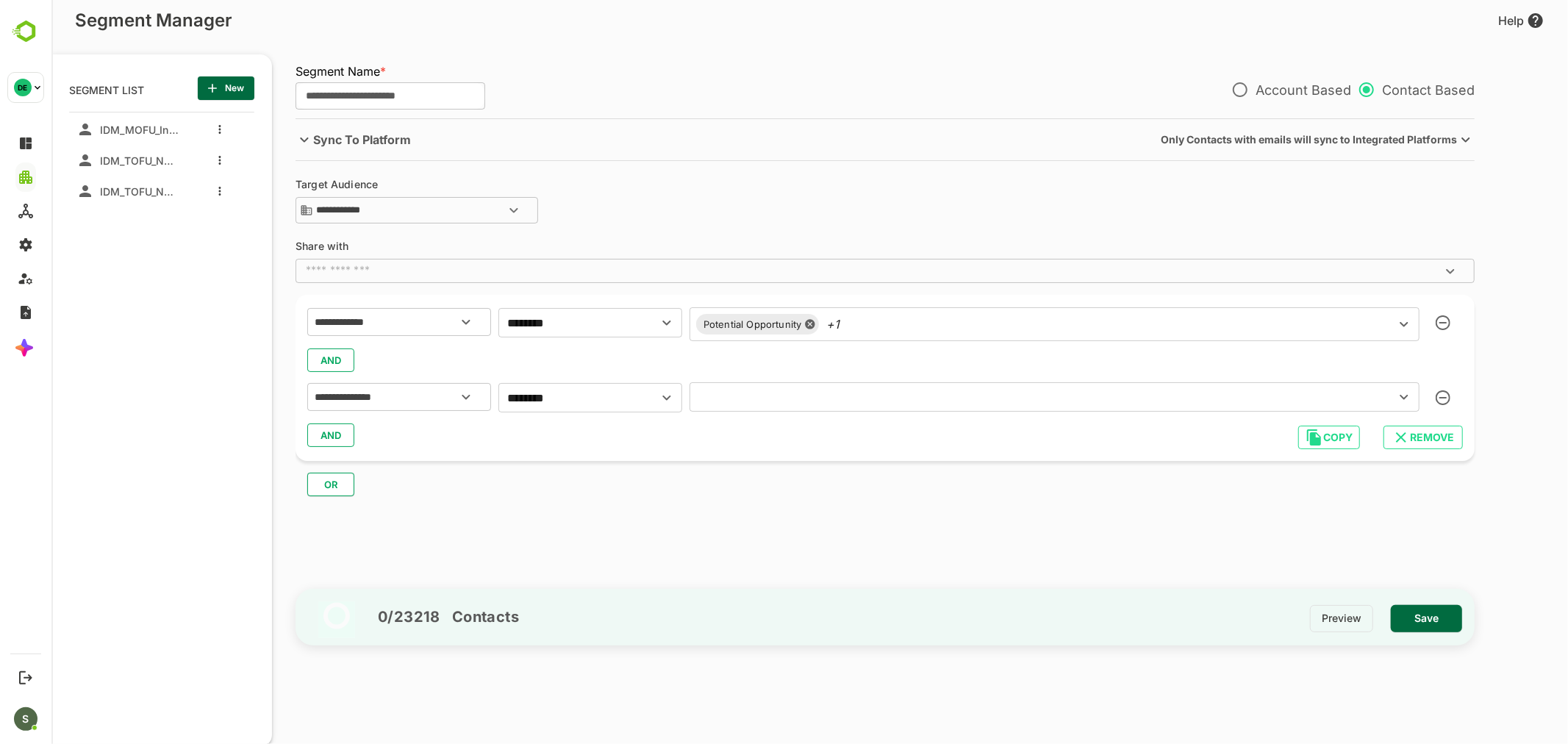
click at [1400, 393] on icon "Open" at bounding box center [1403, 397] width 18 height 18
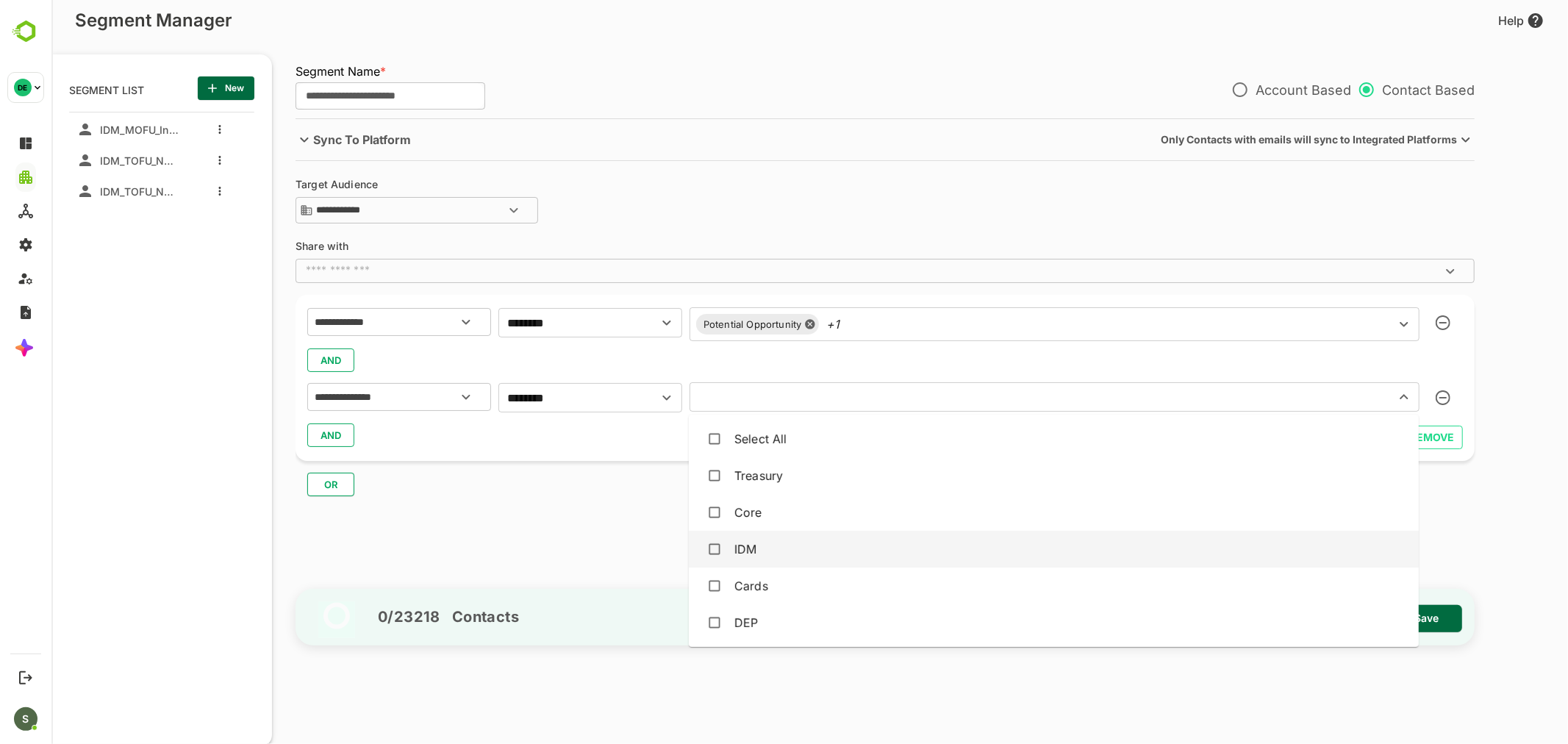
click at [783, 562] on div "IDM" at bounding box center [1053, 549] width 707 height 28
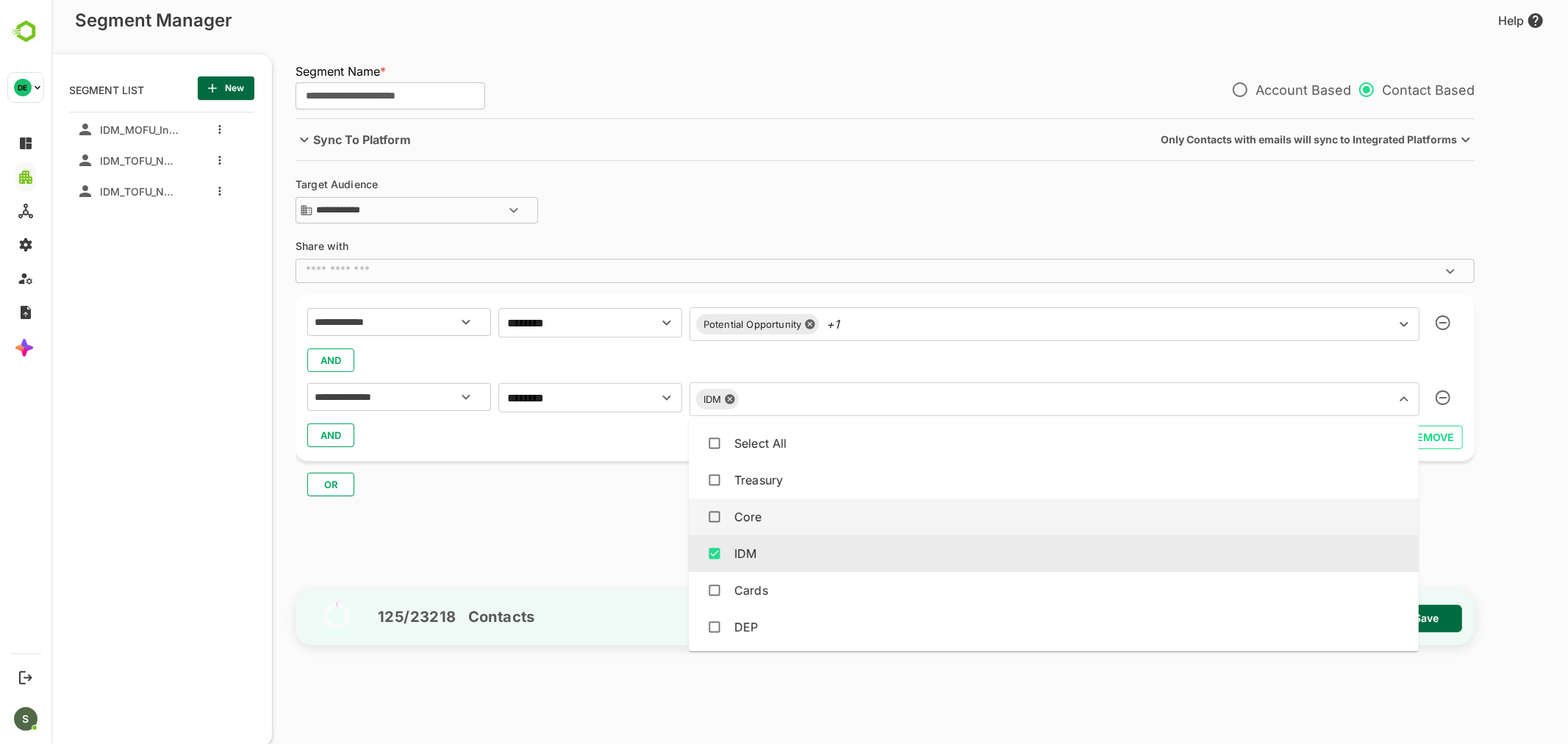
click at [604, 441] on div "AND" at bounding box center [884, 435] width 1155 height 28
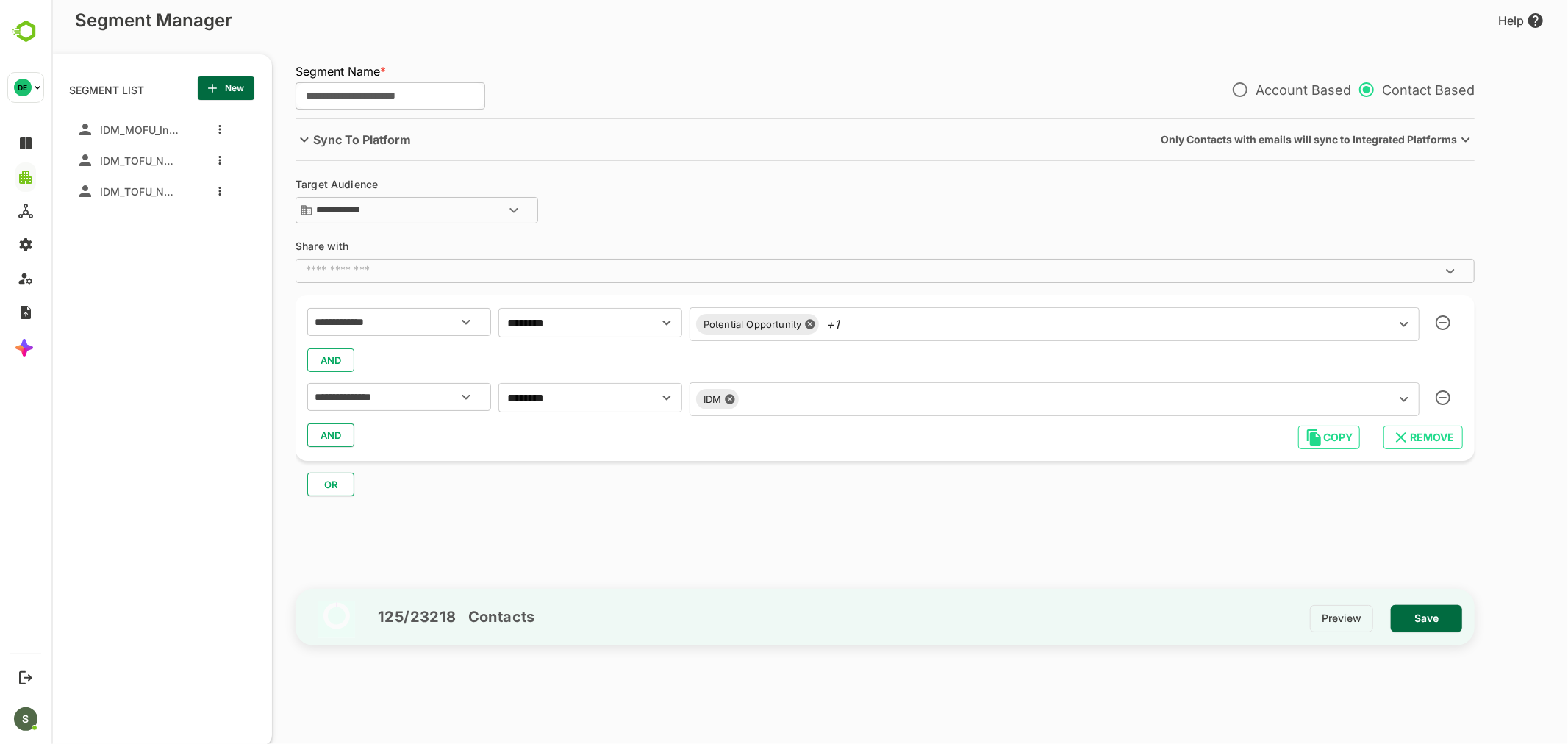
click at [330, 435] on span "AND" at bounding box center [330, 435] width 22 height 19
click at [357, 461] on div "​" at bounding box center [398, 474] width 184 height 28
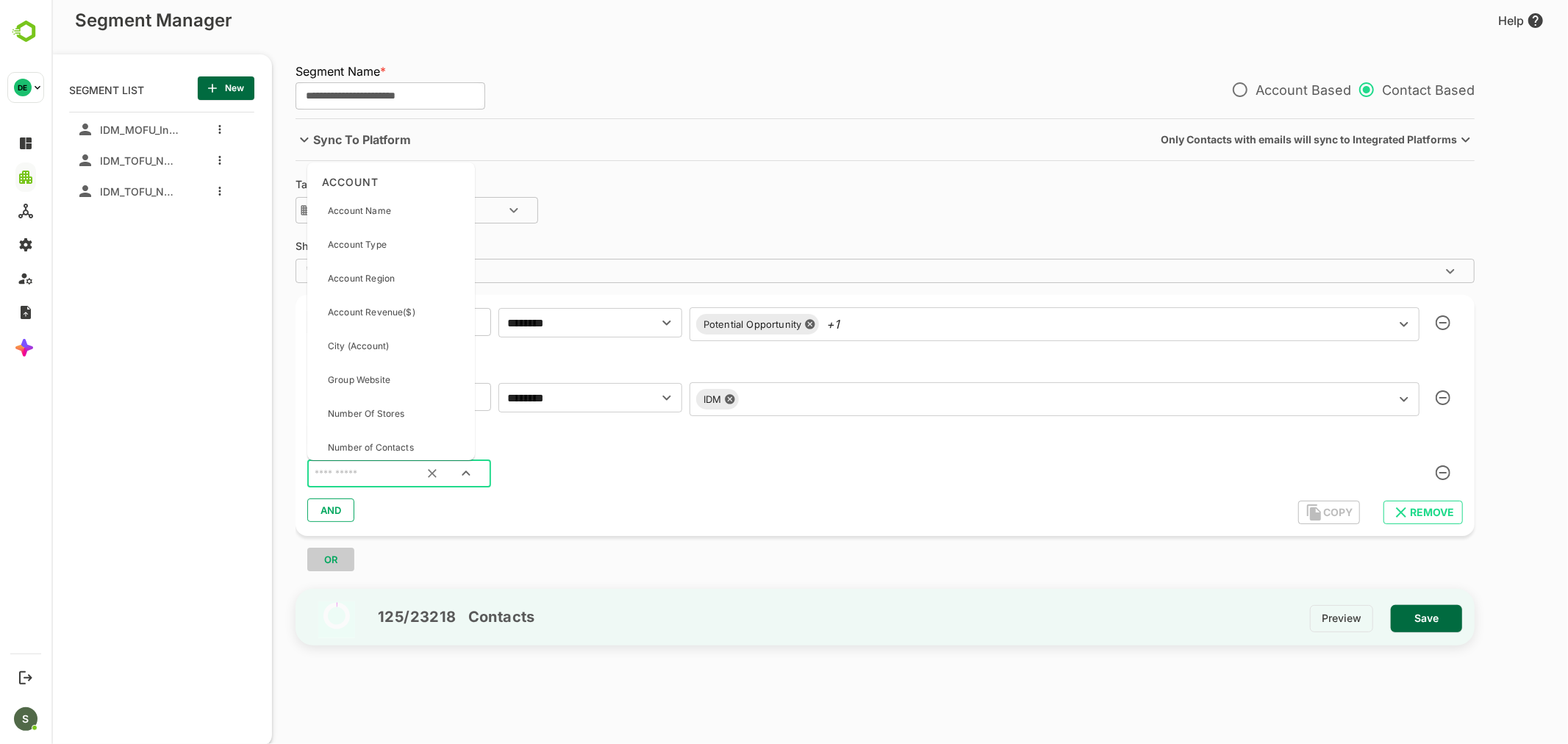
type input "*"
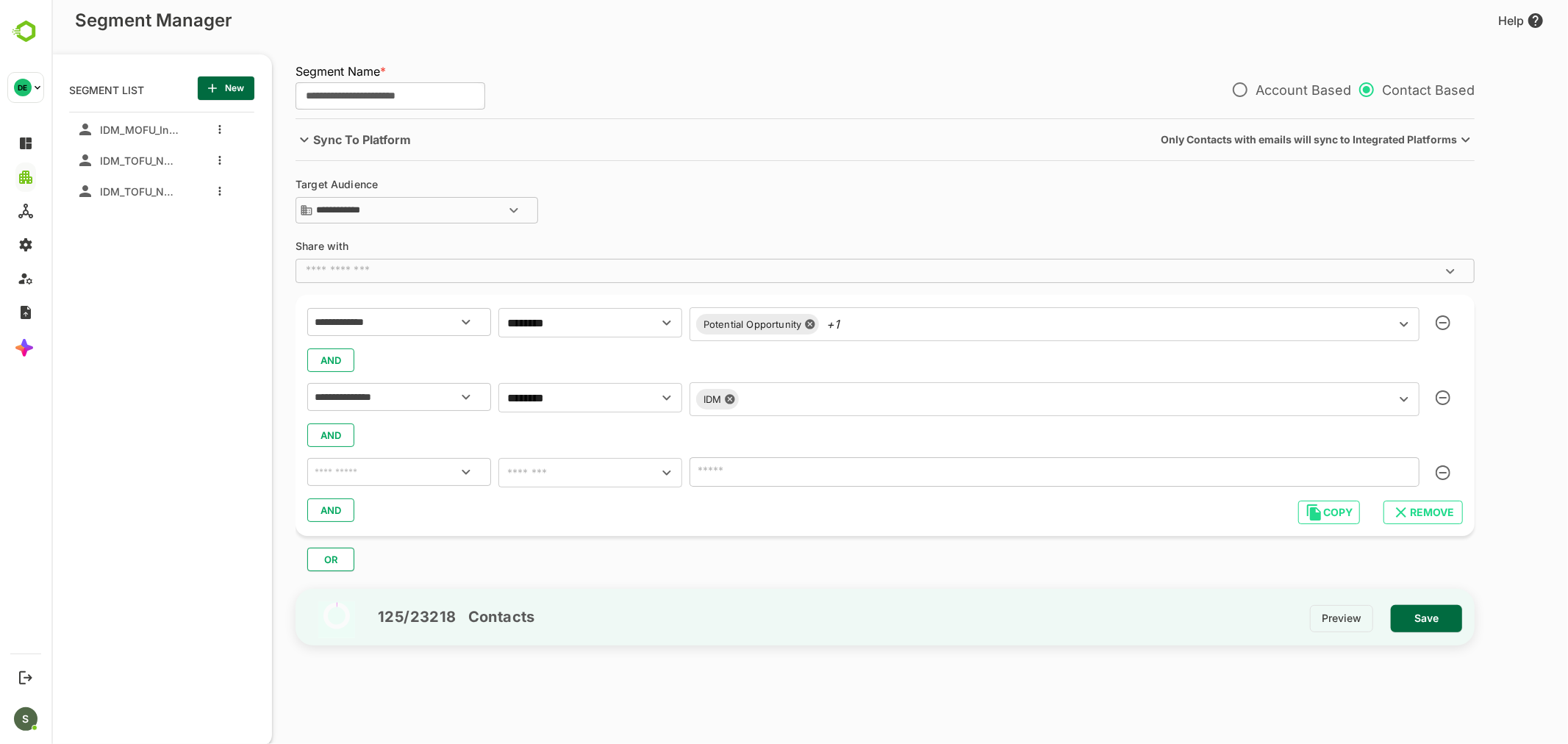
click at [370, 478] on input "text" at bounding box center [398, 471] width 175 height 19
type input "*****"
click at [379, 533] on div "Intent Level" at bounding box center [372, 534] width 120 height 31
click at [549, 476] on input "text" at bounding box center [567, 472] width 132 height 21
click at [566, 593] on li "is not empty" at bounding box center [589, 589] width 184 height 26
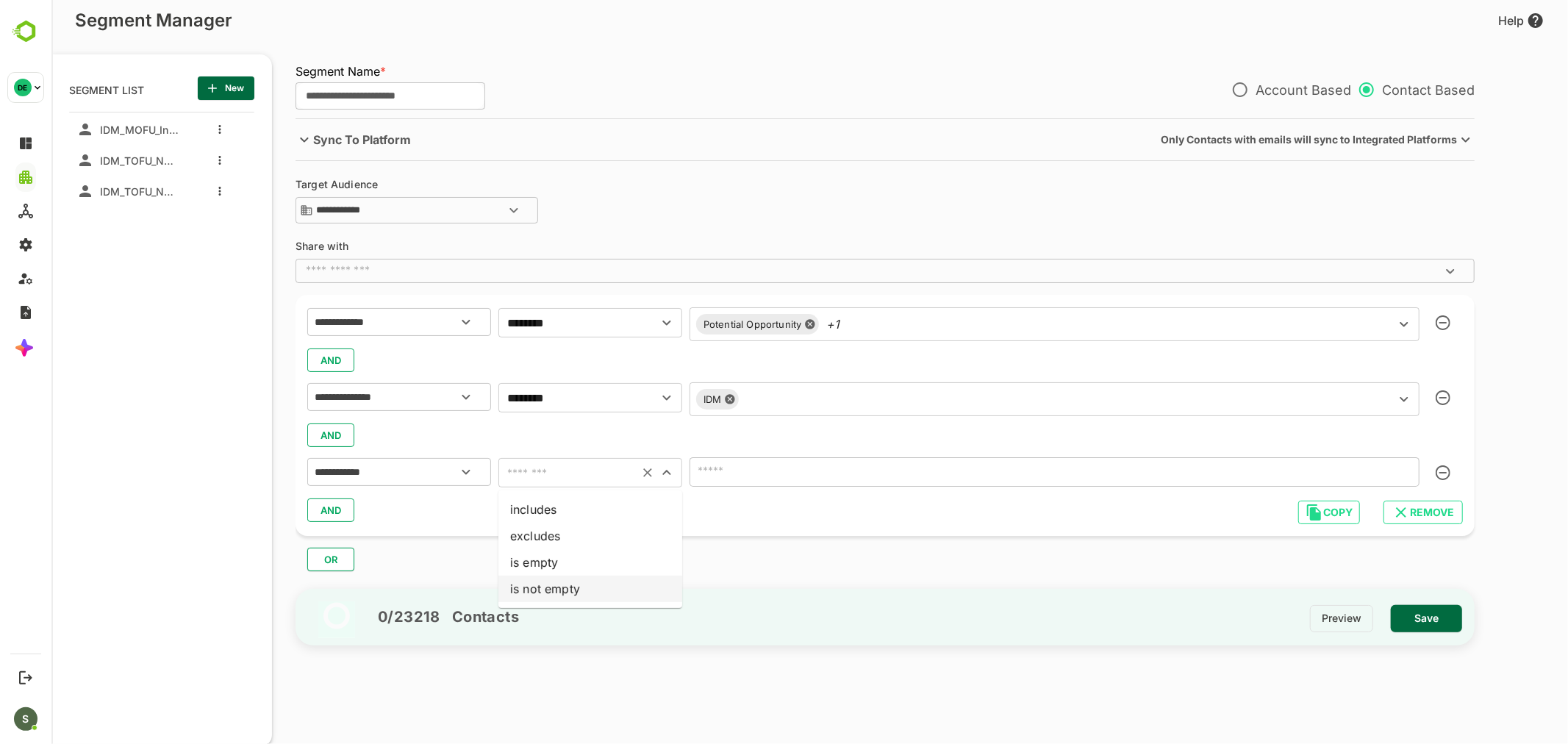
type input "**********"
click at [767, 485] on div at bounding box center [1054, 472] width 730 height 30
click at [648, 472] on icon "Clear" at bounding box center [646, 472] width 8 height 8
click at [1436, 470] on icon "button" at bounding box center [1442, 472] width 15 height 15
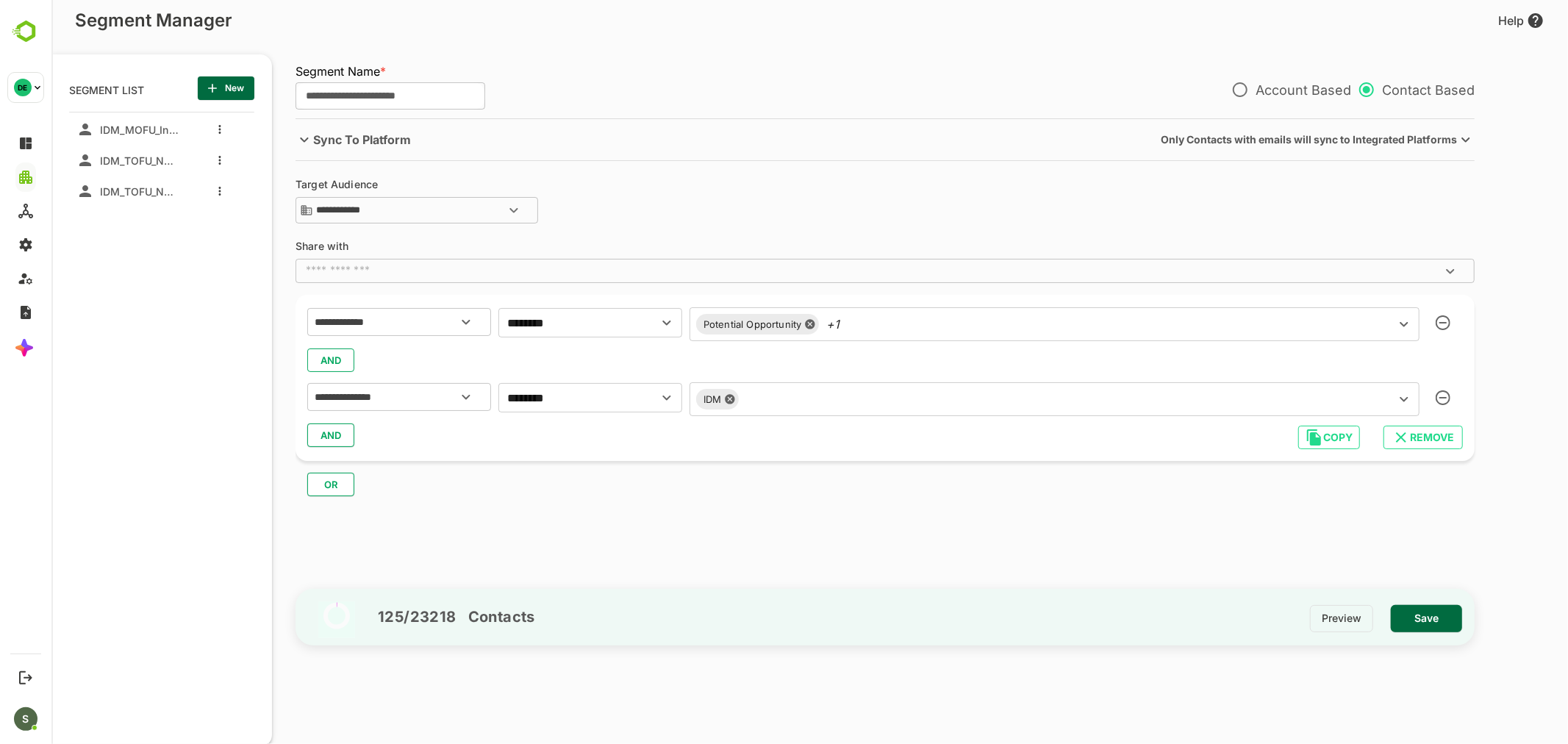
click at [909, 319] on input "text" at bounding box center [1108, 324] width 526 height 21
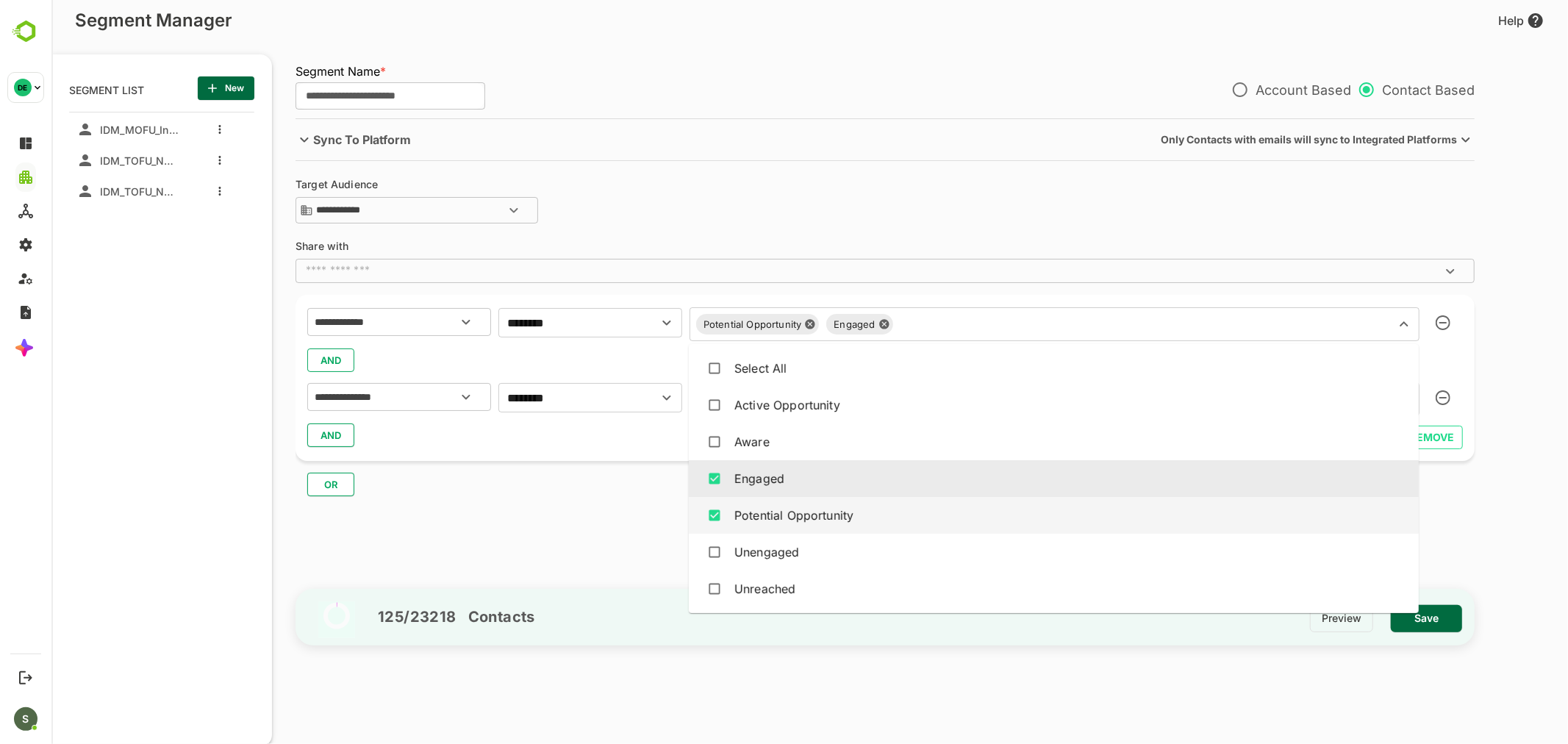
click at [607, 438] on div "AND" at bounding box center [884, 435] width 1155 height 28
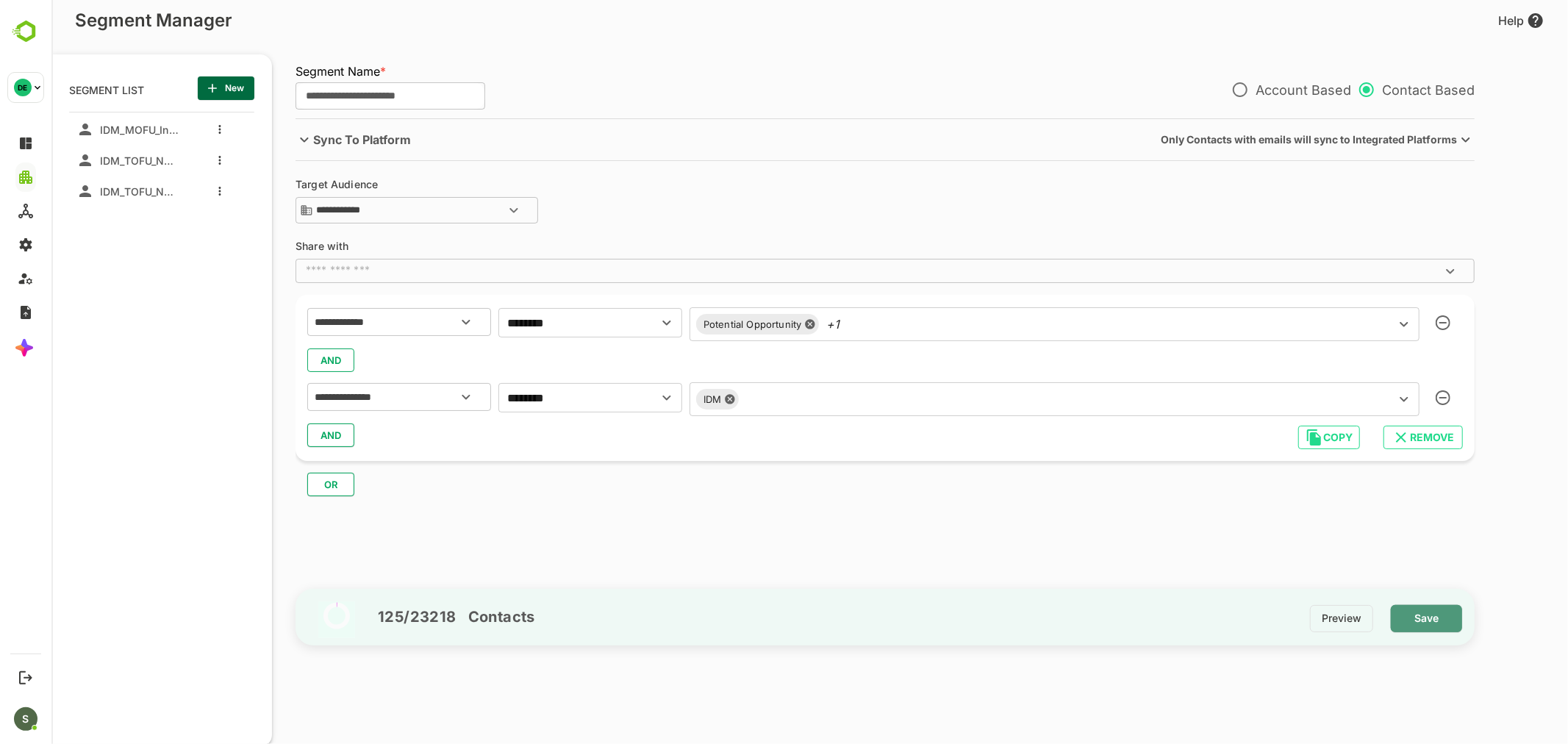
click at [1413, 617] on span "Save" at bounding box center [1425, 618] width 48 height 19
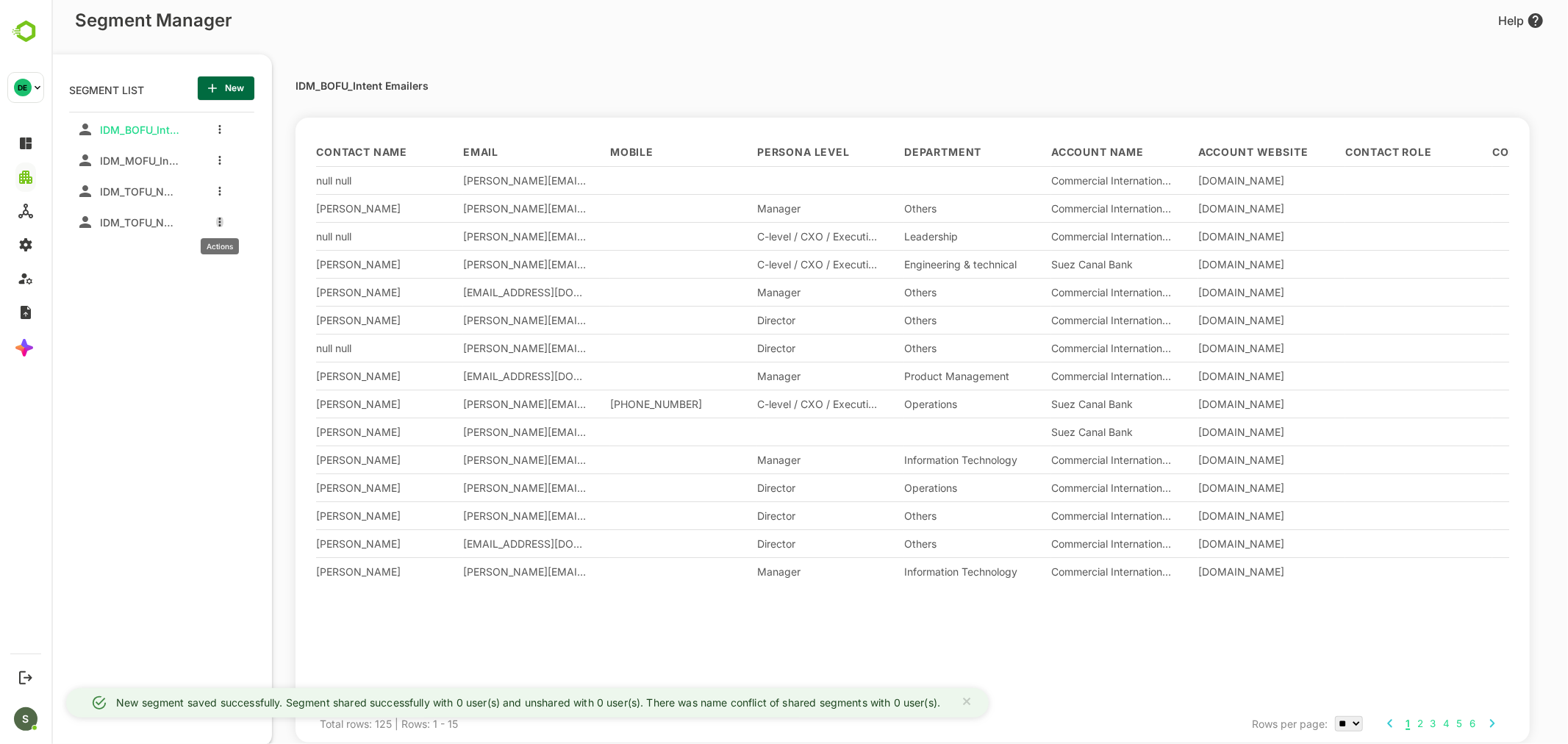
click at [216, 223] on button "more actions" at bounding box center [219, 222] width 7 height 13
click at [259, 305] on span "Share" at bounding box center [294, 303] width 80 height 18
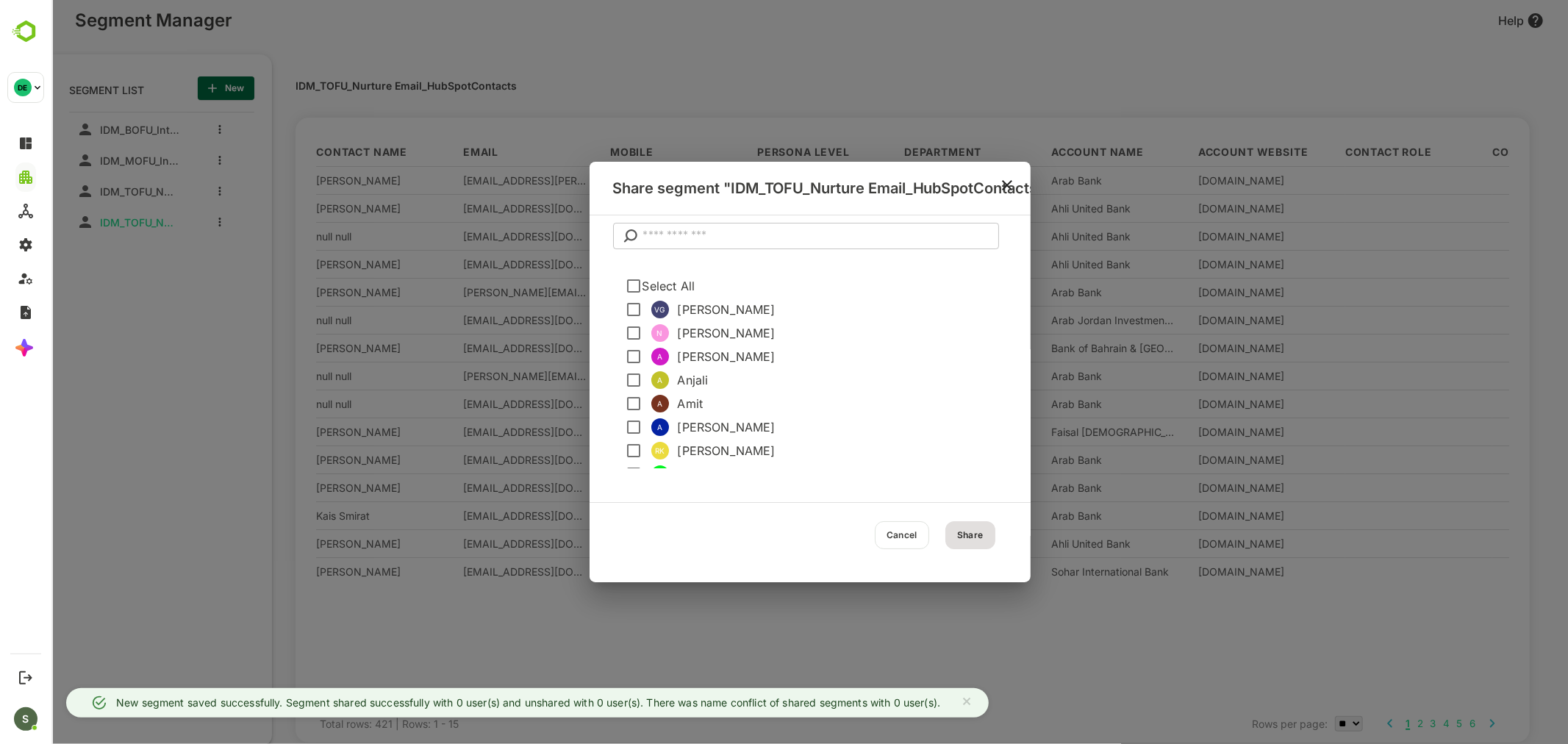
click at [672, 235] on input "text" at bounding box center [819, 236] width 356 height 26
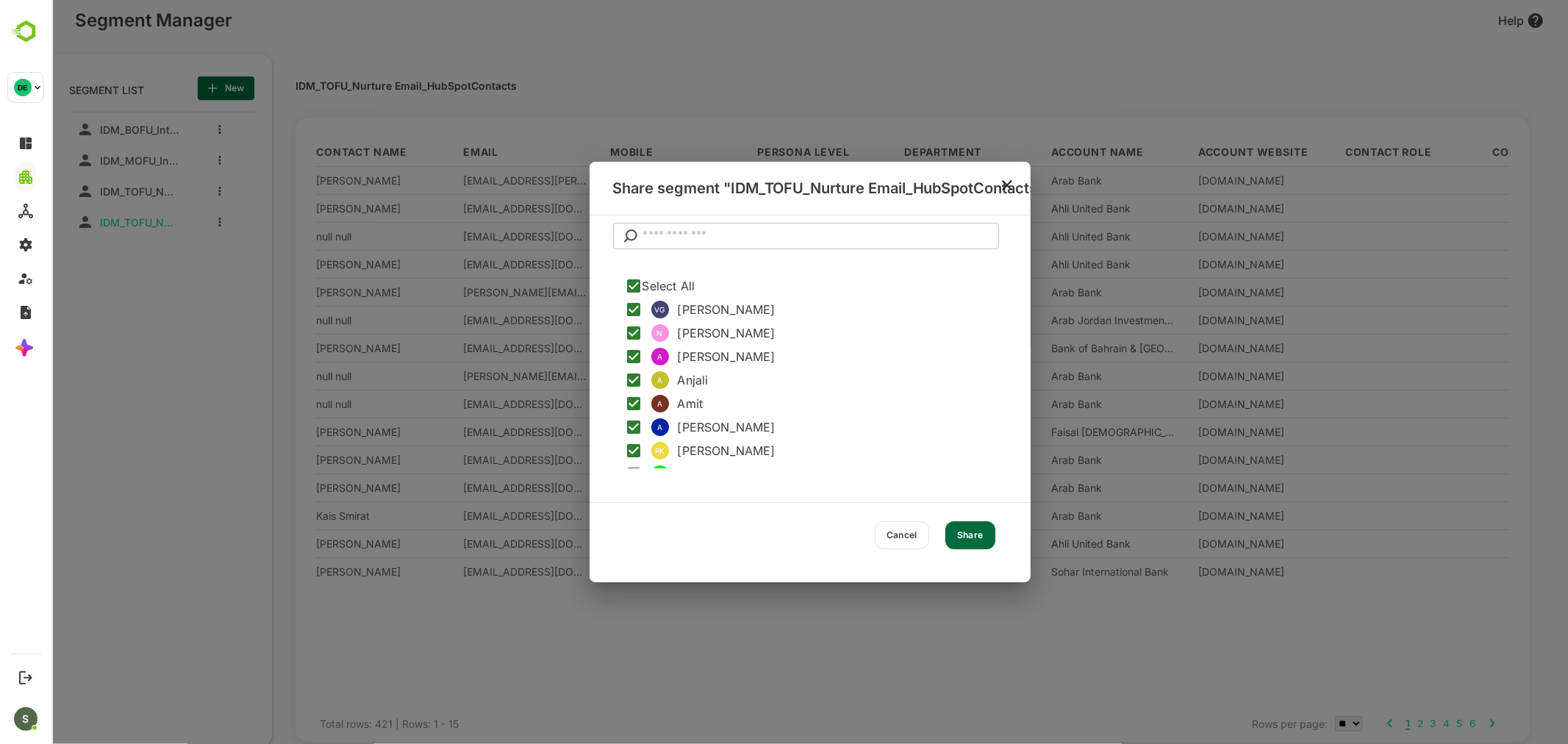
click at [970, 521] on button "Share" at bounding box center [970, 535] width 50 height 28
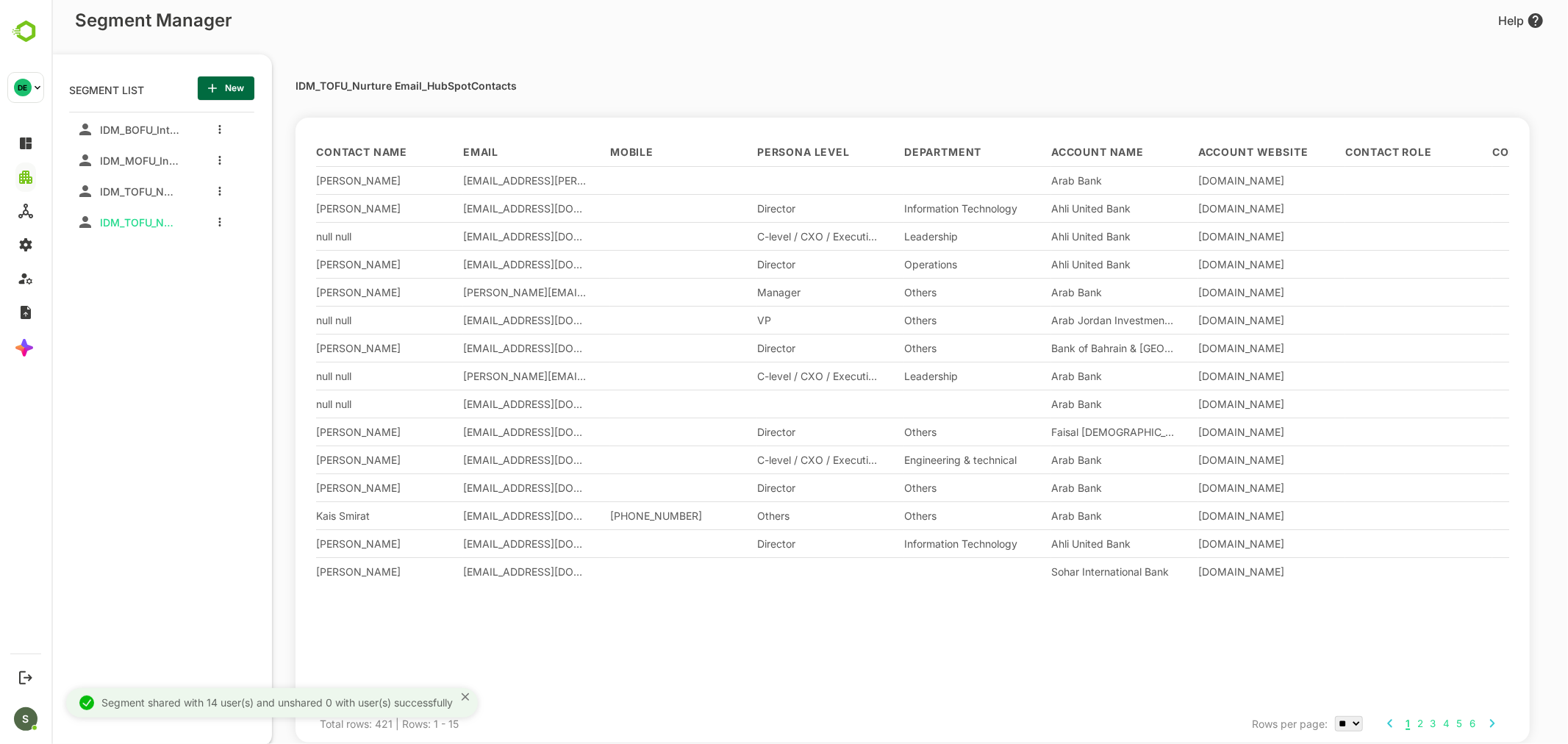
click at [217, 189] on icon "more actions" at bounding box center [218, 190] width 3 height 8
click at [262, 278] on span "Share" at bounding box center [294, 273] width 80 height 18
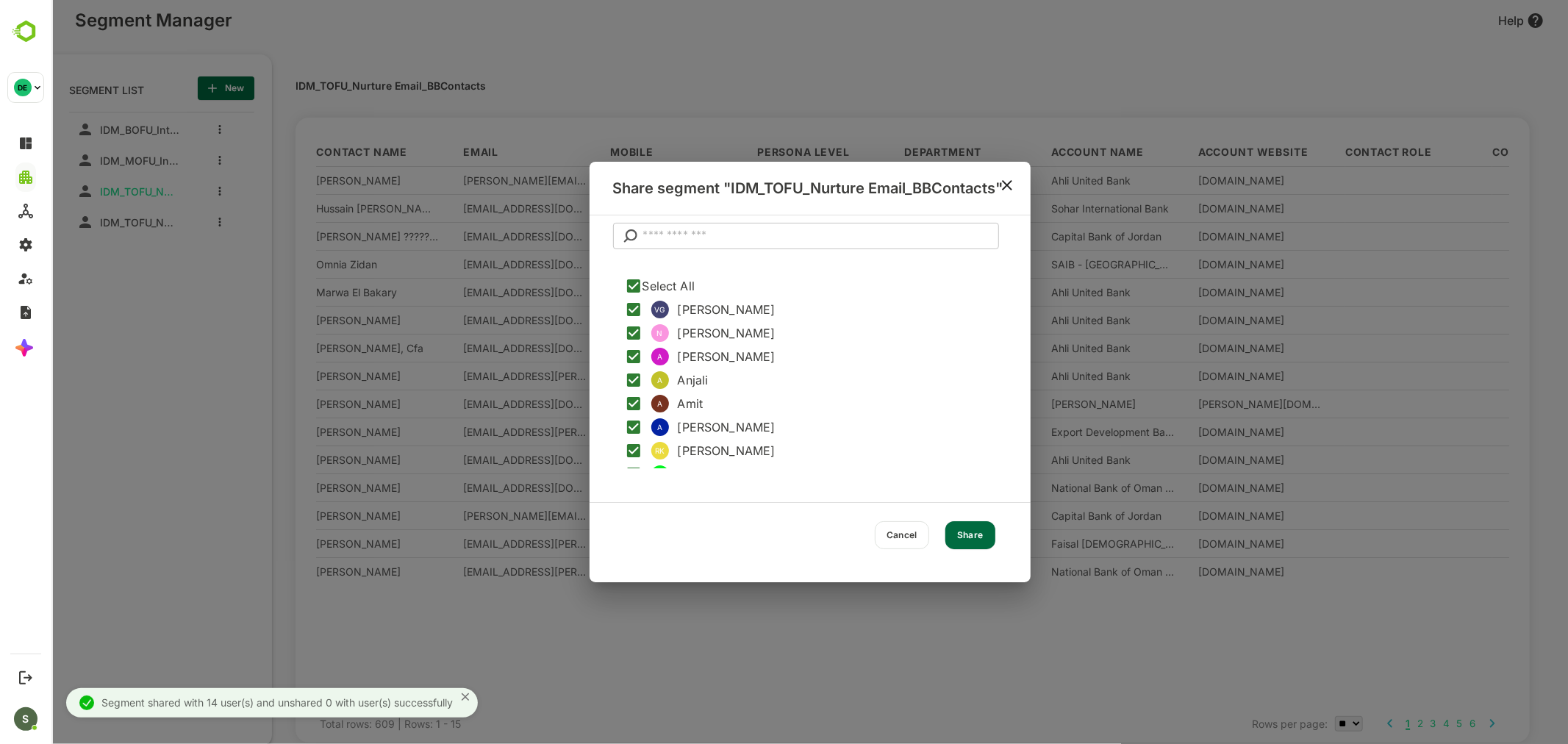
click at [980, 531] on button "Share" at bounding box center [970, 535] width 50 height 28
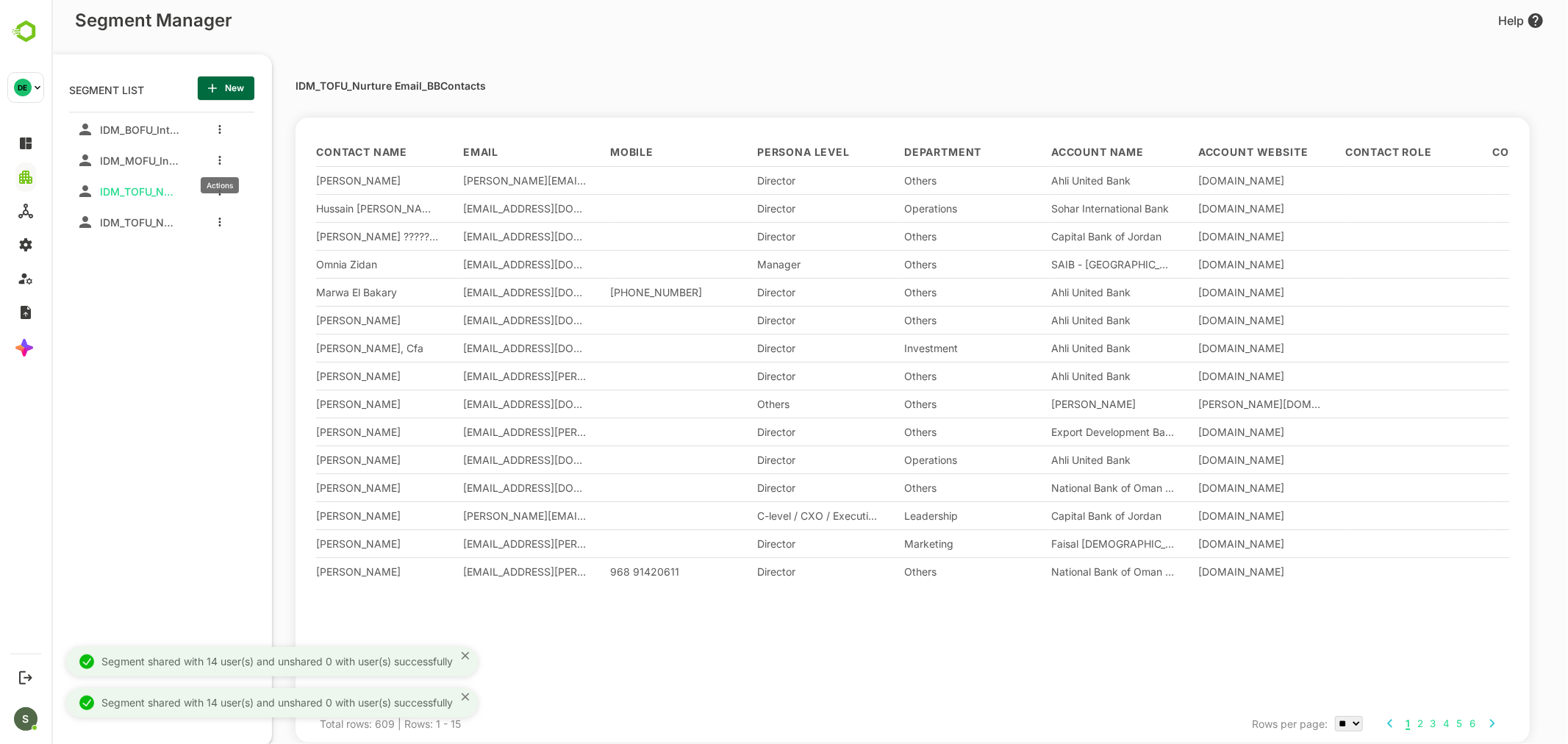
click at [220, 162] on button "more actions" at bounding box center [219, 161] width 7 height 13
click at [280, 246] on span "Share" at bounding box center [294, 242] width 80 height 18
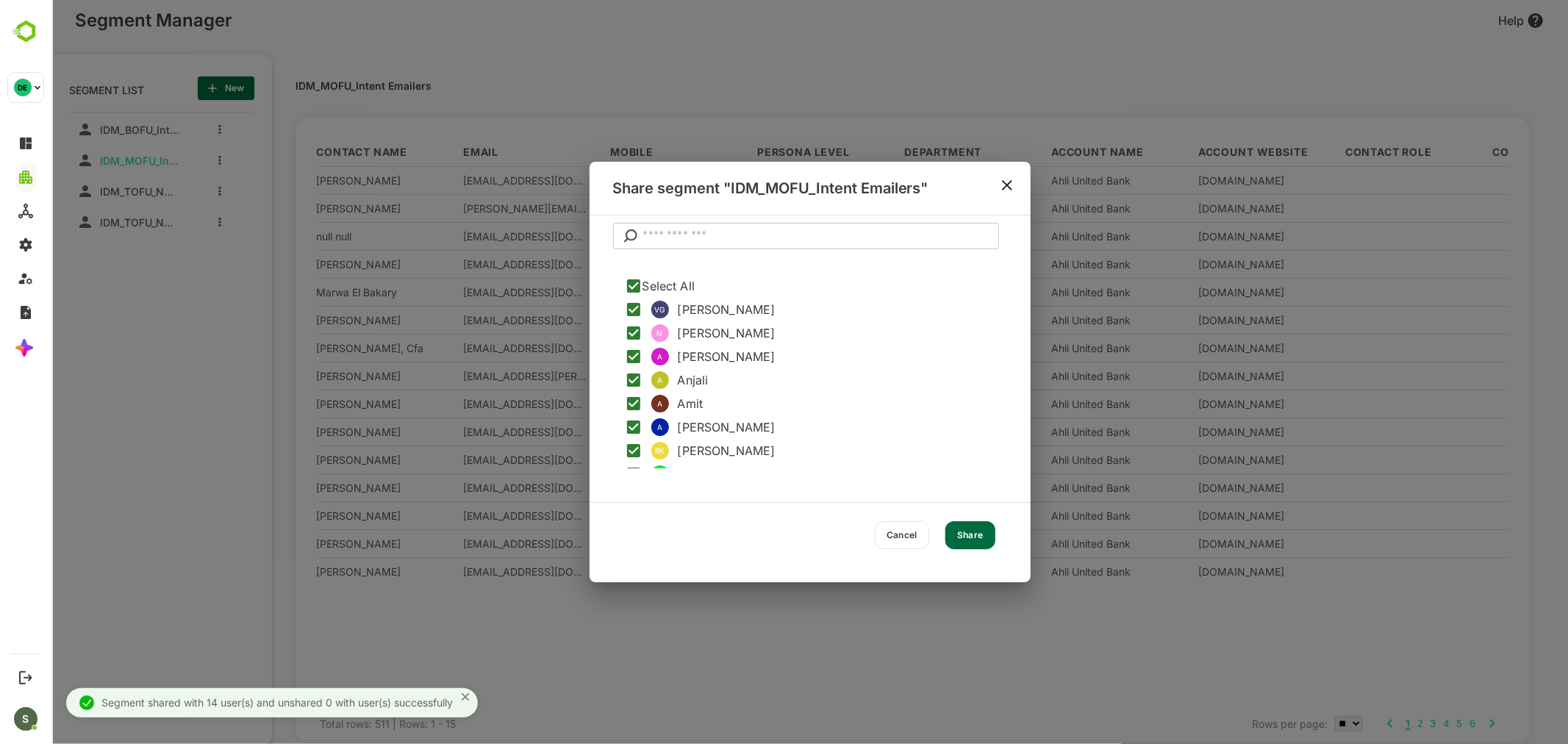
click at [978, 538] on button "Share" at bounding box center [970, 535] width 50 height 28
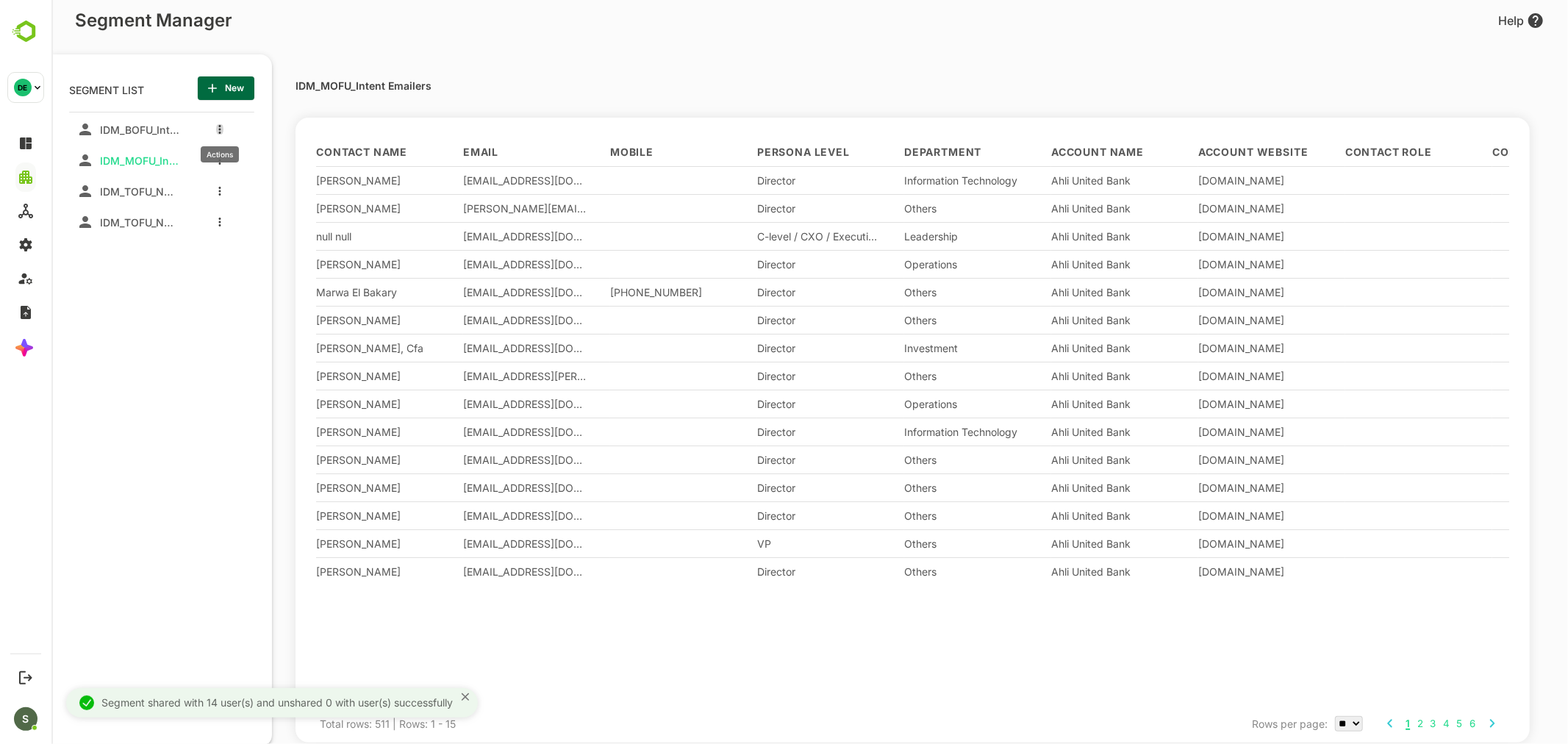
click at [218, 127] on icon "more actions" at bounding box center [218, 129] width 3 height 8
click at [281, 214] on span "Share" at bounding box center [294, 211] width 80 height 18
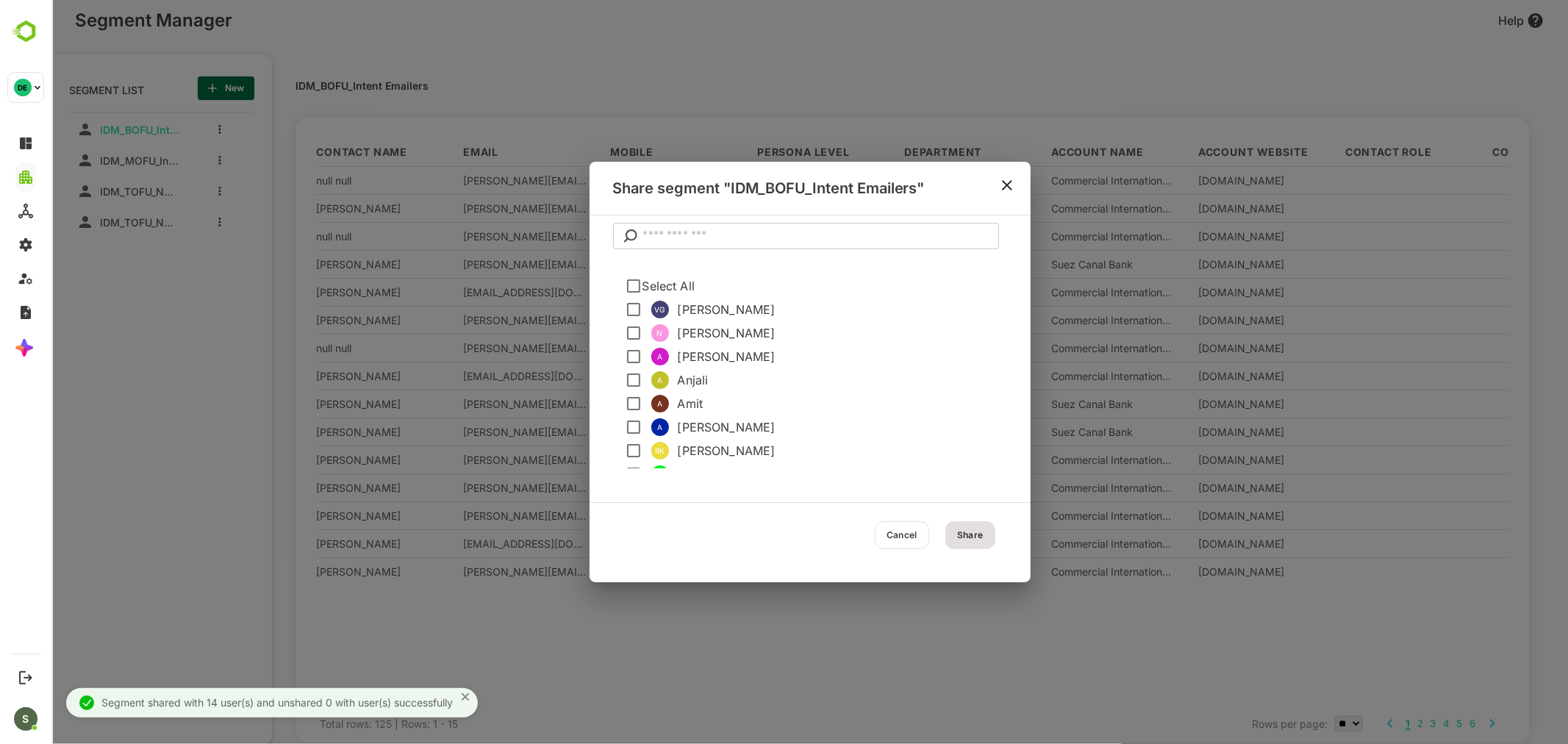
click at [642, 288] on span "Select All" at bounding box center [818, 286] width 353 height 18
click at [967, 534] on button "Share" at bounding box center [970, 535] width 50 height 28
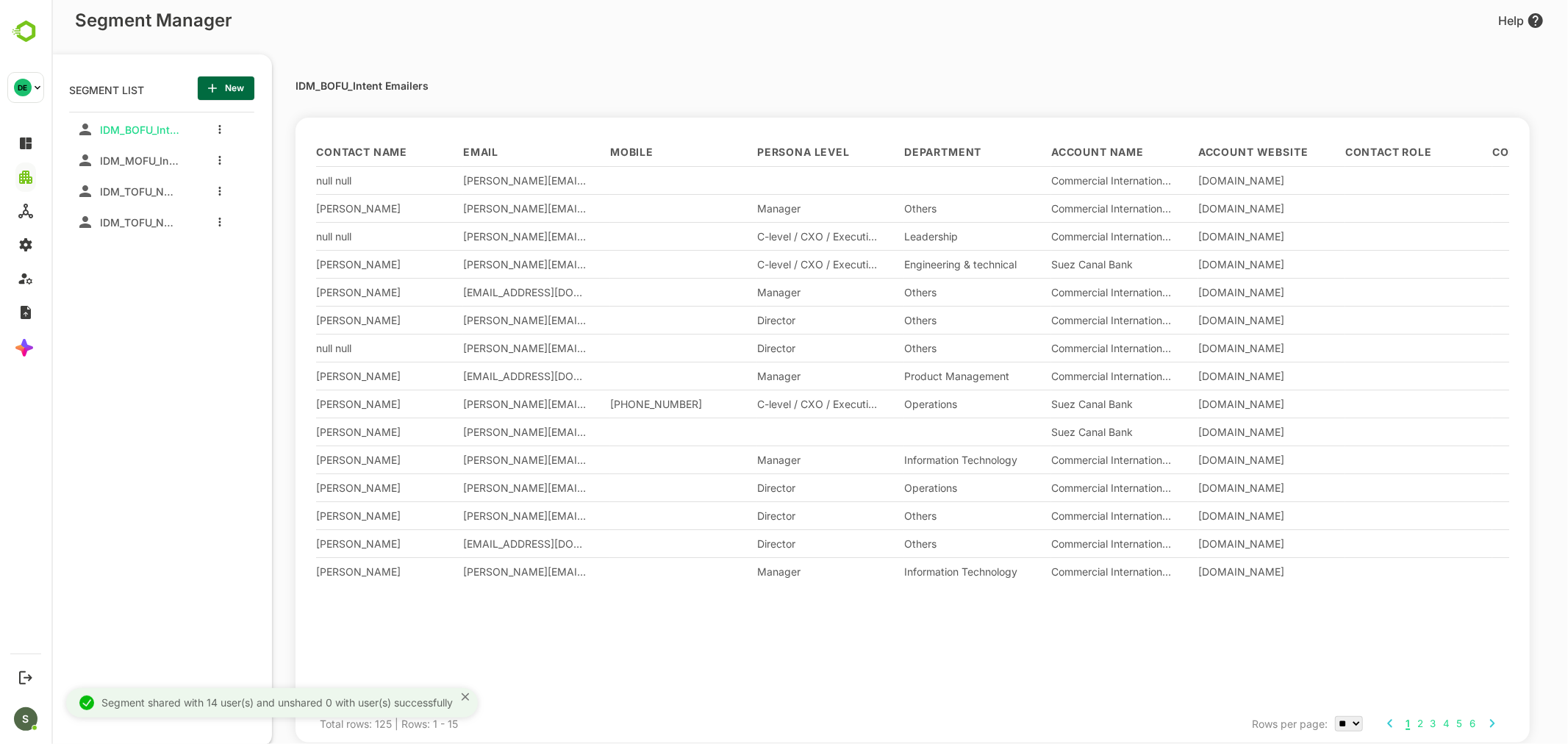
click at [136, 275] on div "IDM_BOFU_Intent Emailers IDM_MOFU_Intent Emailers IDM_TOFU_Nurture Email_BBCont…" at bounding box center [161, 372] width 185 height 521
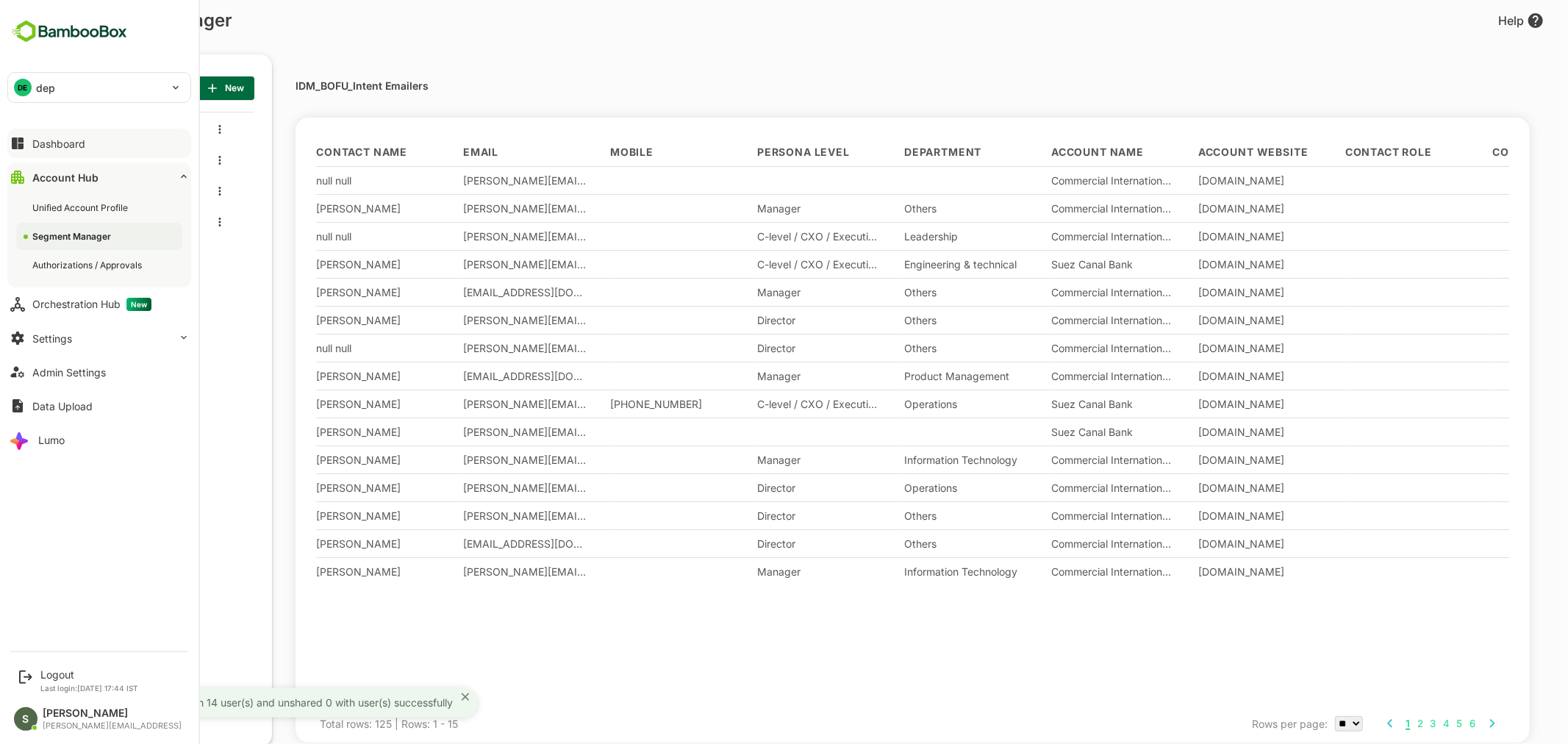
click at [60, 140] on div "Dashboard" at bounding box center [59, 143] width 53 height 12
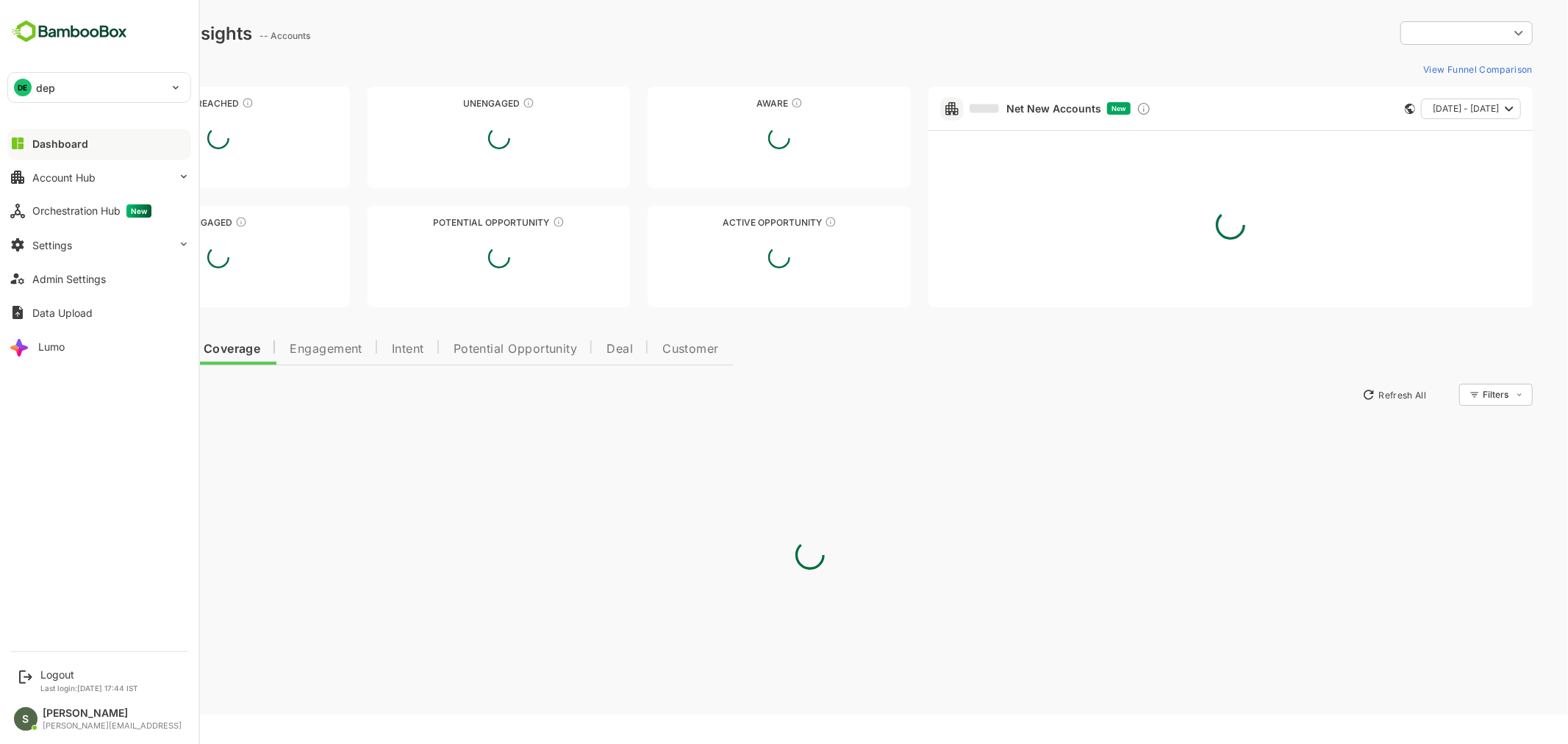
type input "**********"
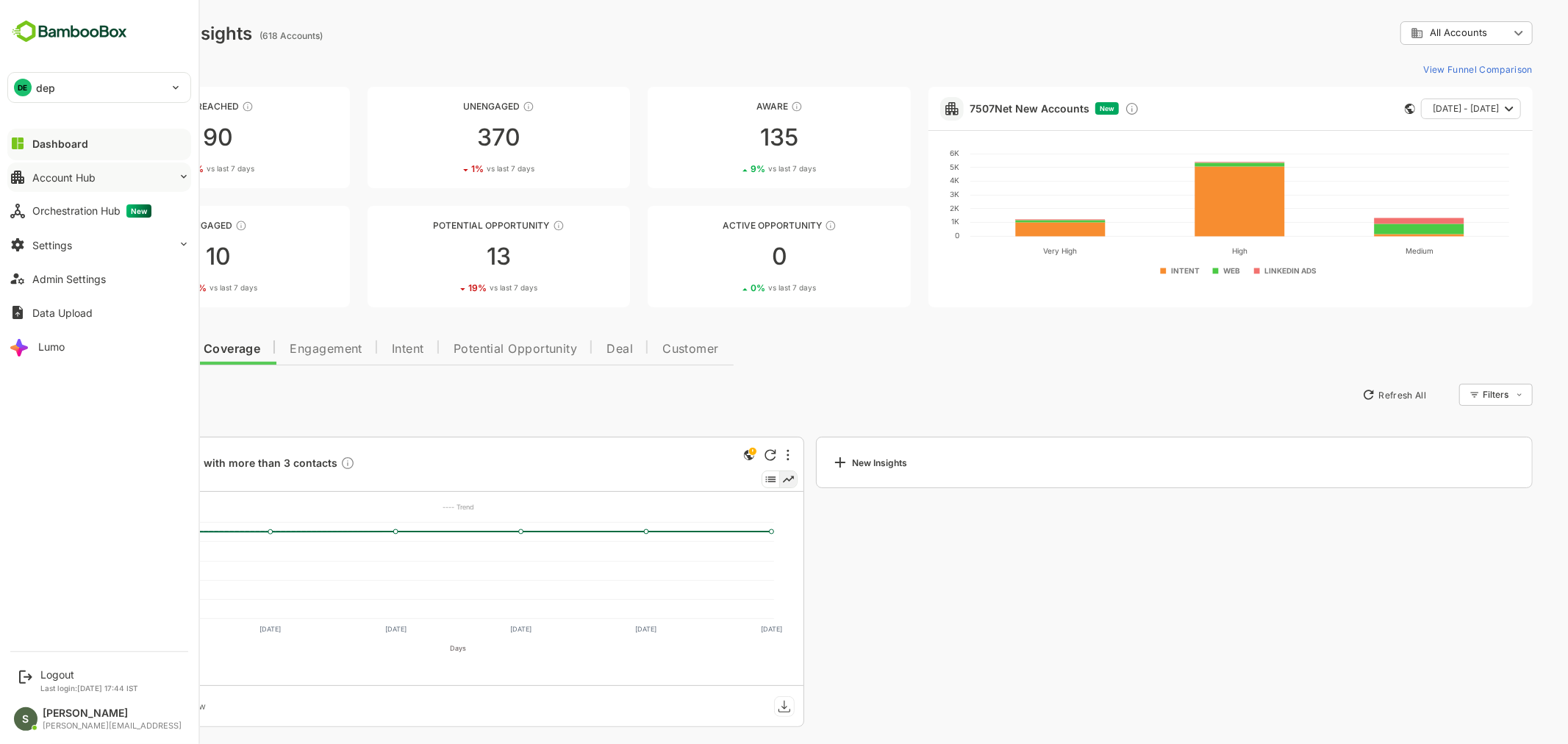
click at [115, 177] on button "Account Hub" at bounding box center [99, 176] width 184 height 29
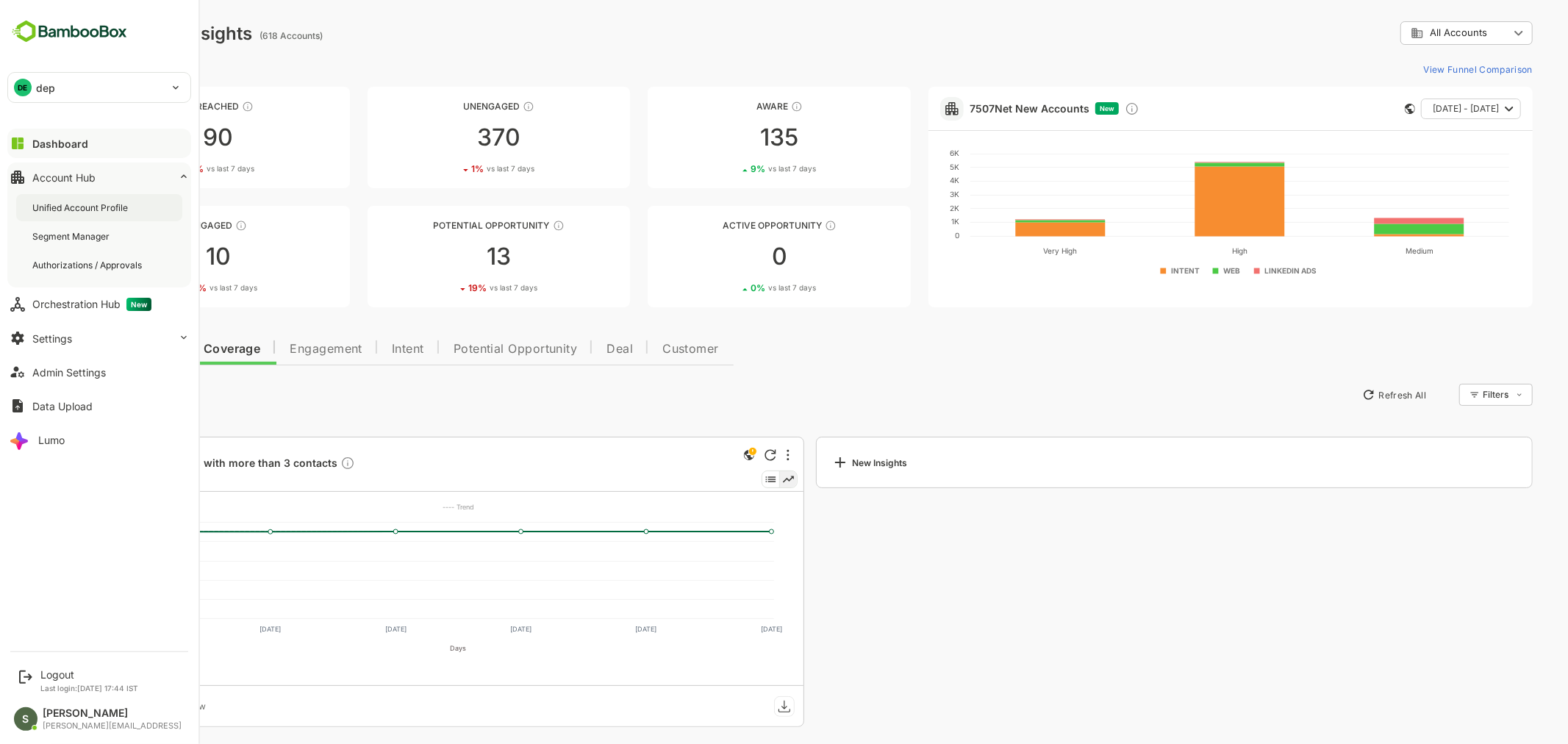
click at [116, 205] on div "Unified Account Profile" at bounding box center [82, 207] width 99 height 12
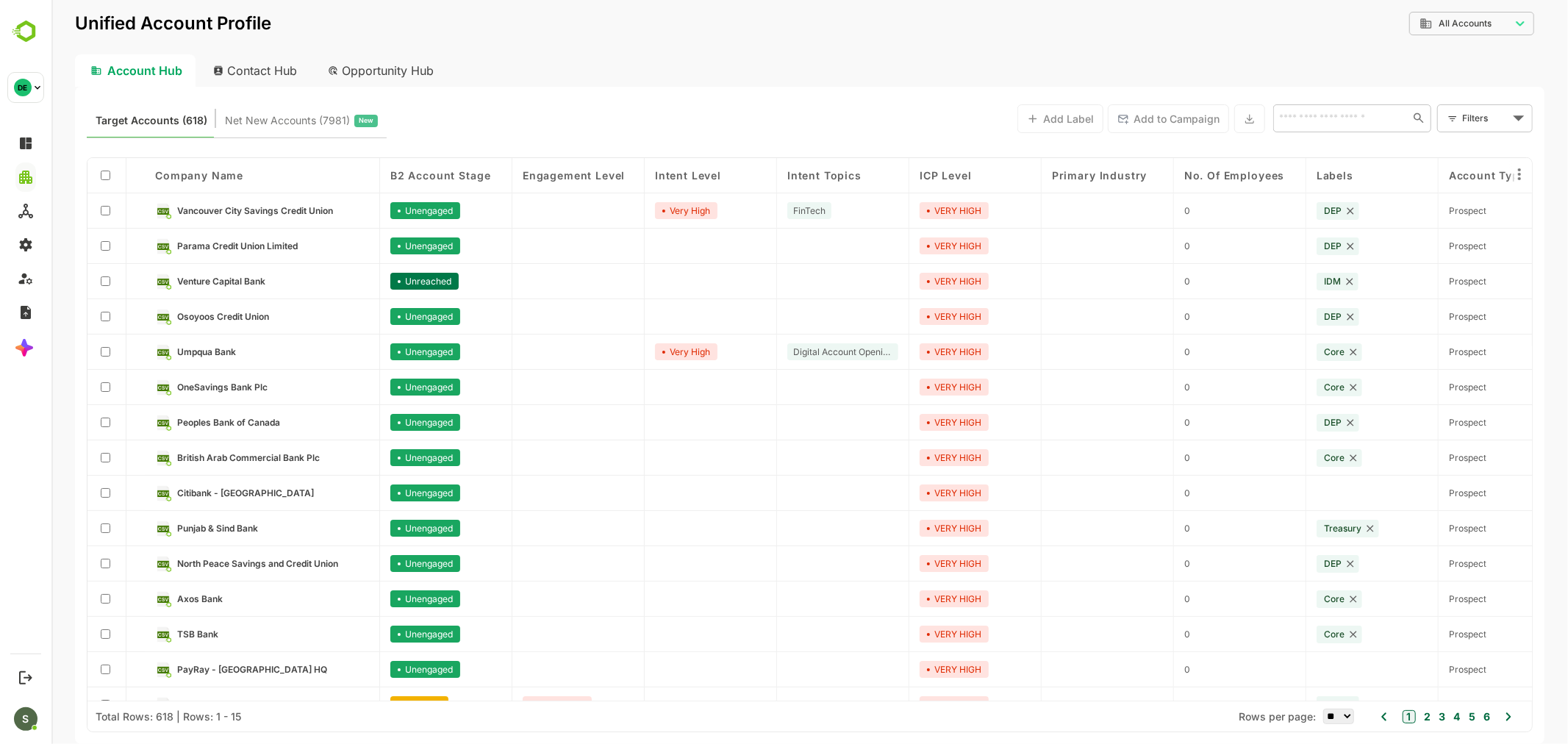
click at [264, 69] on div "Contact Hub" at bounding box center [255, 70] width 109 height 33
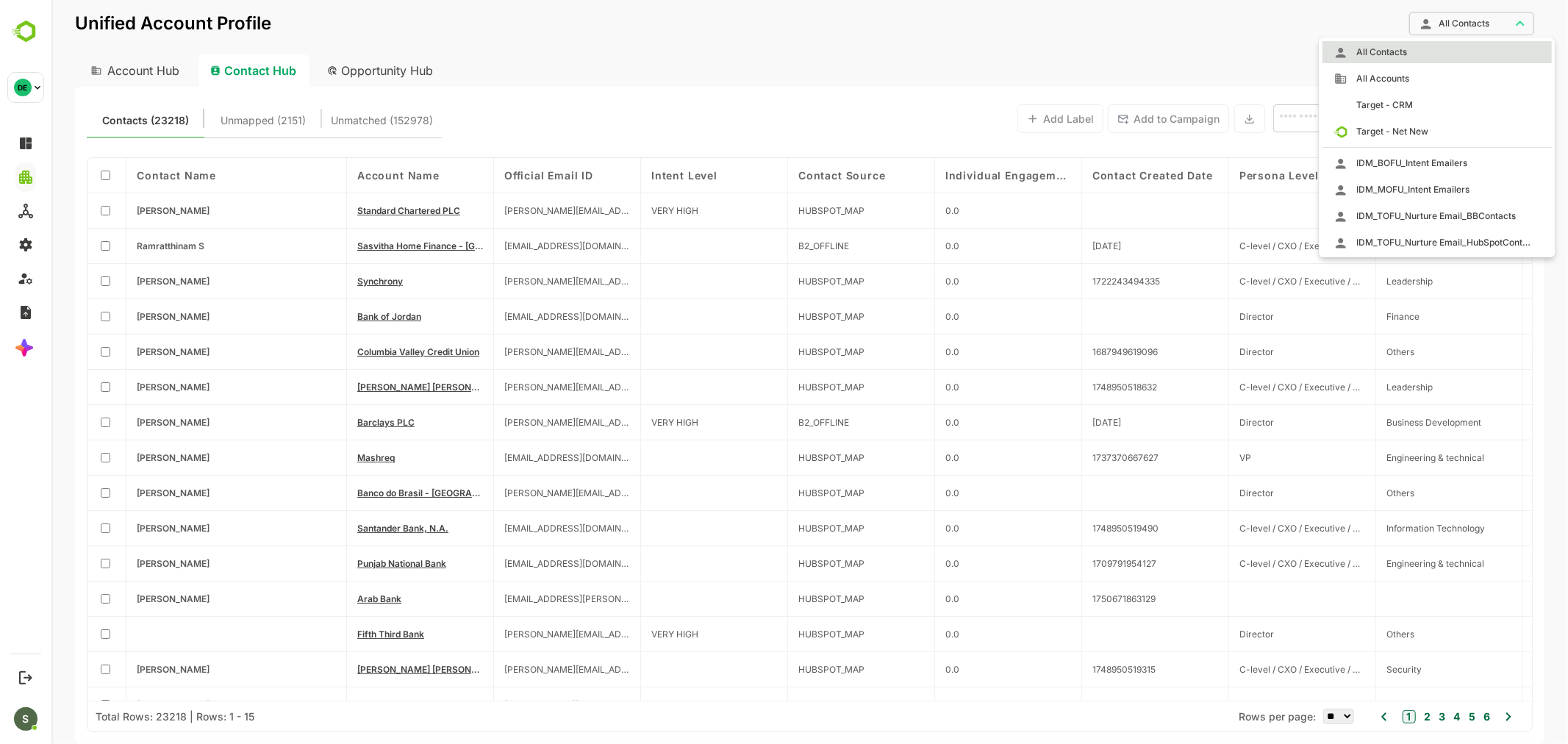
click at [1481, 19] on body "**********" at bounding box center [808, 372] width 1516 height 744
click at [1401, 159] on span "IDM_BOFU_Intent Emailers" at bounding box center [1407, 163] width 119 height 13
type input "**********"
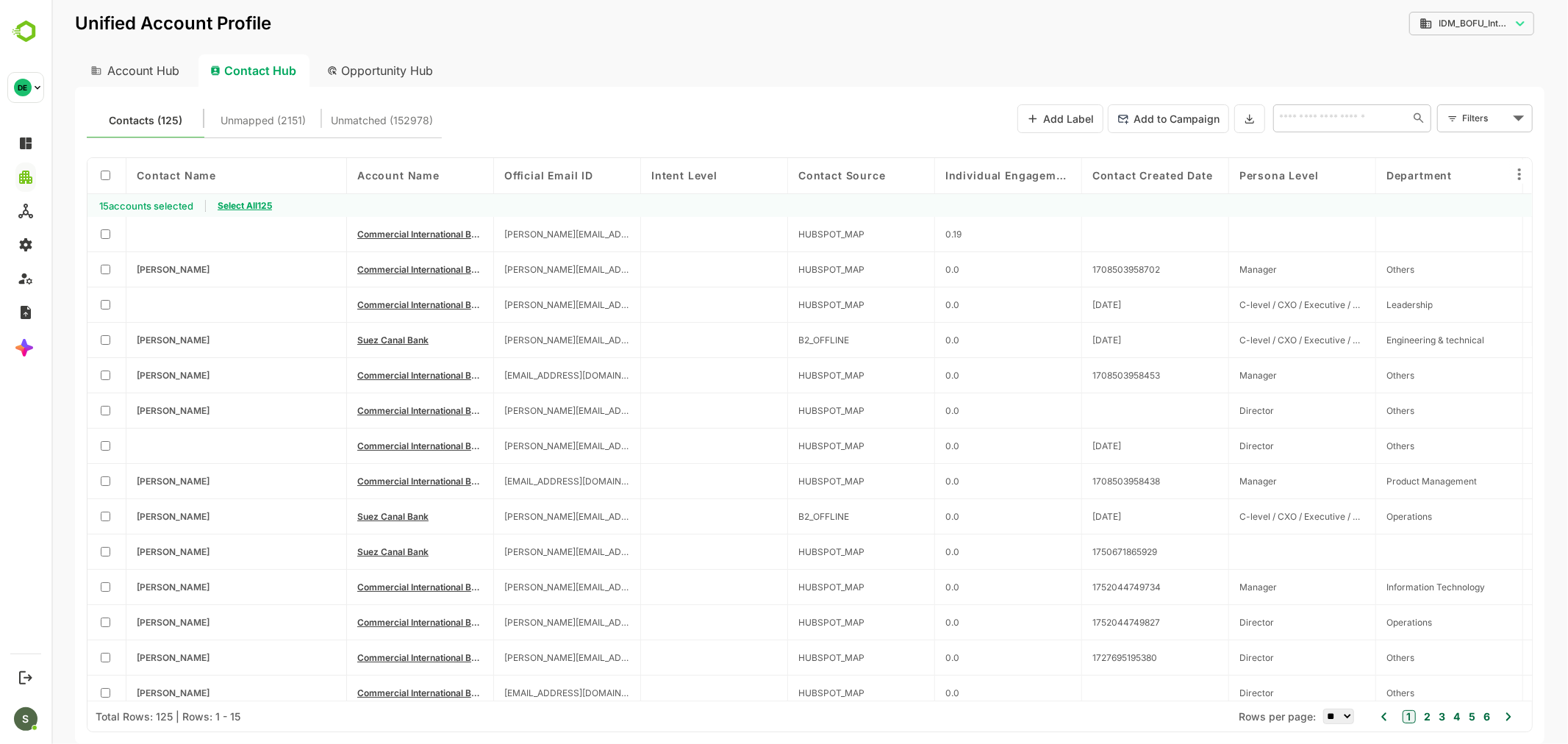
click at [261, 202] on span "Select All 125" at bounding box center [244, 205] width 54 height 11
click at [1251, 121] on icon at bounding box center [1249, 118] width 12 height 12
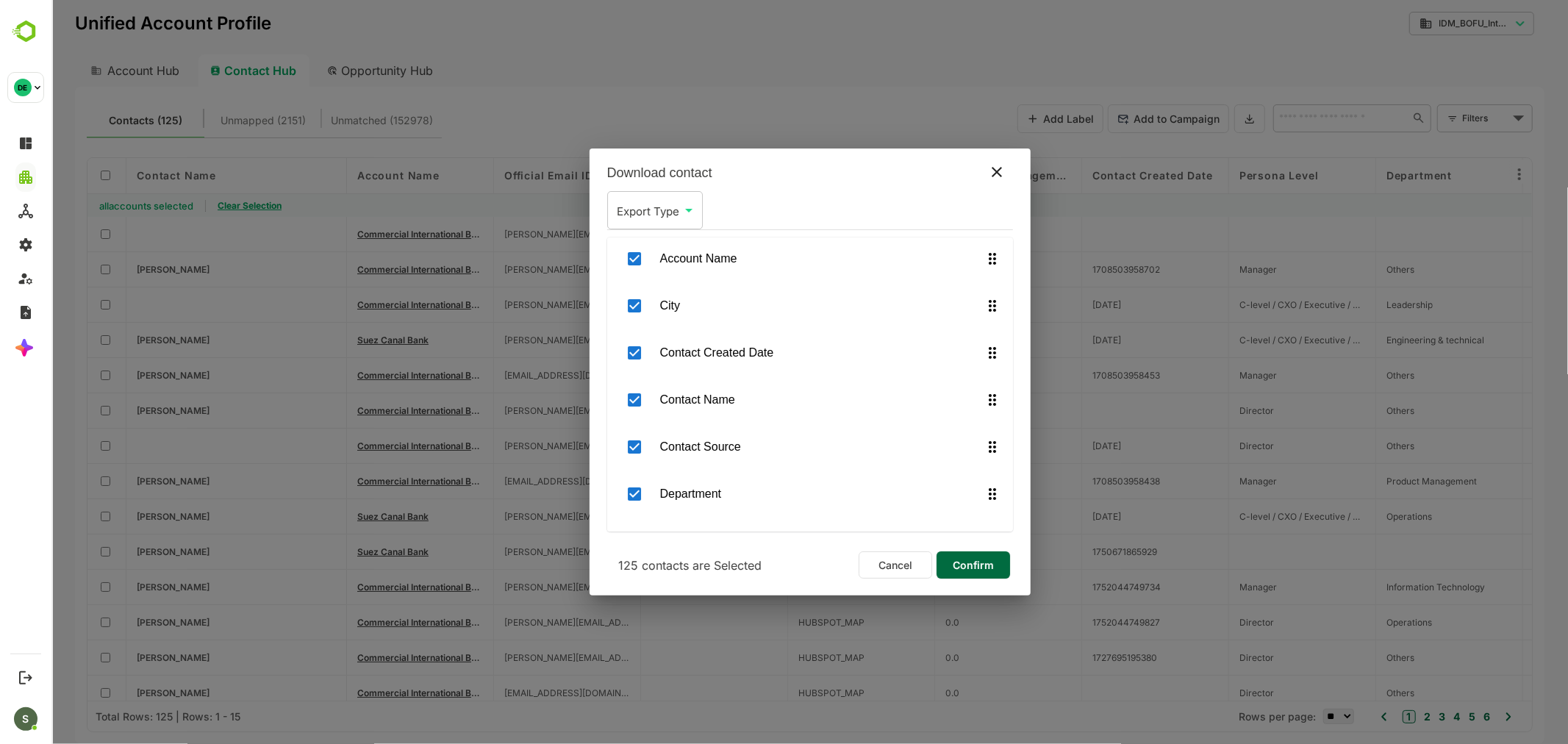
click at [976, 567] on span "Confirm" at bounding box center [973, 565] width 50 height 19
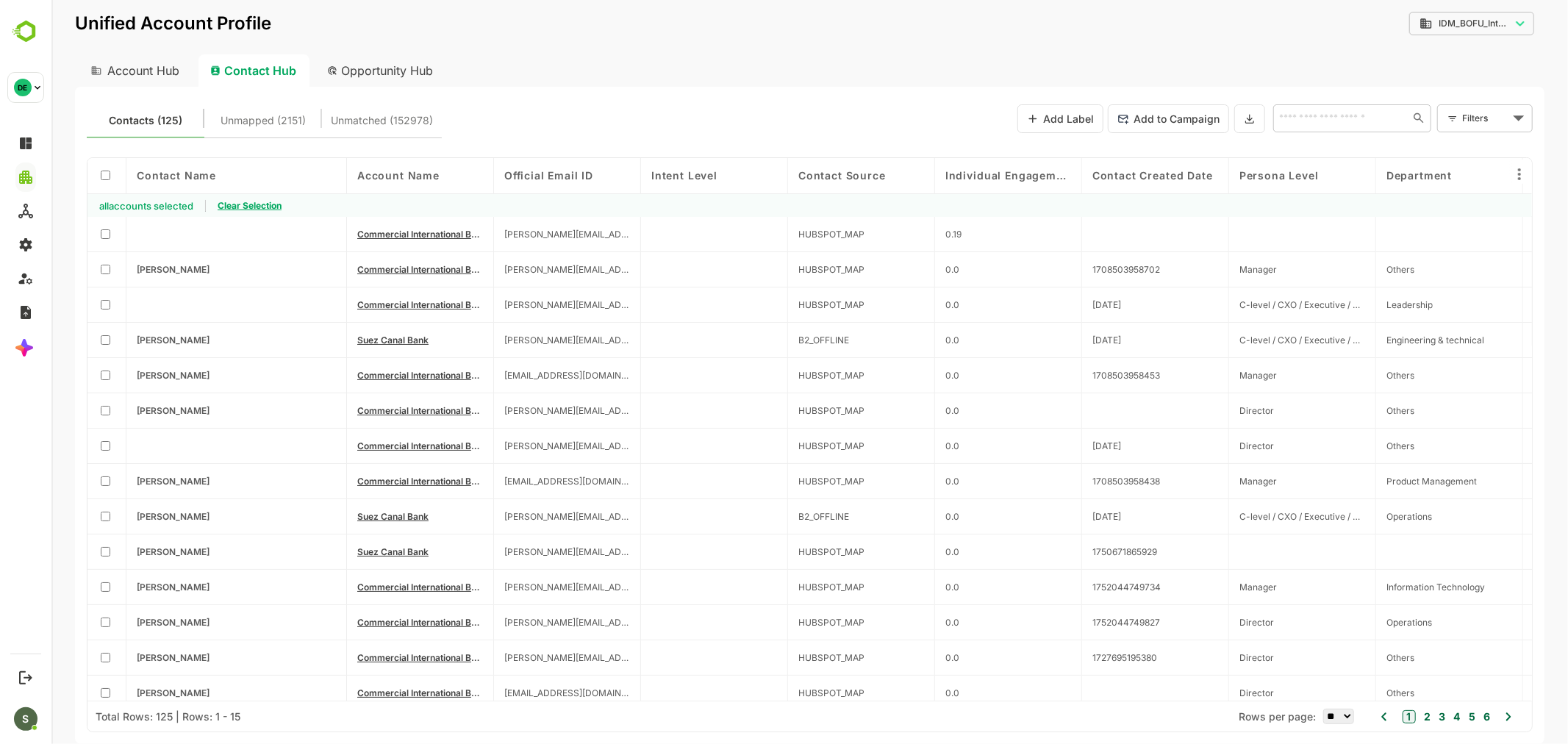
click at [1471, 22] on body "**********" at bounding box center [808, 372] width 1516 height 744
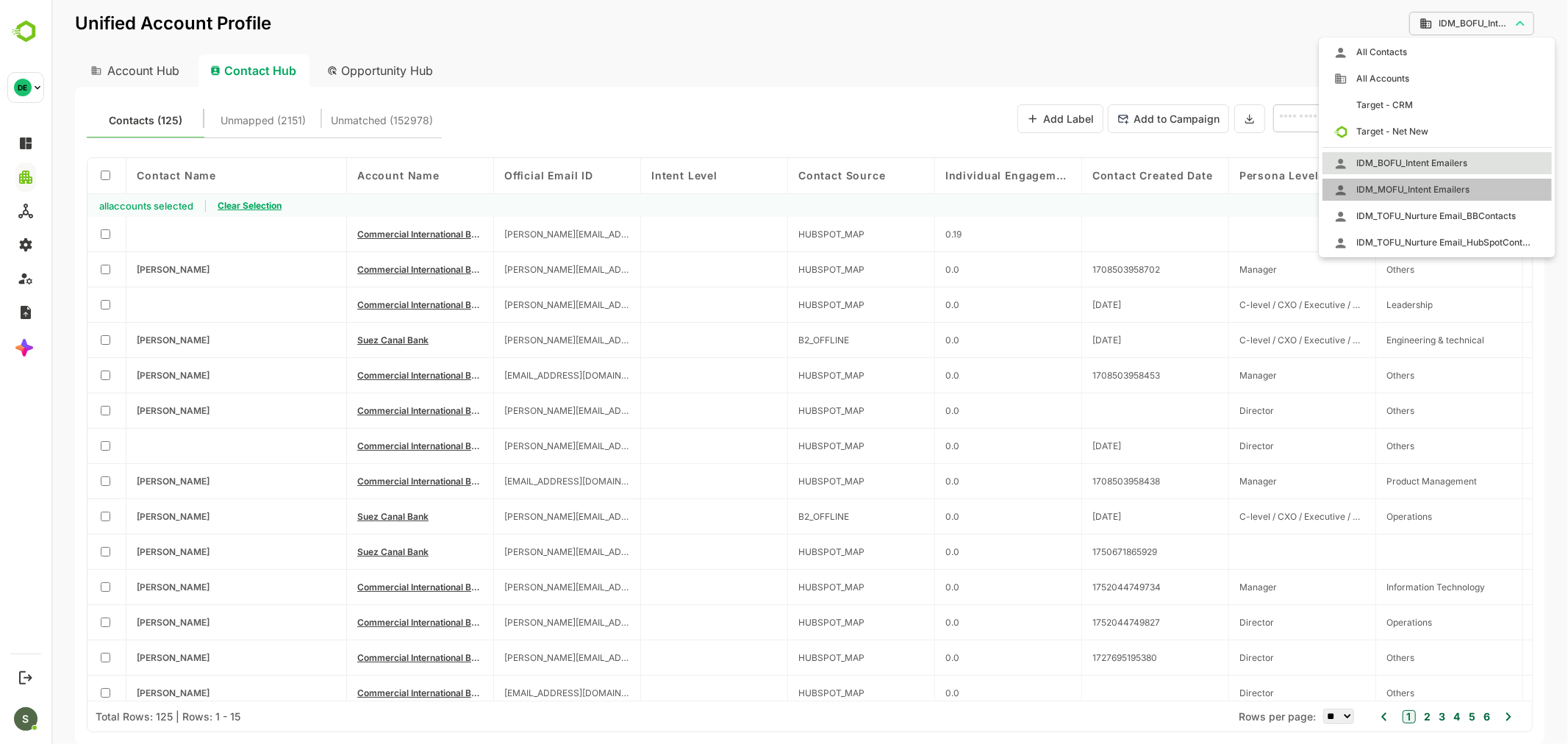
click at [1401, 180] on li "IDM_MOFU_Intent Emailers" at bounding box center [1436, 190] width 230 height 22
type input "**********"
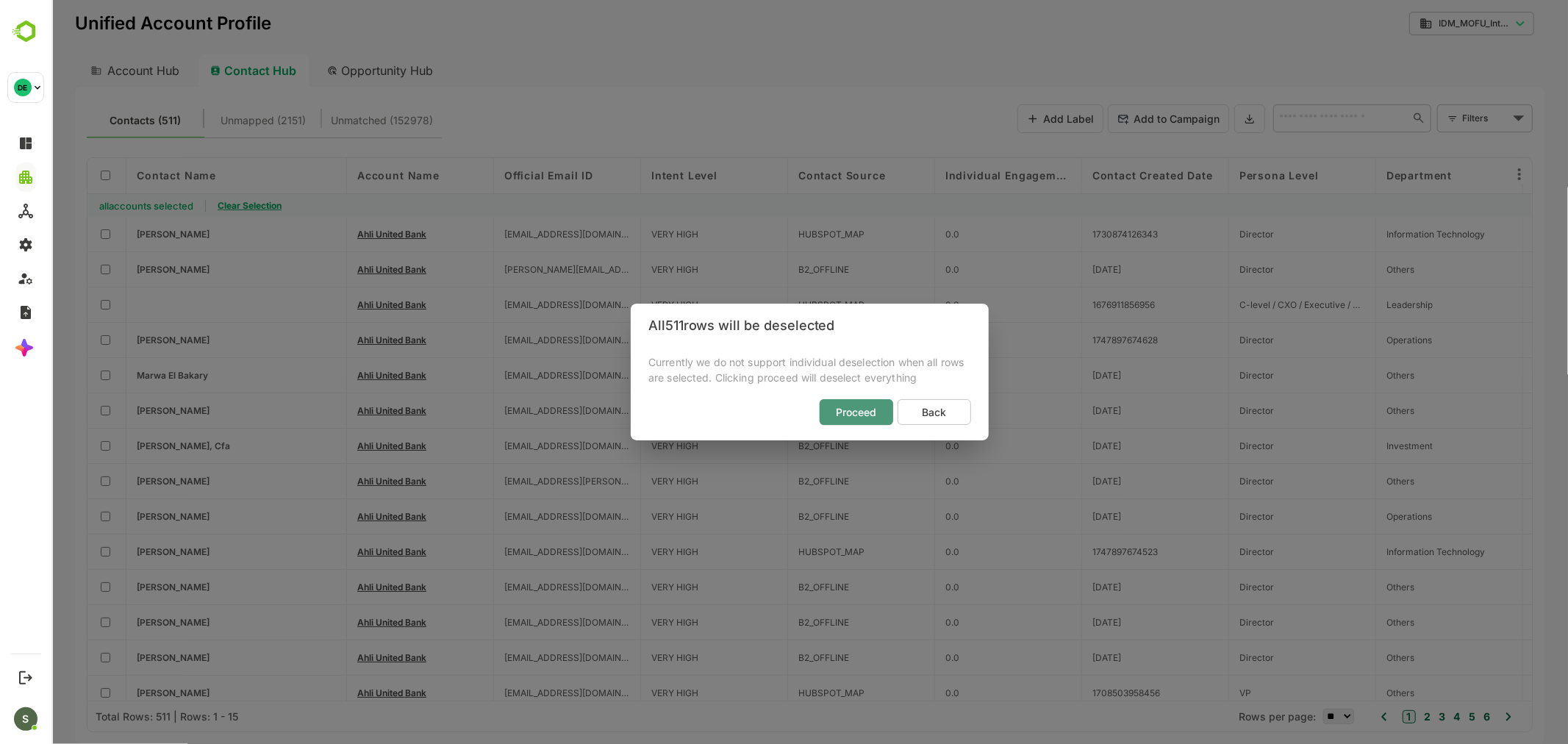
click at [875, 416] on span "Proceed" at bounding box center [856, 413] width 50 height 19
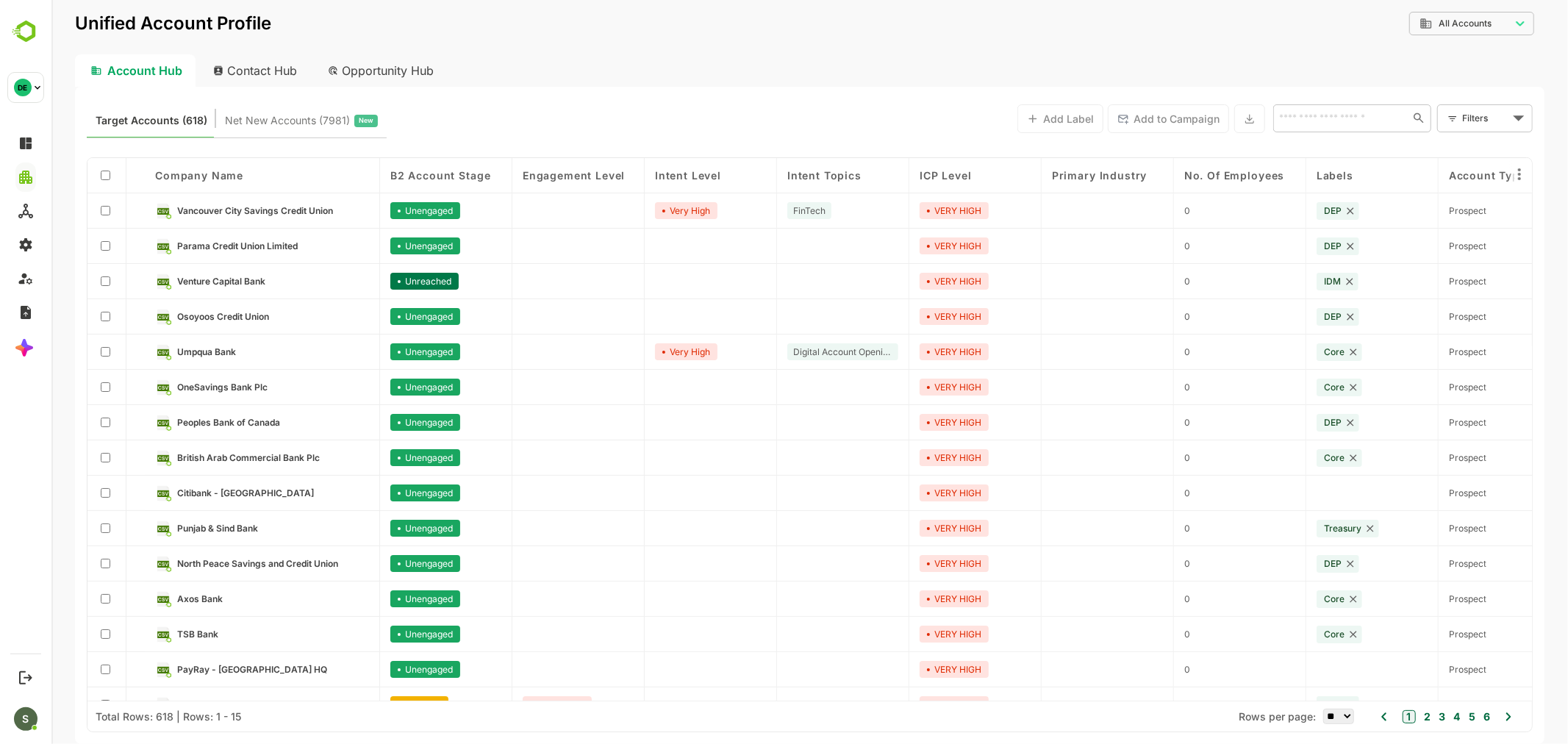
click at [1477, 115] on body "**********" at bounding box center [808, 372] width 1516 height 744
click at [1477, 22] on div at bounding box center [808, 372] width 1516 height 744
click at [282, 61] on div "Contact Hub" at bounding box center [255, 70] width 109 height 33
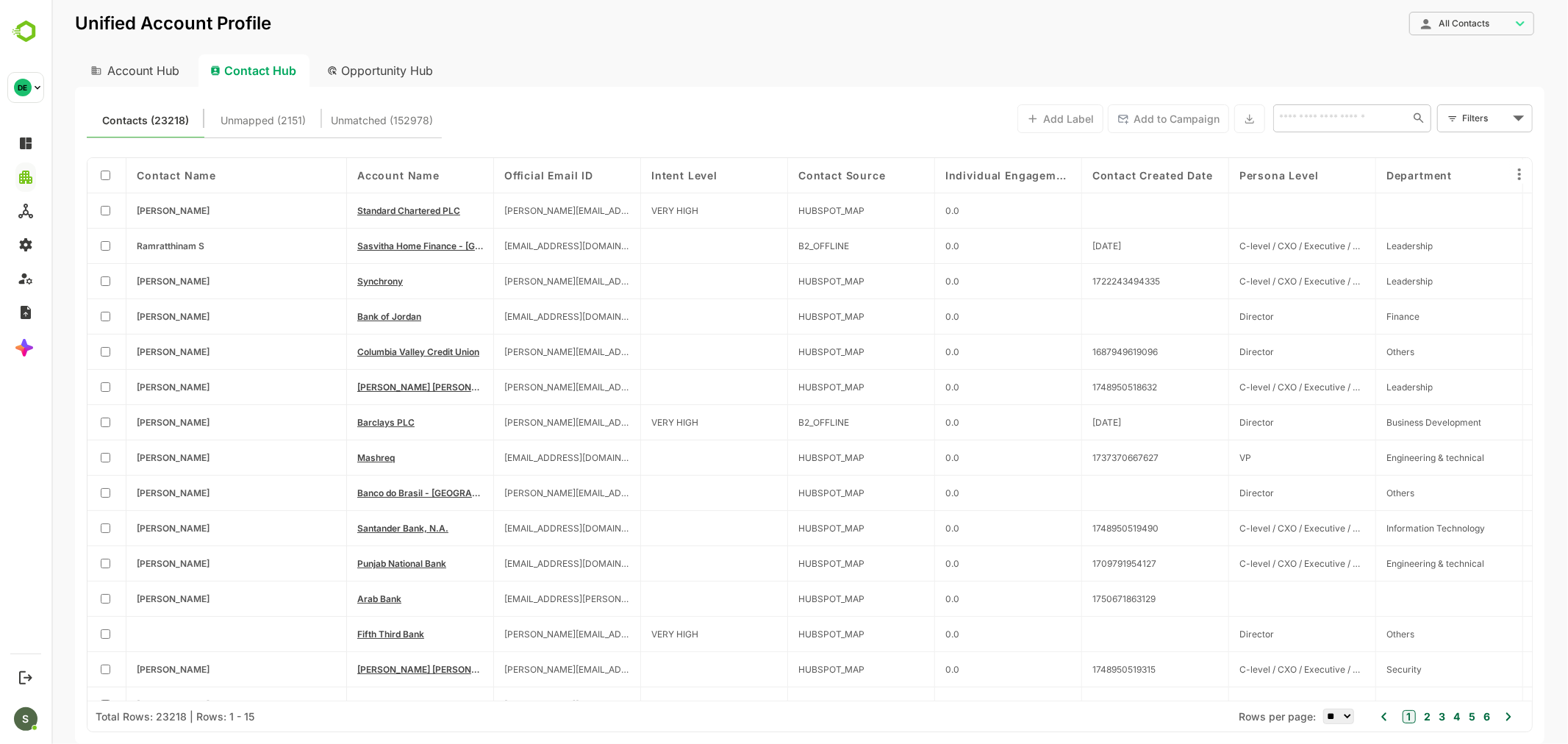
click at [1502, 22] on body "**********" at bounding box center [808, 372] width 1516 height 744
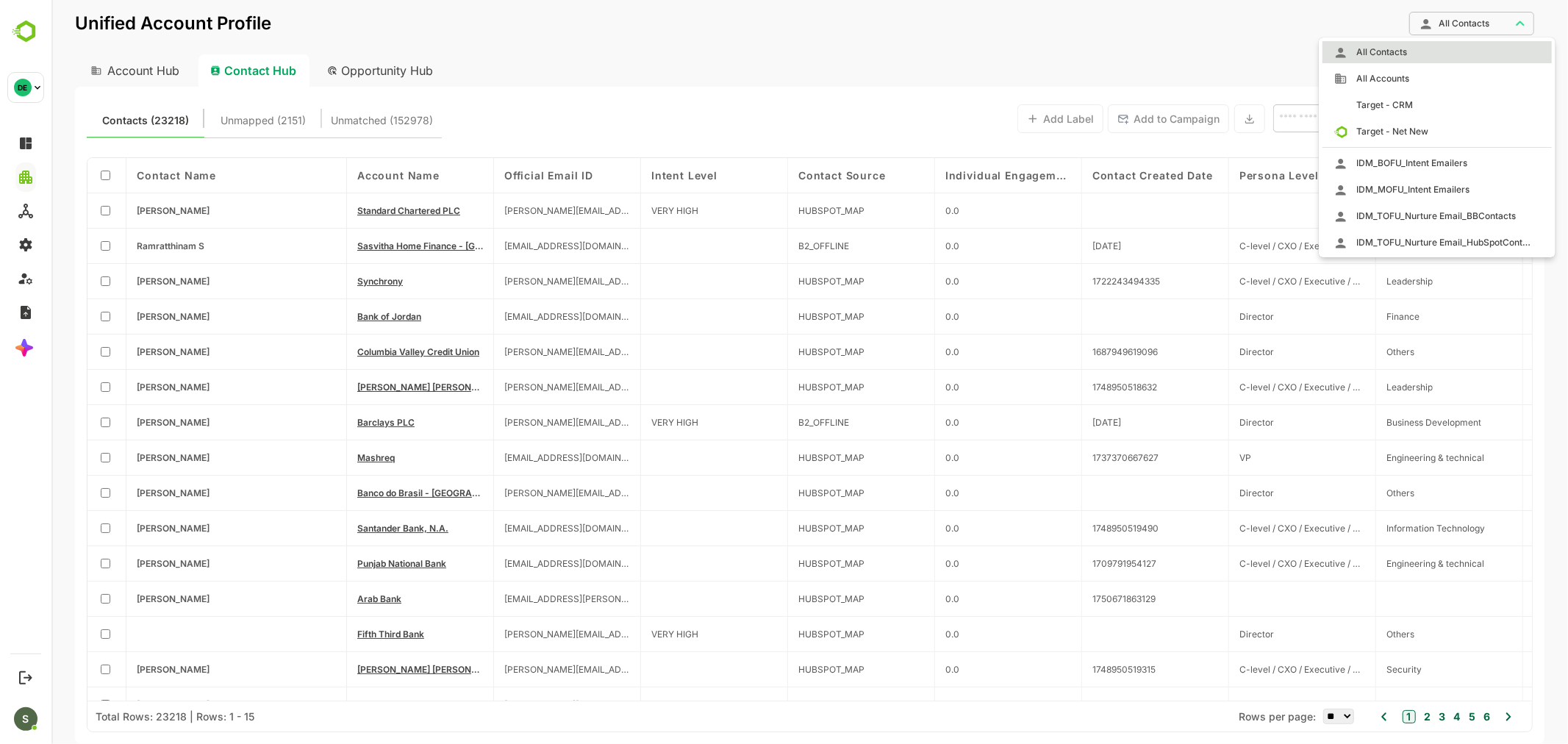
click at [1453, 190] on span "IDM_MOFU_Intent Emailers" at bounding box center [1407, 190] width 122 height 13
type input "**********"
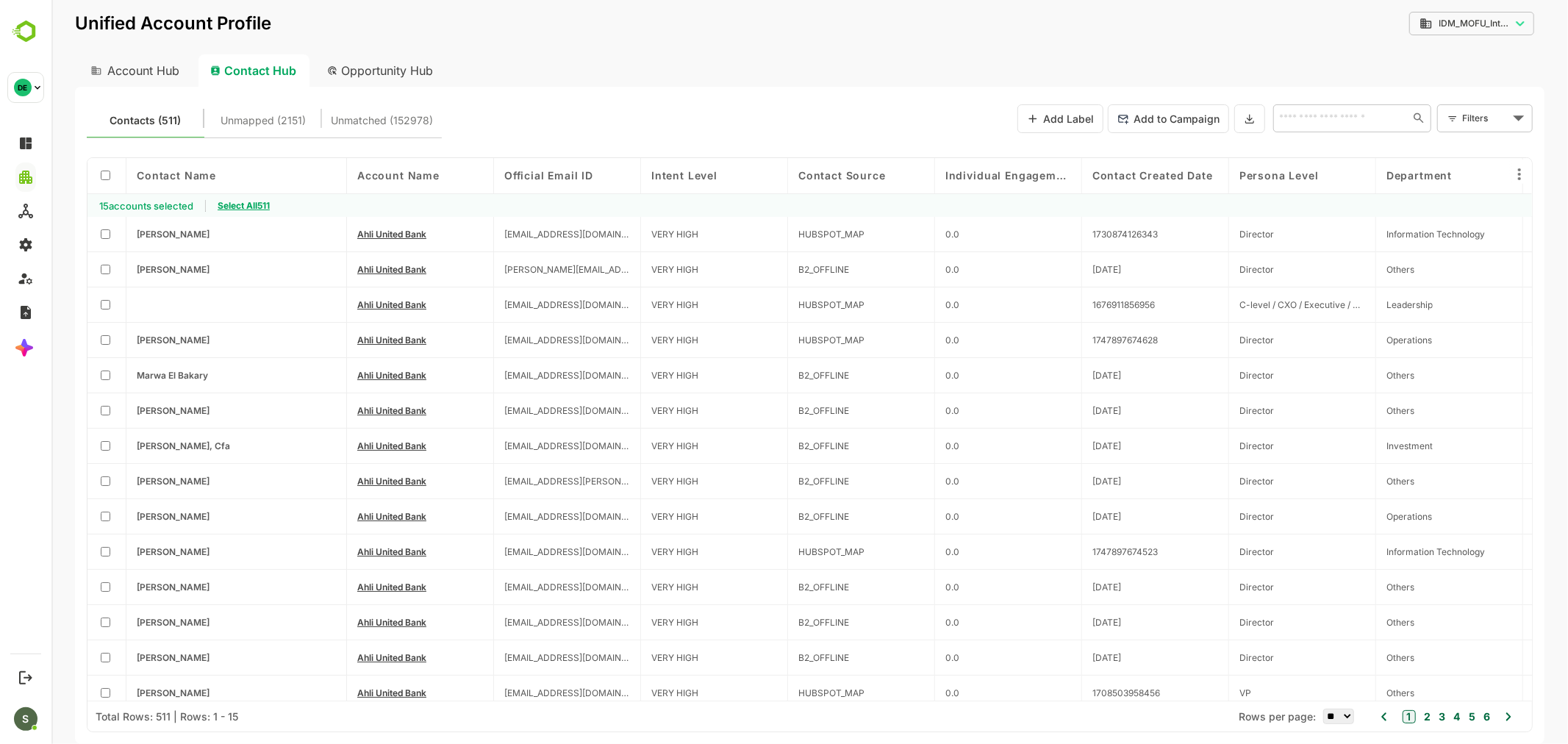
click at [245, 202] on span "Select All 511" at bounding box center [243, 205] width 52 height 11
click at [1243, 116] on icon at bounding box center [1249, 118] width 12 height 12
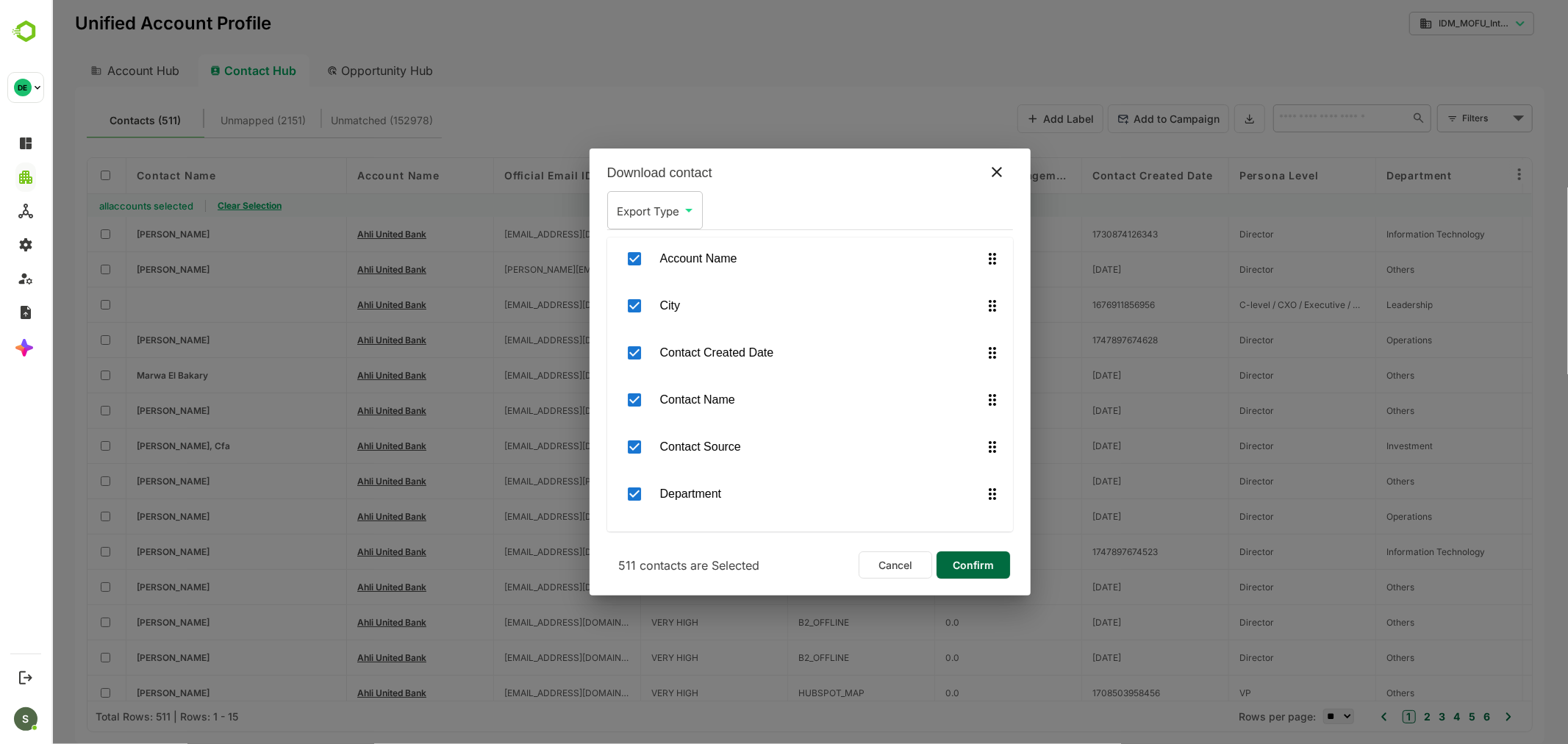
click at [980, 563] on span "Confirm" at bounding box center [973, 565] width 50 height 19
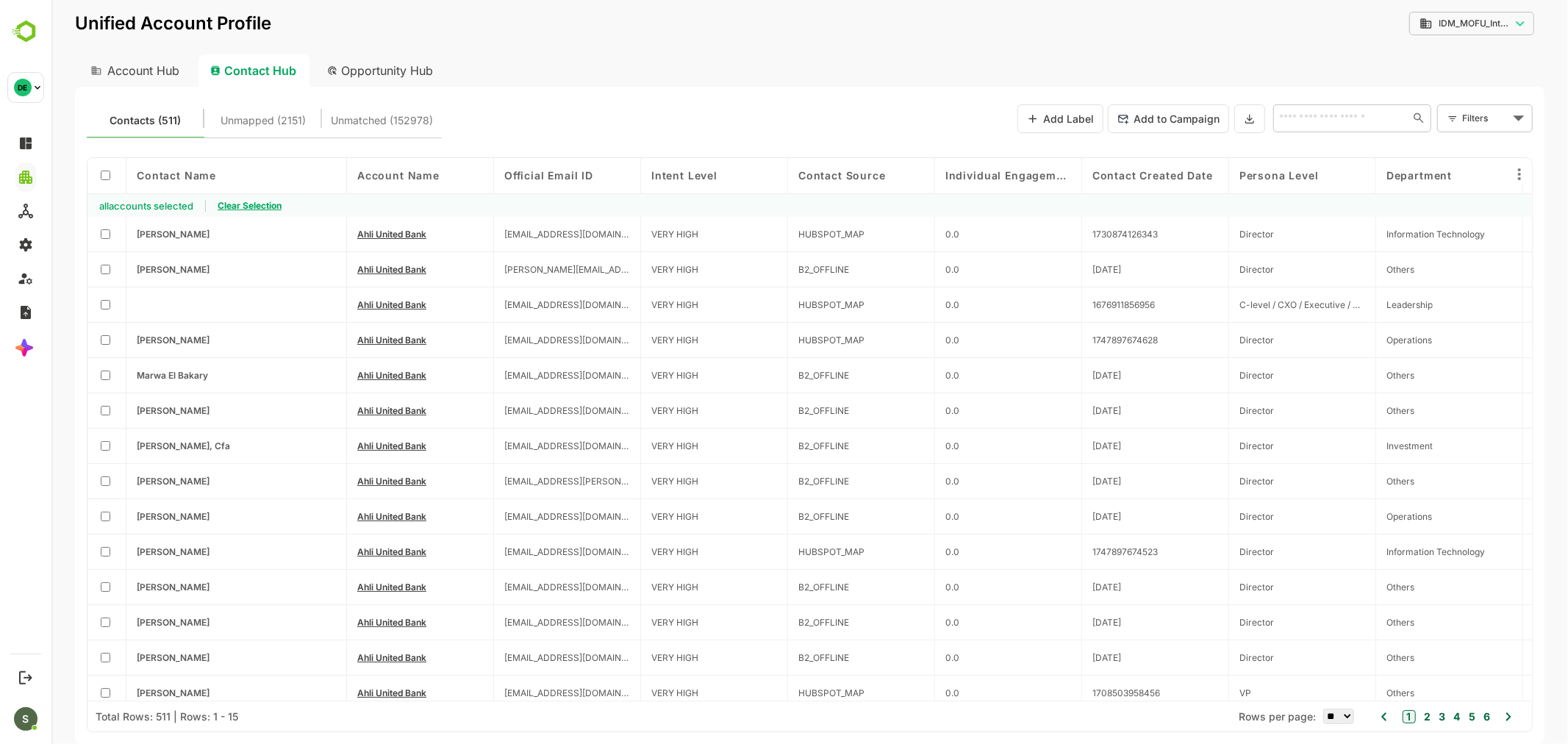
click at [1477, 20] on body "**********" at bounding box center [808, 372] width 1516 height 744
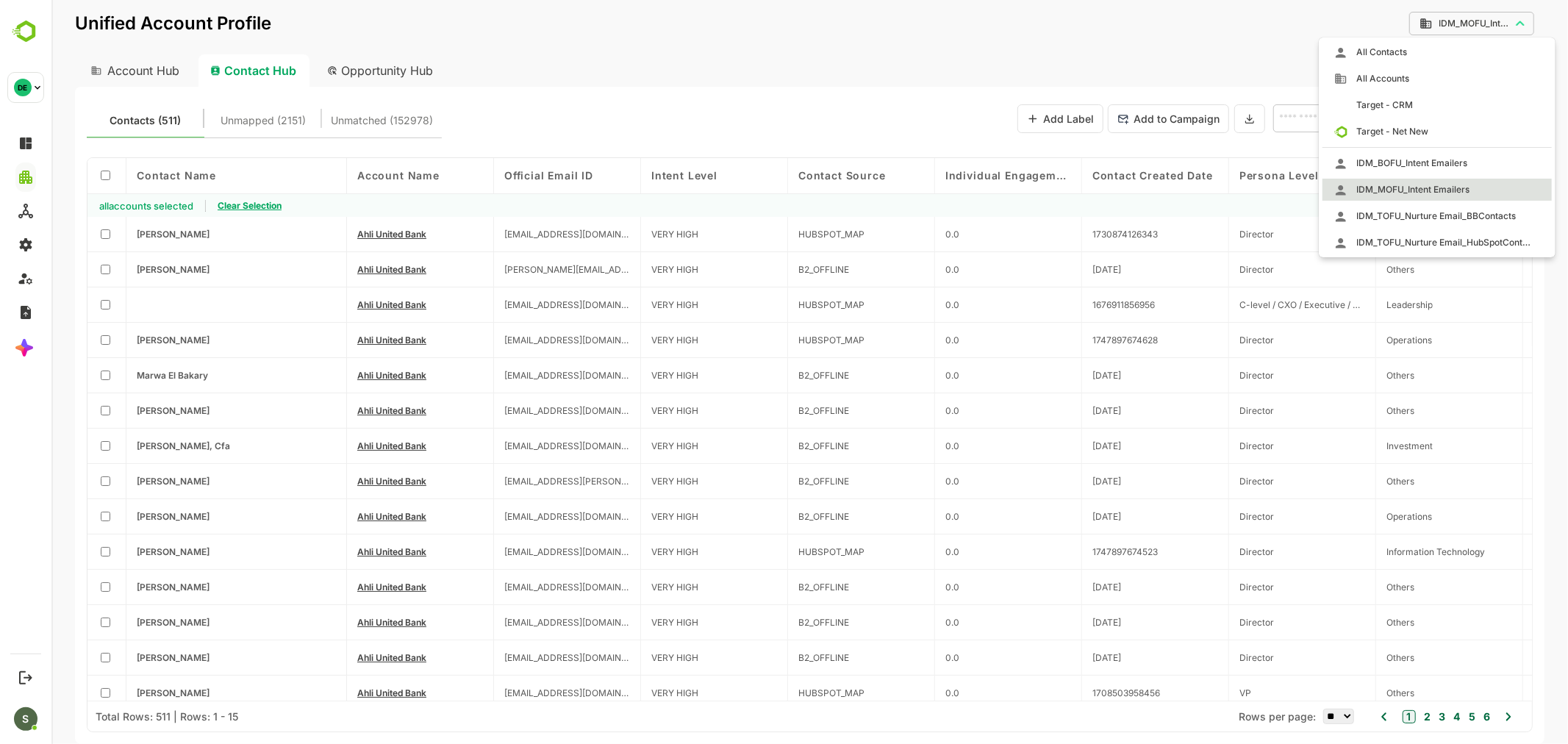
click at [1442, 219] on span "IDM_TOFU_Nurture Email_BBContacts" at bounding box center [1431, 216] width 168 height 13
type input "**********"
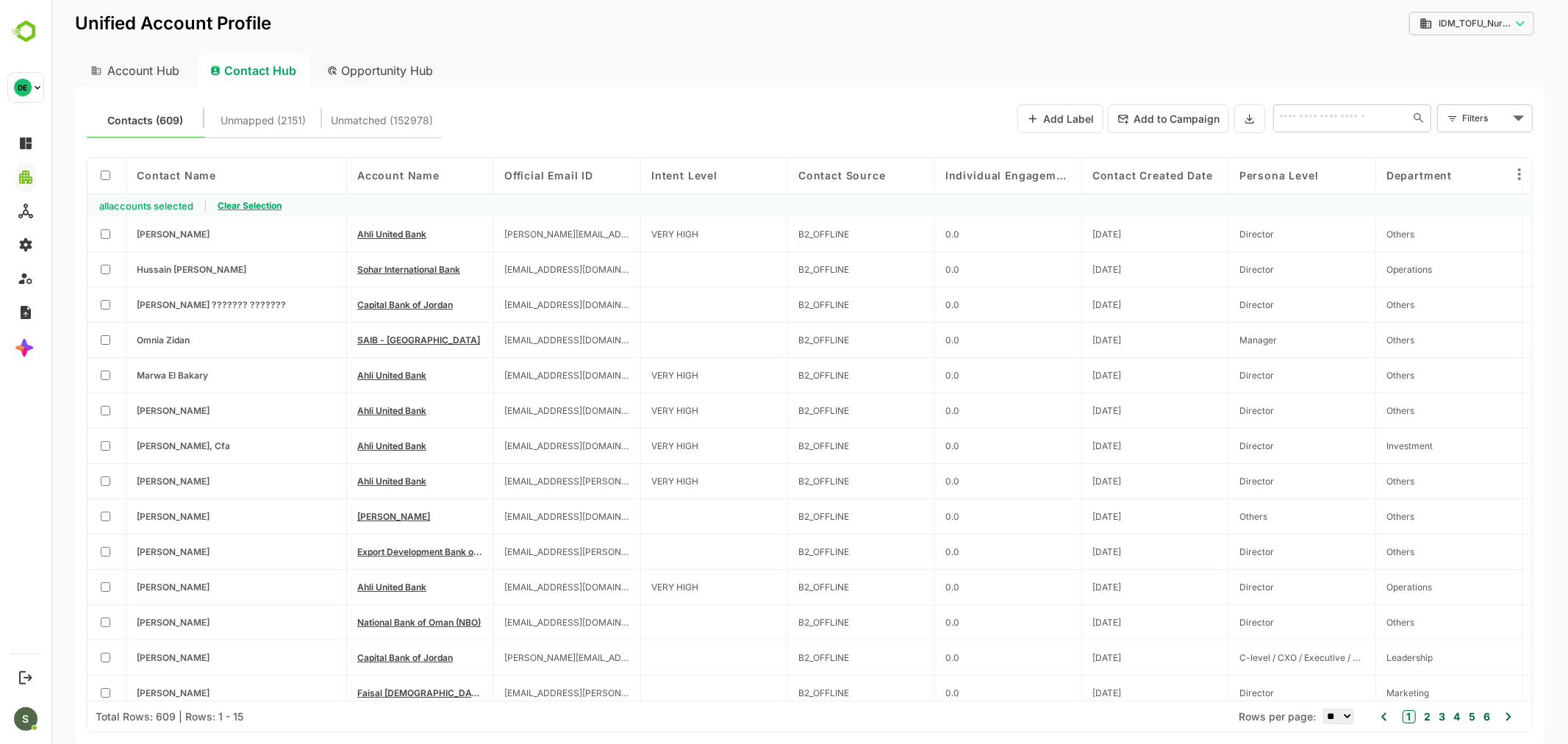
click at [1477, 4] on div "**********" at bounding box center [808, 372] width 1516 height 744
click at [1484, 20] on body "**********" at bounding box center [808, 372] width 1516 height 744
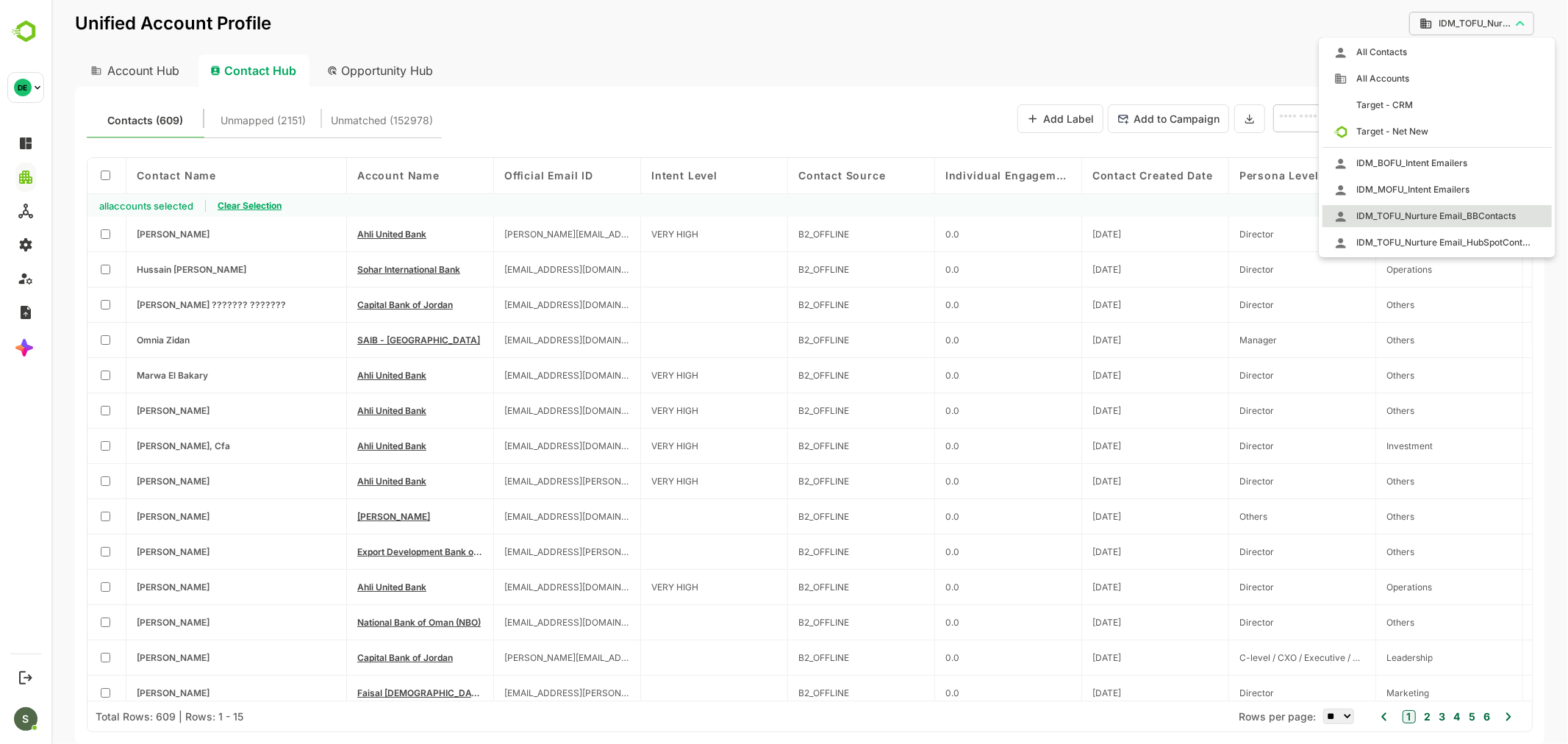
click at [737, 66] on div at bounding box center [808, 372] width 1516 height 744
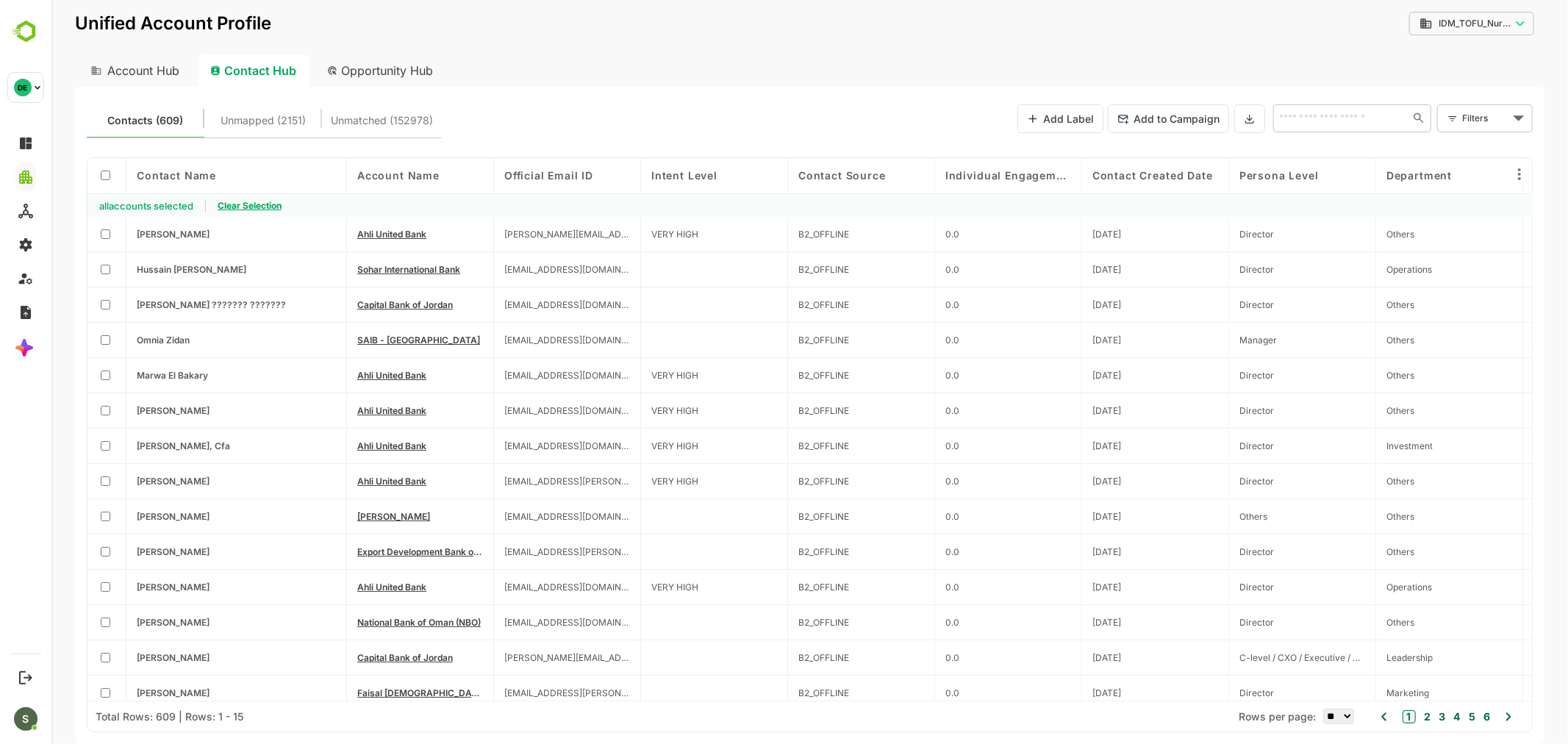
click at [1253, 111] on button at bounding box center [1248, 119] width 31 height 29
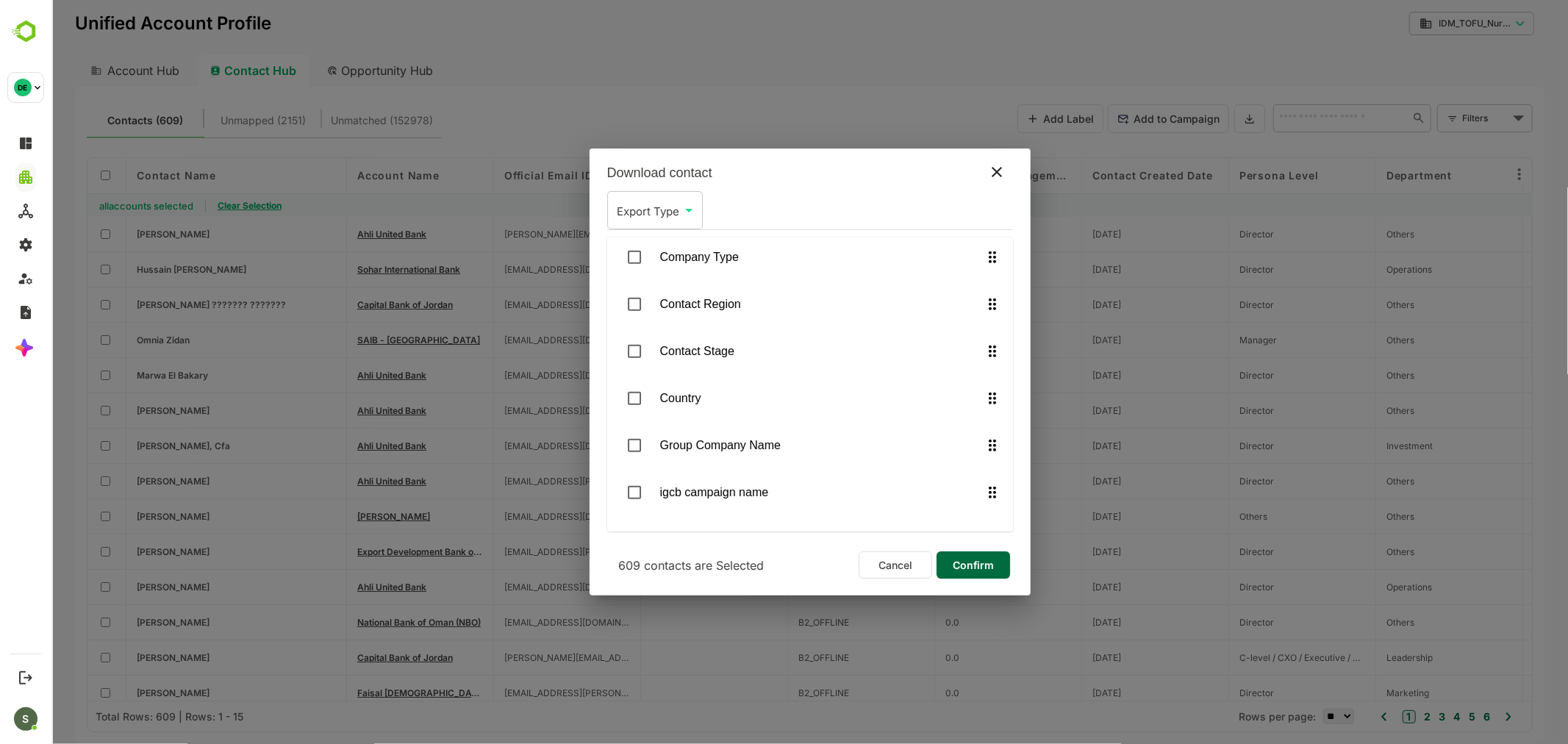
scroll to position [1112, 0]
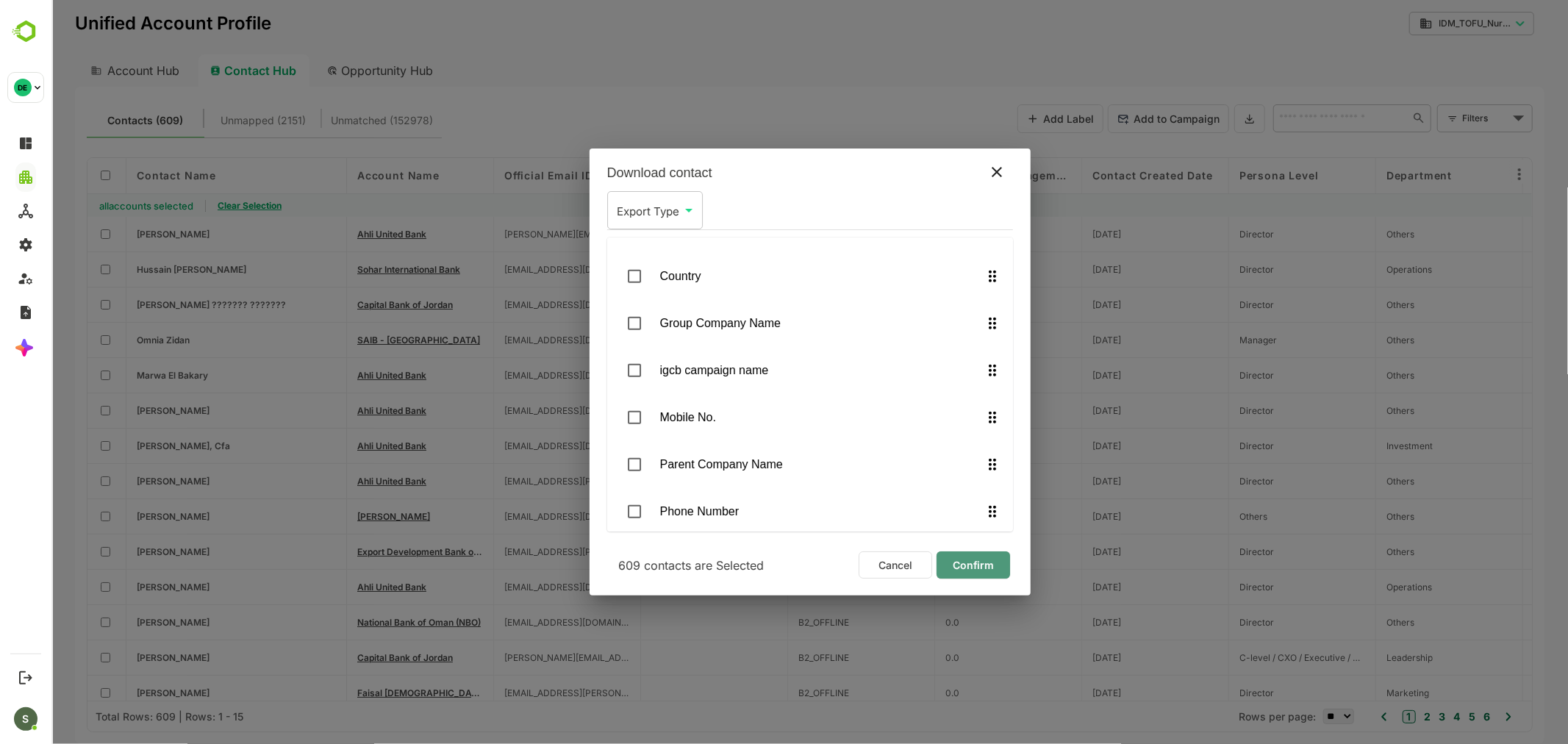
click at [970, 560] on span "Confirm" at bounding box center [973, 565] width 50 height 19
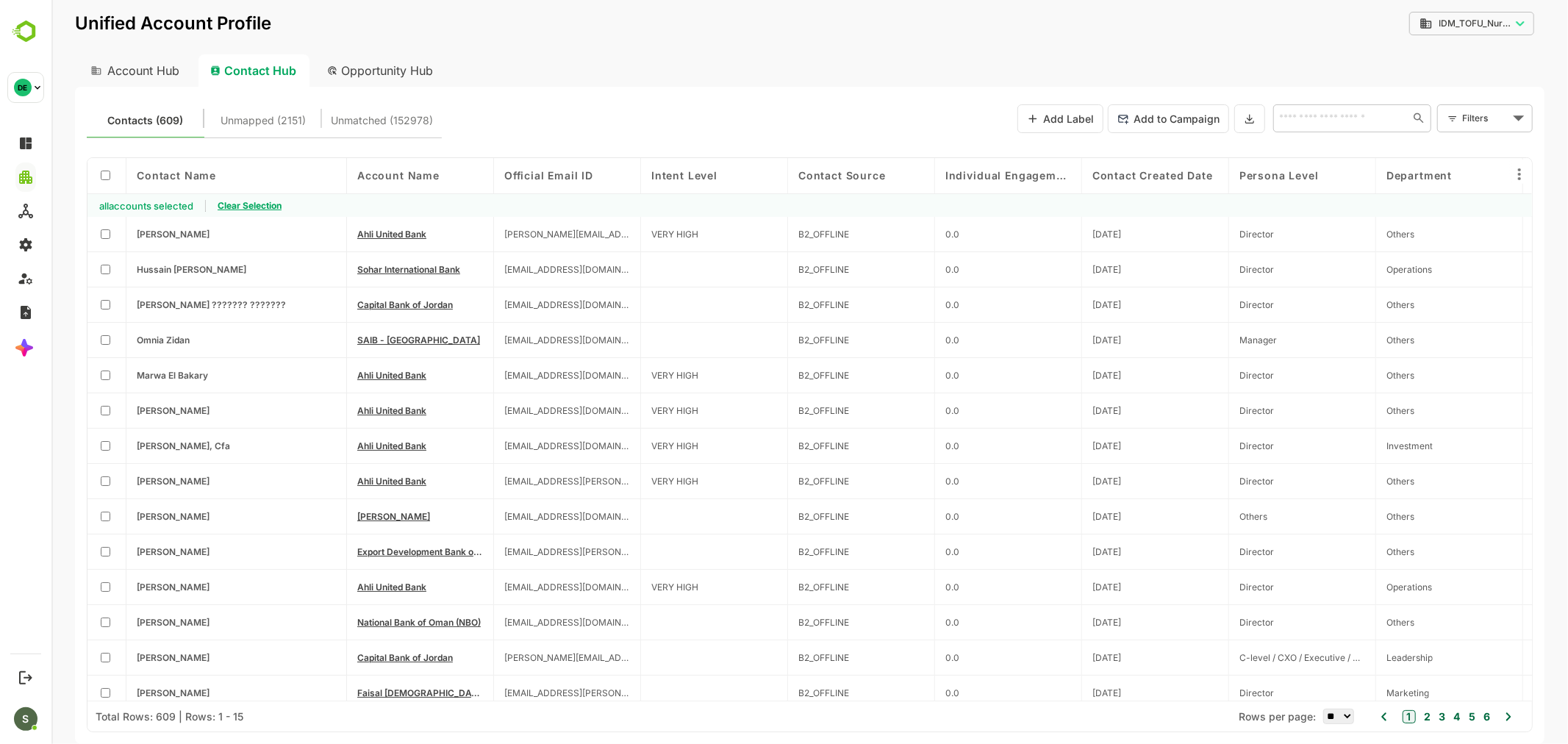
click at [1520, 30] on body "**********" at bounding box center [808, 372] width 1516 height 744
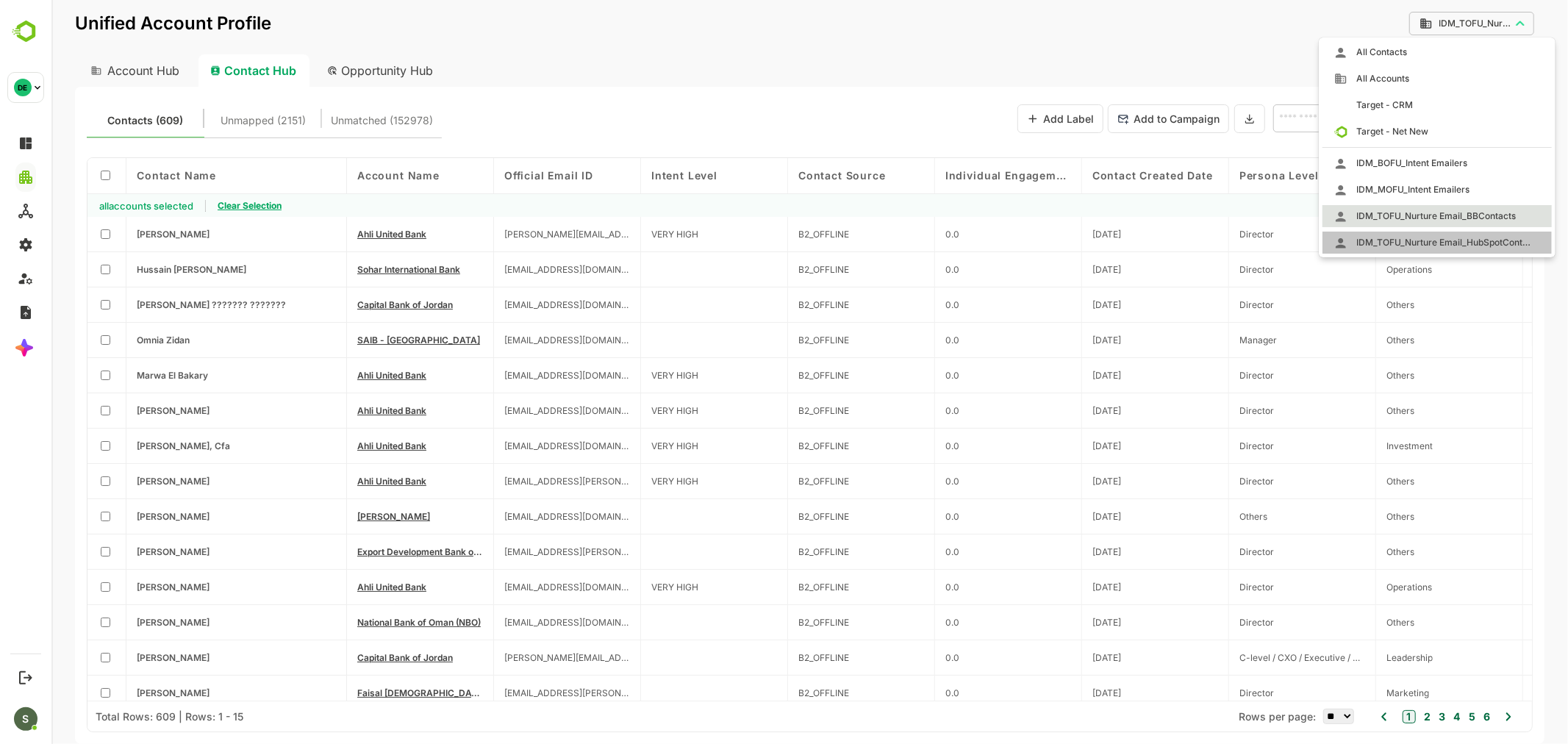
click at [1425, 238] on span "IDM_TOFU_Nurture Email_HubSpotContacts" at bounding box center [1438, 243] width 184 height 13
type input "**********"
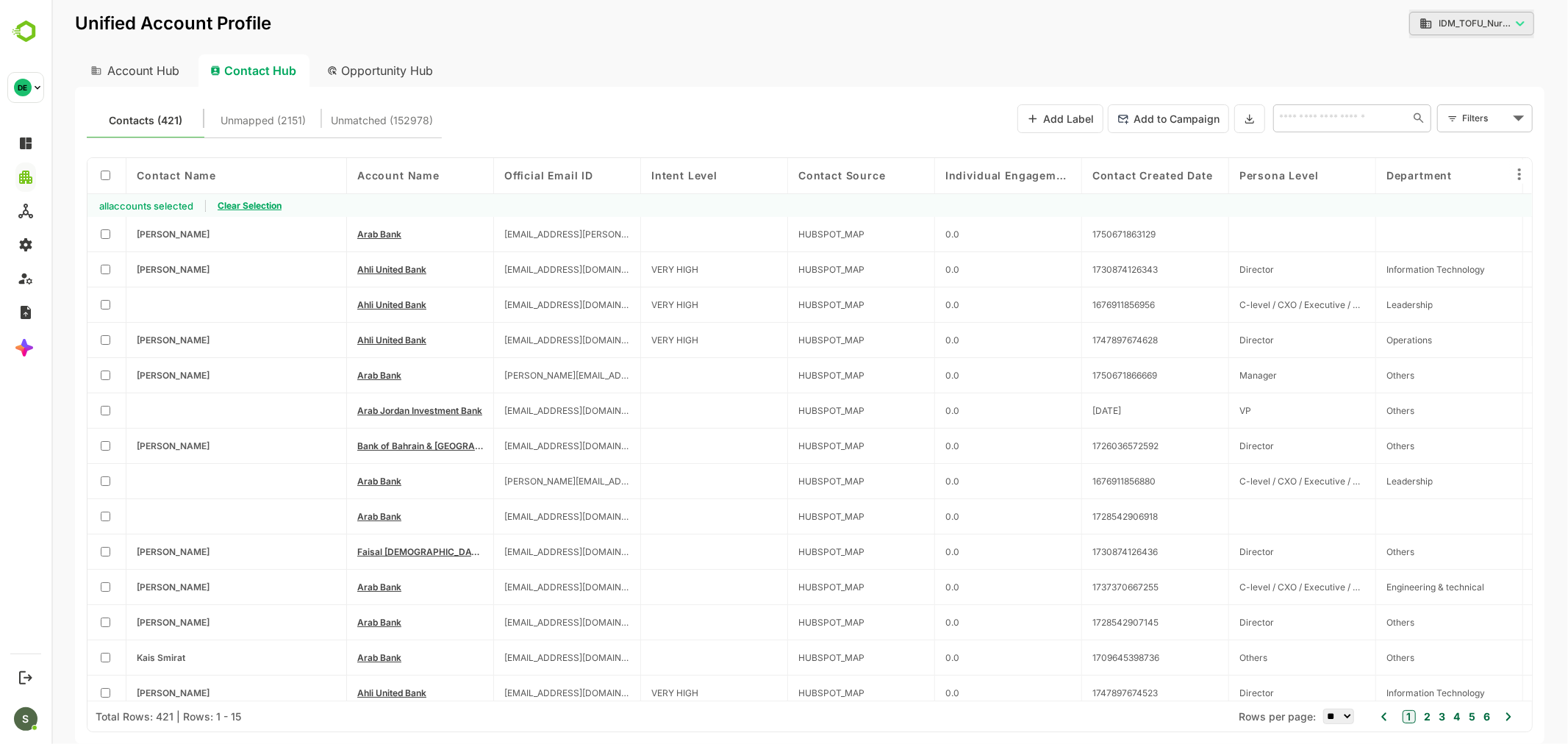
scroll to position [49, 0]
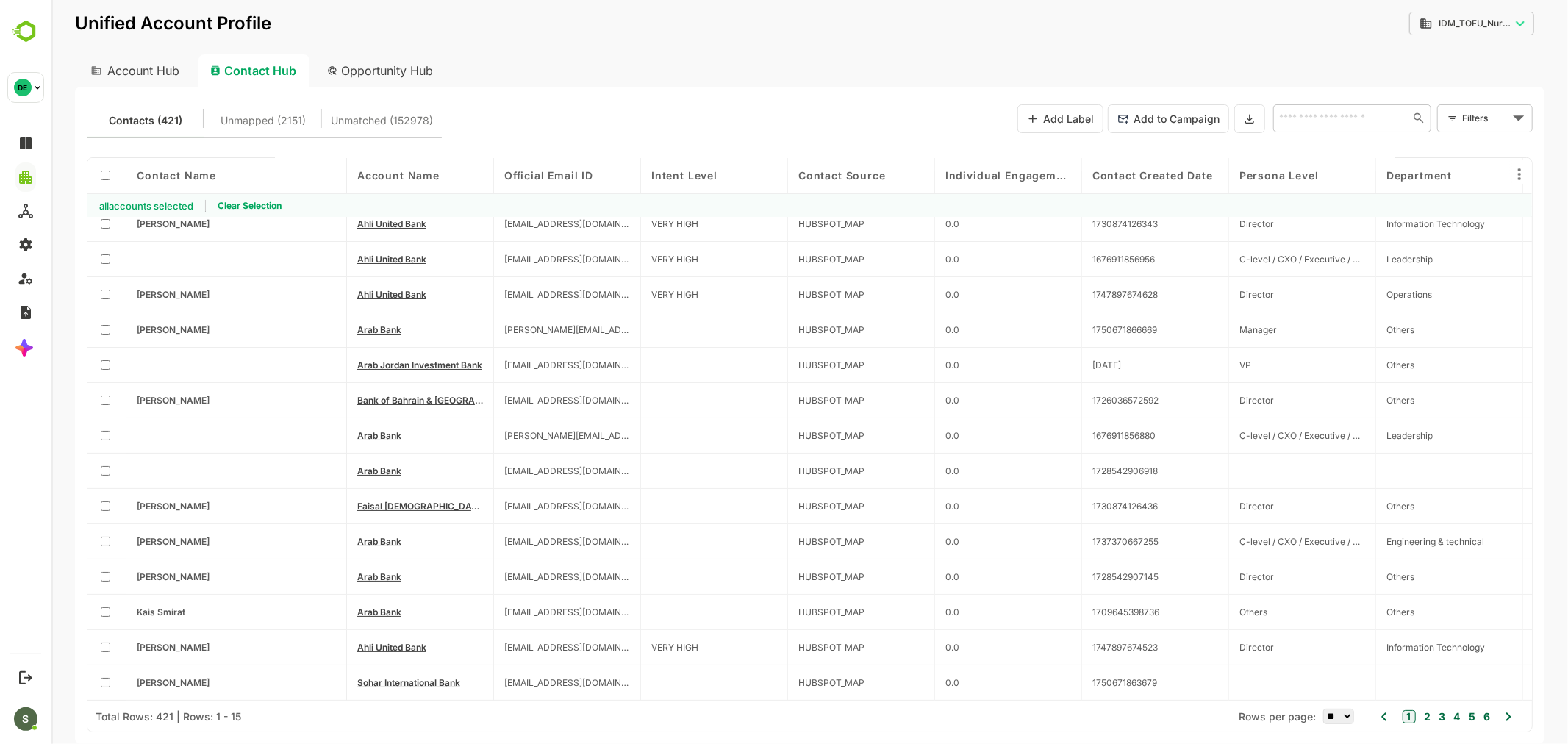
click at [1494, 19] on body "**********" at bounding box center [808, 372] width 1516 height 744
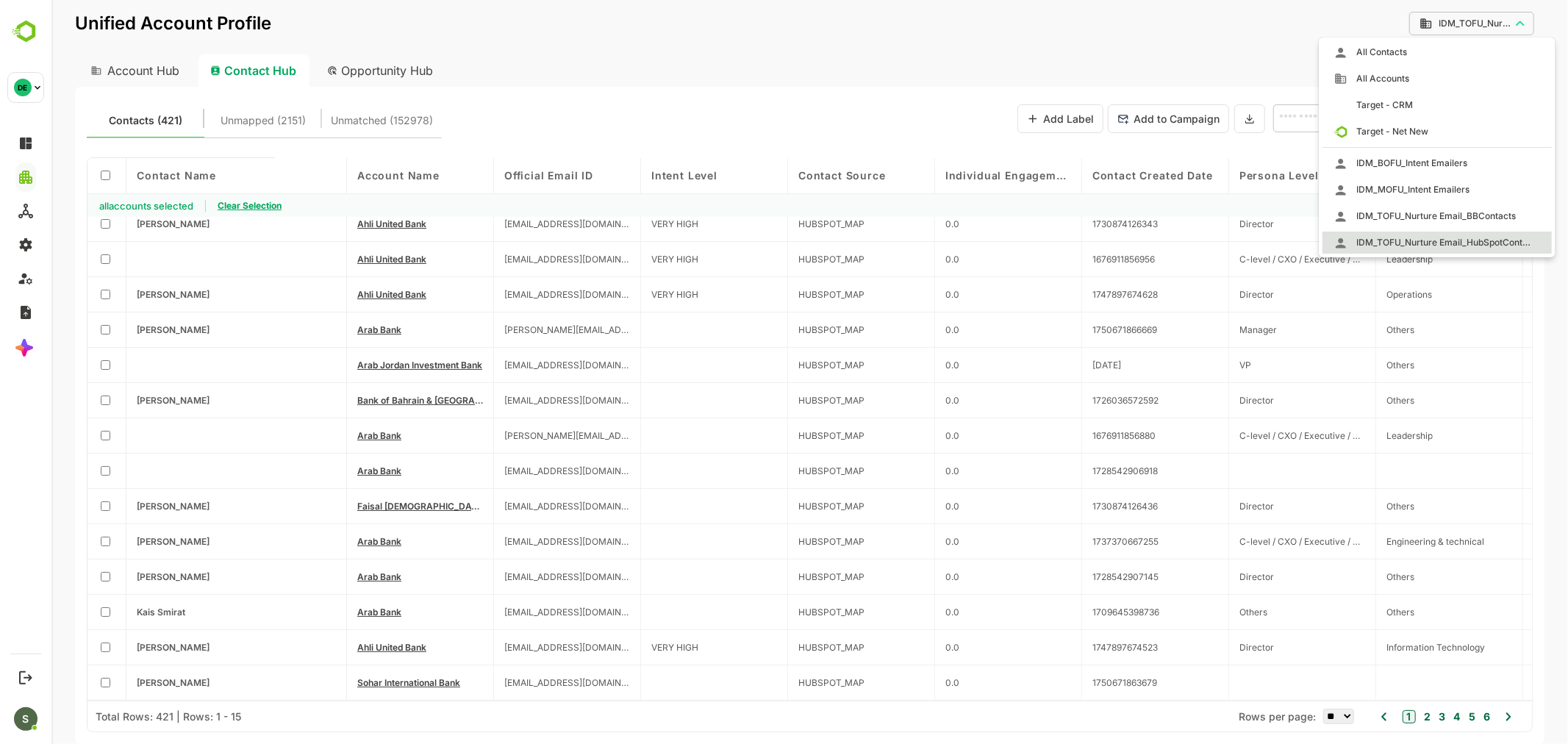
click at [1391, 244] on span "IDM_TOFU_Nurture Email_HubSpotContacts" at bounding box center [1438, 243] width 184 height 13
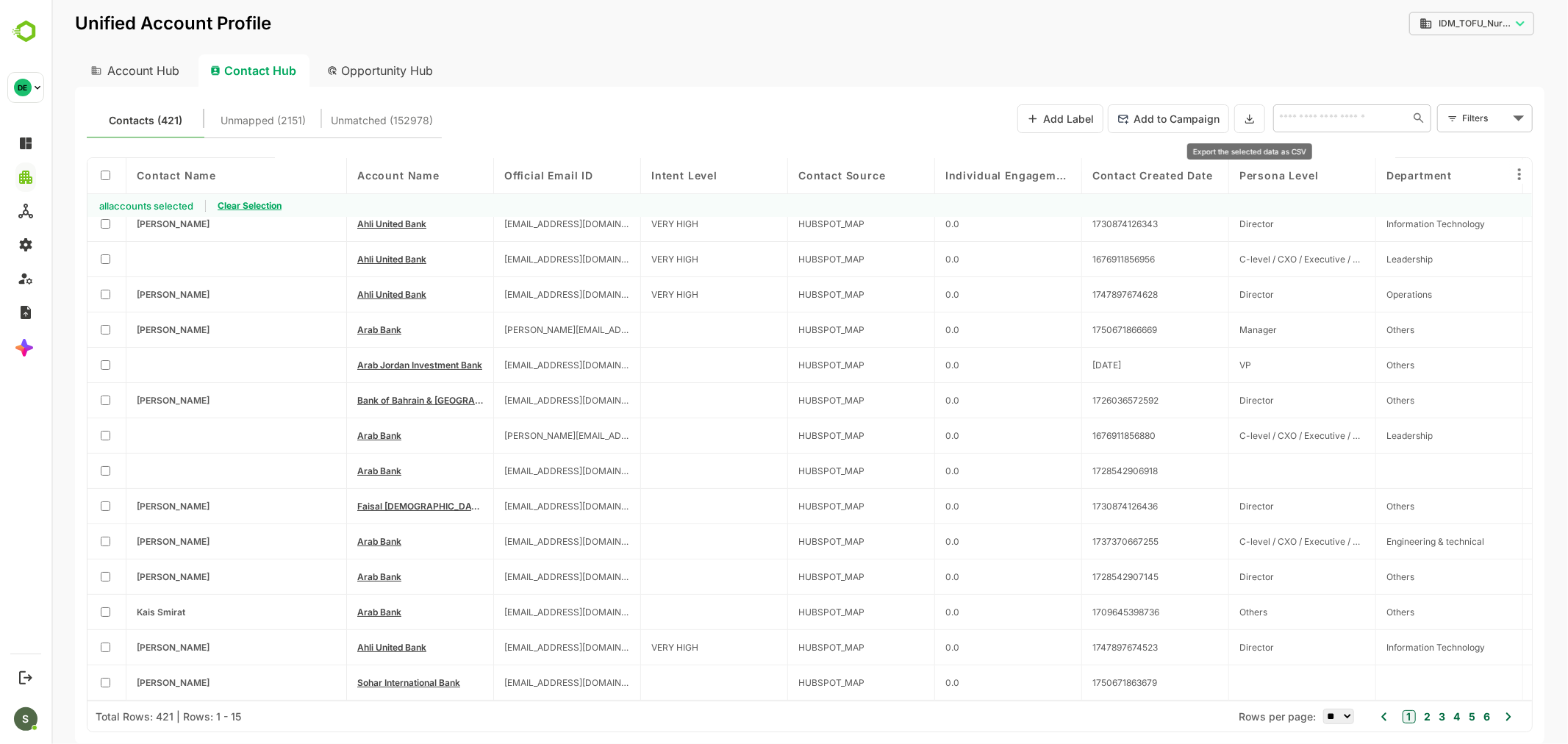
click at [1251, 120] on icon at bounding box center [1249, 118] width 12 height 12
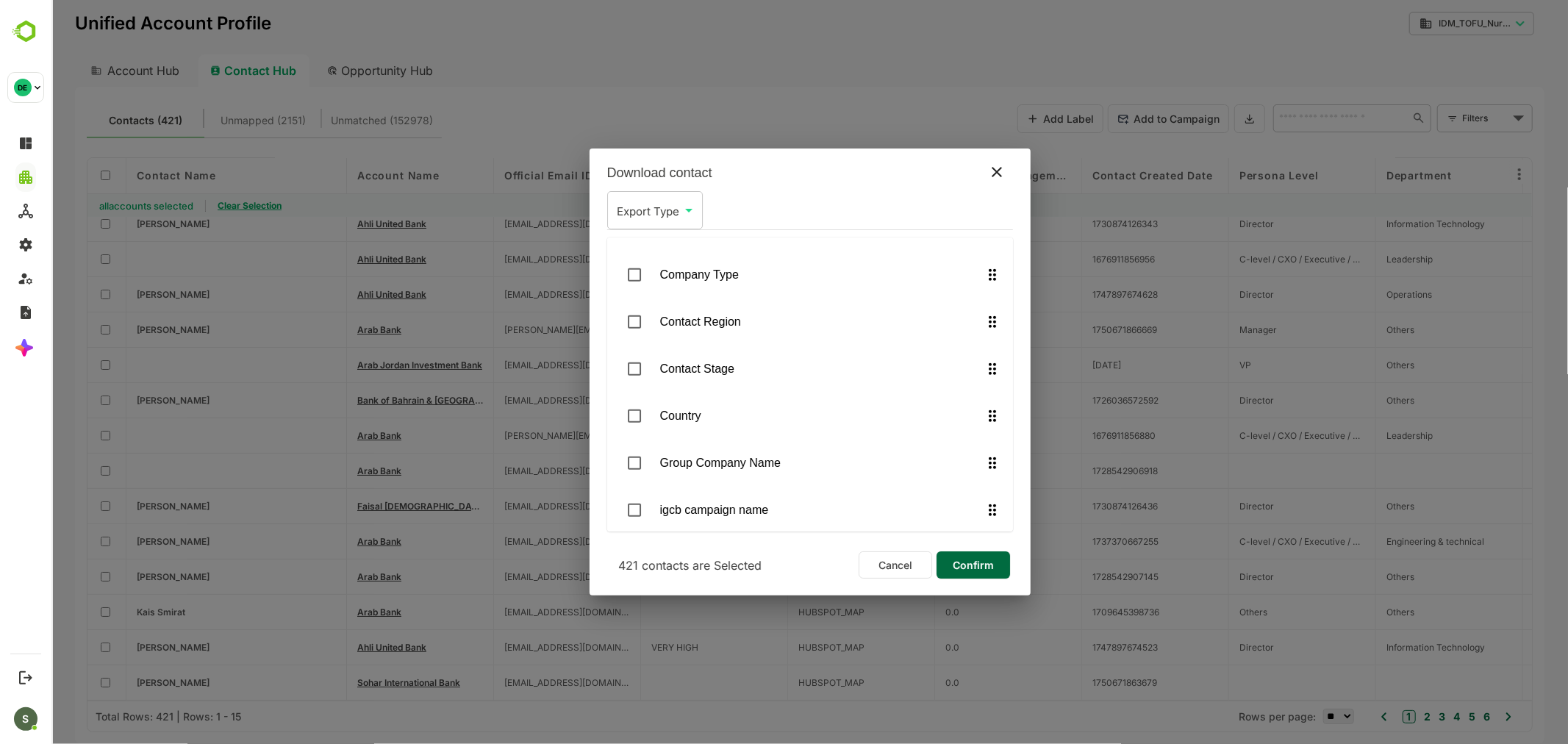
scroll to position [1112, 0]
click at [974, 562] on span "Confirm" at bounding box center [973, 565] width 50 height 19
